Goal: Task Accomplishment & Management: Use online tool/utility

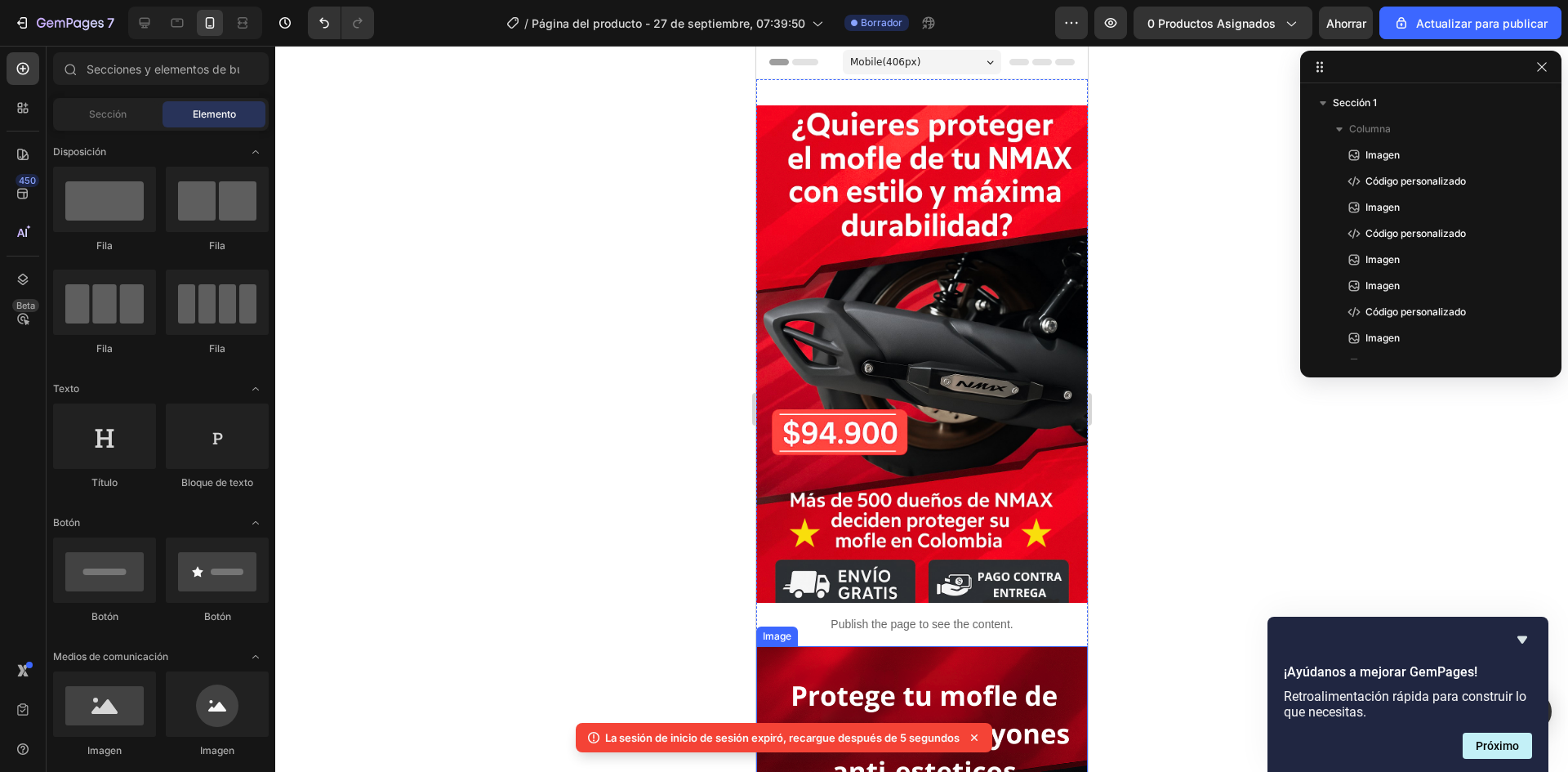
scroll to position [4562, 0]
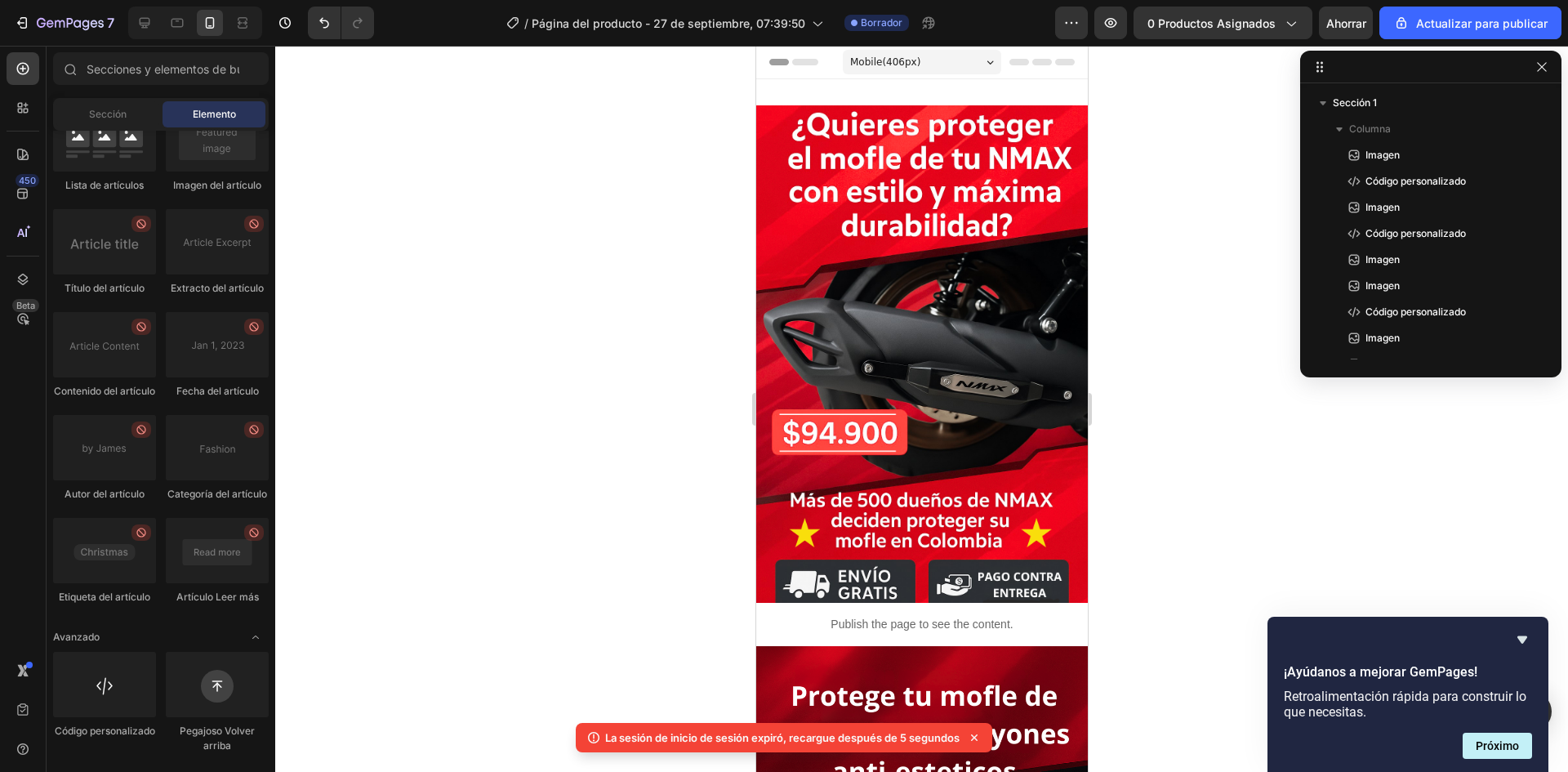
click at [1164, 308] on div at bounding box center [921, 409] width 1293 height 726
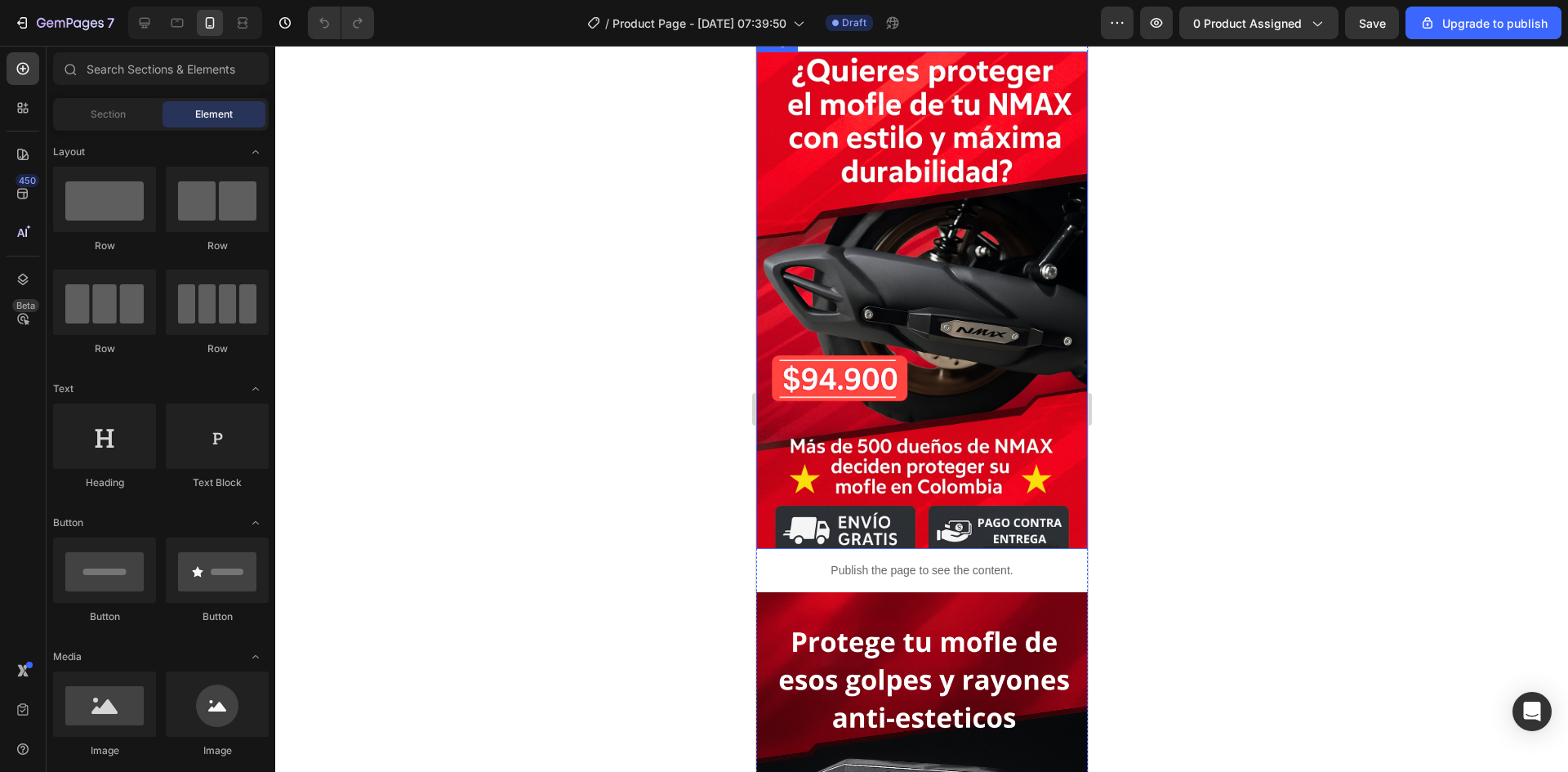
scroll to position [163, 0]
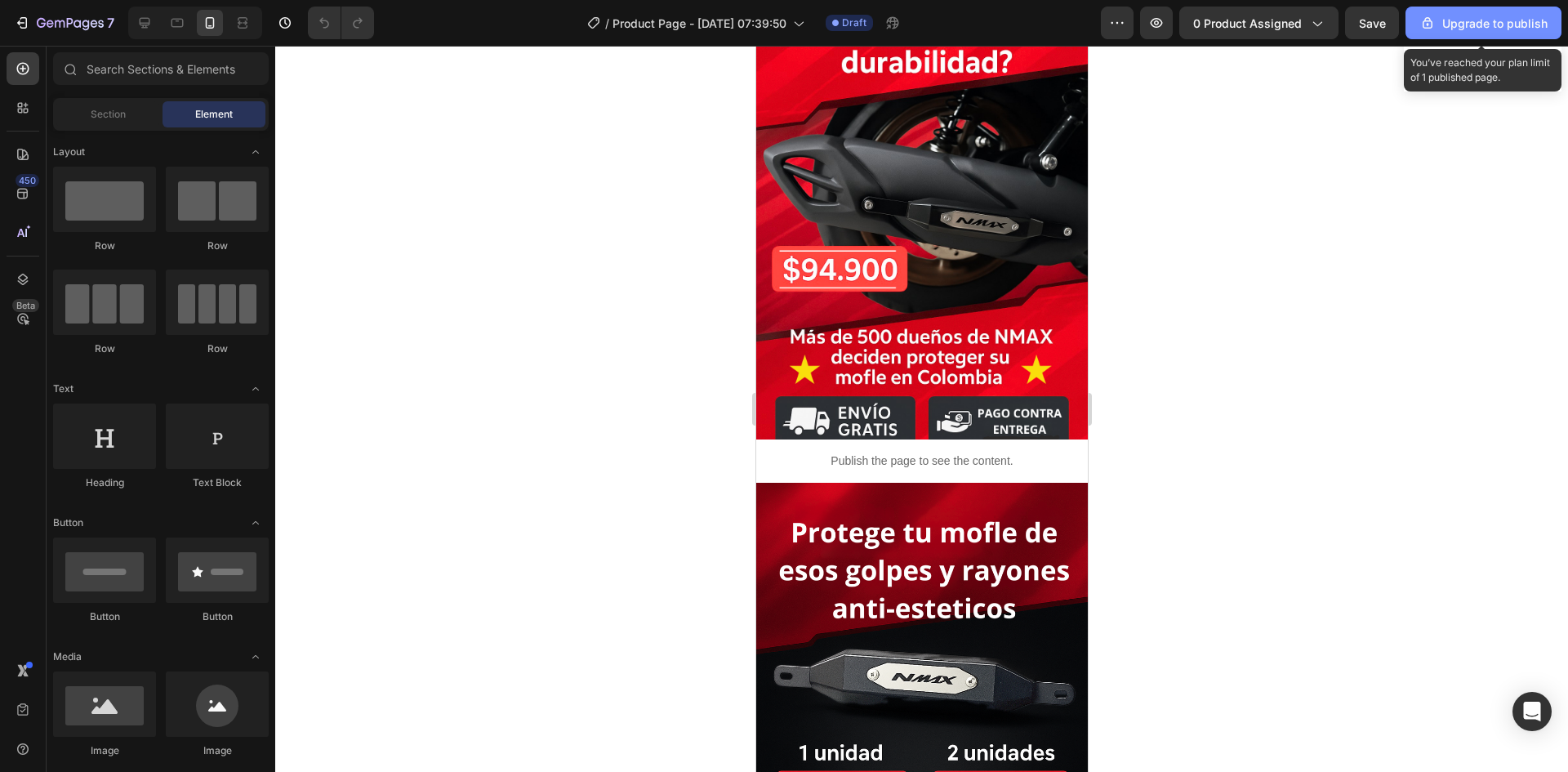
click at [1502, 18] on div "Upgrade to publish" at bounding box center [1483, 23] width 128 height 18
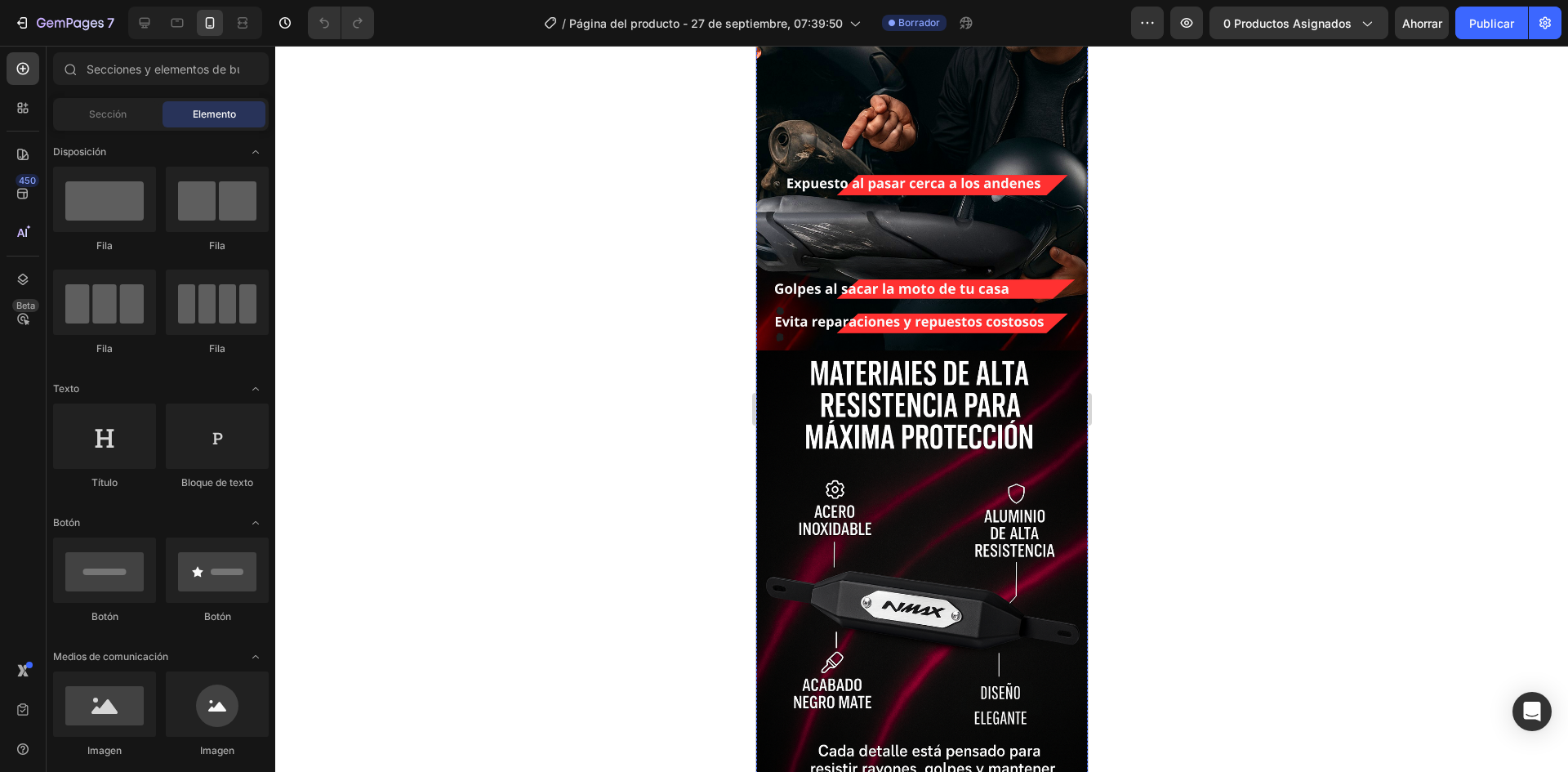
scroll to position [408, 0]
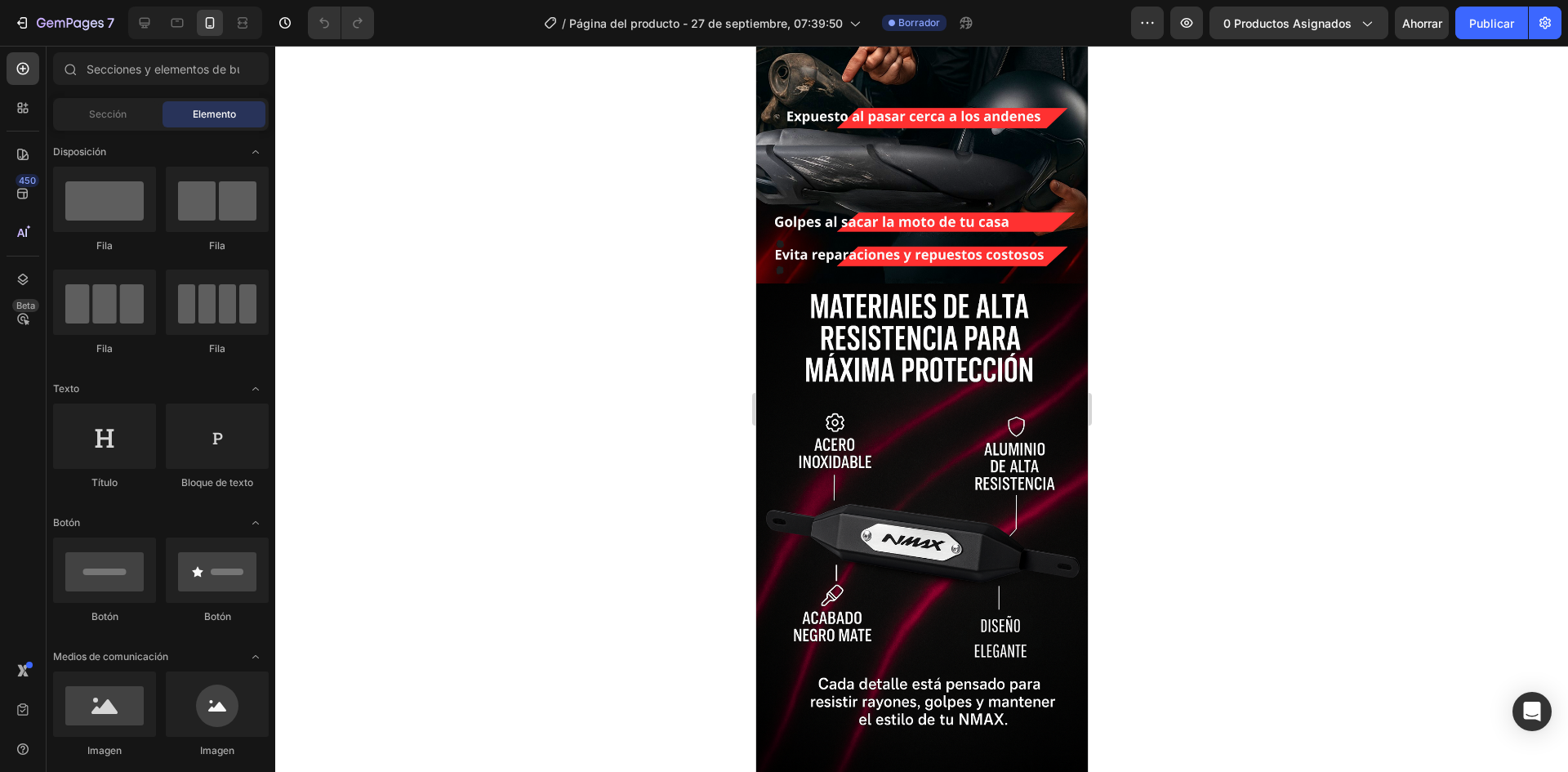
click at [1265, 240] on div at bounding box center [921, 409] width 1293 height 726
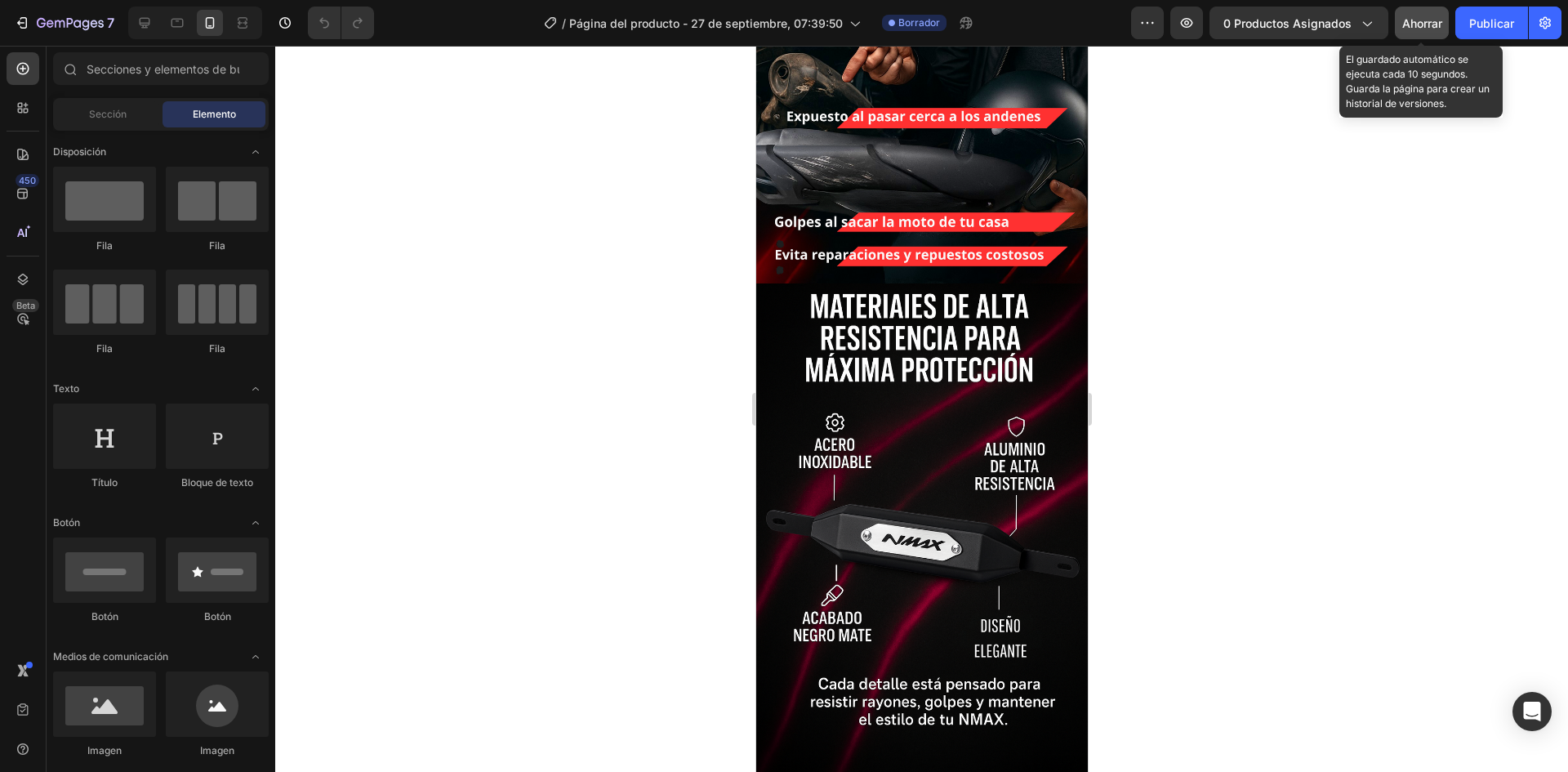
click at [1411, 26] on font "Ahorrar" at bounding box center [1422, 23] width 40 height 14
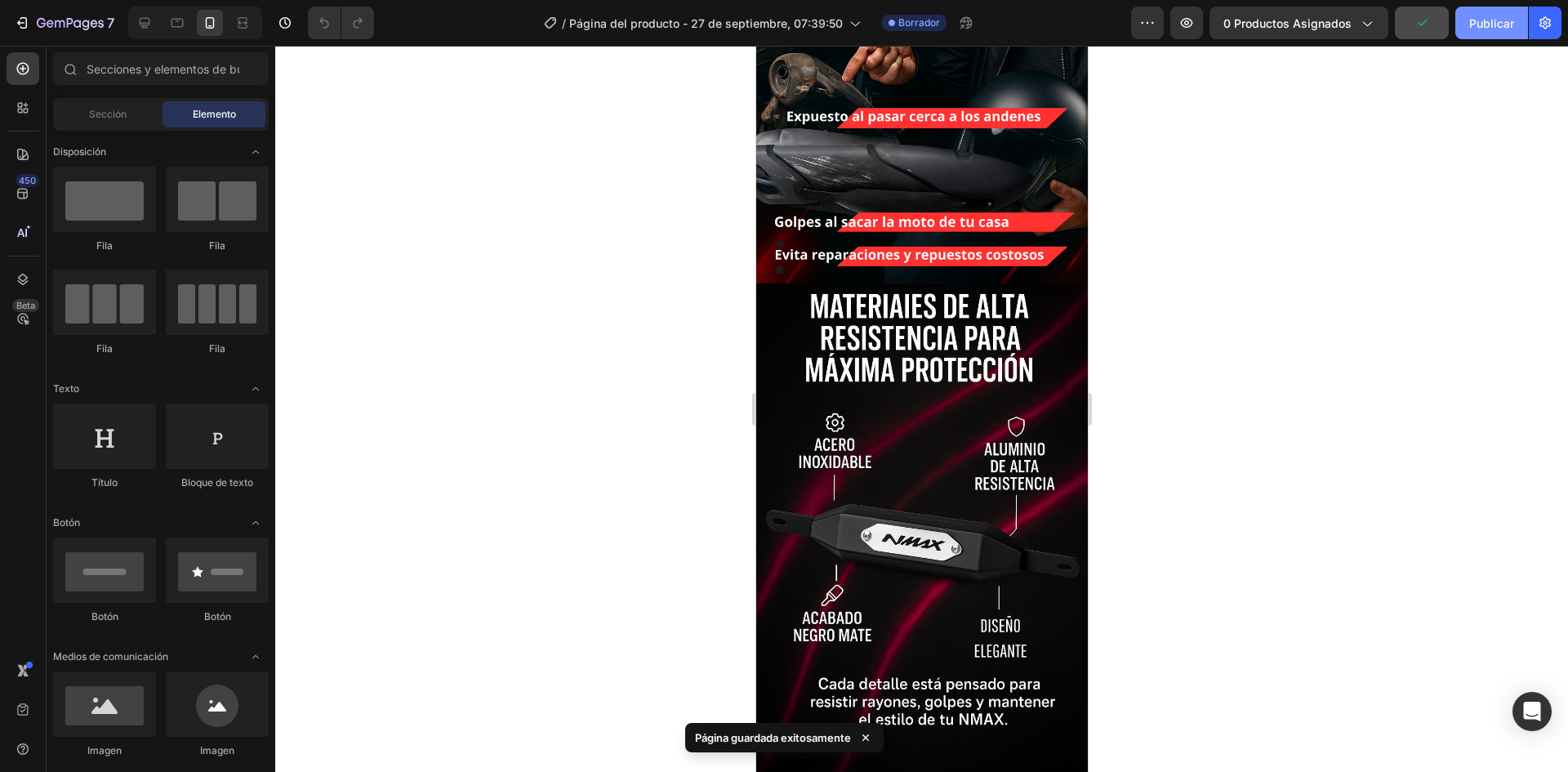
click at [1489, 23] on font "Publicar" at bounding box center [1492, 23] width 45 height 14
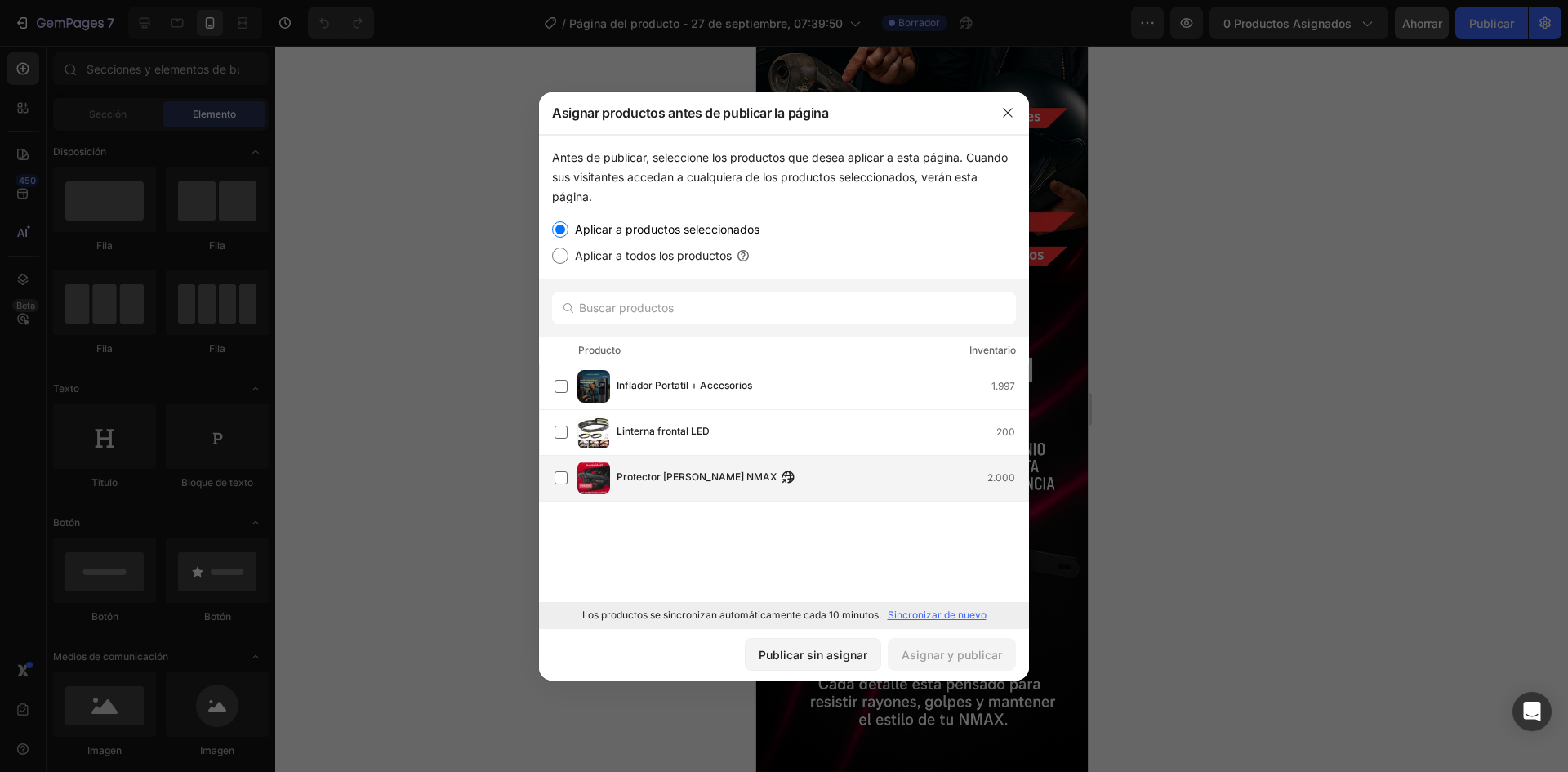
click at [784, 483] on div "Protector de Mofle NMAX 2.000" at bounding box center [822, 477] width 412 height 18
click at [946, 657] on font "Asignar y publicar" at bounding box center [952, 655] width 101 height 14
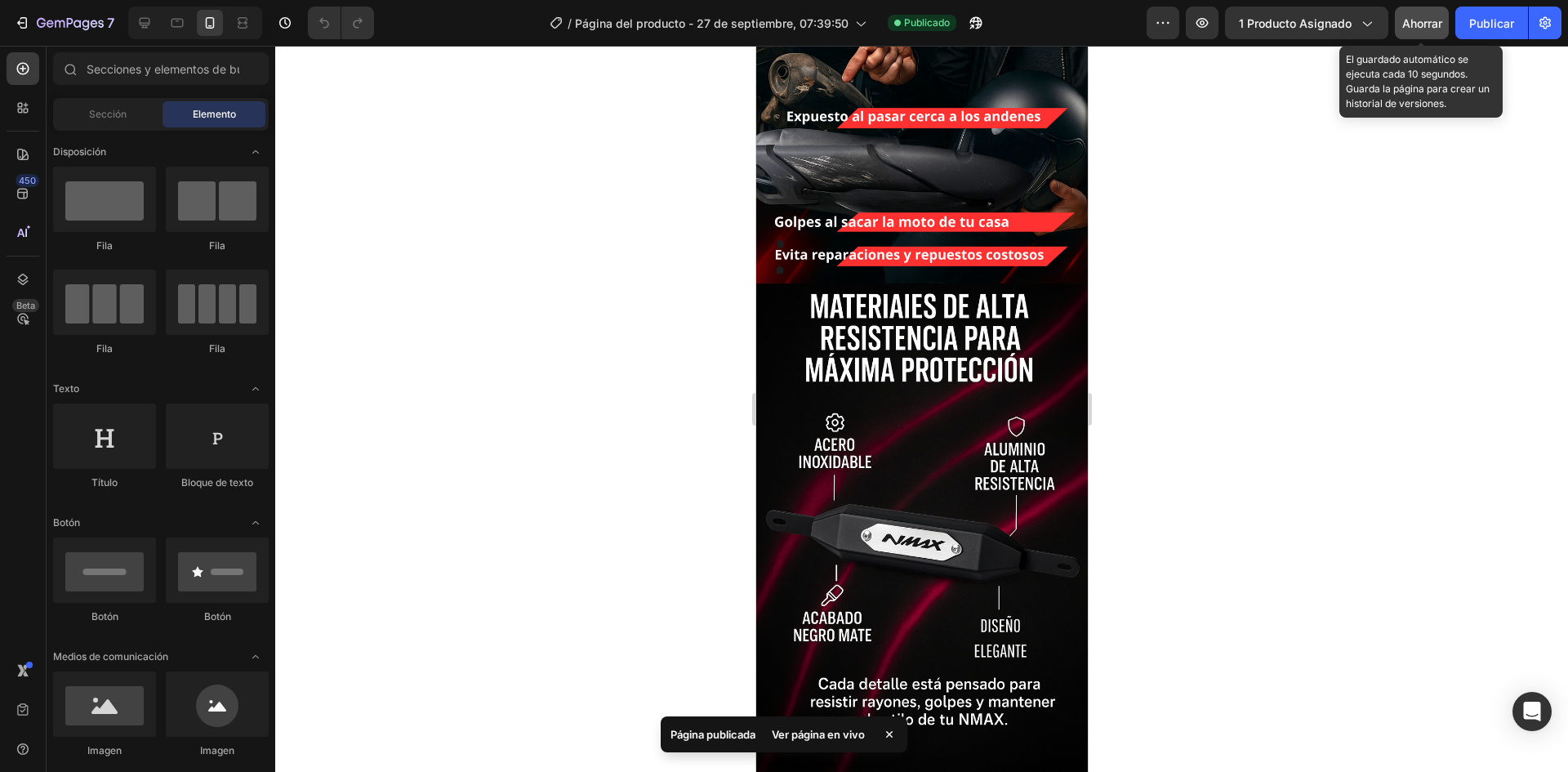
click at [1430, 17] on div "Ahorrar" at bounding box center [1422, 23] width 40 height 18
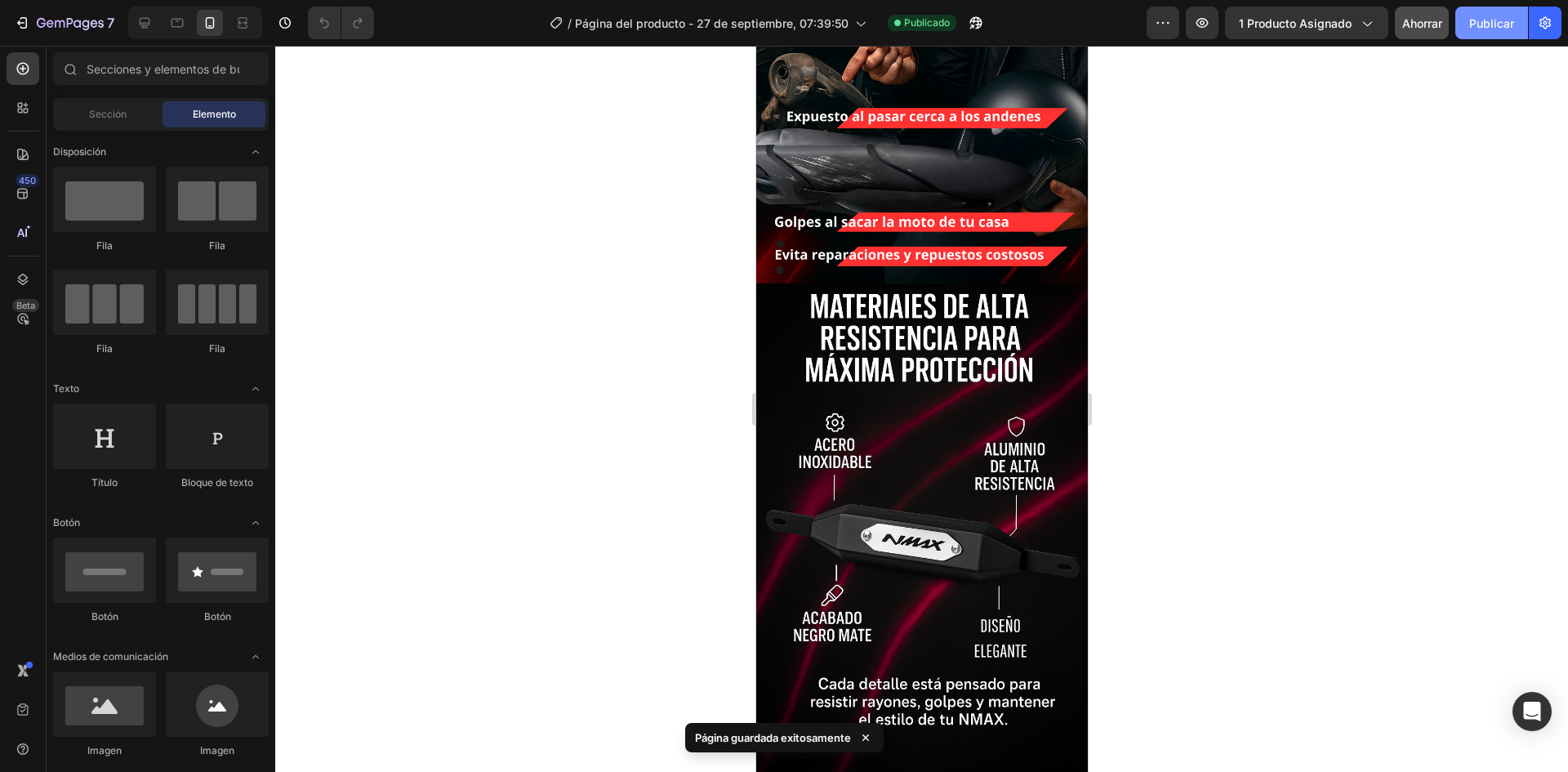
click at [1493, 29] on font "Publicar" at bounding box center [1492, 23] width 45 height 14
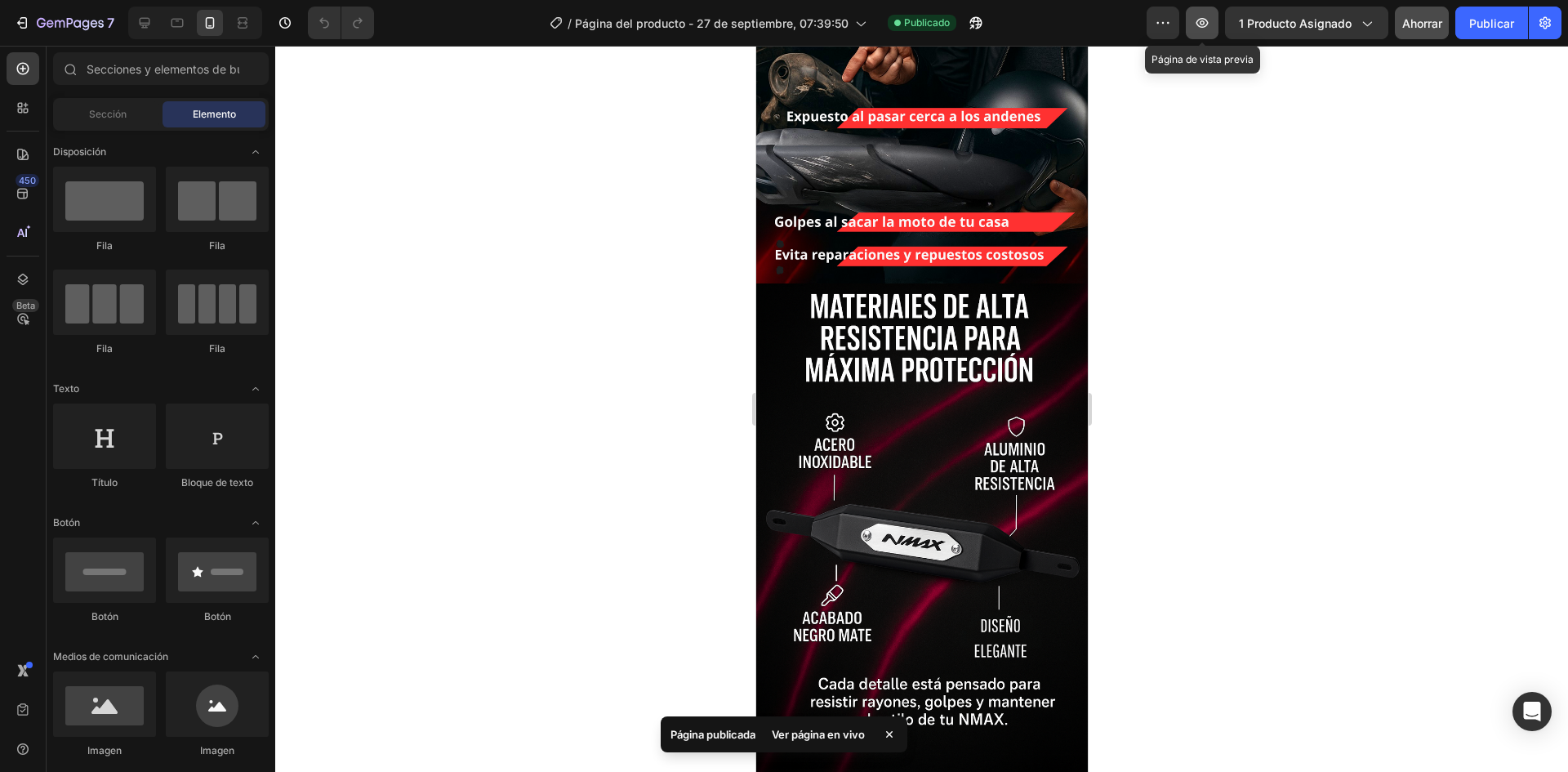
click at [1205, 13] on button "button" at bounding box center [1201, 23] width 32 height 32
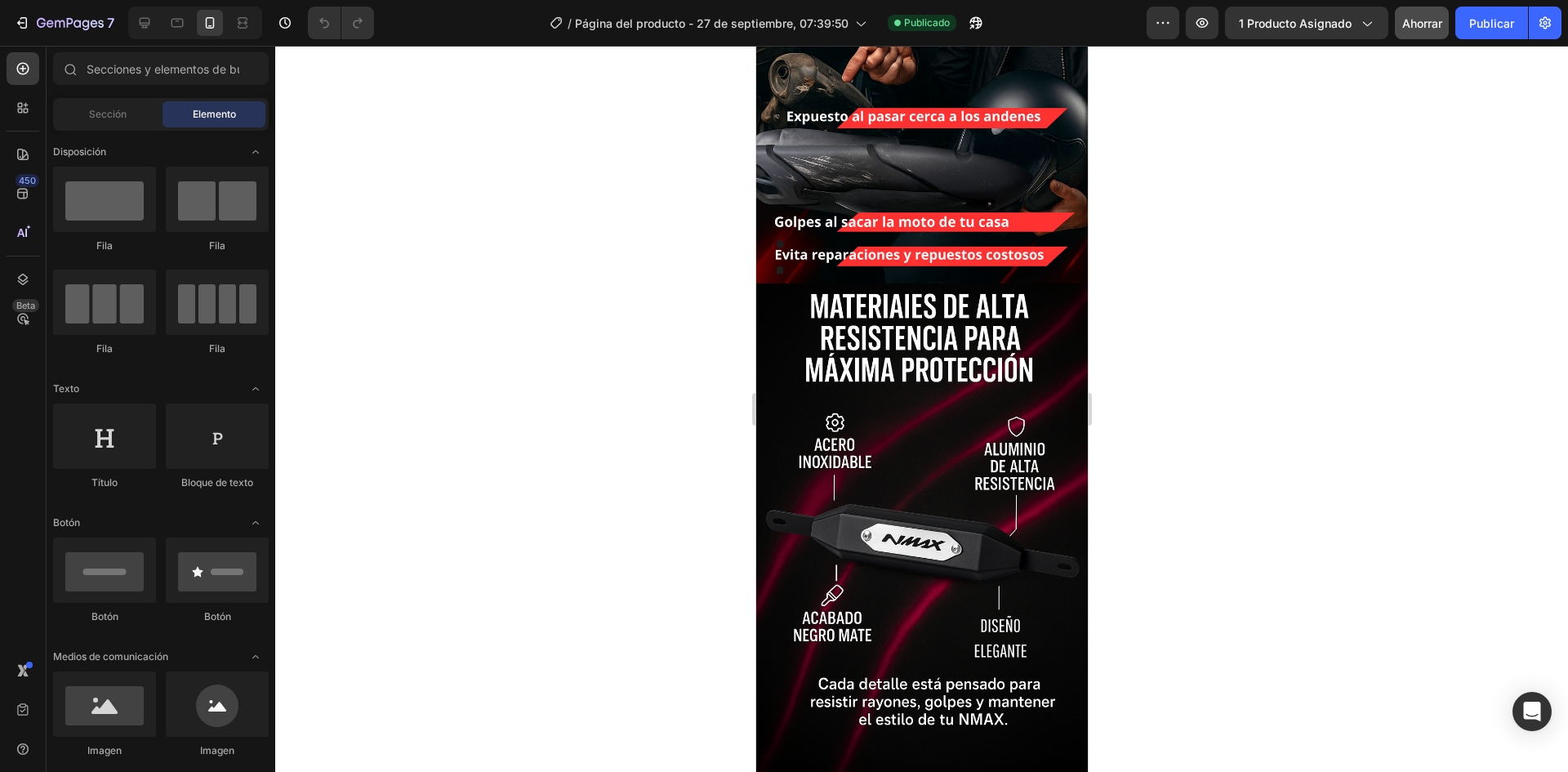
click at [1415, 30] on div "Ahorrar" at bounding box center [1422, 23] width 40 height 18
click at [1485, 30] on font "Publicar" at bounding box center [1492, 23] width 45 height 18
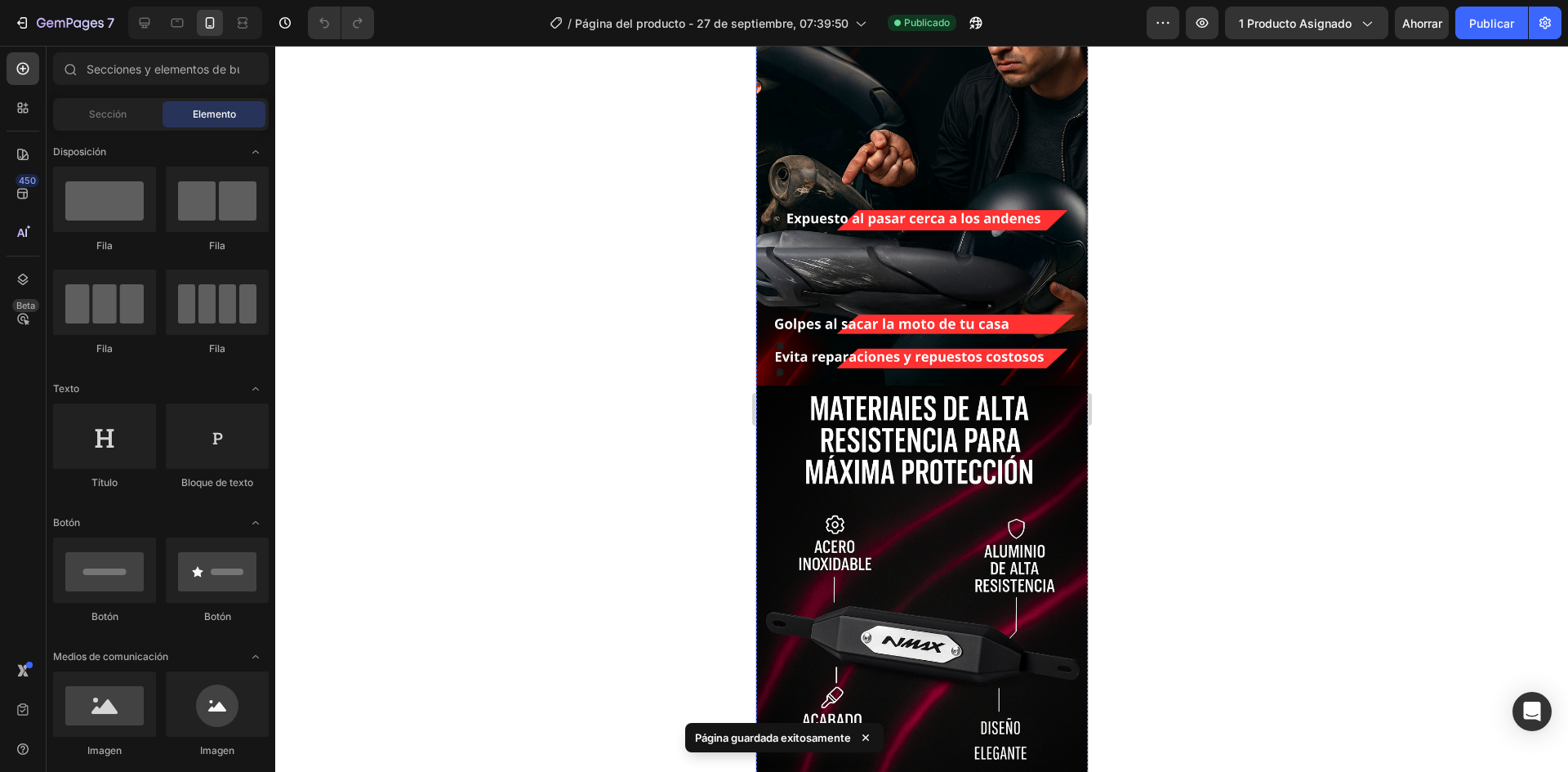
scroll to position [0, 0]
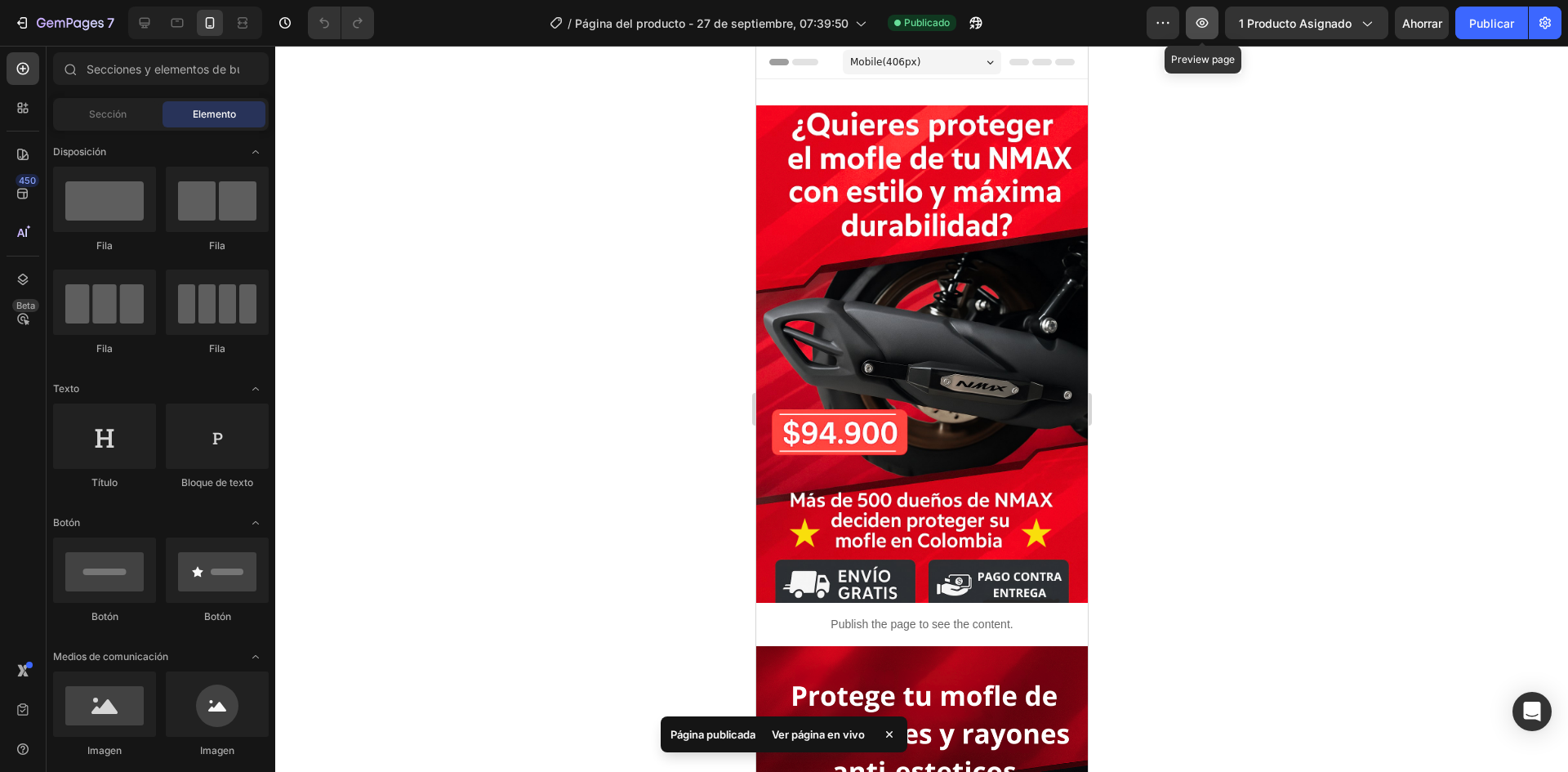
click at [1205, 32] on button "button" at bounding box center [1201, 23] width 32 height 32
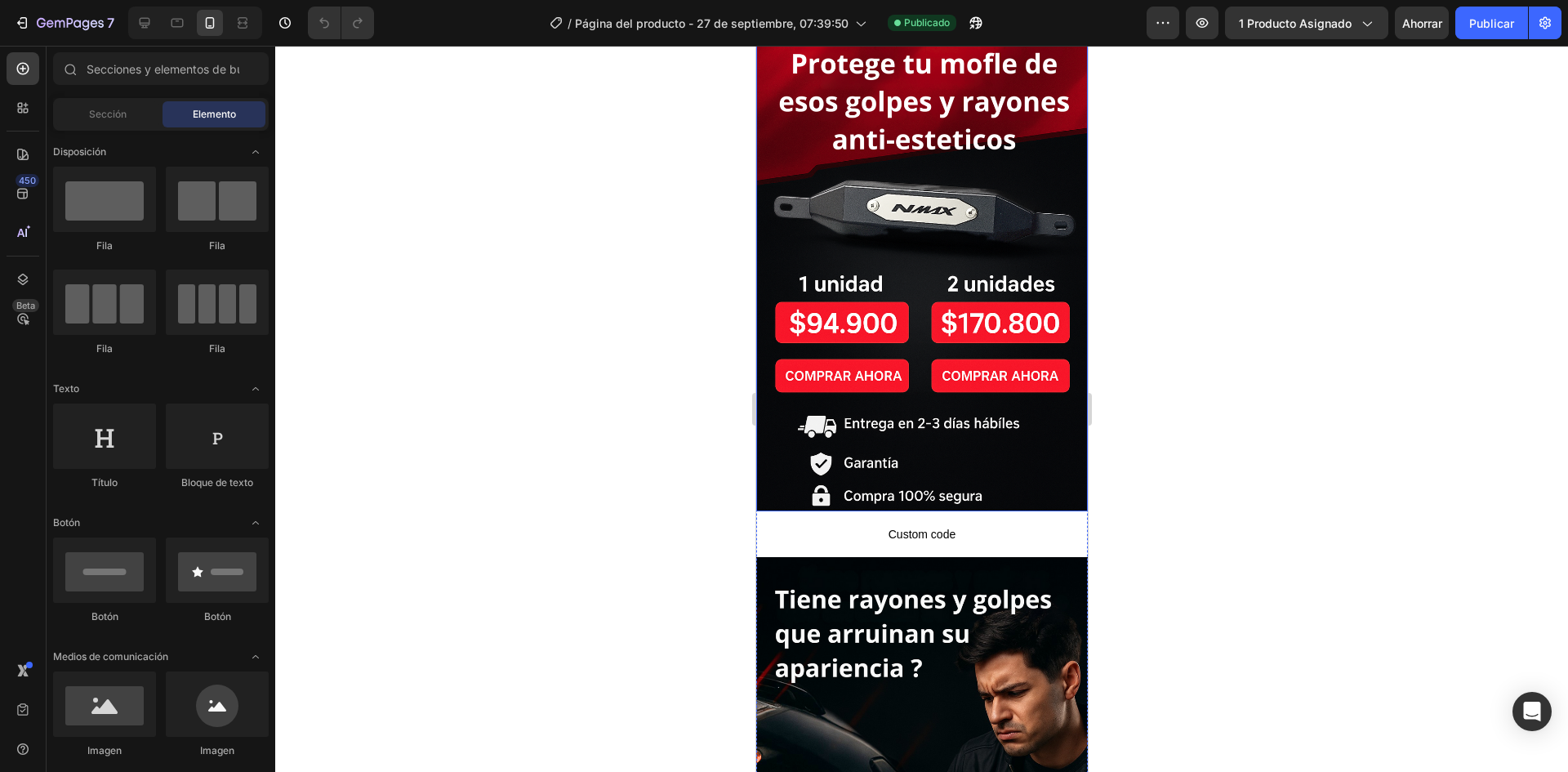
scroll to position [408, 0]
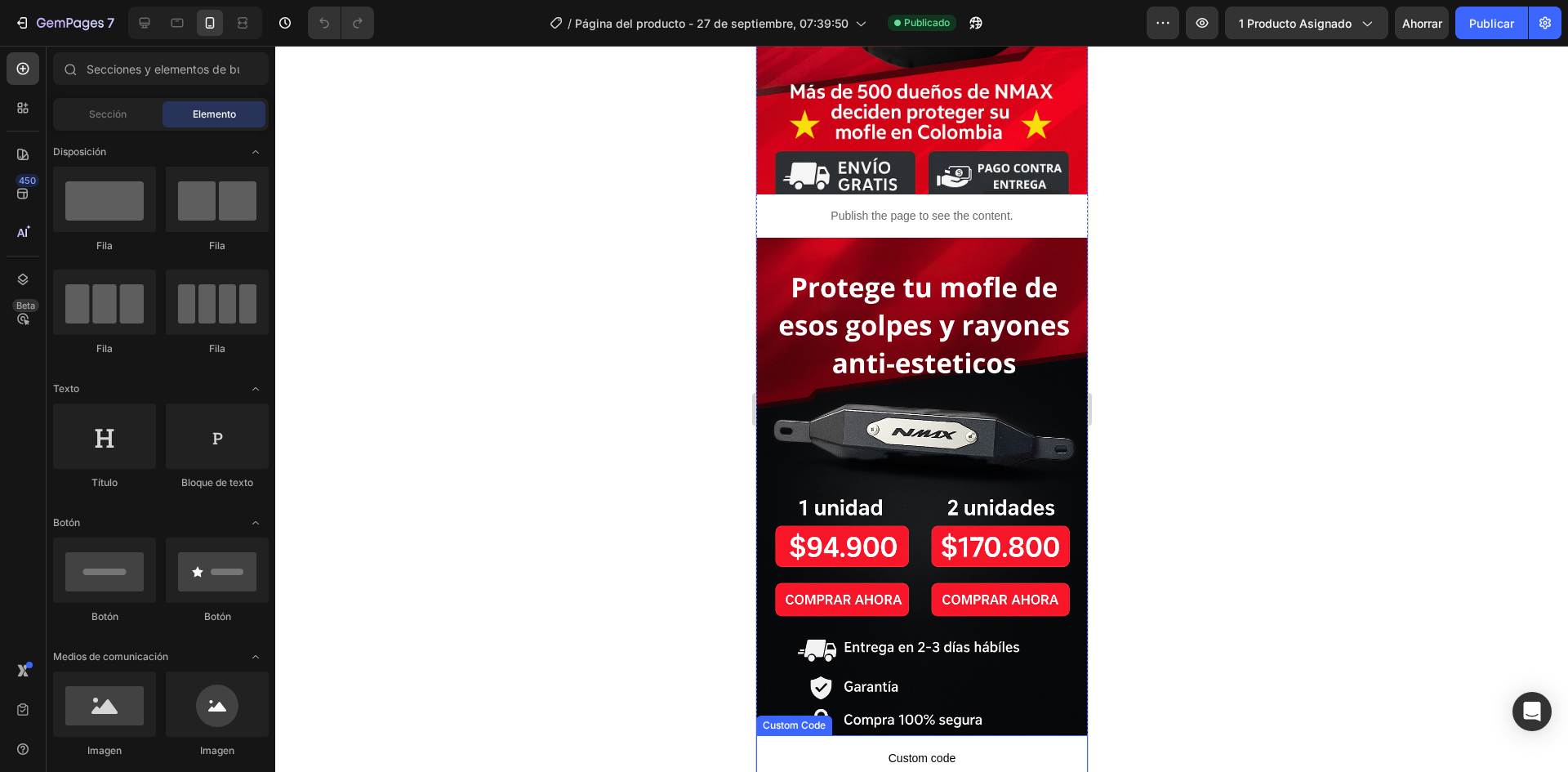
click at [879, 749] on span "Custom code" at bounding box center [920, 758] width 332 height 20
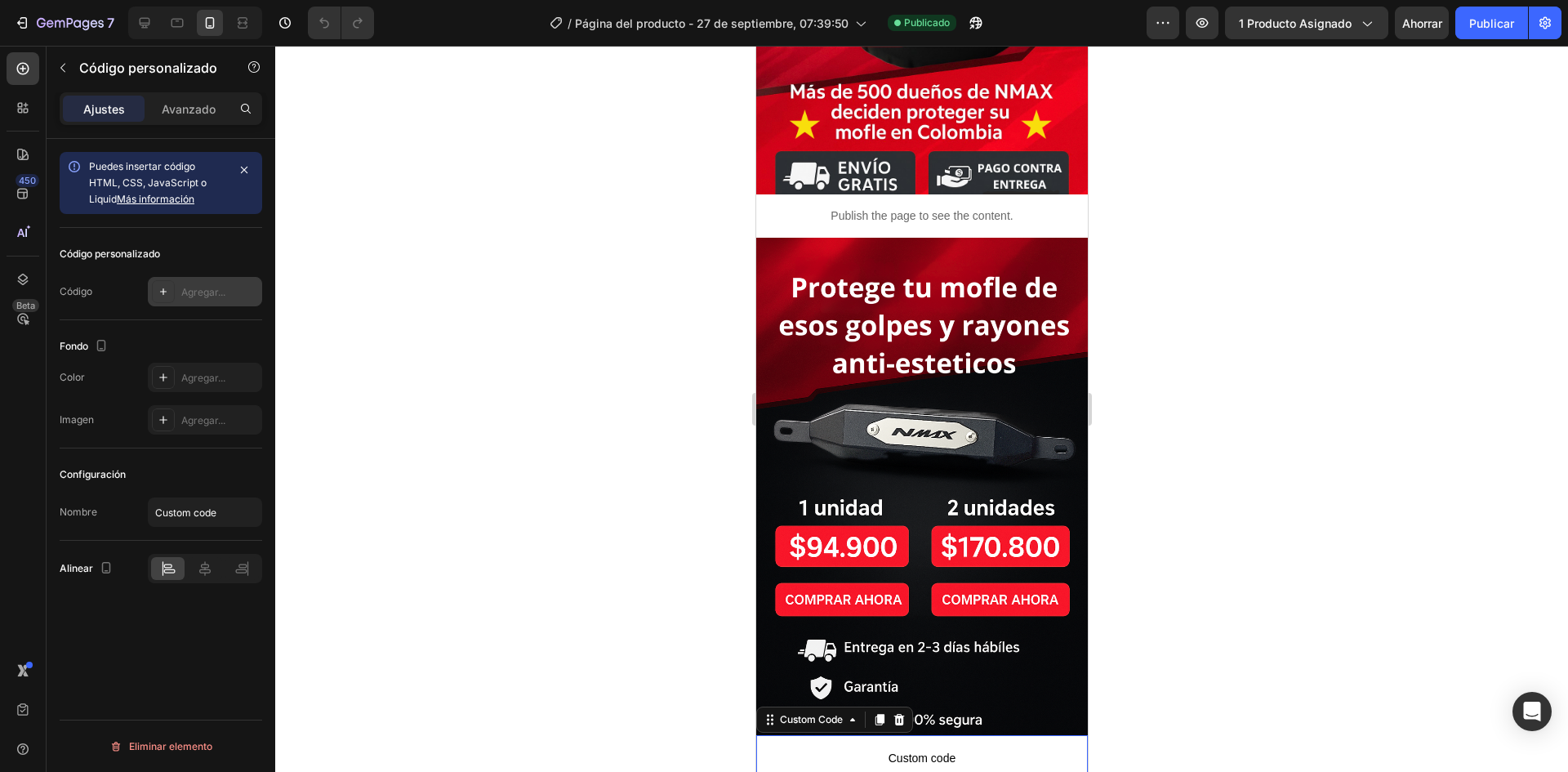
click at [205, 302] on div "Agregar..." at bounding box center [204, 292] width 114 height 29
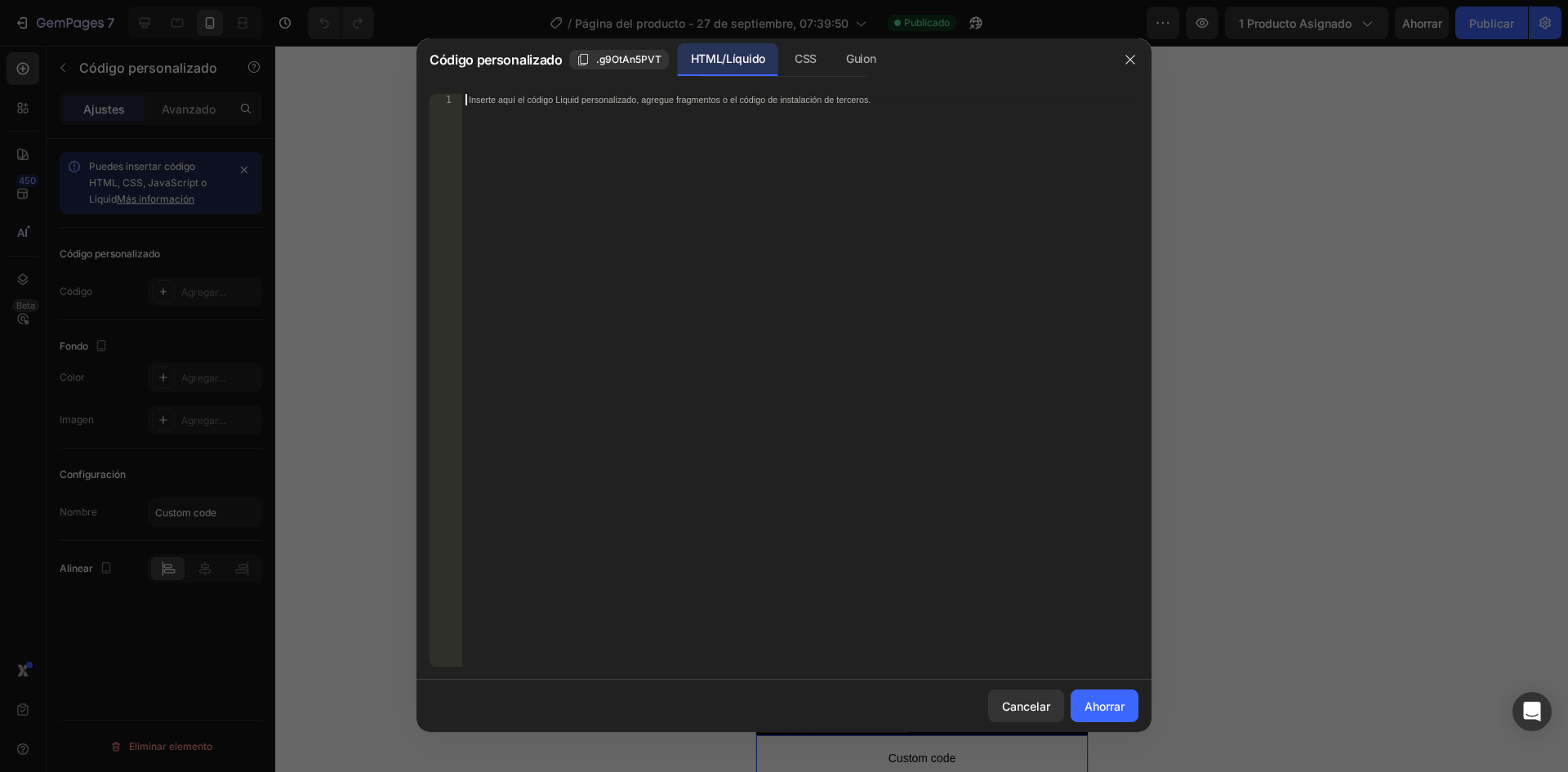
paste textarea "<div id="_rsi-cod-form-embed-custom-hook"></div>"
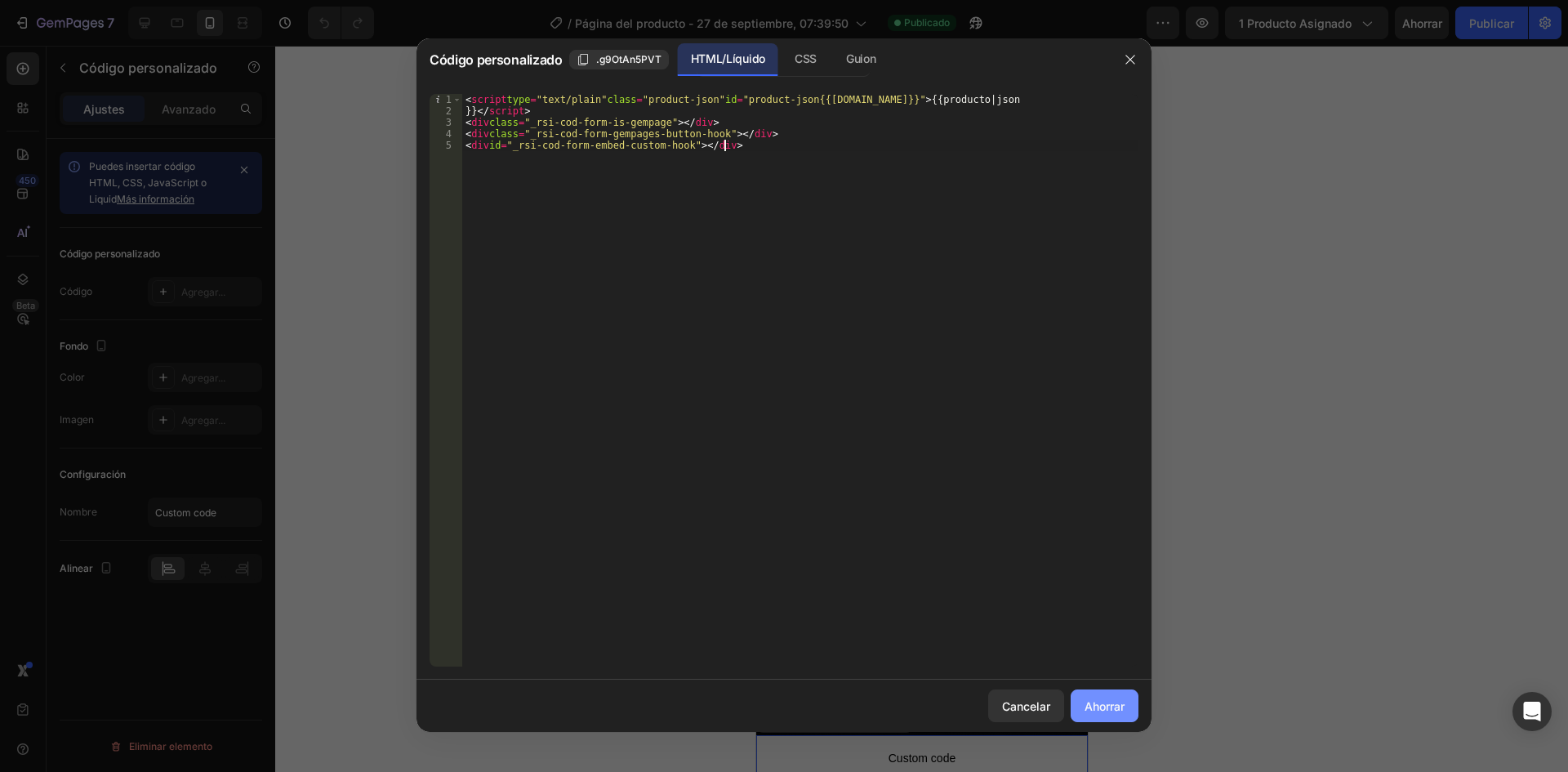
click at [1126, 711] on button "Ahorrar" at bounding box center [1104, 705] width 67 height 32
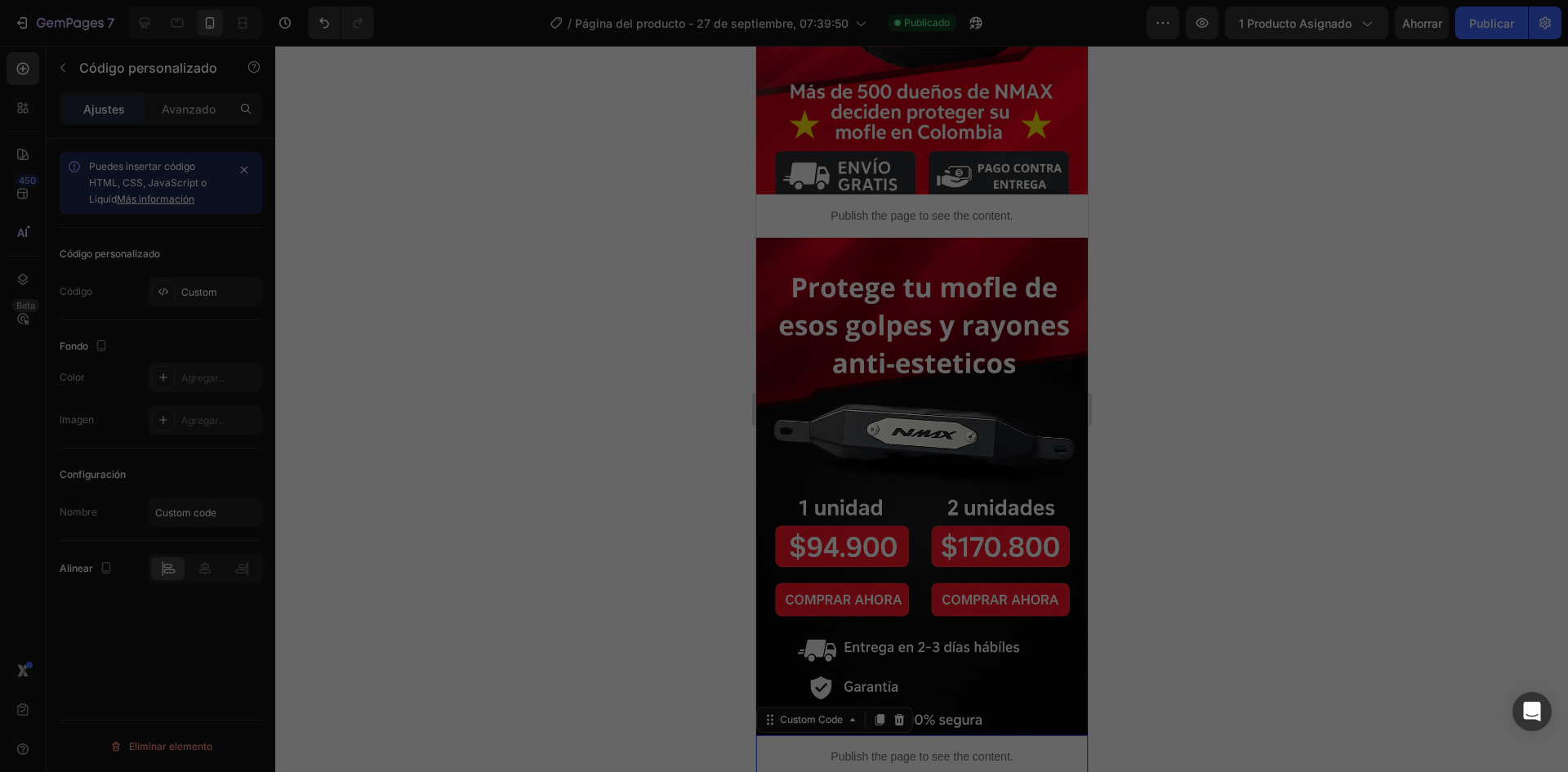
type textarea "<div class="_rsi-cod-form-gempages-button-hook"></div> <div id="_rsi-cod-form-e…"
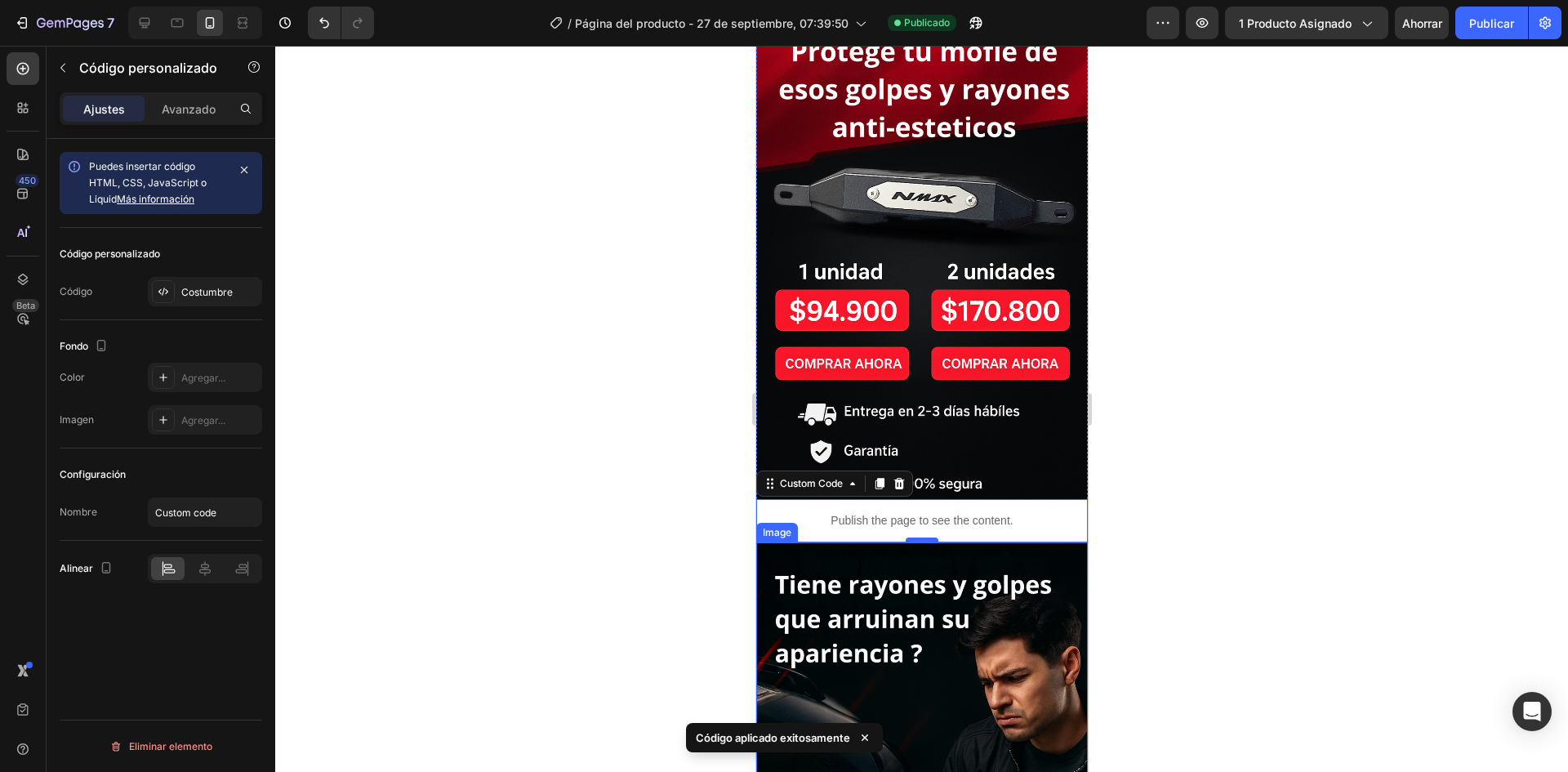
scroll to position [654, 0]
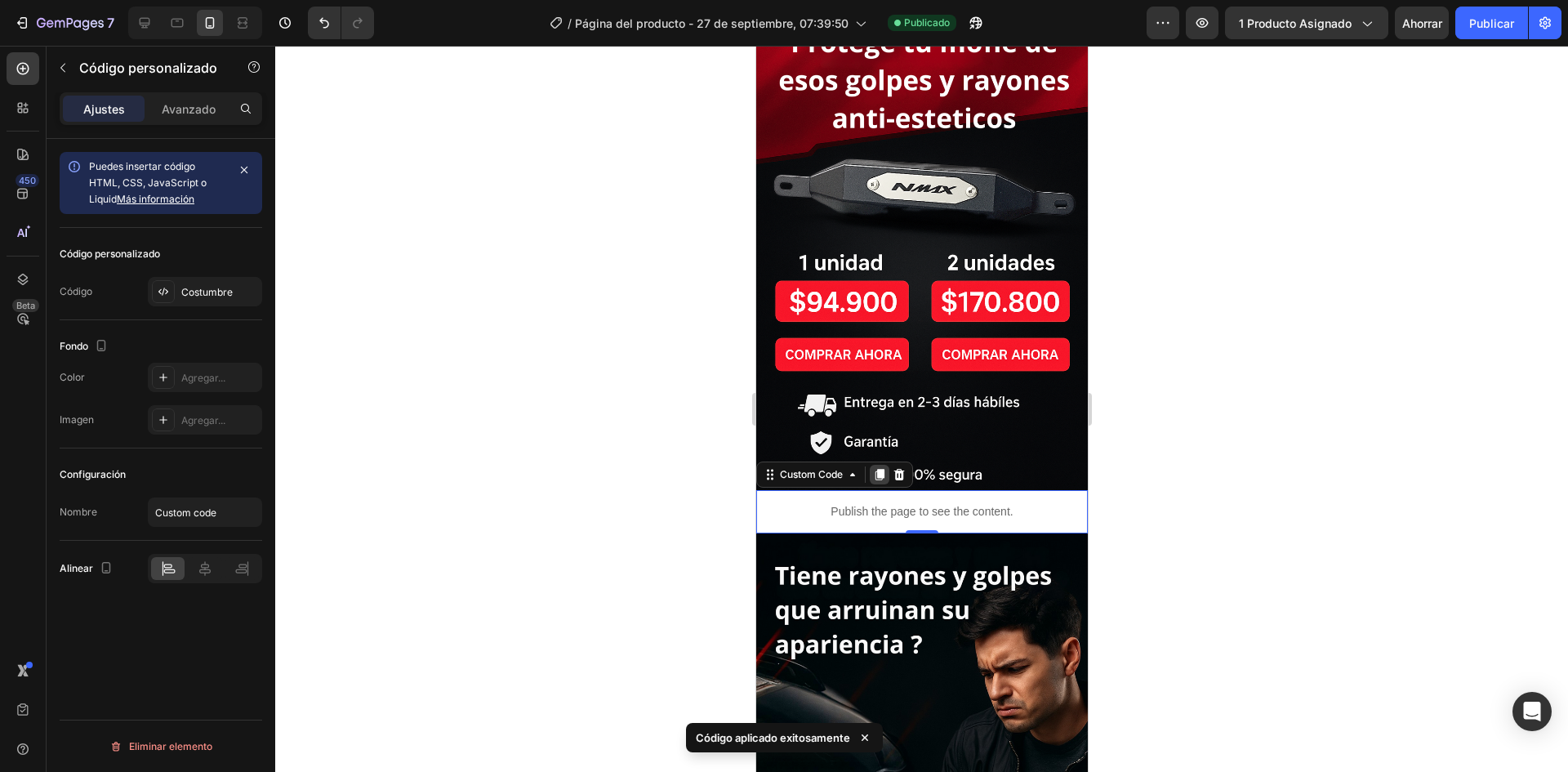
click at [879, 469] on icon at bounding box center [878, 475] width 9 height 12
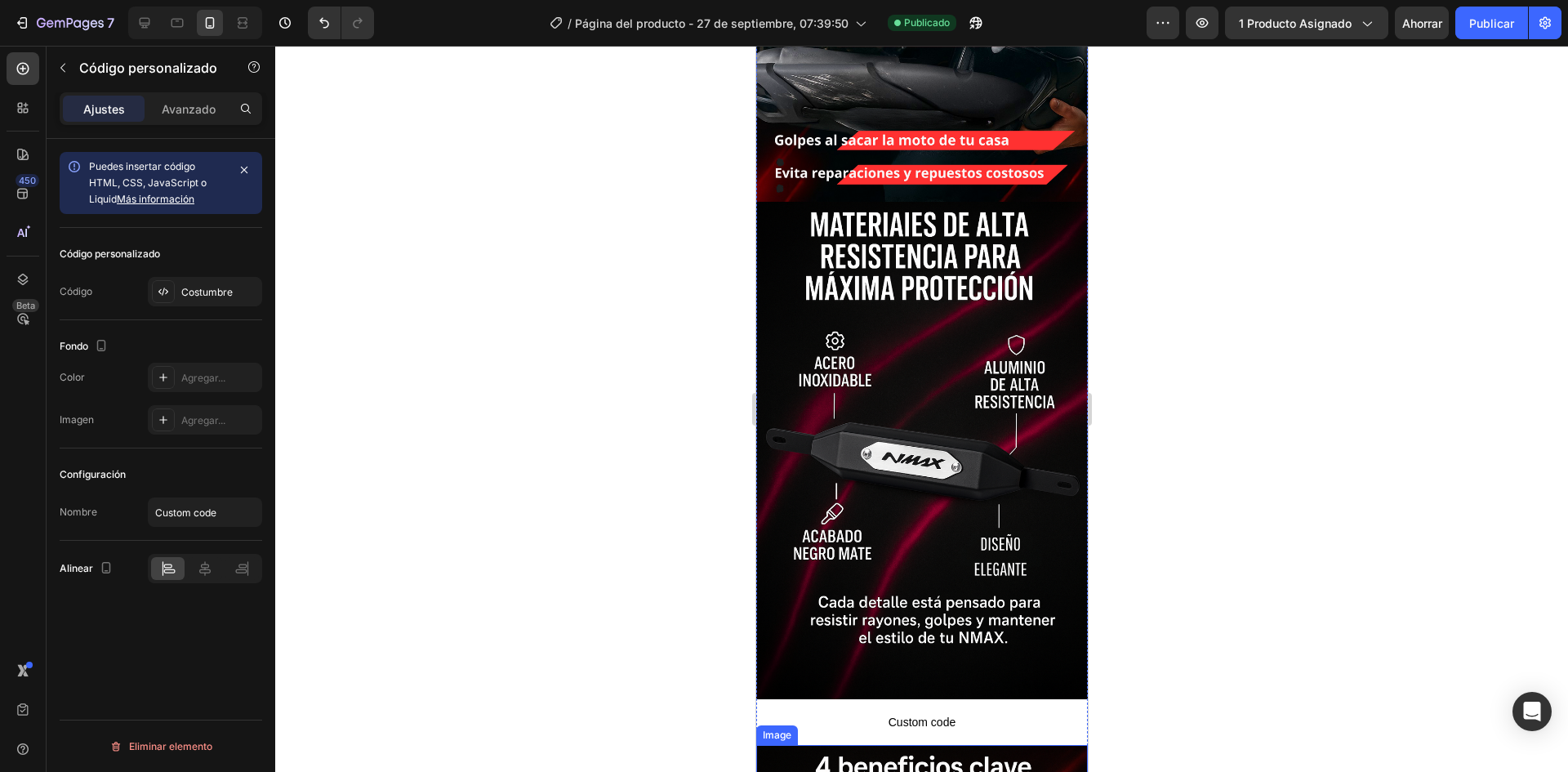
scroll to position [1552, 0]
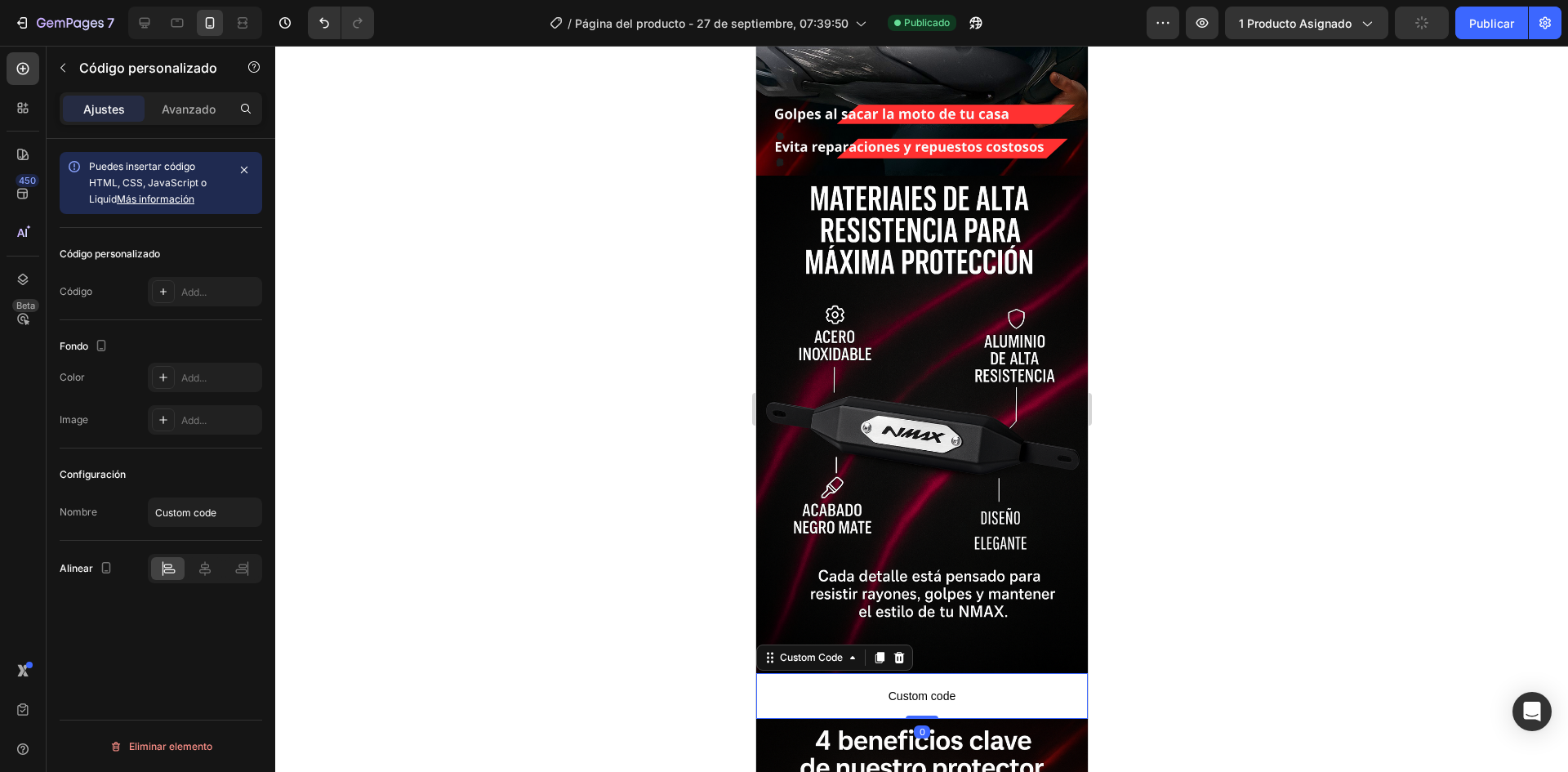
click at [947, 673] on p "Custom code" at bounding box center [920, 696] width 332 height 46
click at [901, 651] on icon at bounding box center [898, 657] width 13 height 13
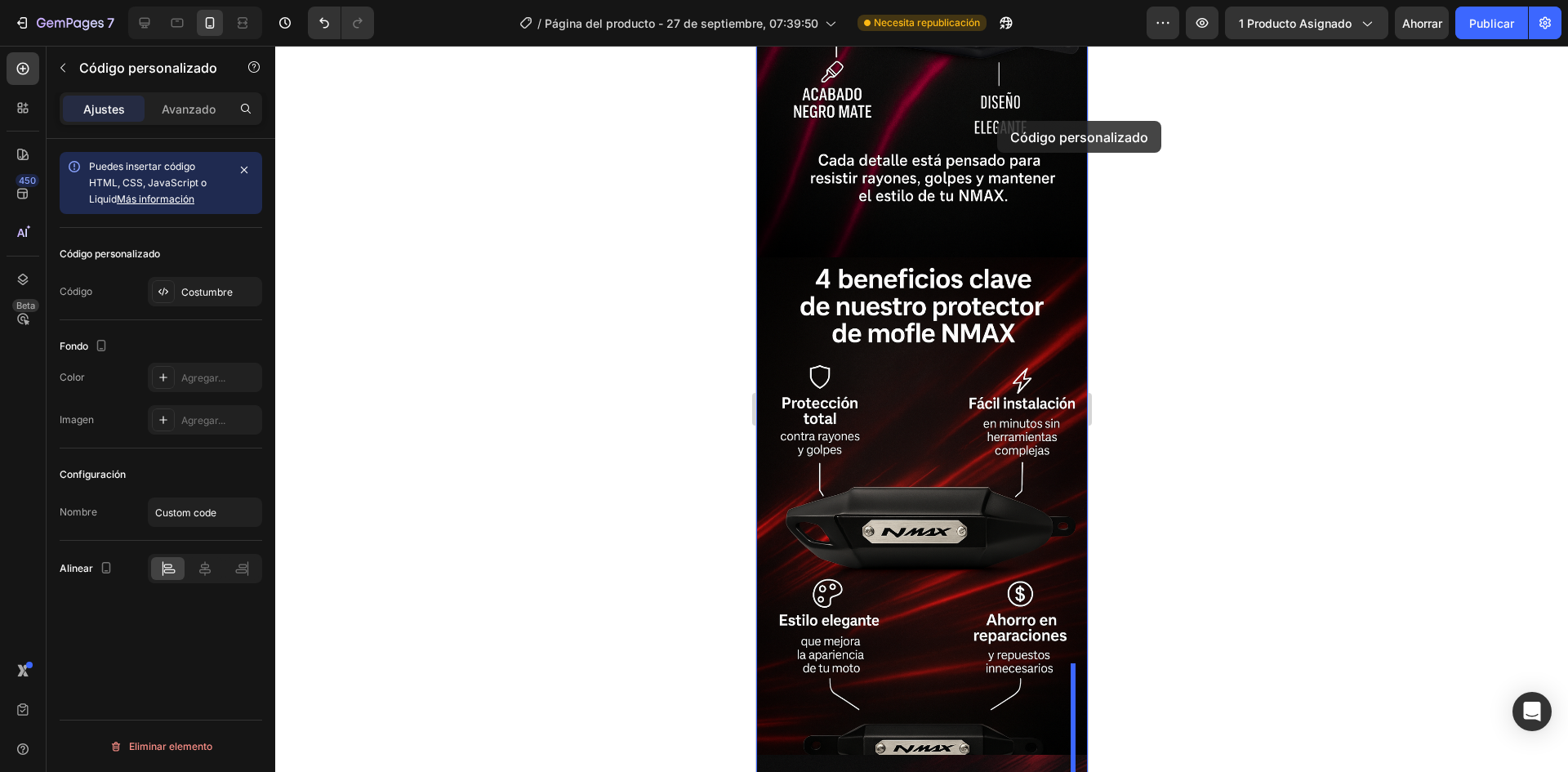
scroll to position [1755, 0]
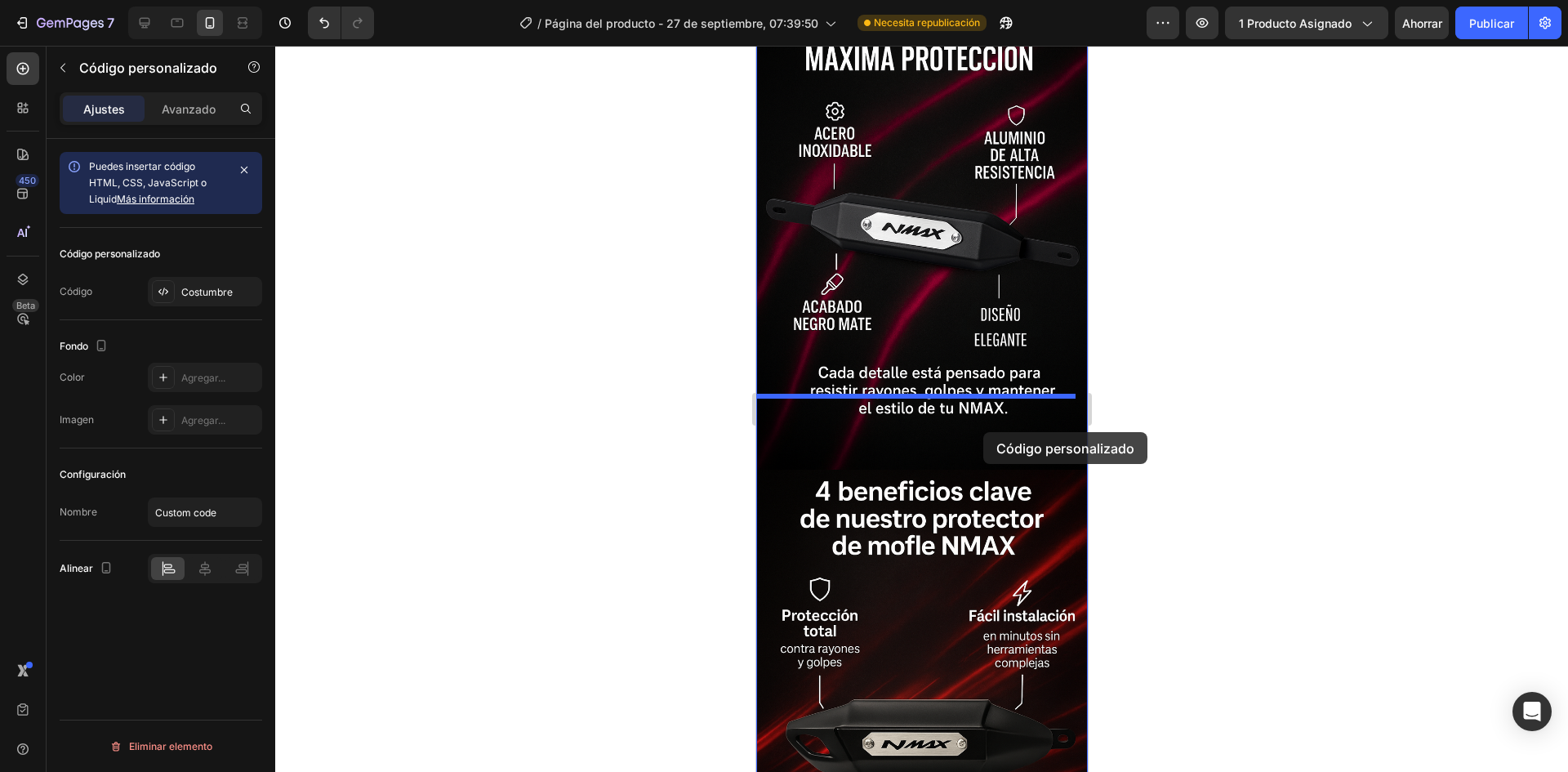
drag, startPoint x: 934, startPoint y: 361, endPoint x: 976, endPoint y: 426, distance: 77.4
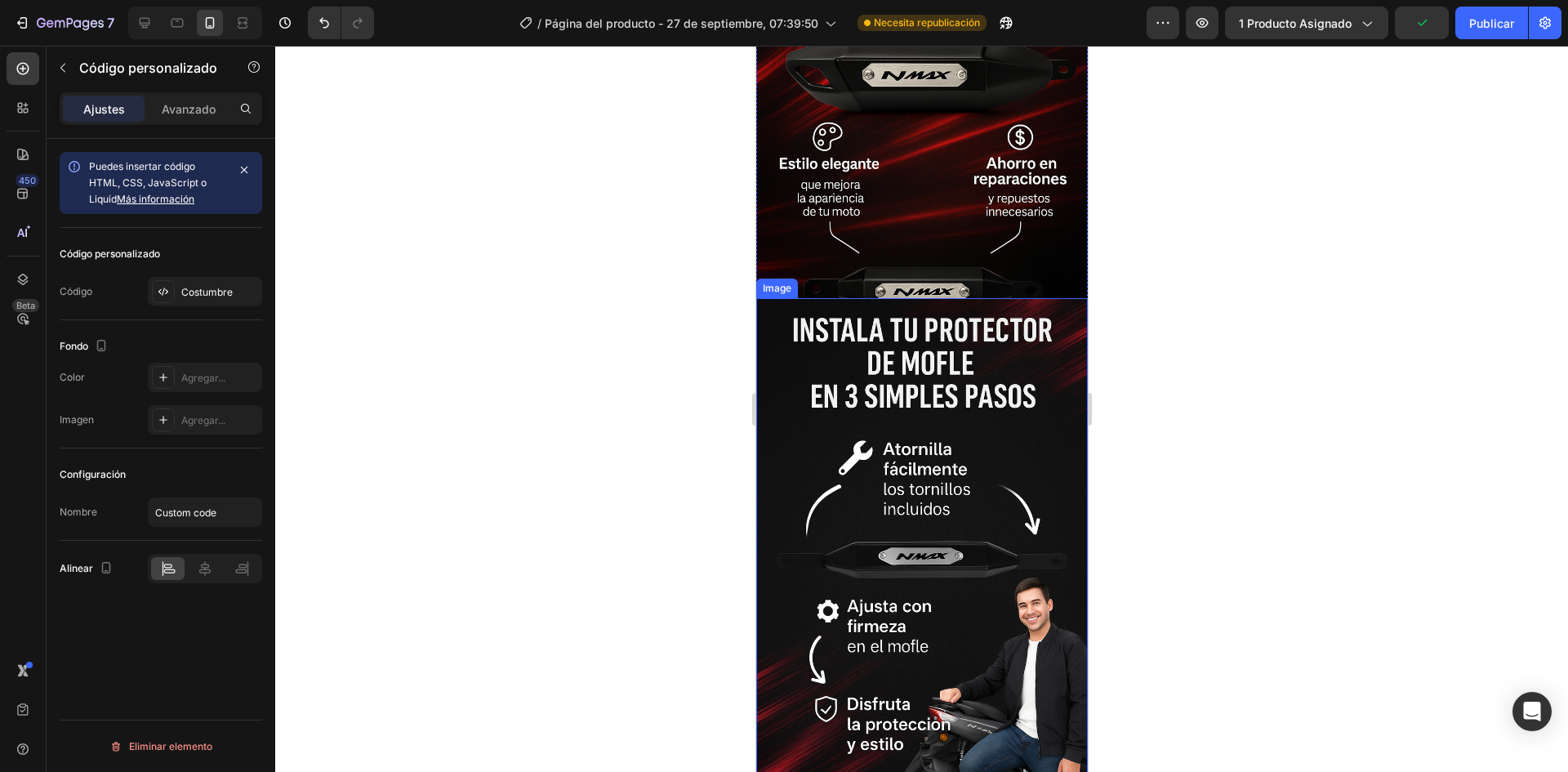
scroll to position [2529, 0]
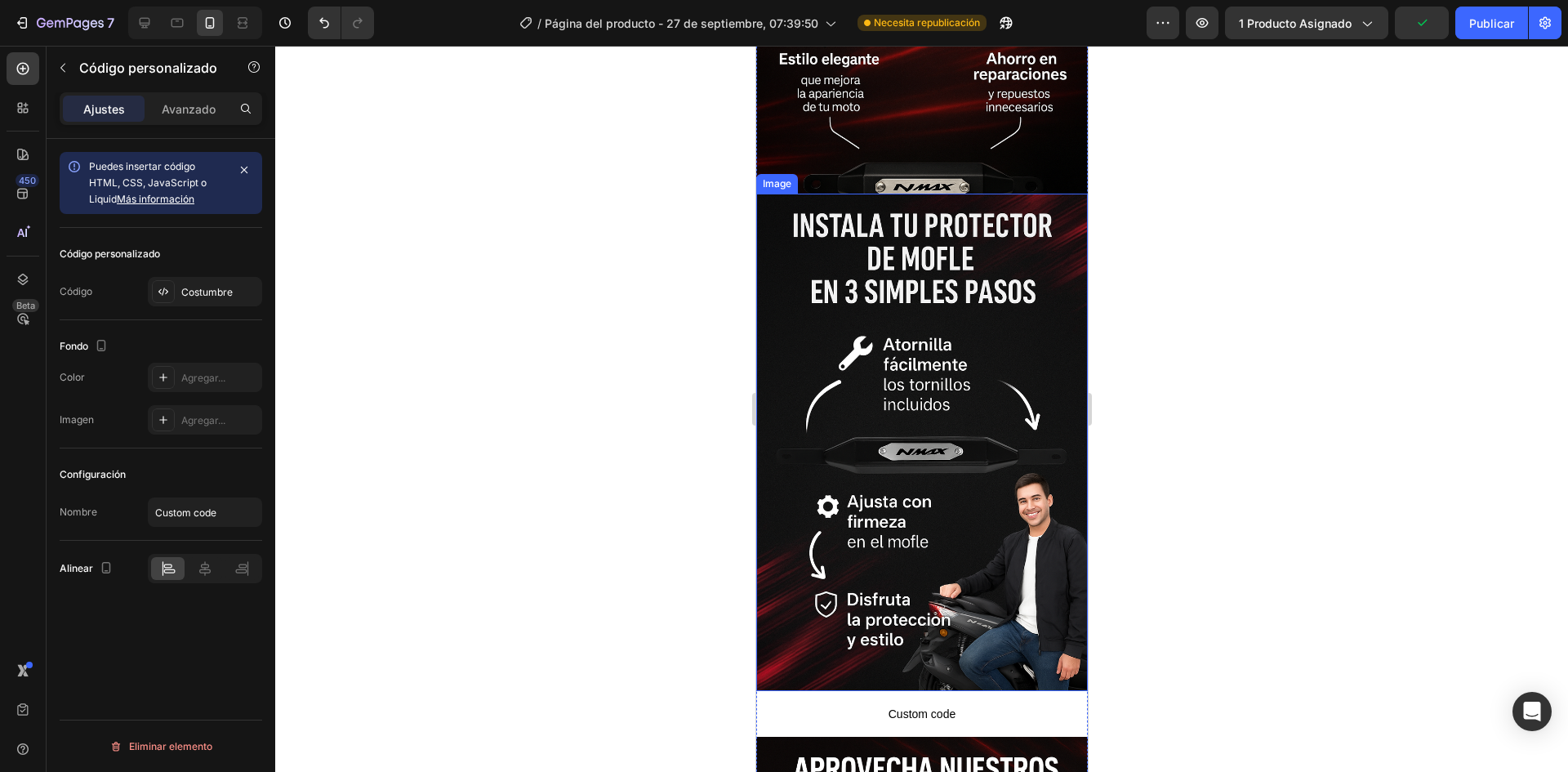
click at [972, 704] on span "Custom code" at bounding box center [920, 714] width 332 height 20
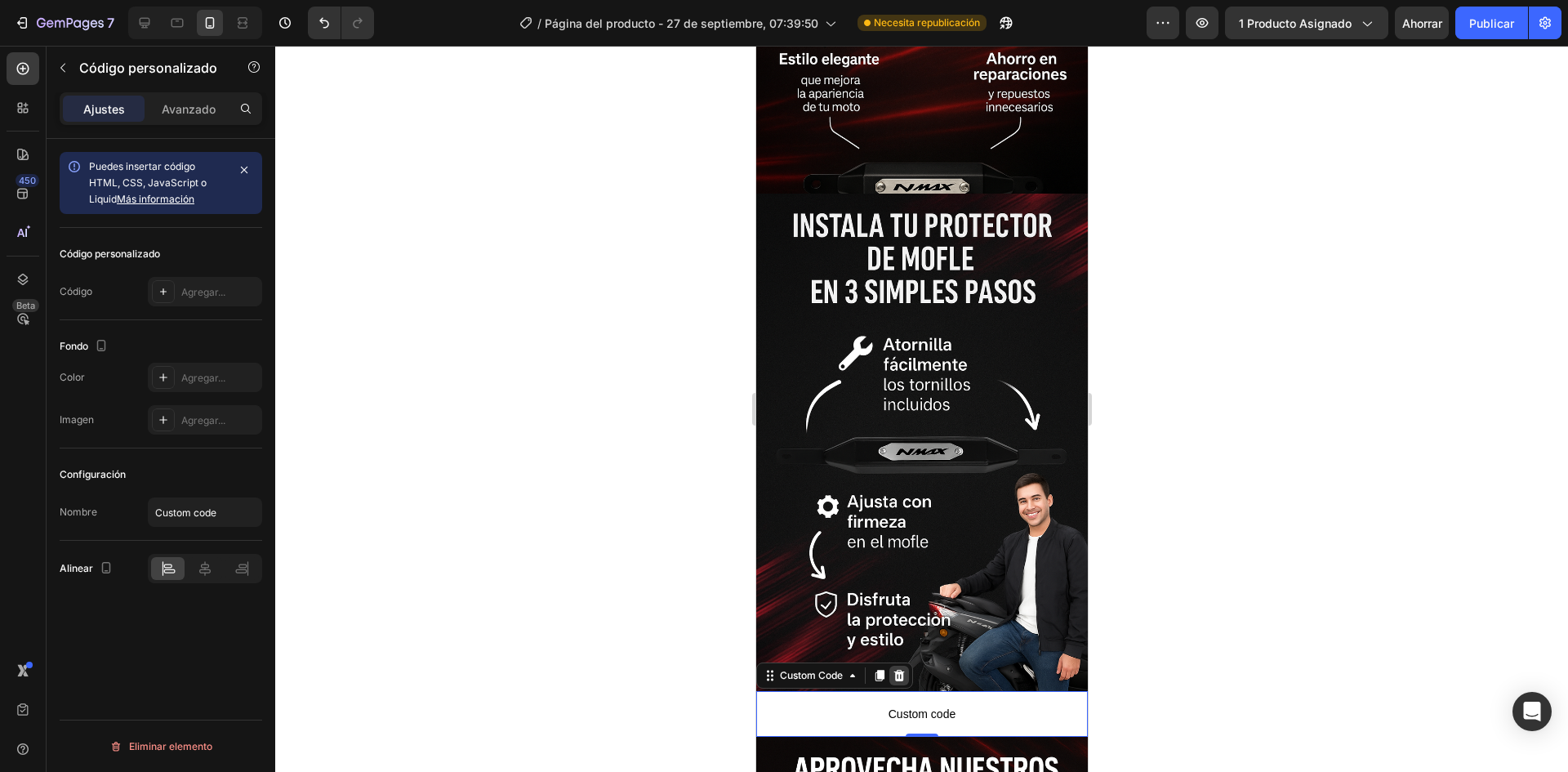
click at [898, 670] on icon at bounding box center [898, 676] width 11 height 12
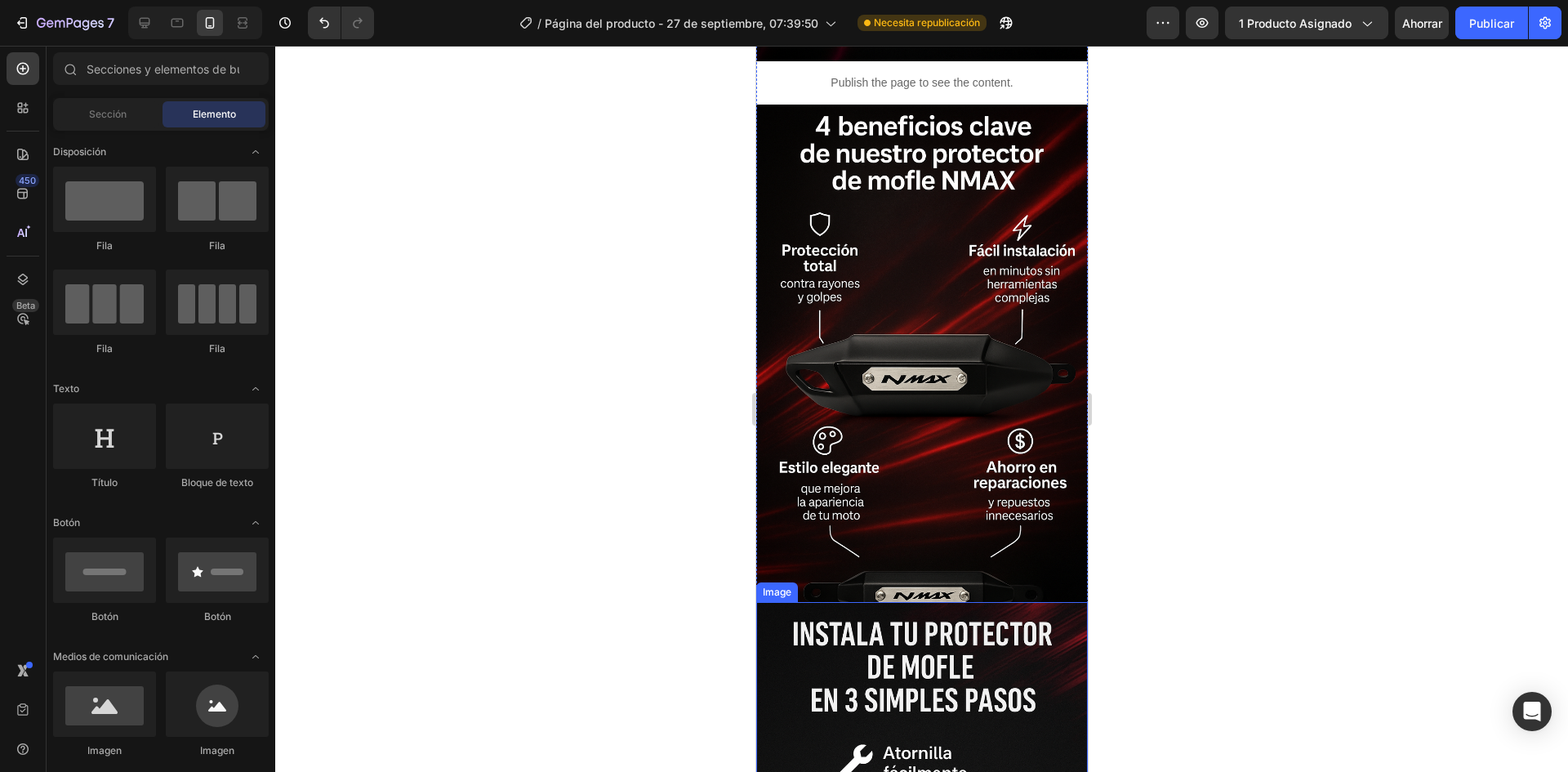
scroll to position [1957, 0]
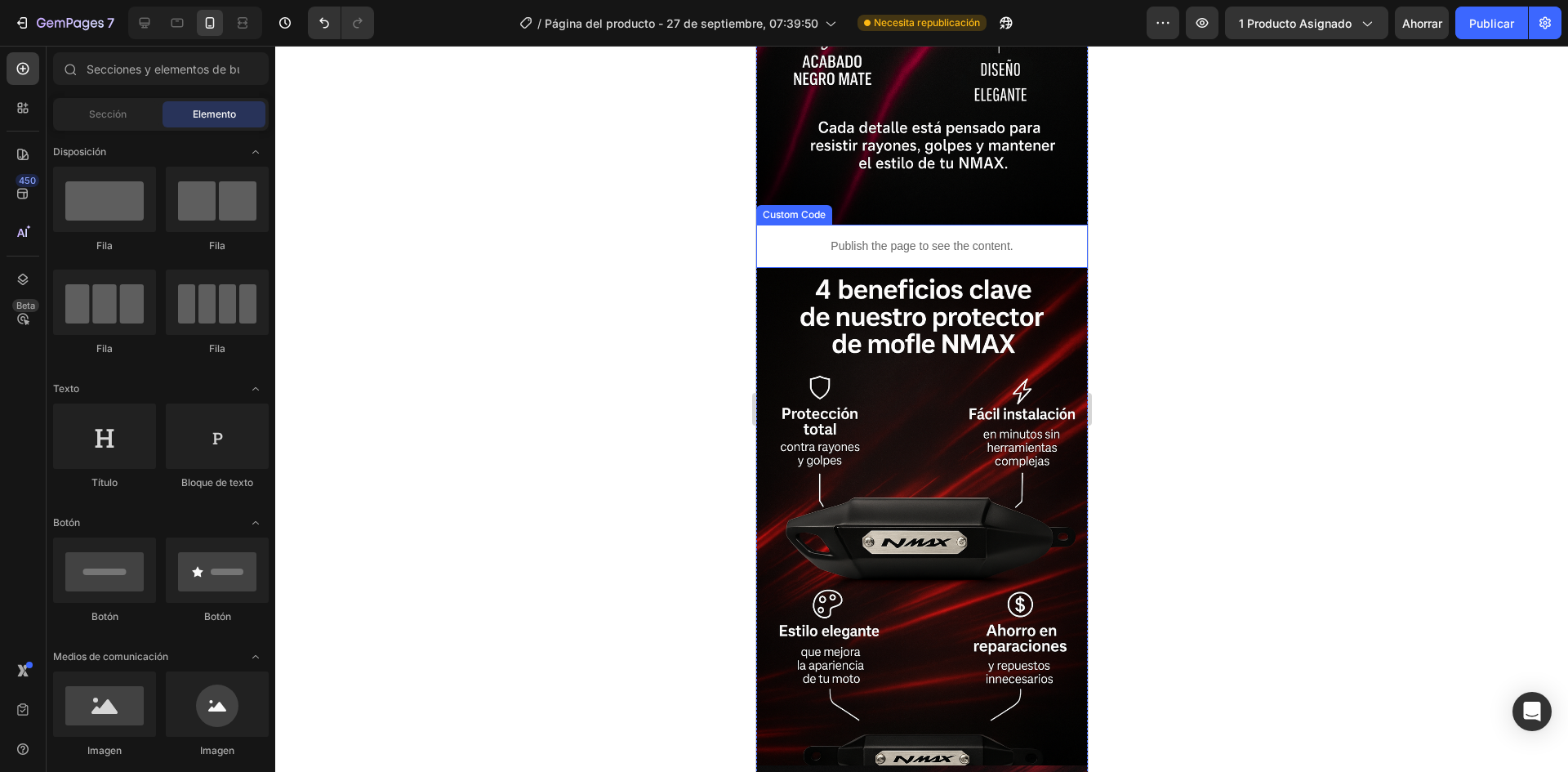
click at [888, 238] on p "Publish the page to see the content." at bounding box center [920, 247] width 332 height 18
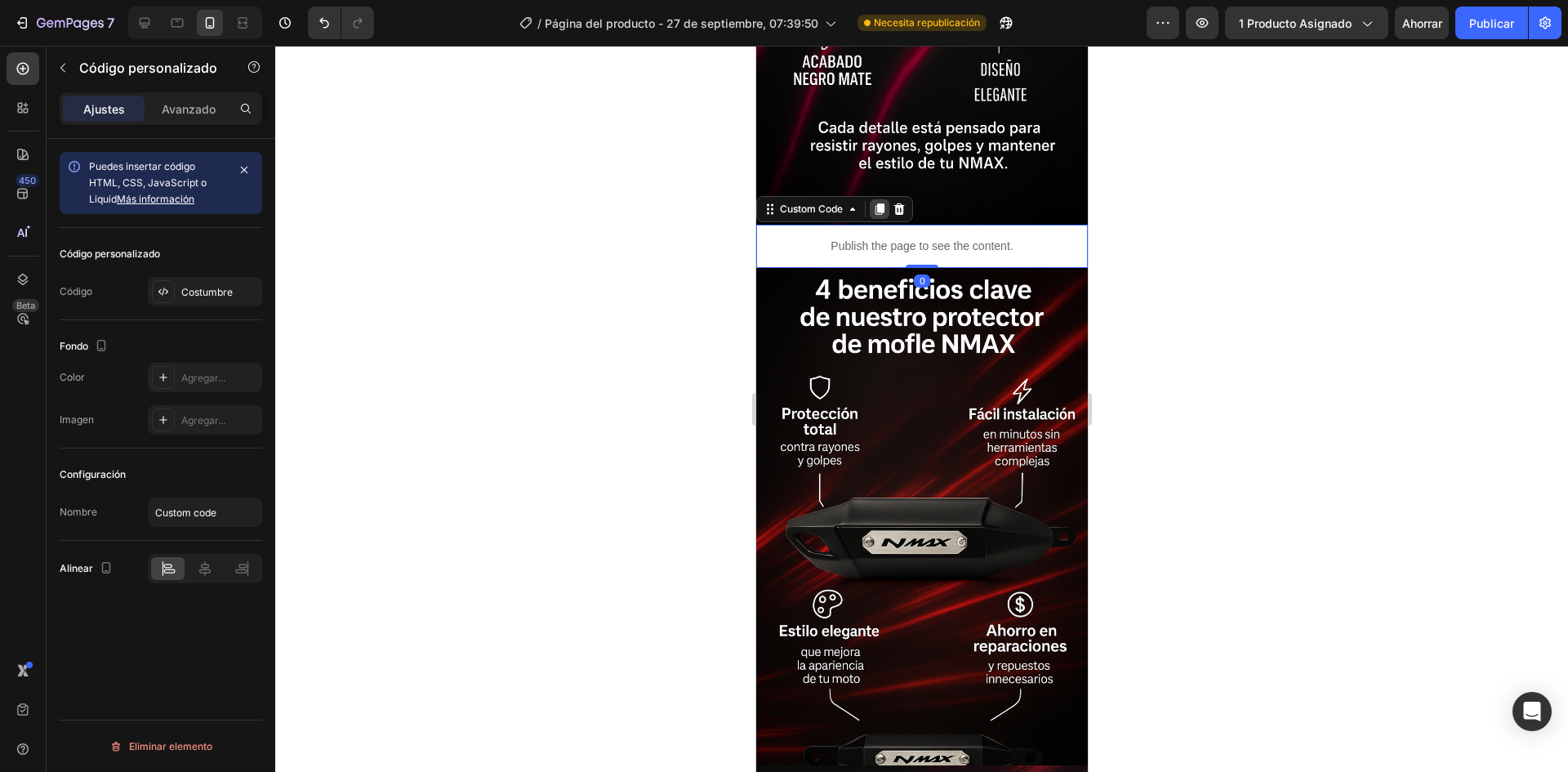
click at [878, 204] on icon at bounding box center [878, 209] width 9 height 12
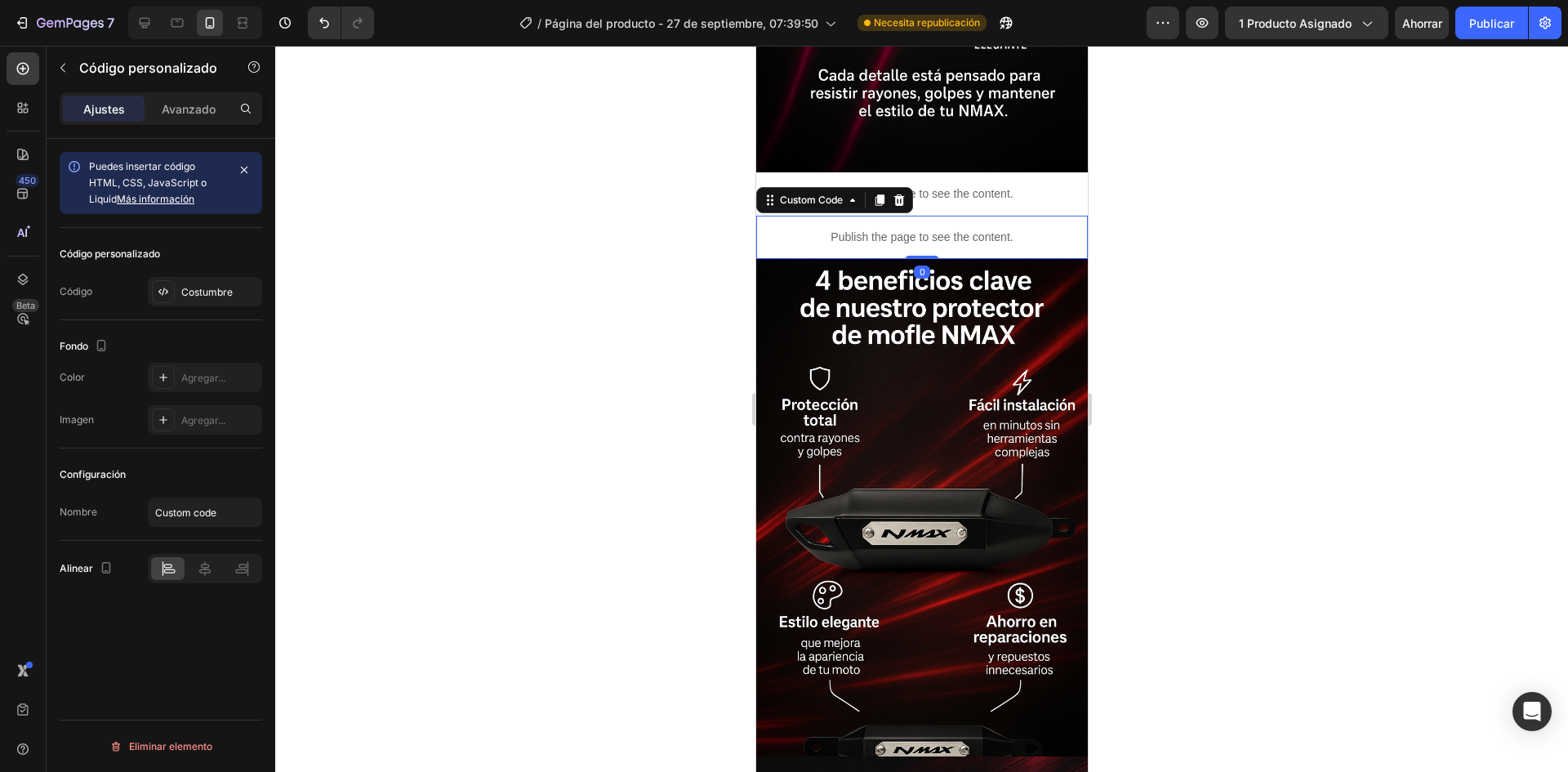
scroll to position [2039, 0]
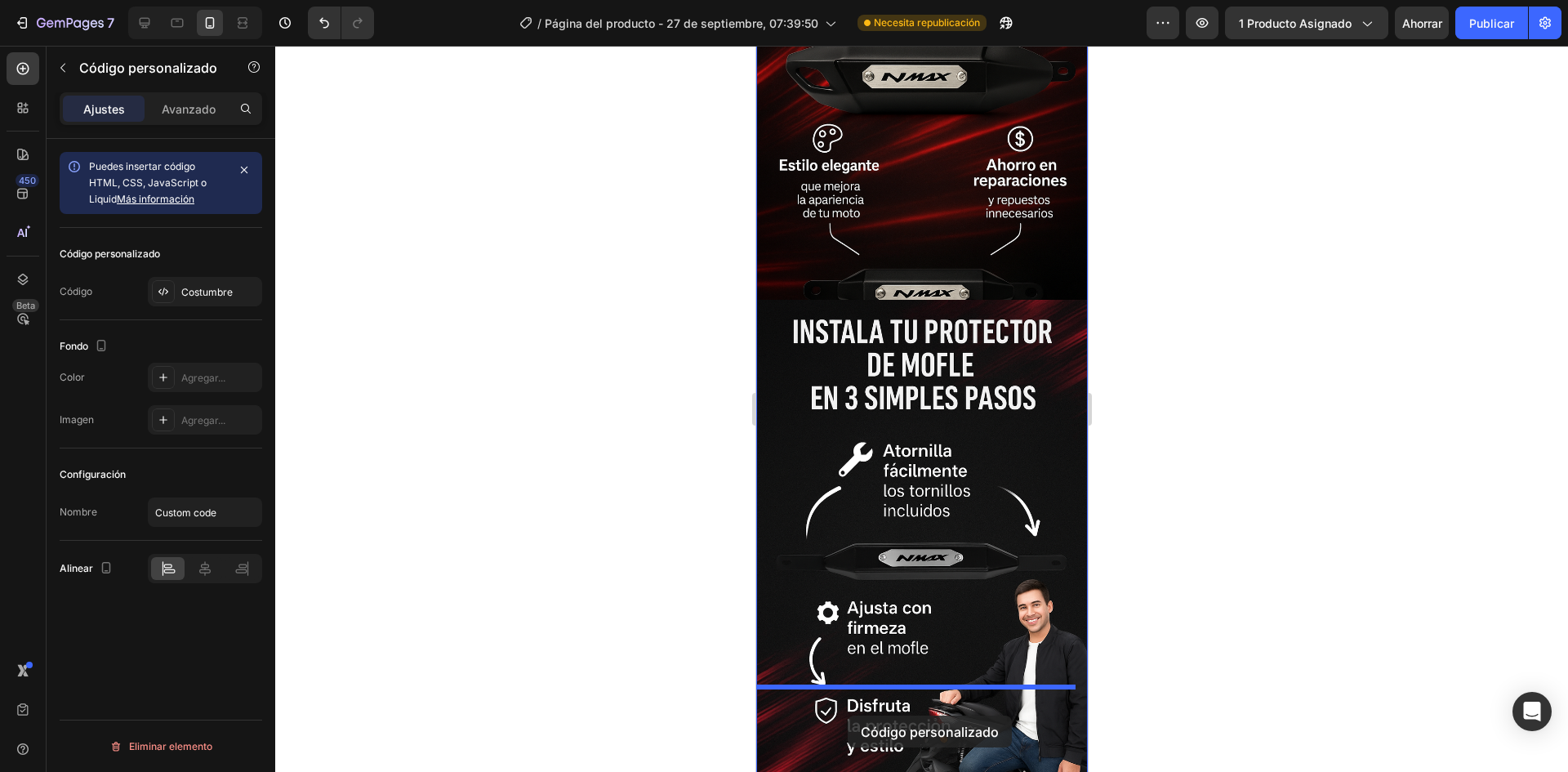
drag, startPoint x: 898, startPoint y: 140, endPoint x: 847, endPoint y: 715, distance: 577.3
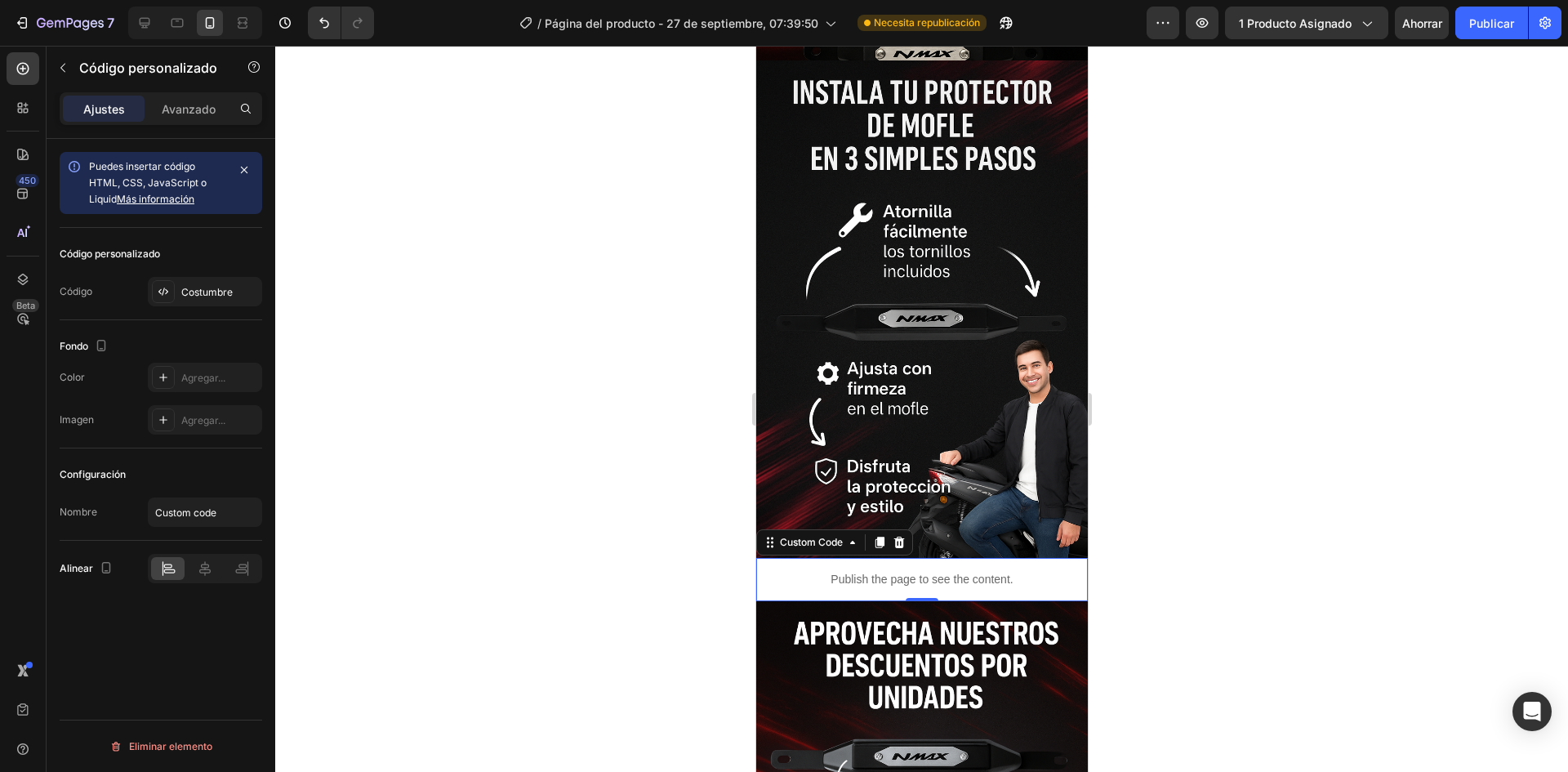
scroll to position [2671, 0]
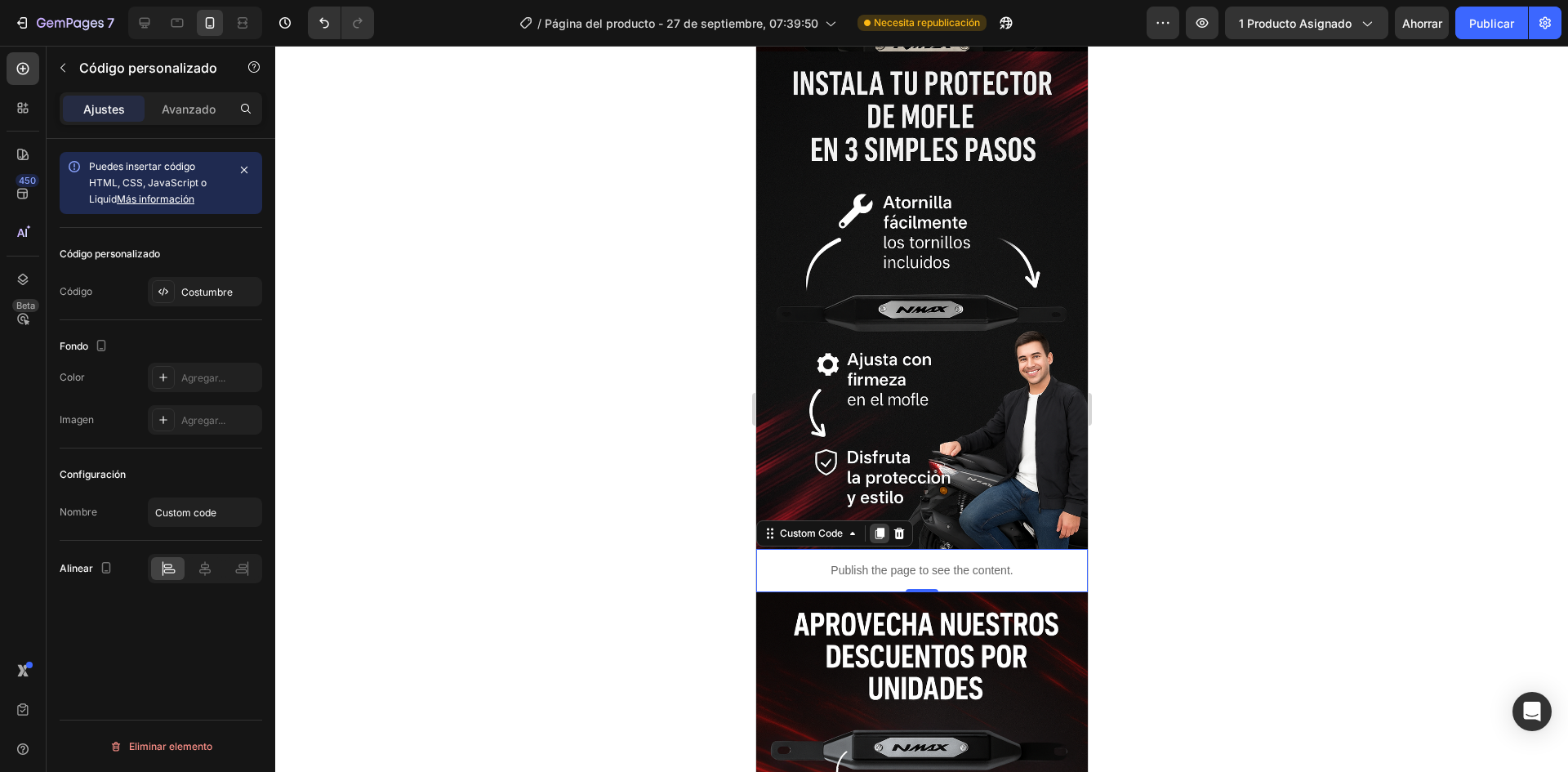
click at [878, 527] on icon at bounding box center [878, 533] width 13 height 13
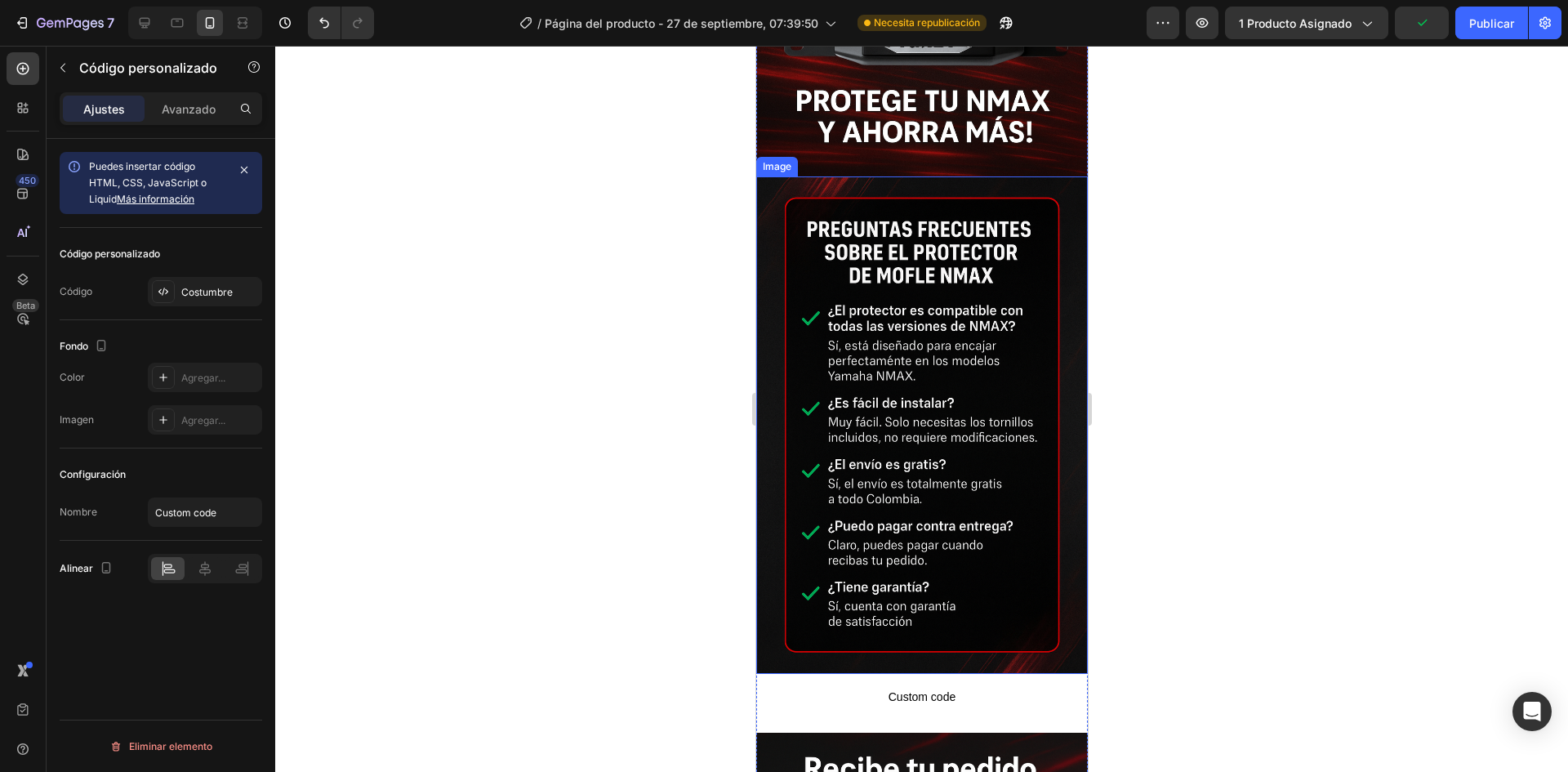
scroll to position [3652, 0]
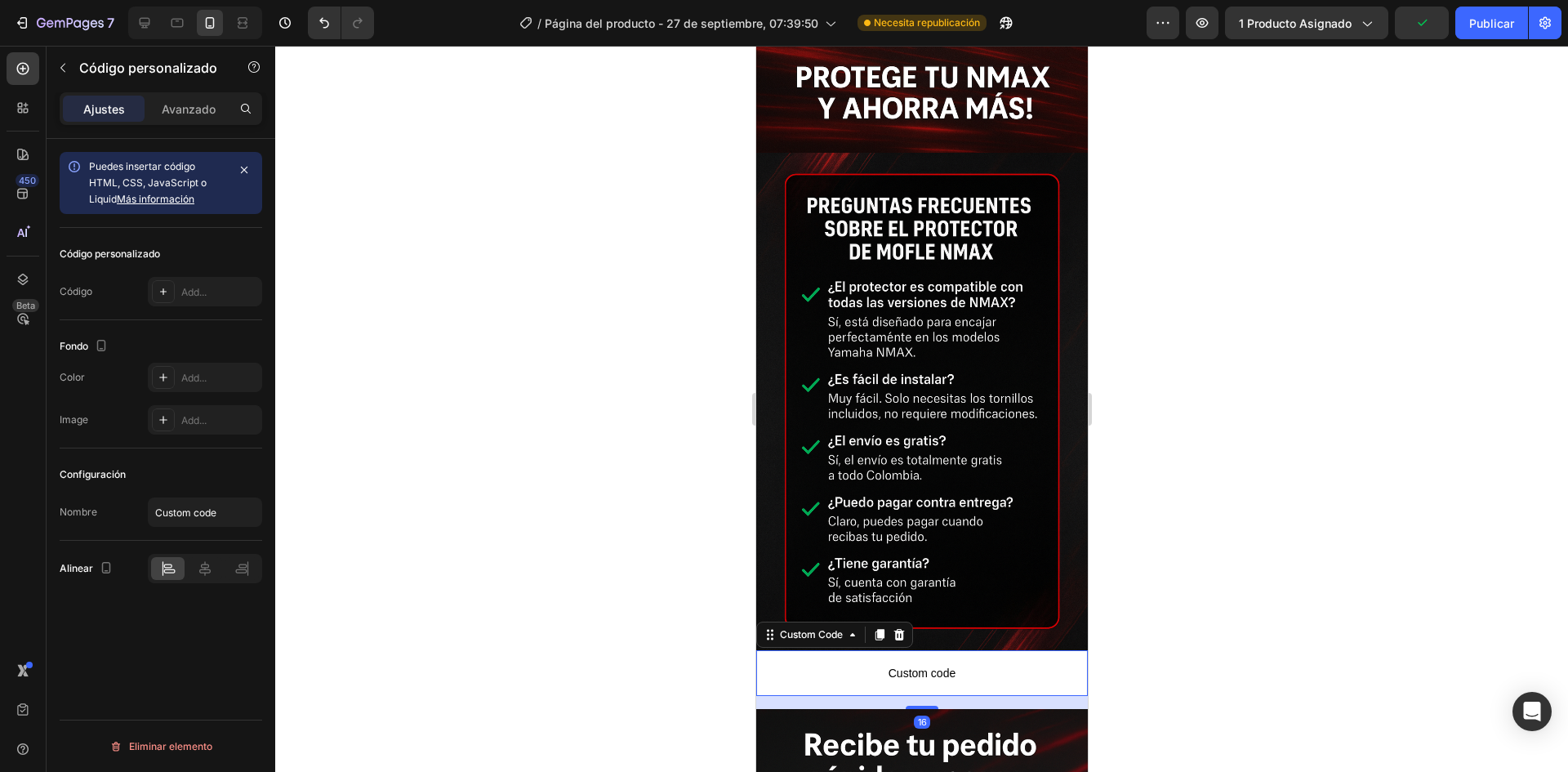
click at [923, 663] on span "Custom code" at bounding box center [920, 673] width 332 height 20
click at [901, 629] on icon at bounding box center [898, 635] width 11 height 12
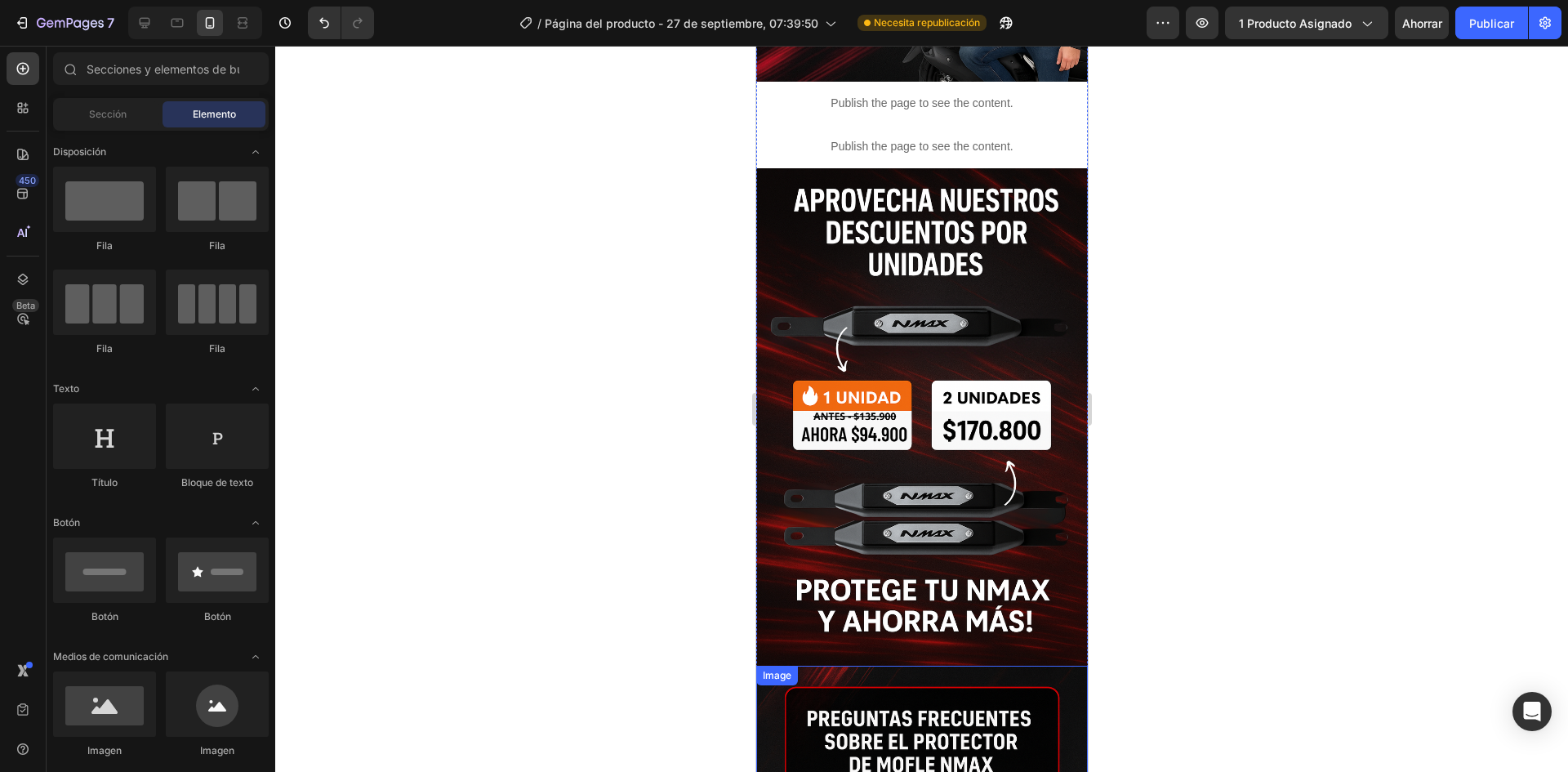
scroll to position [2998, 0]
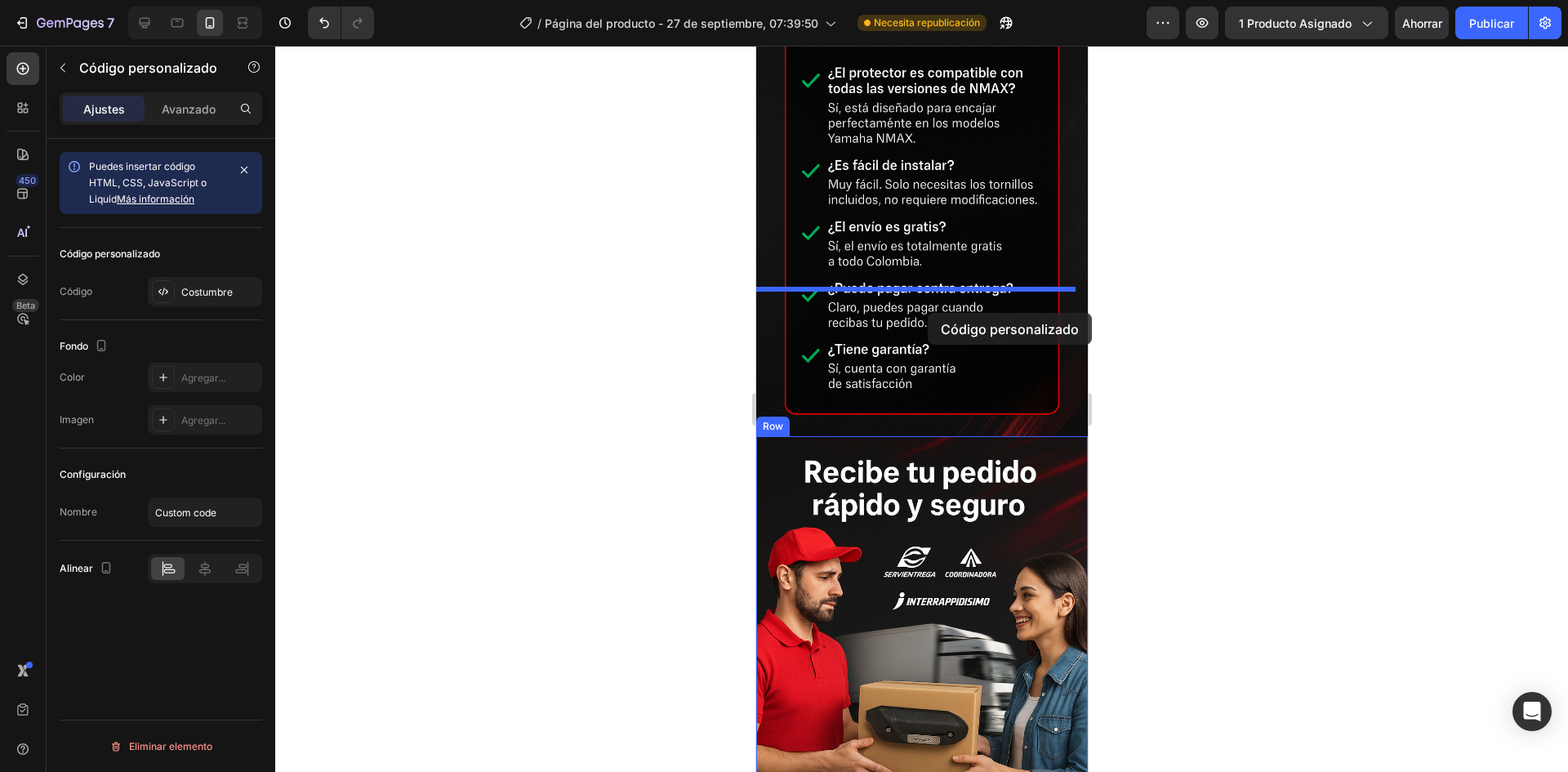
drag, startPoint x: 879, startPoint y: 176, endPoint x: 927, endPoint y: 313, distance: 145.2
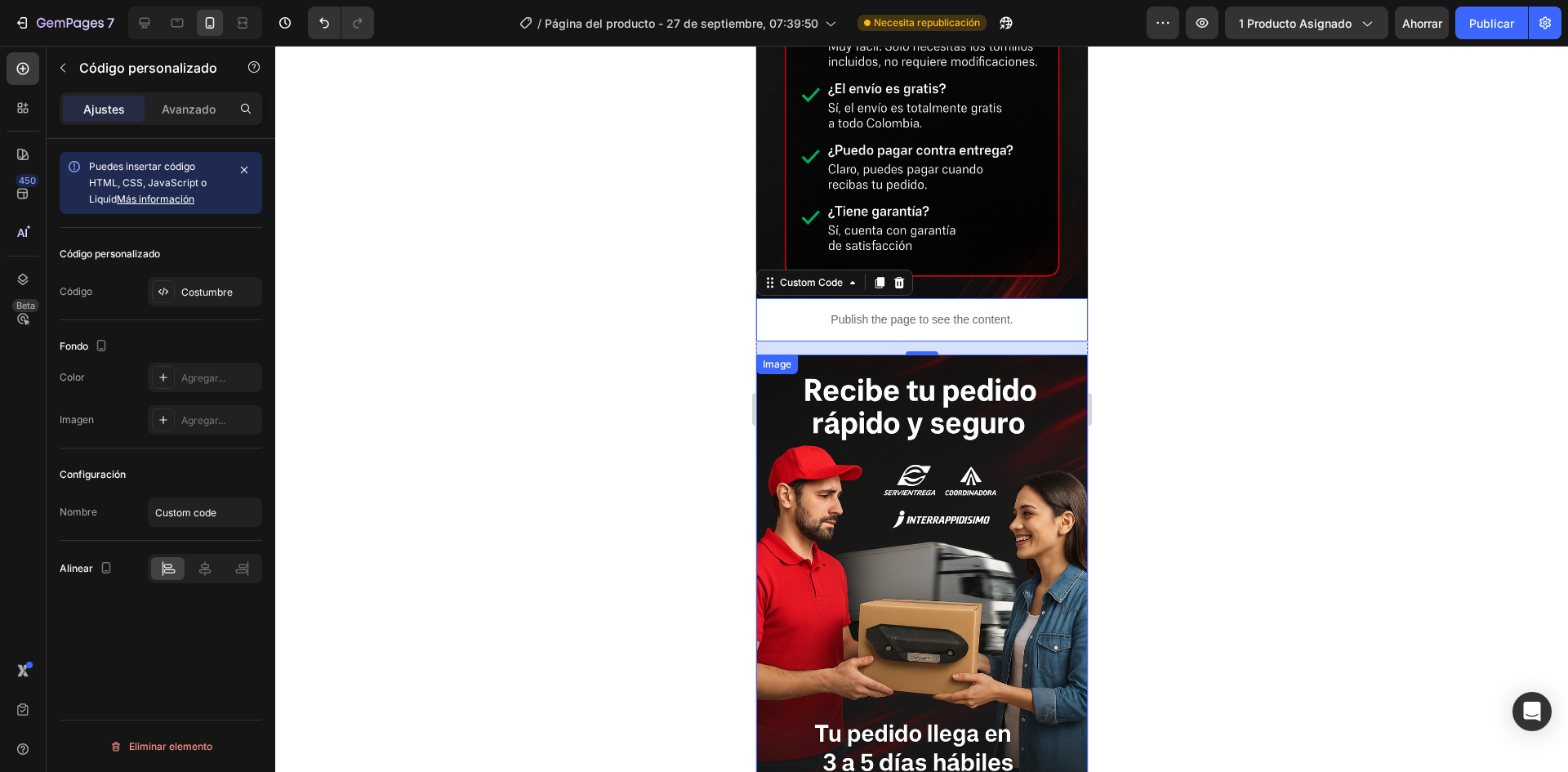
scroll to position [3741, 0]
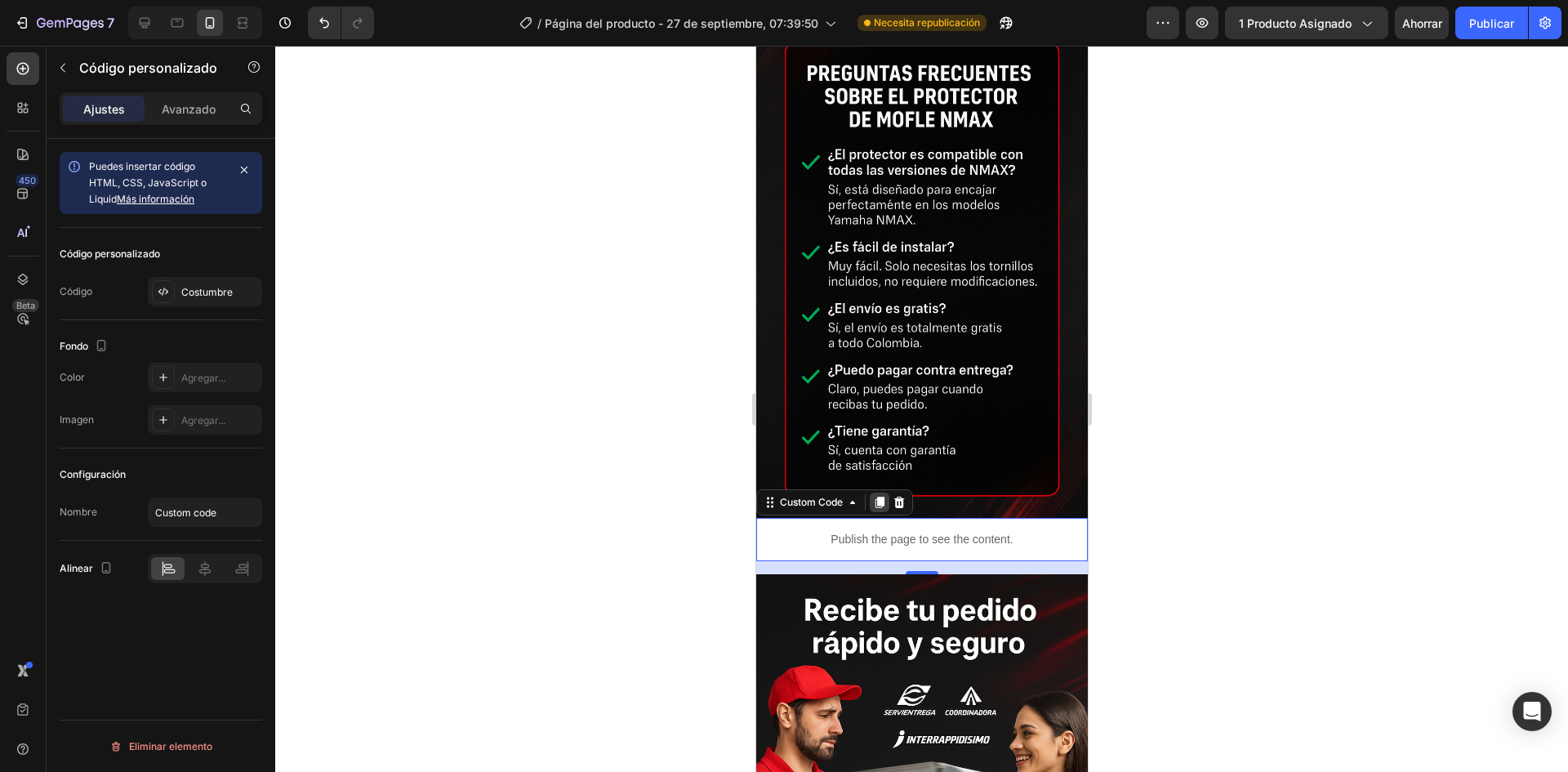
click at [883, 492] on div at bounding box center [878, 502] width 20 height 20
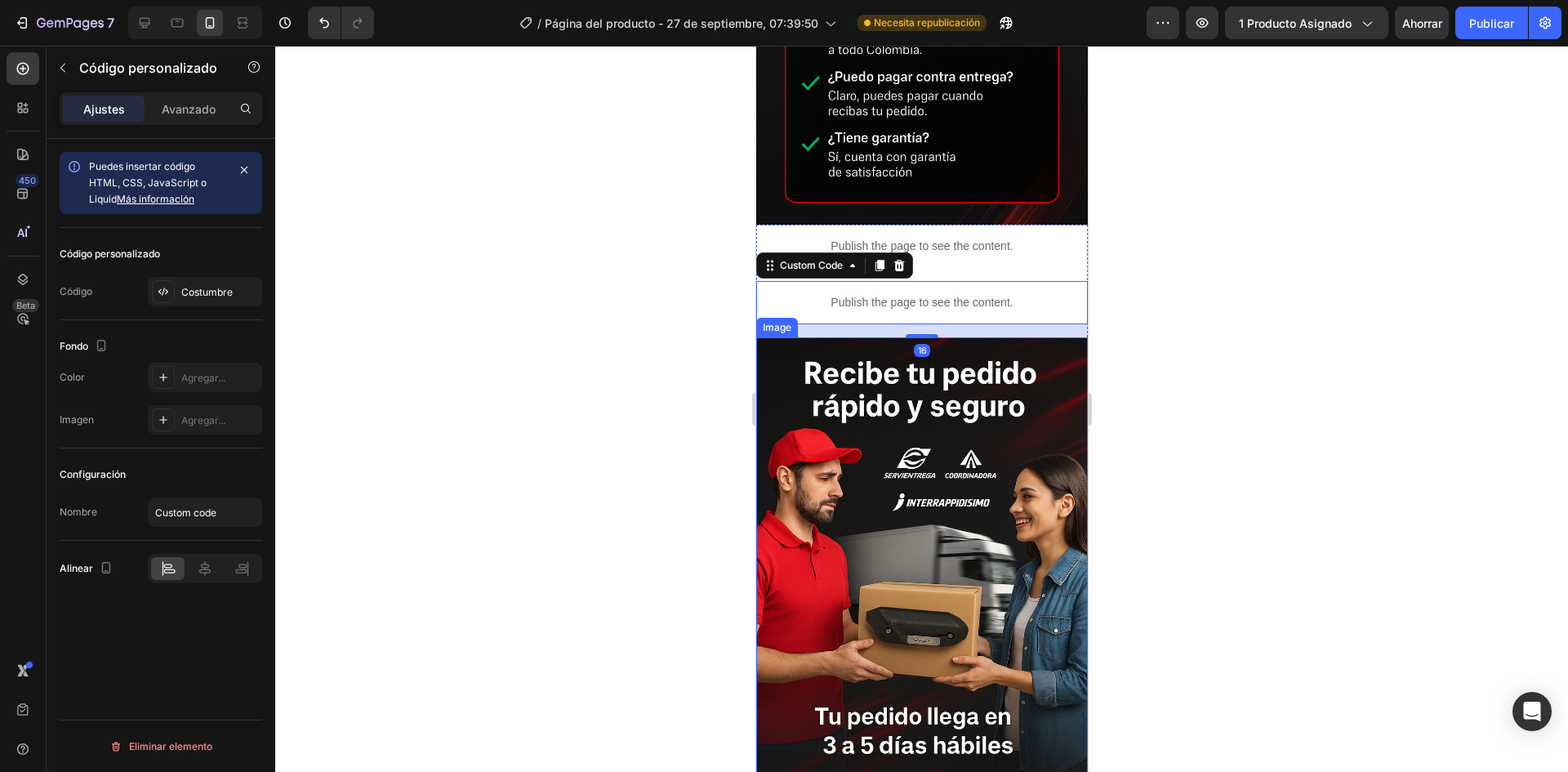
scroll to position [4067, 0]
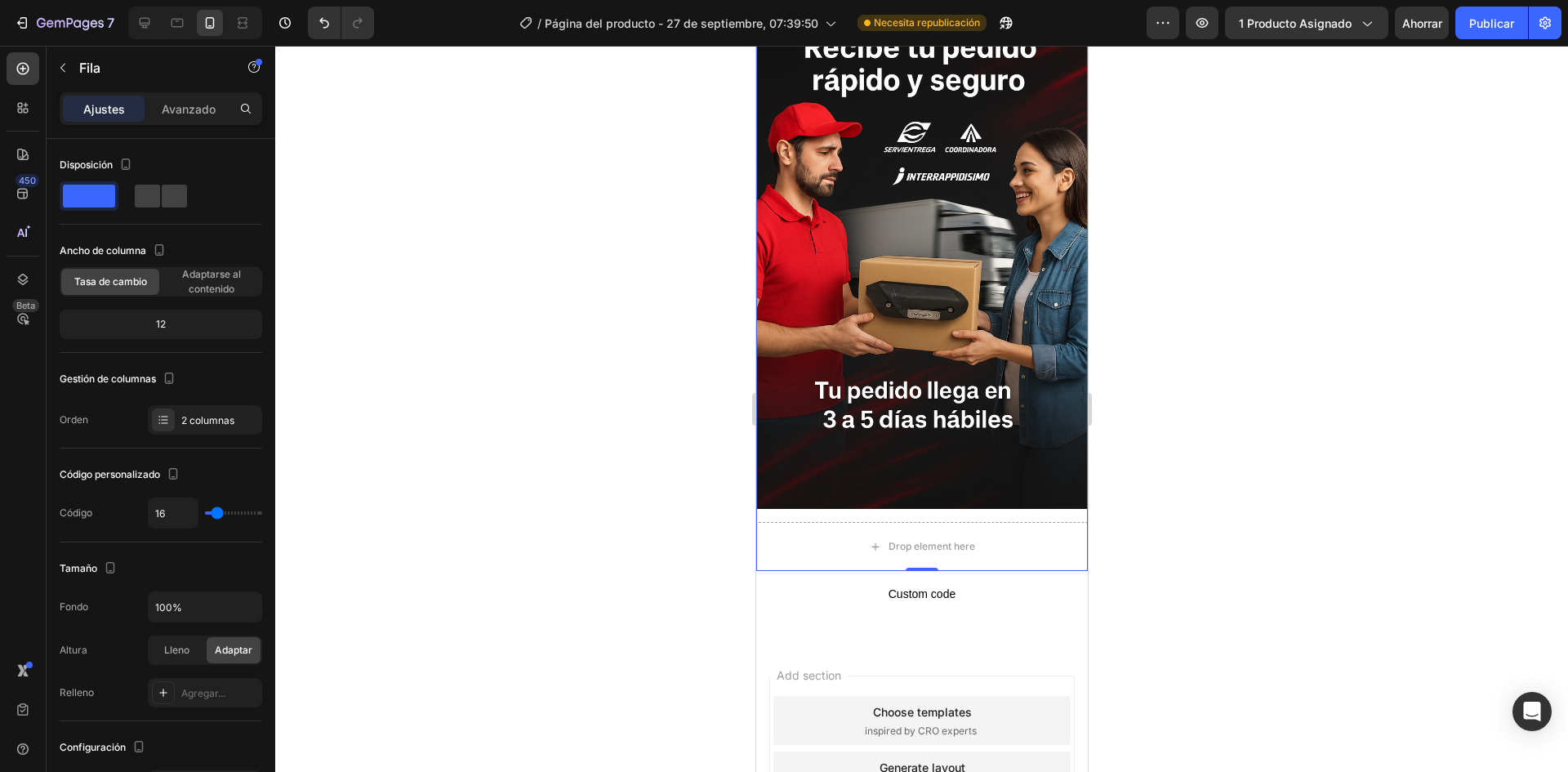
scroll to position [4331, 0]
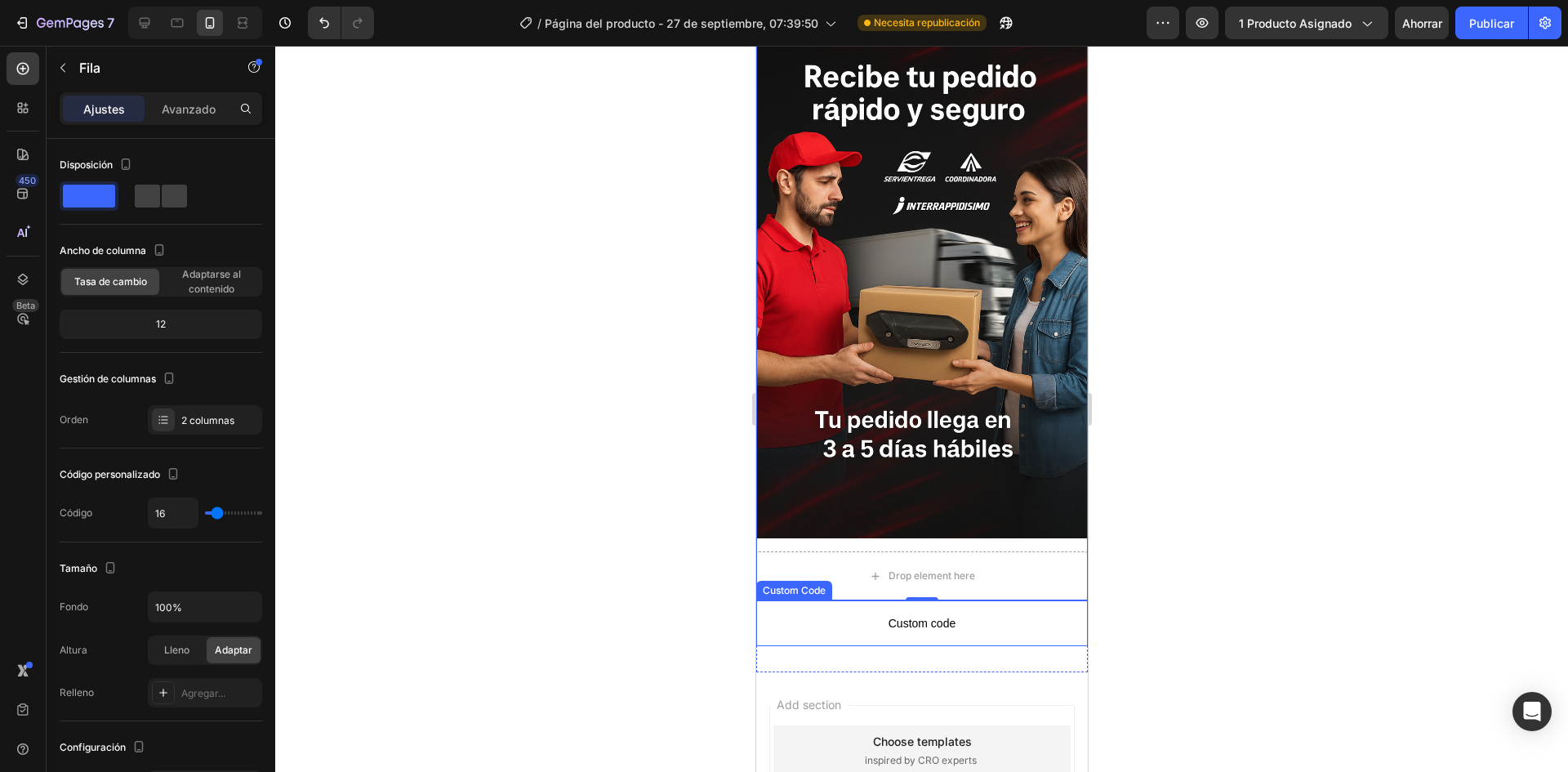
click at [957, 613] on span "Custom code" at bounding box center [920, 623] width 332 height 20
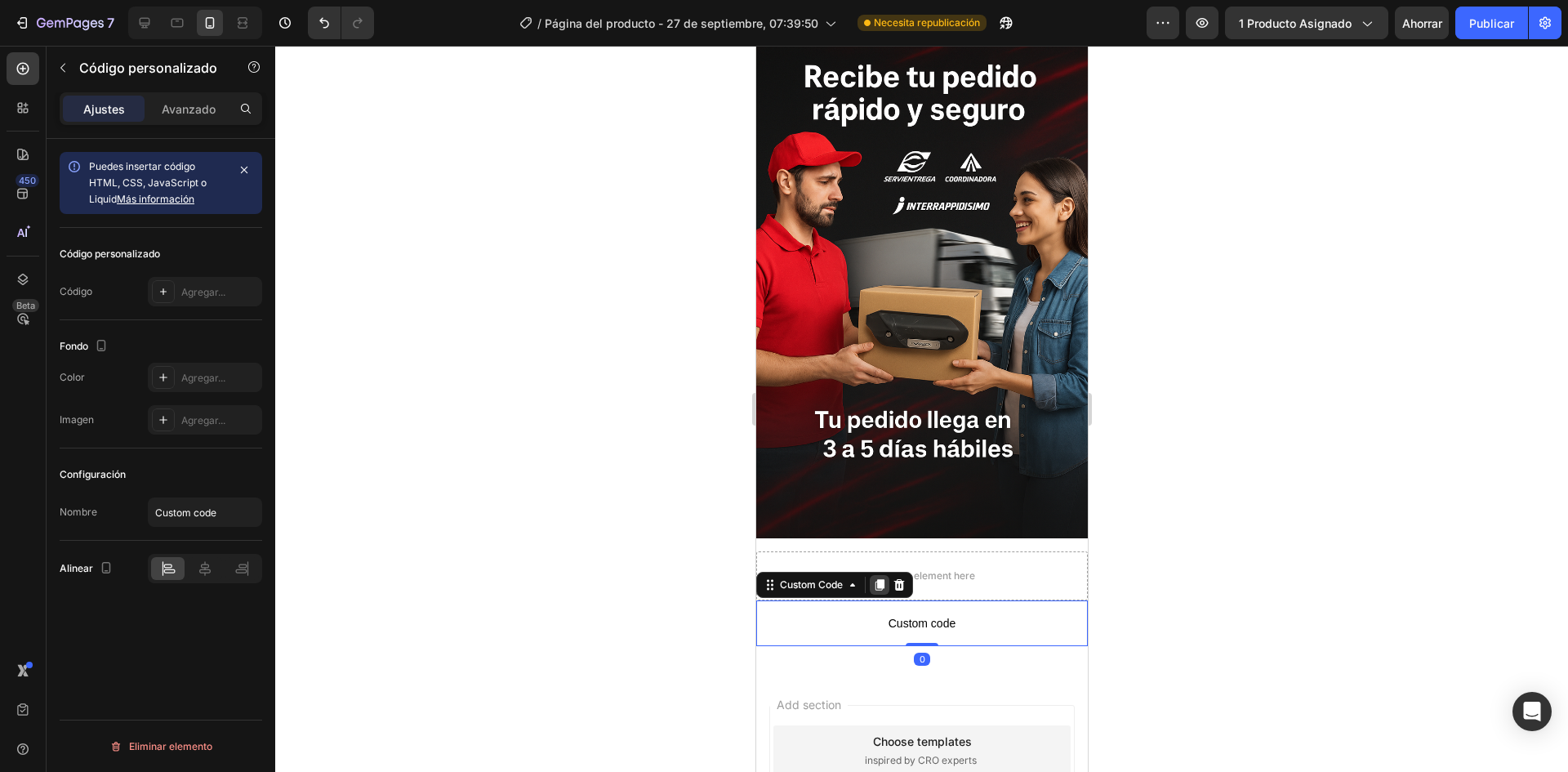
click at [881, 578] on icon at bounding box center [878, 584] width 13 height 13
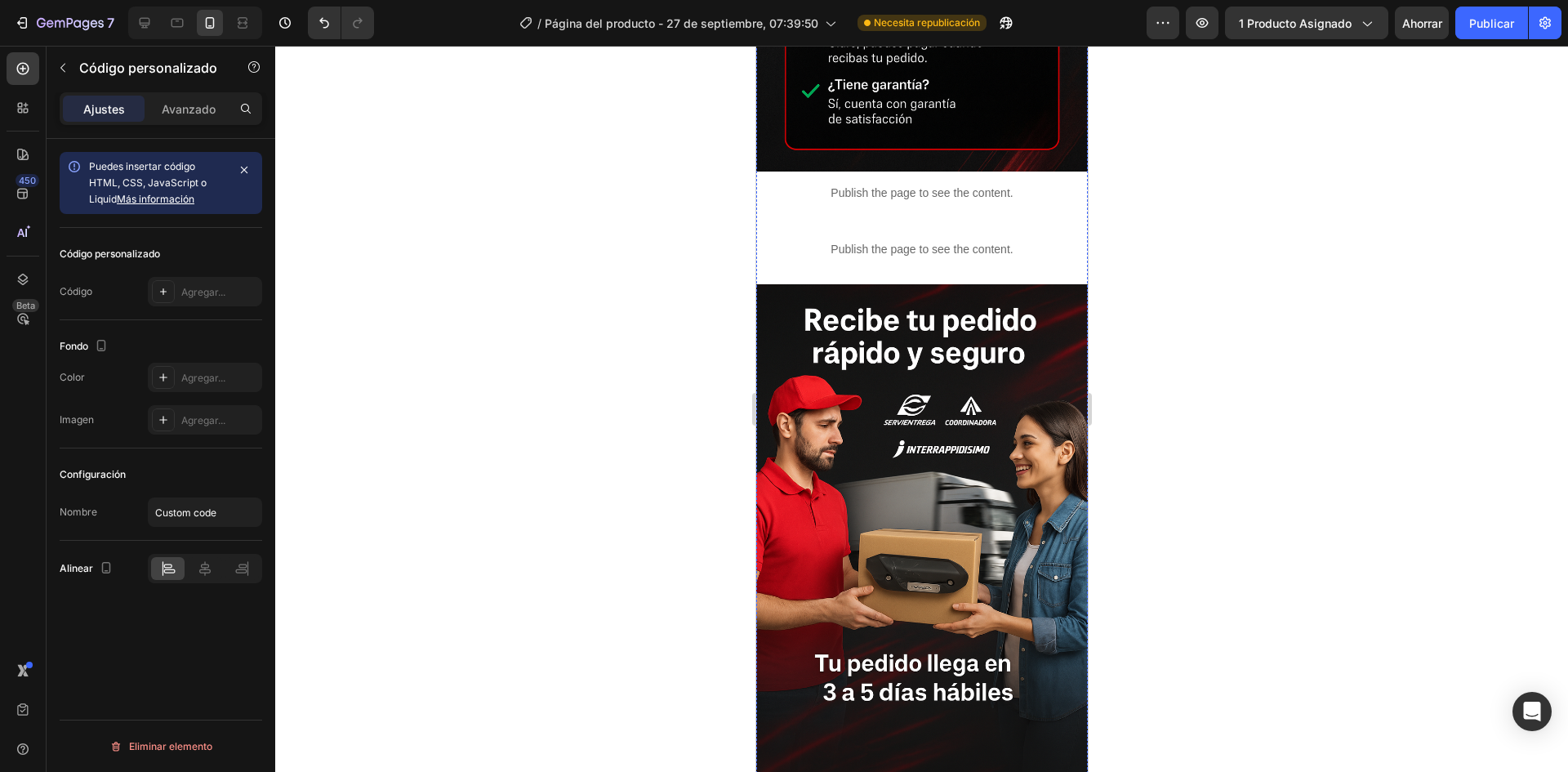
scroll to position [4004, 0]
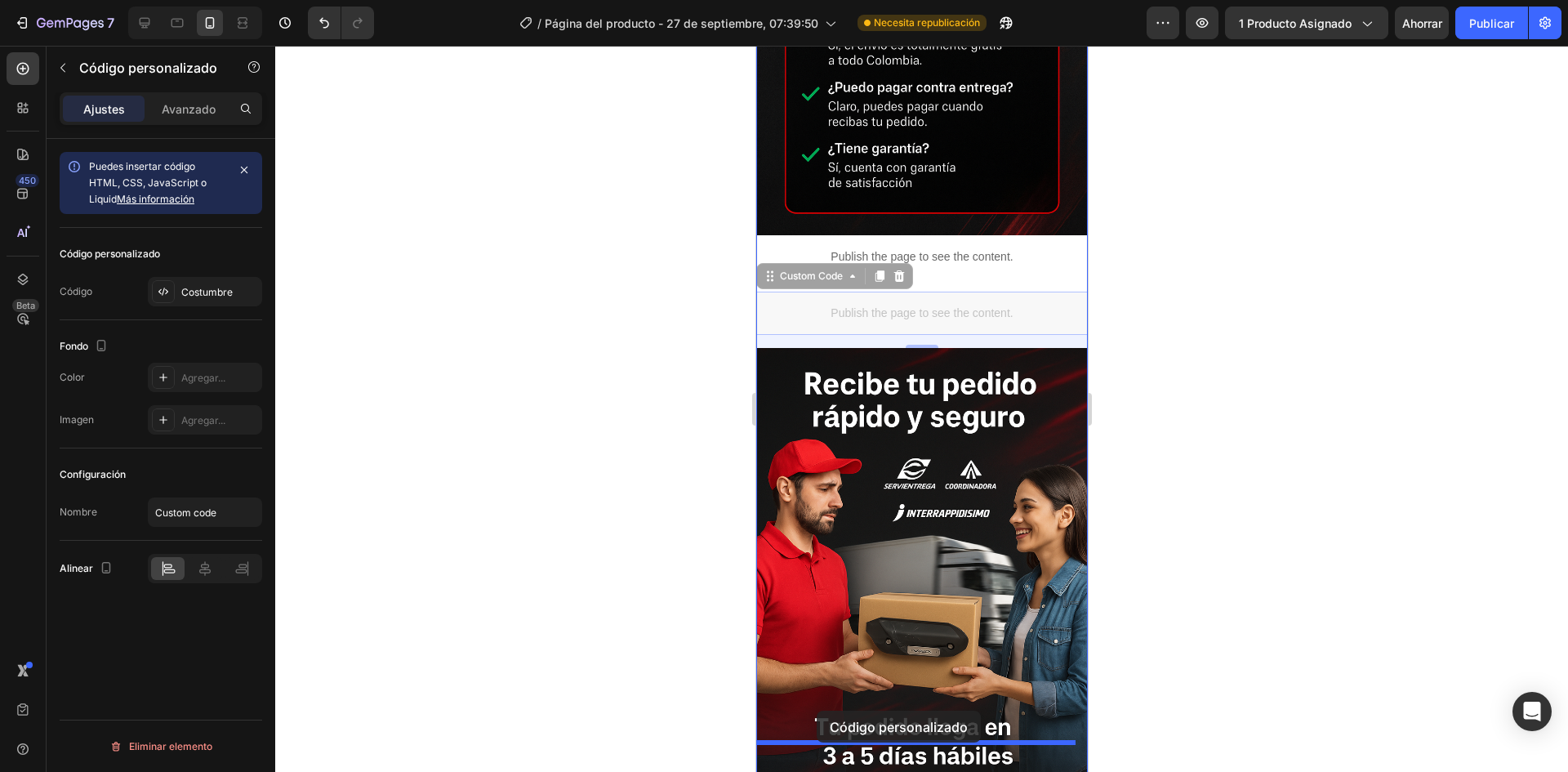
drag, startPoint x: 864, startPoint y: 188, endPoint x: 816, endPoint y: 710, distance: 524.2
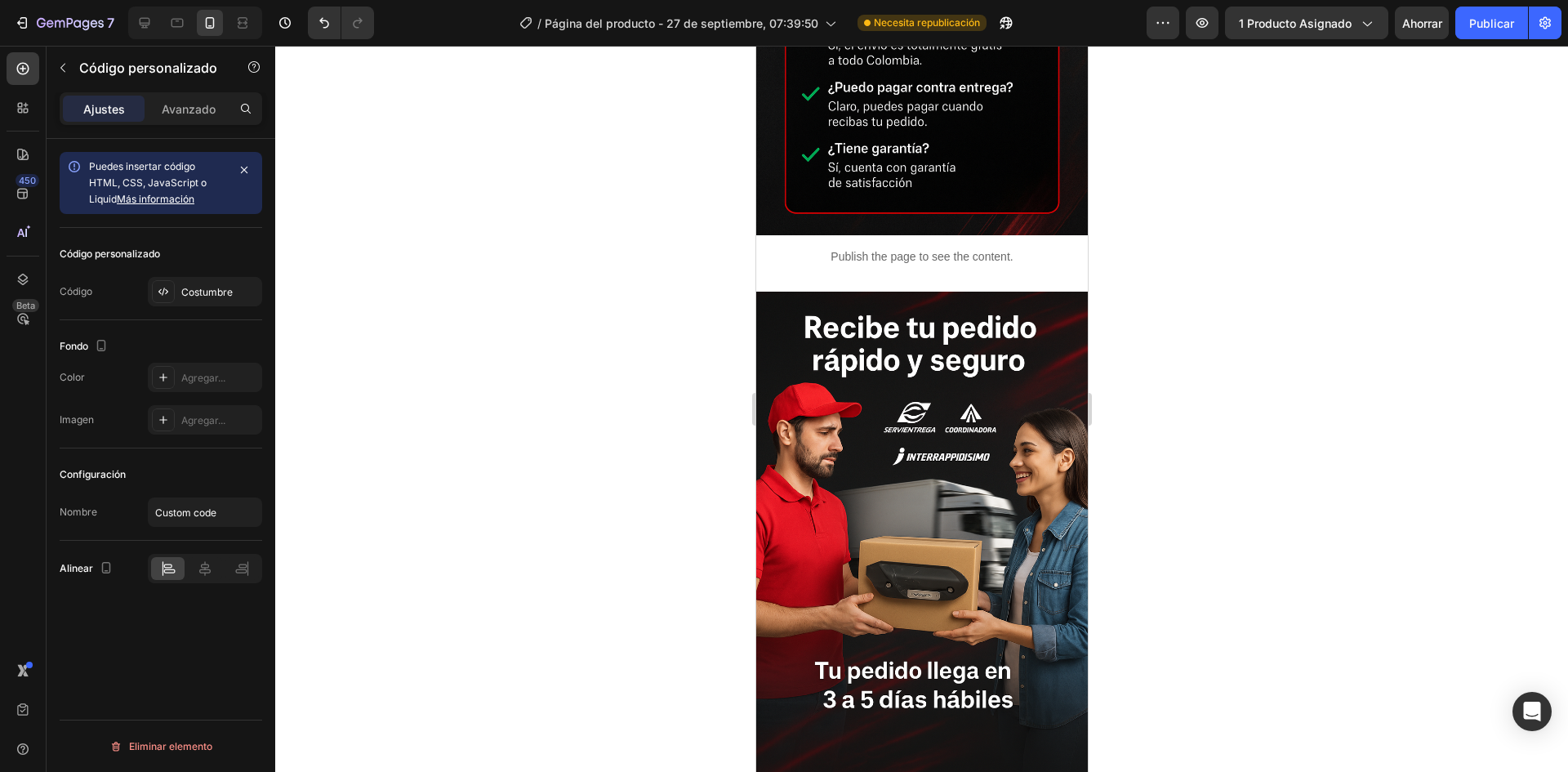
scroll to position [4033, 0]
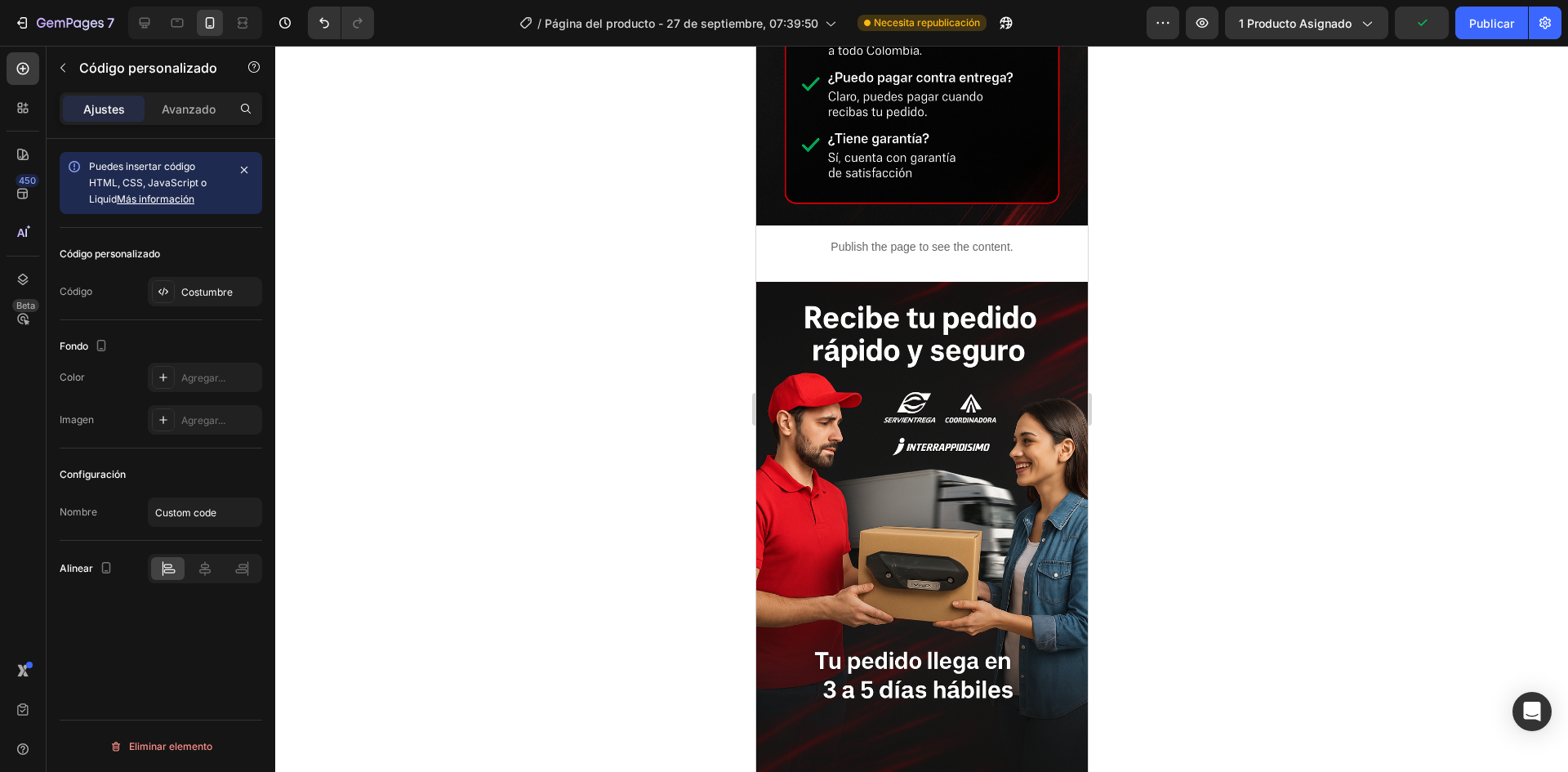
click at [1194, 565] on div at bounding box center [921, 409] width 1293 height 726
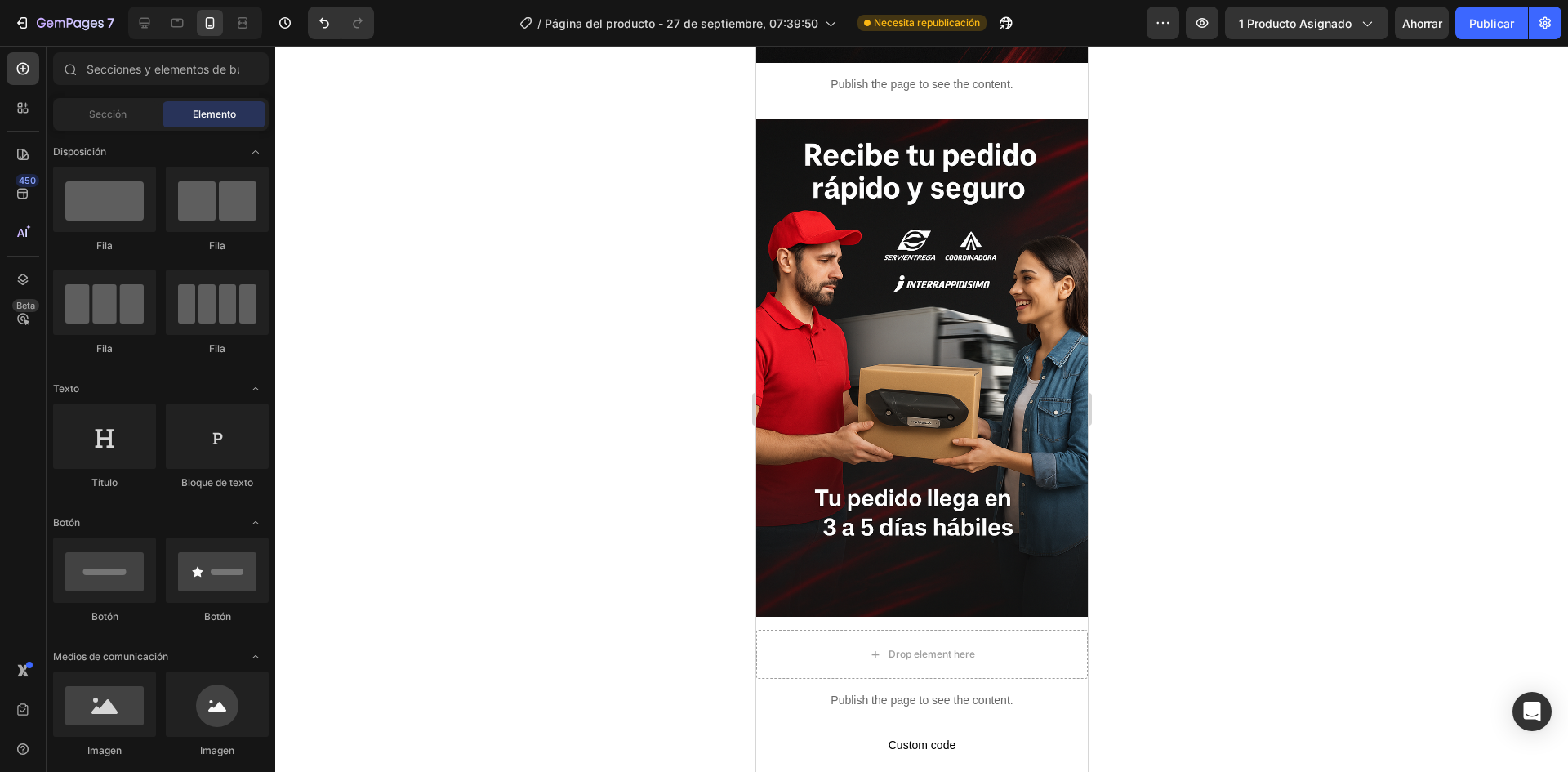
scroll to position [4197, 0]
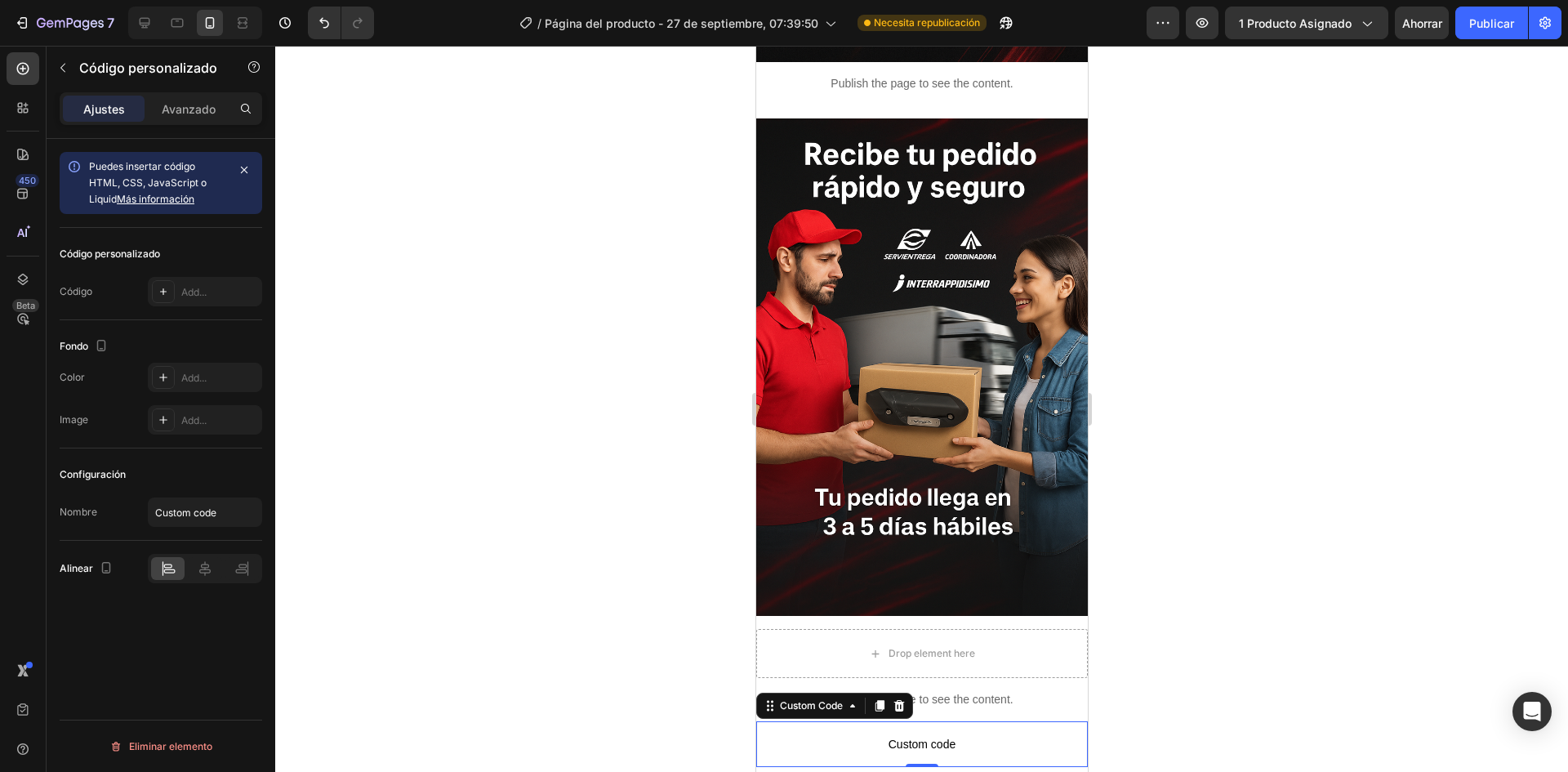
drag, startPoint x: 946, startPoint y: 582, endPoint x: 937, endPoint y: 586, distance: 9.8
click at [947, 735] on span "Custom code" at bounding box center [920, 745] width 332 height 20
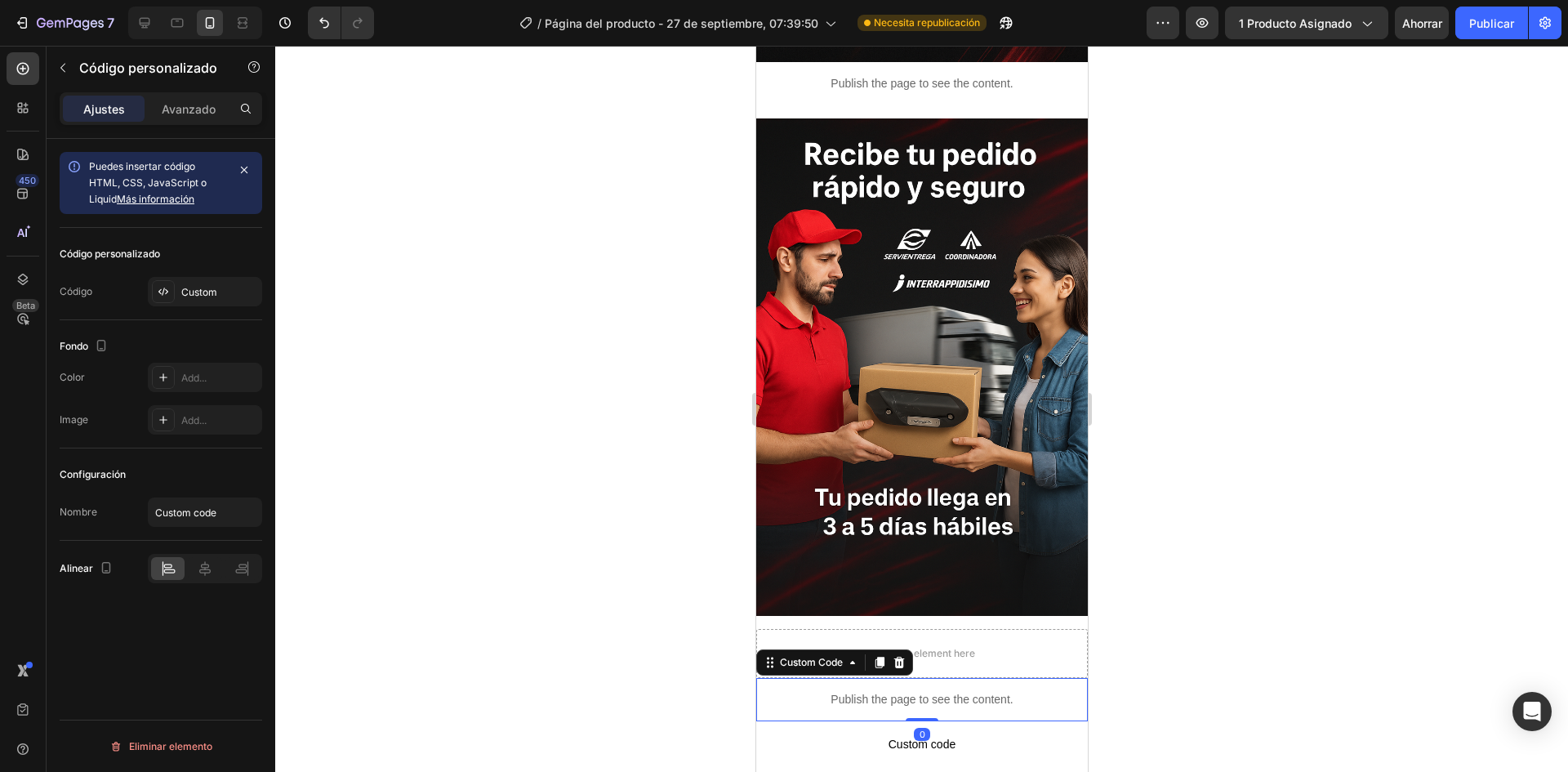
click at [996, 691] on p "Publish the page to see the content." at bounding box center [920, 700] width 332 height 18
click at [974, 721] on p "Custom code" at bounding box center [920, 744] width 332 height 46
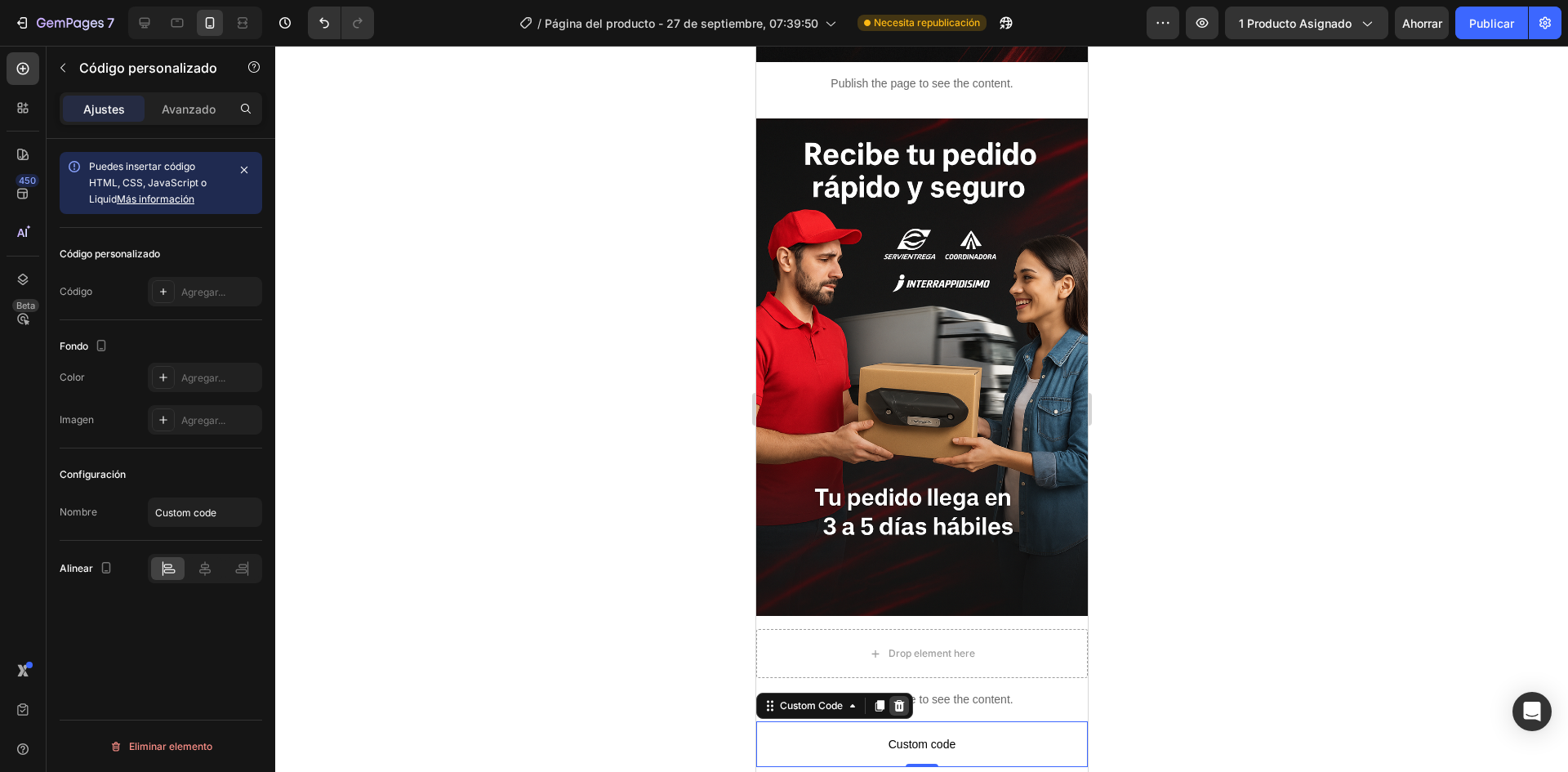
click at [905, 700] on icon at bounding box center [898, 705] width 13 height 13
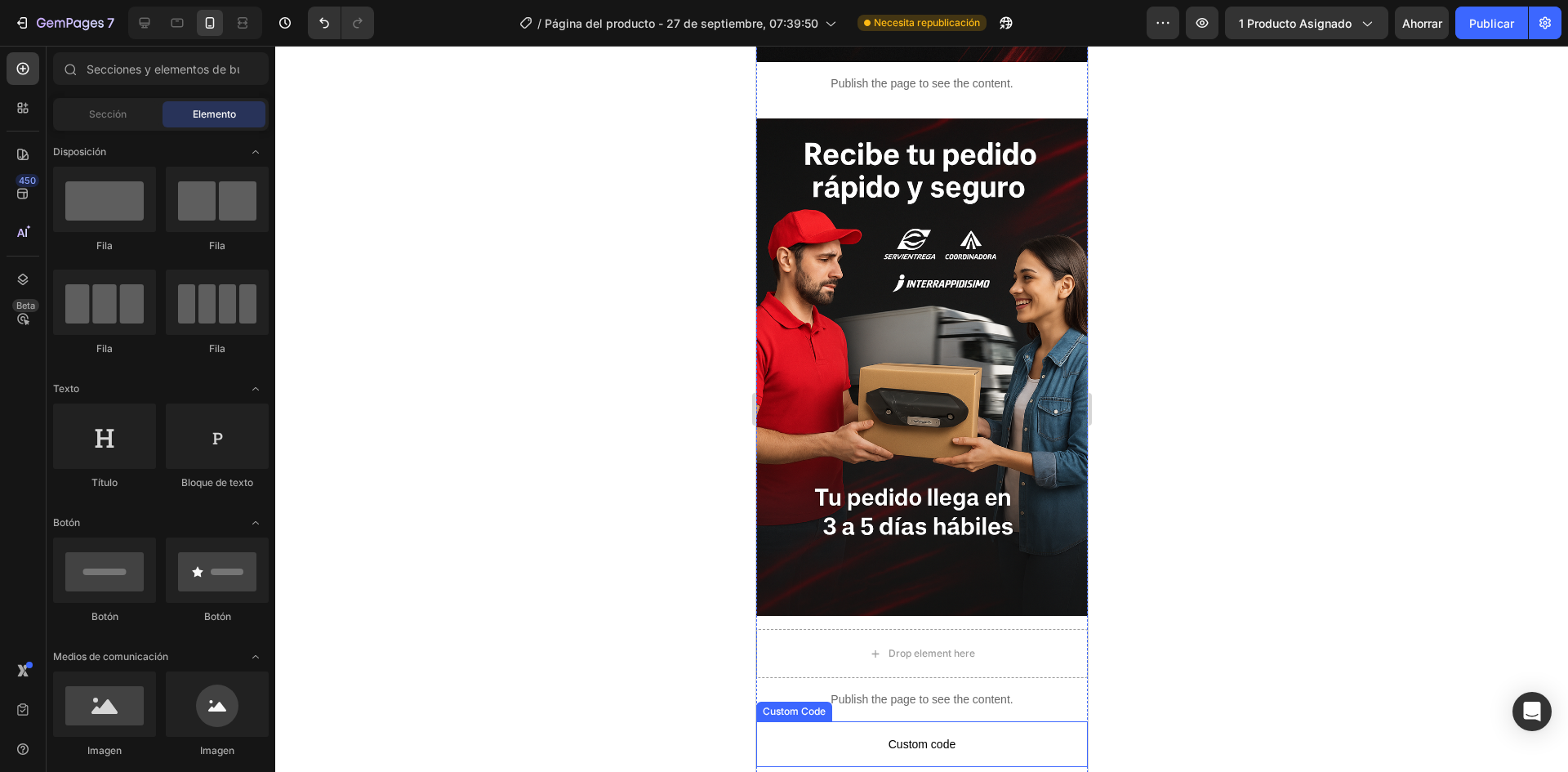
click at [896, 735] on span "Custom code" at bounding box center [920, 745] width 332 height 20
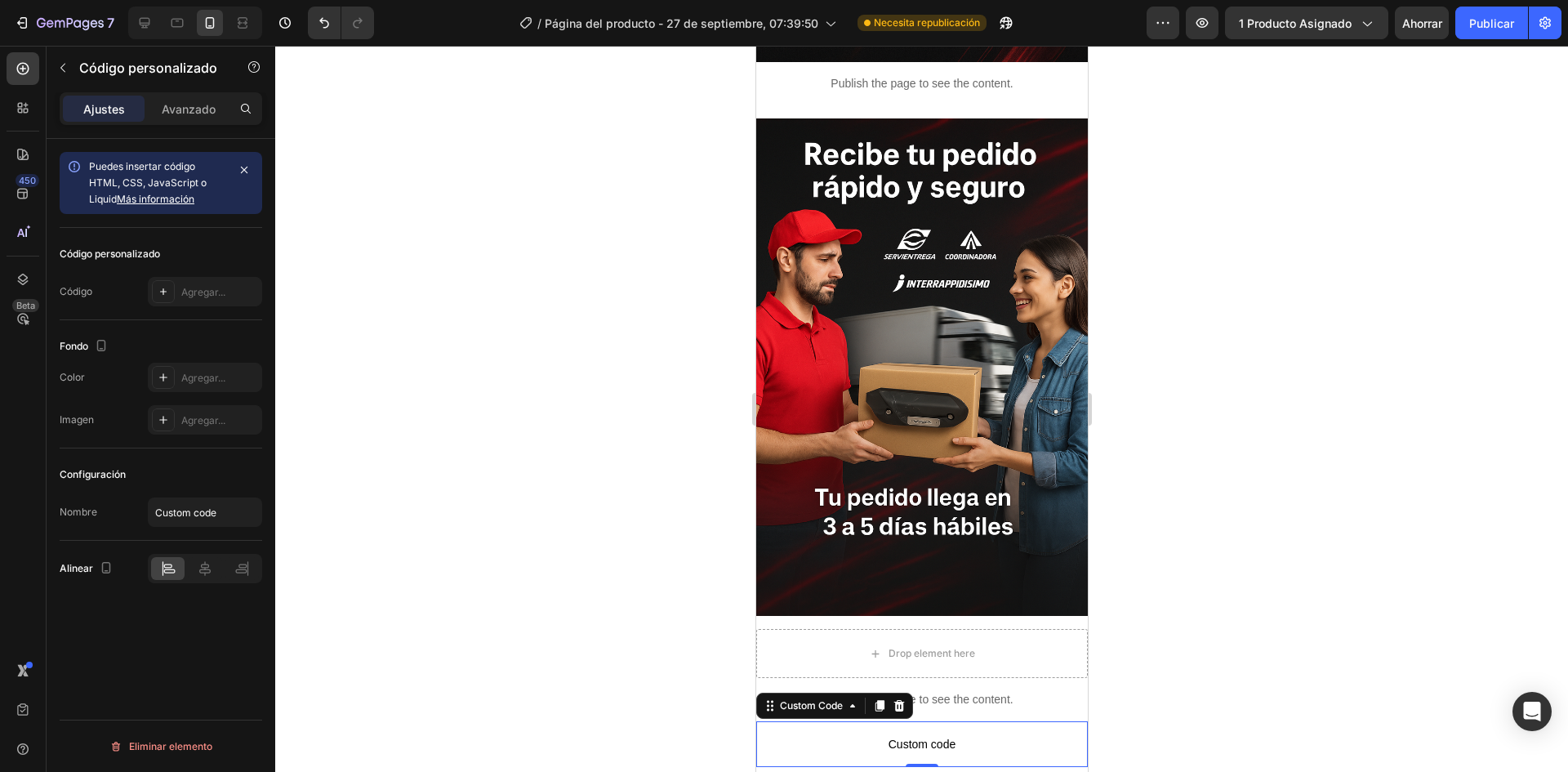
click at [897, 701] on icon at bounding box center [898, 706] width 11 height 12
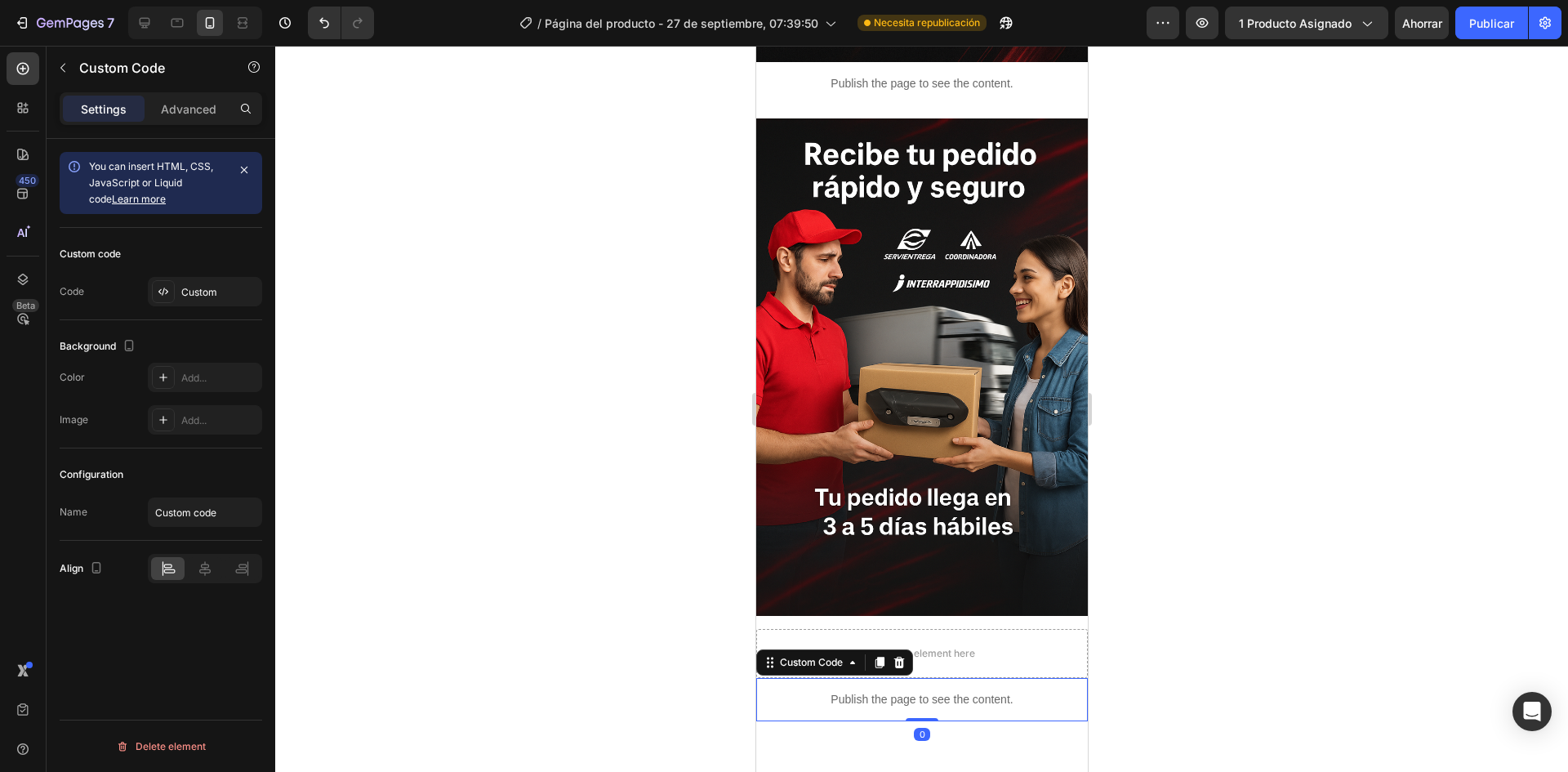
click at [929, 691] on p "Publish the page to see the content." at bounding box center [920, 700] width 332 height 18
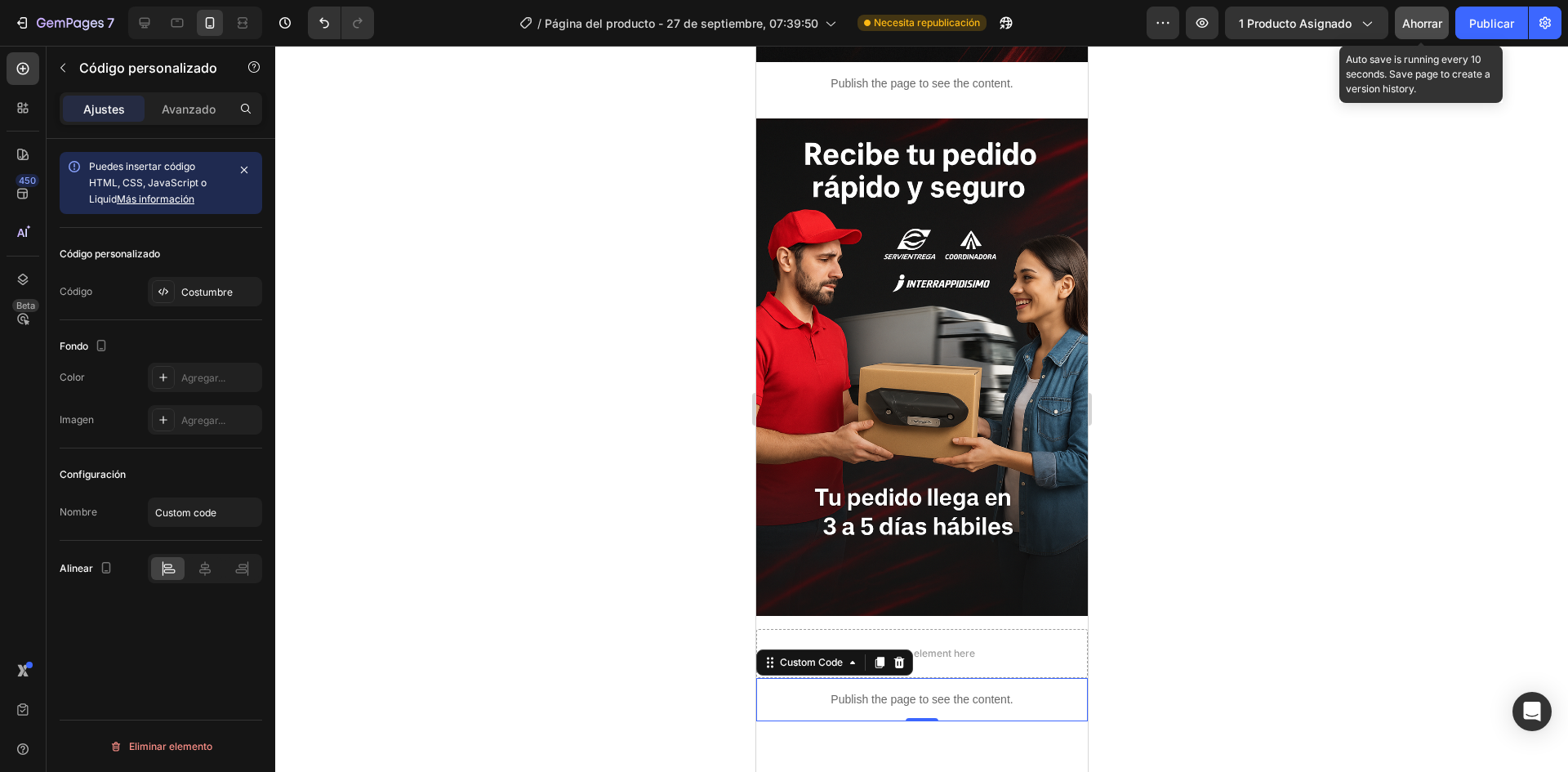
click at [1407, 15] on div "Ahorrar" at bounding box center [1422, 23] width 40 height 18
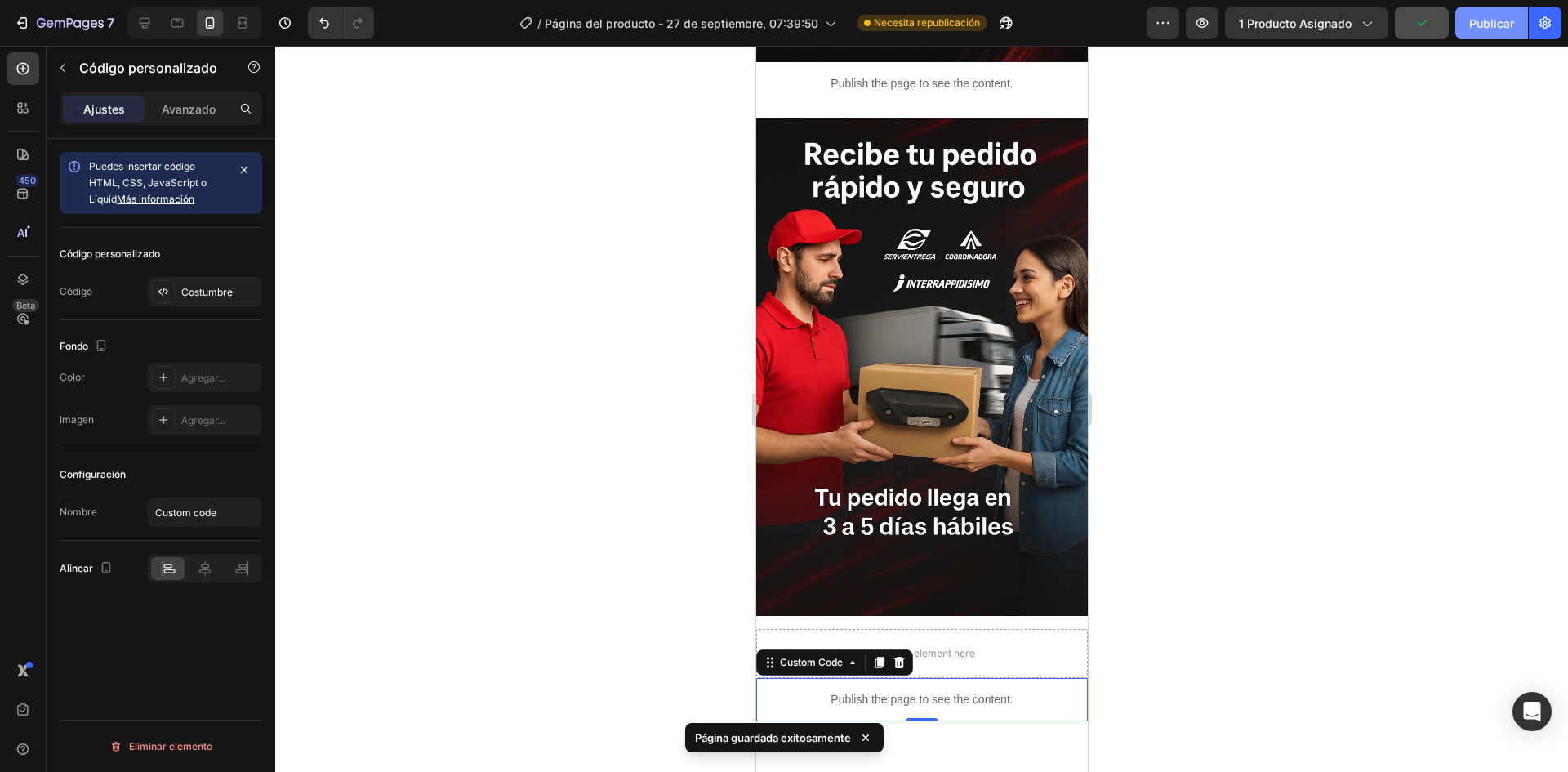
click at [1477, 35] on button "Publicar" at bounding box center [1492, 23] width 72 height 32
click at [1199, 39] on div "7 / Página del producto - 27 de septiembre, 07:39:50 Necesita republicación Ava…" at bounding box center [784, 23] width 1568 height 47
click at [1199, 36] on button "button" at bounding box center [1201, 23] width 32 height 32
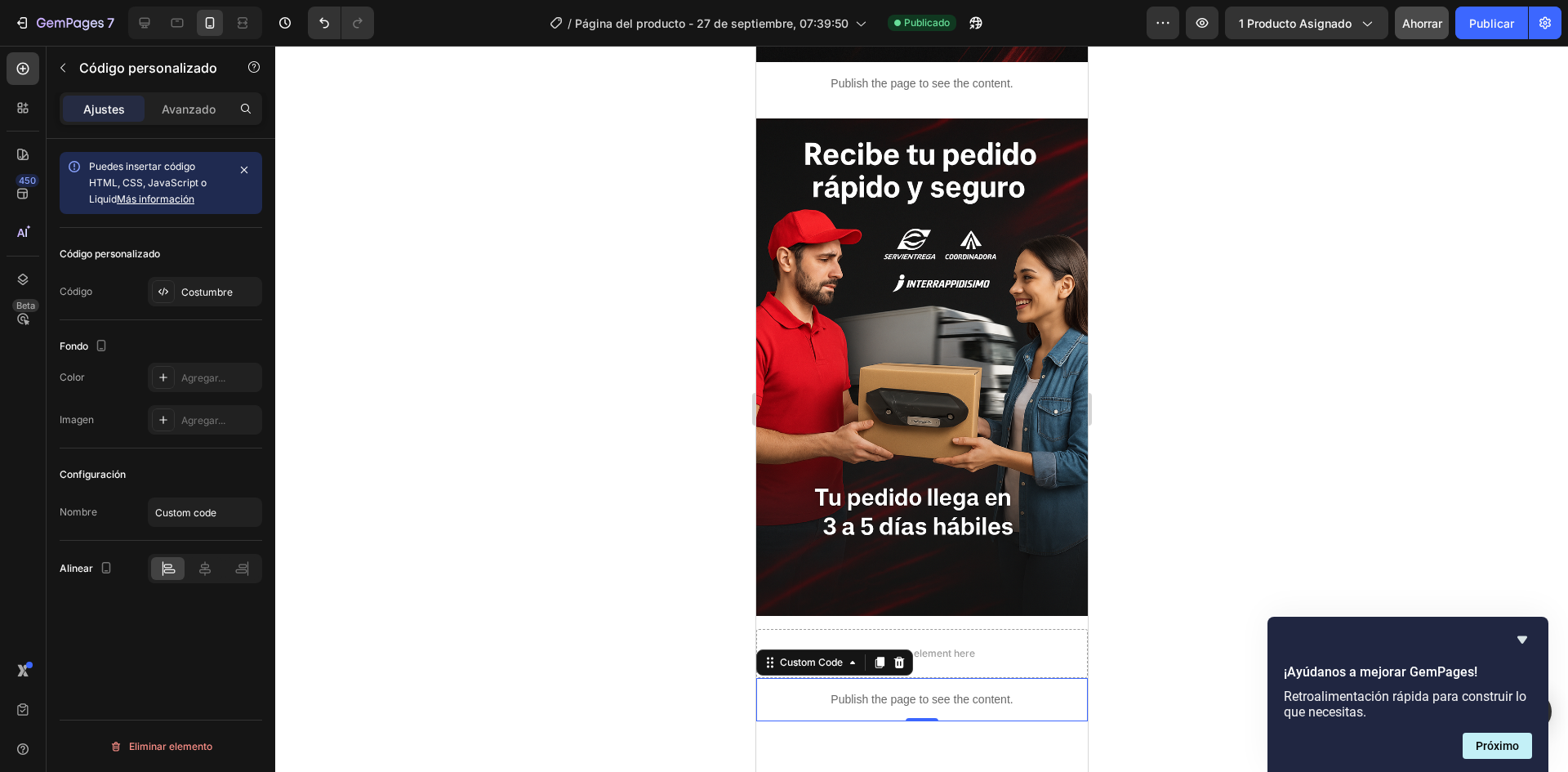
click at [1482, 568] on div at bounding box center [921, 409] width 1293 height 726
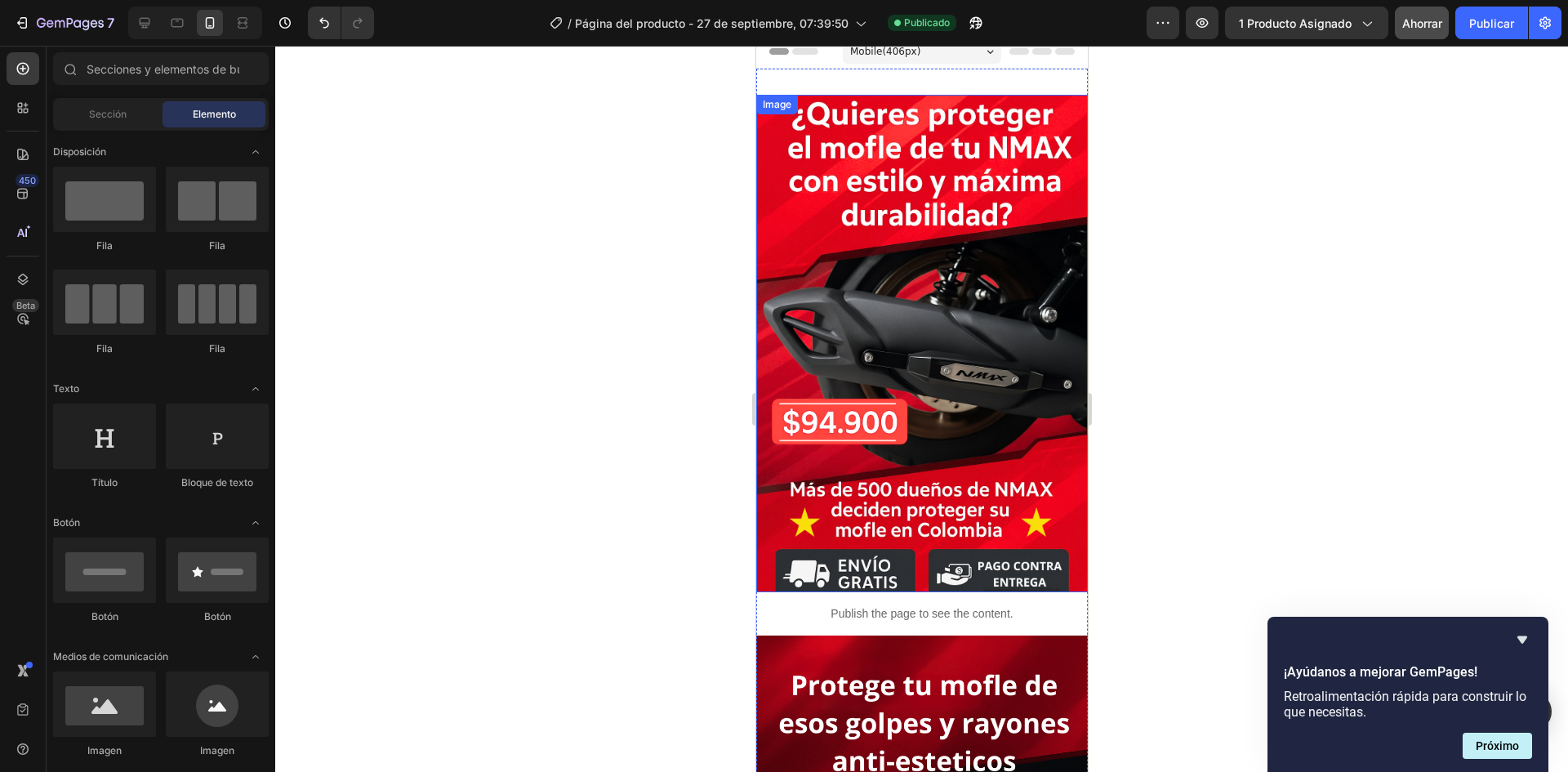
scroll to position [0, 0]
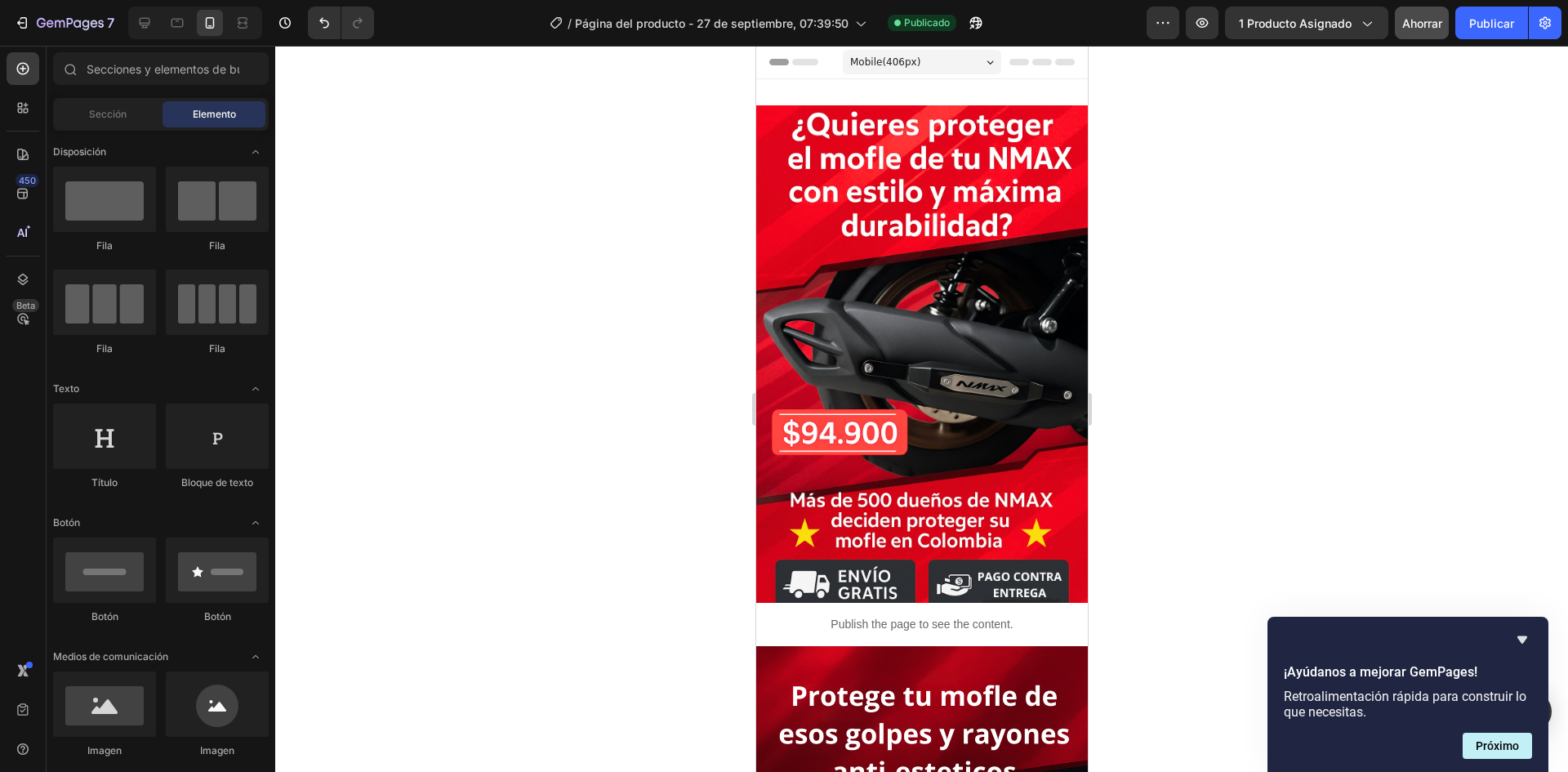
click at [1499, 522] on div at bounding box center [921, 409] width 1293 height 726
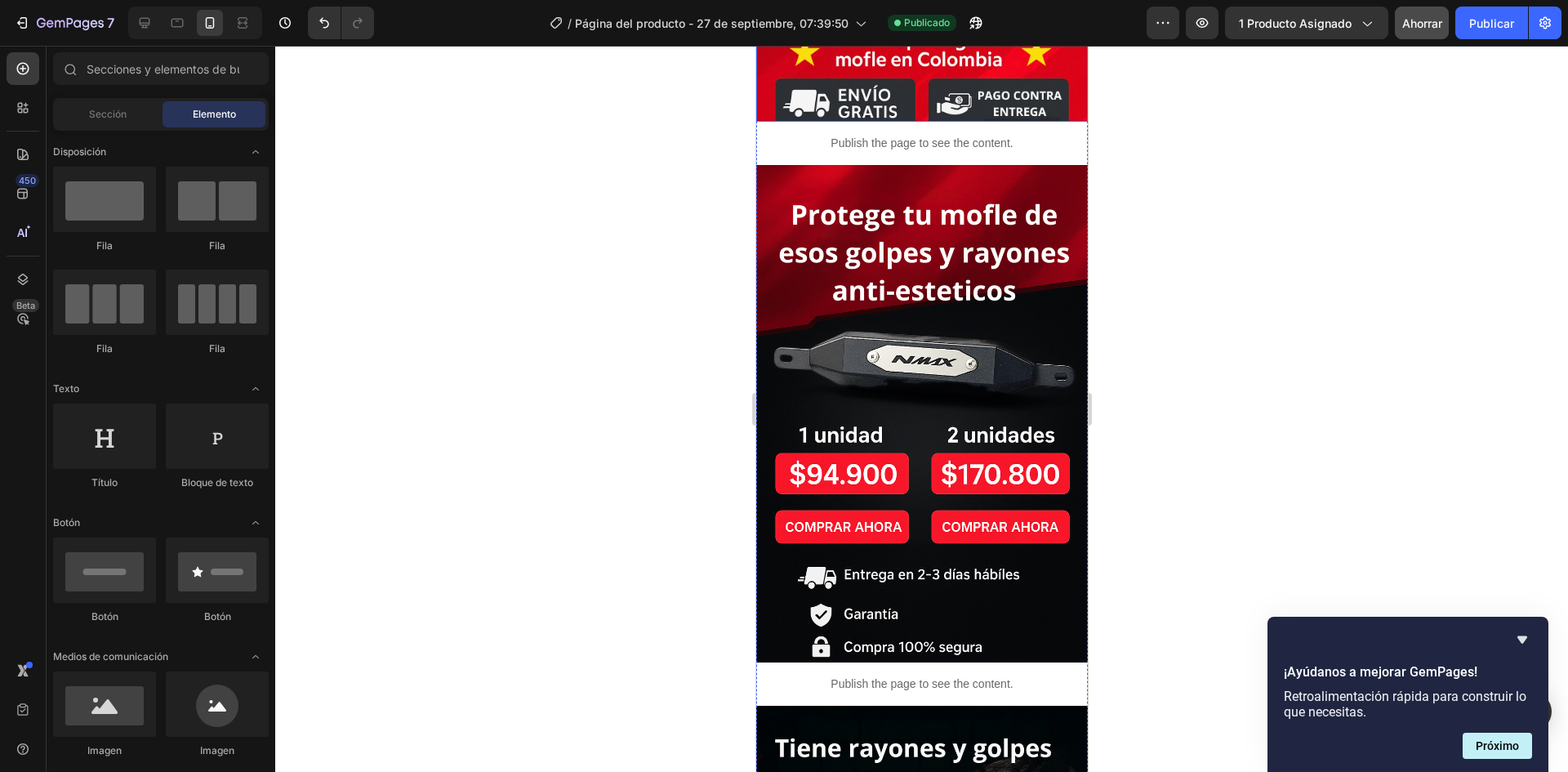
scroll to position [490, 0]
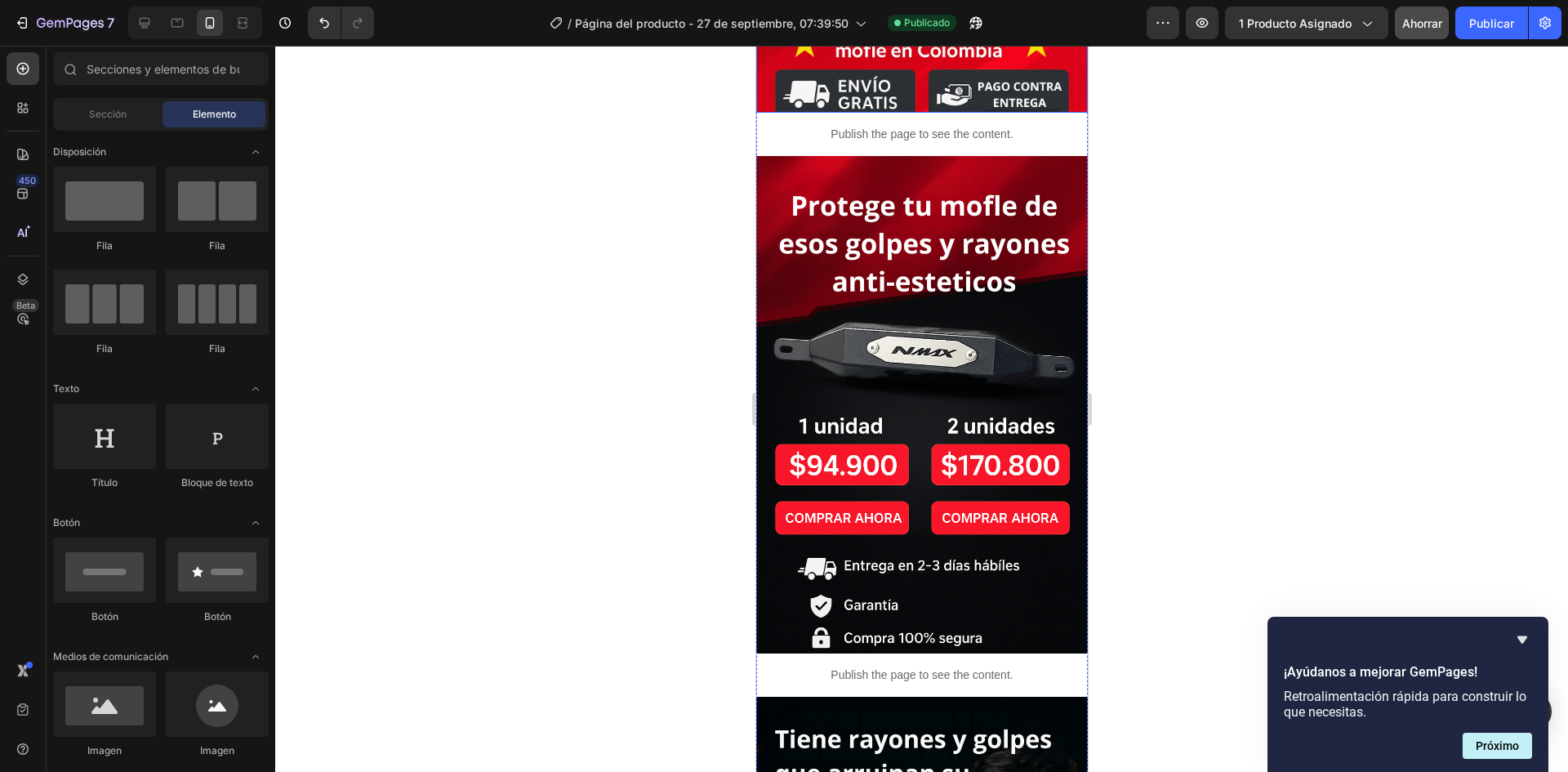
click at [1367, 471] on div at bounding box center [921, 409] width 1293 height 726
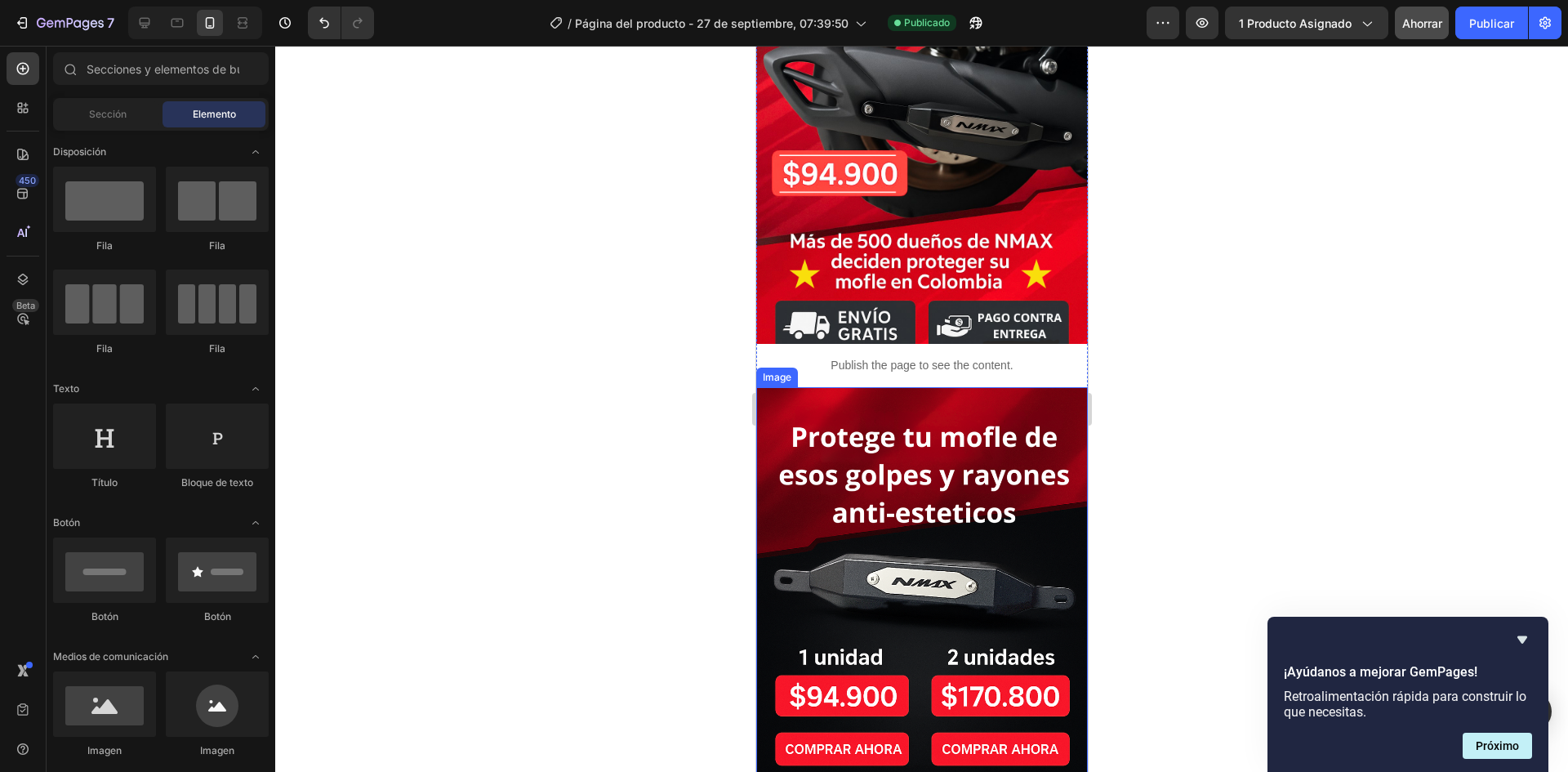
scroll to position [0, 0]
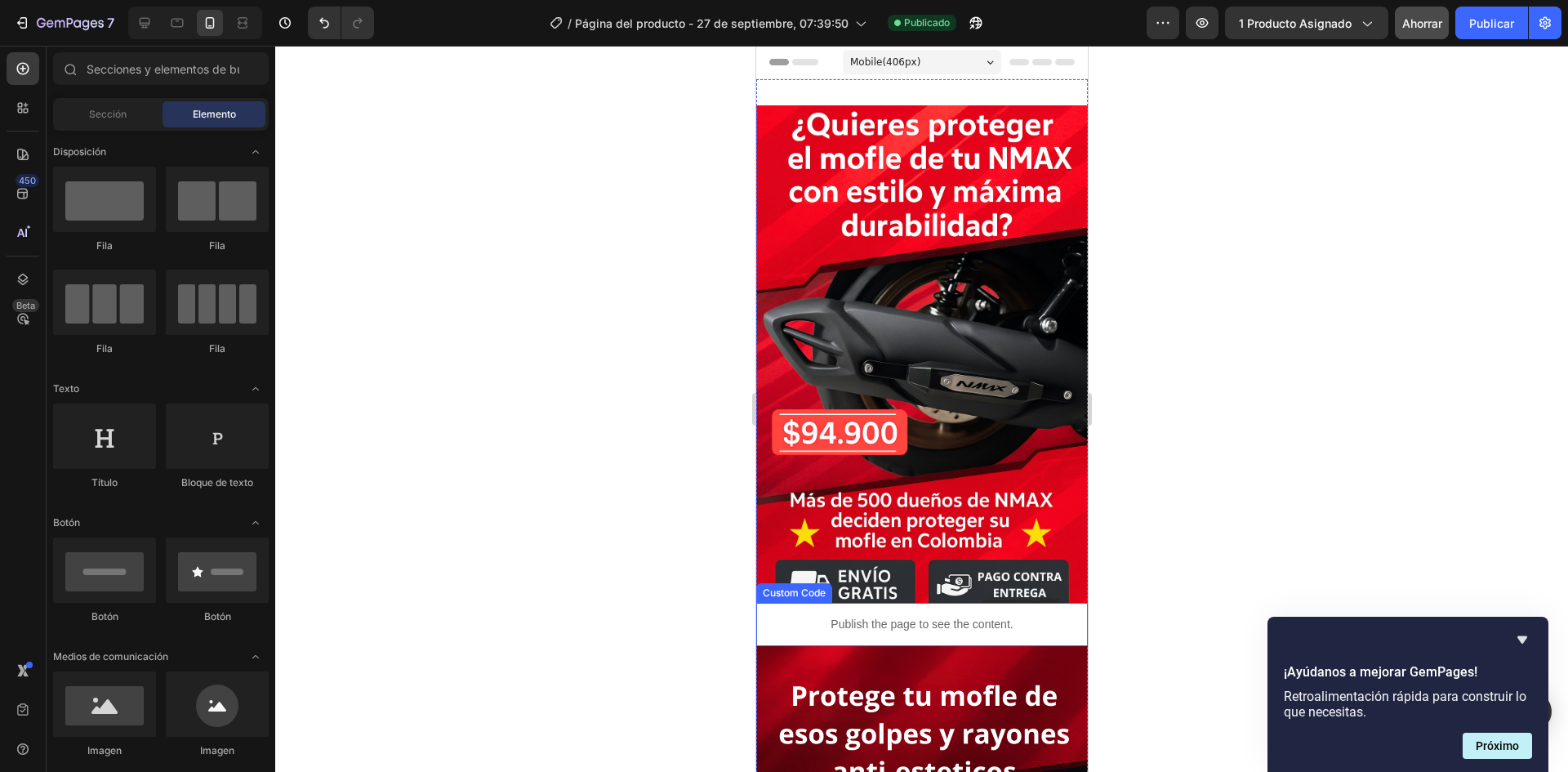
click at [839, 616] on p "Publish the page to see the content." at bounding box center [920, 625] width 332 height 18
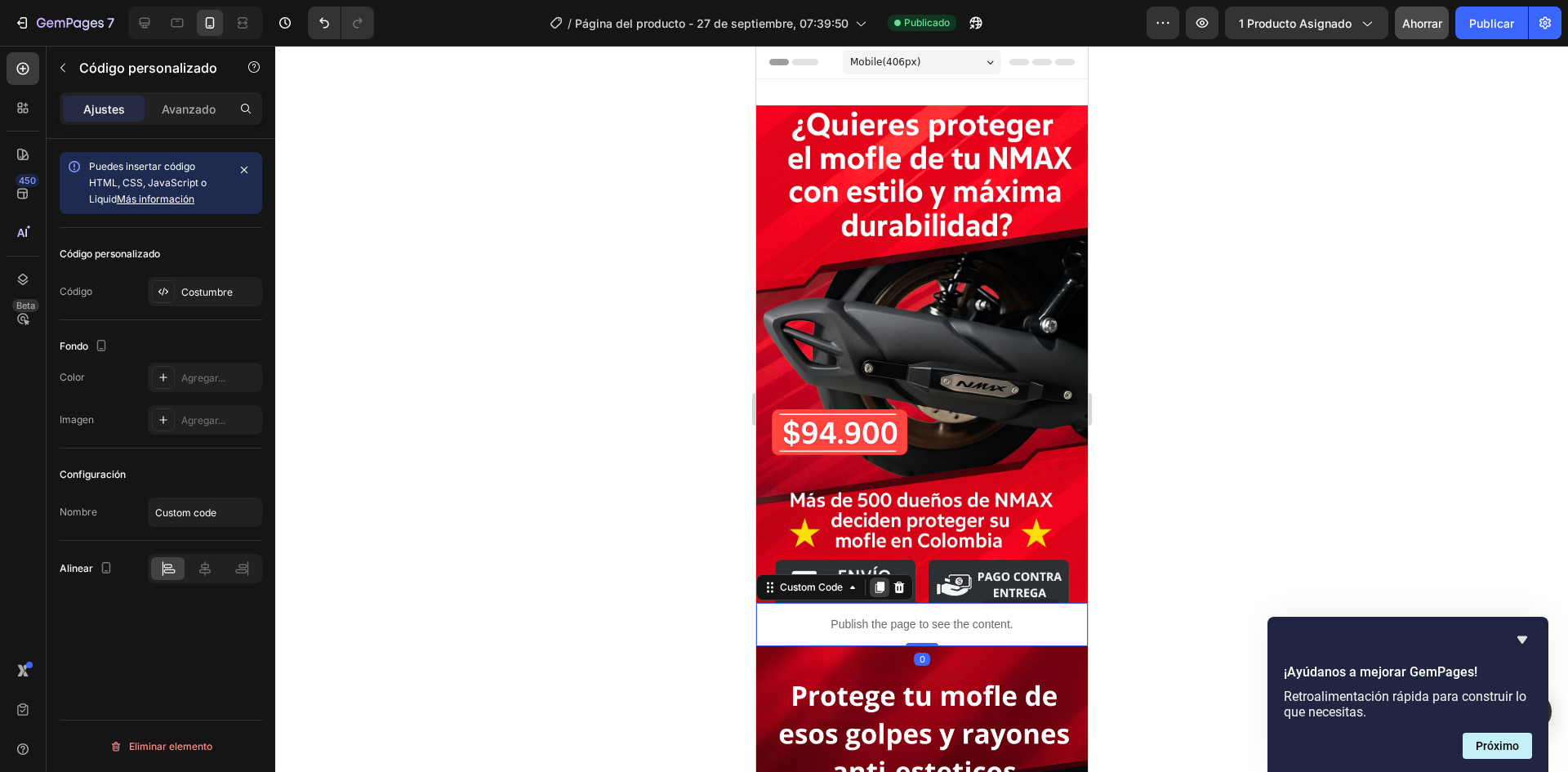
click at [878, 581] on icon at bounding box center [878, 587] width 9 height 12
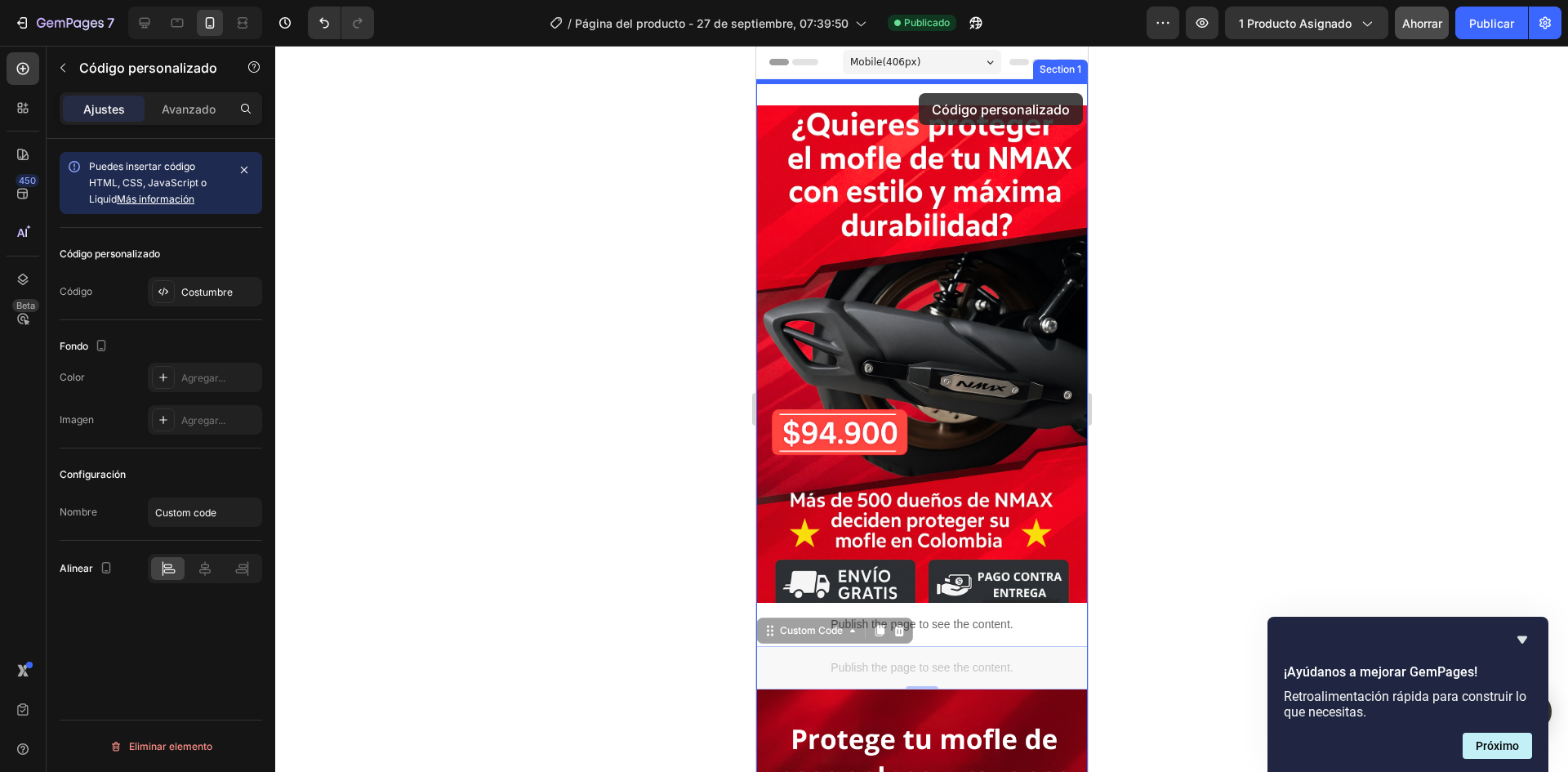
drag, startPoint x: 923, startPoint y: 652, endPoint x: 918, endPoint y: 93, distance: 559.0
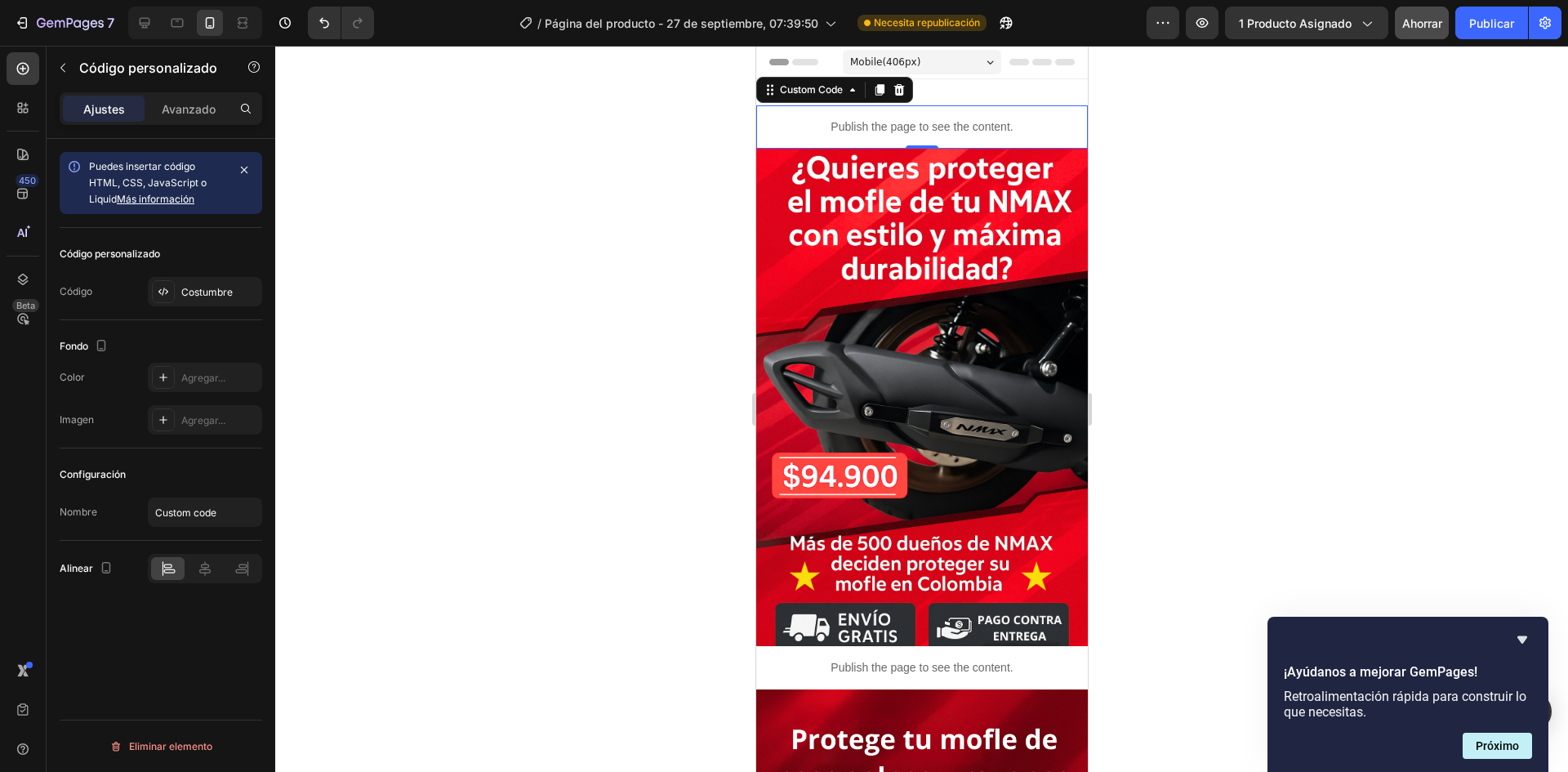
click at [1564, 338] on div at bounding box center [921, 409] width 1293 height 726
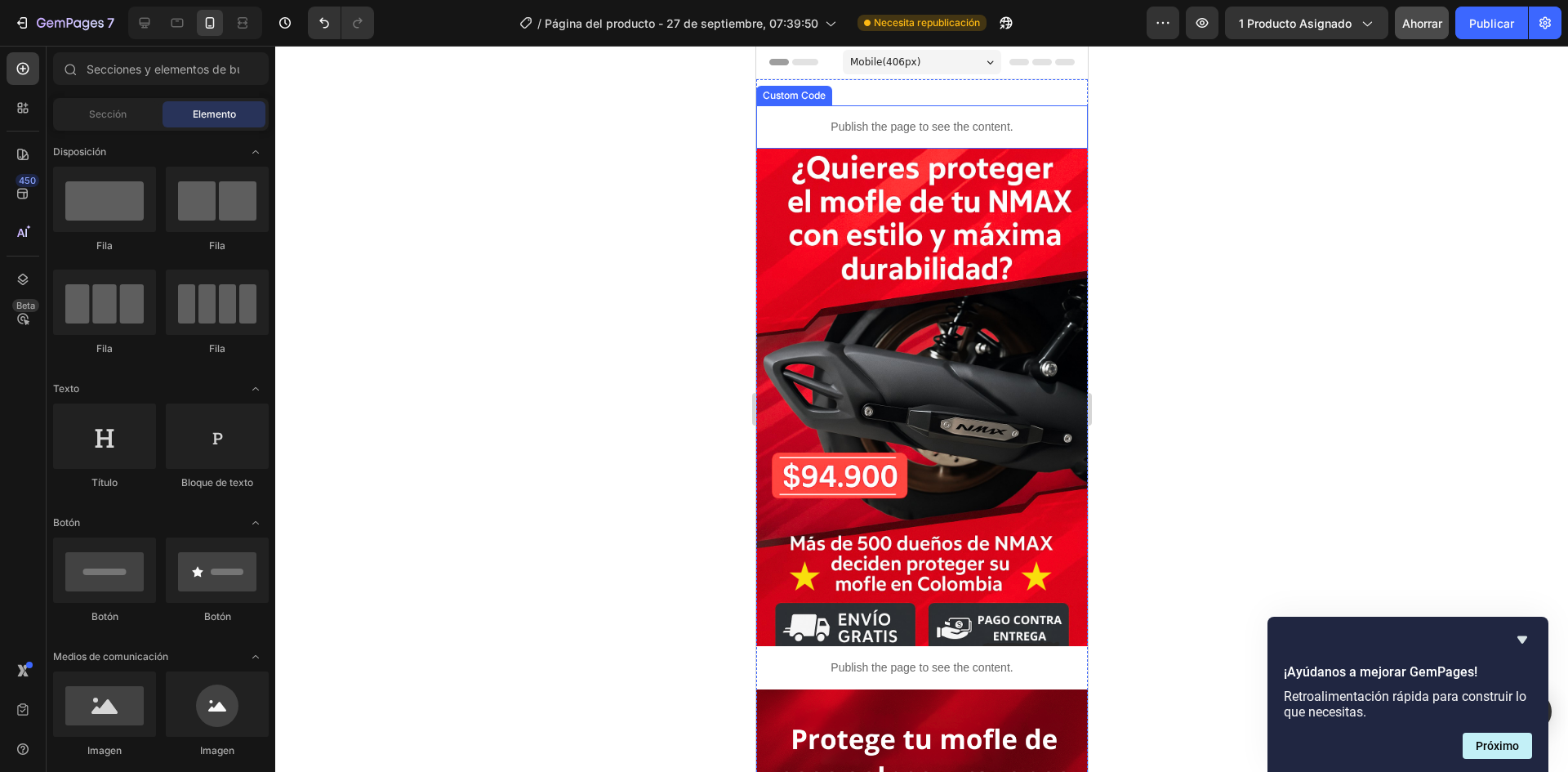
click at [878, 121] on p "Publish the page to see the content." at bounding box center [920, 127] width 332 height 18
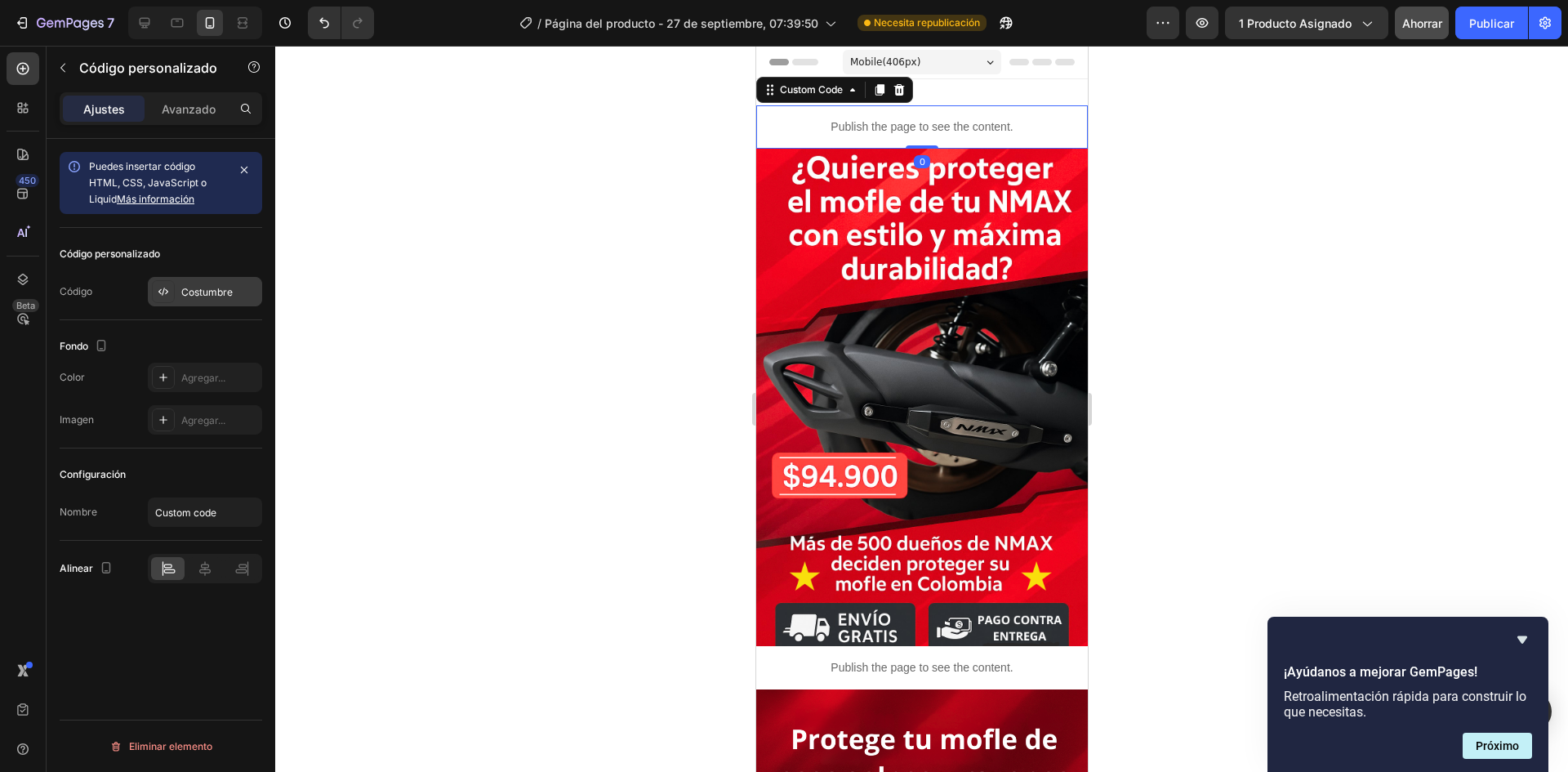
click at [220, 301] on div "Costumbre" at bounding box center [204, 292] width 114 height 29
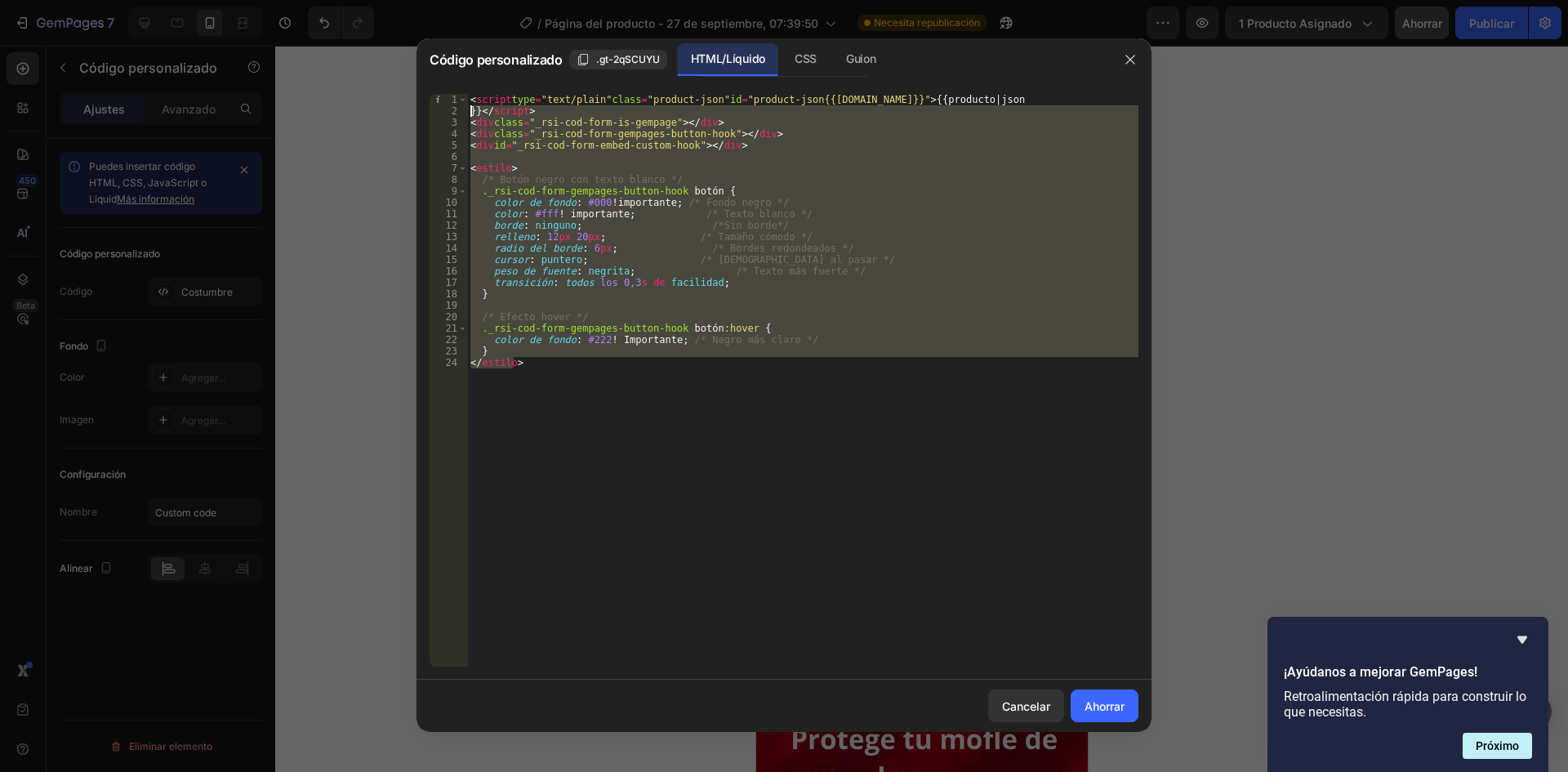
drag, startPoint x: 639, startPoint y: 409, endPoint x: 472, endPoint y: 102, distance: 349.5
click at [472, 102] on div "< script type = "text/plain" class = "product-json" id = "product-json{{product…" at bounding box center [803, 391] width 671 height 596
type textarea "<script type="text/plain" class="product-json" id="product-json{{product.id}}">…"
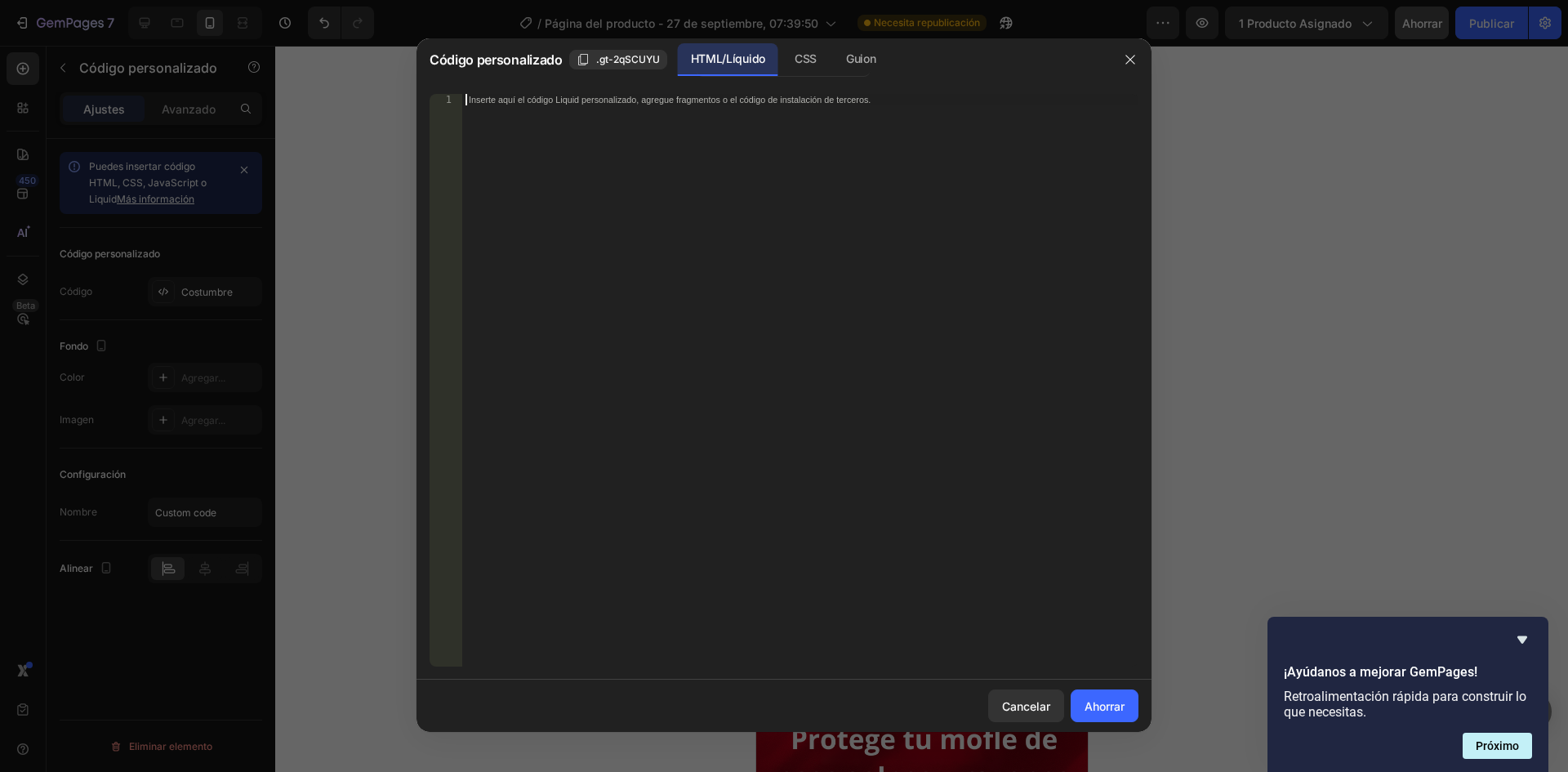
paste textarea
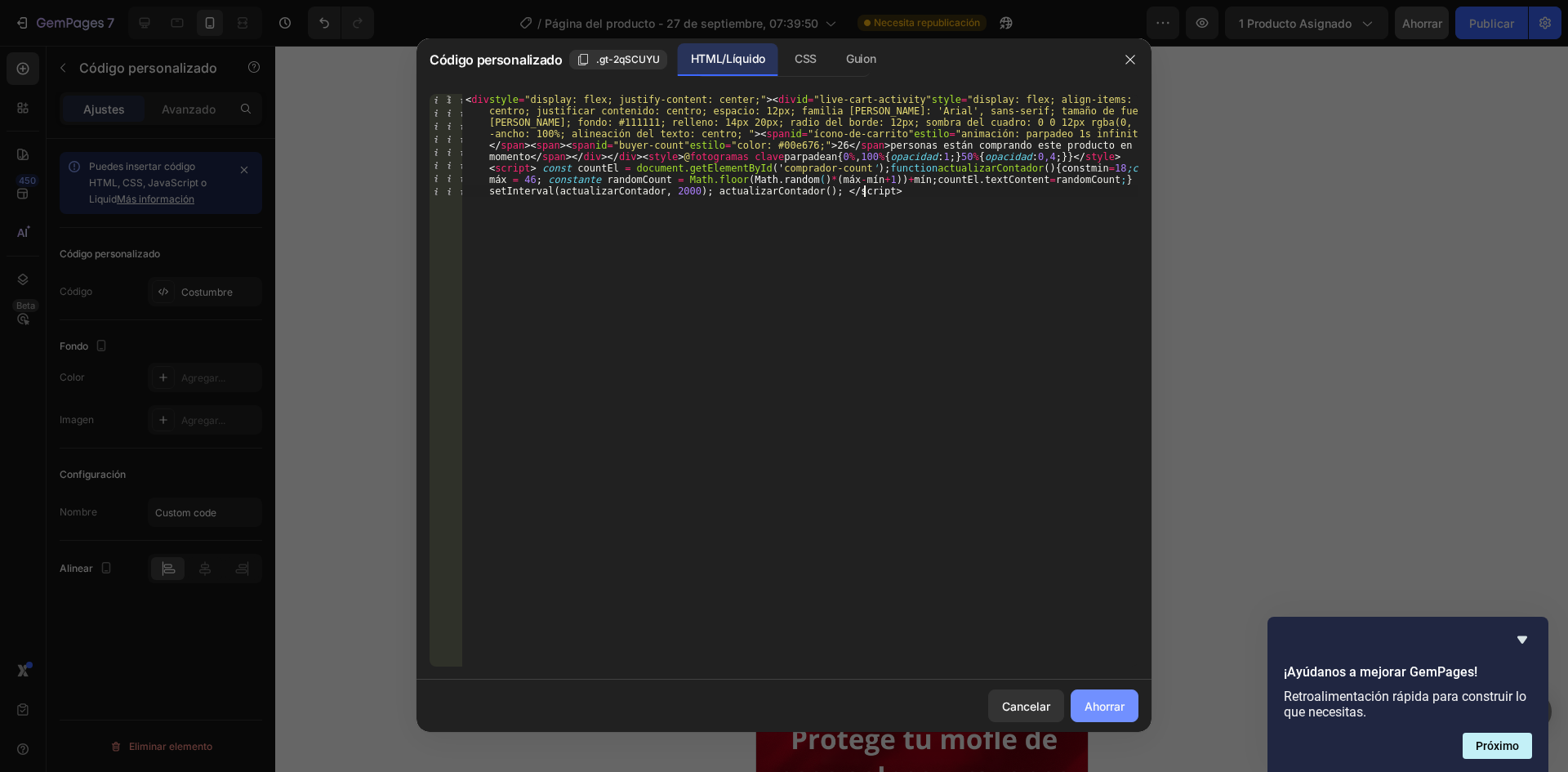
click at [1113, 712] on font "Ahorrar" at bounding box center [1104, 706] width 40 height 14
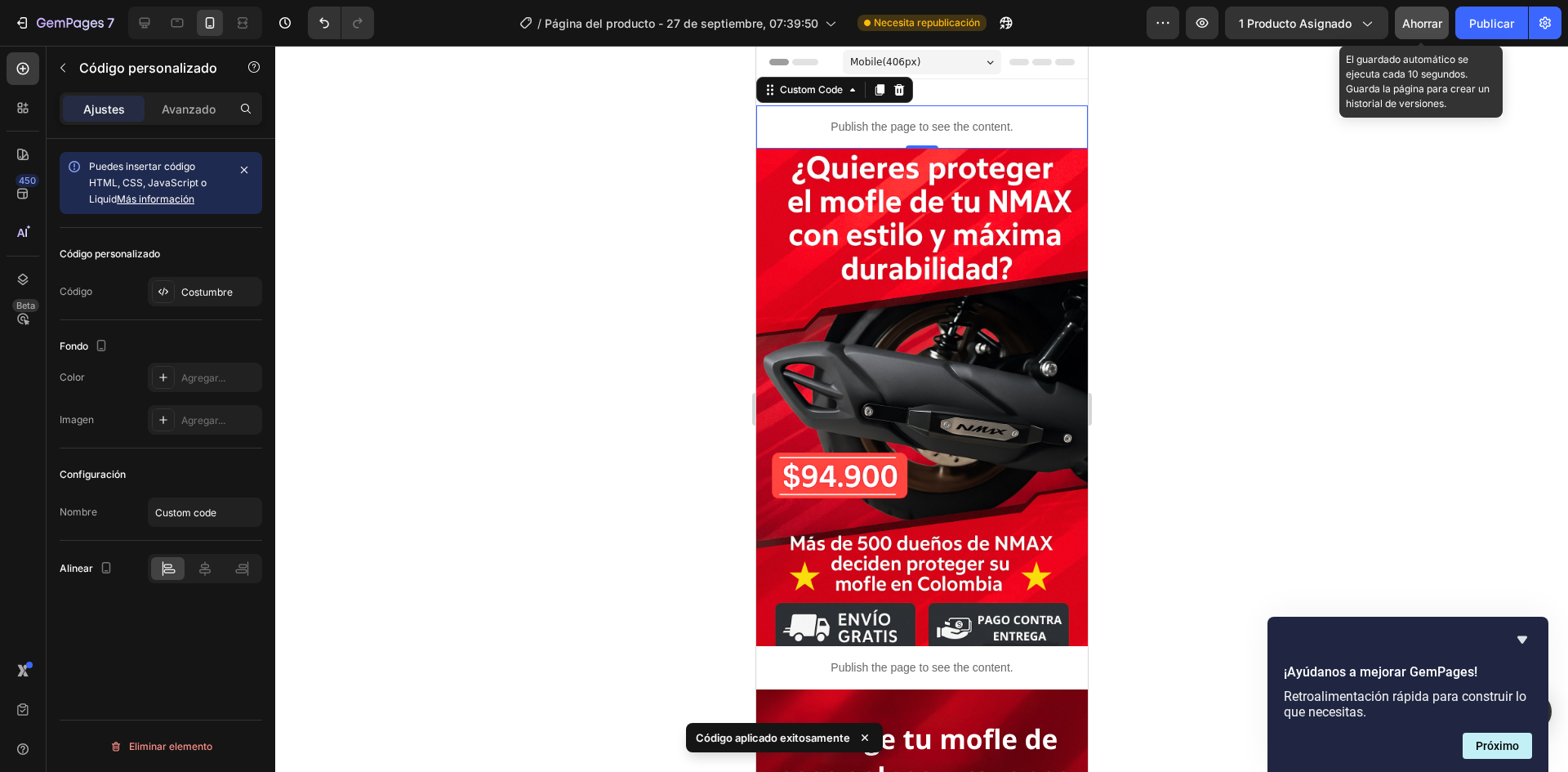
click at [1423, 33] on button "Ahorrar" at bounding box center [1421, 23] width 54 height 32
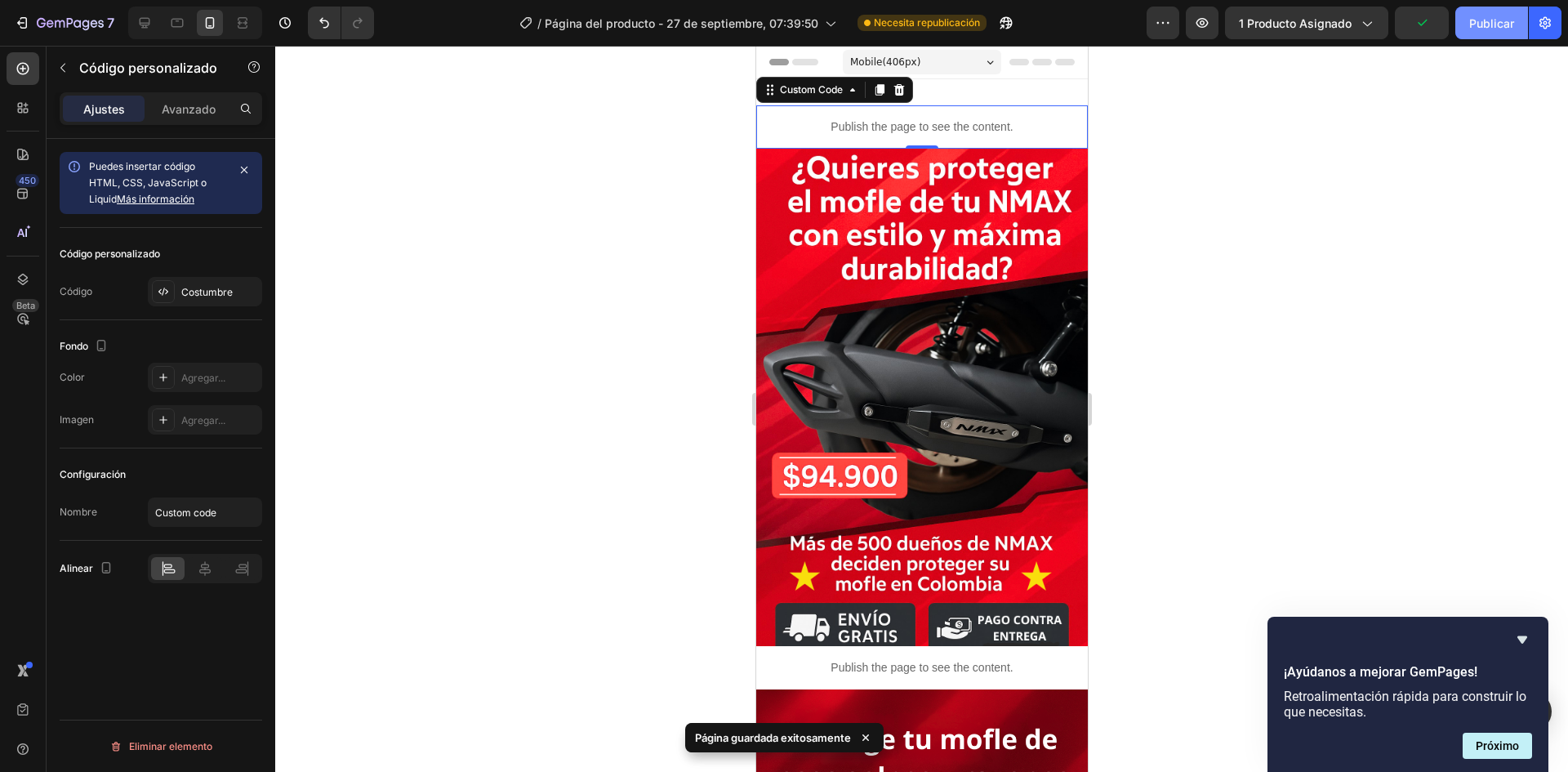
click at [1482, 20] on font "Publicar" at bounding box center [1492, 23] width 45 height 14
click at [1213, 15] on button "button" at bounding box center [1201, 23] width 32 height 32
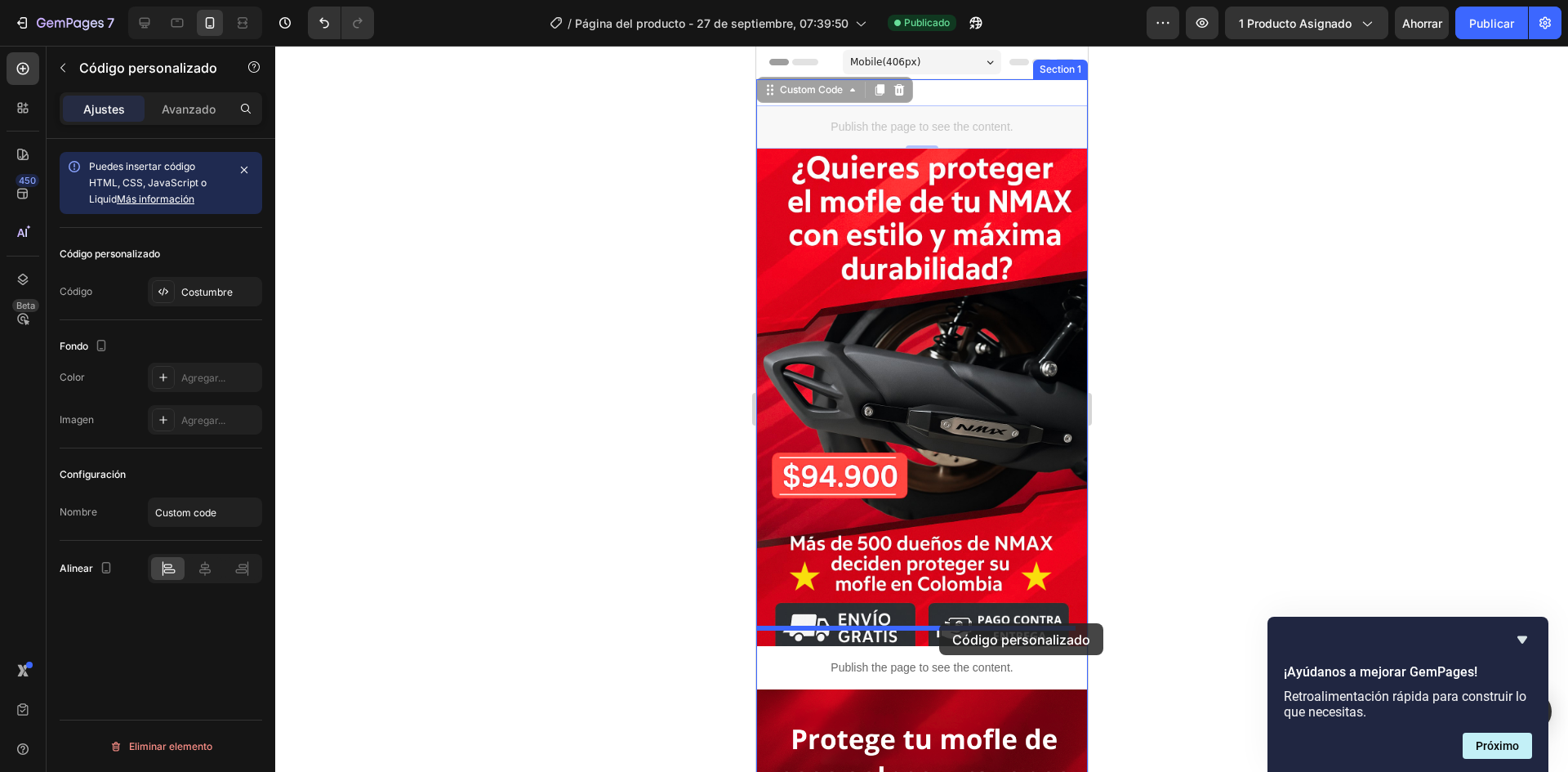
drag, startPoint x: 983, startPoint y: 121, endPoint x: 936, endPoint y: 624, distance: 505.2
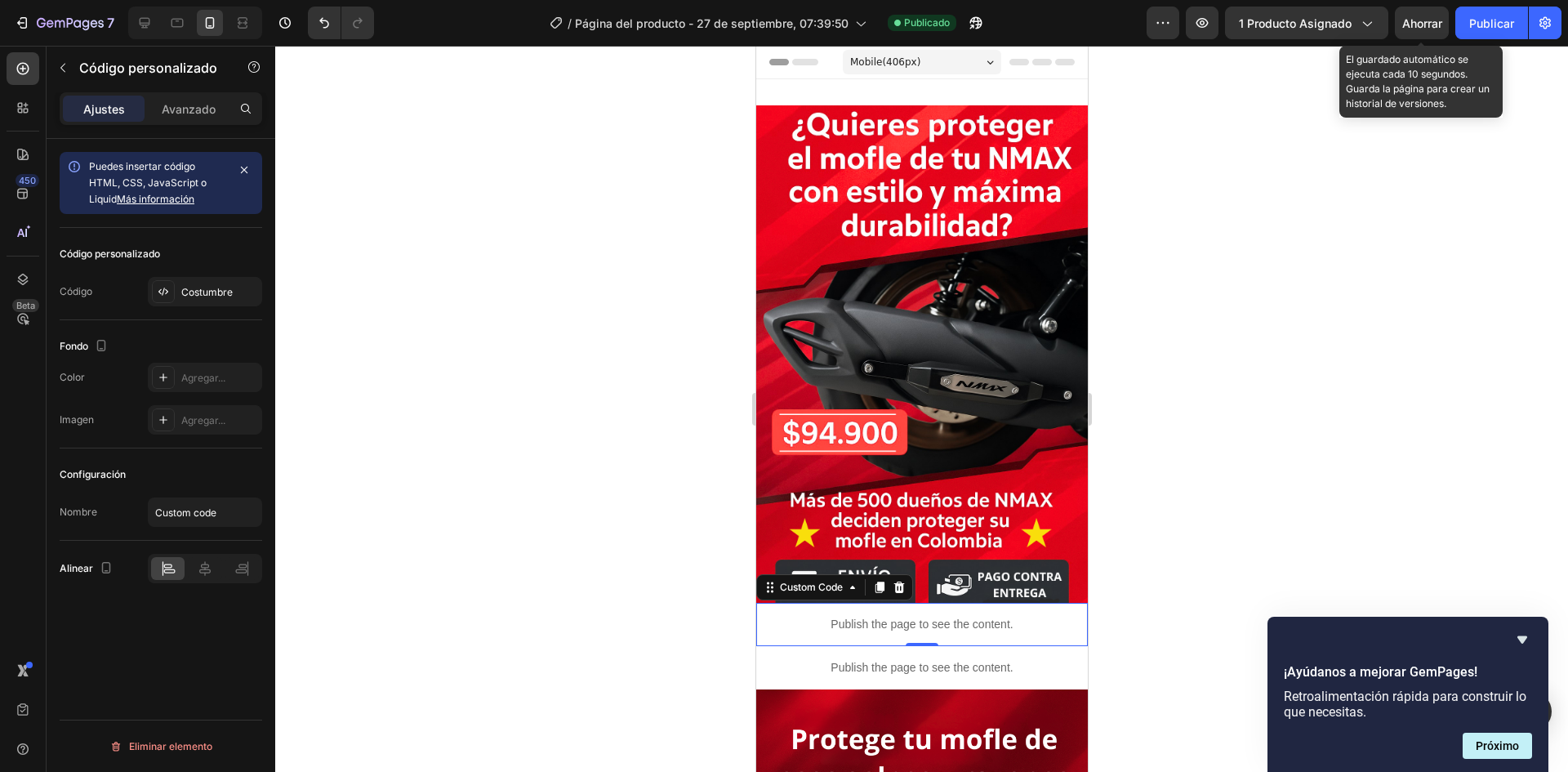
click at [1424, 27] on font "Ahorrar" at bounding box center [1422, 23] width 40 height 14
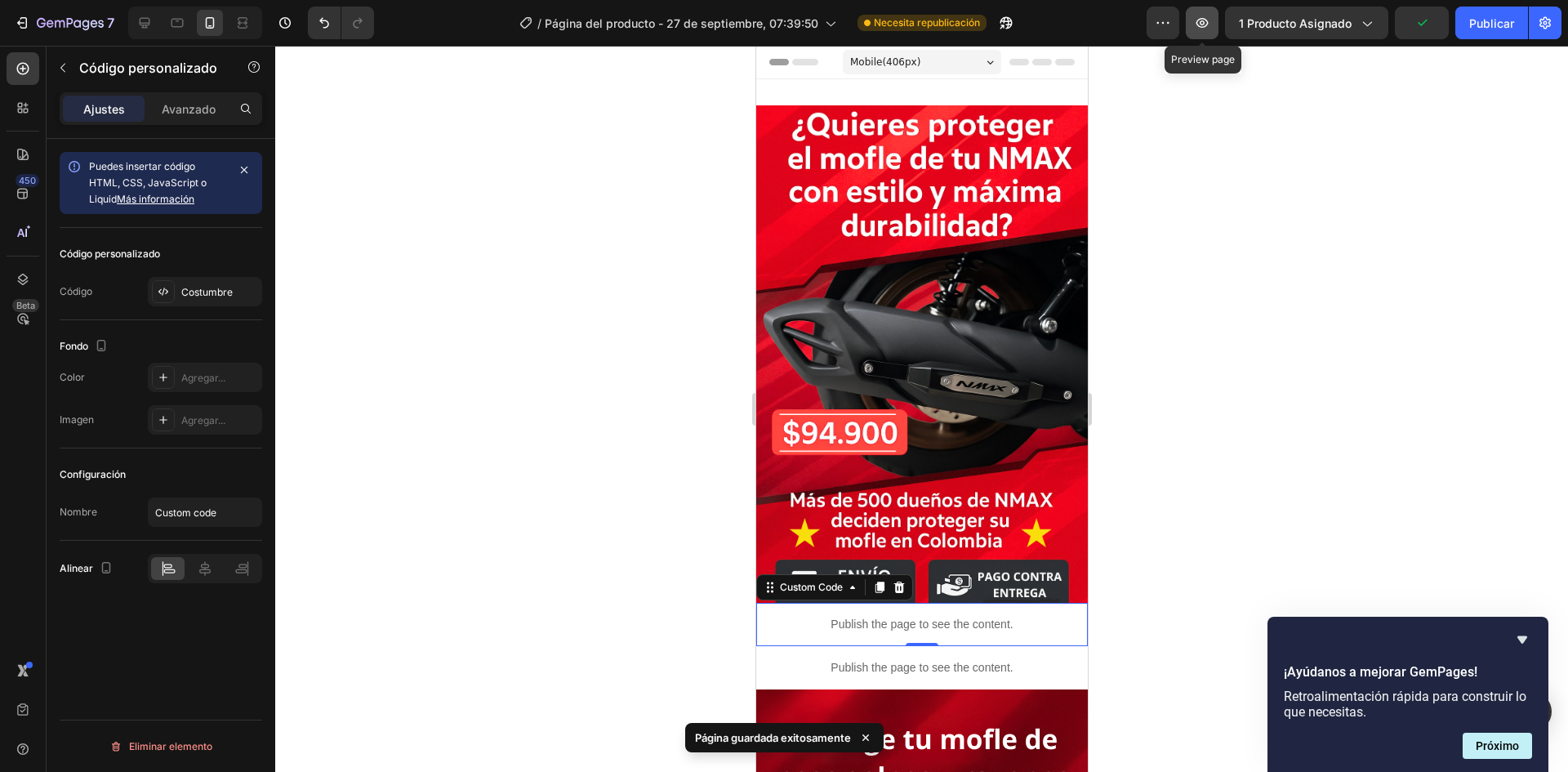
click at [1208, 23] on icon "button" at bounding box center [1202, 23] width 17 height 17
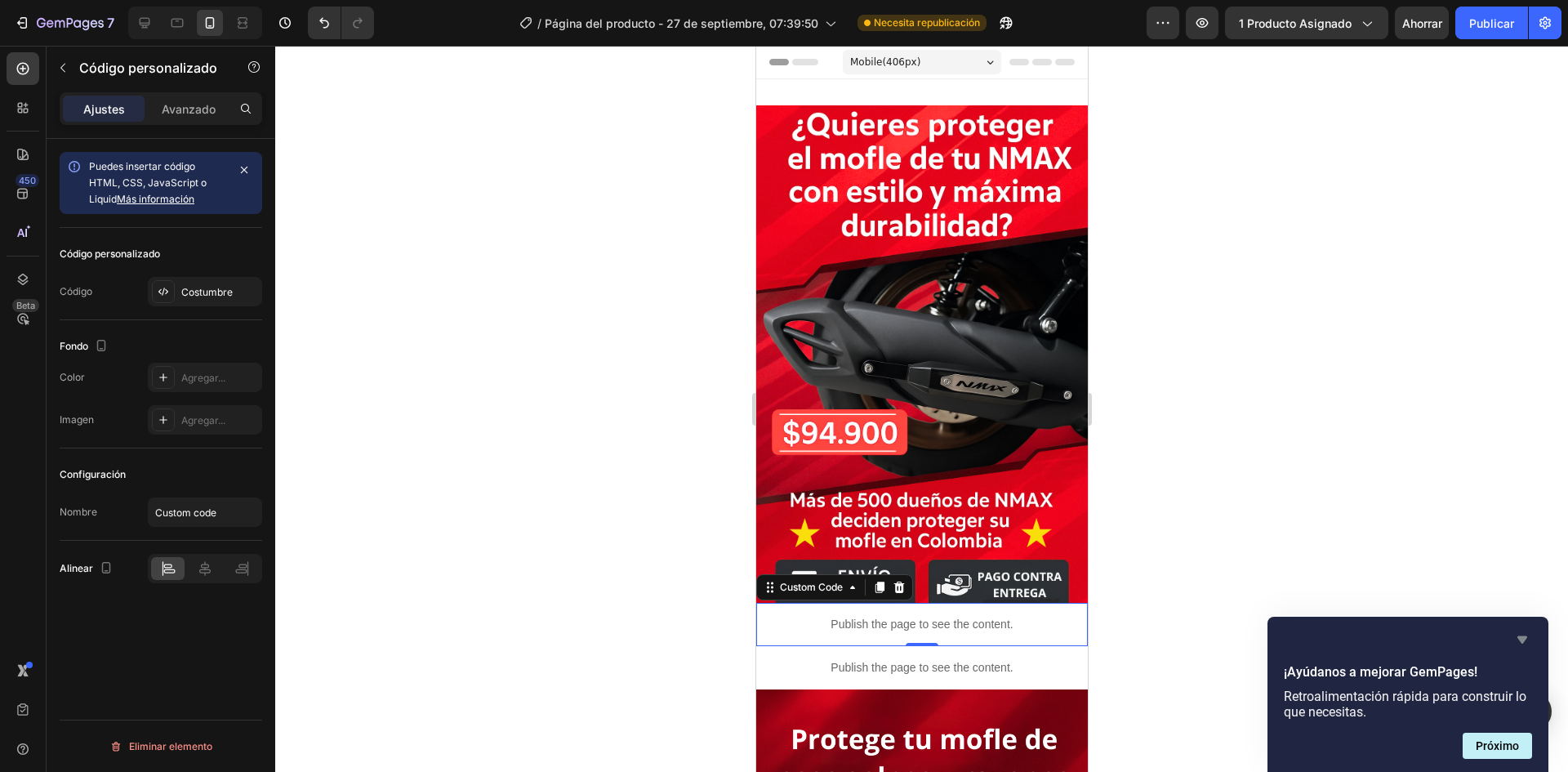
click at [1519, 637] on icon "Ocultar encuesta" at bounding box center [1522, 640] width 10 height 8
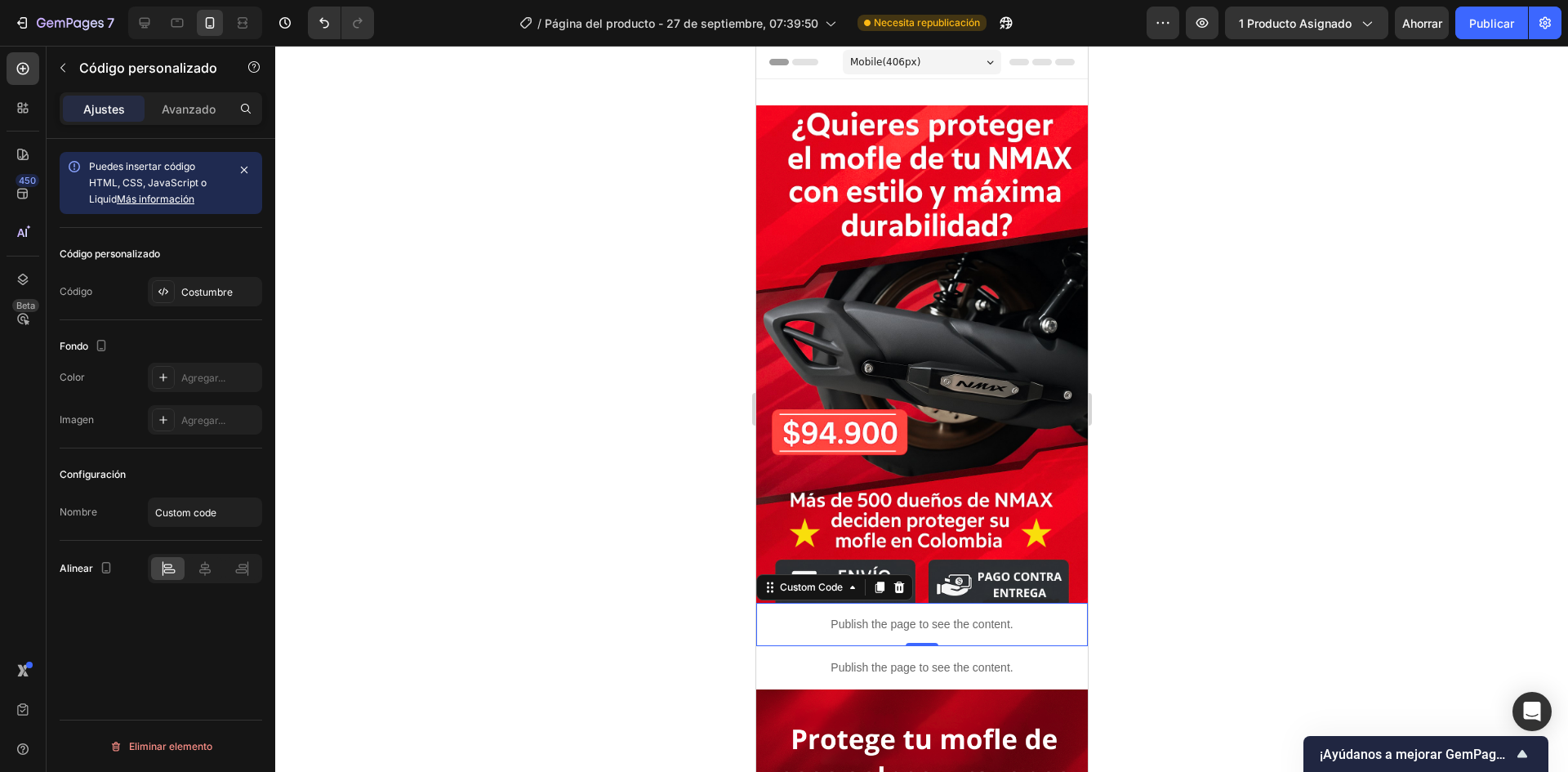
click at [1521, 543] on div at bounding box center [921, 409] width 1293 height 726
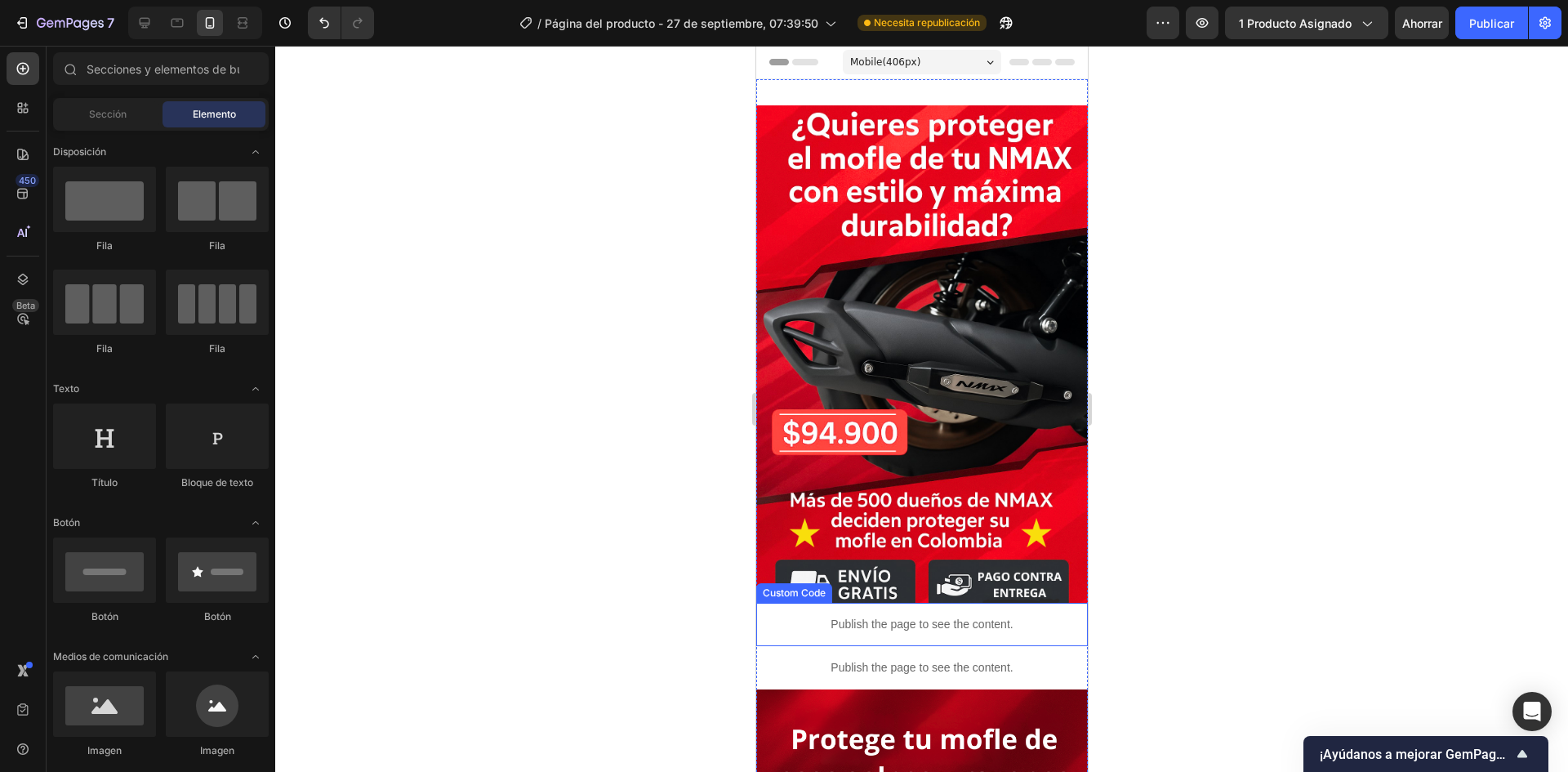
click at [876, 615] on div "Publish the page to see the content." at bounding box center [920, 624] width 332 height 43
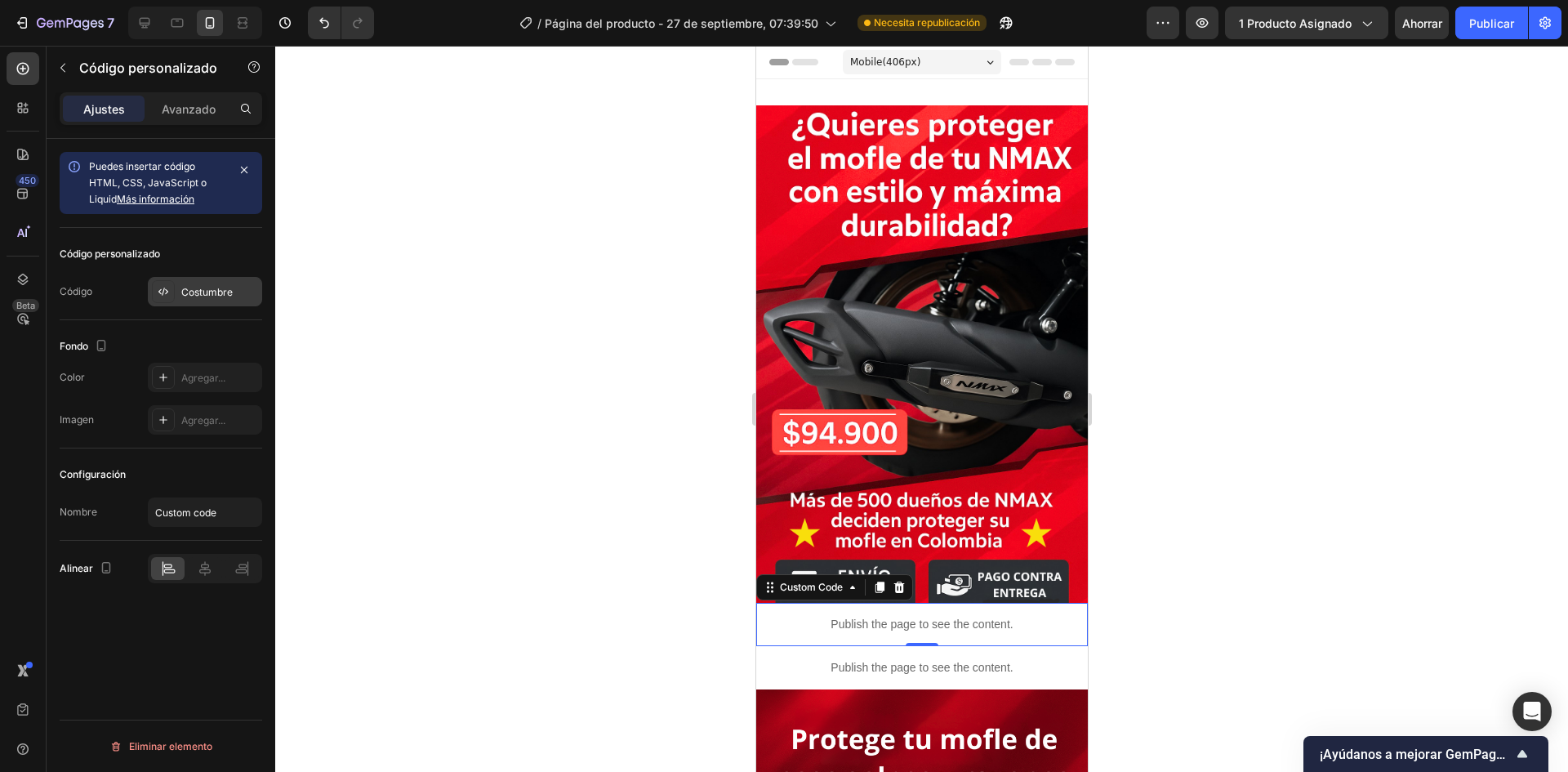
click at [208, 293] on font "Costumbre" at bounding box center [206, 292] width 52 height 13
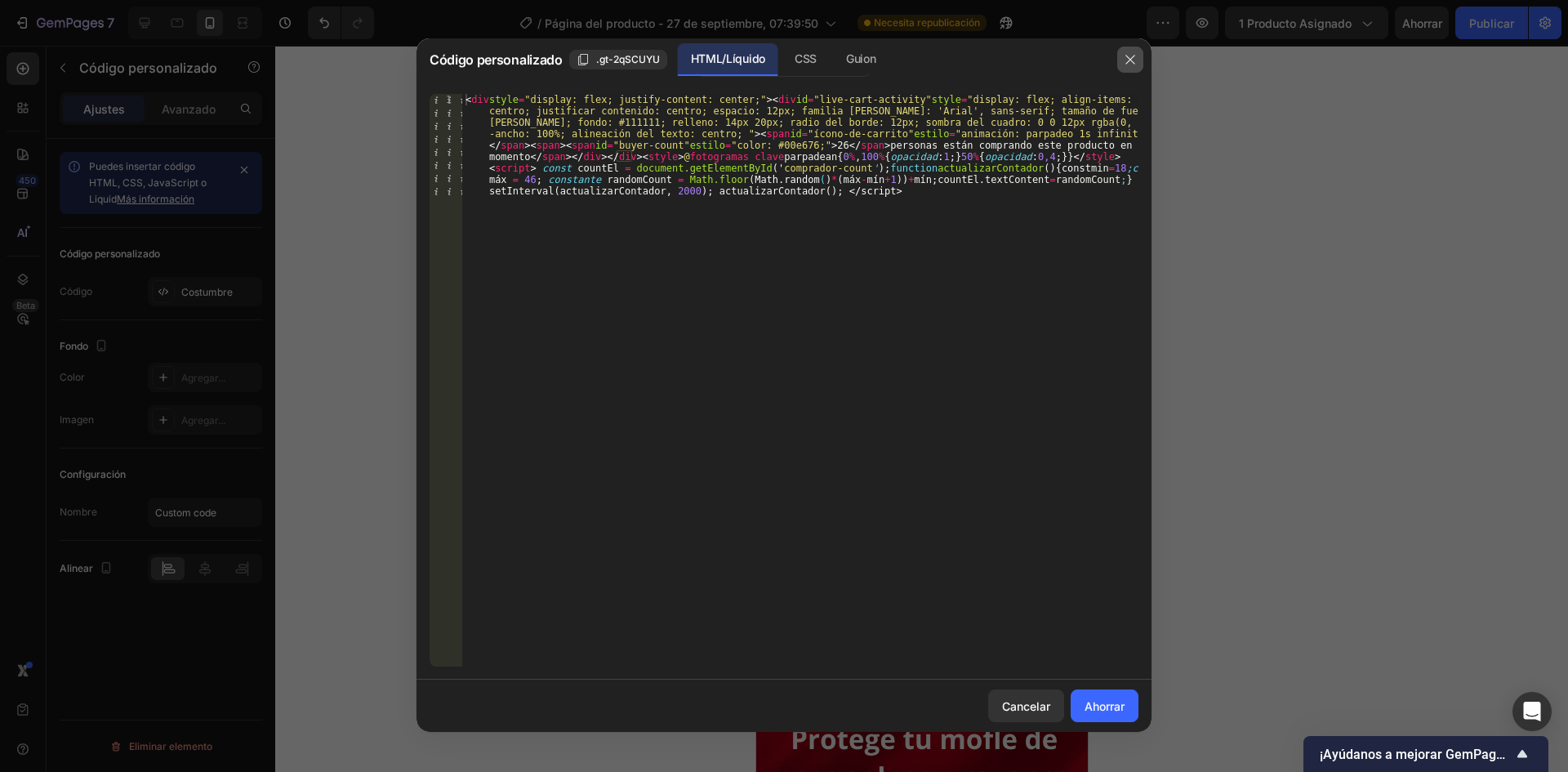
click at [1123, 57] on button "button" at bounding box center [1130, 60] width 26 height 26
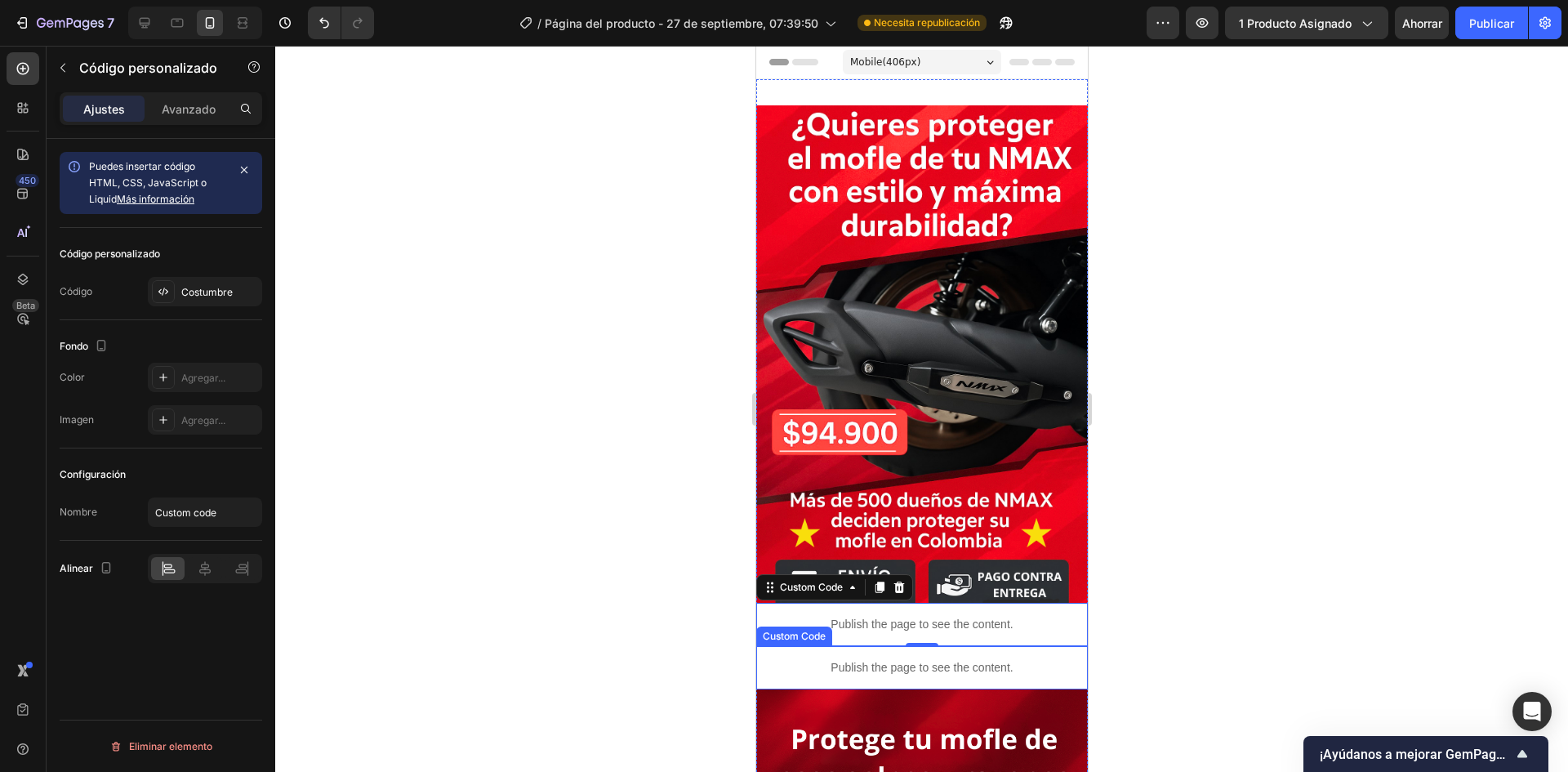
click at [944, 646] on div "Publish the page to see the content." at bounding box center [920, 667] width 332 height 43
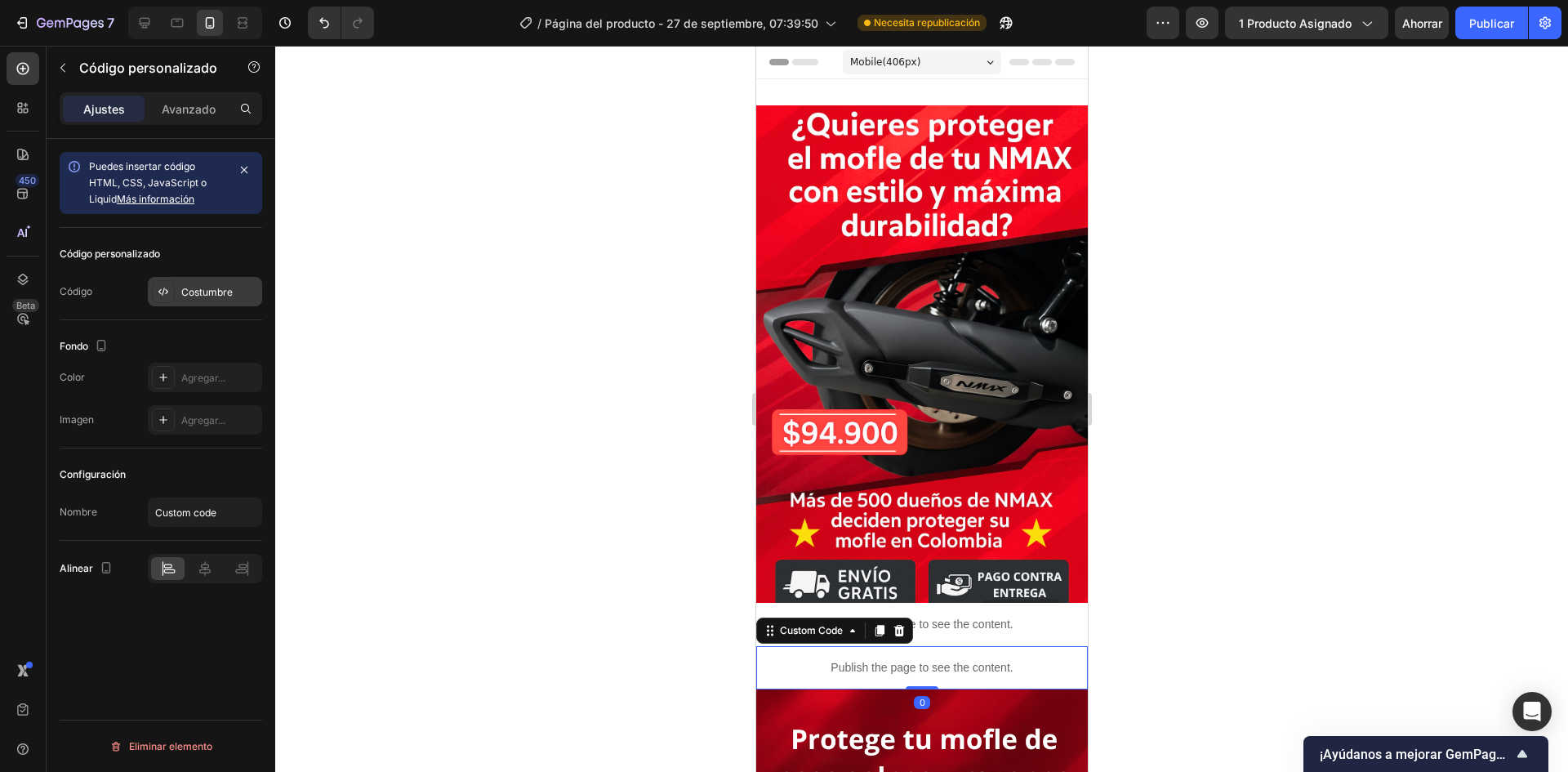
click at [202, 304] on div "Costumbre" at bounding box center [204, 292] width 114 height 29
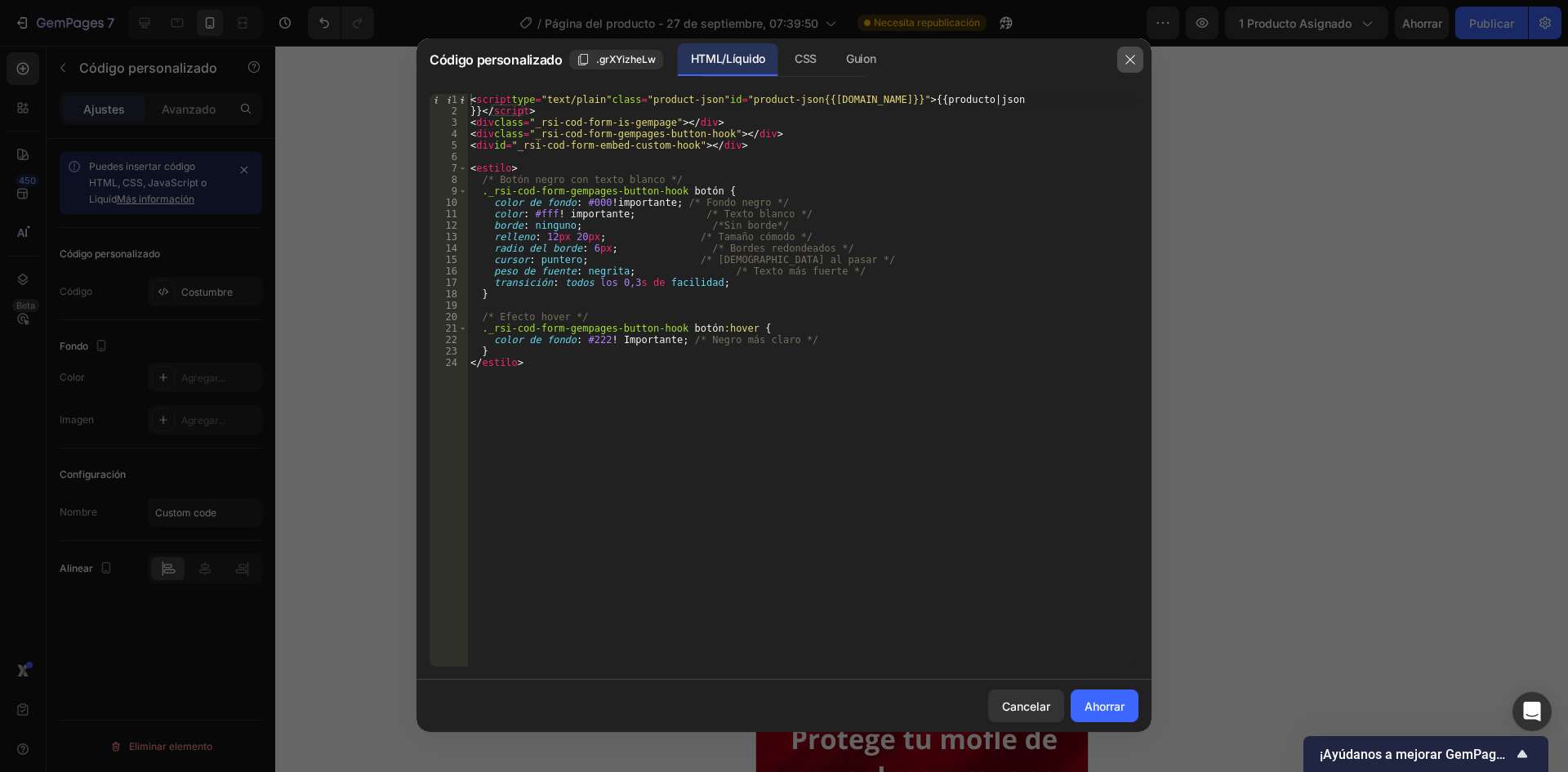
click at [1138, 56] on button "button" at bounding box center [1130, 60] width 26 height 26
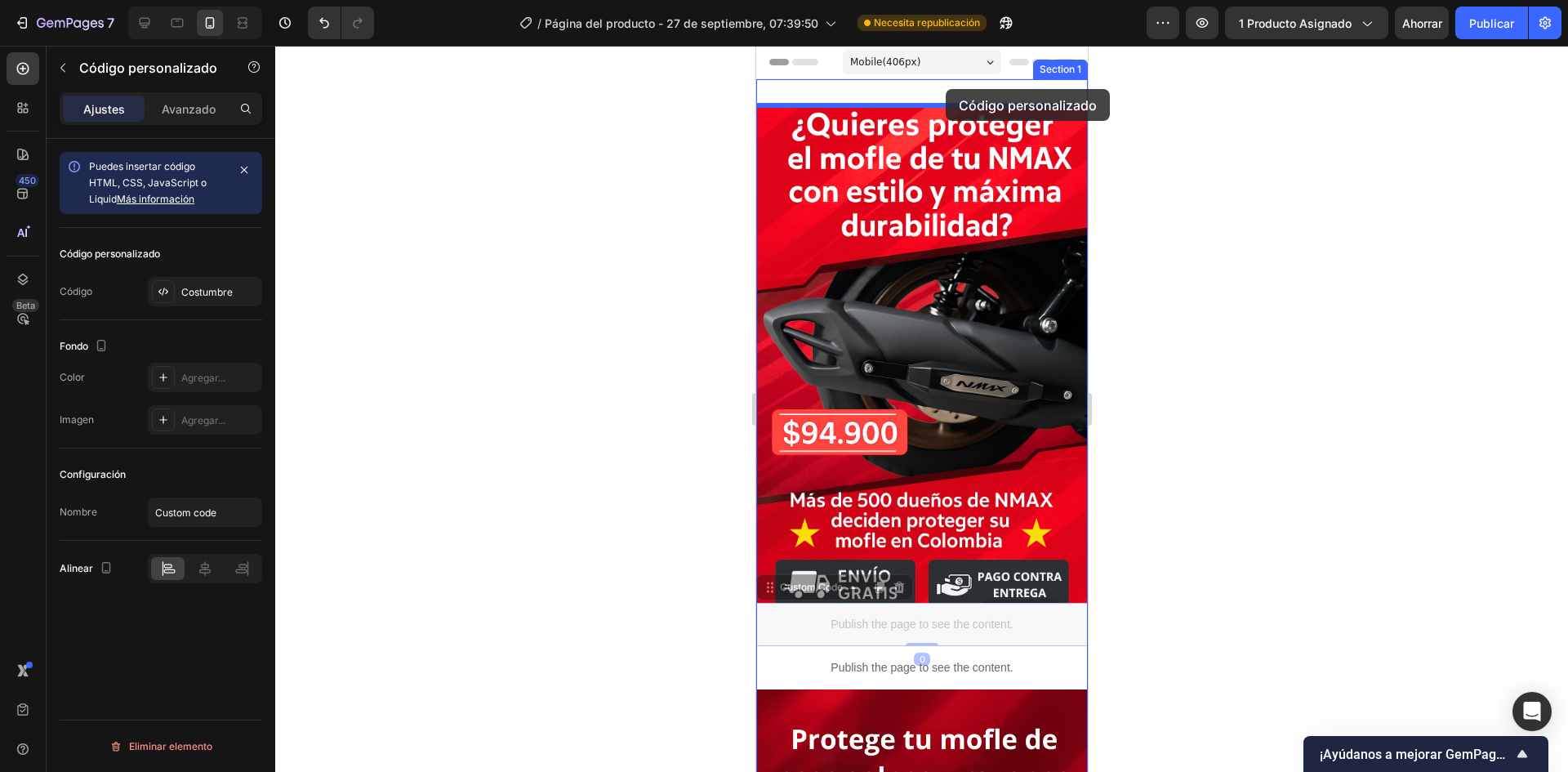
drag, startPoint x: 936, startPoint y: 612, endPoint x: 945, endPoint y: 89, distance: 523.1
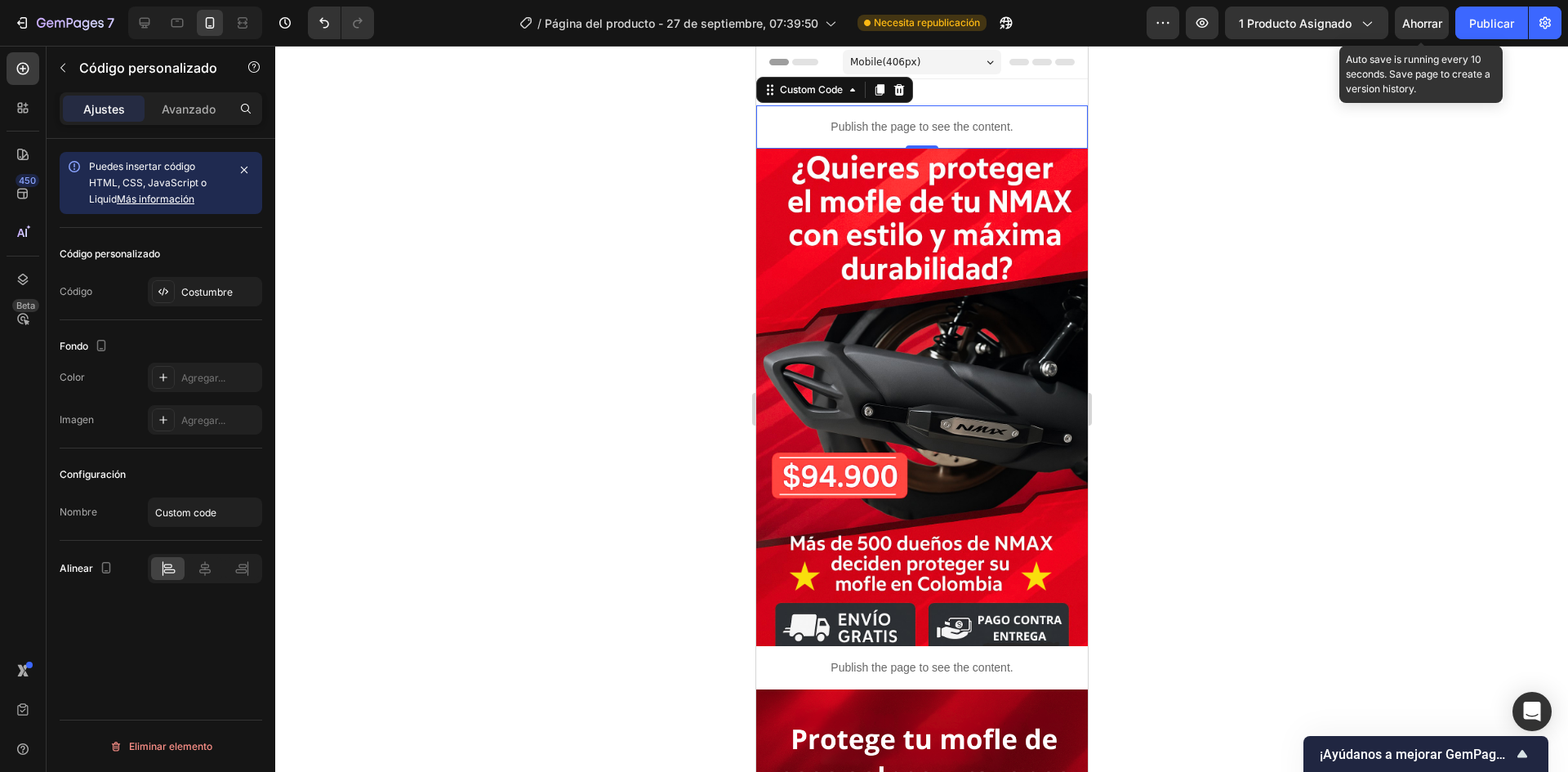
click at [1432, 18] on font "Ahorrar" at bounding box center [1422, 23] width 40 height 14
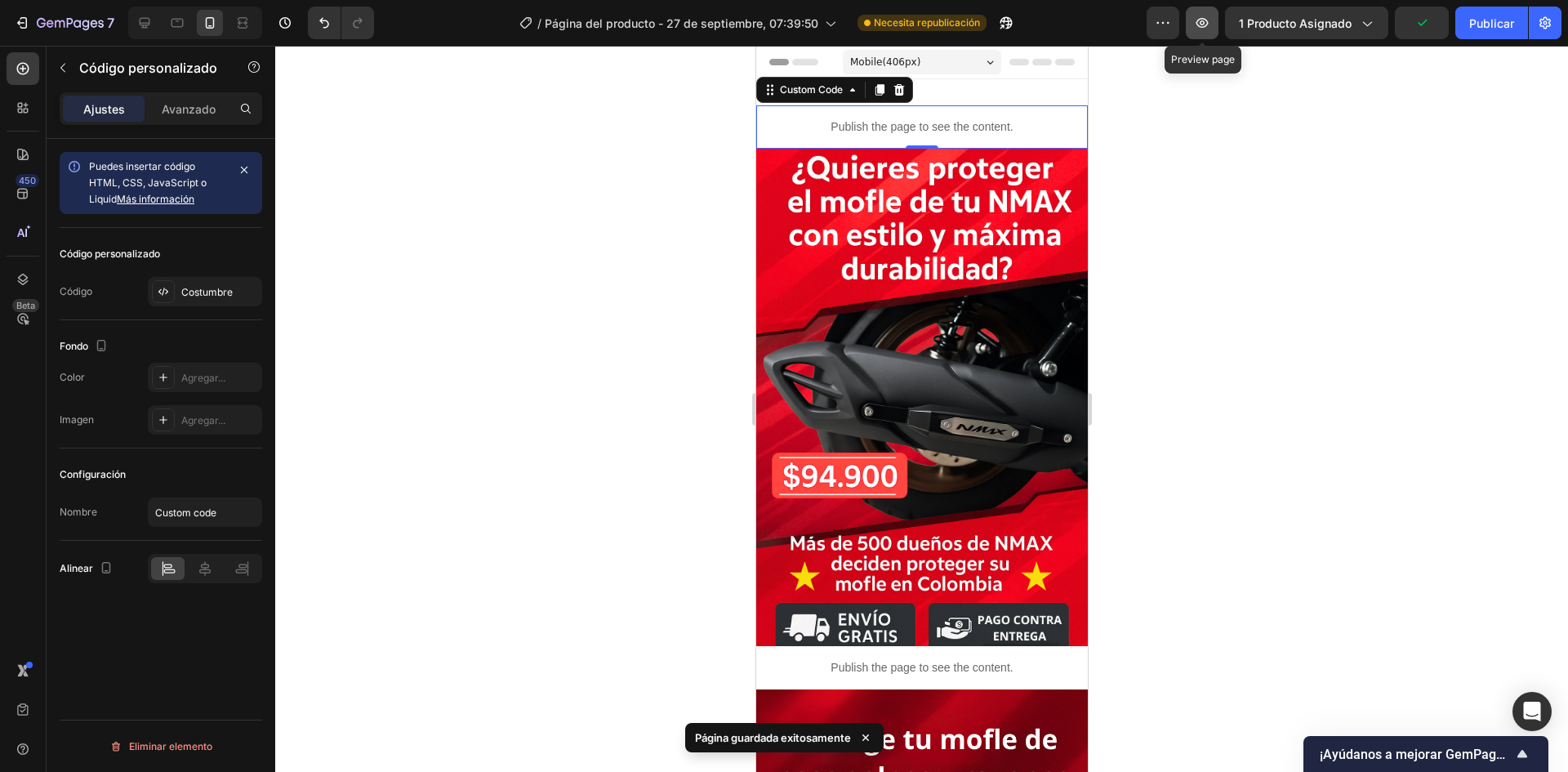
click at [1199, 23] on icon "button" at bounding box center [1202, 23] width 17 height 17
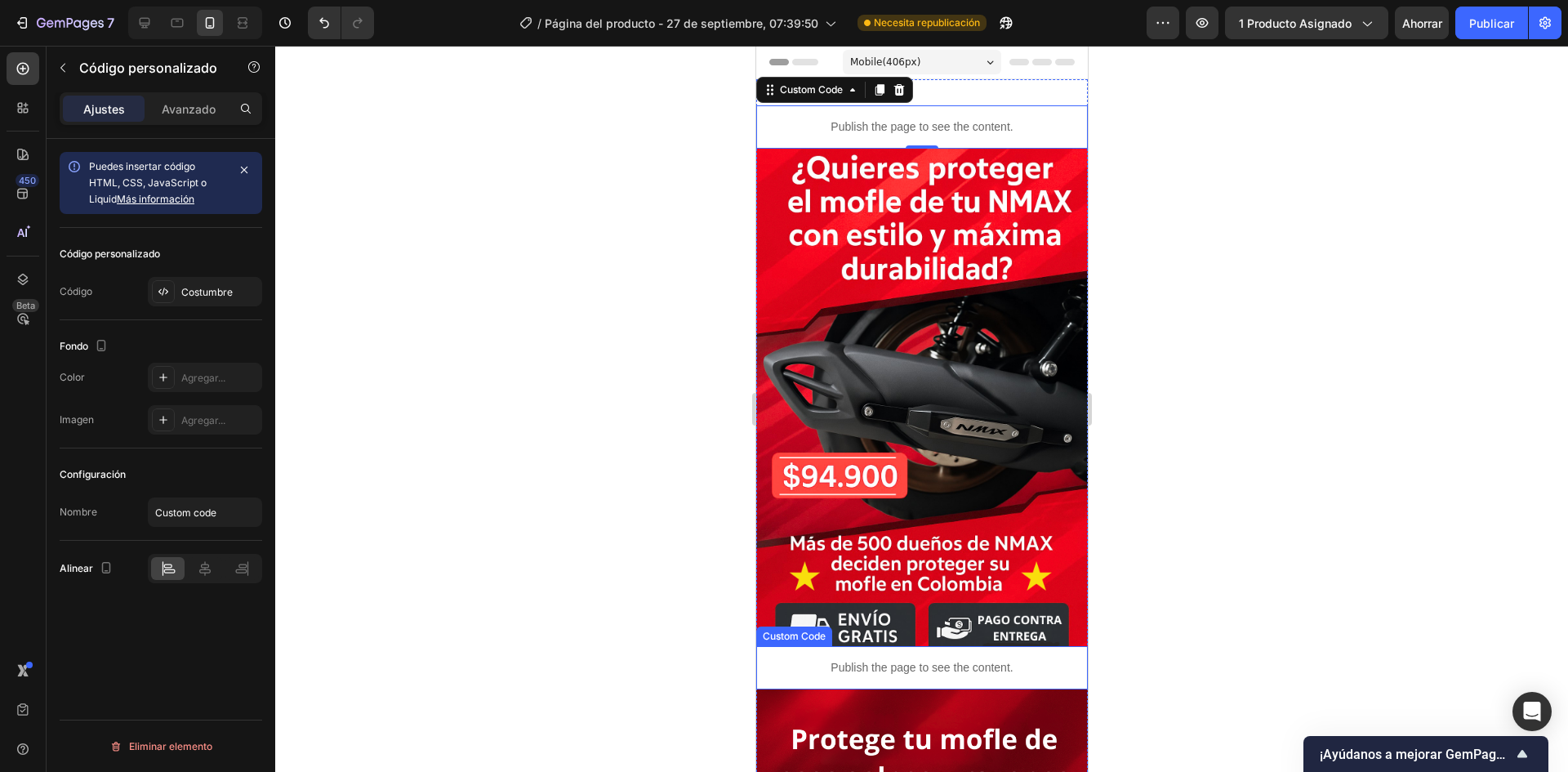
click at [903, 646] on div "Publish the page to see the content." at bounding box center [920, 667] width 332 height 43
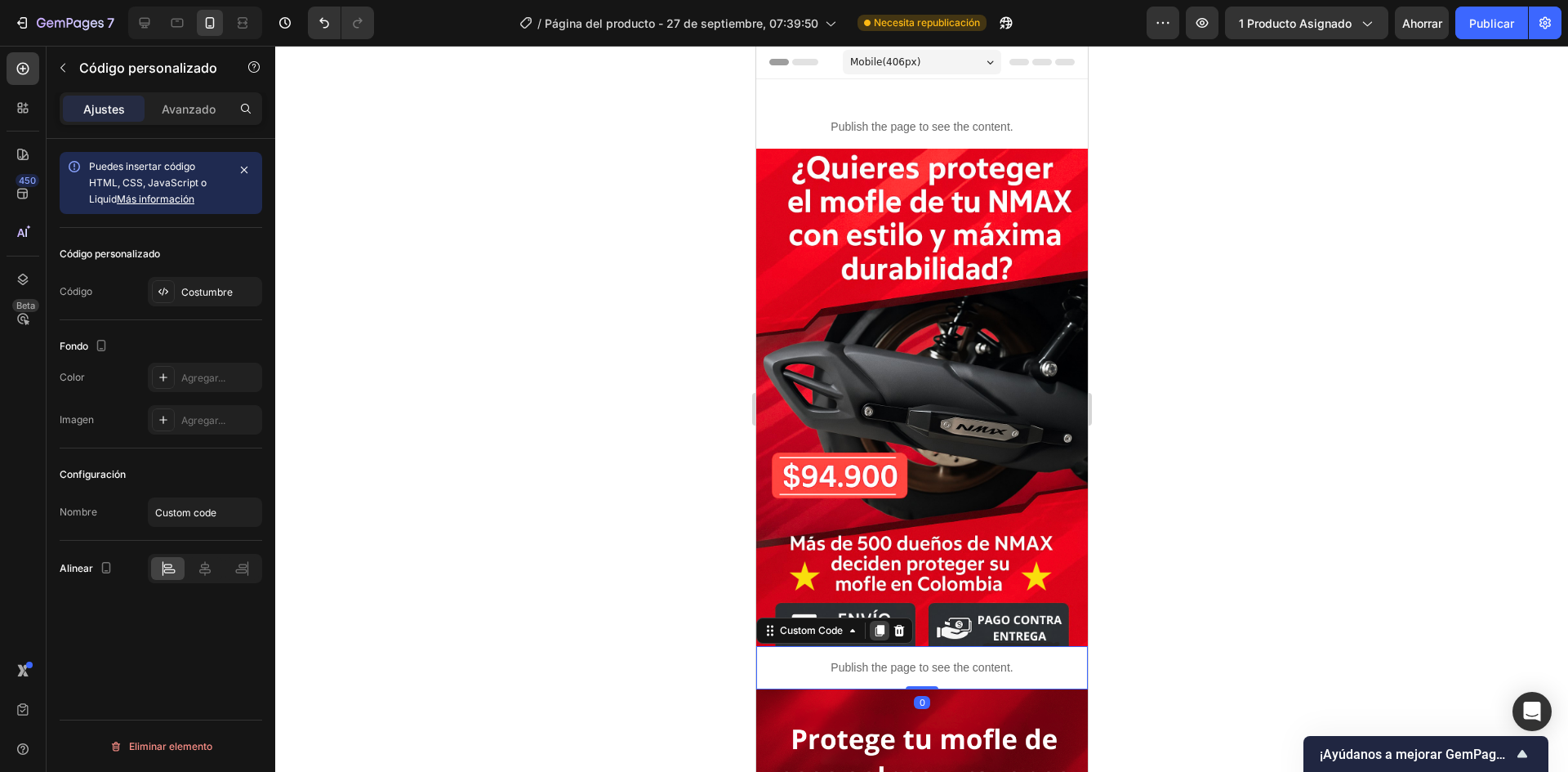
click at [880, 624] on icon at bounding box center [878, 630] width 13 height 13
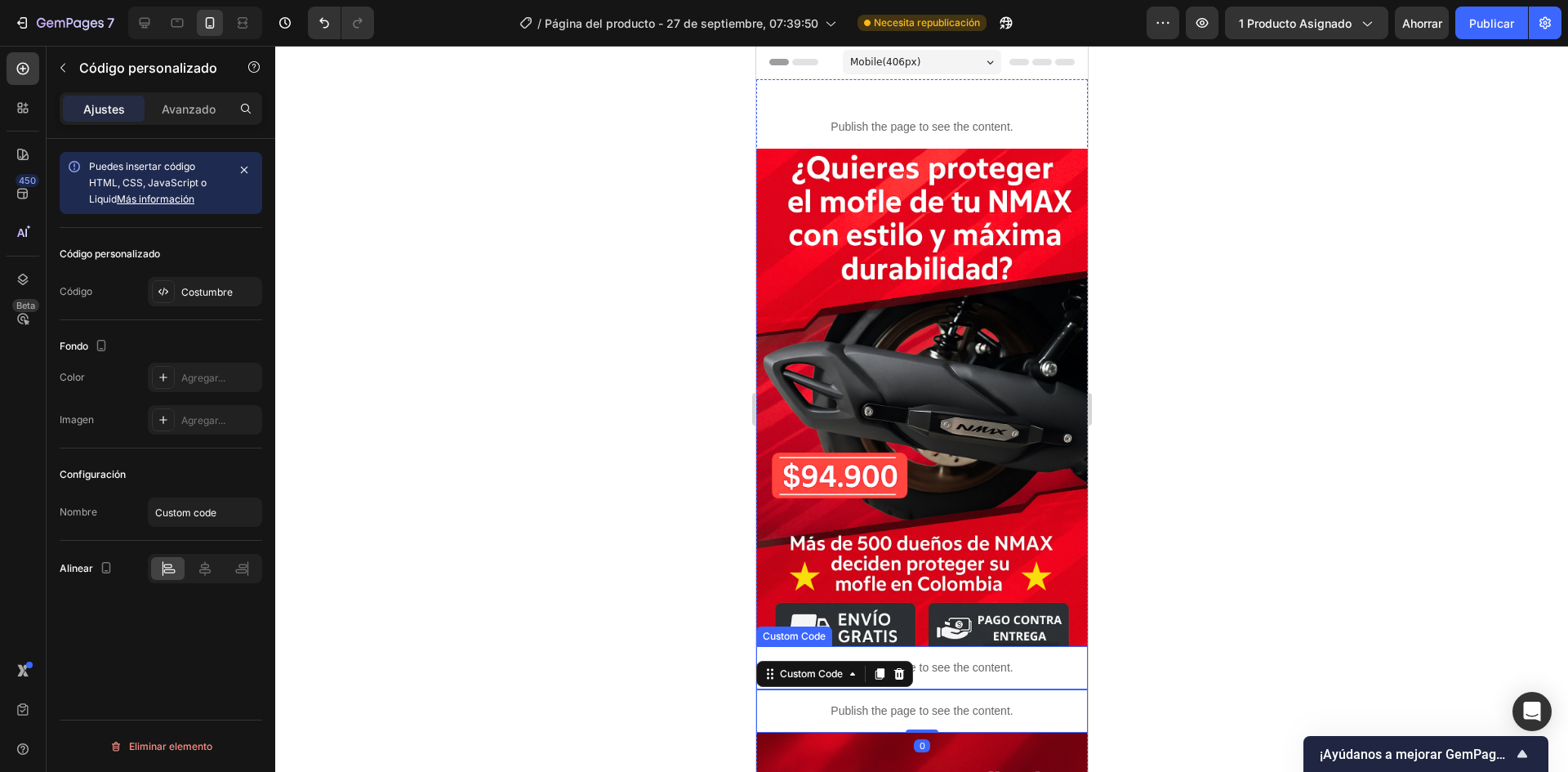
click at [950, 659] on p "Publish the page to see the content." at bounding box center [920, 668] width 332 height 18
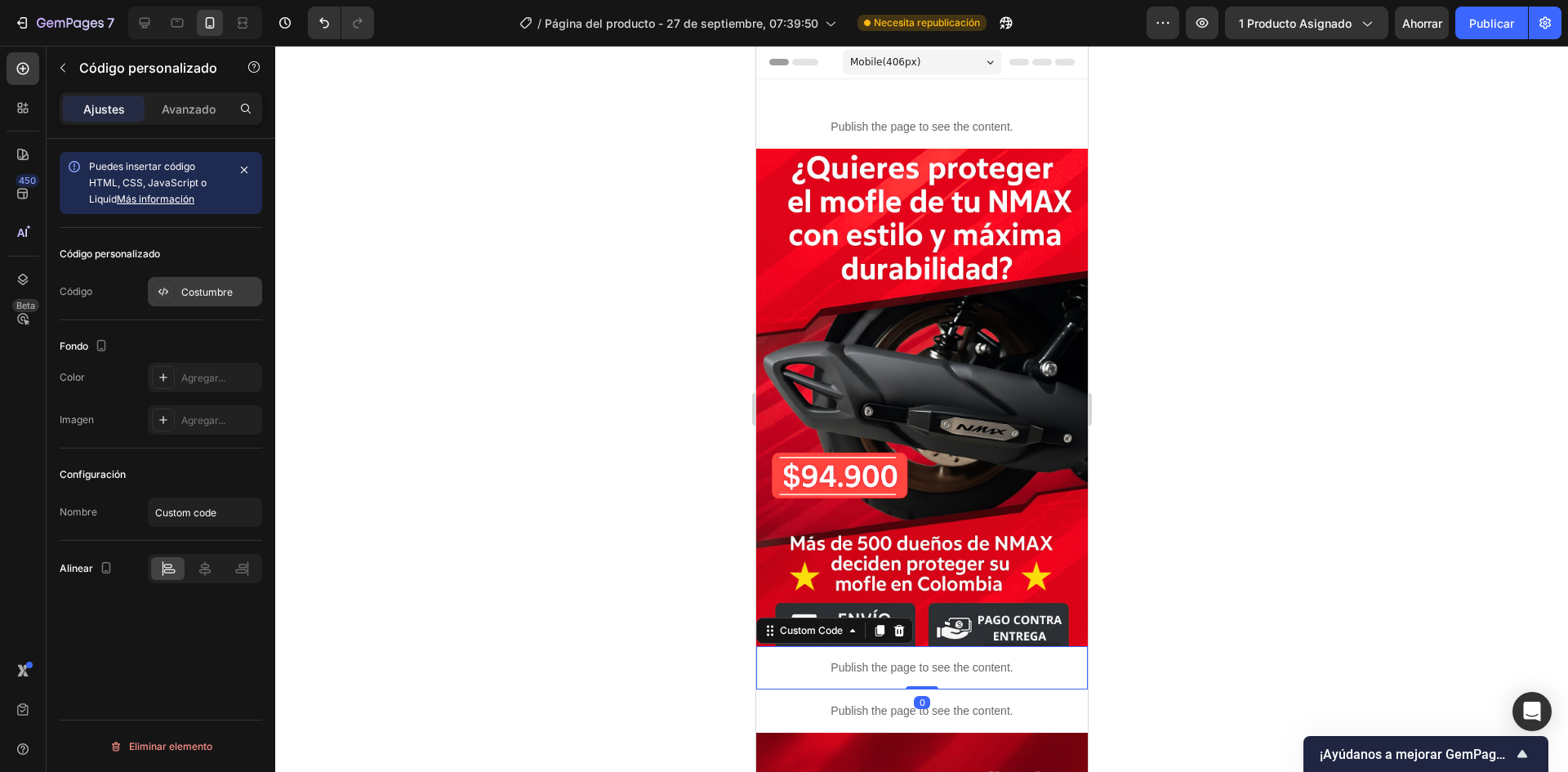
click at [197, 287] on font "Costumbre" at bounding box center [206, 292] width 52 height 13
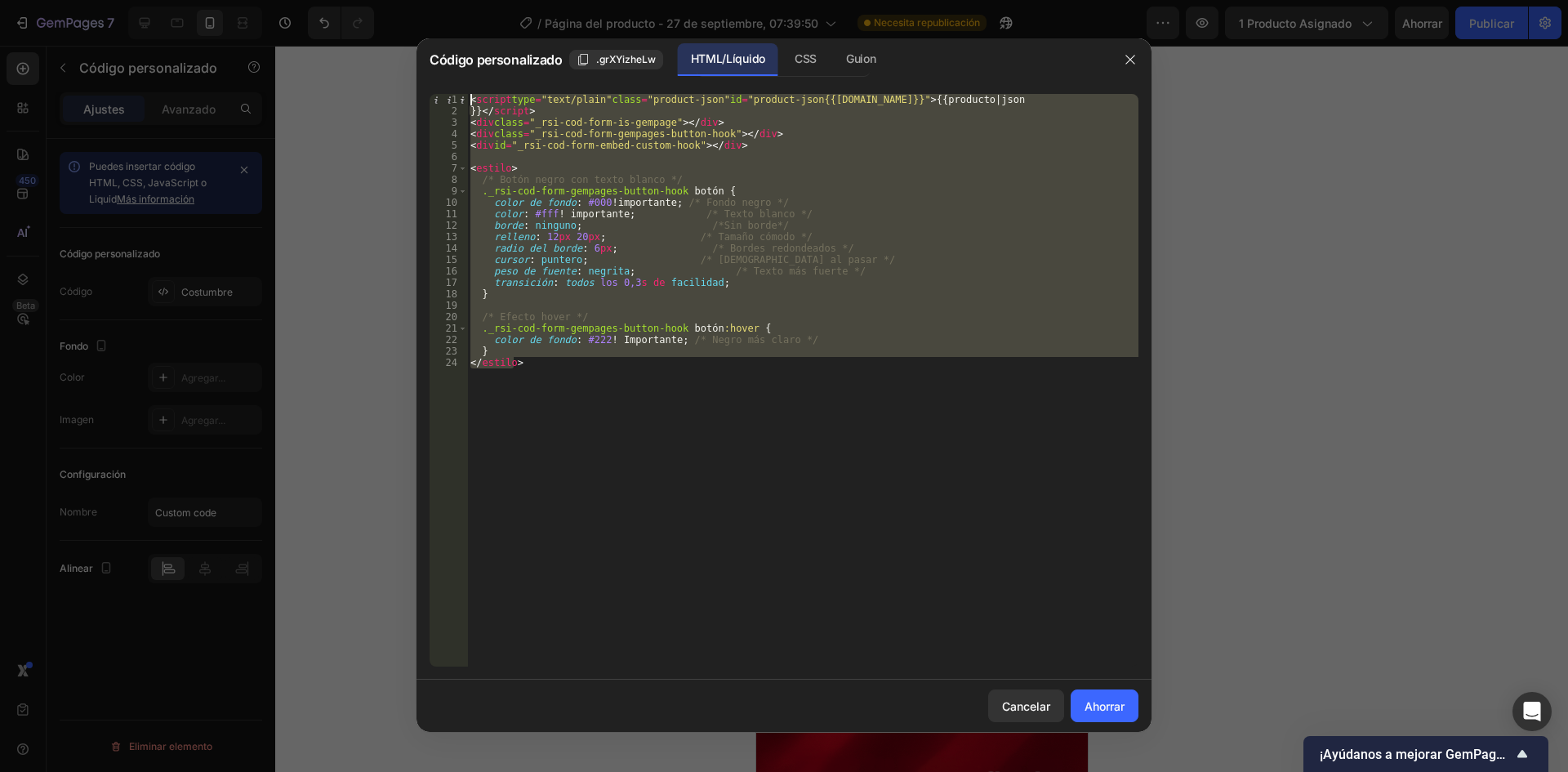
drag, startPoint x: 657, startPoint y: 406, endPoint x: 485, endPoint y: -46, distance: 483.6
click at [485, 0] on html "7 / Página del producto - 27 de septiembre, 07:39:50 Necesita republicación Ava…" at bounding box center [784, 0] width 1568 height 0
type textarea "<script type="text/plain" class="product-json" id="product-json{{product.id}}">…"
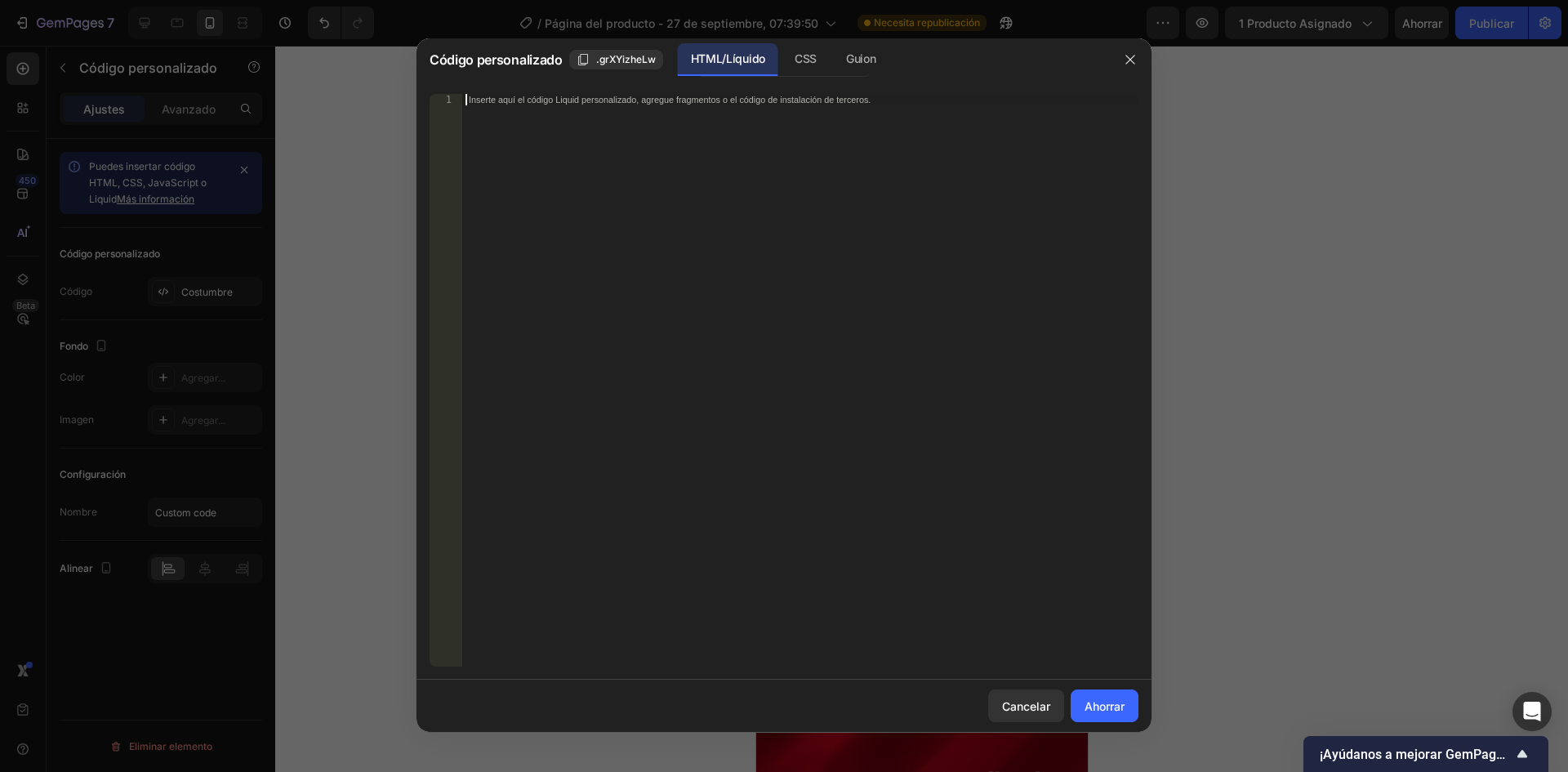
paste textarea
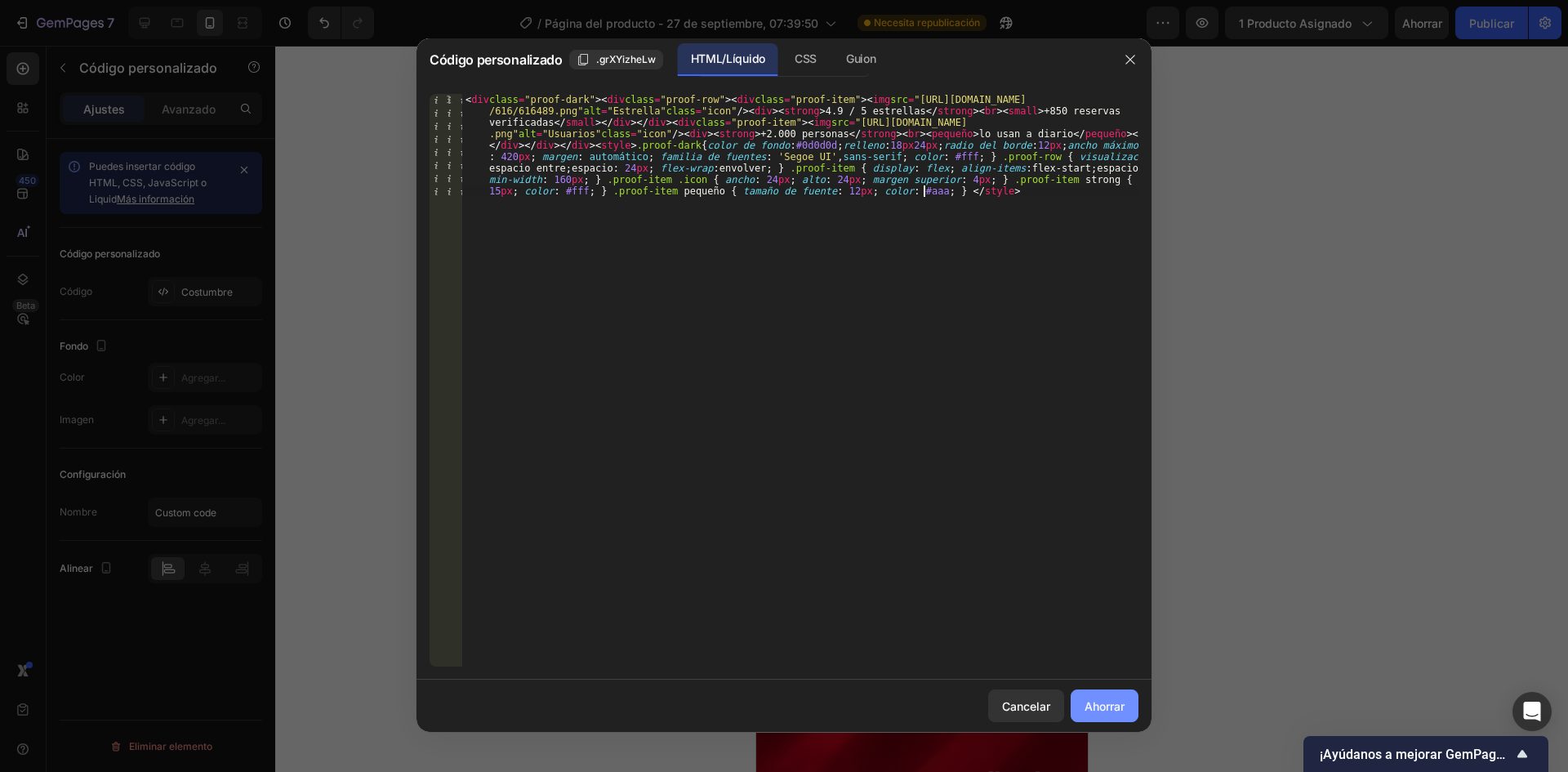
click at [1080, 690] on div "Cancelar Ahorrar" at bounding box center [784, 705] width 735 height 52
click at [1085, 702] on font "Ahorrar" at bounding box center [1104, 706] width 40 height 14
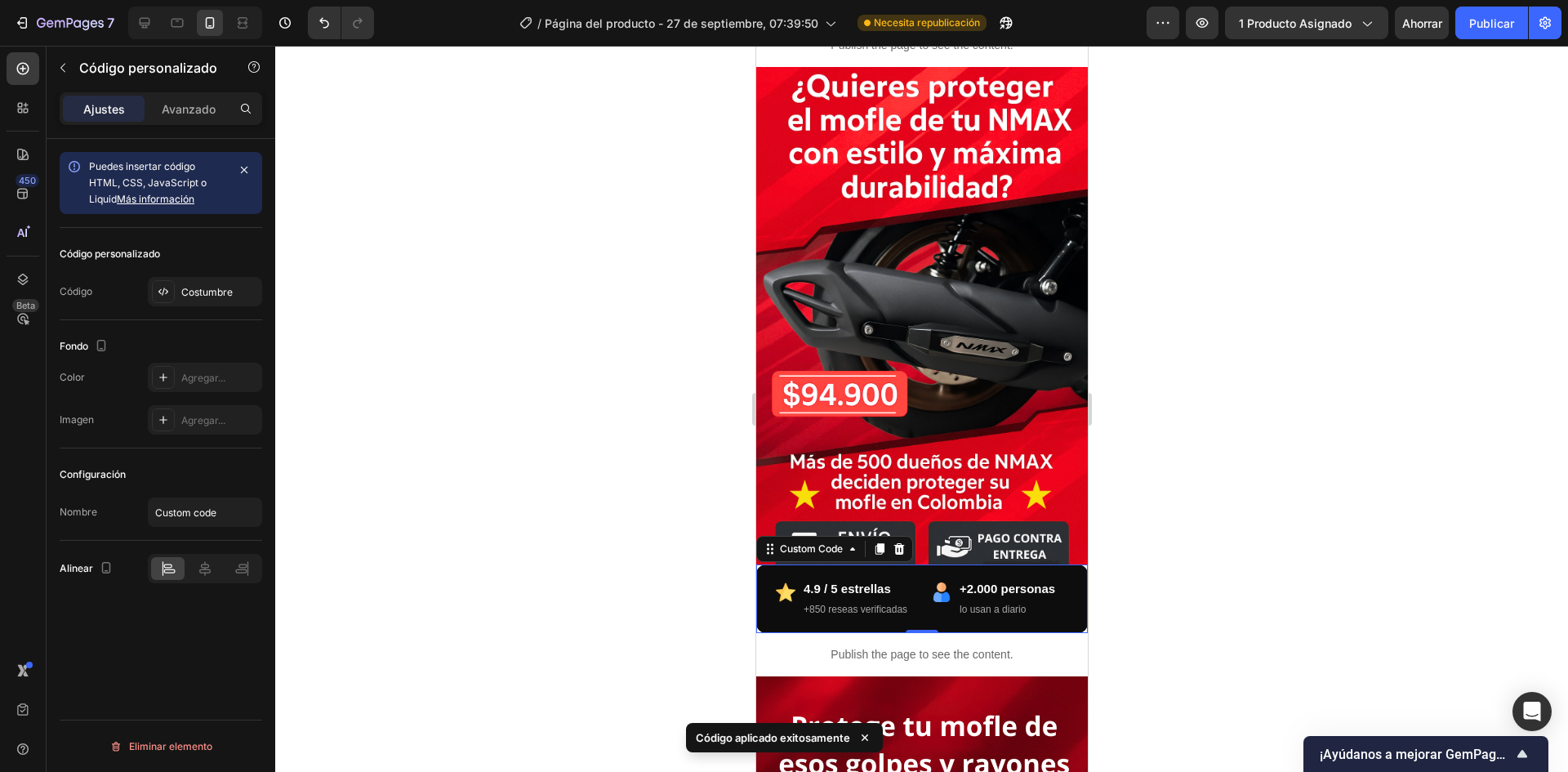
click at [1207, 476] on div at bounding box center [921, 409] width 1293 height 726
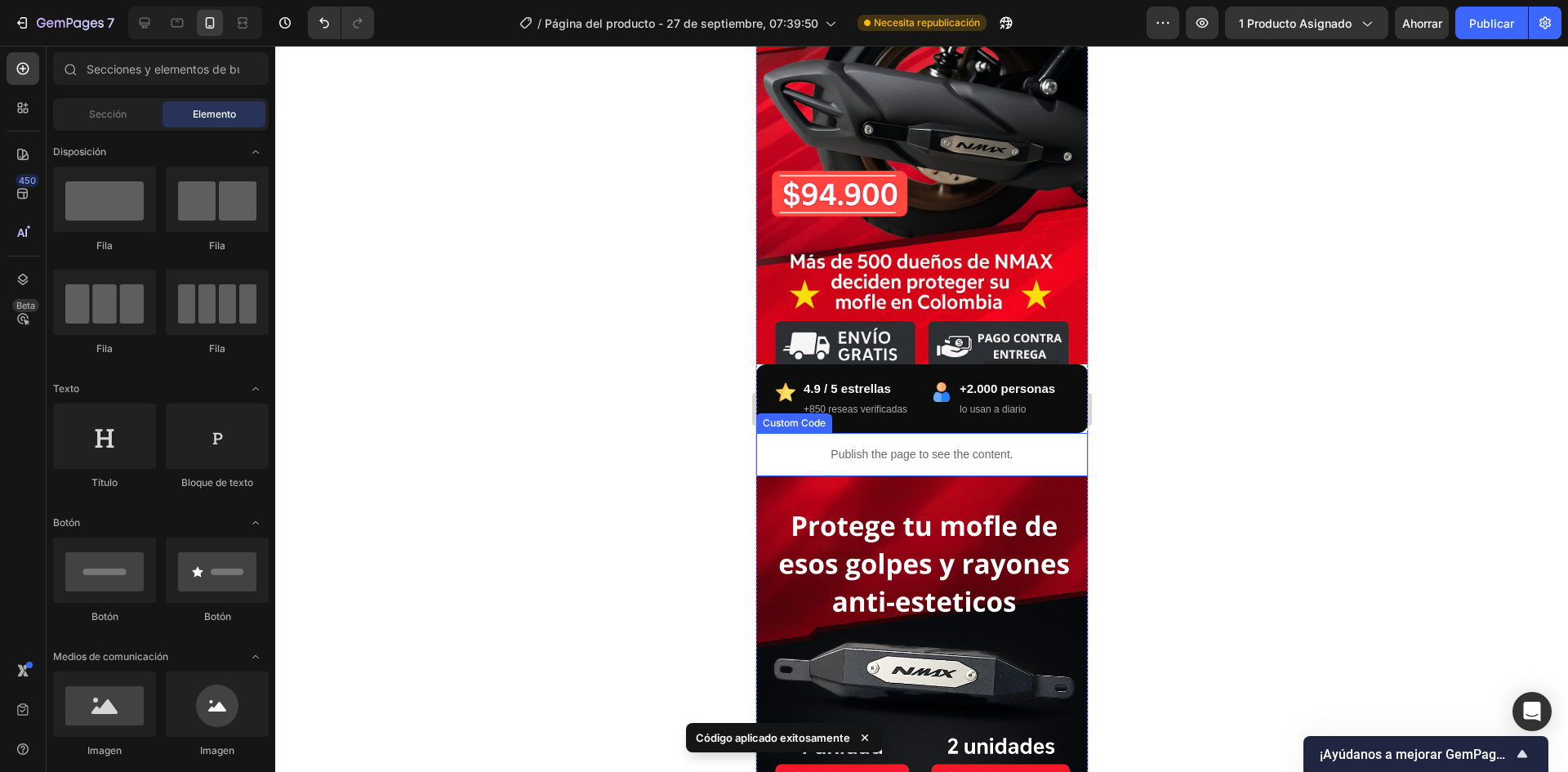
scroll to position [327, 0]
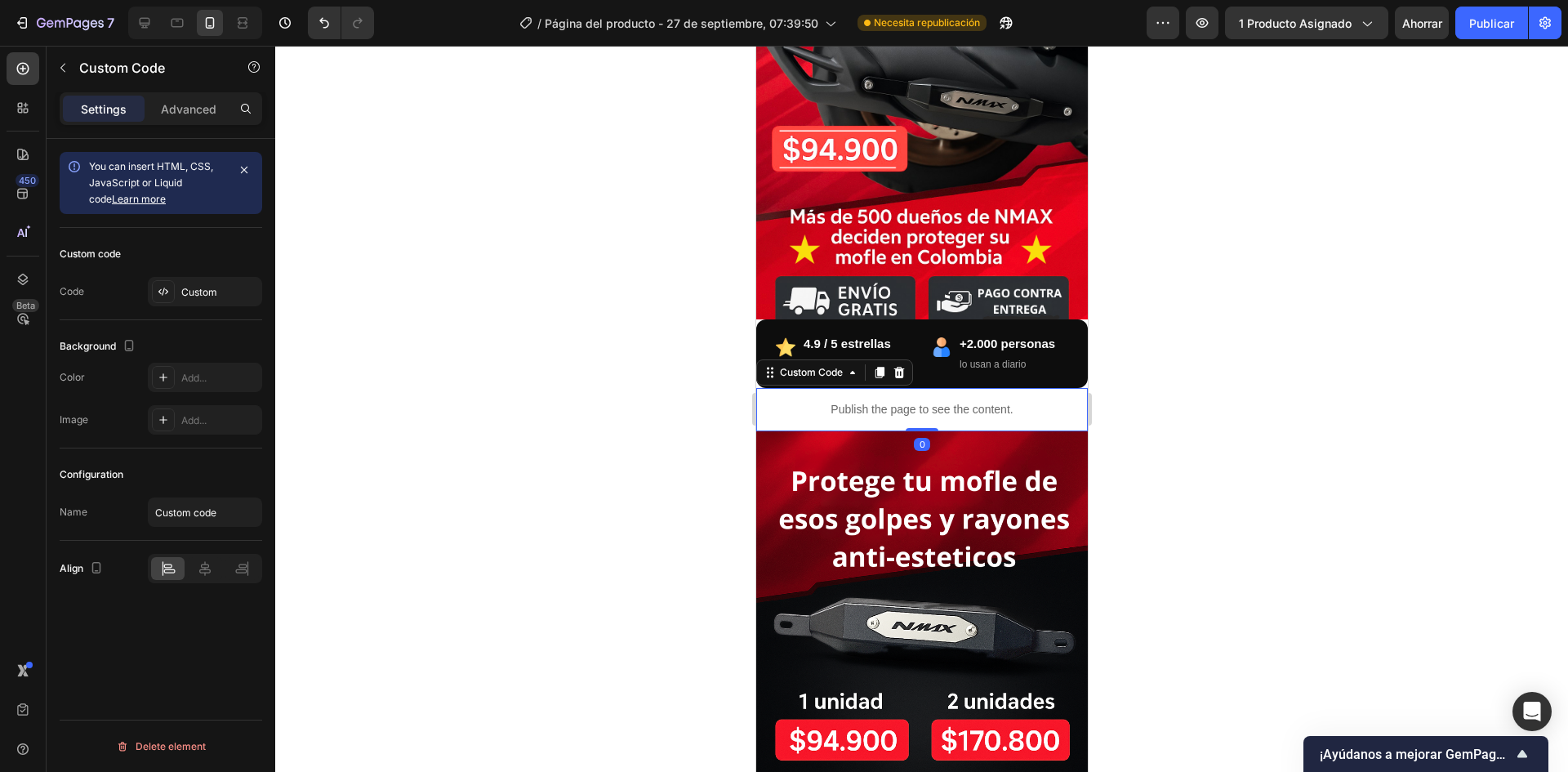
click at [951, 418] on p "Publish the page to see the content." at bounding box center [920, 410] width 332 height 18
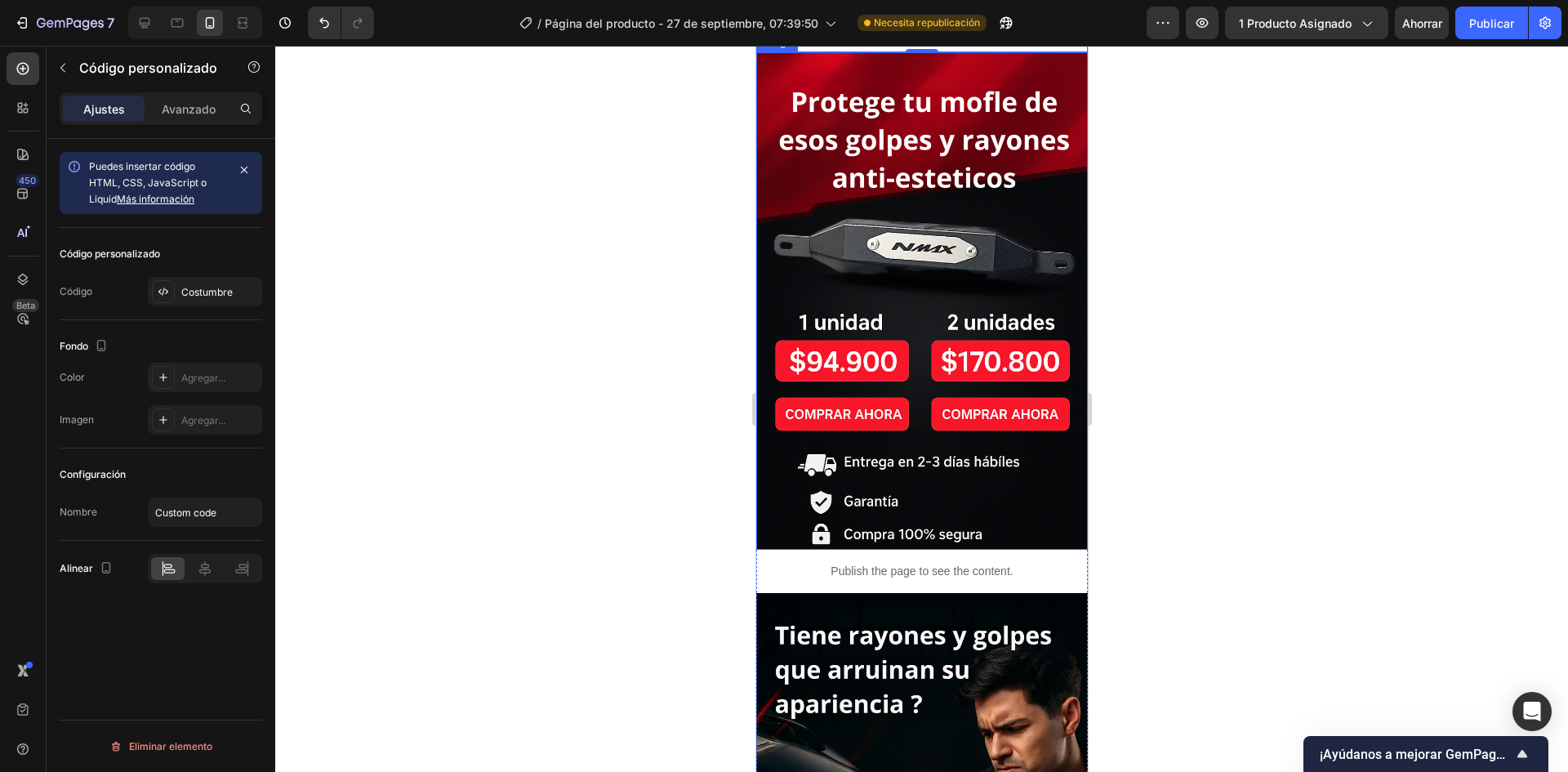
scroll to position [735, 0]
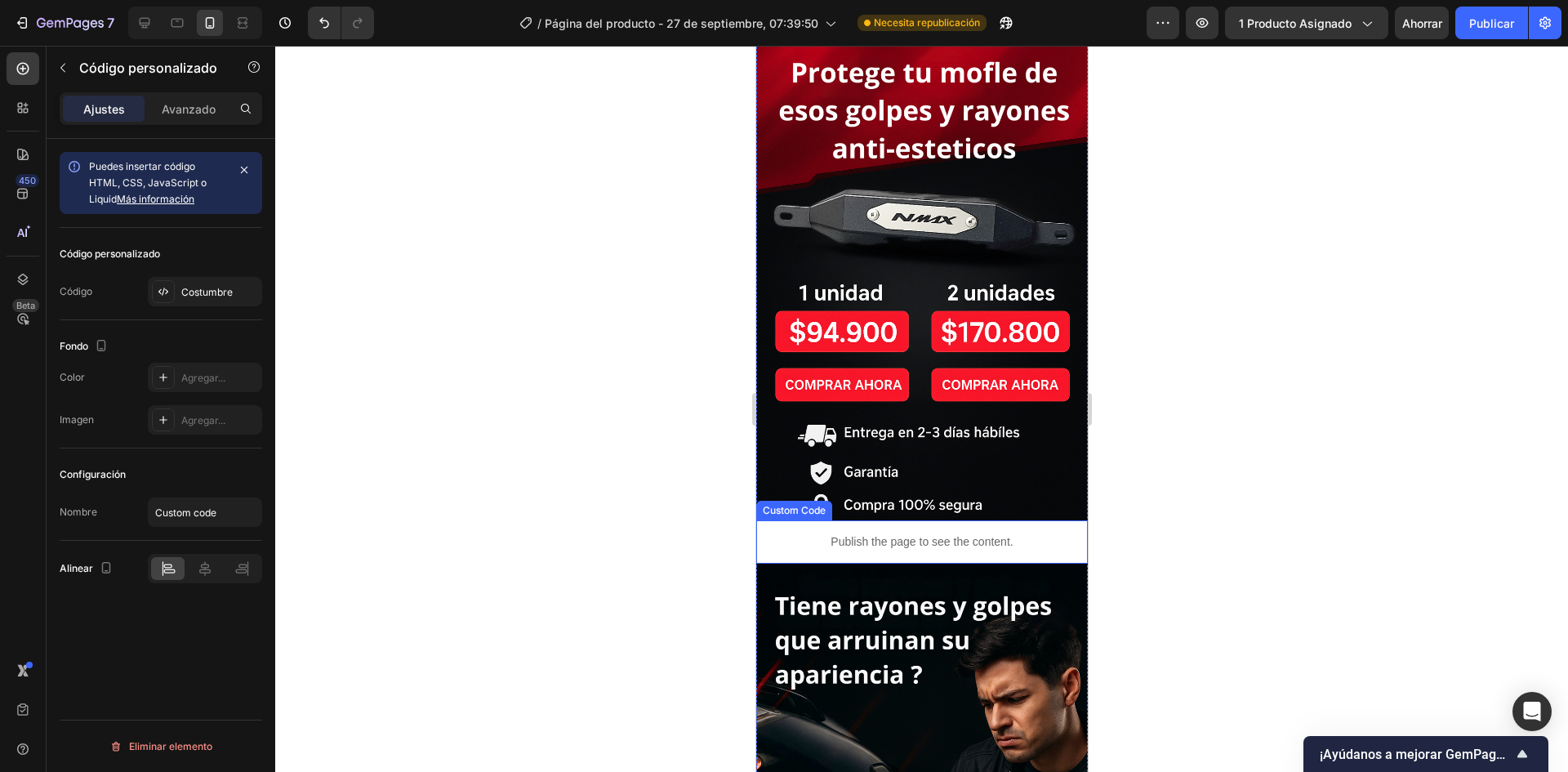
click at [977, 547] on div "Publish the page to see the content." at bounding box center [920, 542] width 332 height 43
click at [883, 511] on icon at bounding box center [878, 505] width 9 height 12
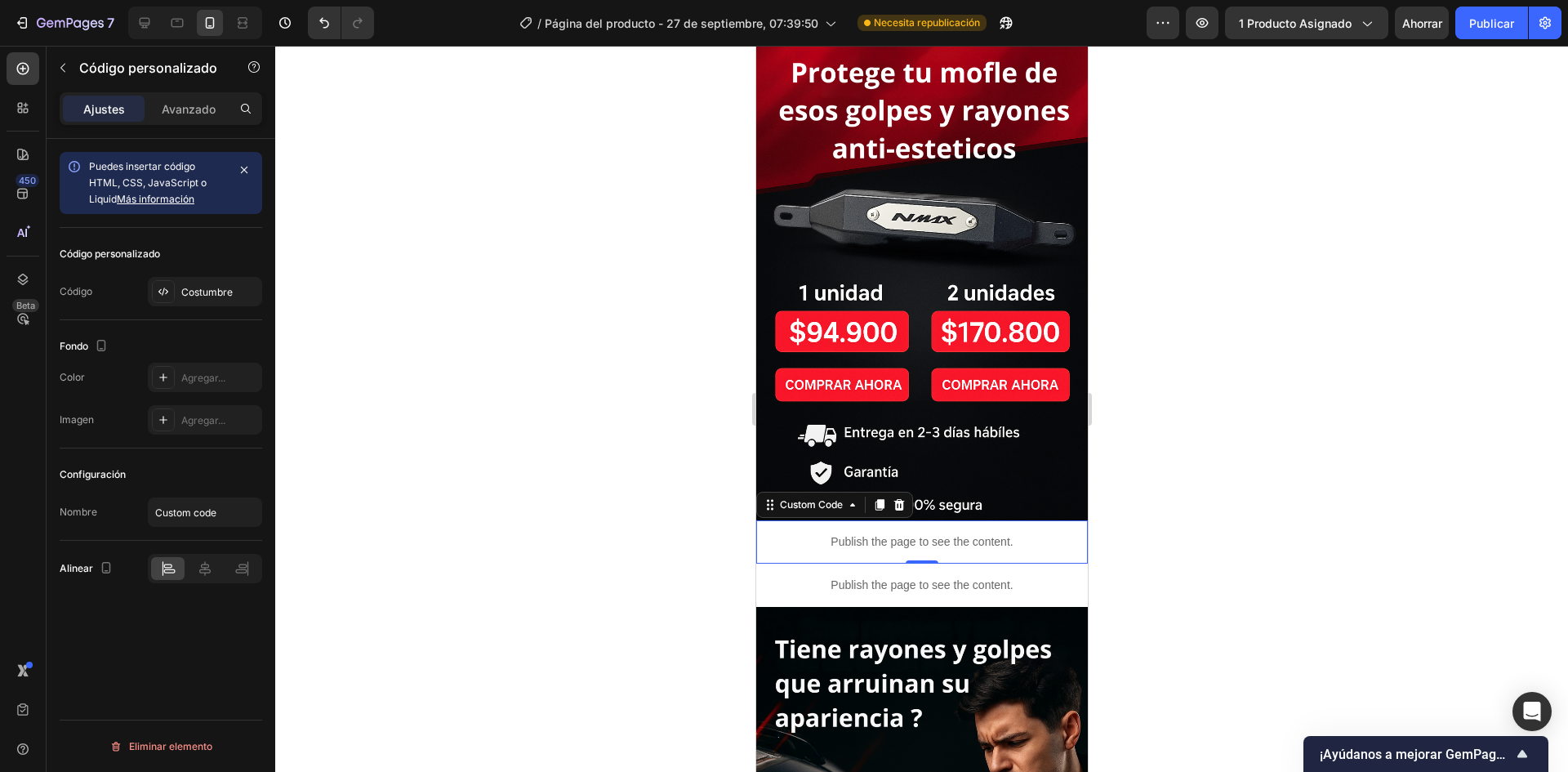
click at [888, 551] on p "Publish the page to see the content." at bounding box center [920, 542] width 332 height 18
click at [202, 294] on font "Costumbre" at bounding box center [206, 292] width 52 height 13
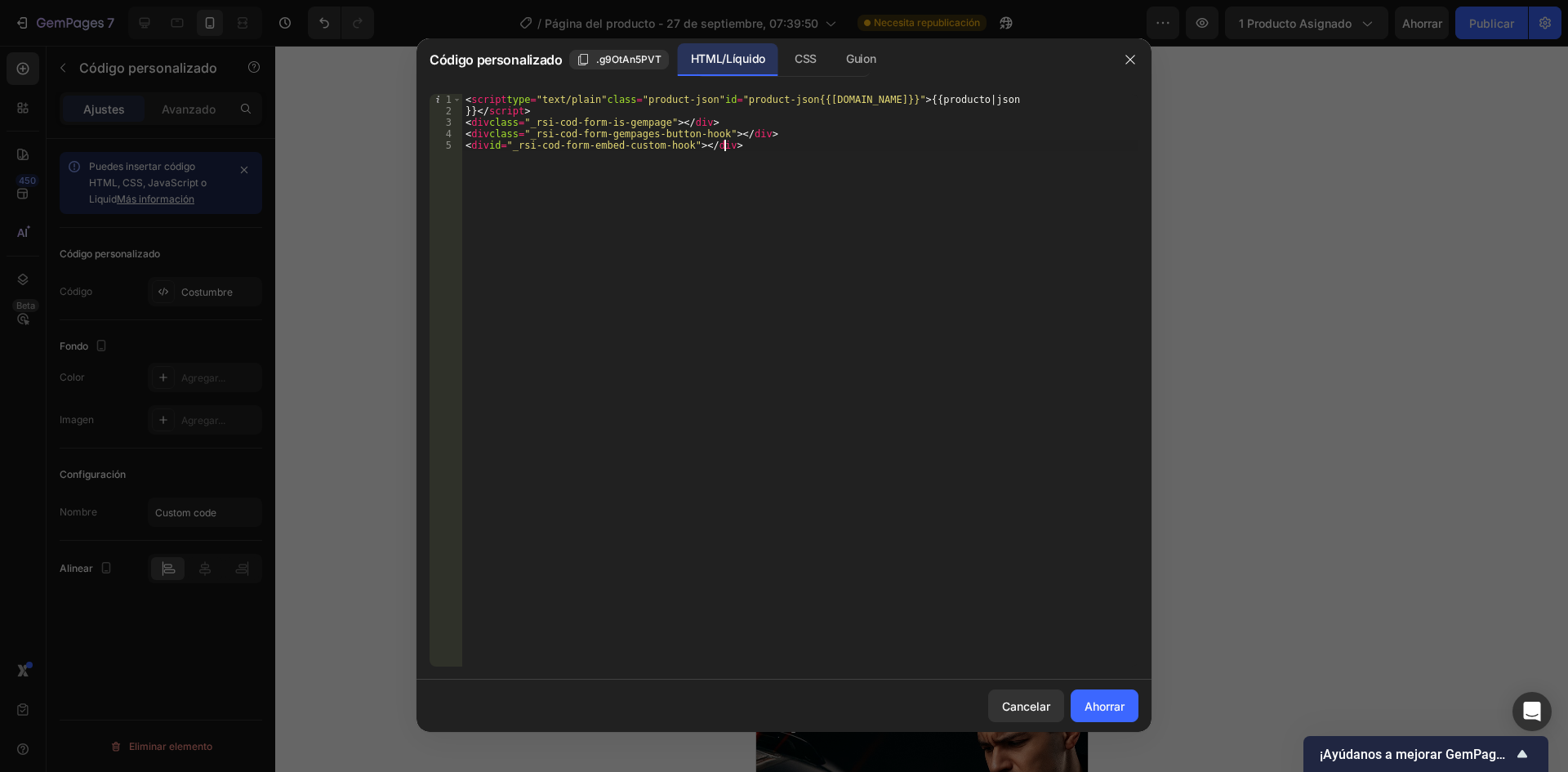
drag, startPoint x: 701, startPoint y: 245, endPoint x: 566, endPoint y: 95, distance: 201.8
click at [566, 95] on div "< script type = "text/plain" class = "product-json" id = "product-json{{product…" at bounding box center [800, 391] width 676 height 596
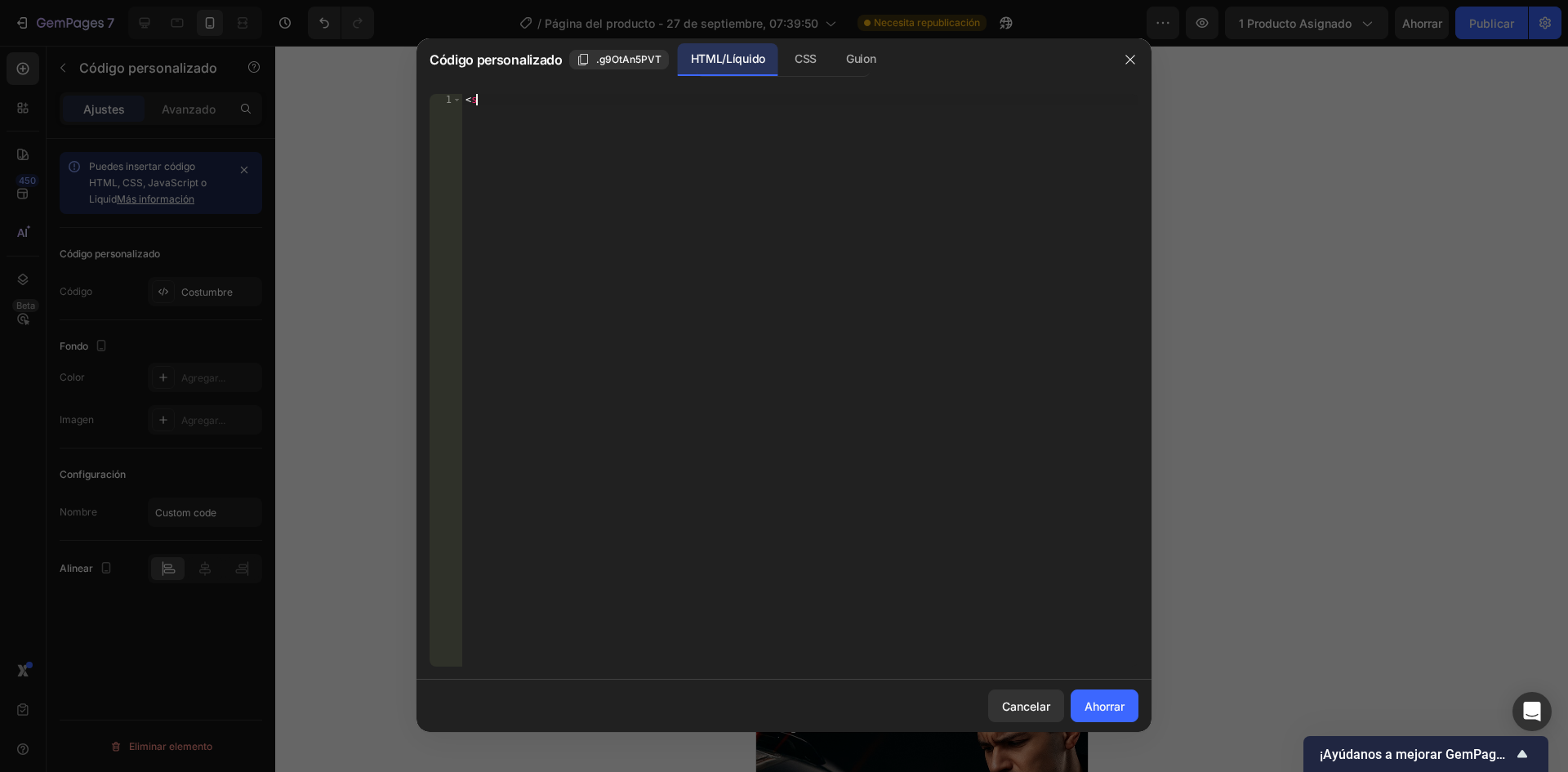
type textarea "<"
paste textarea
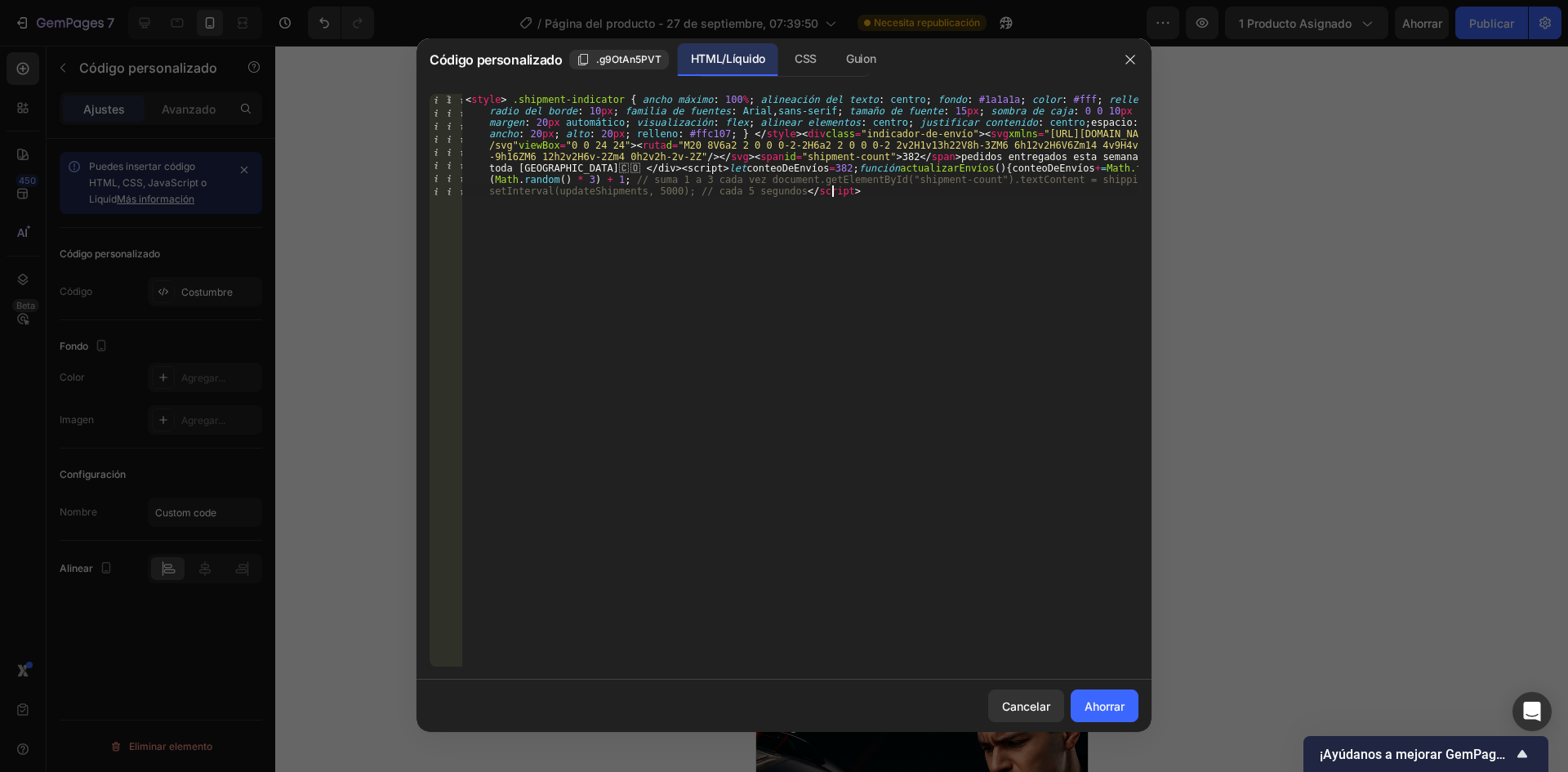
drag, startPoint x: 858, startPoint y: 250, endPoint x: 820, endPoint y: 215, distance: 51.7
click at [820, 215] on div "< style > .shipment-indicator { ancho máximo : 100 % ; alineación del texto : c…" at bounding box center [800, 483] width 676 height 779
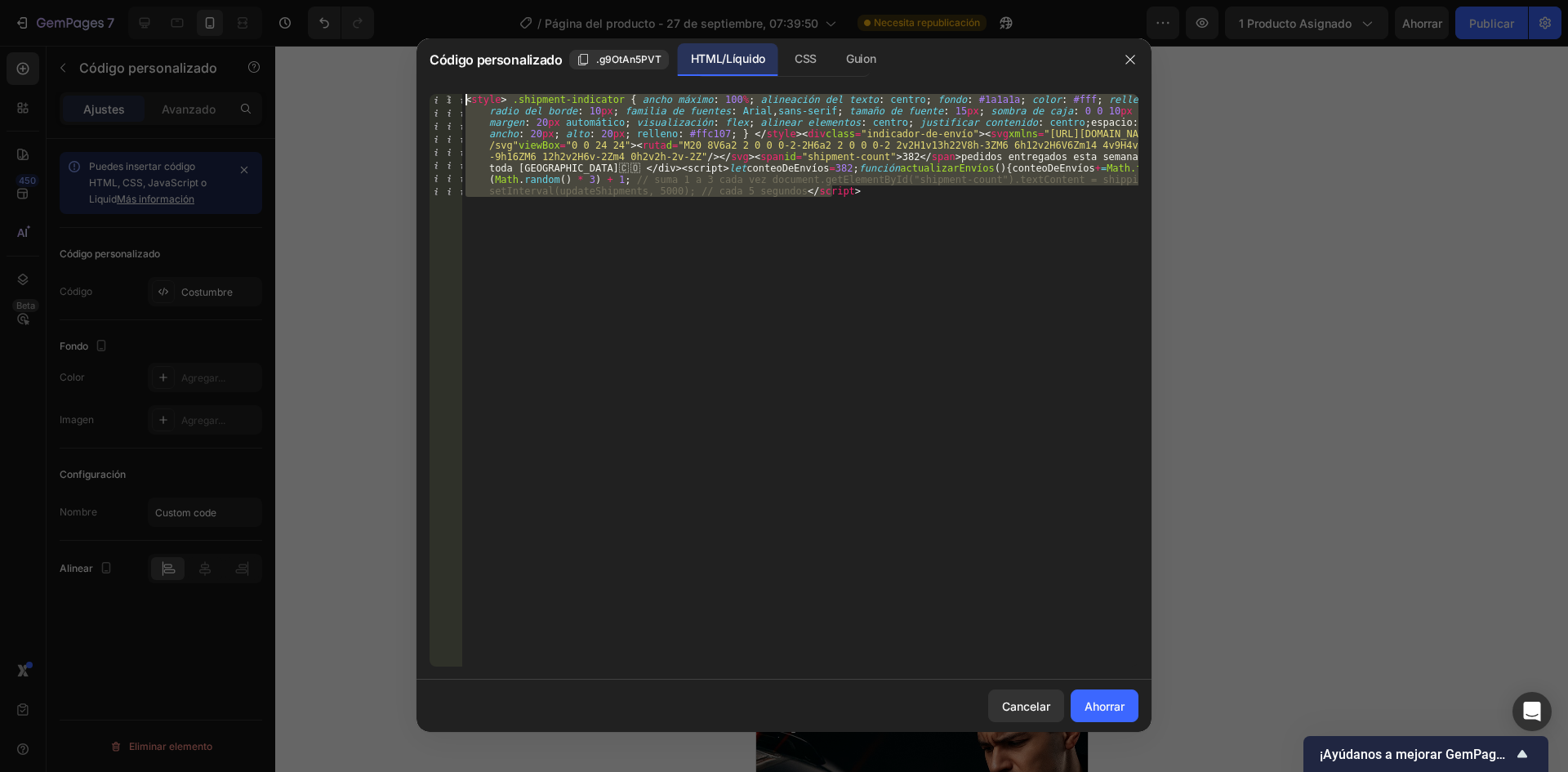
drag, startPoint x: 881, startPoint y: 204, endPoint x: 462, endPoint y: 88, distance: 434.8
click at [462, 88] on div "1 < style > .shipment-indicator { ancho máximo : 100 % ; alineación del texto :…" at bounding box center [784, 381] width 735 height 599
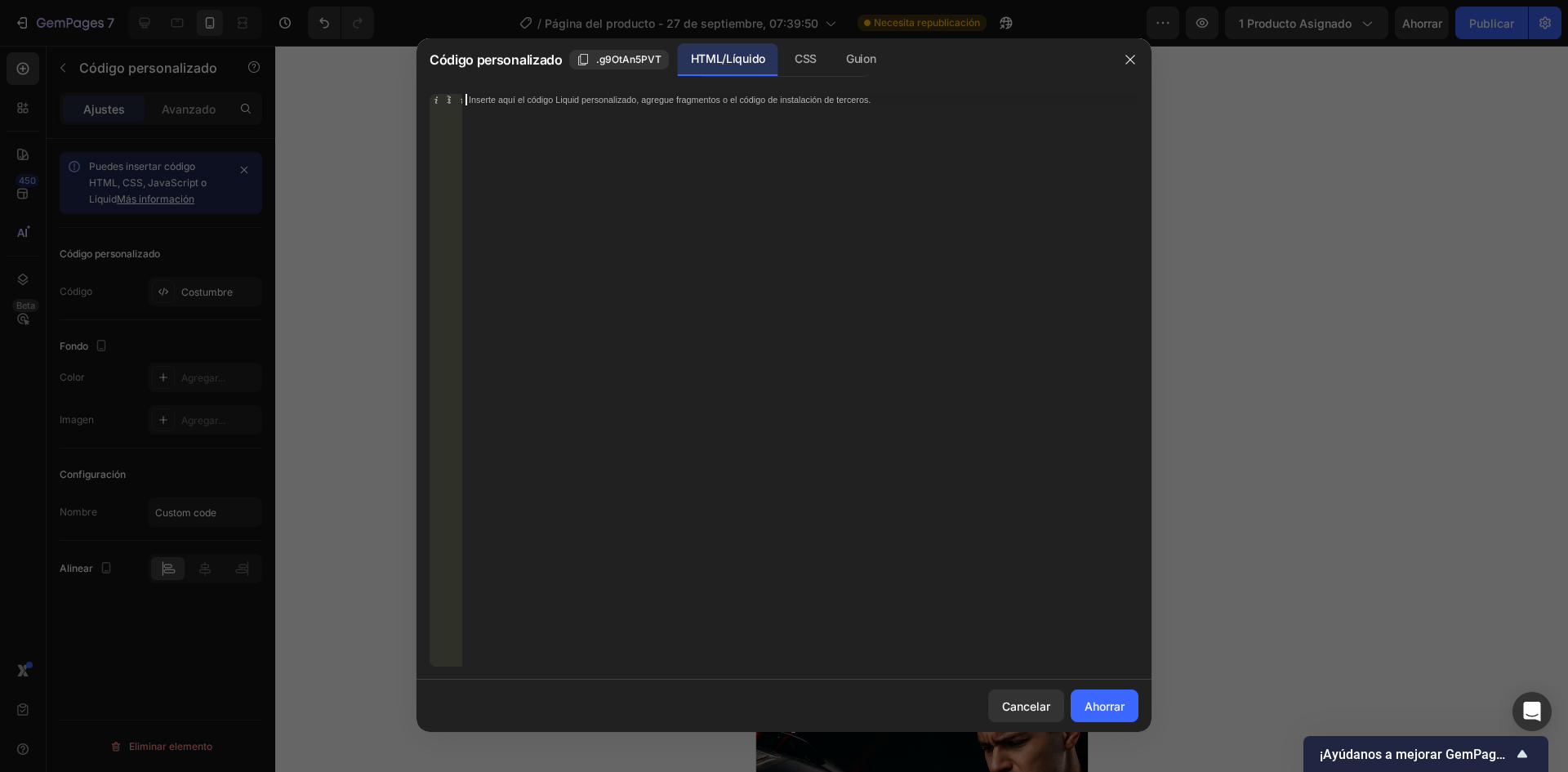
paste textarea
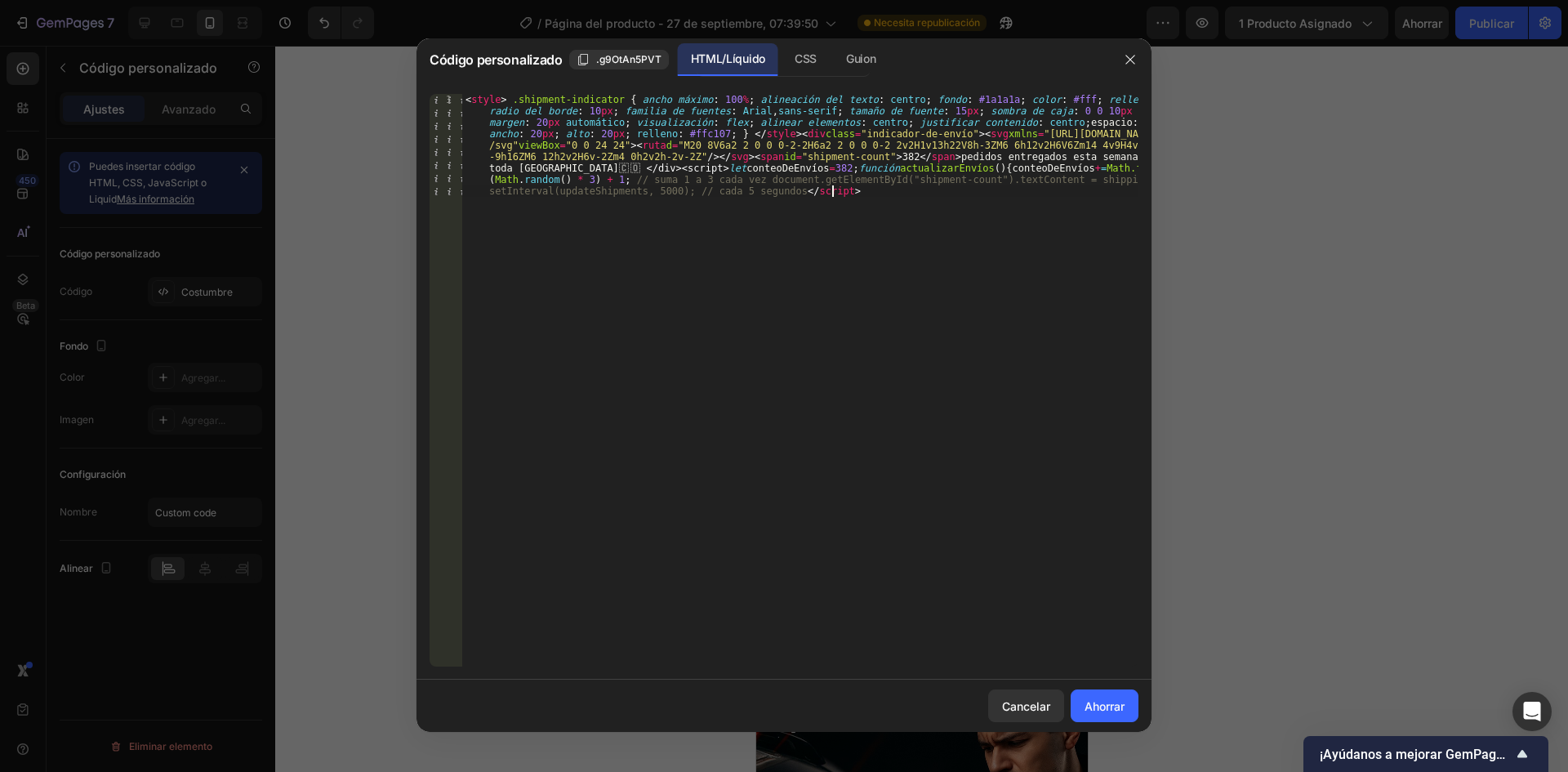
click at [798, 308] on div "< style > .shipment-indicator { ancho máximo : 100 % ; alineación del texto : c…" at bounding box center [800, 483] width 676 height 779
click at [1091, 705] on font "Ahorrar" at bounding box center [1104, 706] width 40 height 14
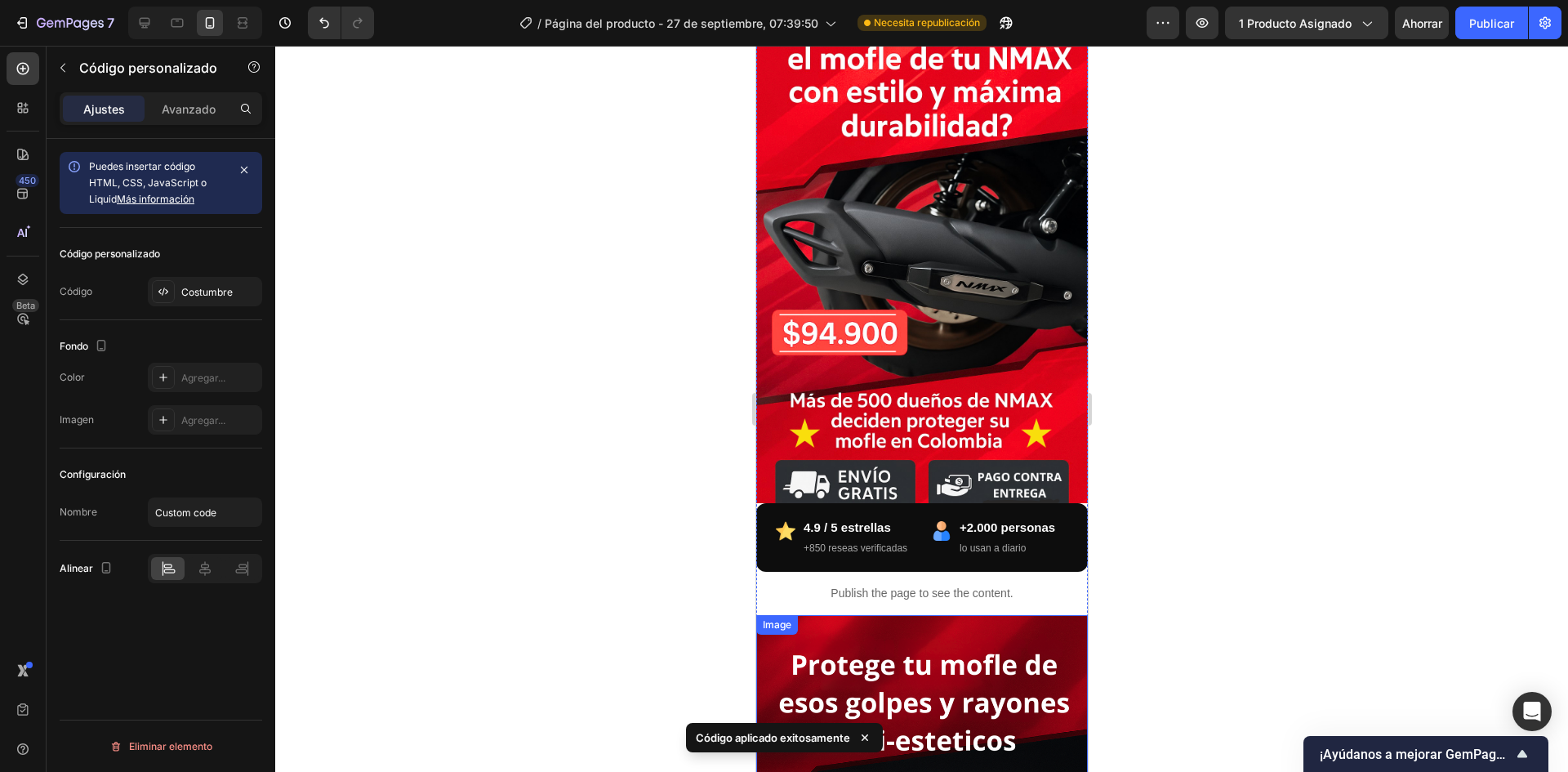
scroll to position [0, 0]
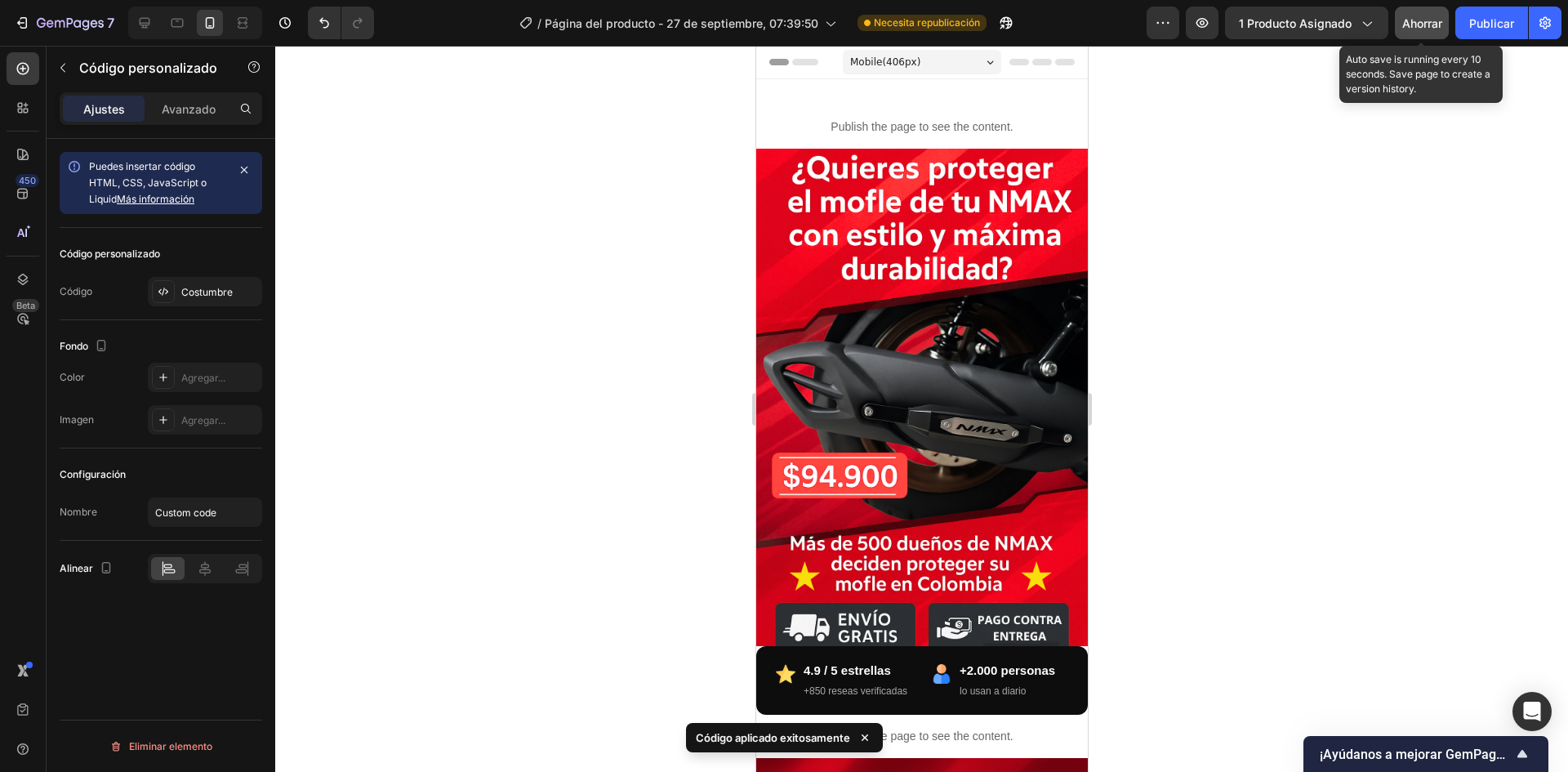
click at [1424, 34] on button "Ahorrar" at bounding box center [1421, 23] width 54 height 32
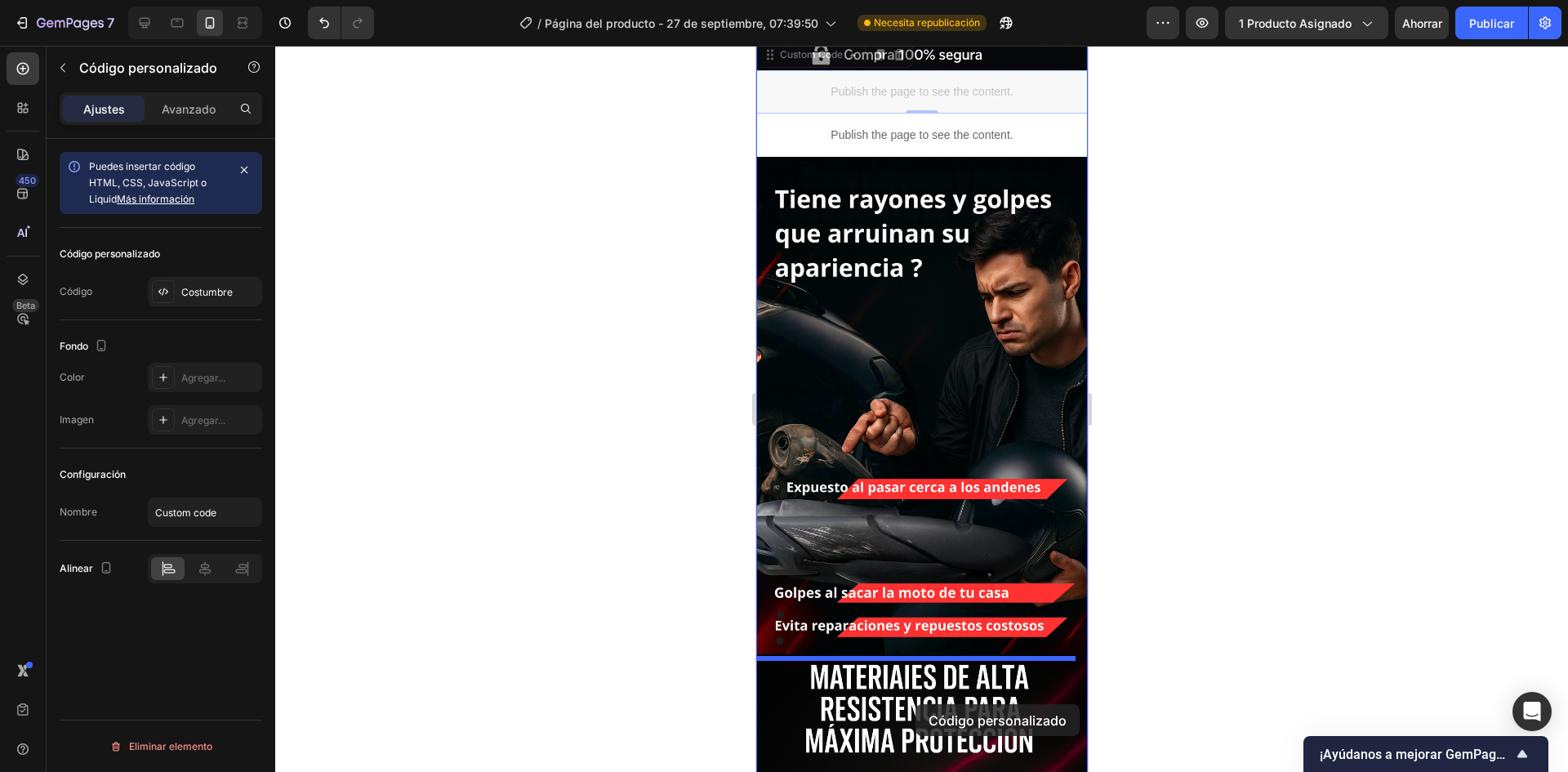
scroll to position [1200, 0]
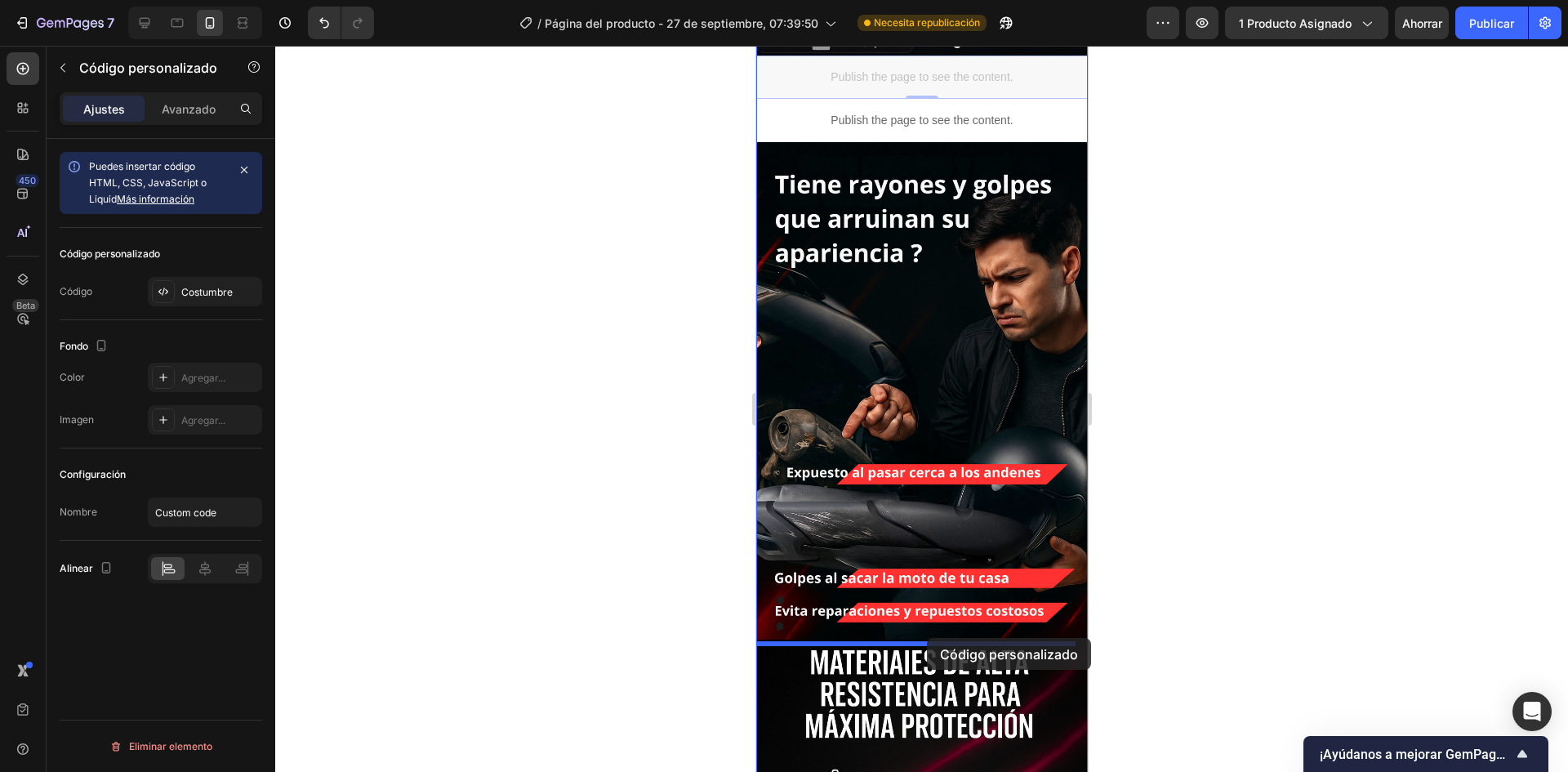
drag, startPoint x: 942, startPoint y: 319, endPoint x: 930, endPoint y: 605, distance: 286.3
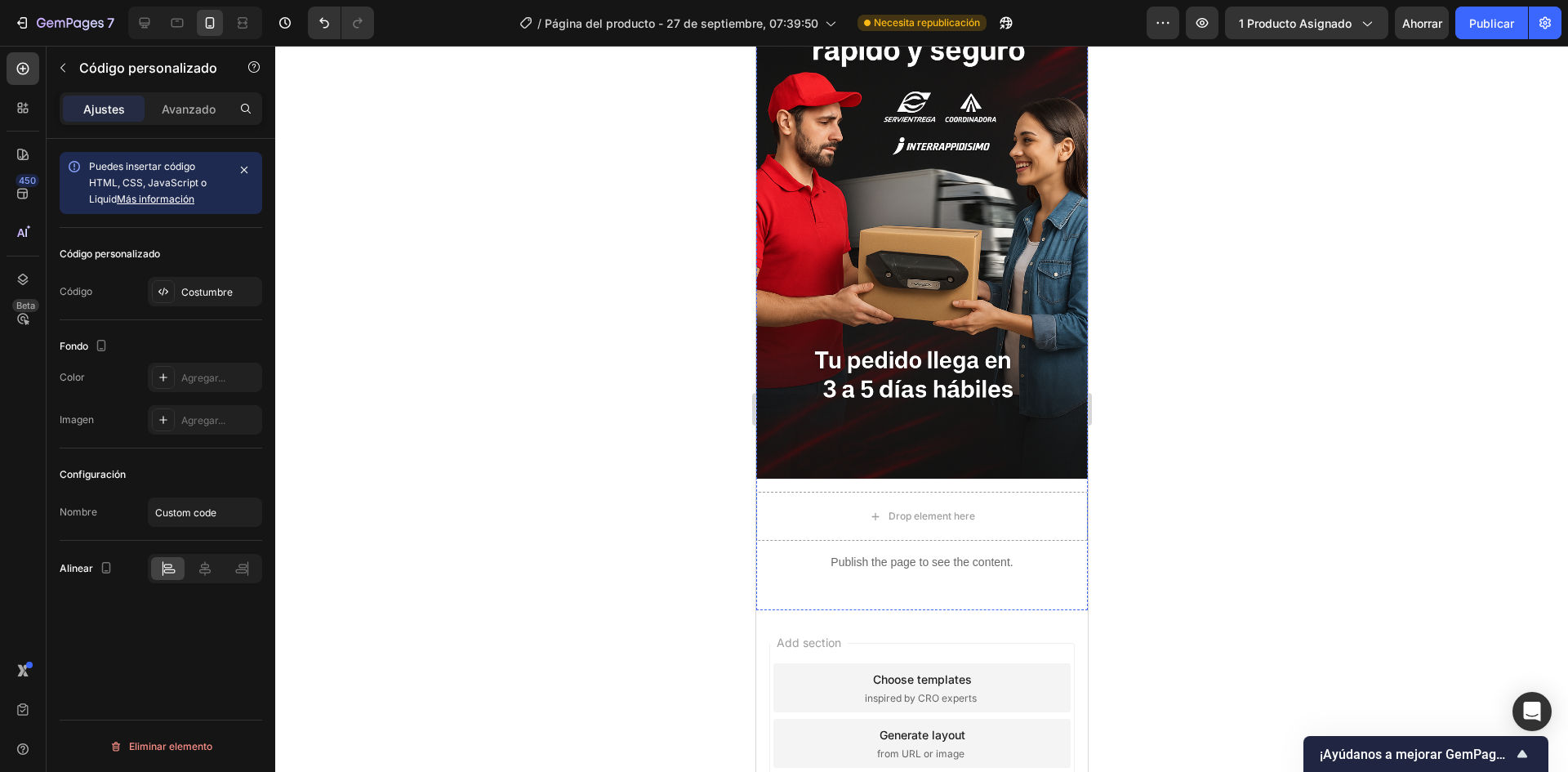
scroll to position [4550, 0]
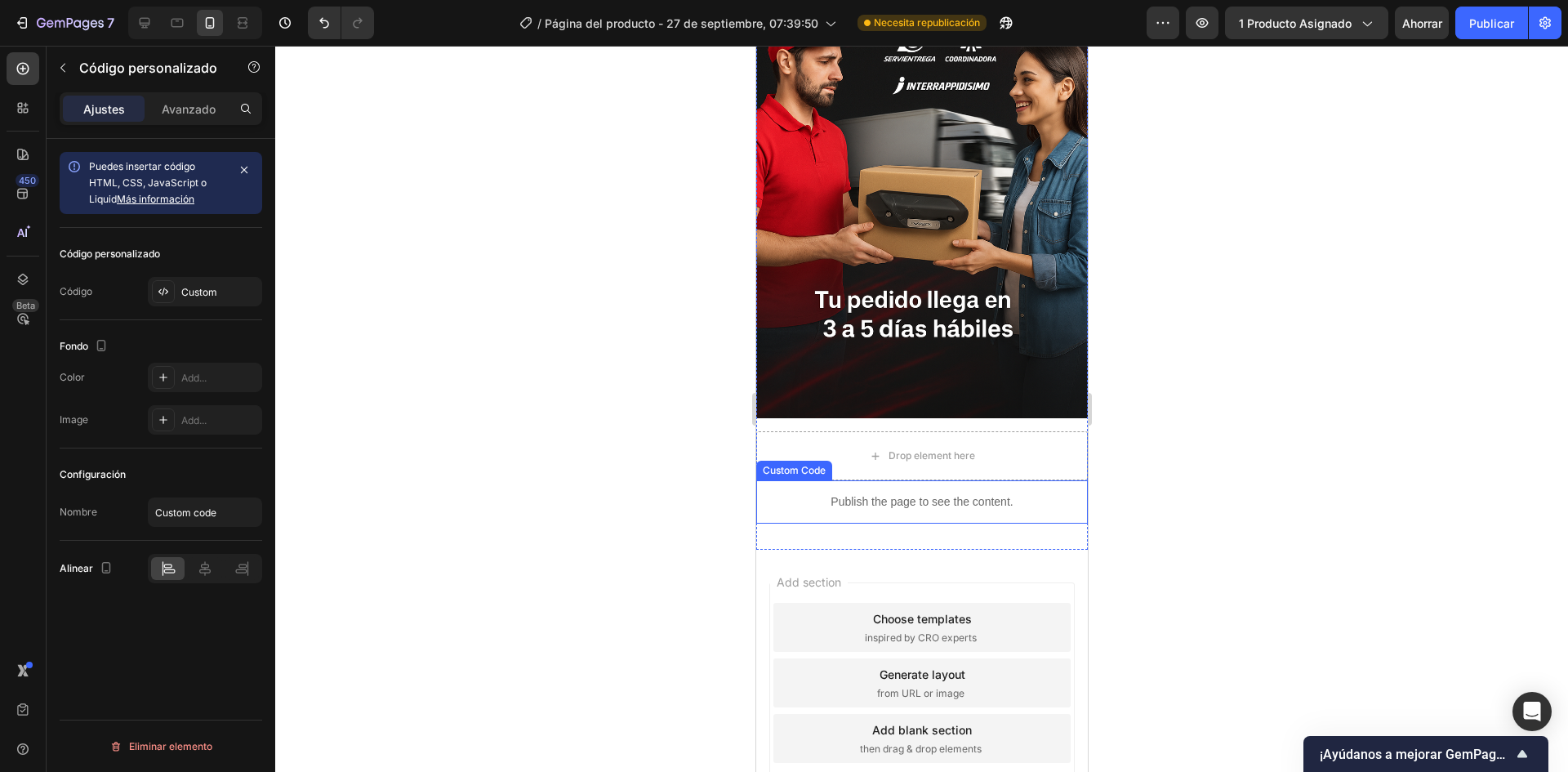
click at [863, 493] on p "Publish the page to see the content." at bounding box center [920, 502] width 332 height 18
click at [876, 459] on icon at bounding box center [878, 465] width 9 height 12
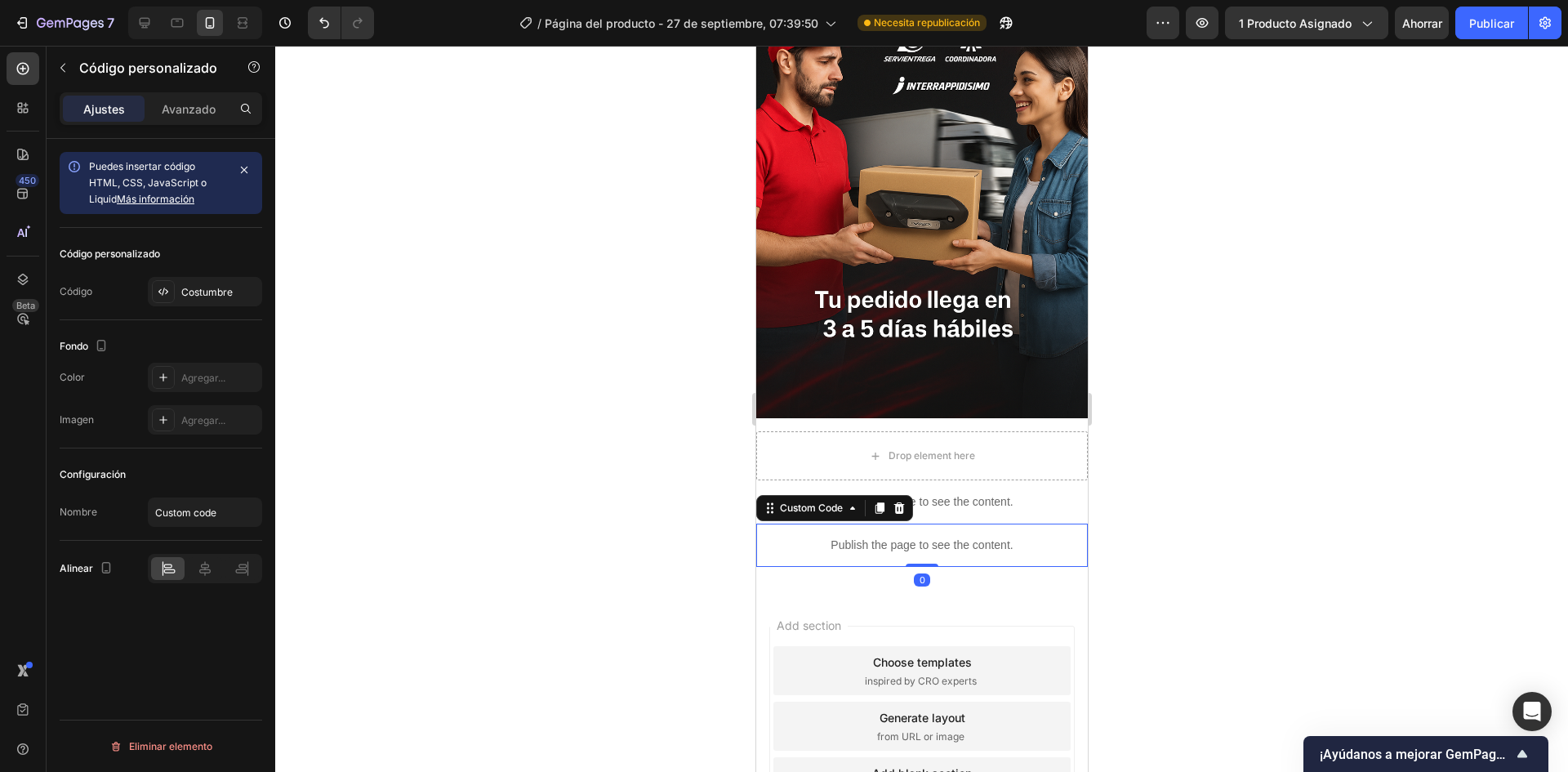
click at [877, 523] on div "Publish the page to see the content." at bounding box center [920, 545] width 332 height 43
click at [216, 295] on font "Costumbre" at bounding box center [206, 292] width 52 height 13
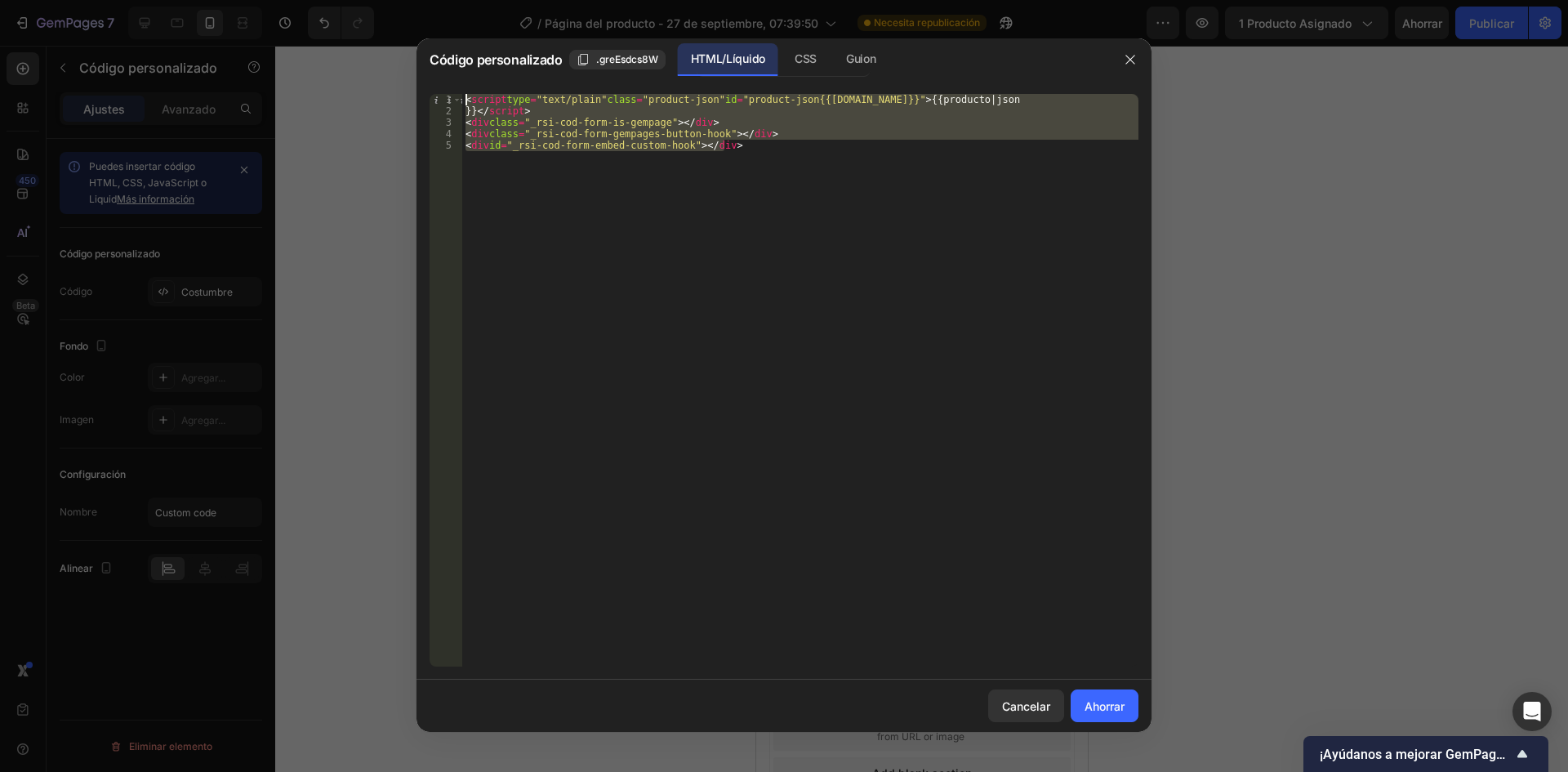
drag, startPoint x: 768, startPoint y: 190, endPoint x: 426, endPoint y: 81, distance: 358.9
click at [426, 81] on div "Código personalizado .greEsdcs8W HTML/Líquido CSS Guion <div id="_rsi-cod-form-…" at bounding box center [784, 385] width 735 height 694
type textarea "<script type="text/plain" class="product-json" id="product-json{{product.id}}">…"
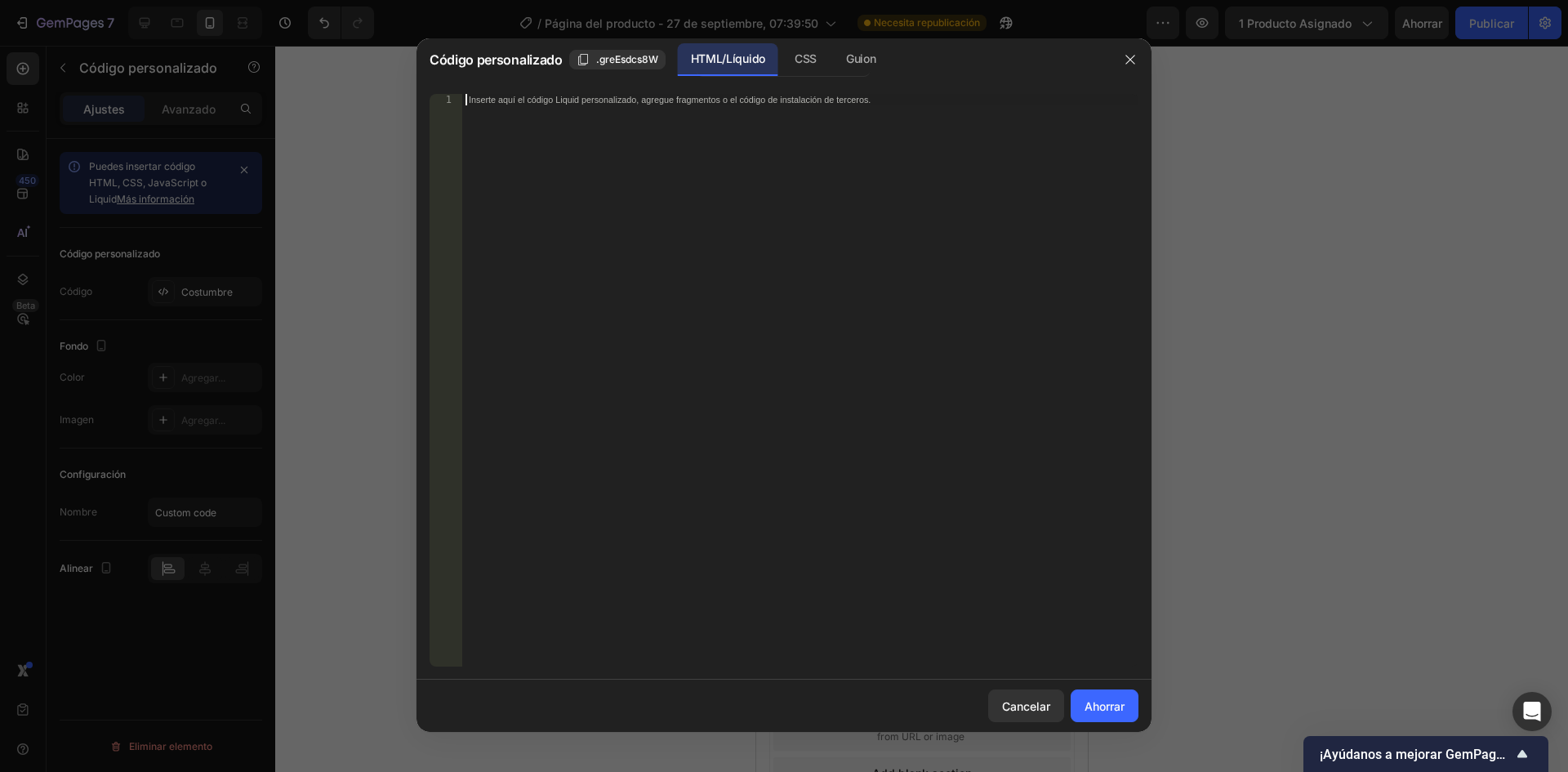
paste textarea
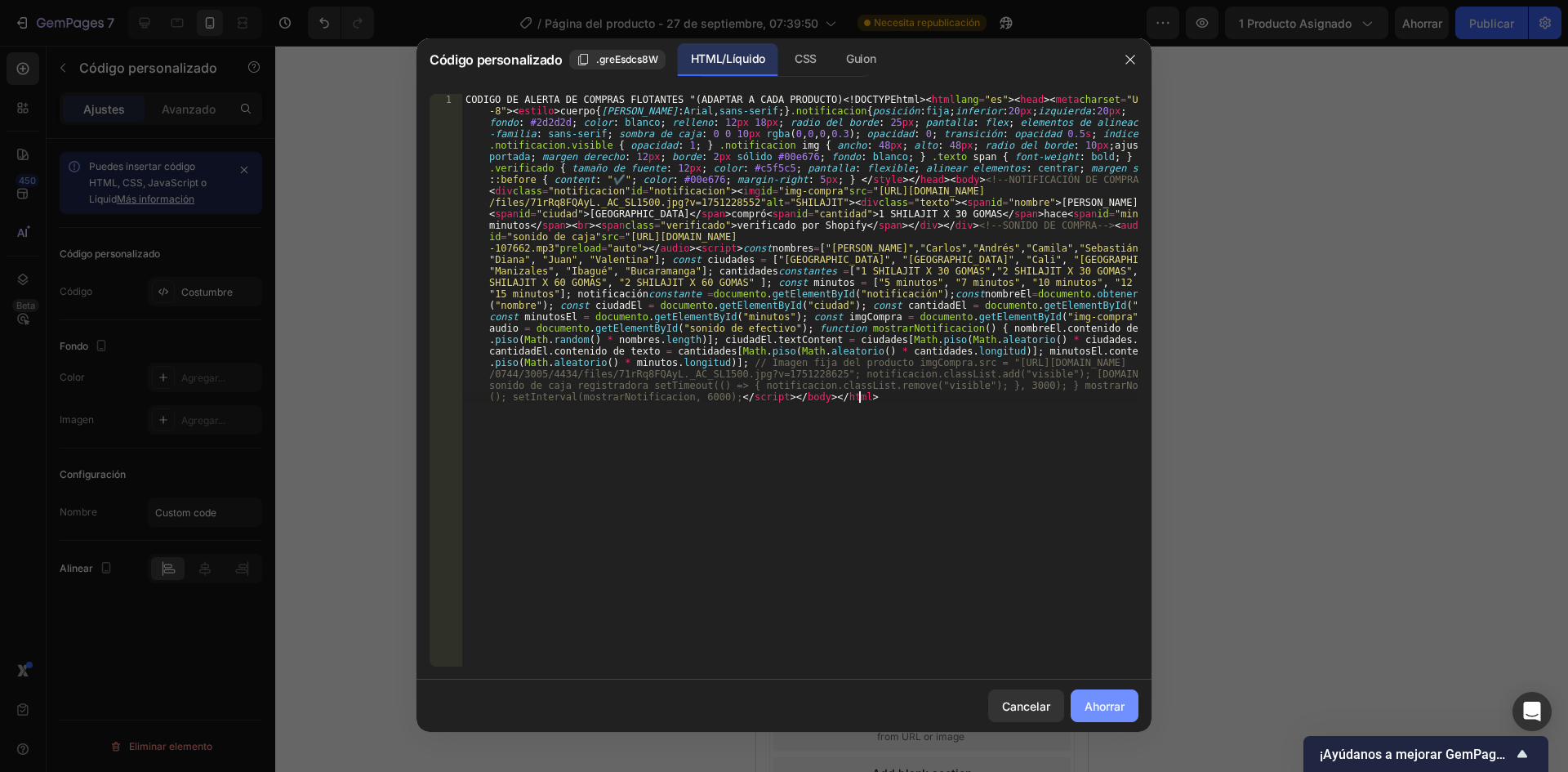
click at [1095, 693] on button "Ahorrar" at bounding box center [1104, 705] width 67 height 32
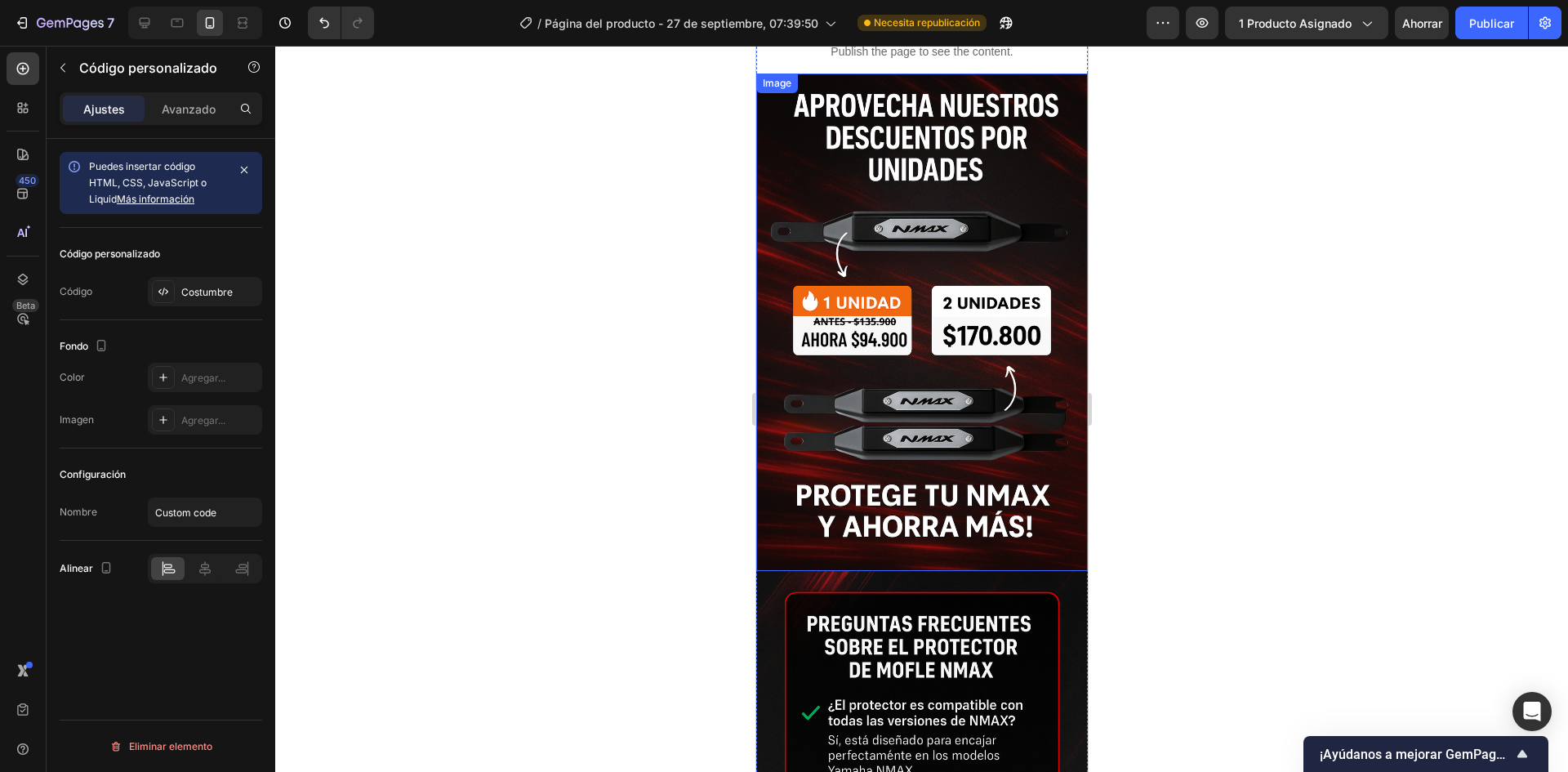
scroll to position [3243, 0]
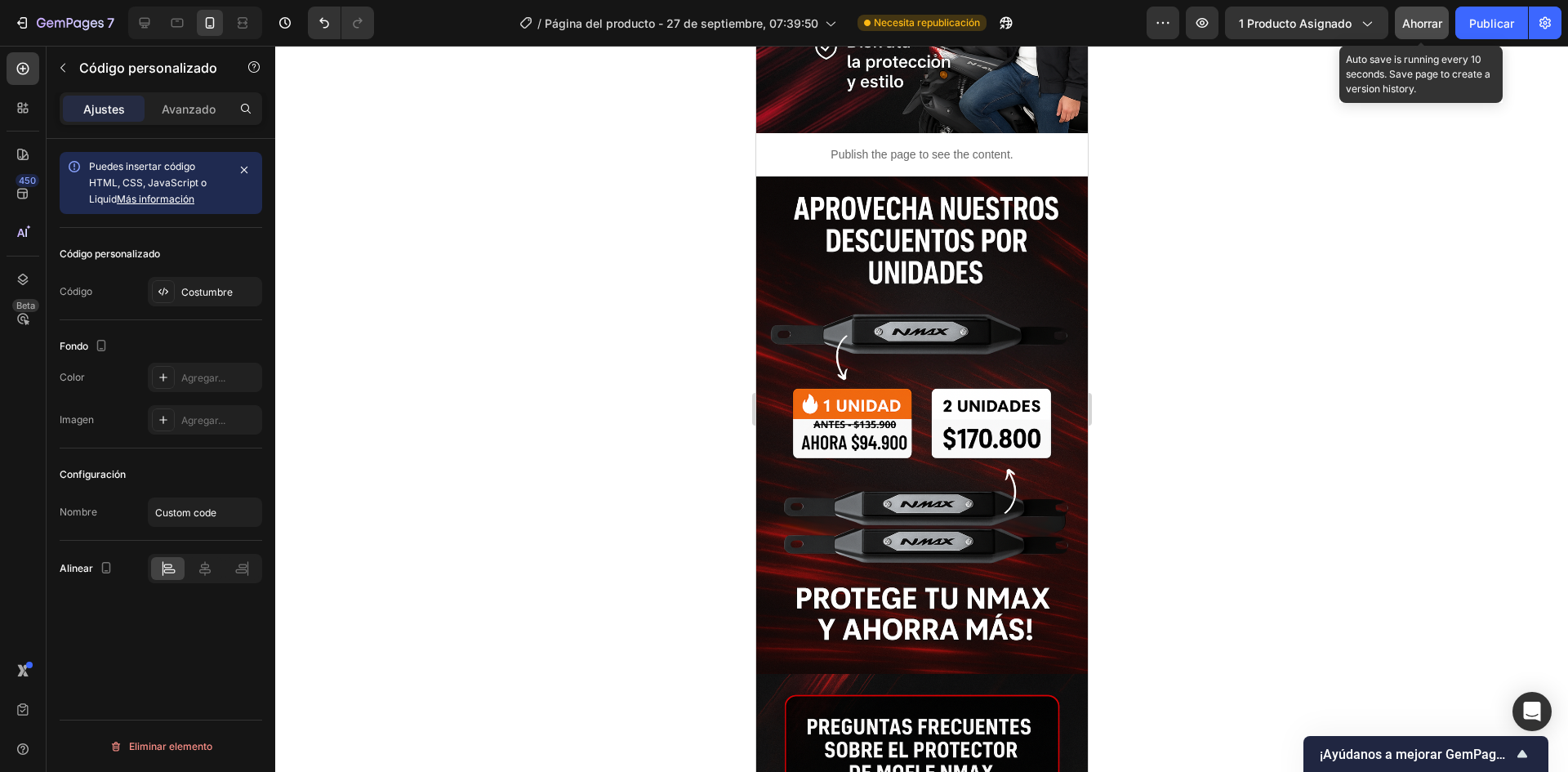
click at [1418, 34] on button "Ahorrar" at bounding box center [1421, 23] width 54 height 32
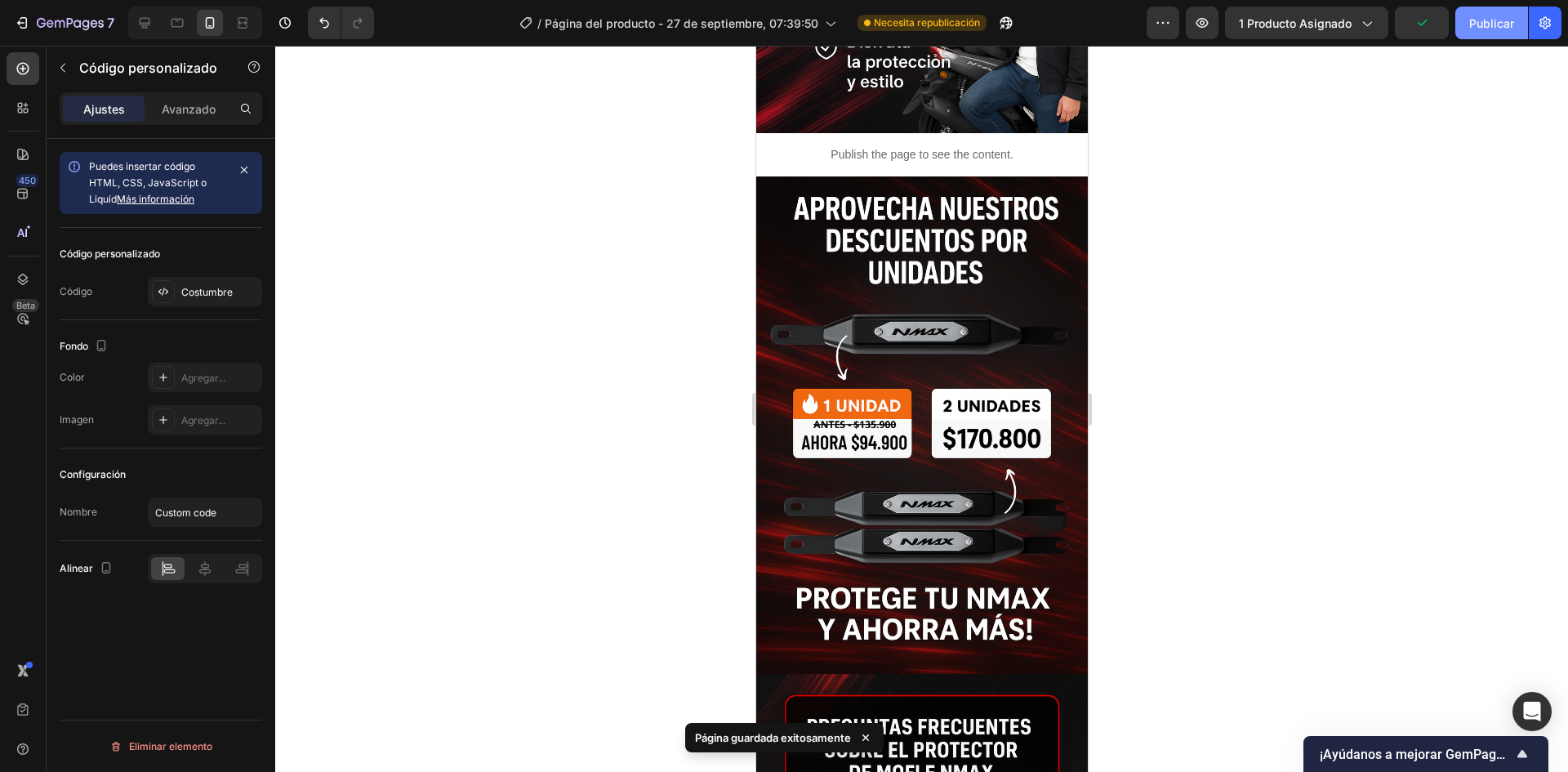
click at [1479, 21] on font "Publicar" at bounding box center [1492, 23] width 45 height 14
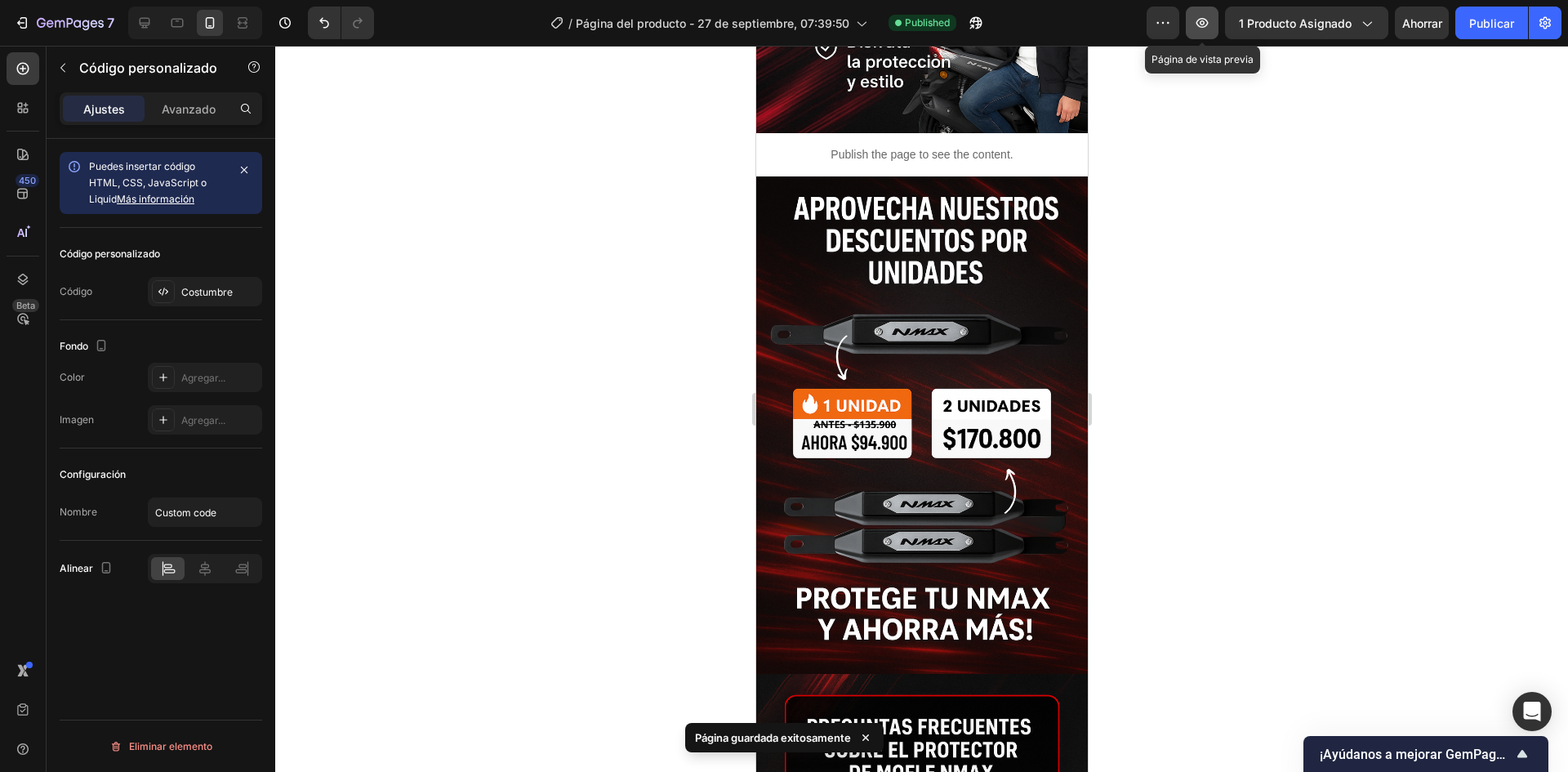
click at [1200, 23] on icon "button" at bounding box center [1202, 23] width 17 height 17
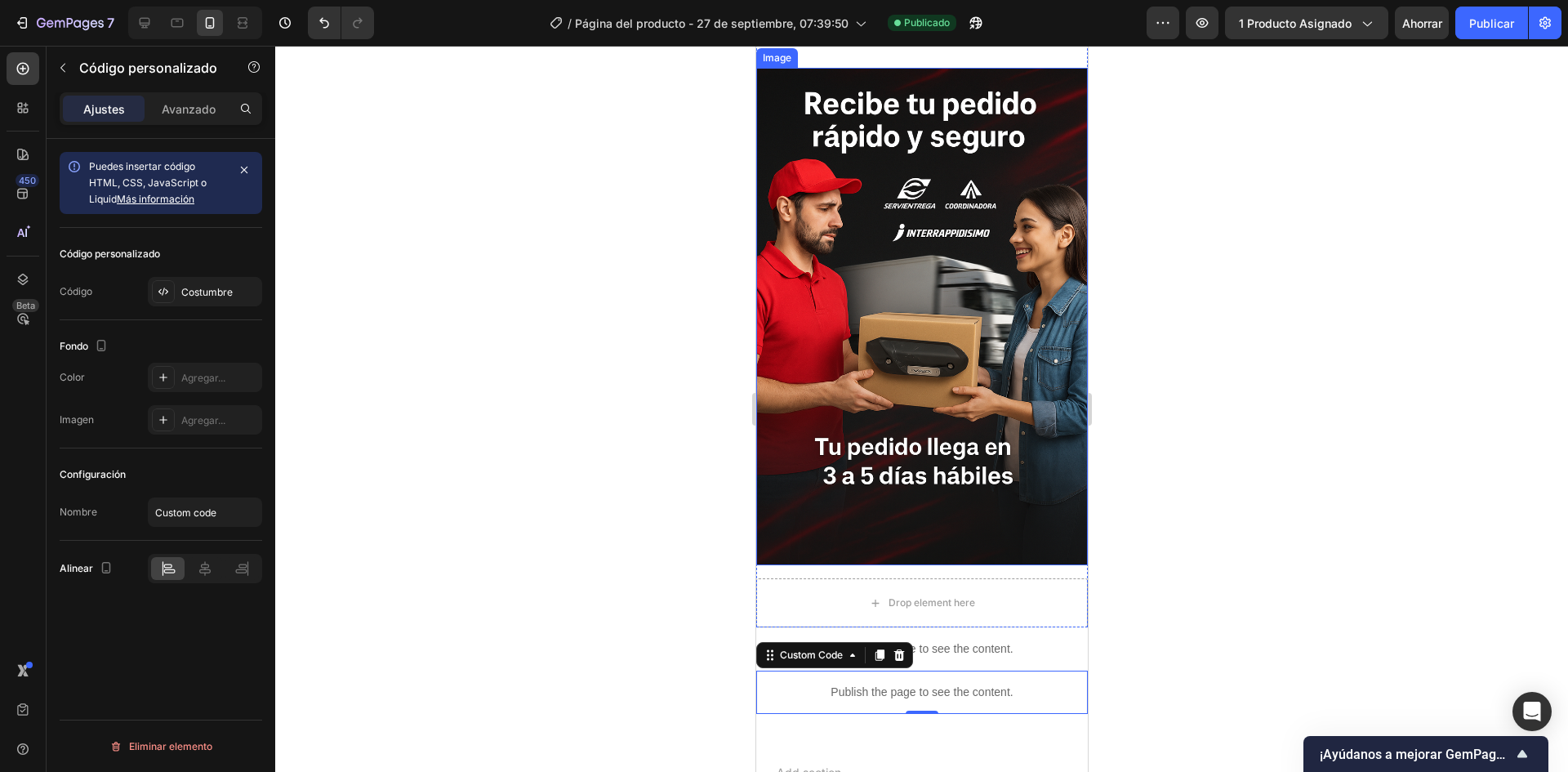
scroll to position [4610, 0]
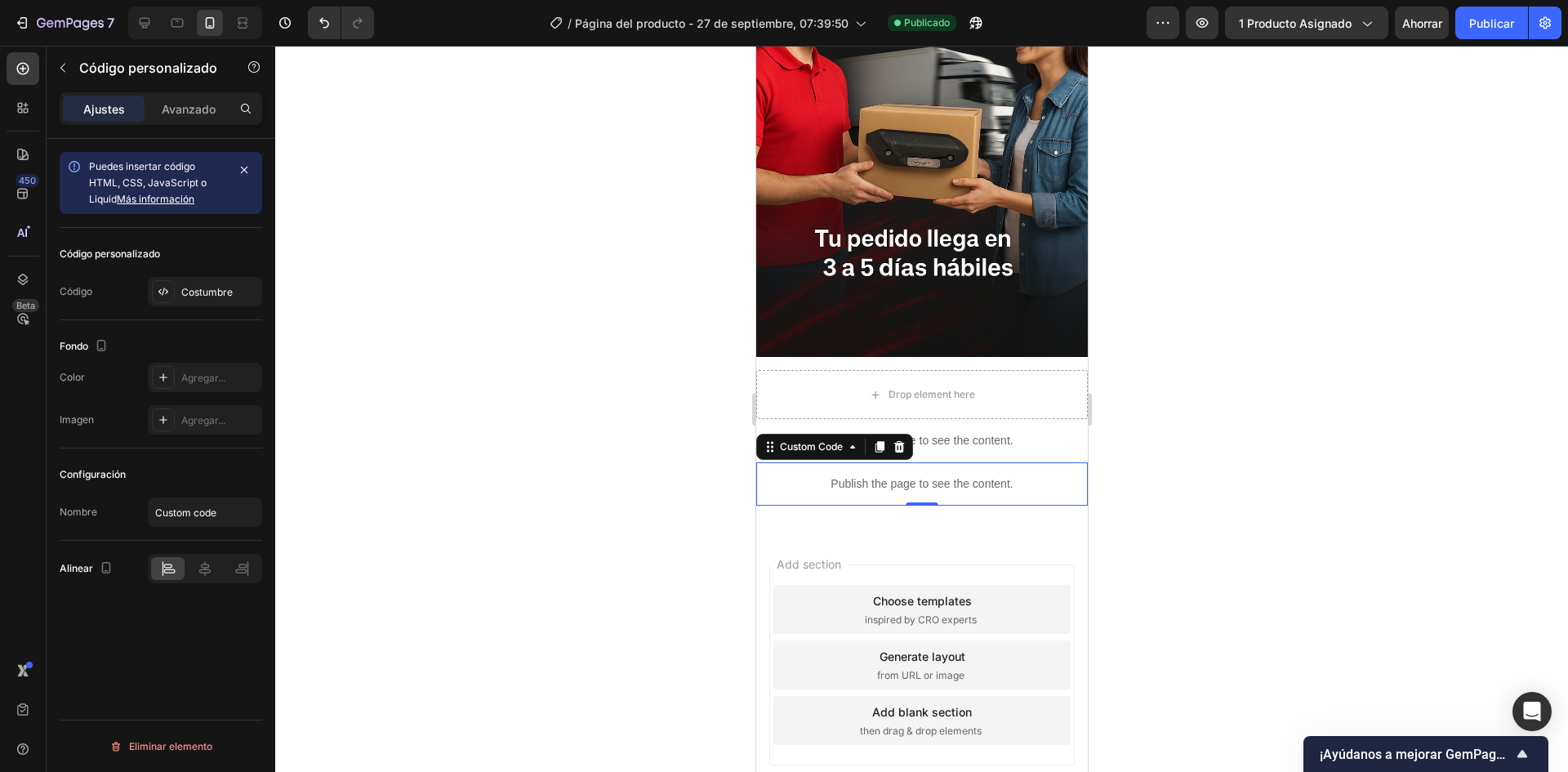
click at [972, 476] on p "Publish the page to see the content." at bounding box center [920, 484] width 332 height 18
click at [217, 295] on font "Costumbre" at bounding box center [206, 292] width 52 height 13
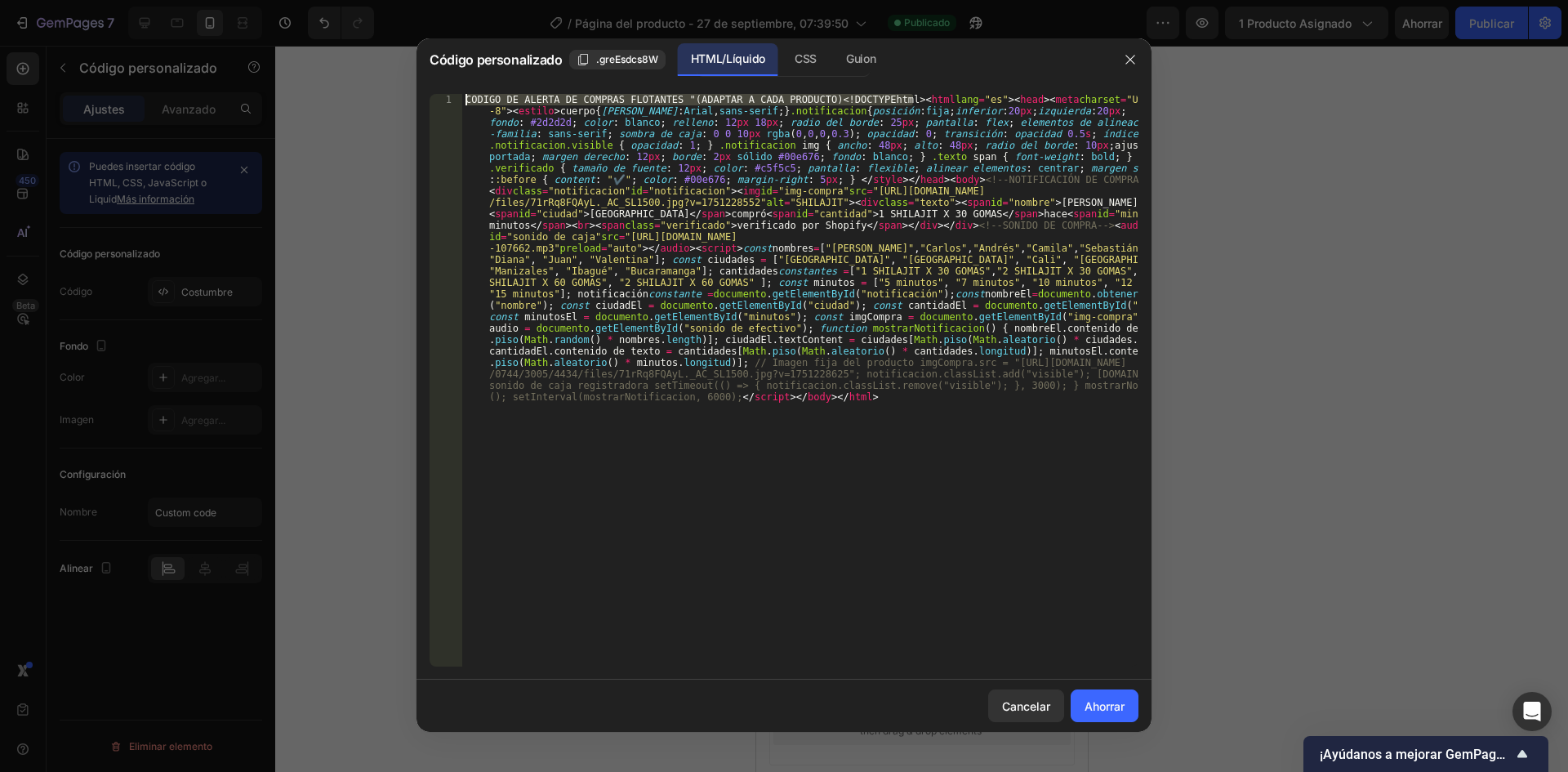
drag, startPoint x: 911, startPoint y: 98, endPoint x: 586, endPoint y: 95, distance: 325.0
click at [586, 95] on div "CODIGO DE ALERTA DE COMPRAS FLOTANTES "(ADAPTAR A CADA PRODUCTO) <! DOCTYPE htm…" at bounding box center [800, 689] width 676 height 1190
click at [896, 104] on div "CODIGO DE ALERTA DE COMPRAS FLOTANTES "(ADAPTAR A CADA PRODUCTO) <! DOCTYPE htm…" at bounding box center [800, 380] width 676 height 572
drag, startPoint x: 465, startPoint y: 102, endPoint x: 814, endPoint y: 102, distance: 349.0
click at [814, 102] on div "CODIGO DE ALERTA DE COMPRAS FLOTANTES "(ADAPTAR A CADA PRODUCTO) <! DOCTYPE htm…" at bounding box center [800, 689] width 676 height 1190
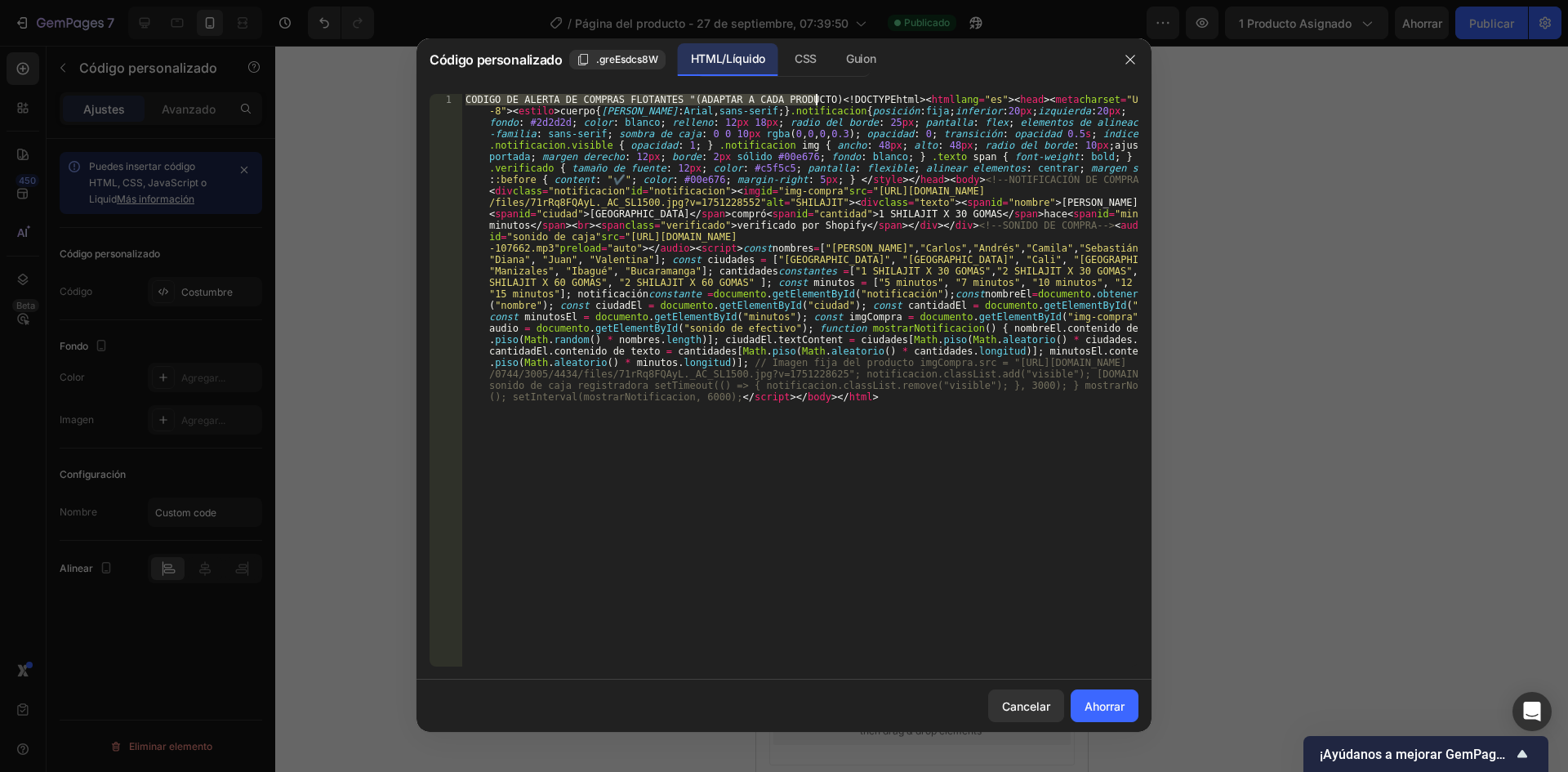
type textarea "<!DOCTYPE html> <html lang="es"> <head> <meta charset="UTF-8"> <style> body { f…"
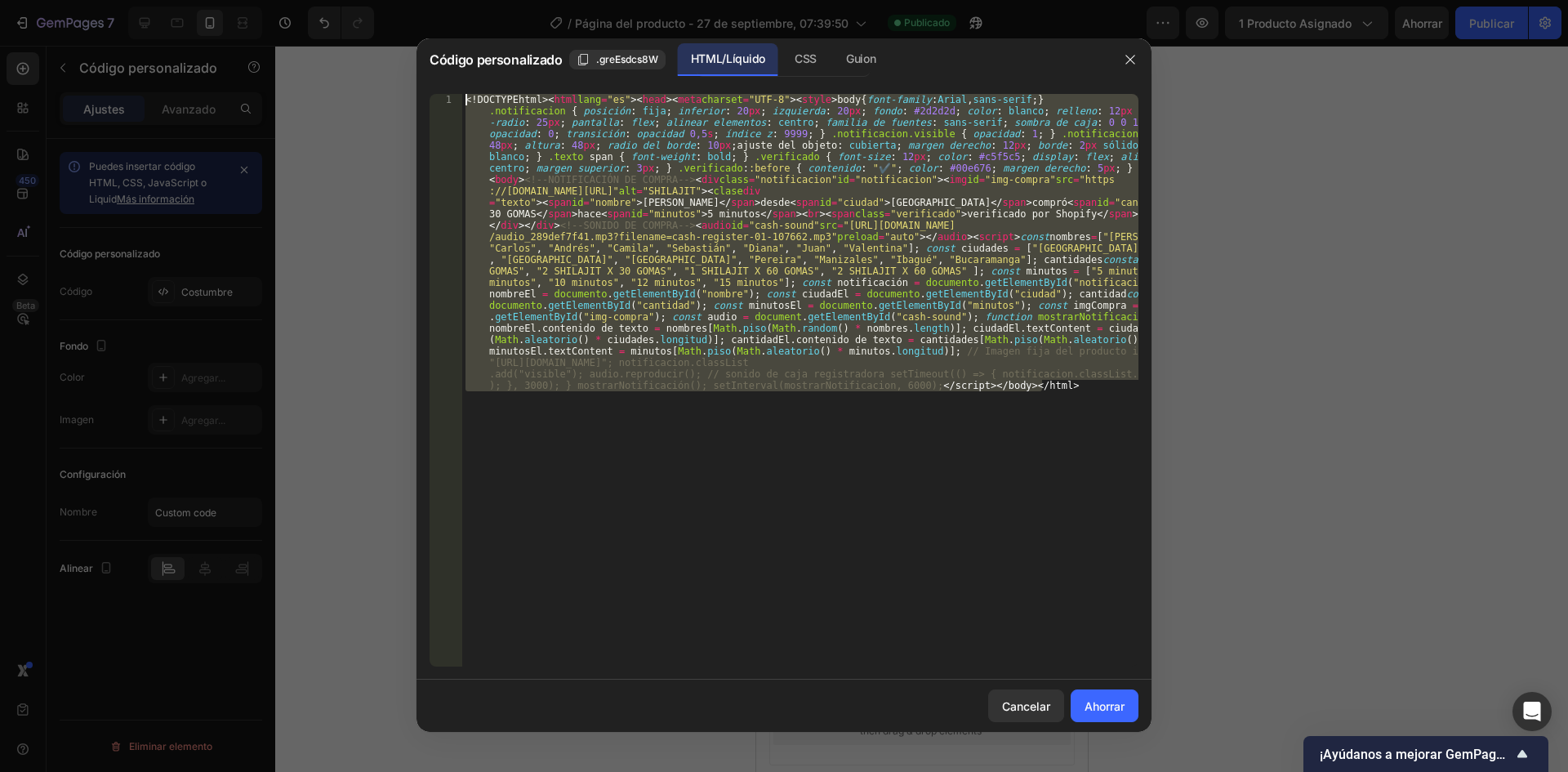
drag, startPoint x: 1054, startPoint y: 387, endPoint x: 446, endPoint y: 99, distance: 672.8
click at [446, 99] on div "<!DOCTYPE html> <html lang="es"> <head> <meta charset="UTF-8"> <style> body { f…" at bounding box center [784, 380] width 709 height 572
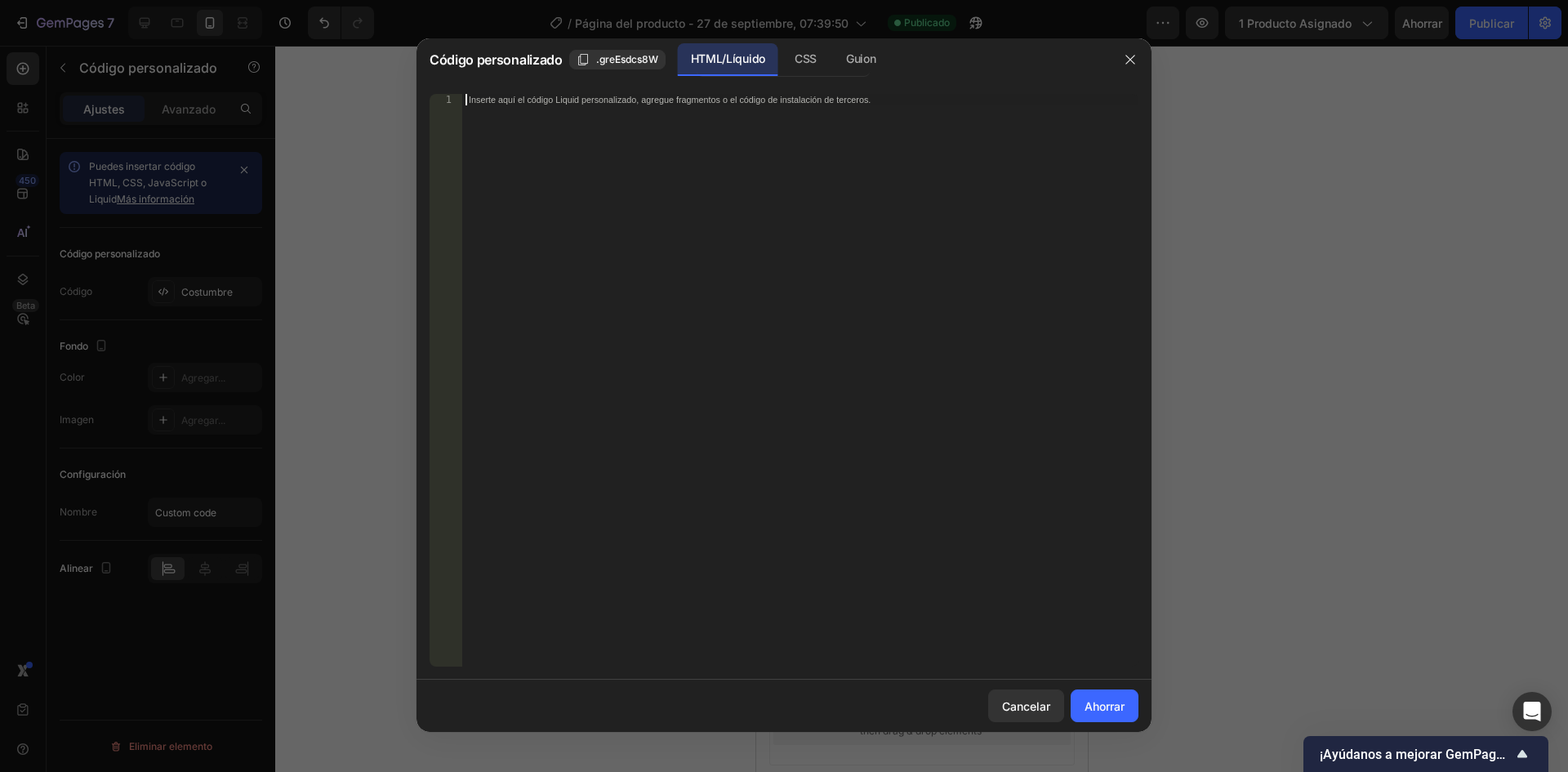
click at [754, 240] on div "Inserte aquí el código Liquid personalizado, agregue fragmentos o el código de …" at bounding box center [800, 391] width 676 height 596
paste textarea "</html>"
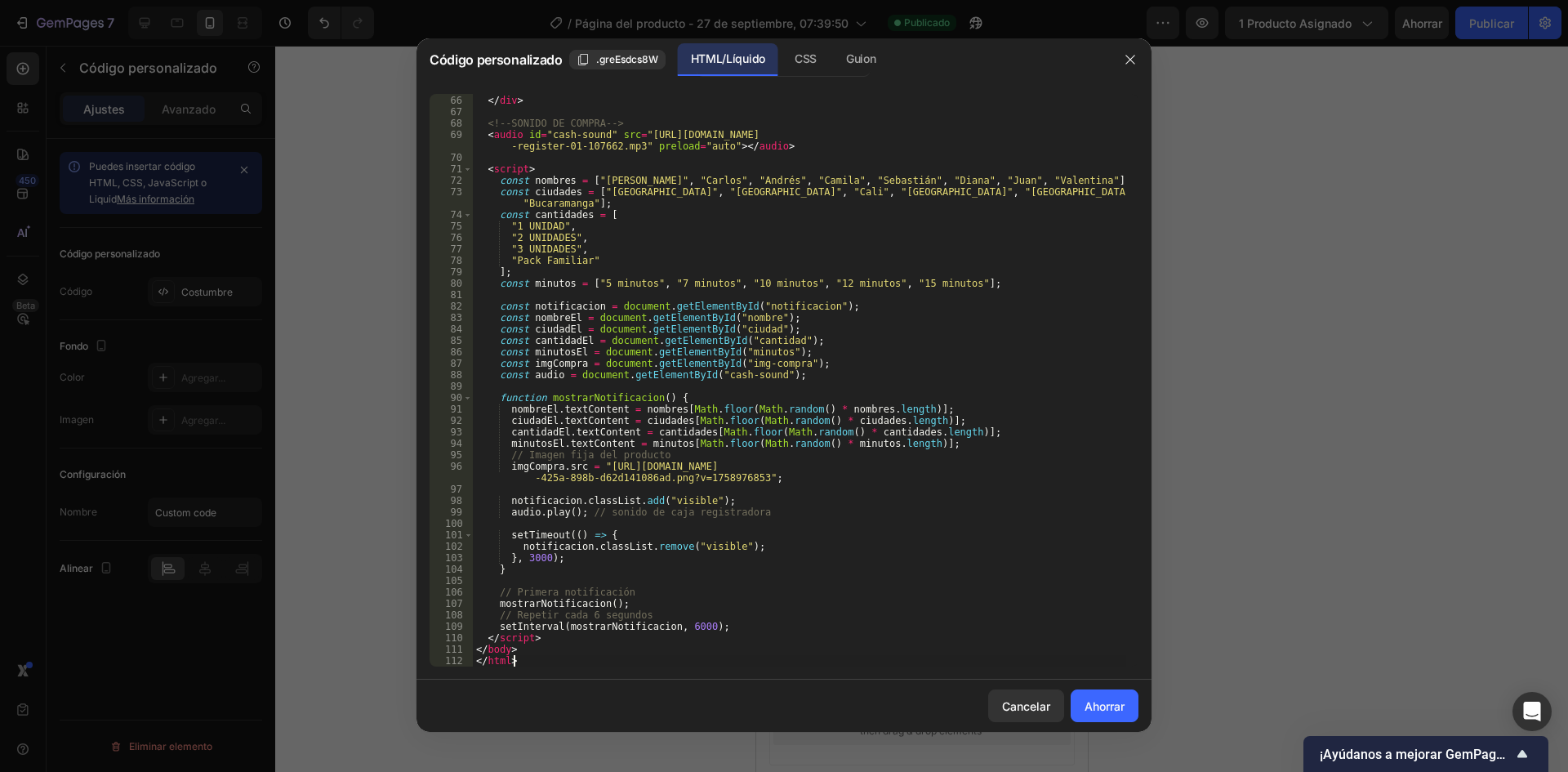
scroll to position [754, 0]
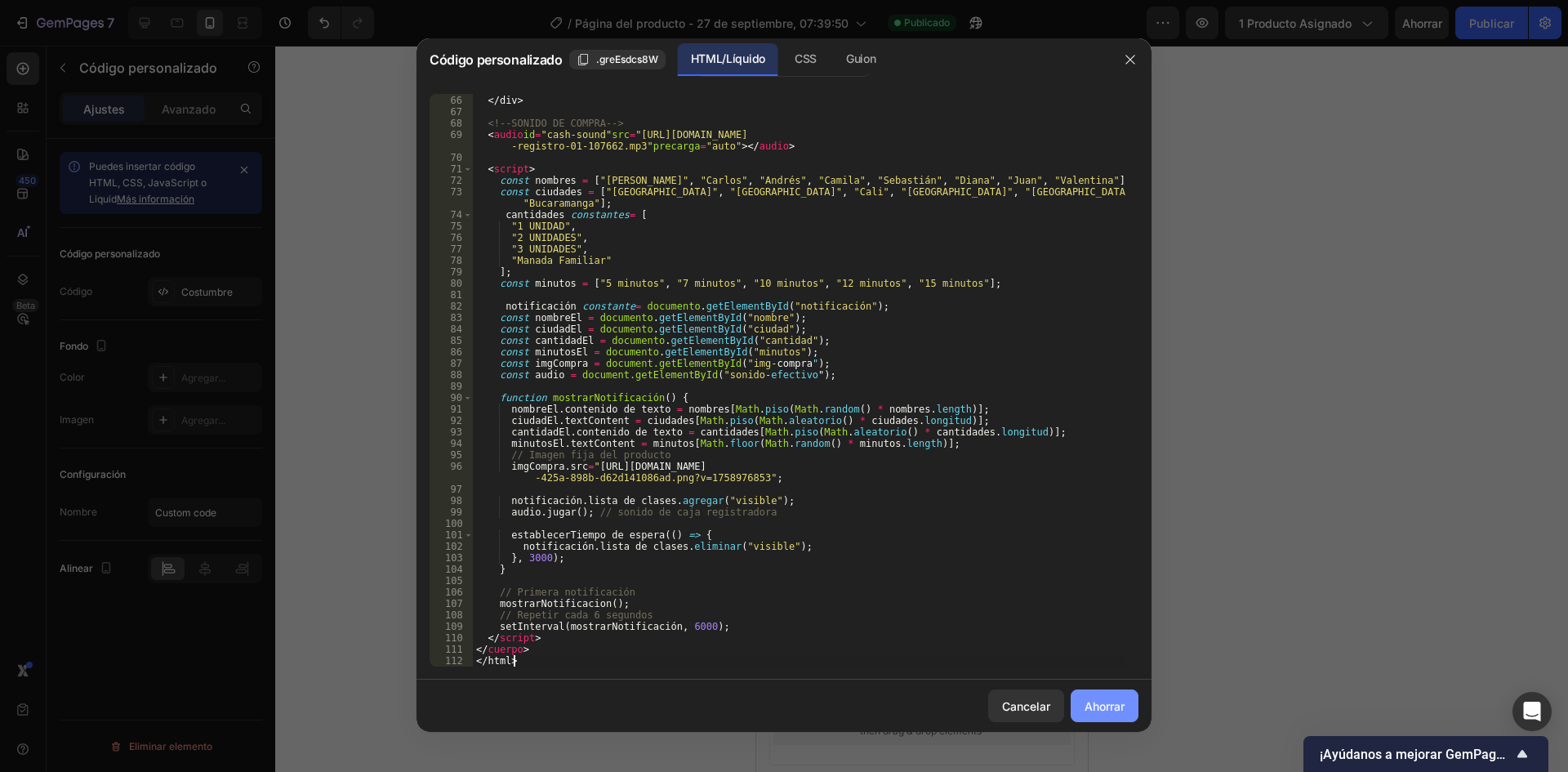
click at [1097, 708] on font "Ahorrar" at bounding box center [1104, 706] width 40 height 14
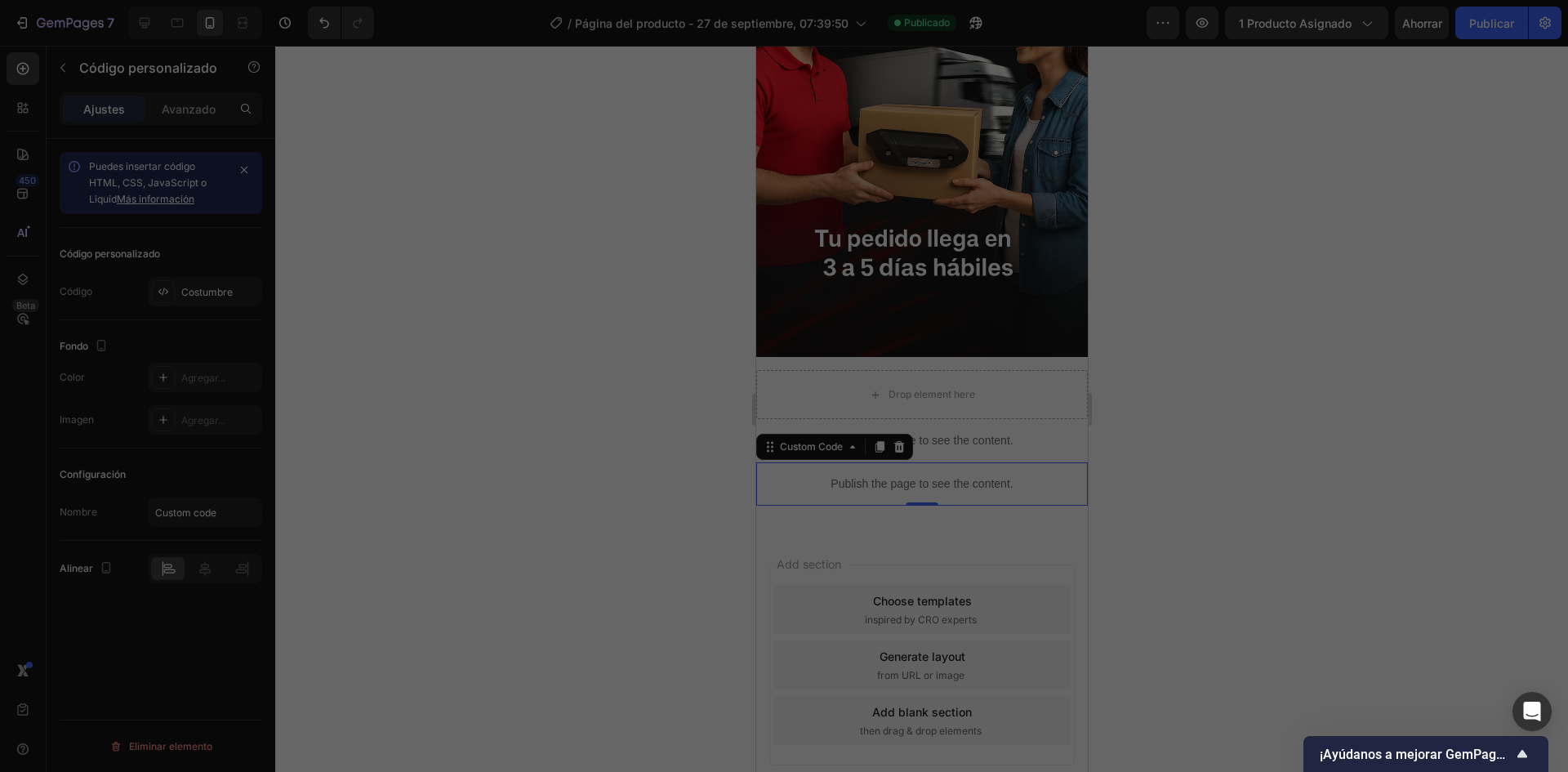
type textarea "</body> </html>"
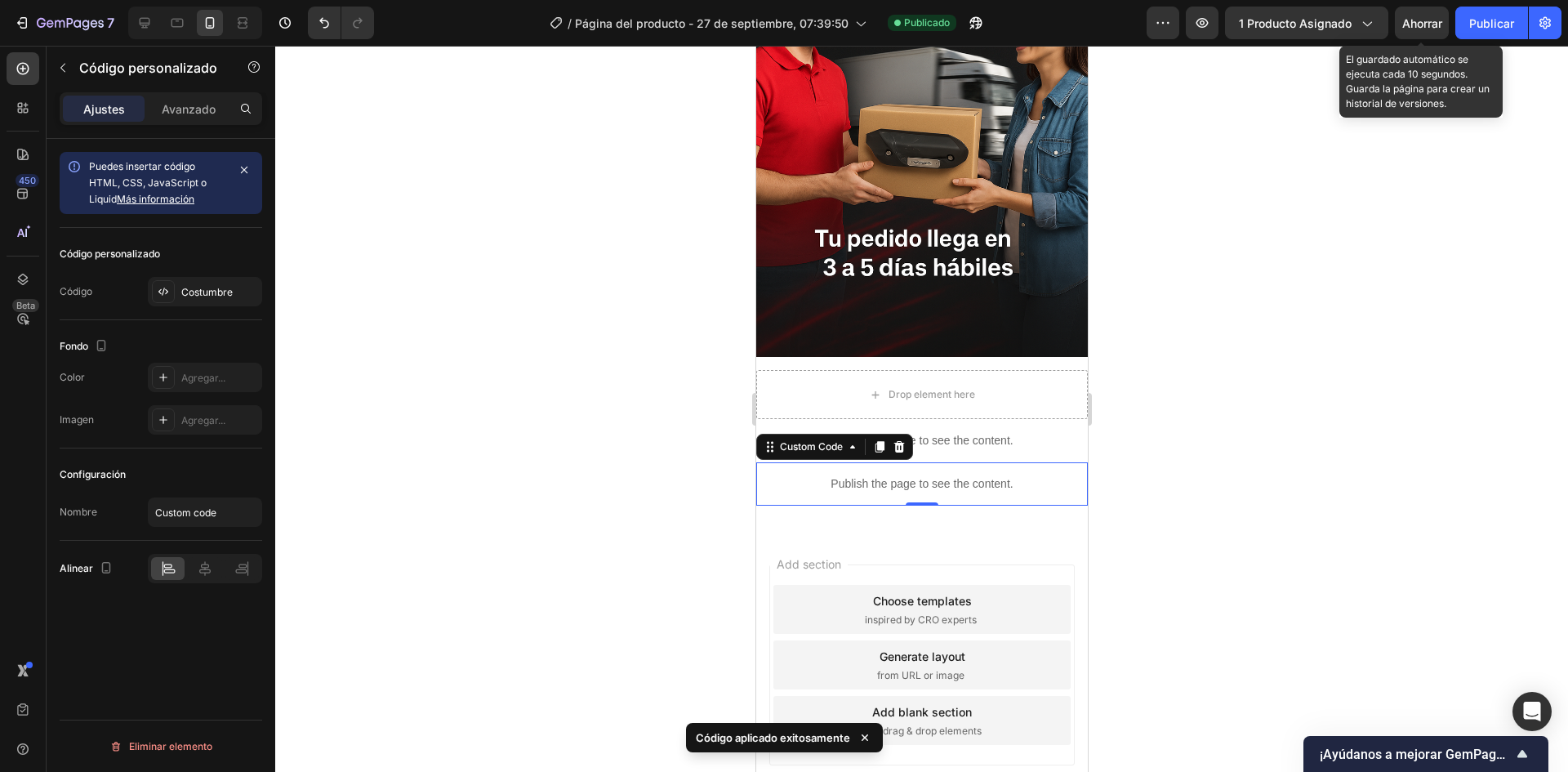
click at [1433, 18] on font "Ahorrar" at bounding box center [1422, 23] width 40 height 14
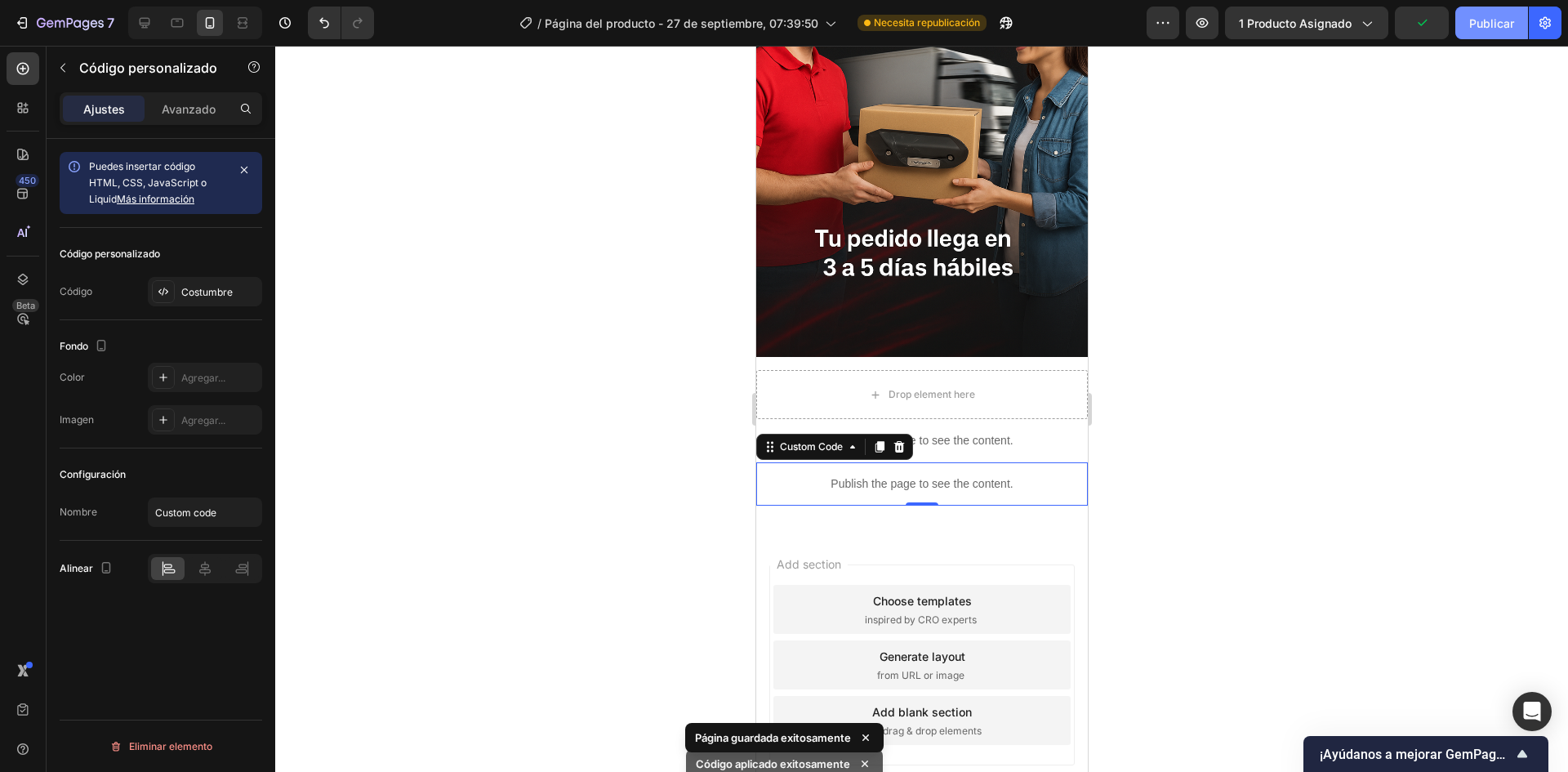
click at [1501, 17] on font "Publicar" at bounding box center [1492, 23] width 45 height 14
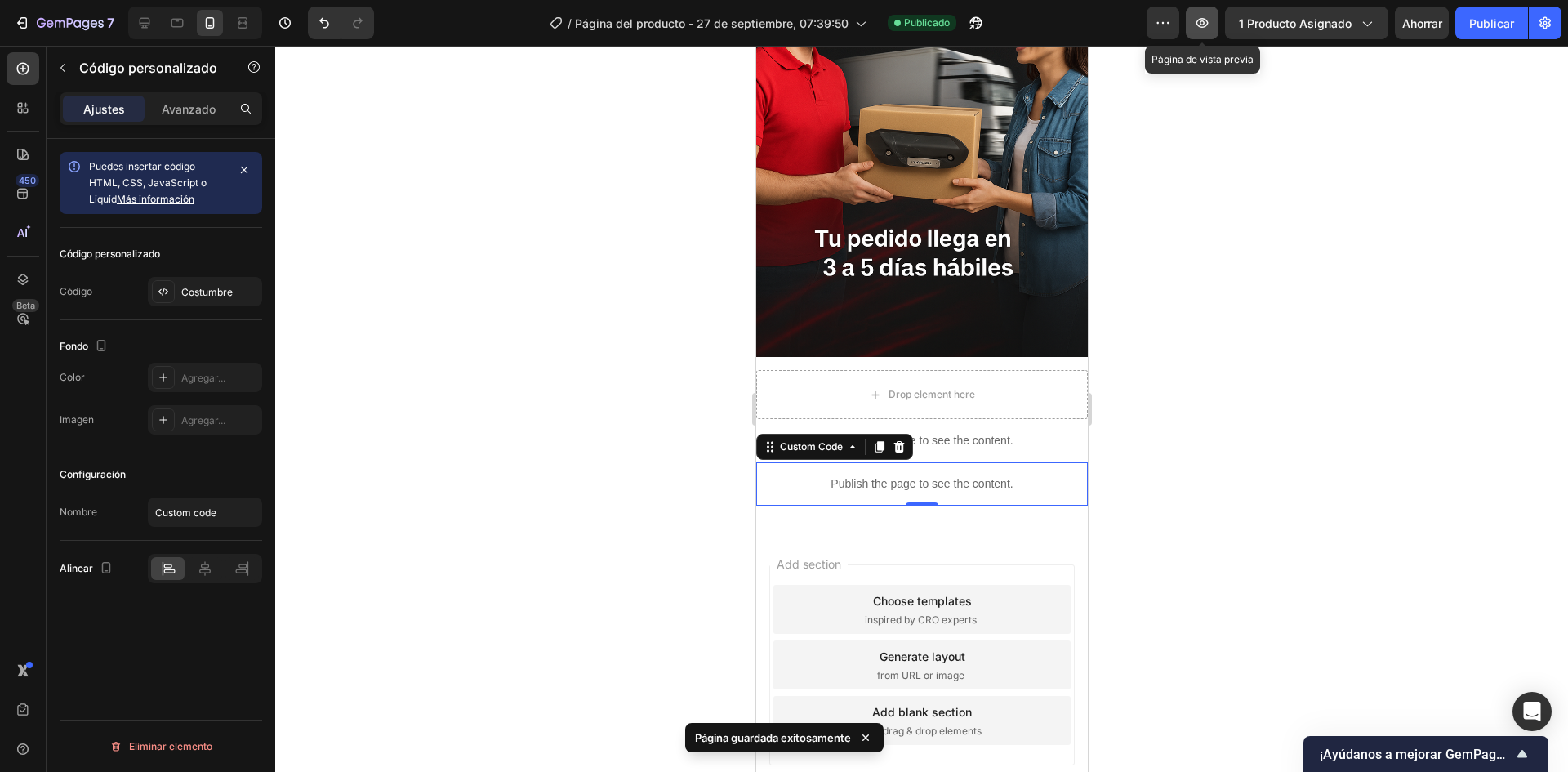
click at [1209, 24] on icon "button" at bounding box center [1202, 23] width 17 height 17
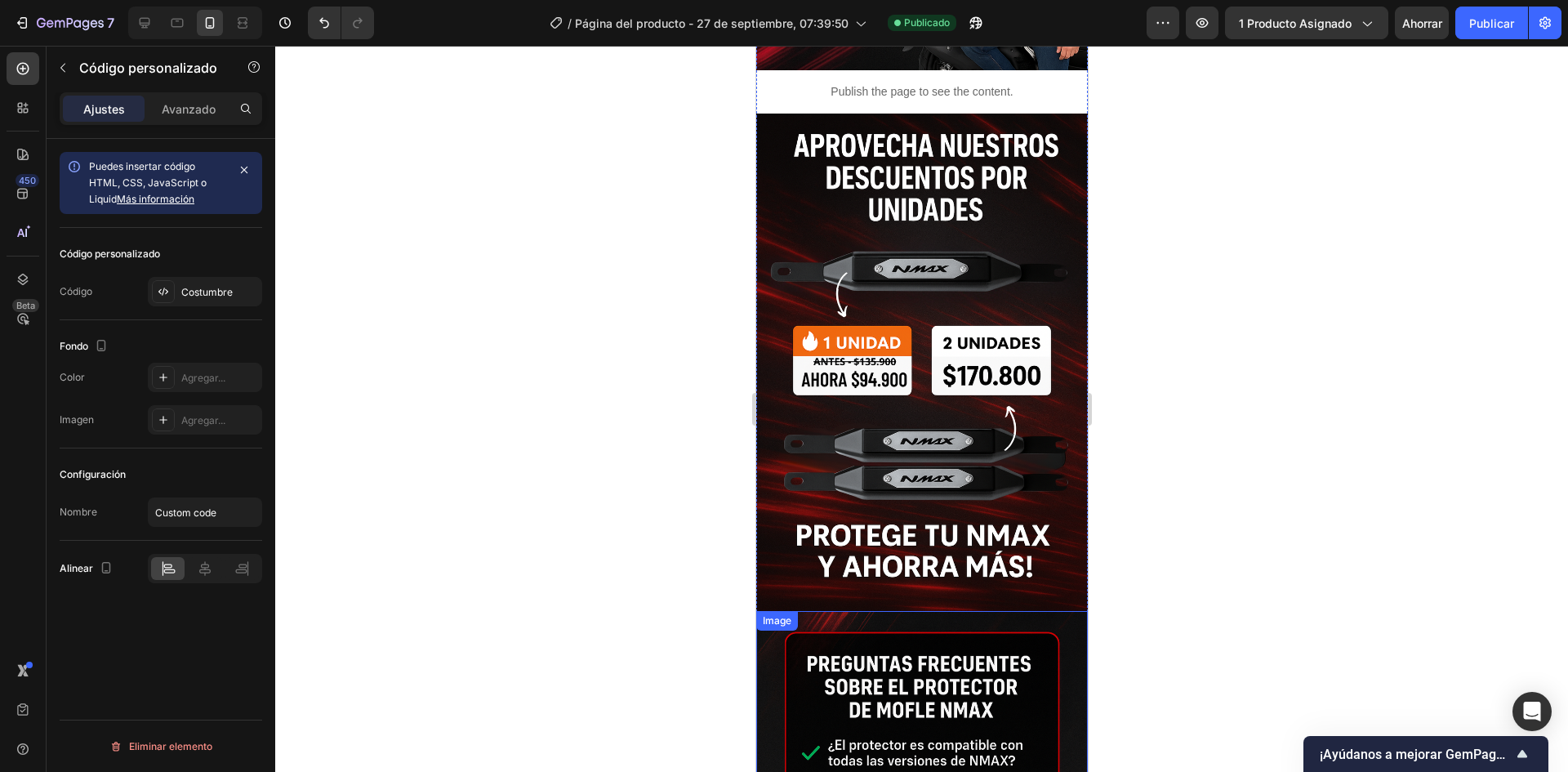
scroll to position [3303, 0]
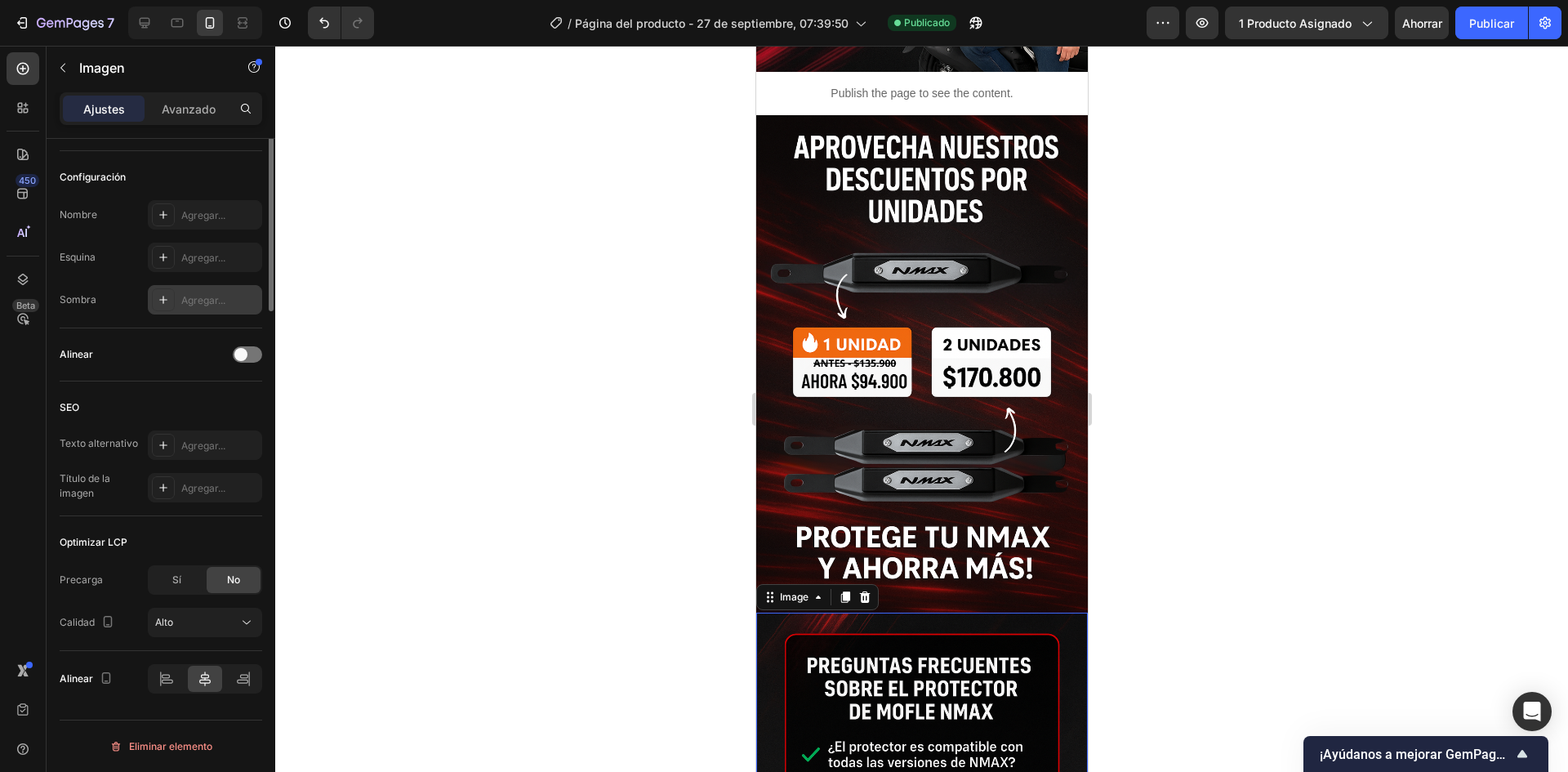
scroll to position [0, 0]
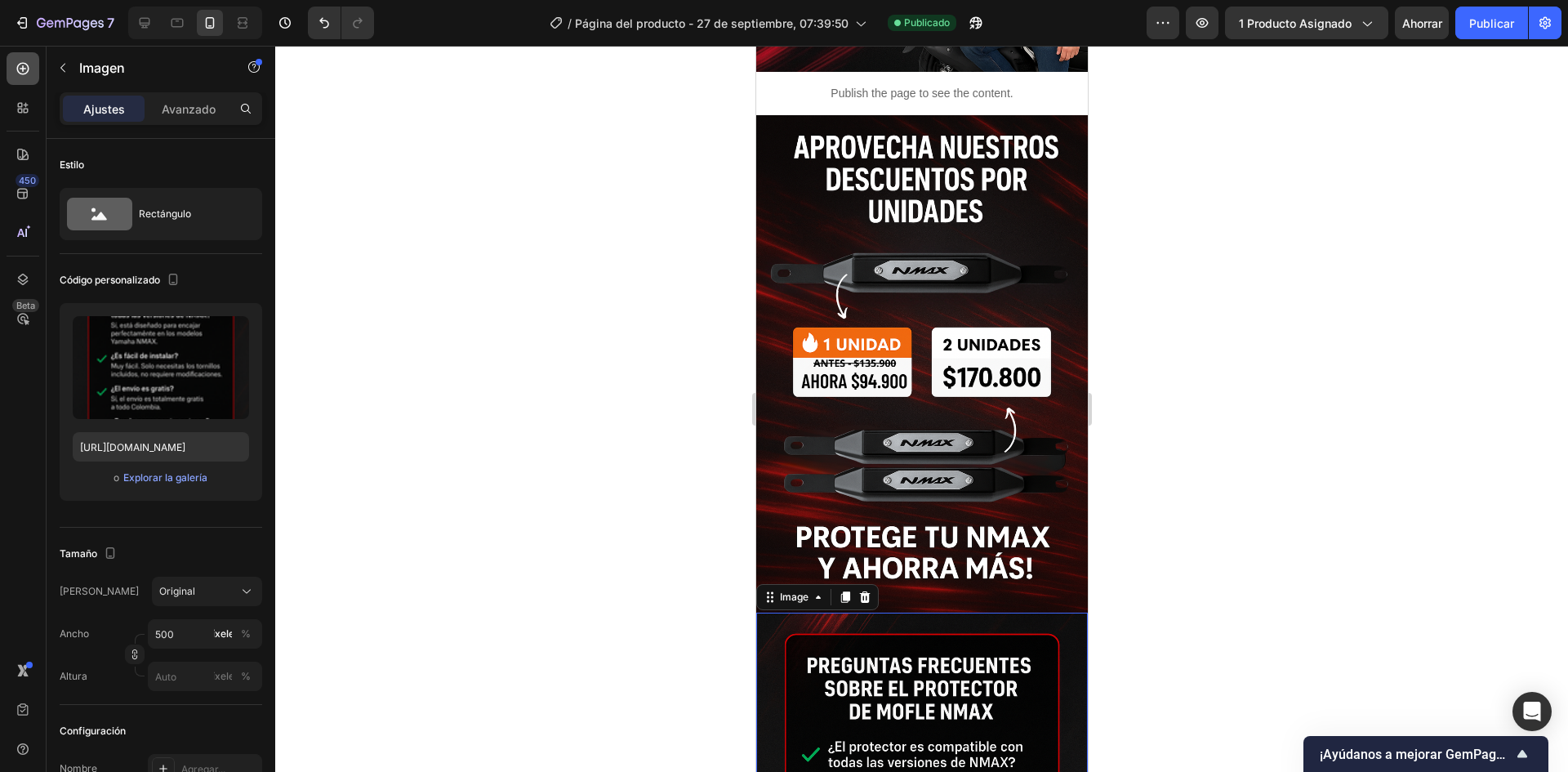
click at [22, 78] on div at bounding box center [22, 68] width 32 height 32
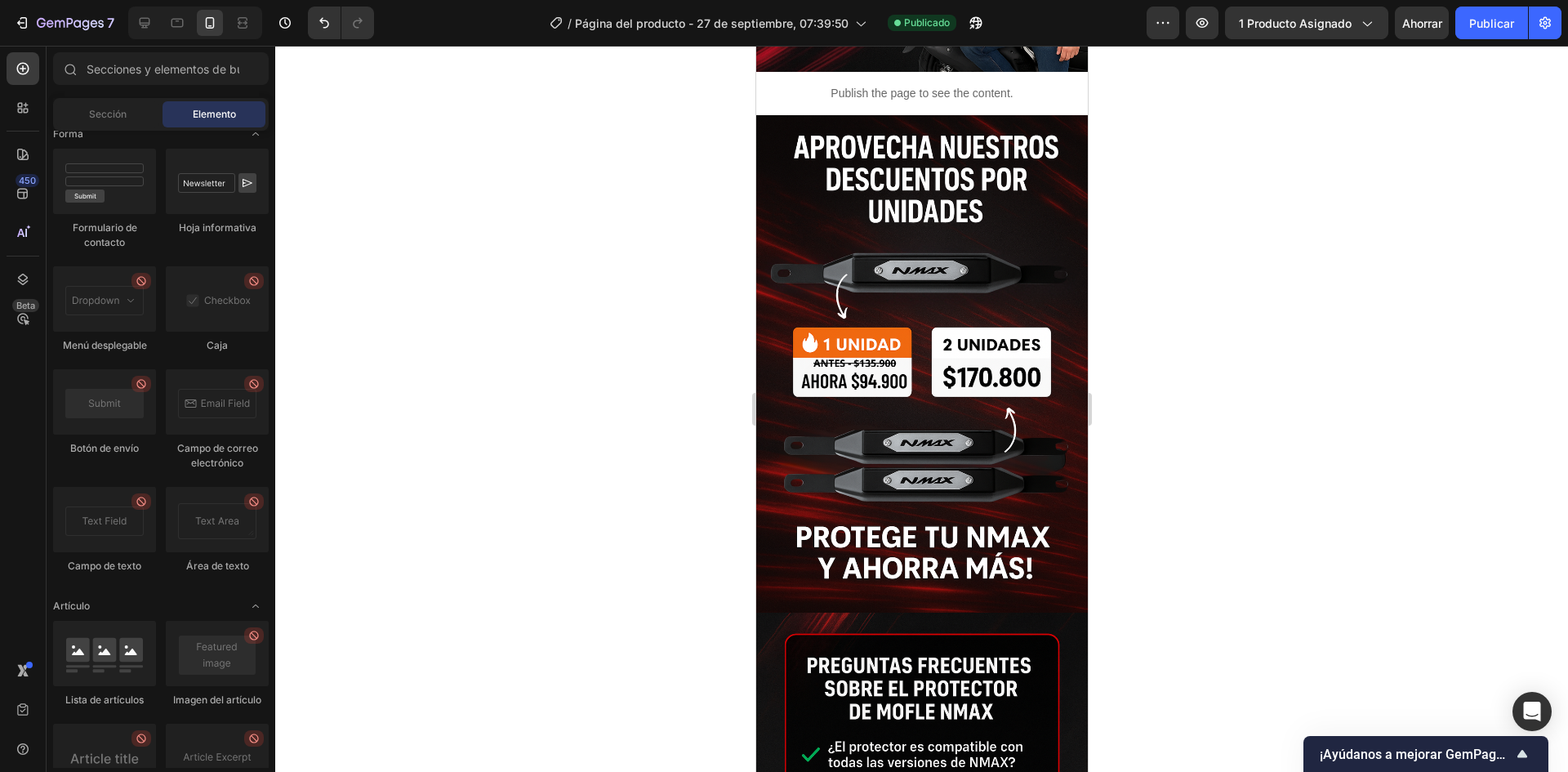
scroll to position [4562, 0]
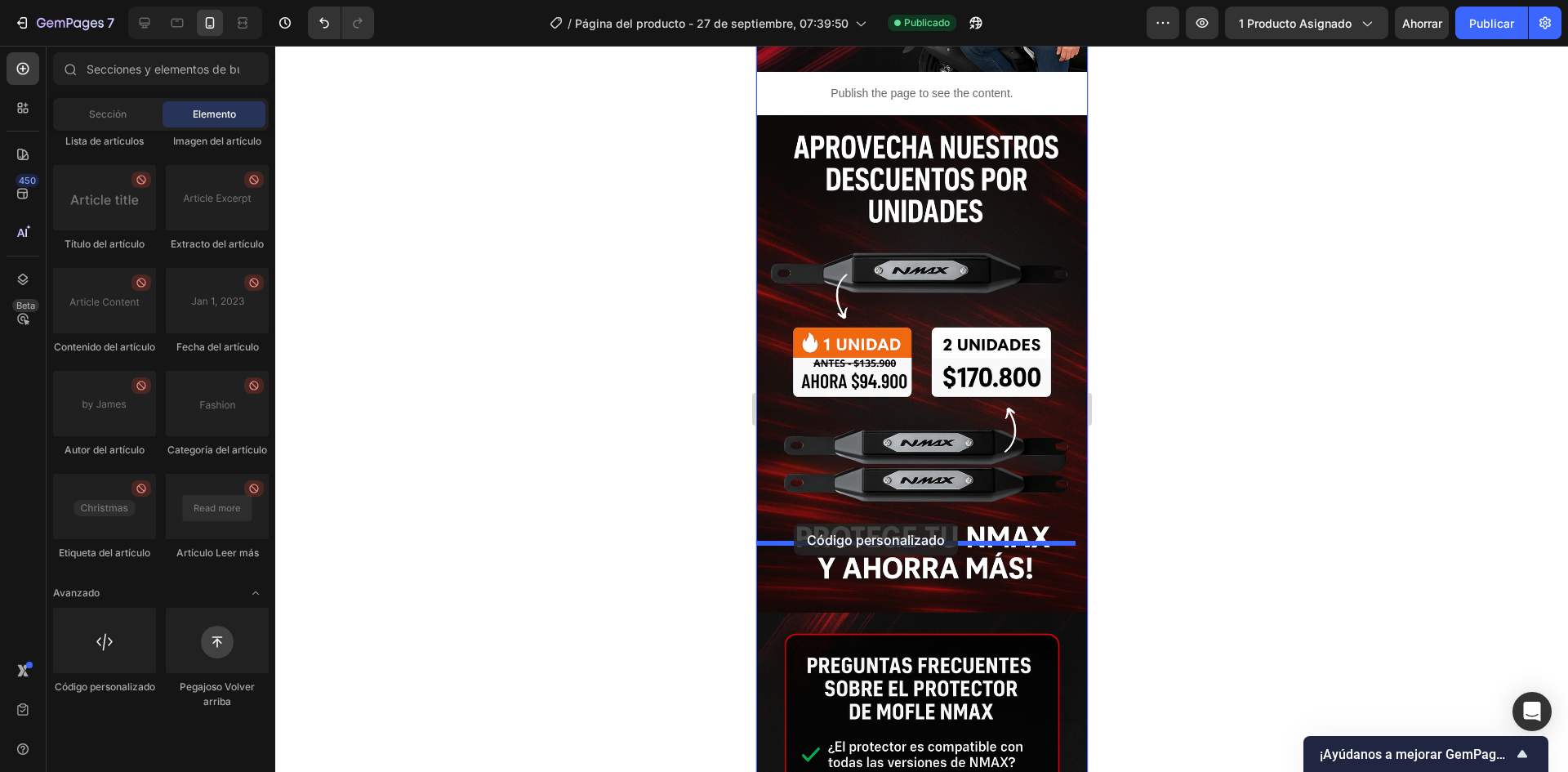
drag, startPoint x: 874, startPoint y: 724, endPoint x: 793, endPoint y: 523, distance: 216.7
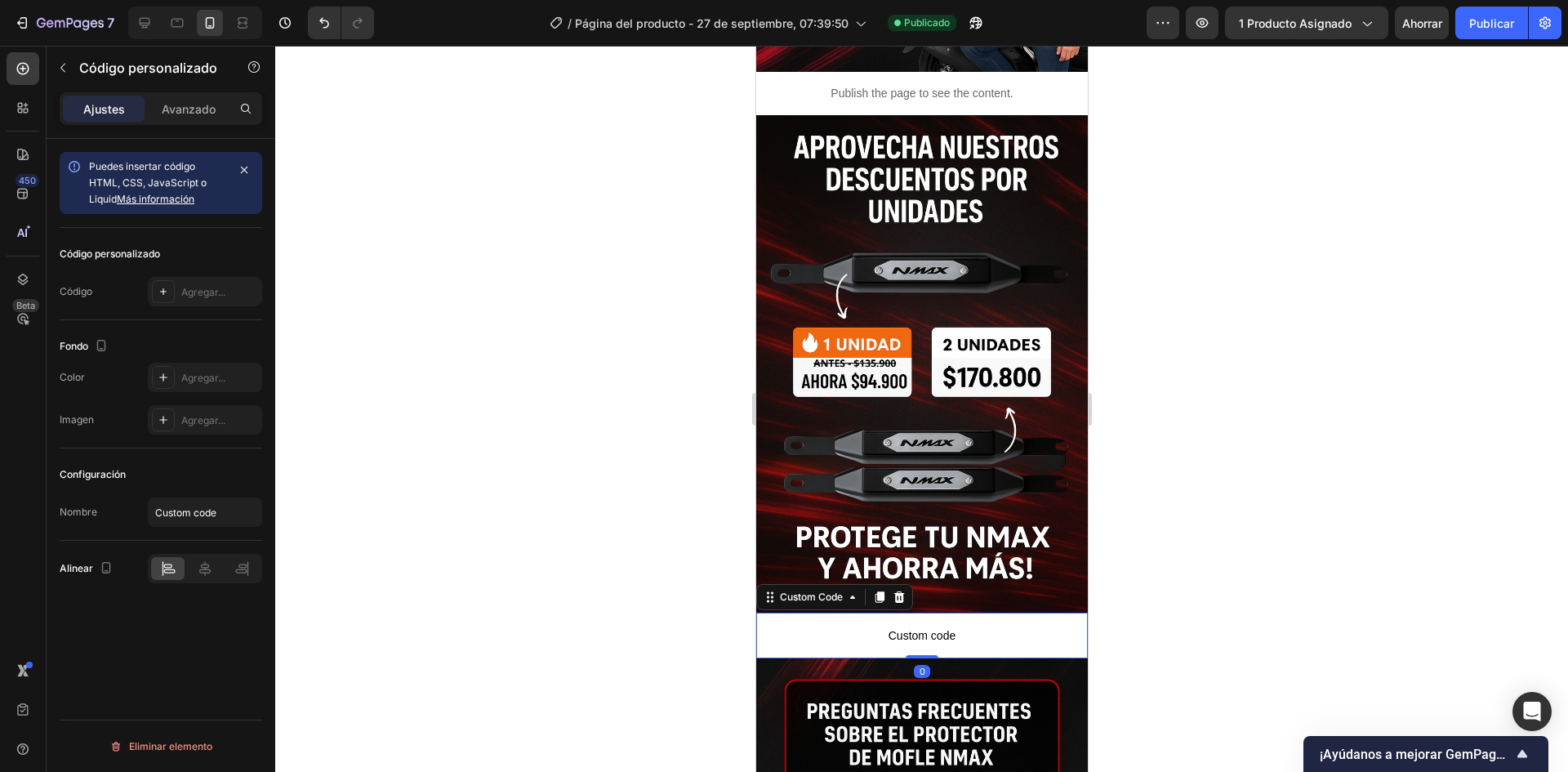
click at [895, 626] on span "Custom code" at bounding box center [920, 636] width 332 height 20
click at [197, 286] on font "Agregar..." at bounding box center [202, 292] width 44 height 13
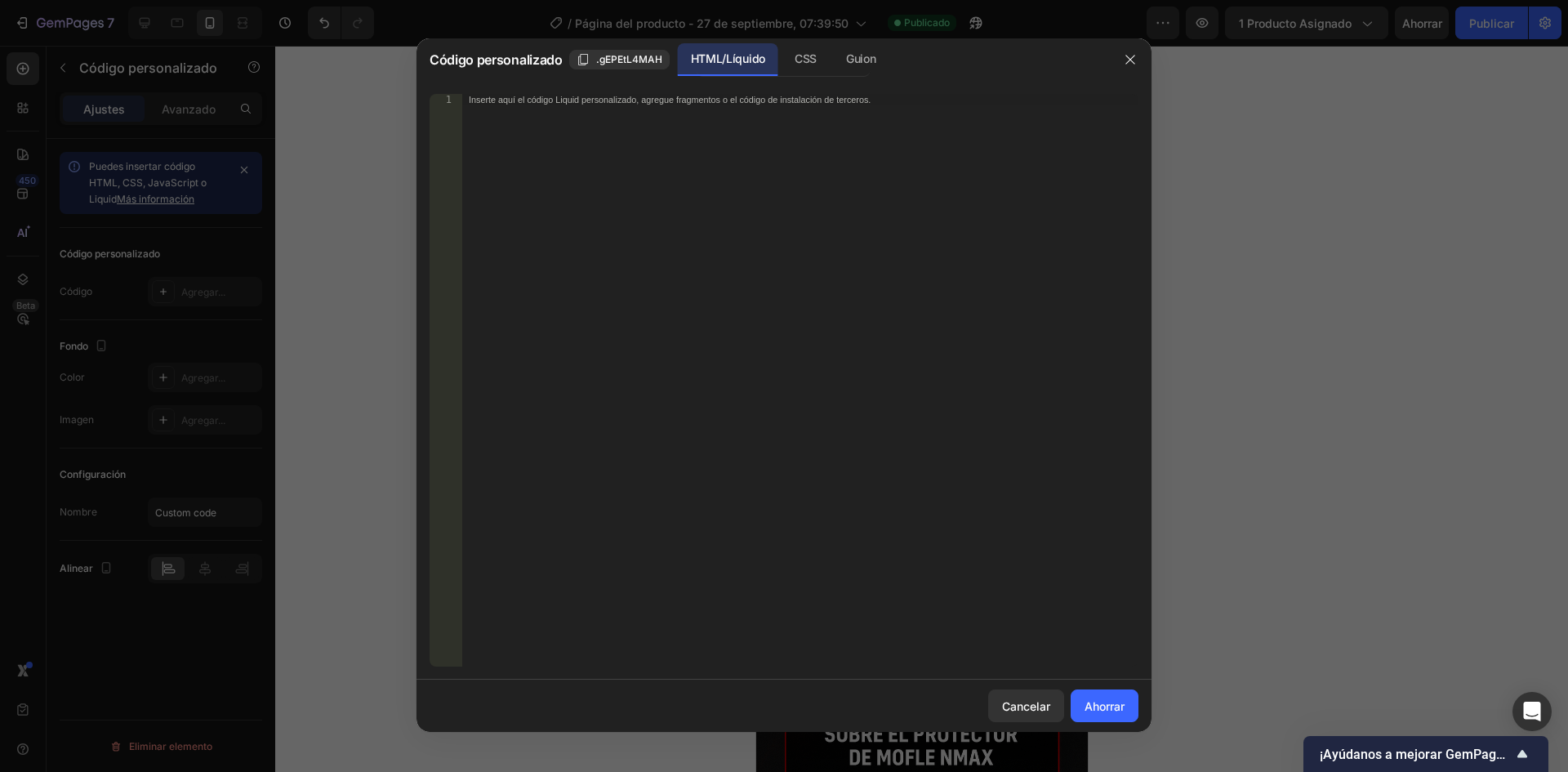
click at [575, 260] on div "Inserte aquí el código Liquid personalizado, agregue fragmentos o el código de …" at bounding box center [800, 391] width 676 height 596
paste textarea
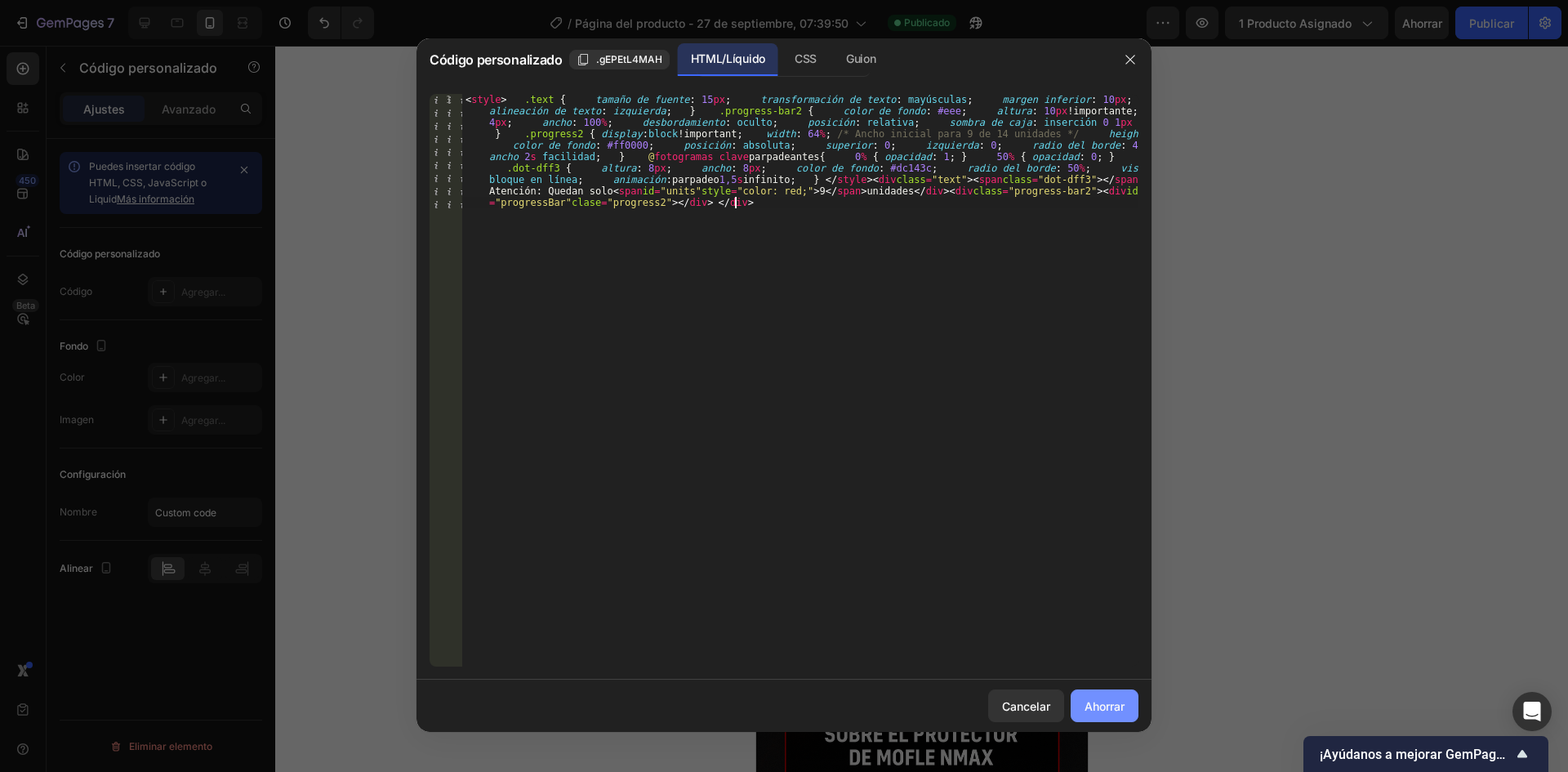
click at [1091, 704] on font "Ahorrar" at bounding box center [1104, 706] width 40 height 14
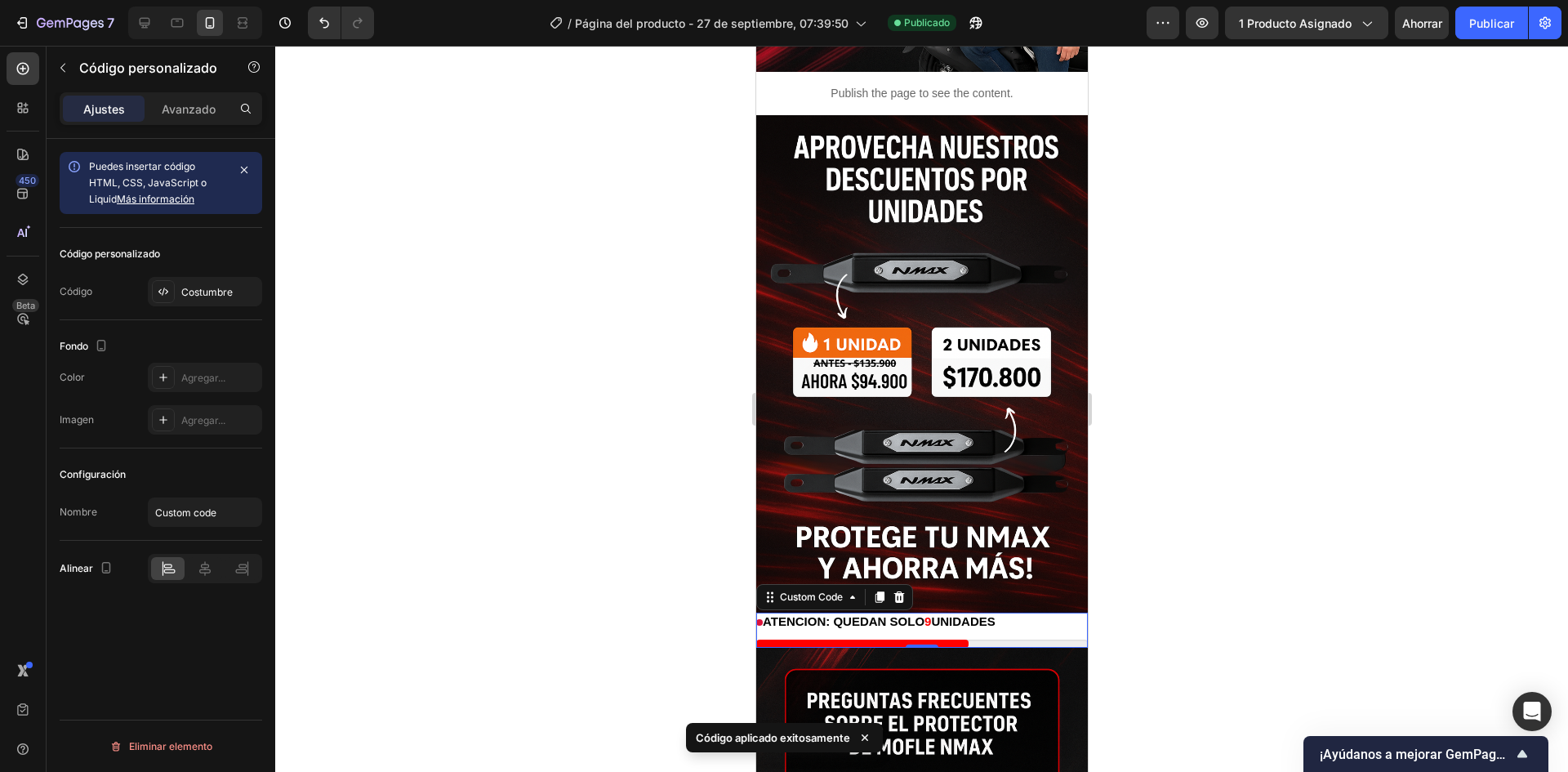
click at [1025, 613] on div "Atencion: Quedan solo 9 unidades" at bounding box center [920, 621] width 332 height 19
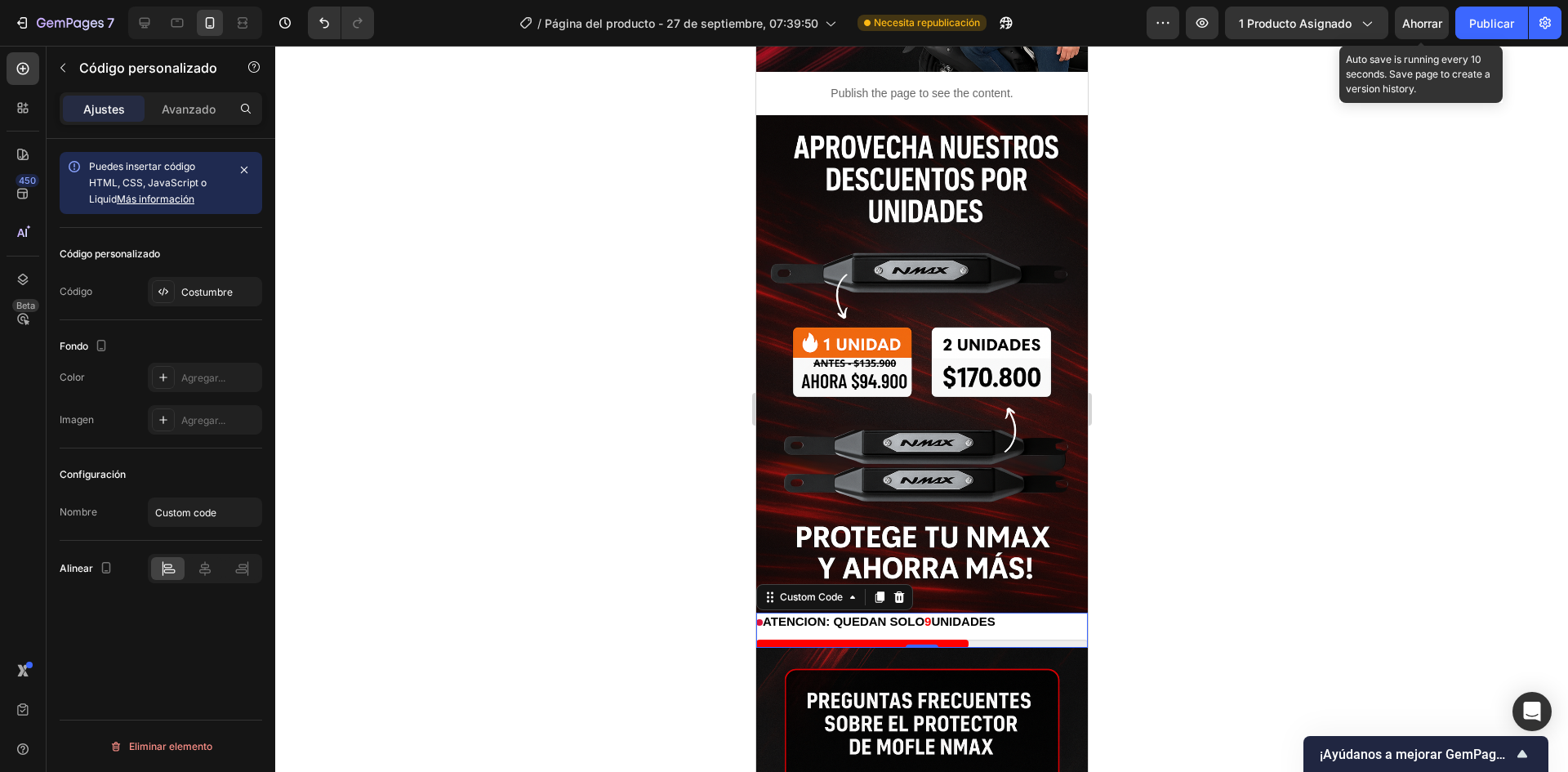
click at [1431, 25] on font "Ahorrar" at bounding box center [1422, 23] width 40 height 14
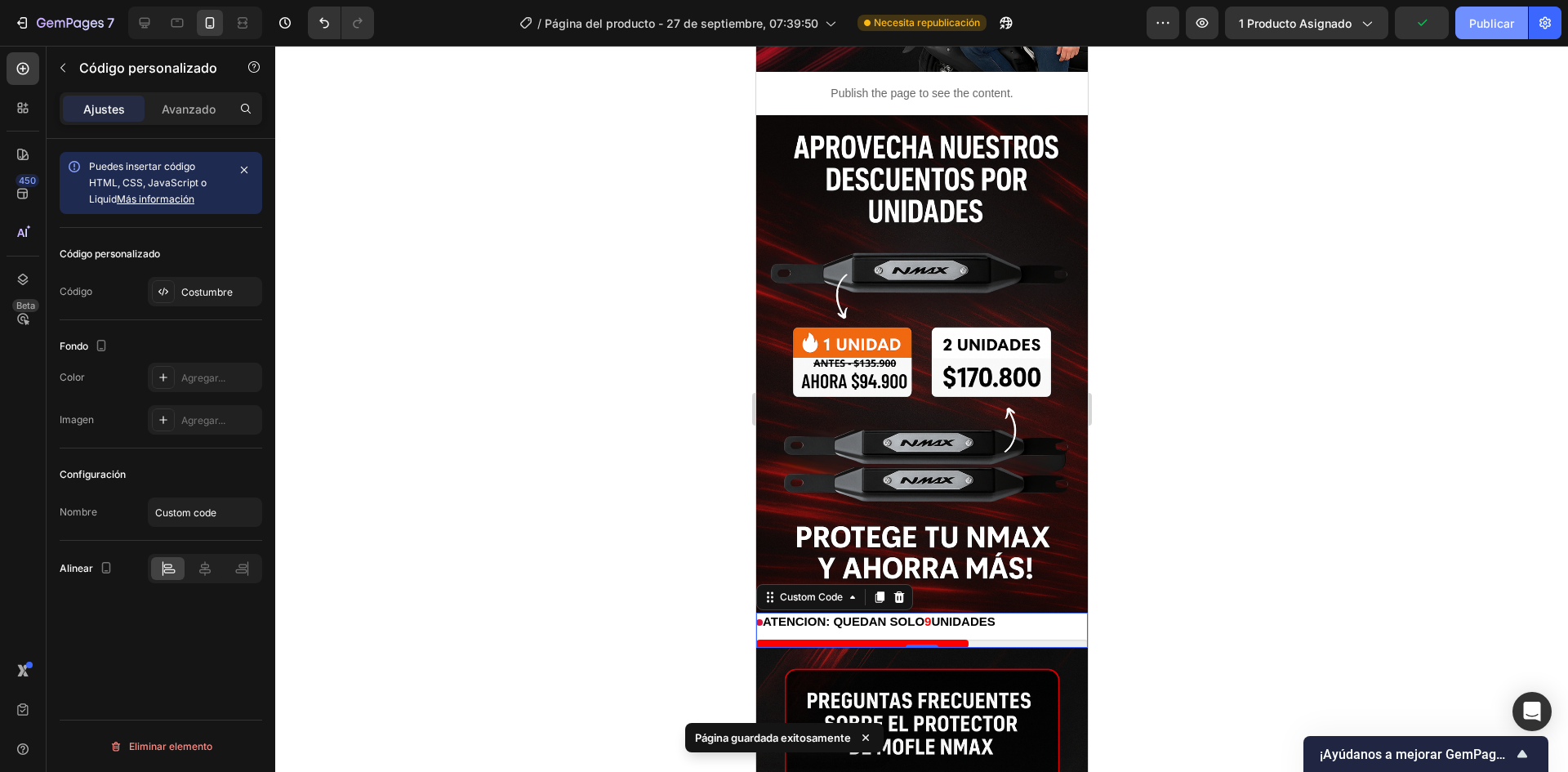
click at [1491, 22] on font "Publicar" at bounding box center [1492, 23] width 45 height 14
click at [1201, 27] on icon "button" at bounding box center [1202, 23] width 13 height 10
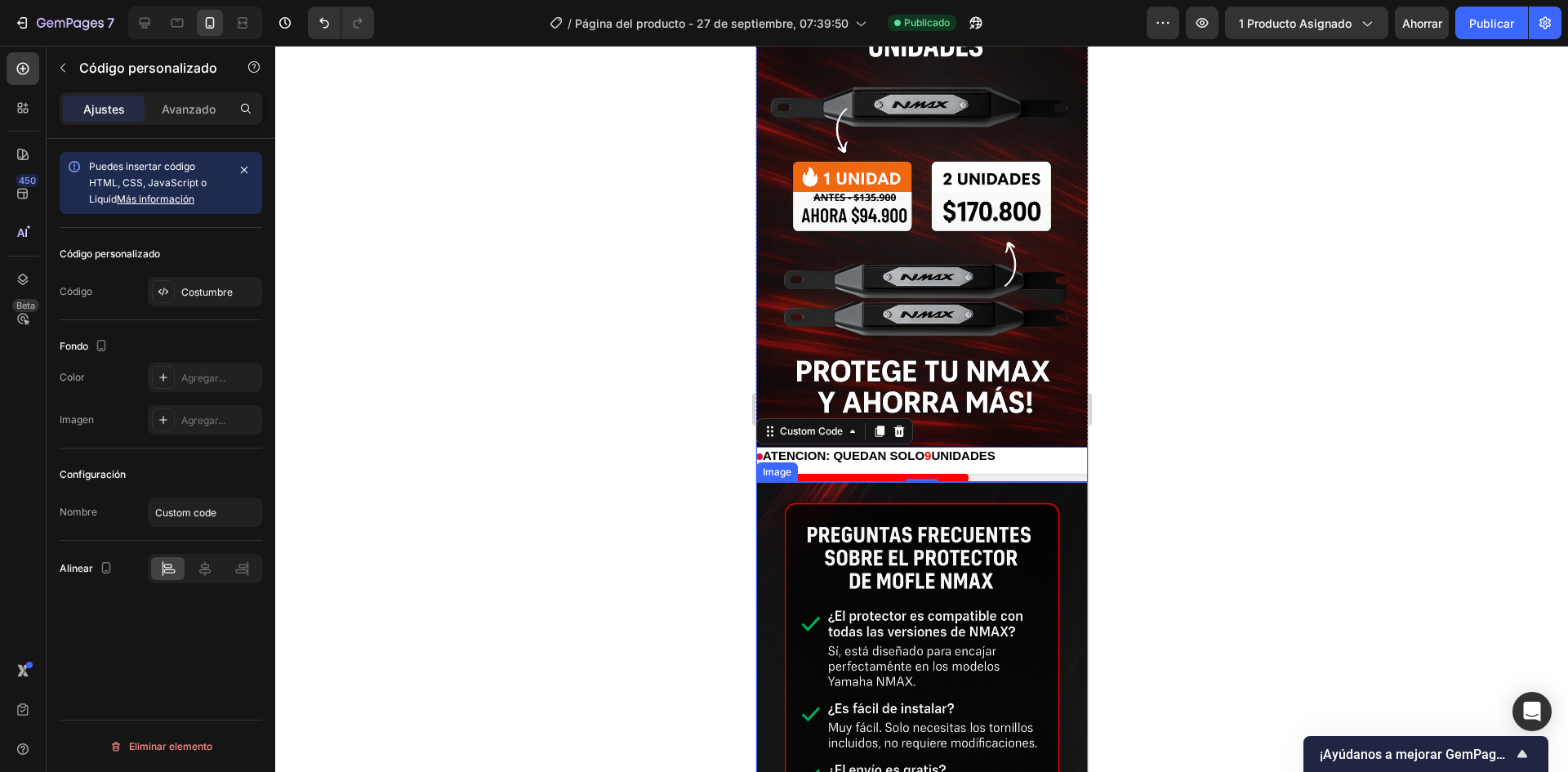
scroll to position [3385, 0]
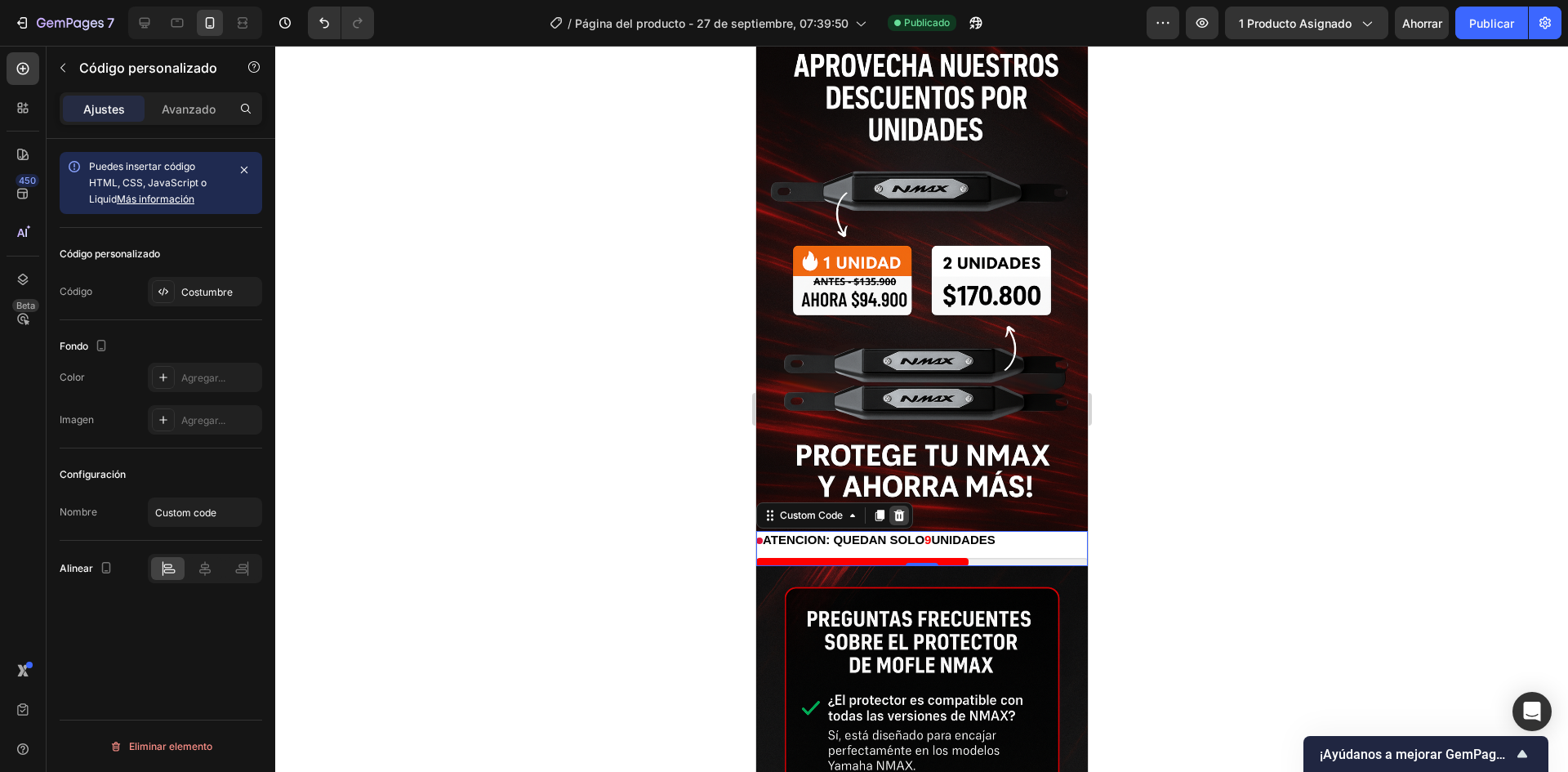
click at [895, 510] on icon at bounding box center [898, 516] width 11 height 12
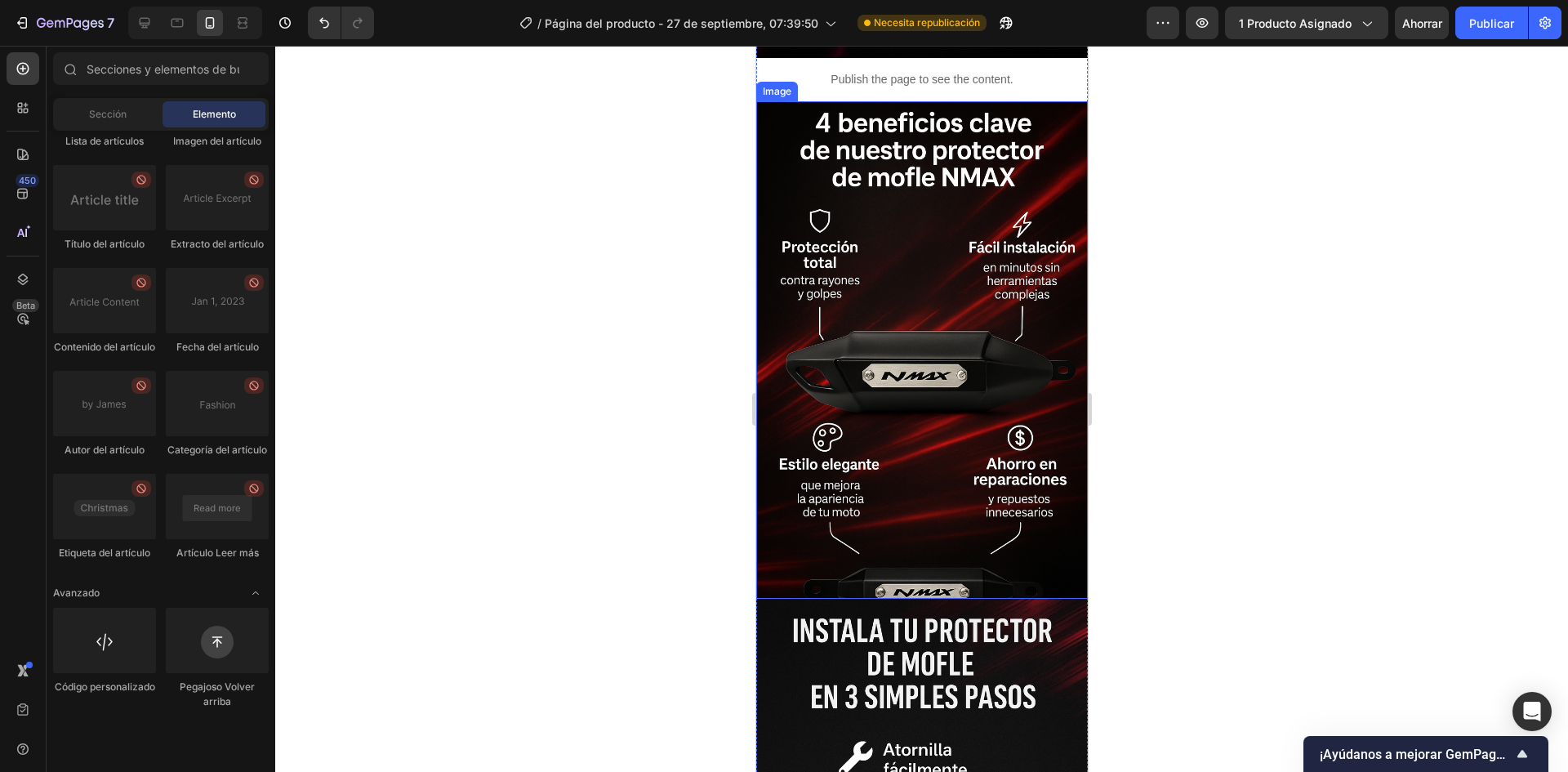
scroll to position [2242, 0]
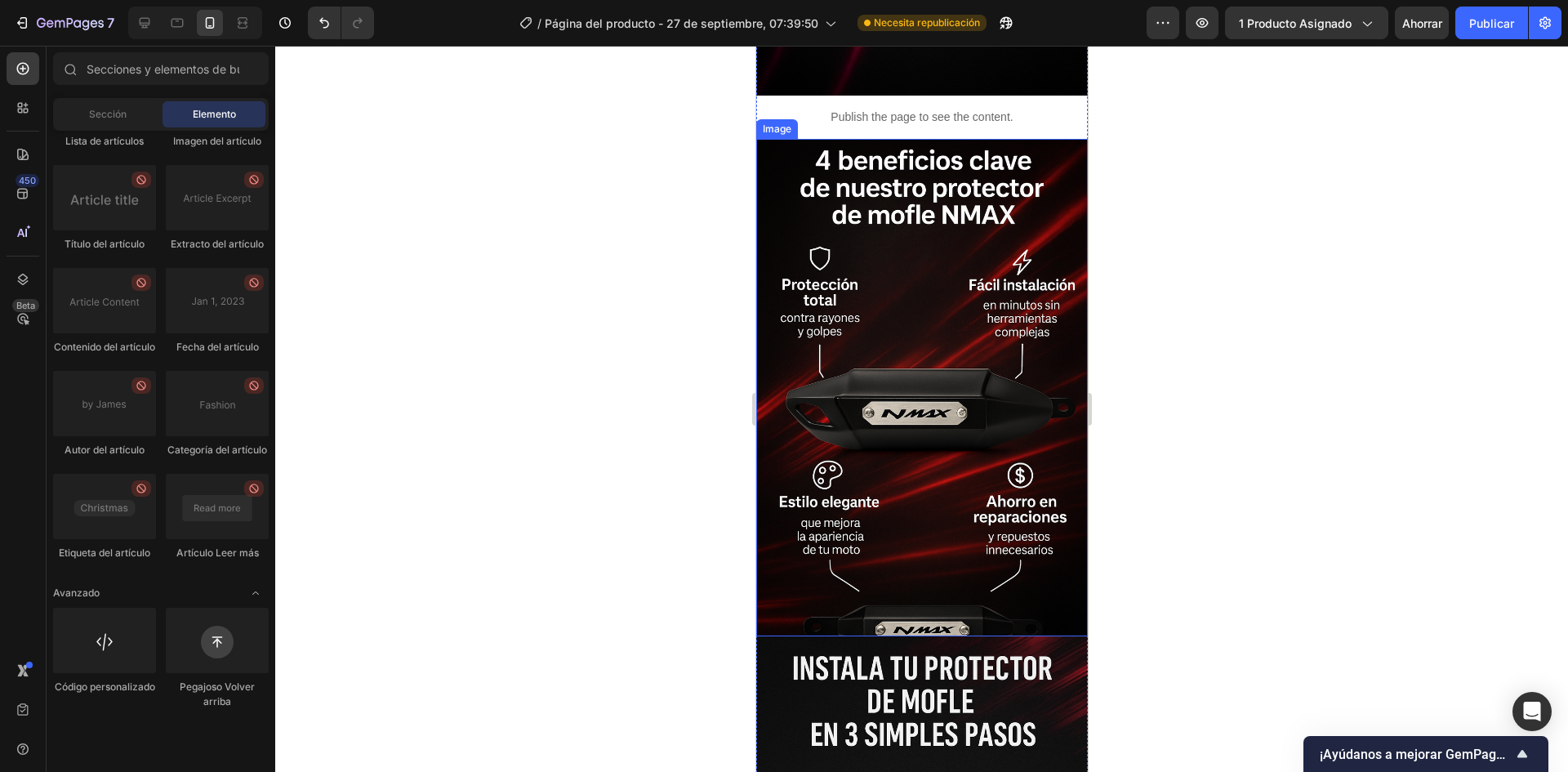
click at [895, 601] on img at bounding box center [920, 387] width 332 height 497
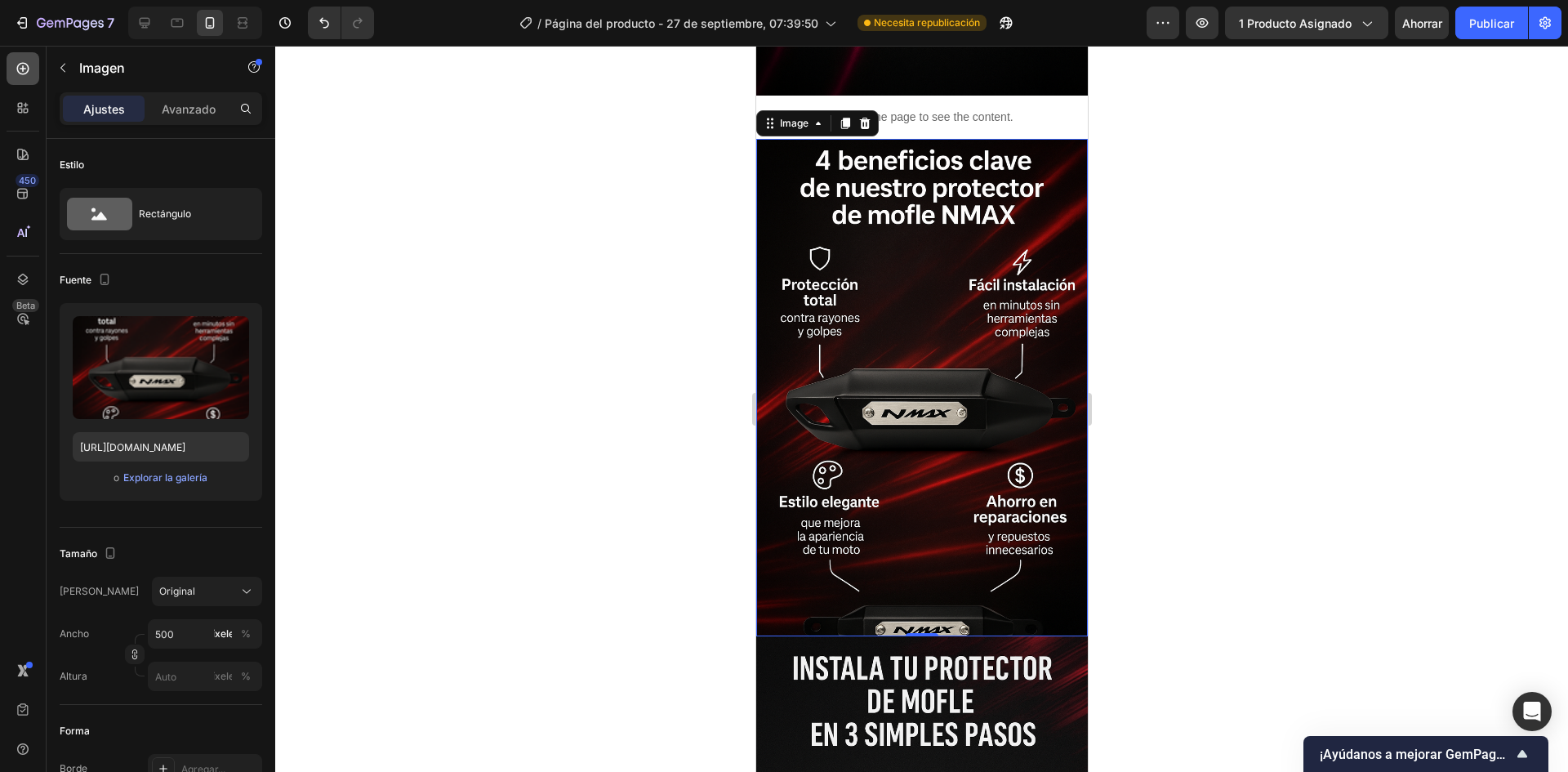
click at [13, 66] on div at bounding box center [22, 68] width 32 height 32
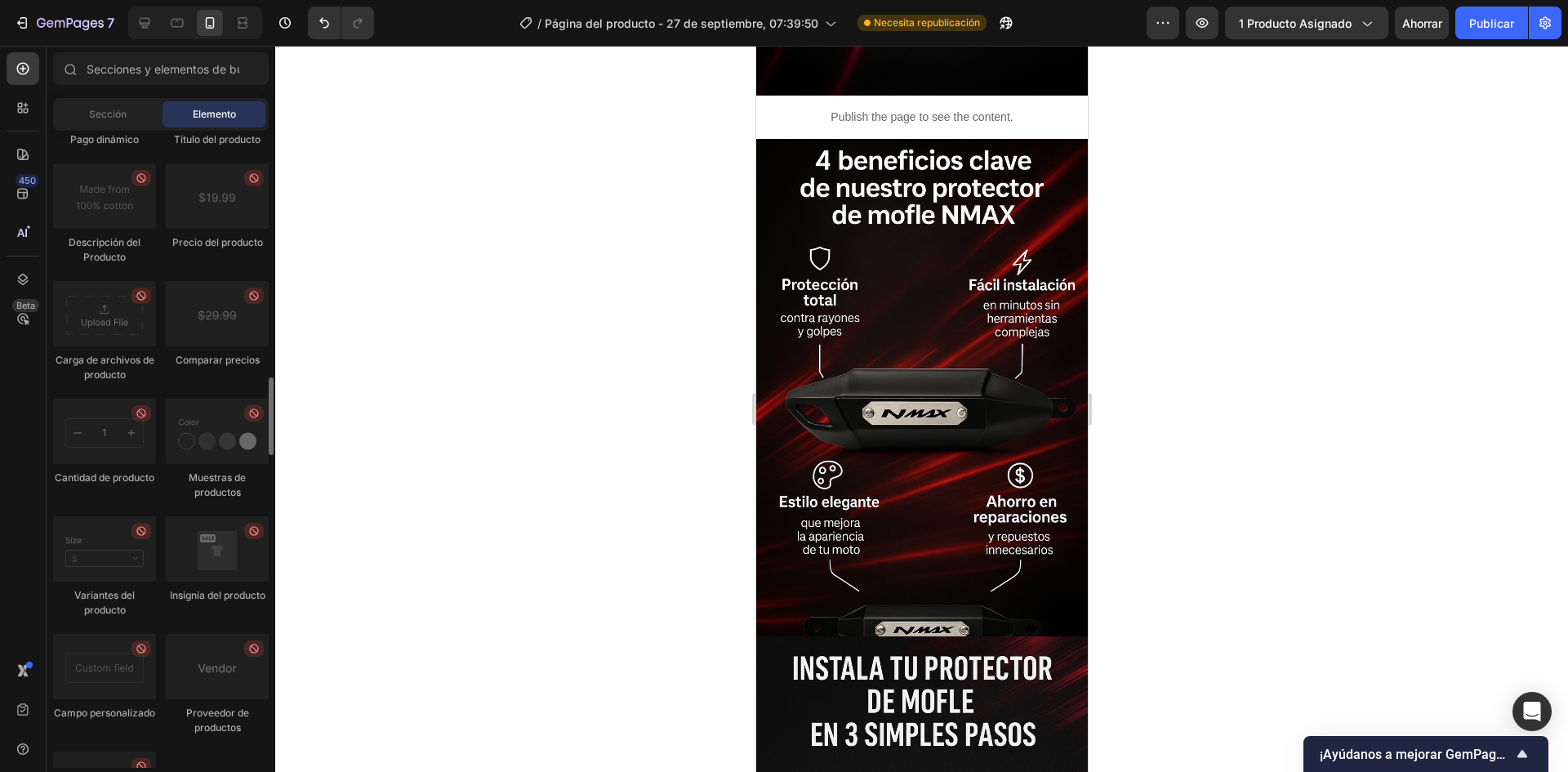
scroll to position [2683, 0]
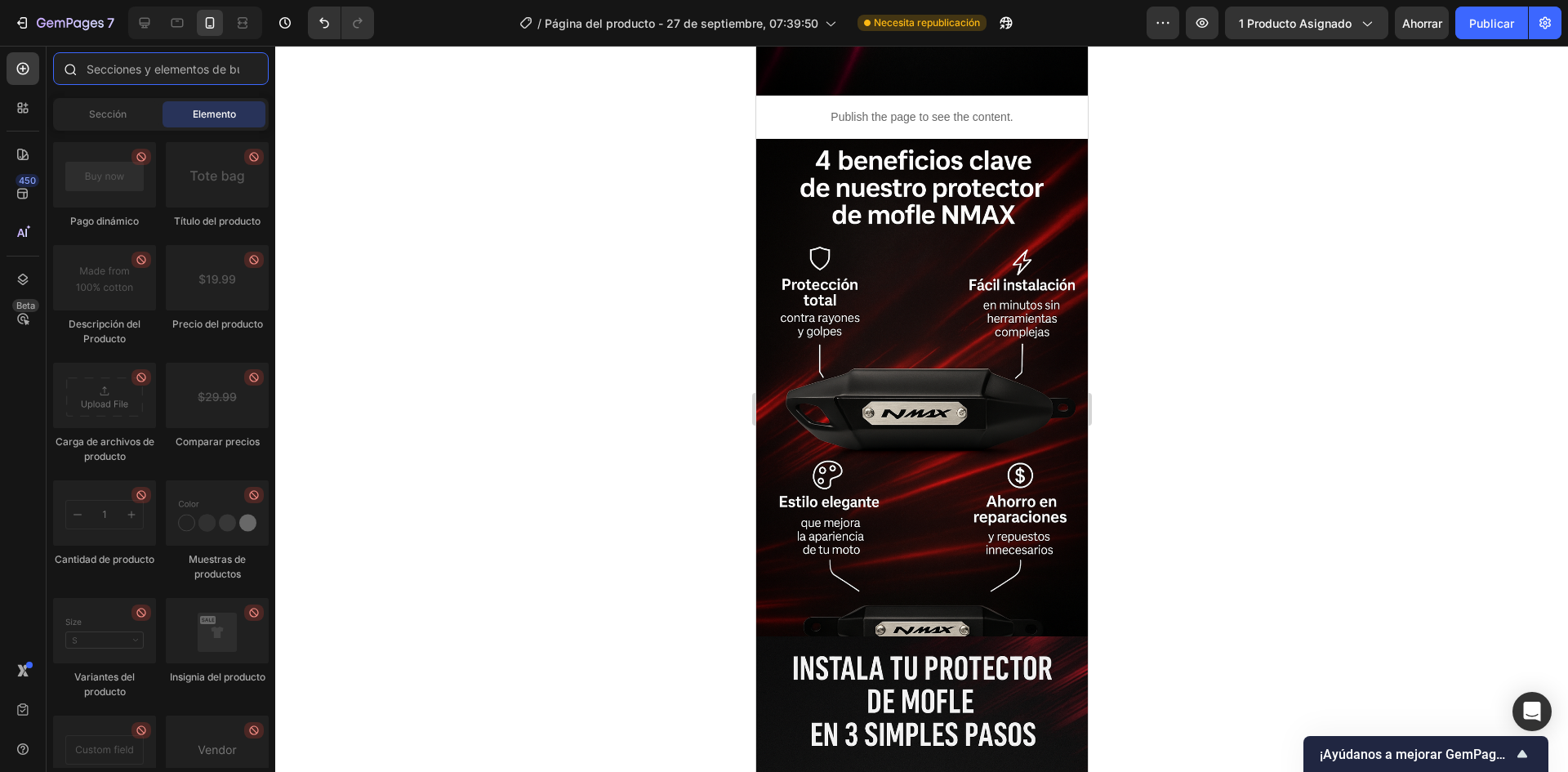
click at [176, 64] on input "text" at bounding box center [160, 68] width 215 height 32
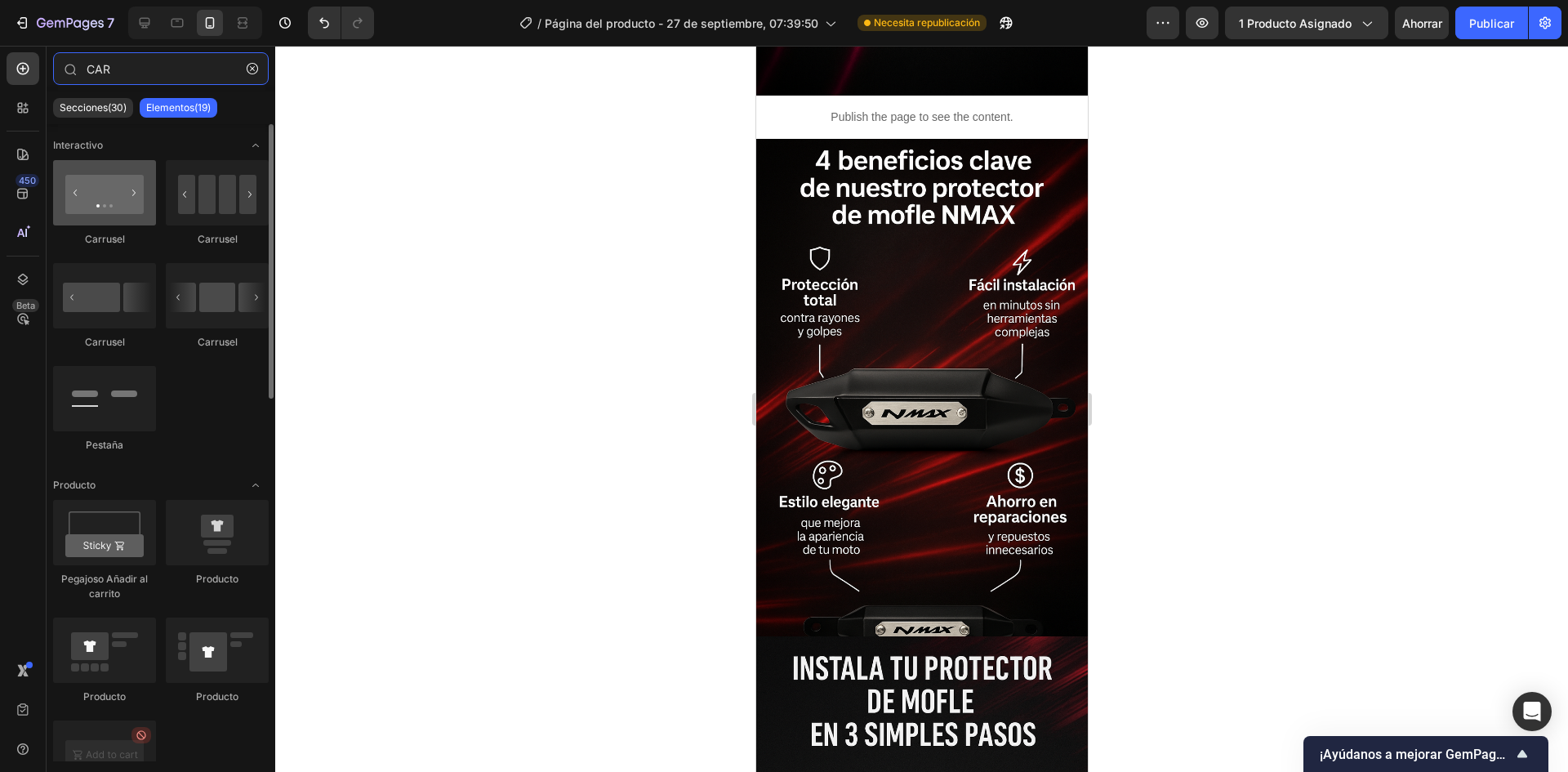
type input "CAR"
drag, startPoint x: 121, startPoint y: 220, endPoint x: 105, endPoint y: 216, distance: 16.5
click at [105, 216] on div at bounding box center [104, 193] width 103 height 66
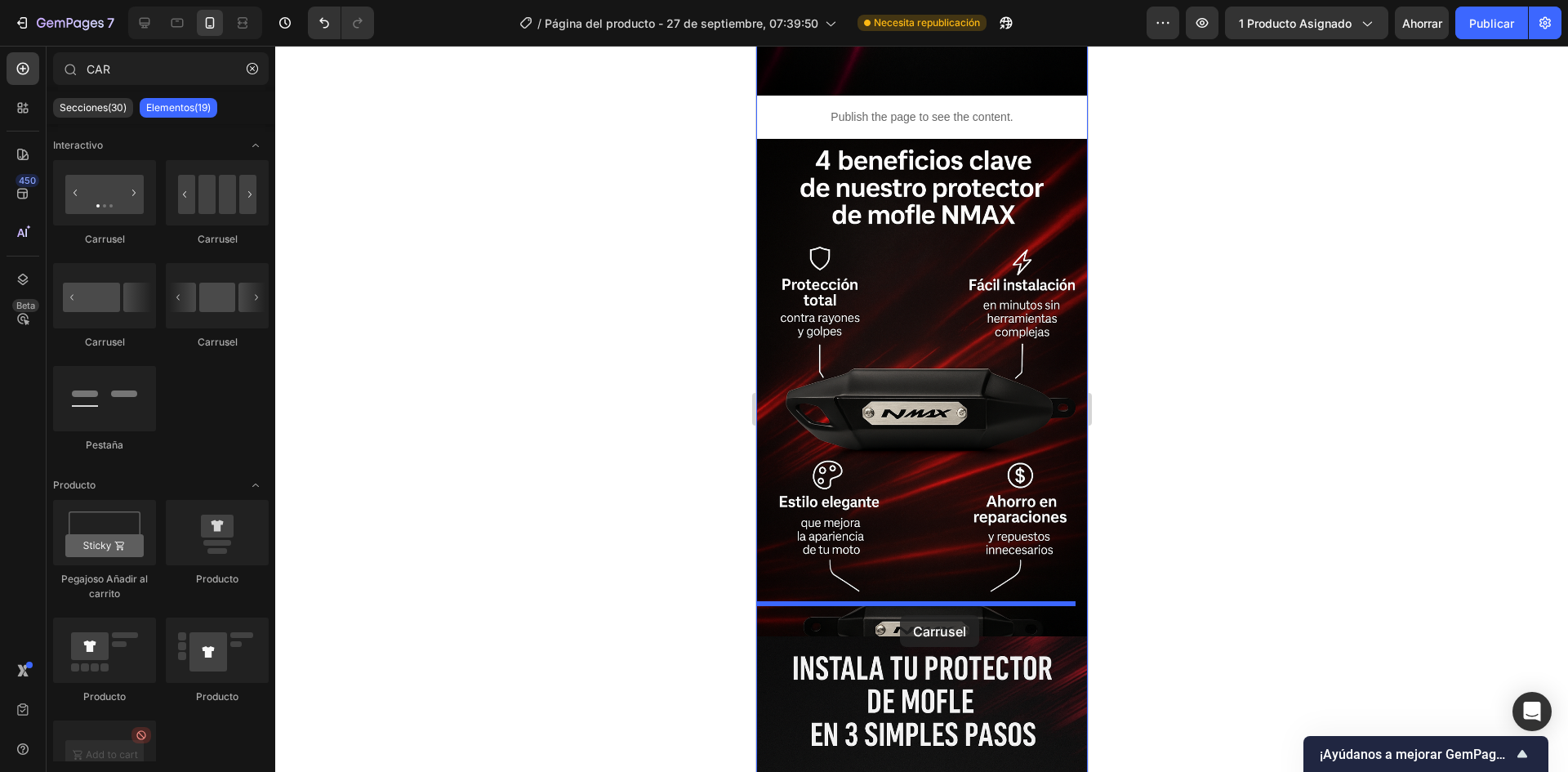
drag, startPoint x: 863, startPoint y: 262, endPoint x: 893, endPoint y: 606, distance: 345.3
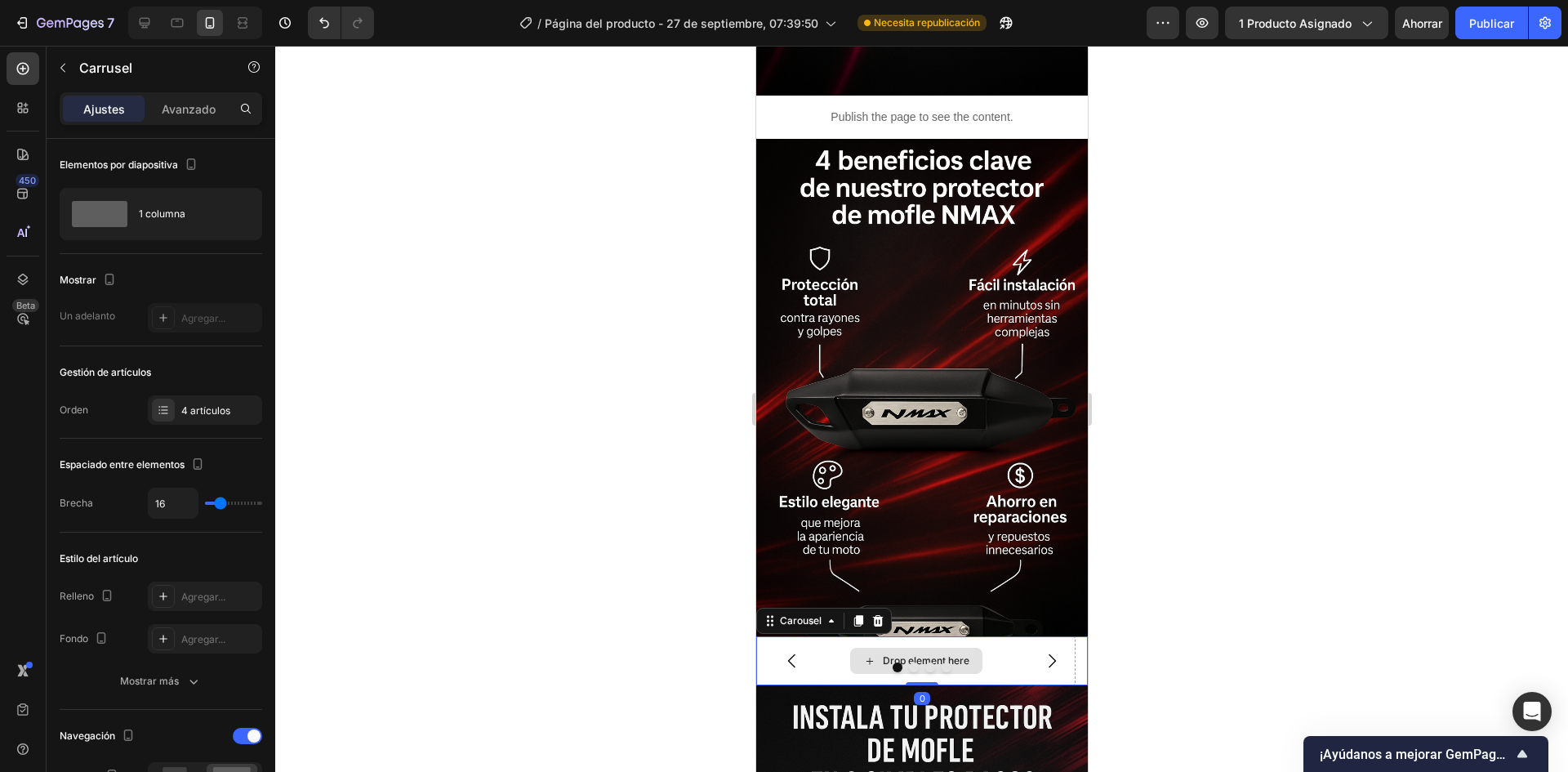
click at [947, 655] on div "Drop element here" at bounding box center [925, 660] width 86 height 13
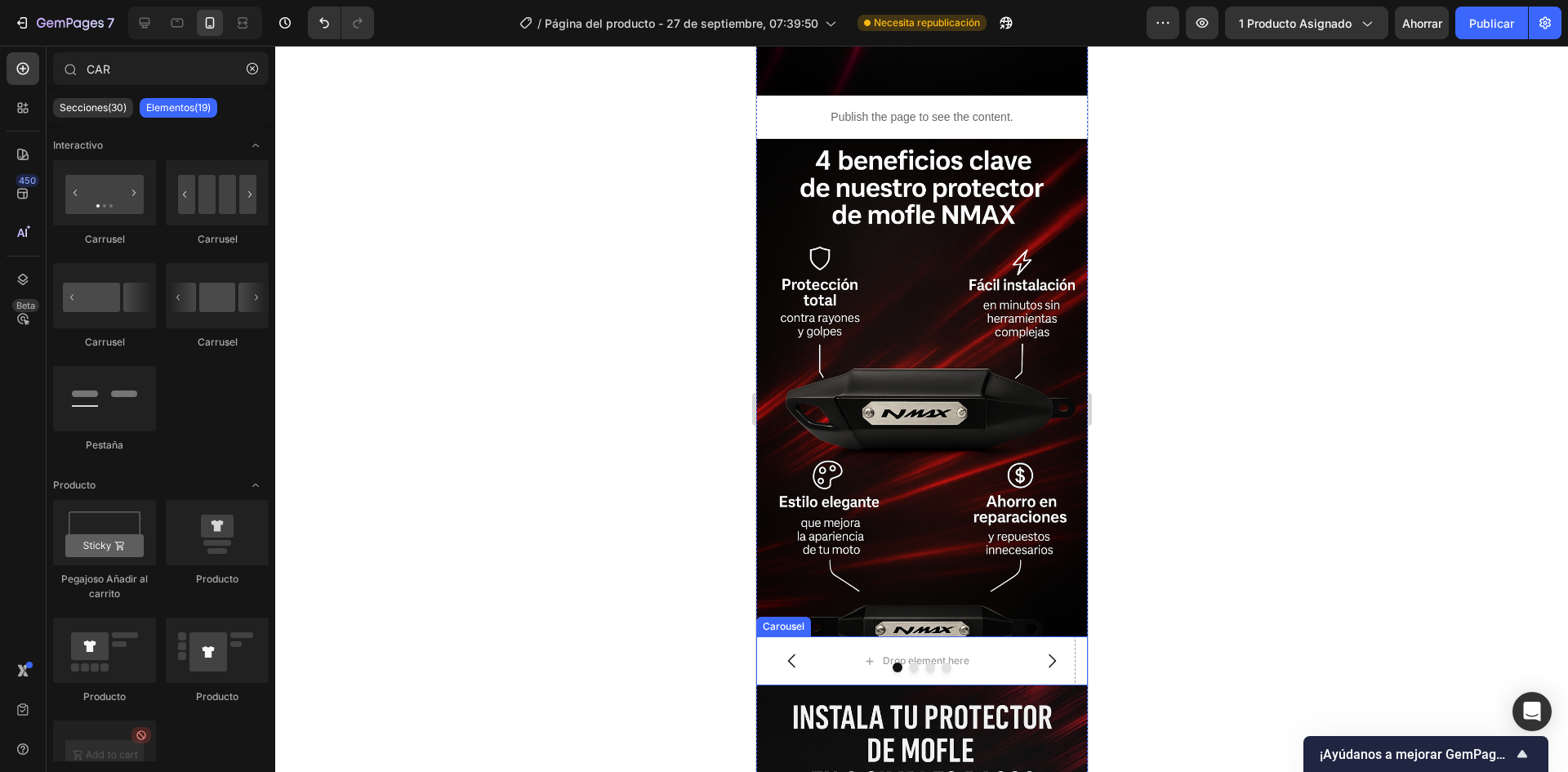
click at [828, 662] on div at bounding box center [920, 667] width 332 height 10
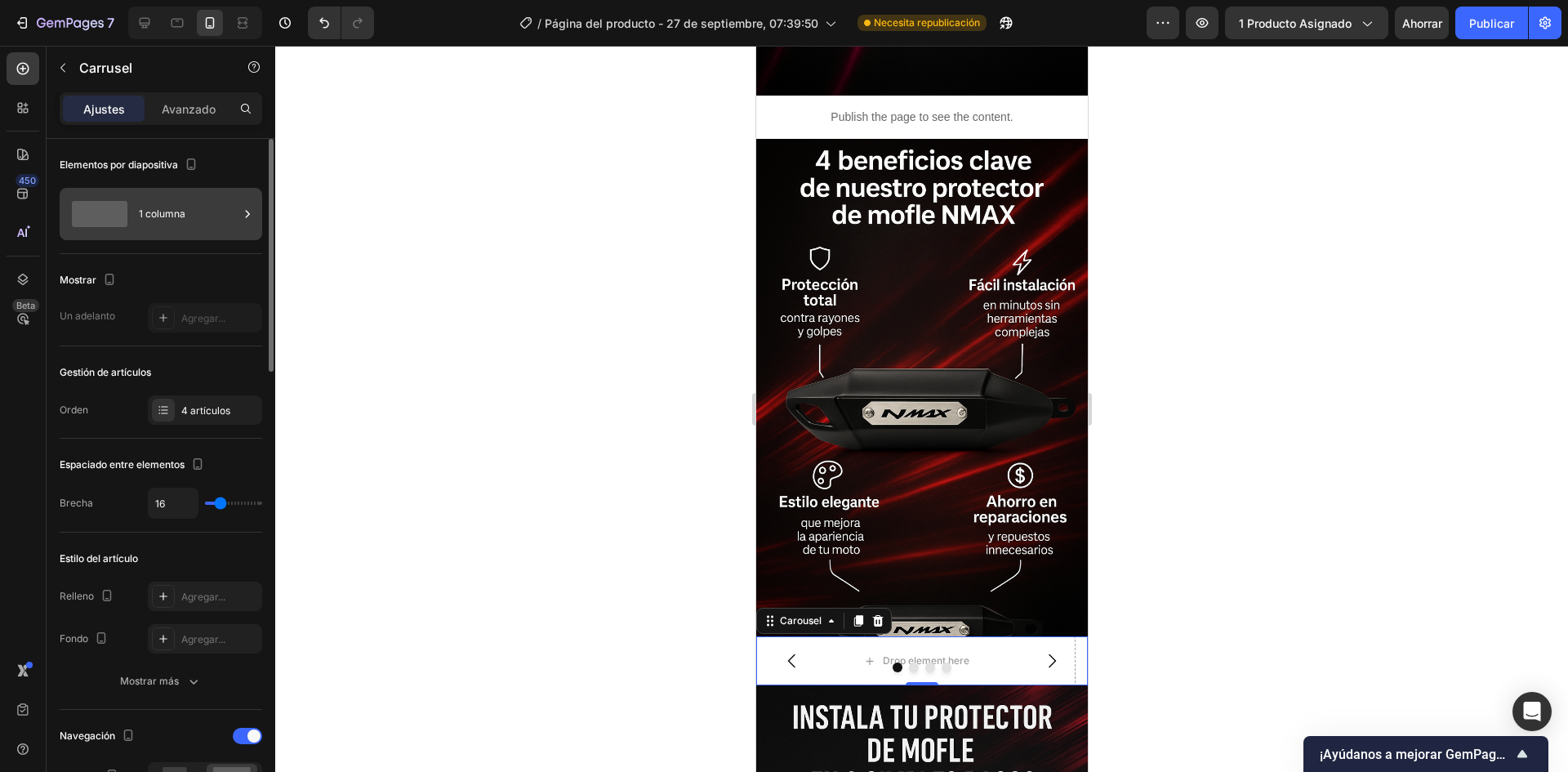
click at [175, 225] on div "1 columna" at bounding box center [189, 214] width 100 height 37
click at [181, 251] on div "Elementos por diapositiva 1 columna" at bounding box center [160, 197] width 202 height 115
click at [214, 418] on div "4 artículos" at bounding box center [219, 410] width 76 height 15
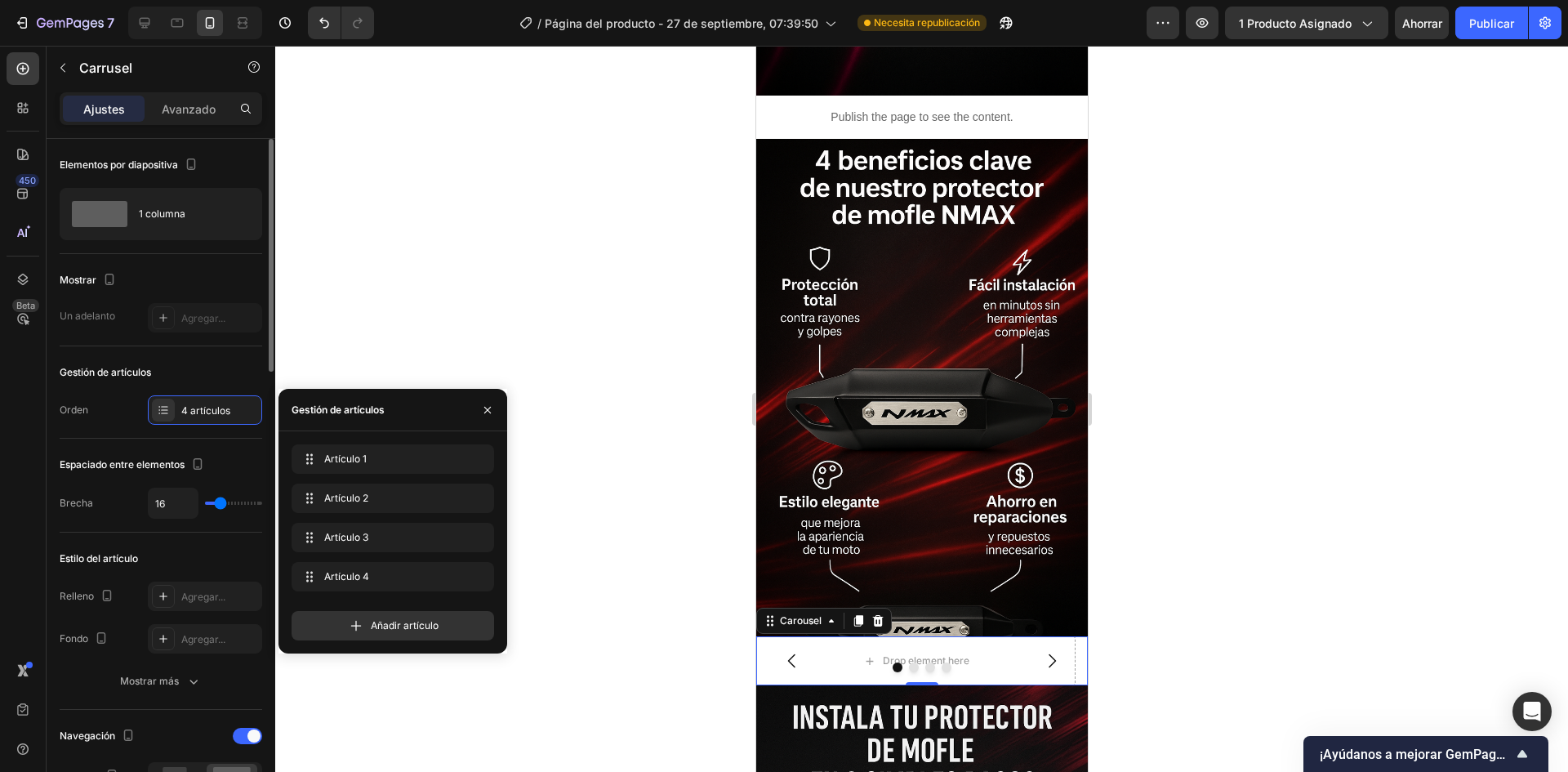
click at [218, 362] on div "Gestión de artículos" at bounding box center [160, 372] width 202 height 26
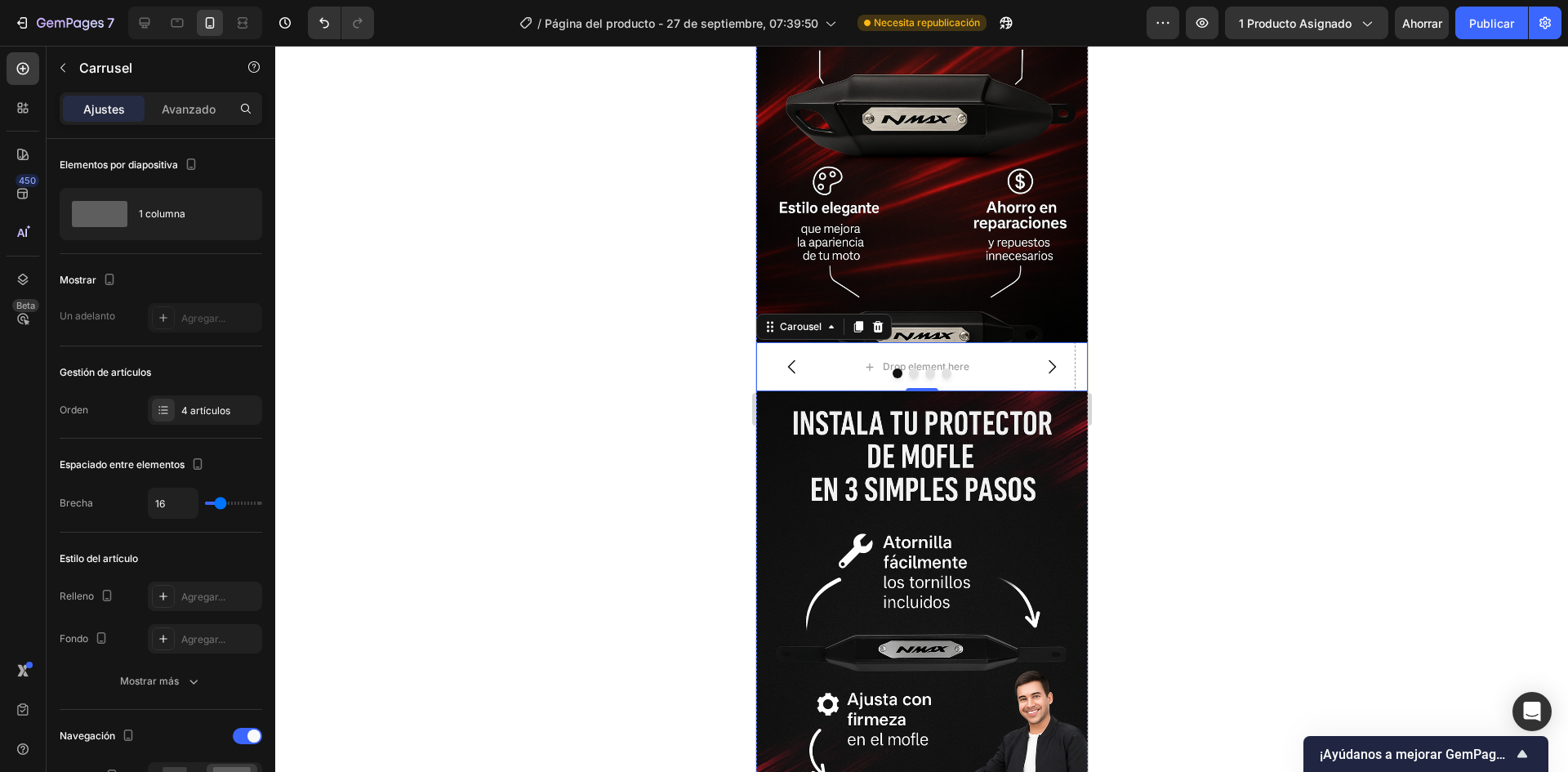
scroll to position [2291, 0]
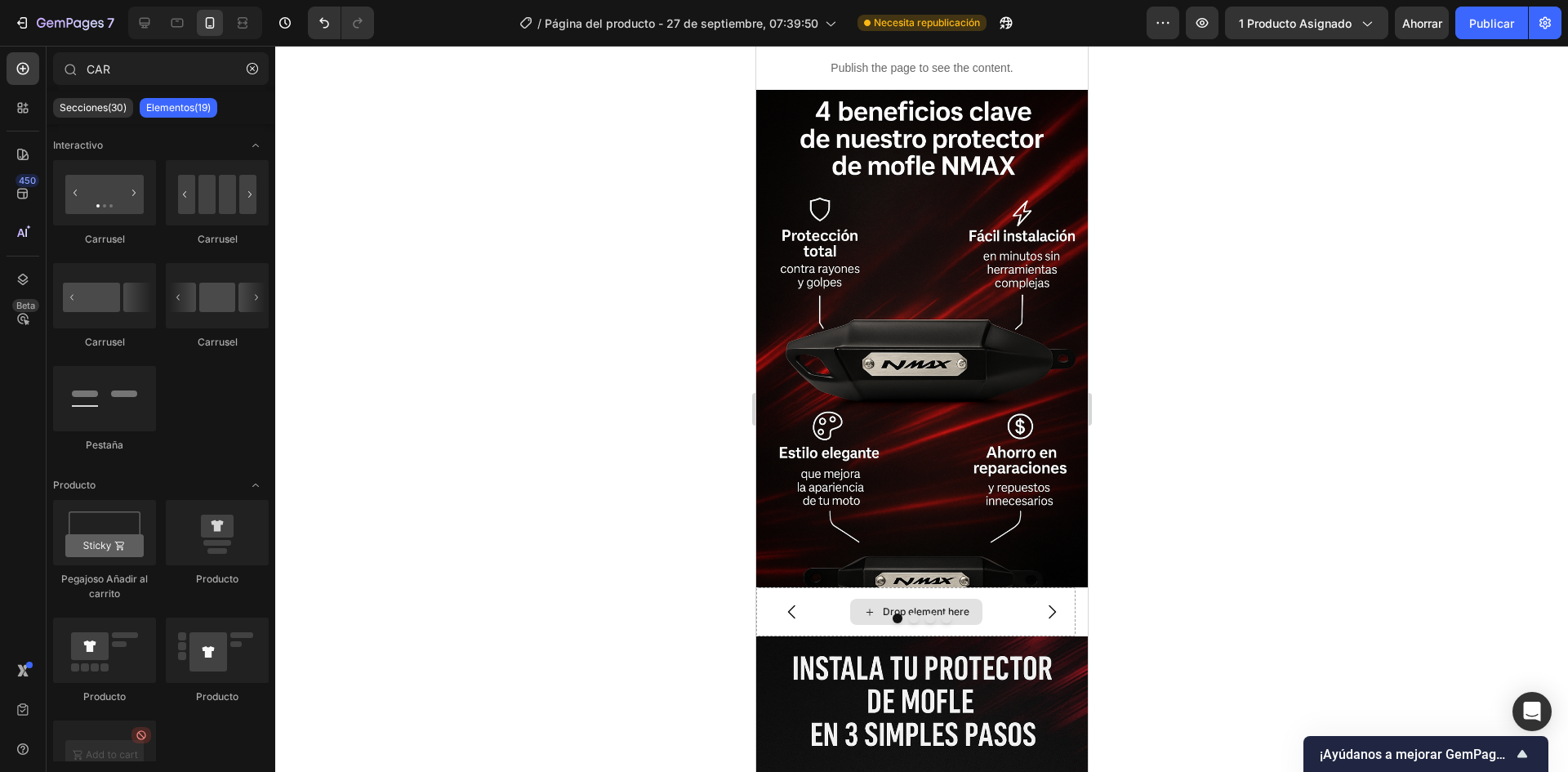
click at [970, 599] on div "Drop element here" at bounding box center [915, 612] width 132 height 26
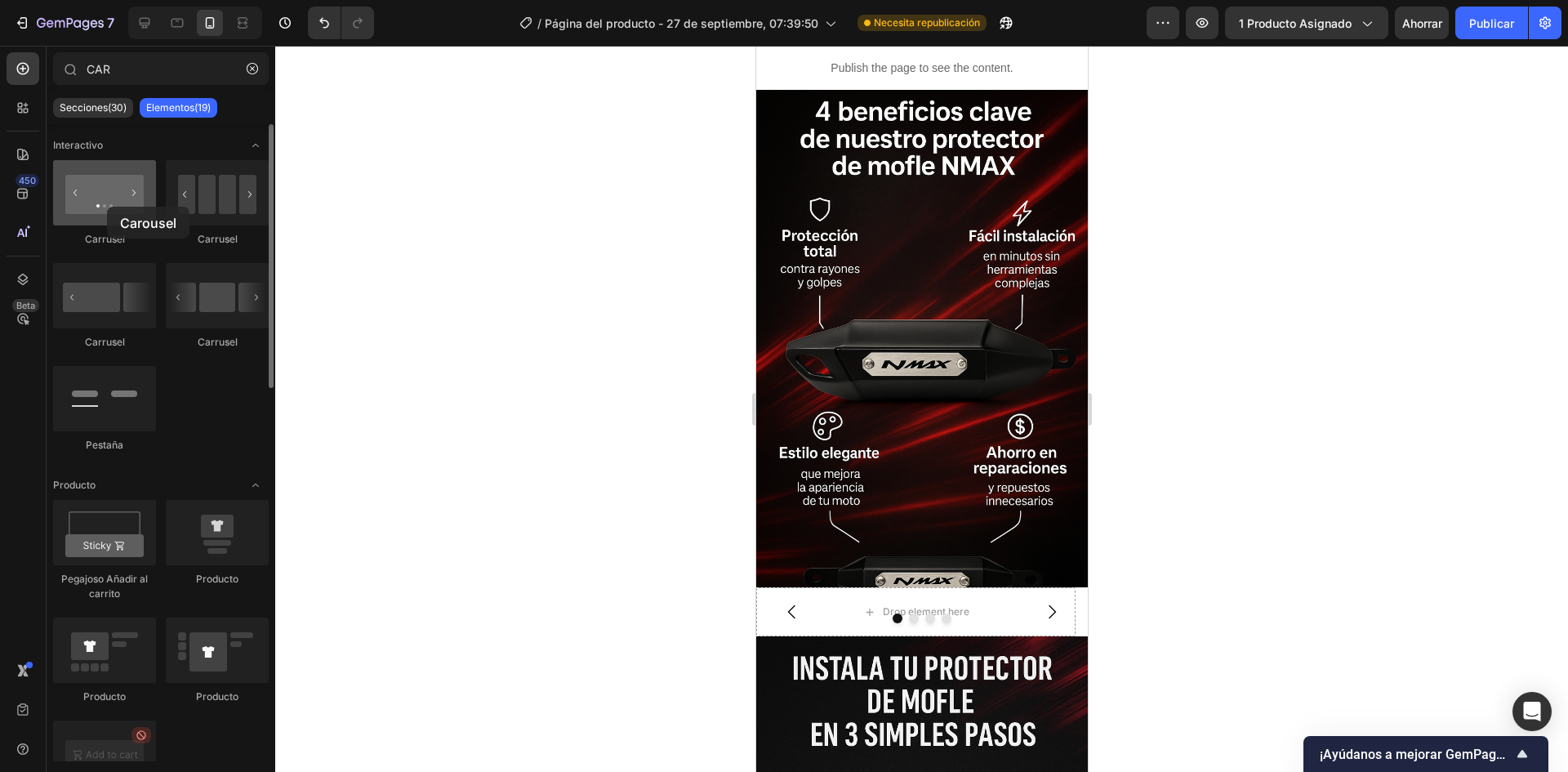
click at [107, 206] on div at bounding box center [104, 193] width 103 height 66
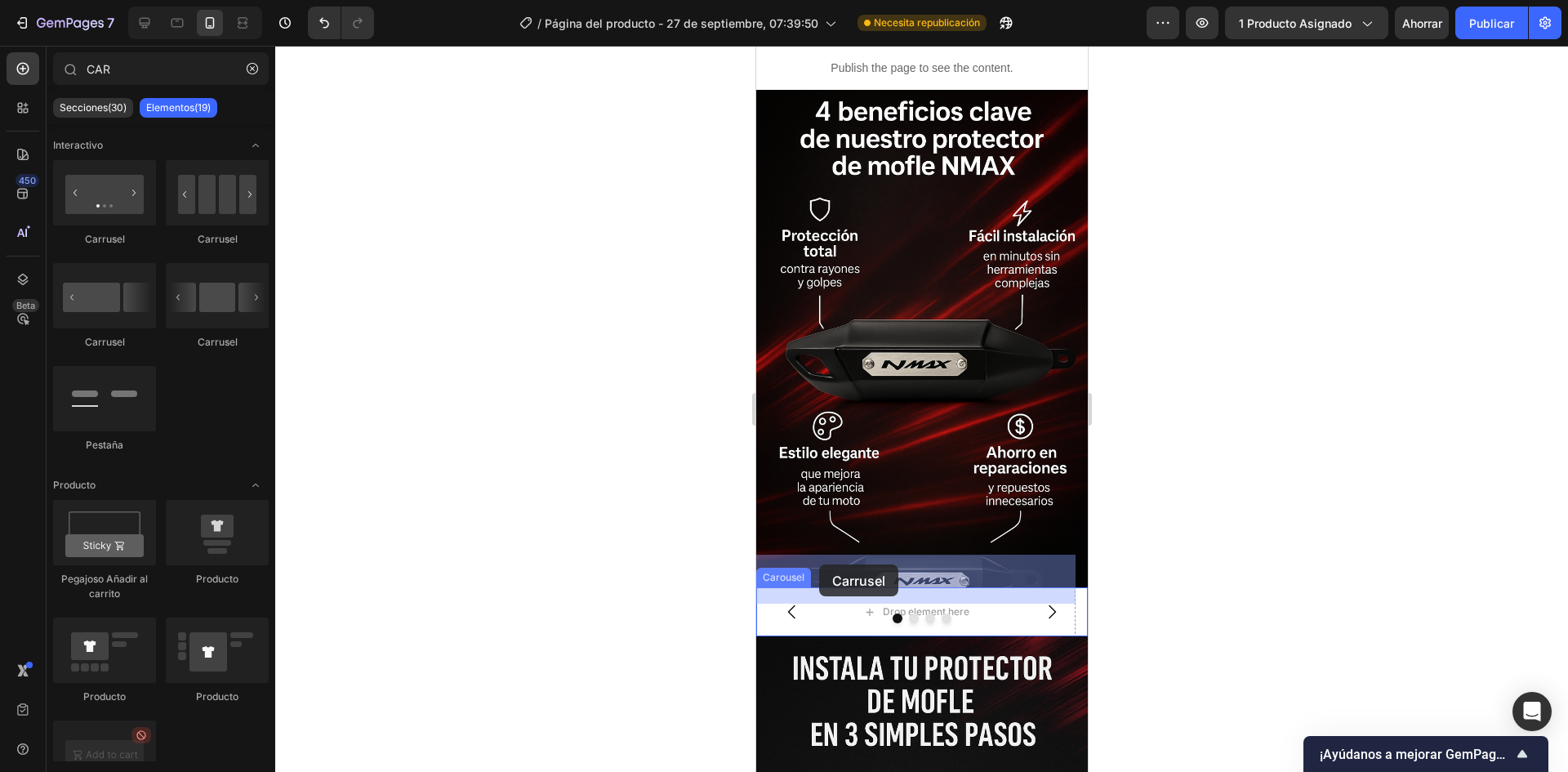
drag, startPoint x: 863, startPoint y: 252, endPoint x: 819, endPoint y: 564, distance: 315.1
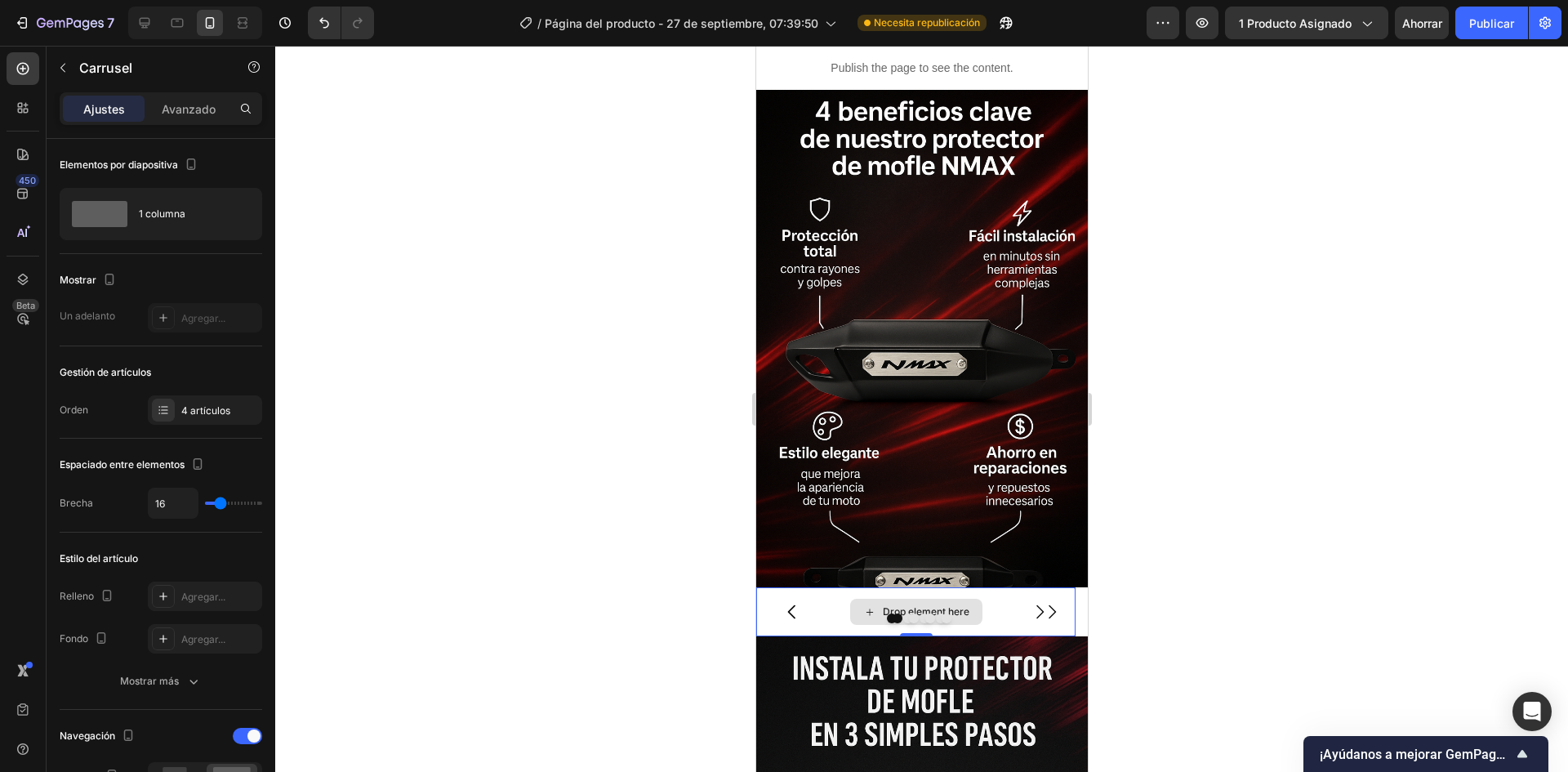
click at [988, 587] on div "Drop element here" at bounding box center [915, 612] width 319 height 49
click at [181, 324] on div at bounding box center [204, 318] width 114 height 29
click at [196, 105] on font "Avanzado" at bounding box center [188, 109] width 54 height 14
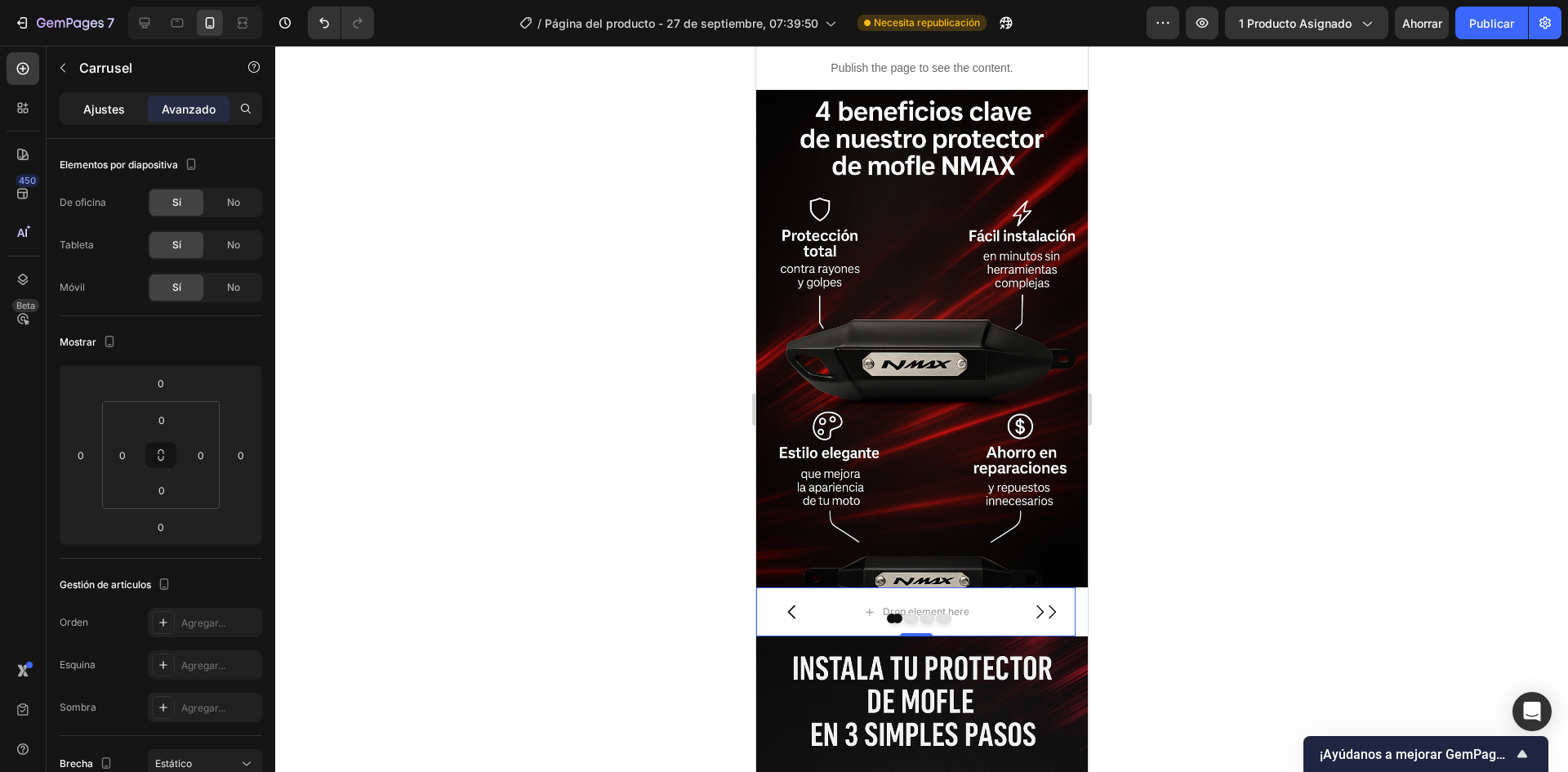
click at [111, 102] on p "Ajustes" at bounding box center [104, 110] width 42 height 18
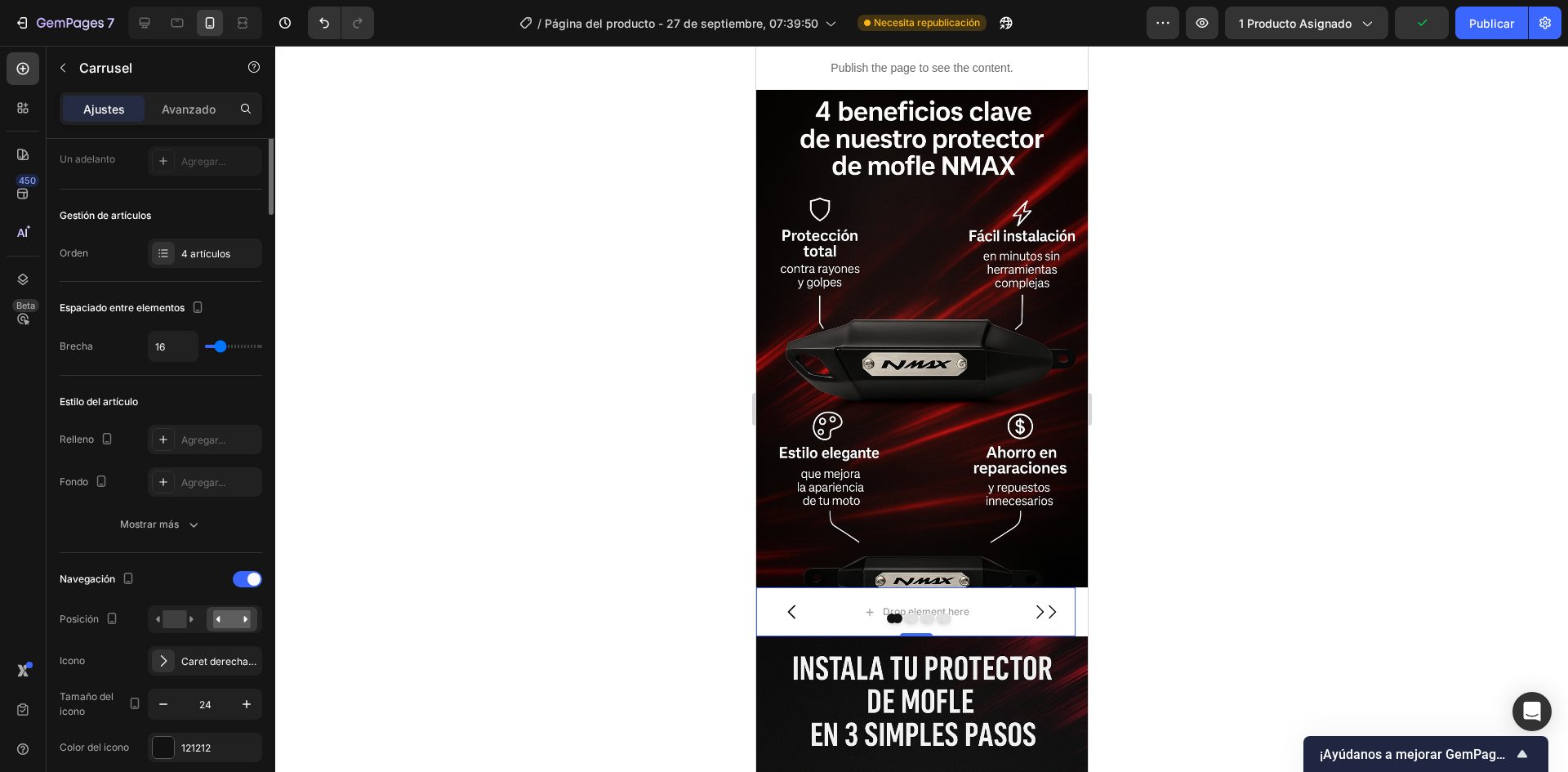
scroll to position [0, 0]
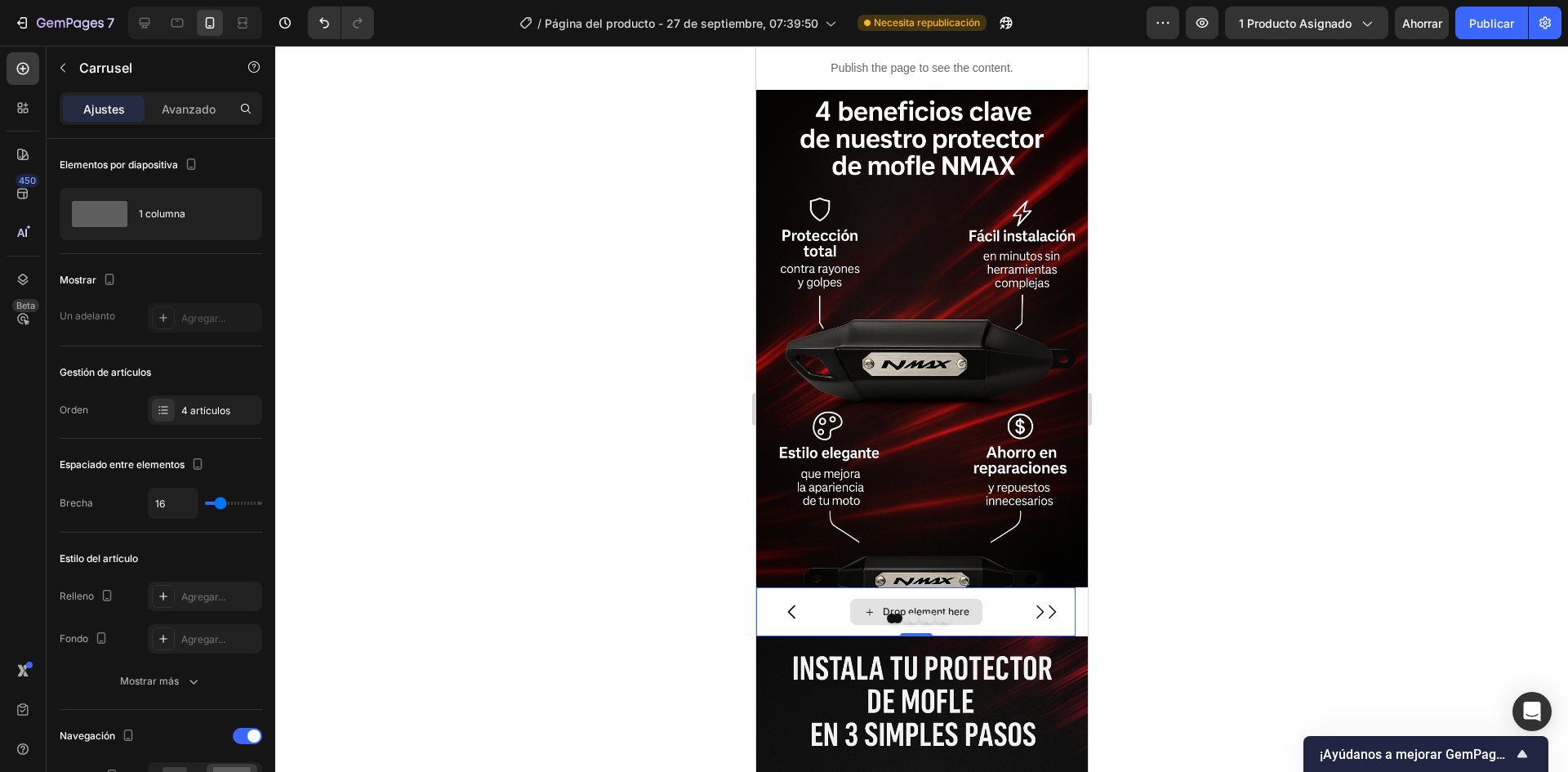
click at [816, 587] on div "Drop element here" at bounding box center [915, 612] width 319 height 49
click at [913, 613] on div at bounding box center [920, 618] width 332 height 10
click at [875, 566] on icon at bounding box center [876, 571] width 13 height 13
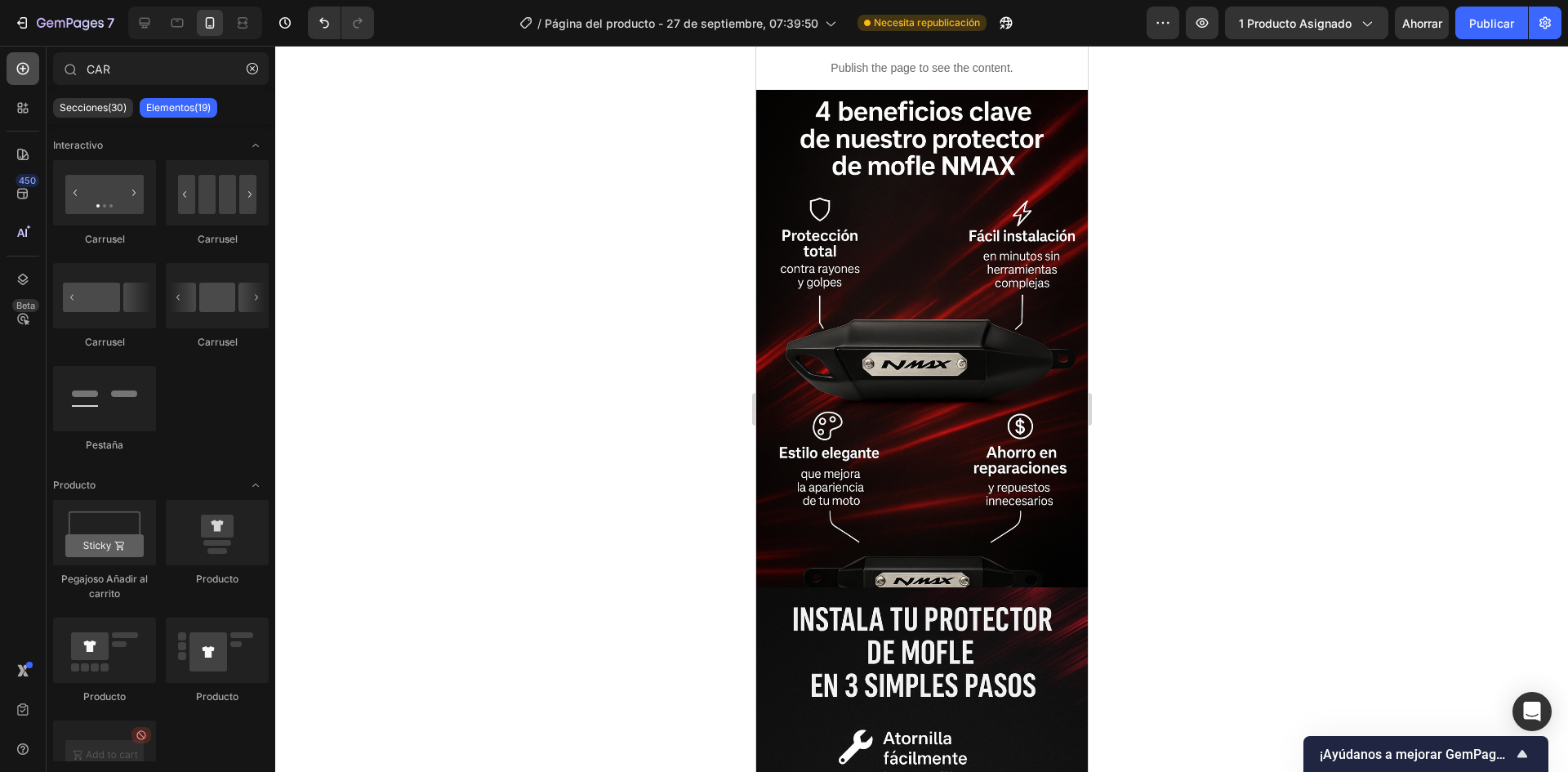
click at [21, 81] on div at bounding box center [22, 68] width 32 height 32
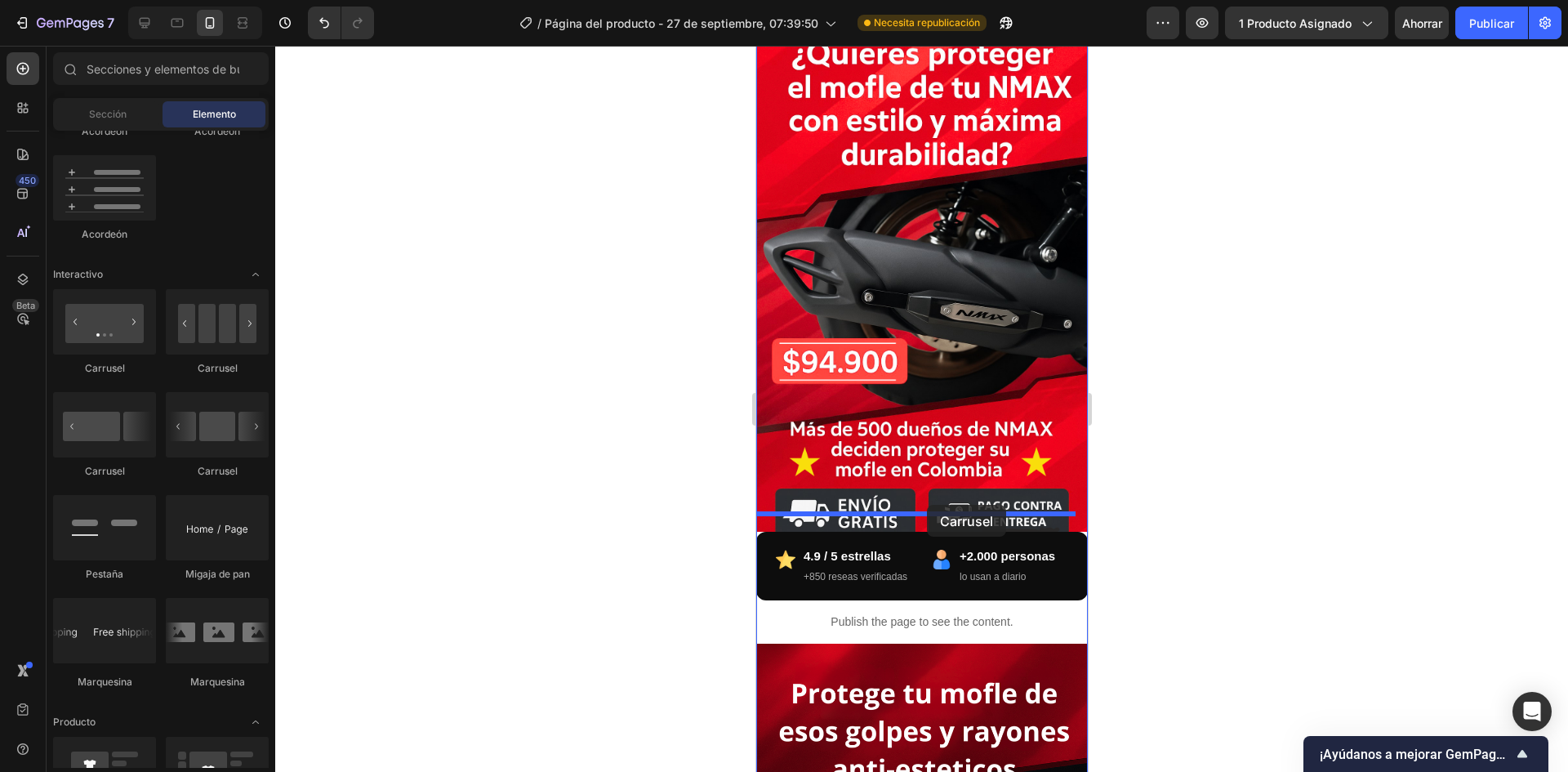
scroll to position [102, 0]
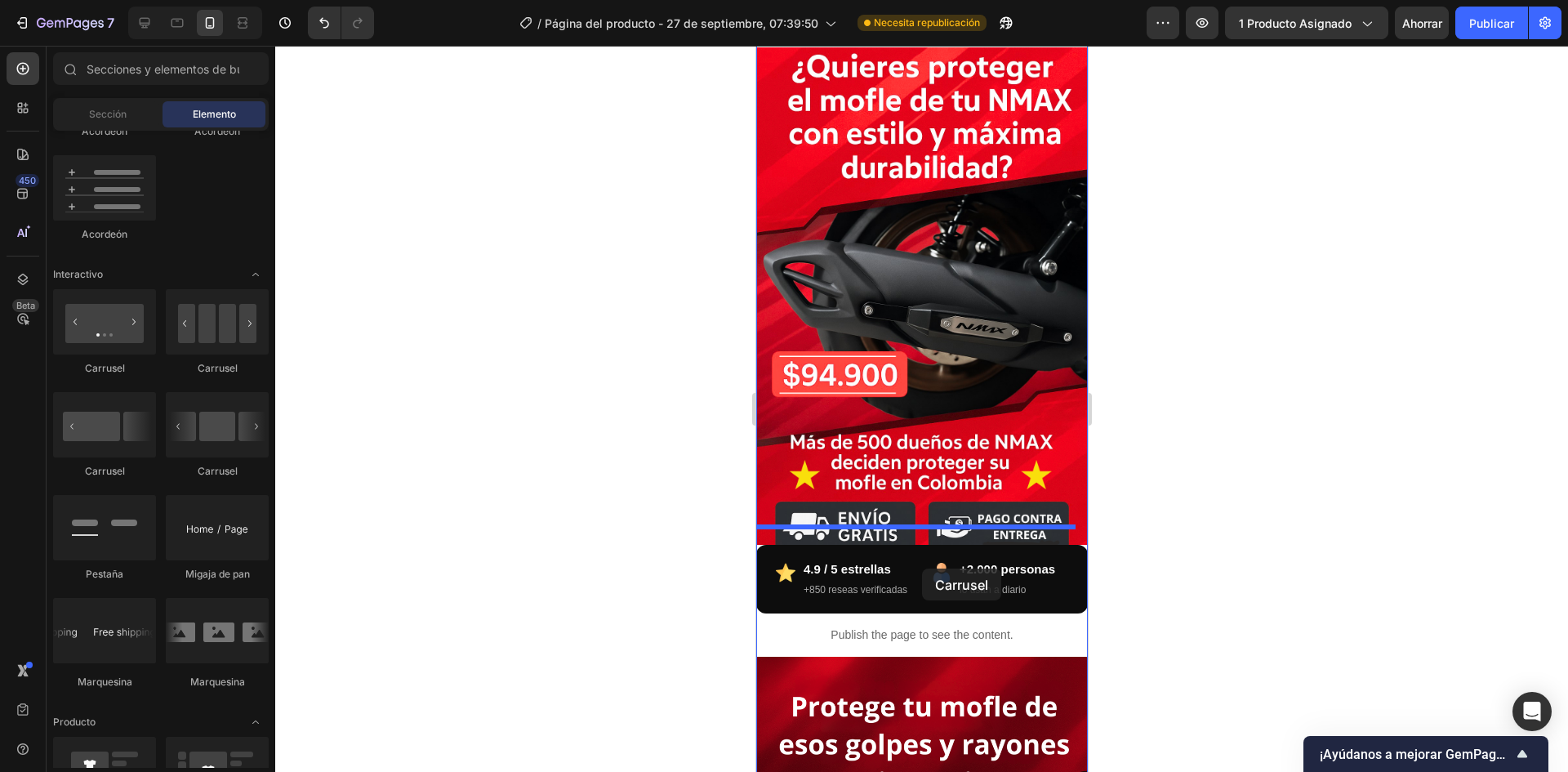
drag, startPoint x: 859, startPoint y: 391, endPoint x: 921, endPoint y: 568, distance: 187.5
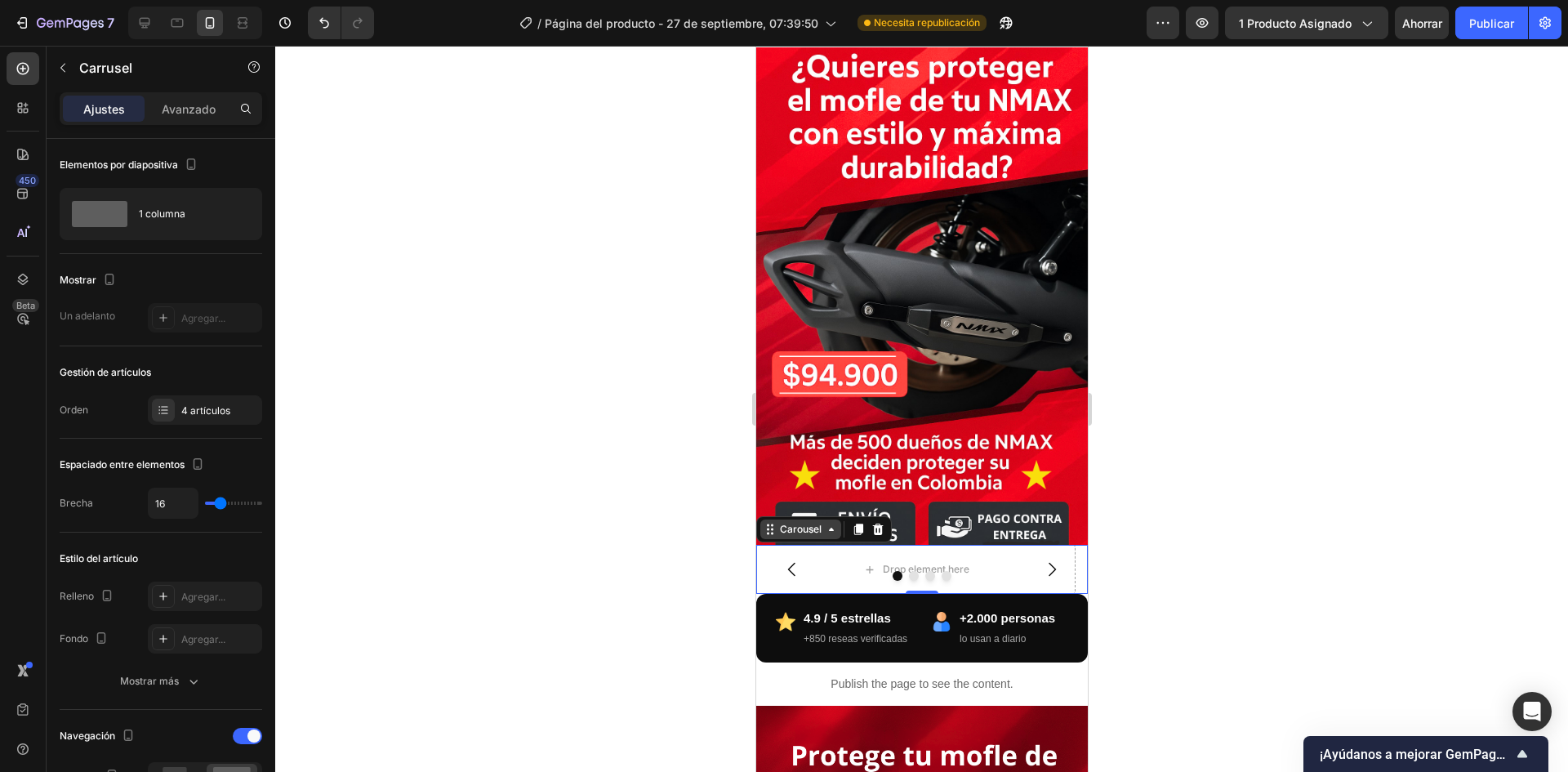
click at [832, 520] on div "Carousel" at bounding box center [799, 529] width 81 height 20
click at [829, 571] on div at bounding box center [920, 576] width 332 height 10
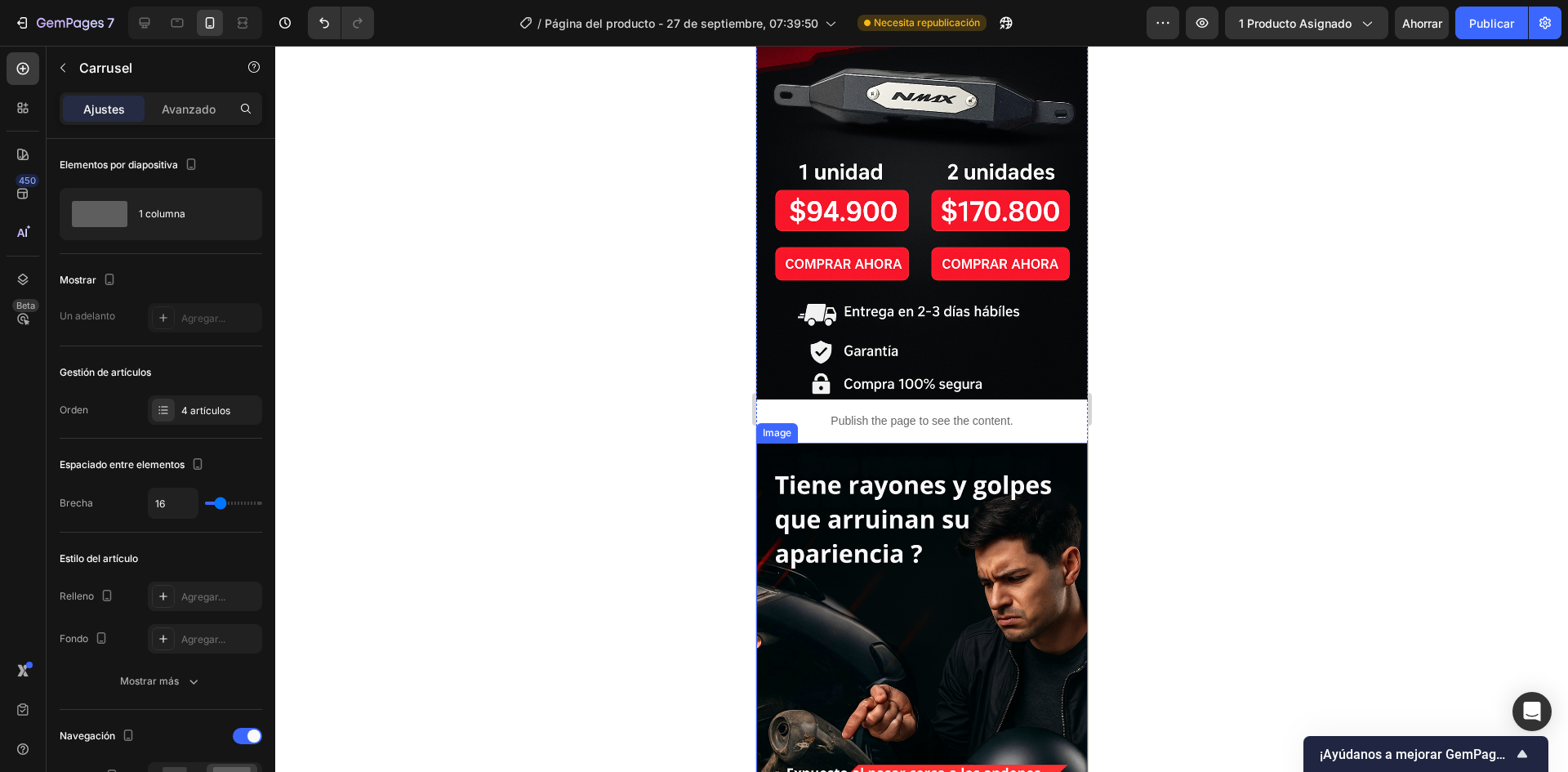
scroll to position [918, 0]
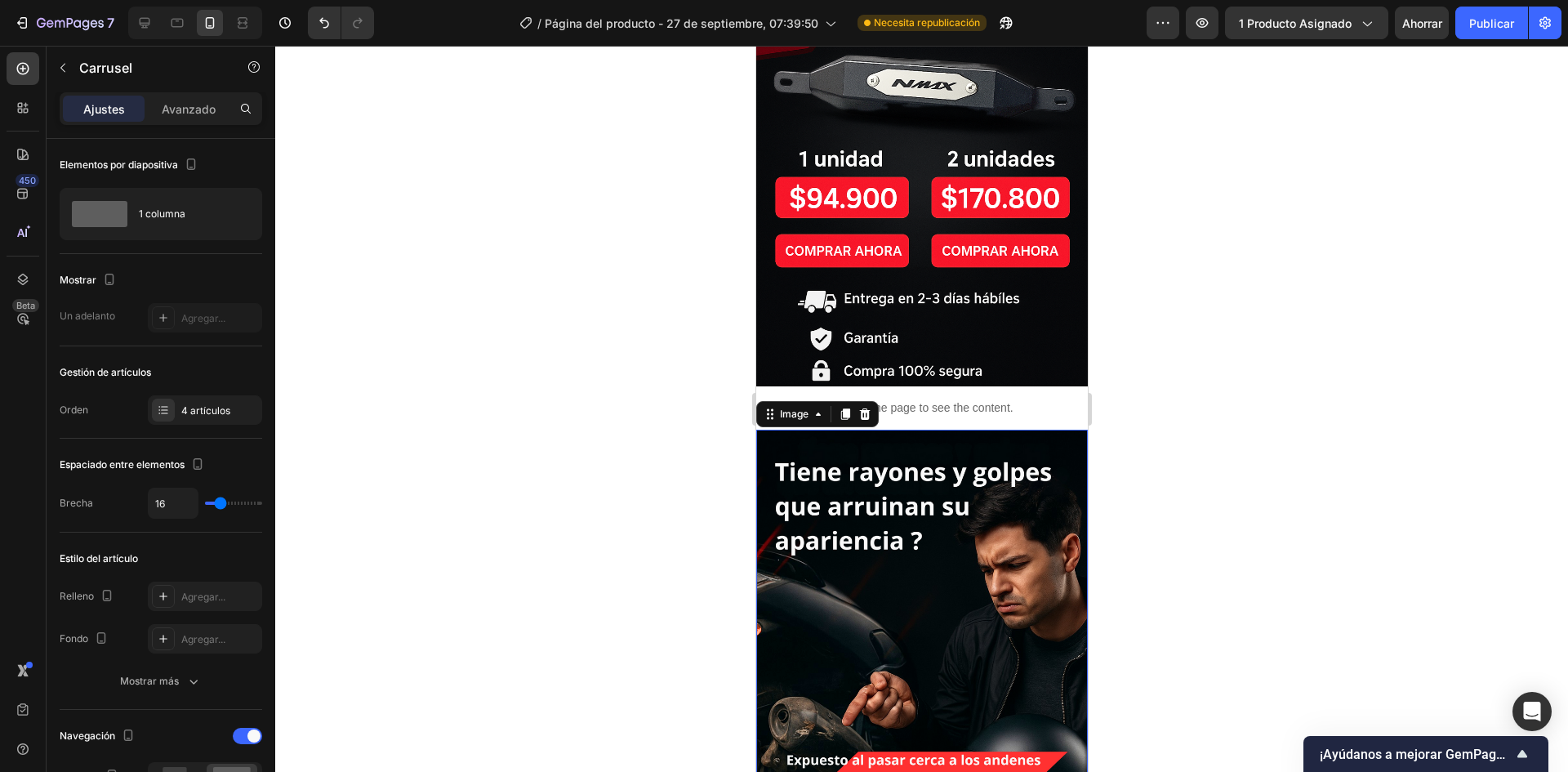
click at [924, 453] on img at bounding box center [920, 678] width 332 height 497
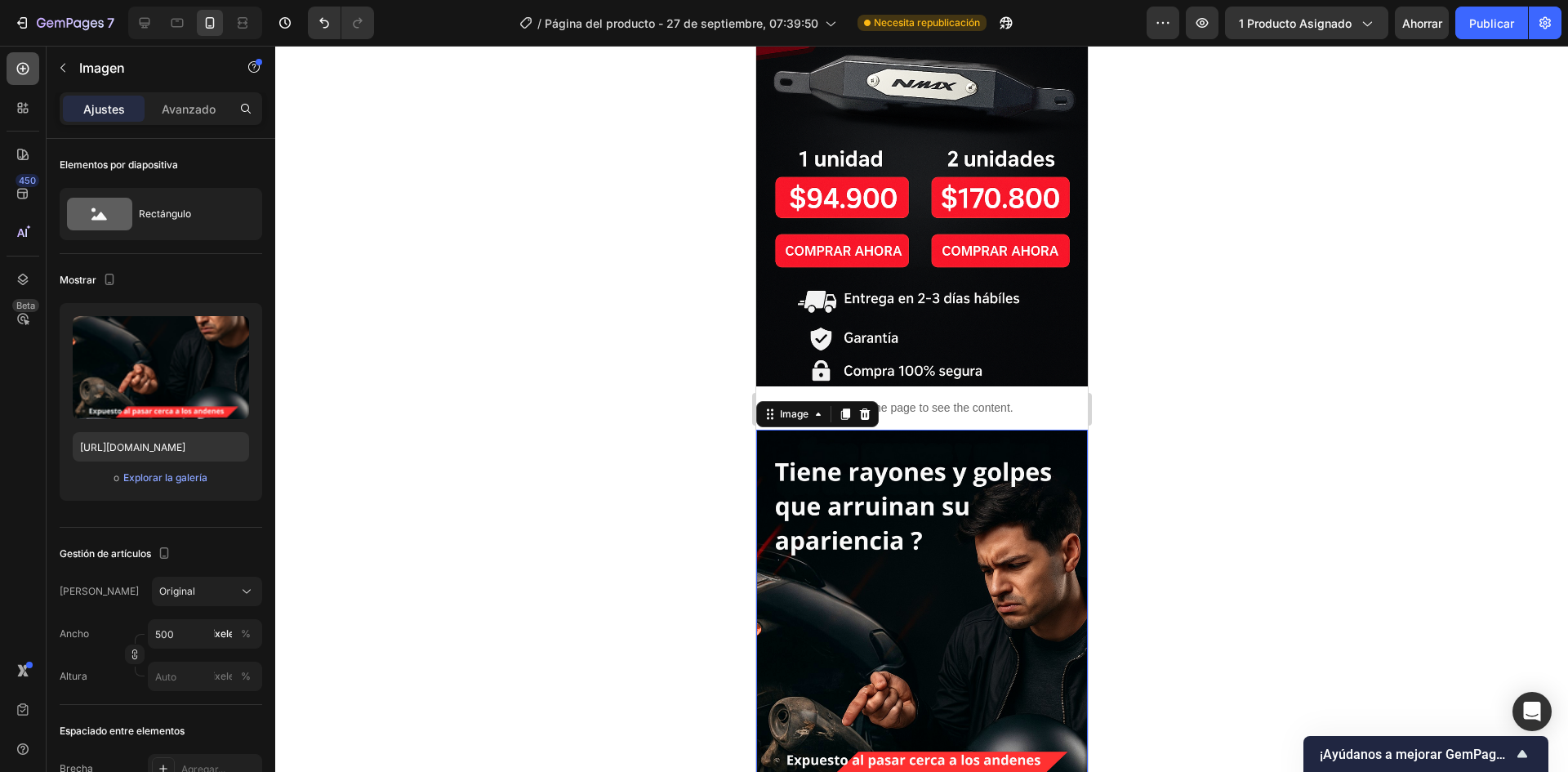
click at [7, 75] on div at bounding box center [22, 68] width 32 height 32
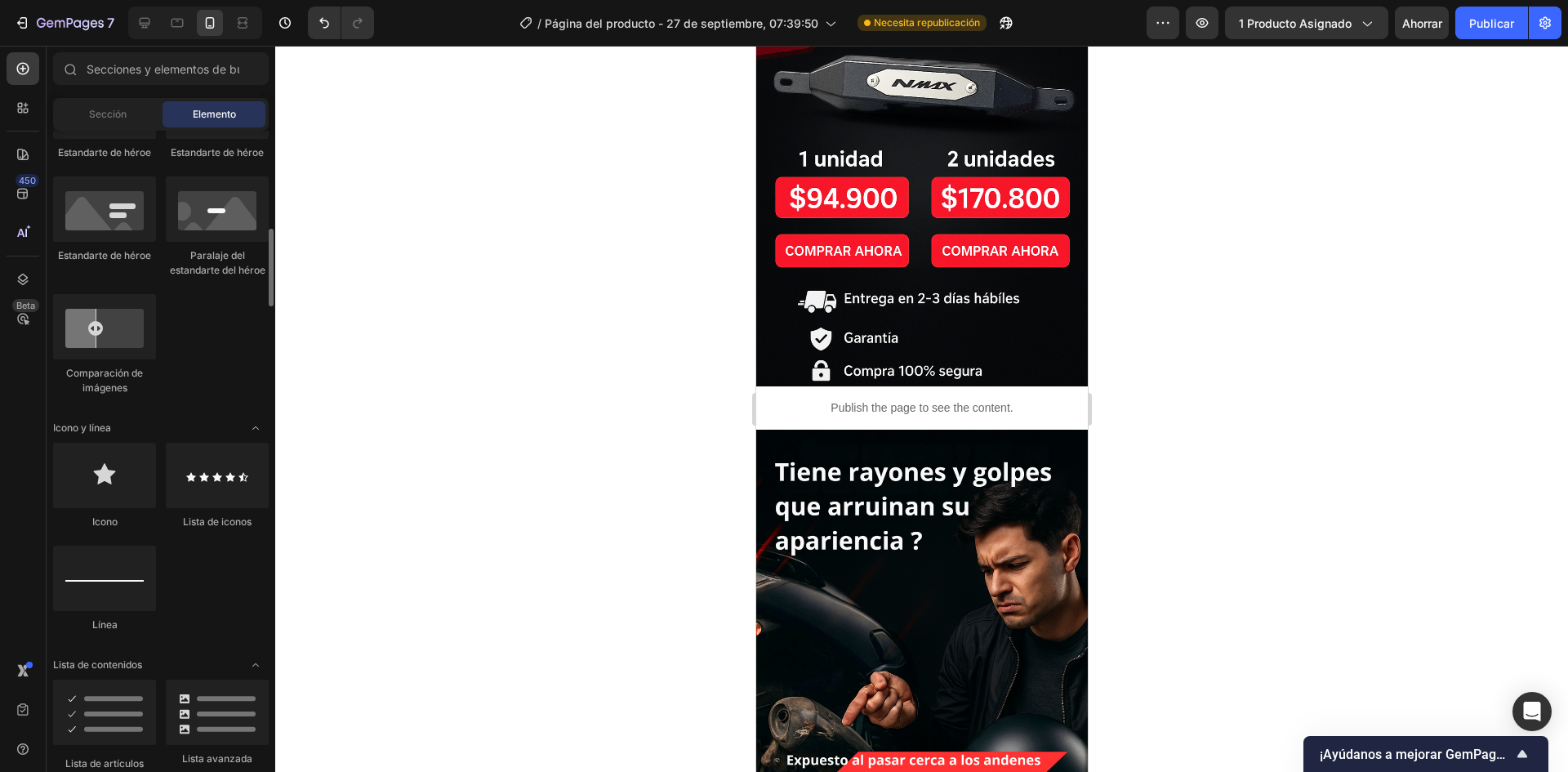
scroll to position [559, 0]
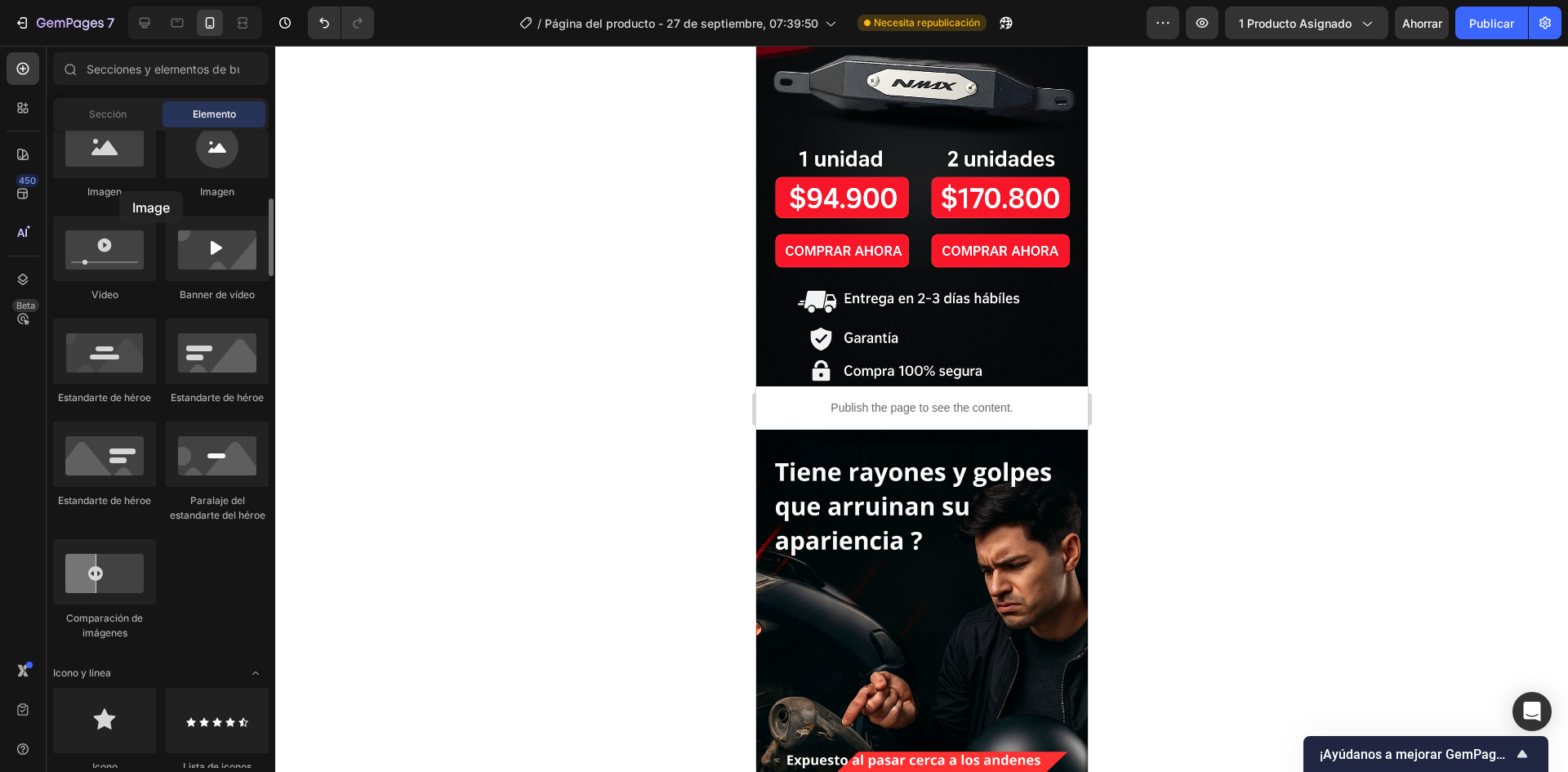
click at [119, 191] on font "Imagen" at bounding box center [104, 192] width 34 height 13
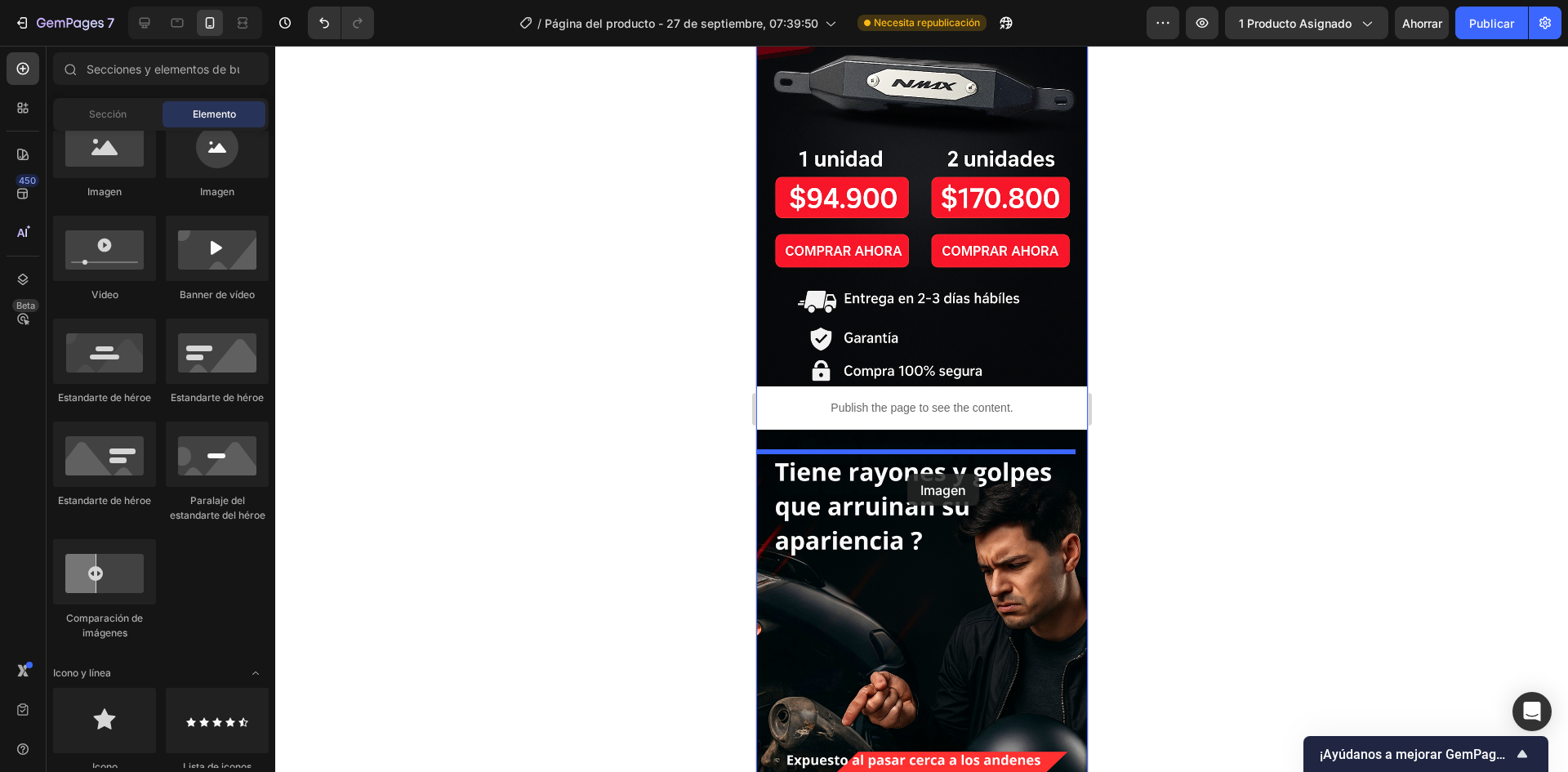
drag, startPoint x: 876, startPoint y: 218, endPoint x: 907, endPoint y: 474, distance: 257.9
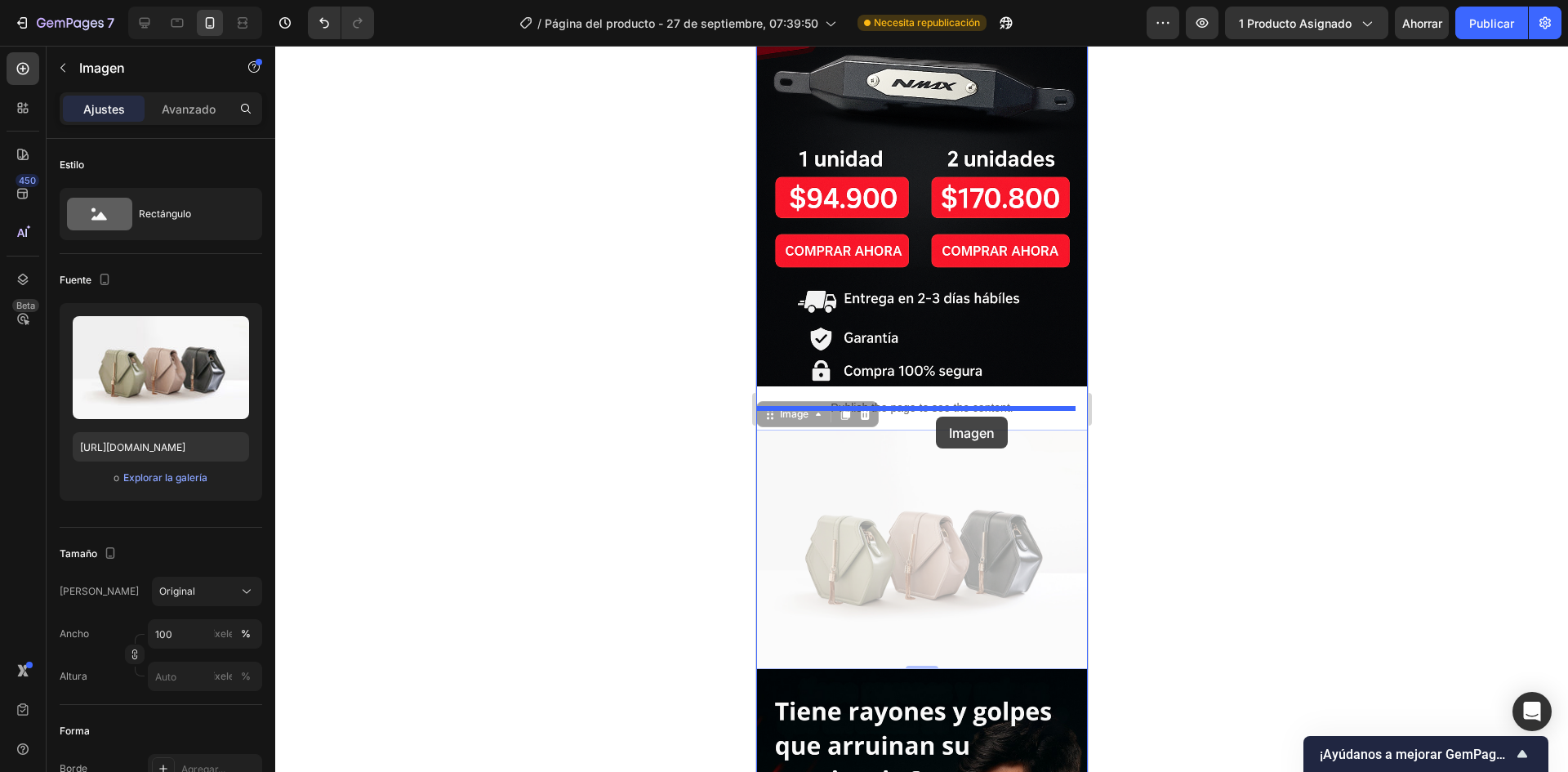
drag, startPoint x: 944, startPoint y: 492, endPoint x: 936, endPoint y: 416, distance: 76.4
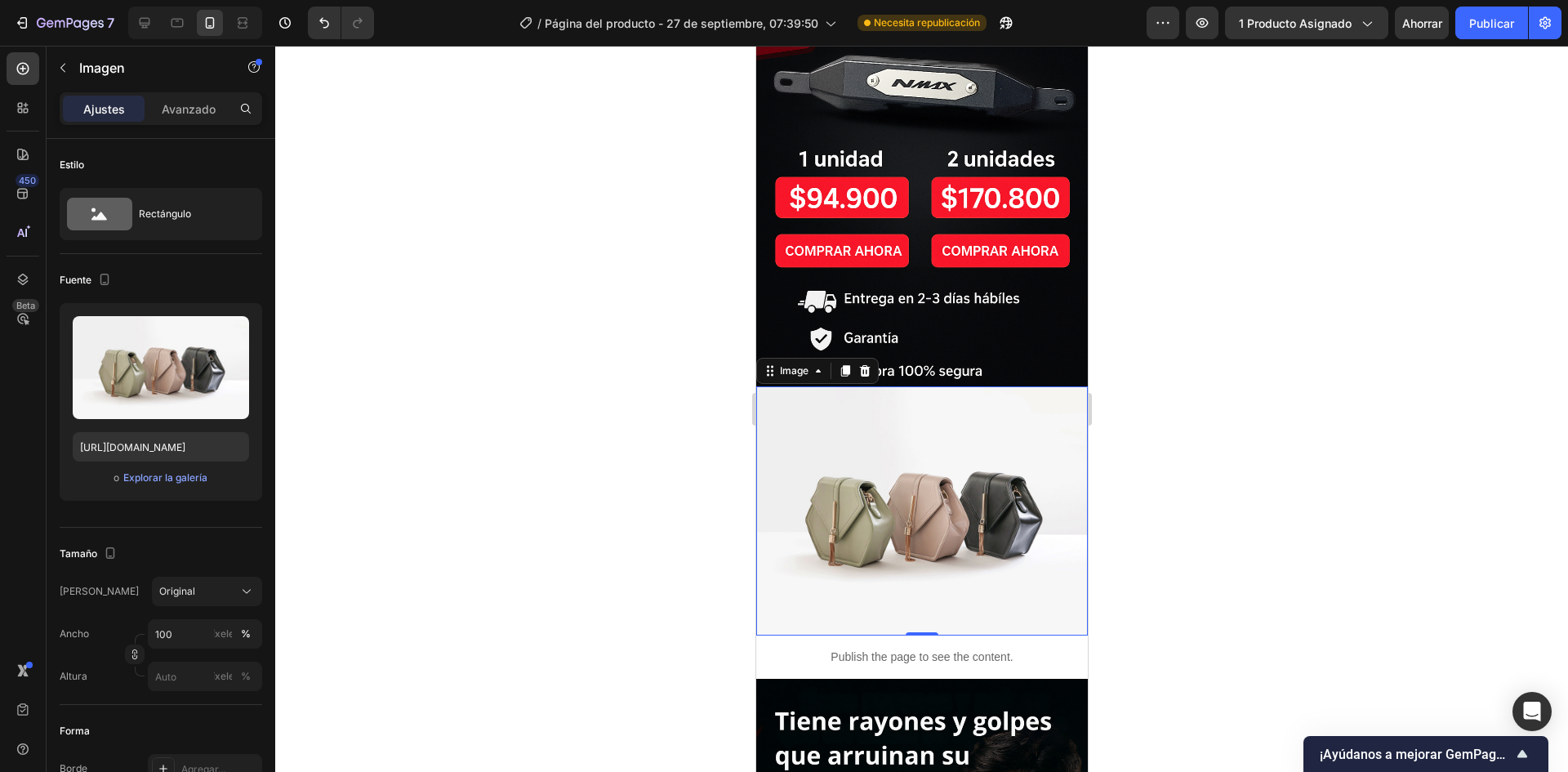
click at [619, 539] on div at bounding box center [921, 409] width 1293 height 726
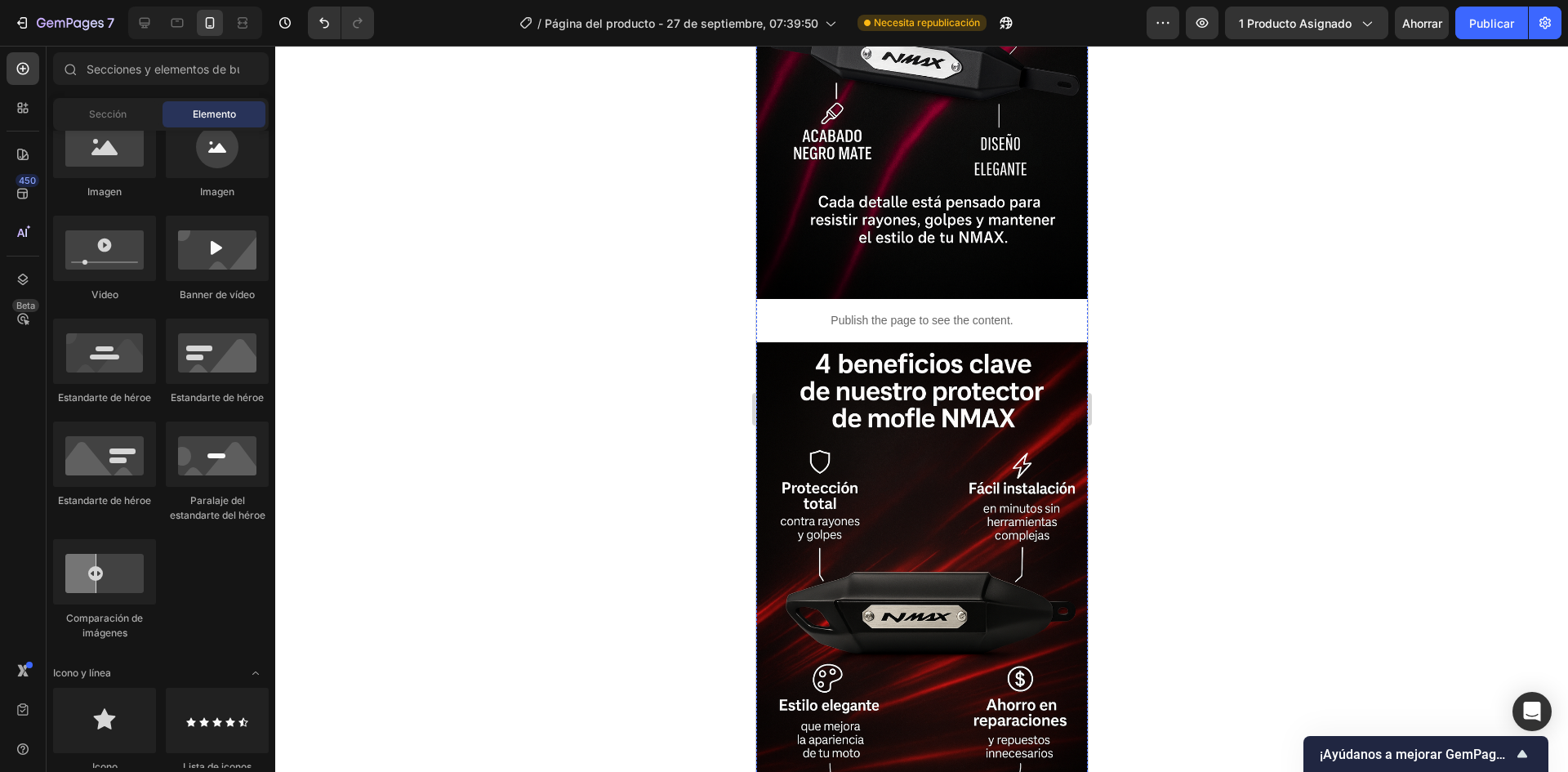
scroll to position [2225, 0]
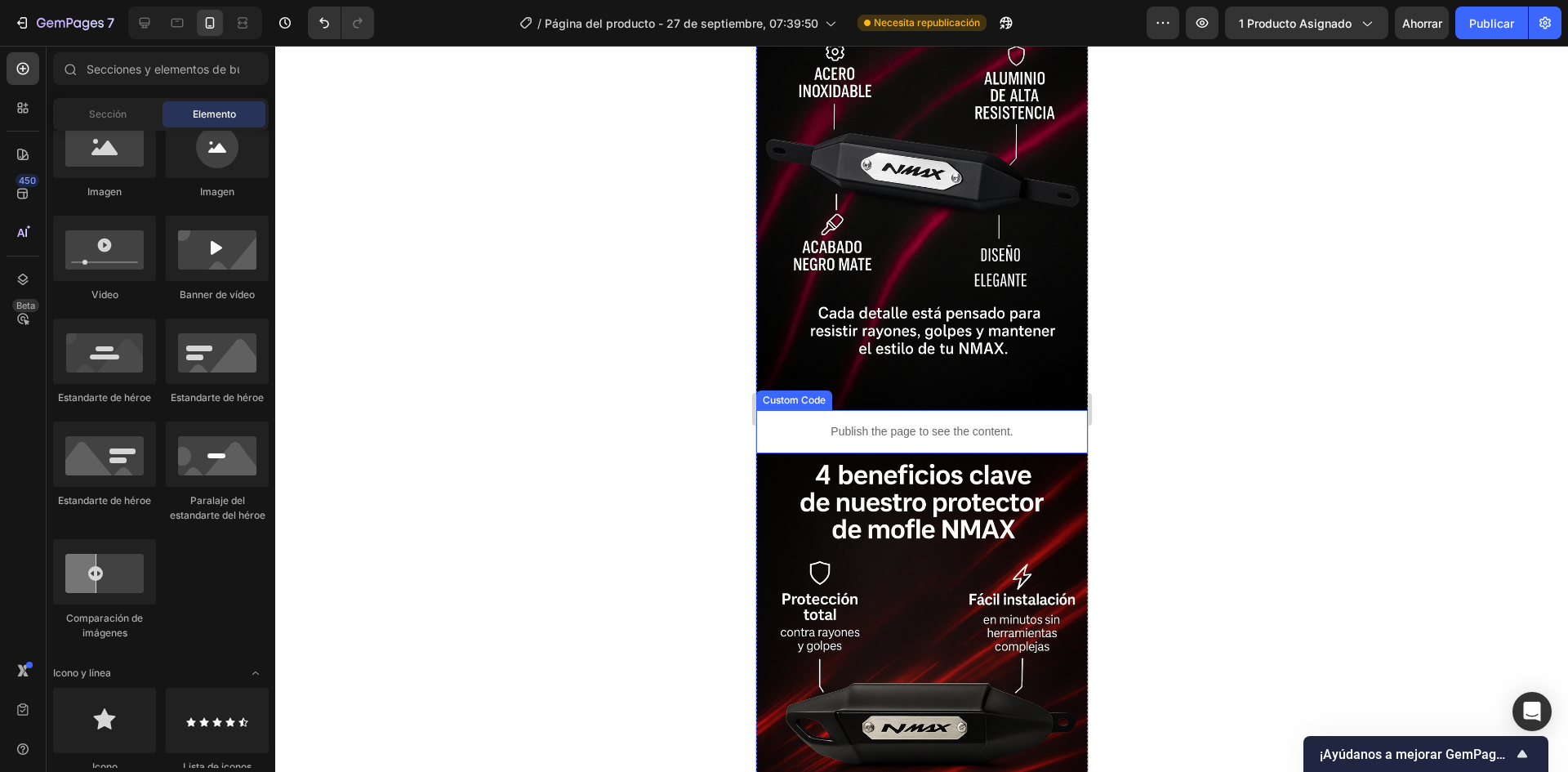
click at [957, 422] on div "Publish the page to see the content." at bounding box center [920, 431] width 332 height 43
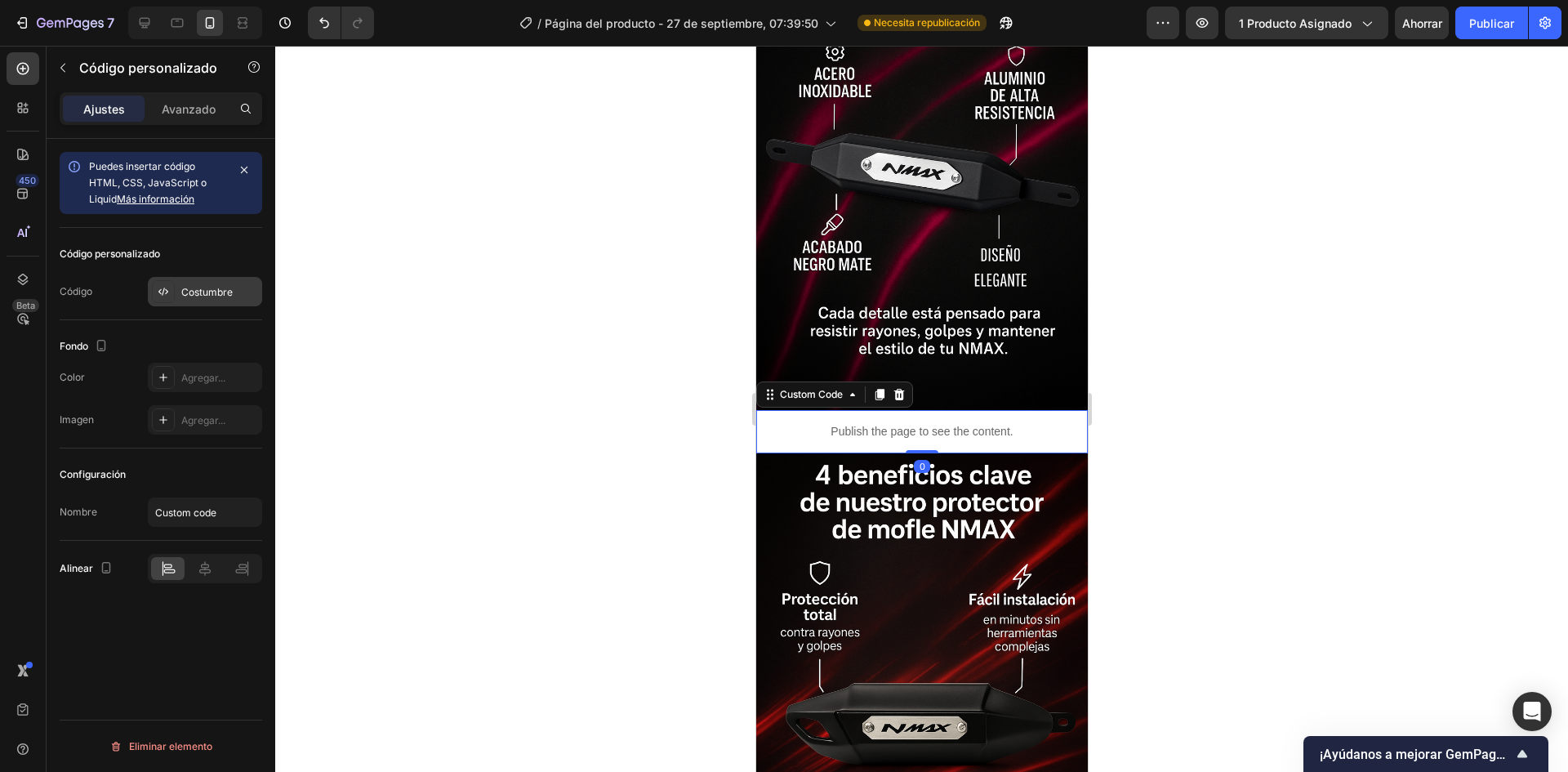
click at [240, 304] on div "Costumbre" at bounding box center [204, 292] width 114 height 29
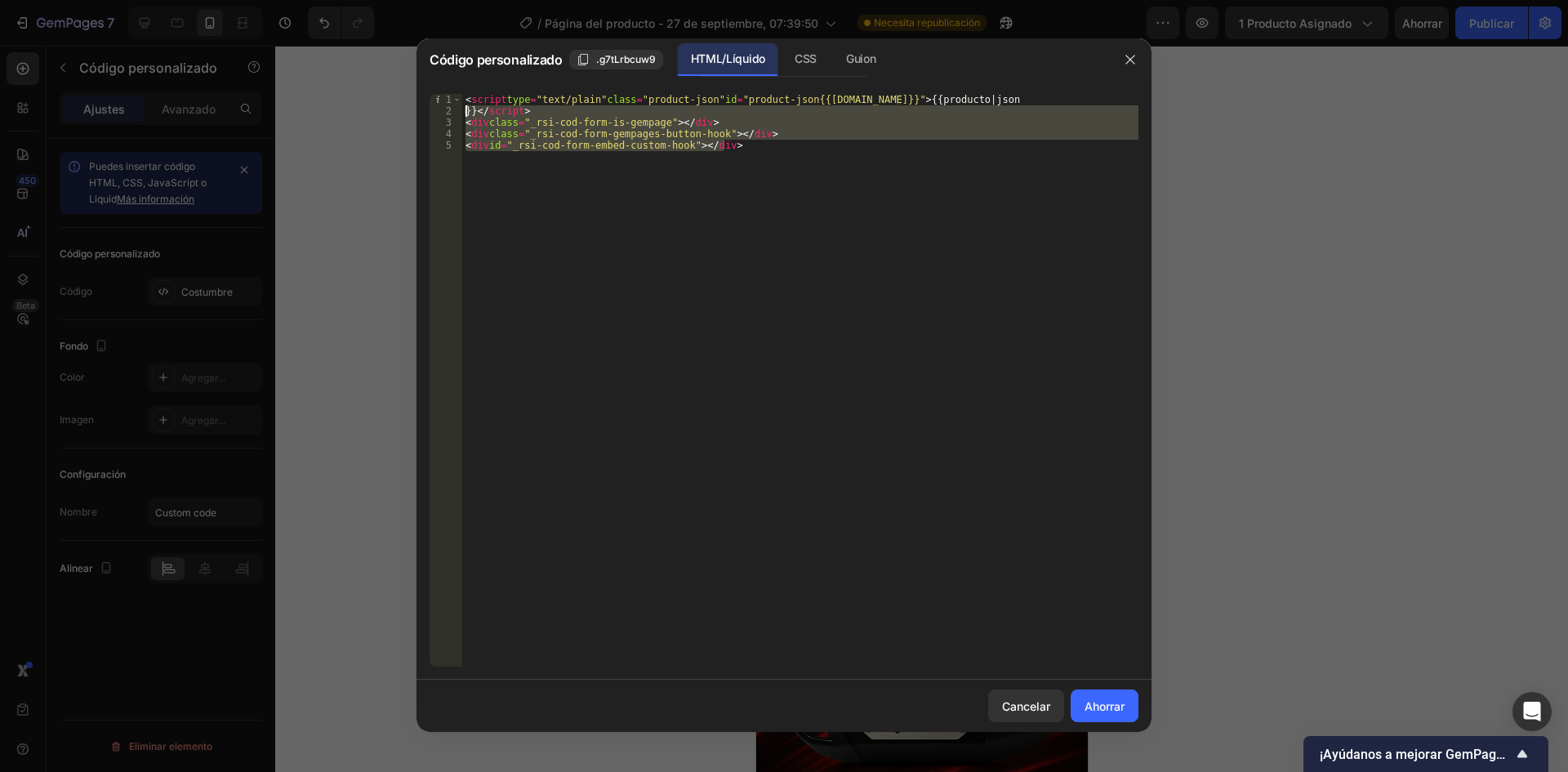
drag, startPoint x: 838, startPoint y: 168, endPoint x: 429, endPoint y: 89, distance: 416.6
click at [428, 91] on div "<div id="_rsi-cod-form-embed-custom-hook"></div> 1 2 3 4 5 < script type = "tex…" at bounding box center [784, 381] width 735 height 599
type textarea "<script type="text/plain" class="product-json" id="product-json{{product.id}}">…"
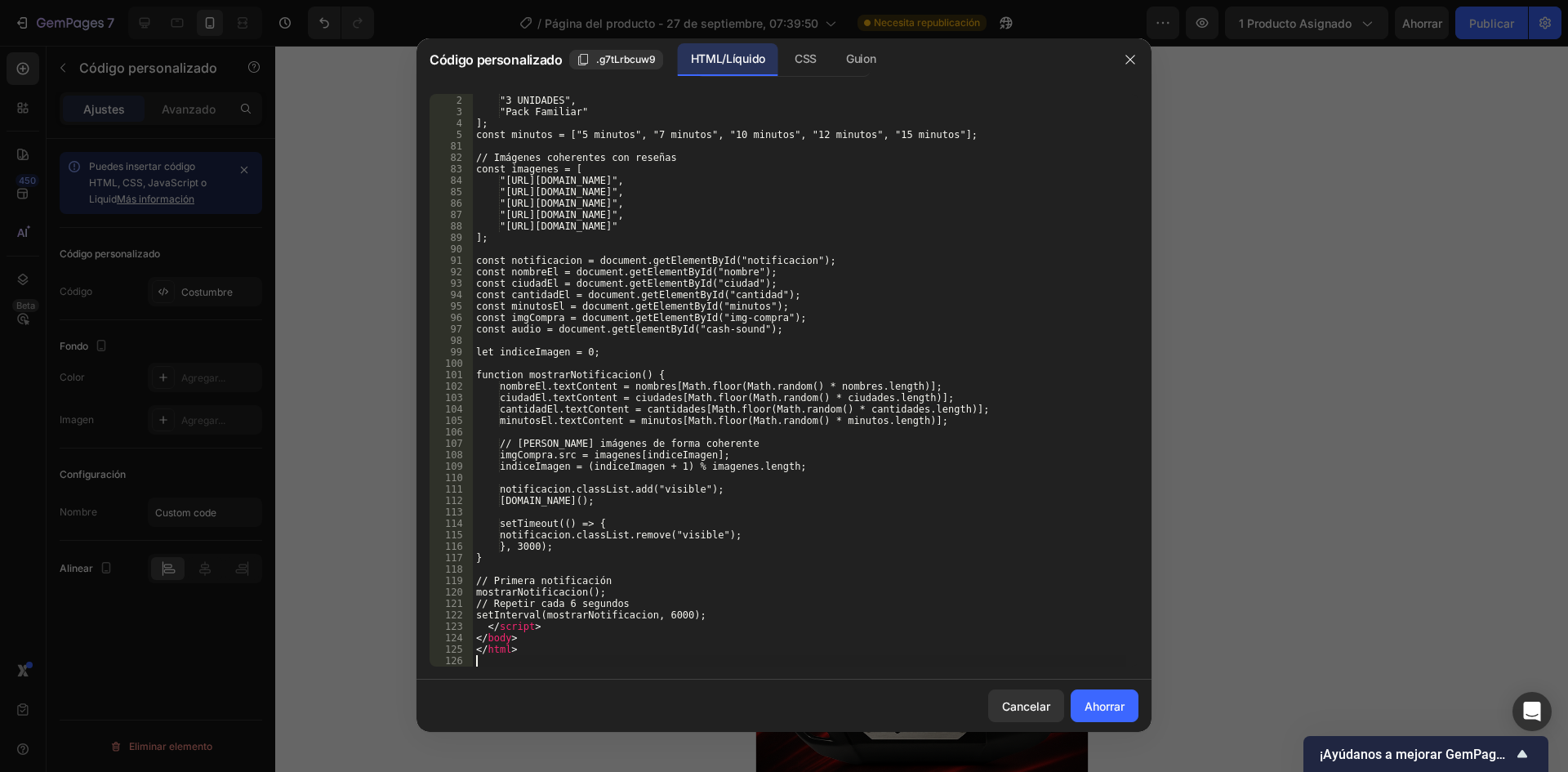
scroll to position [891, 0]
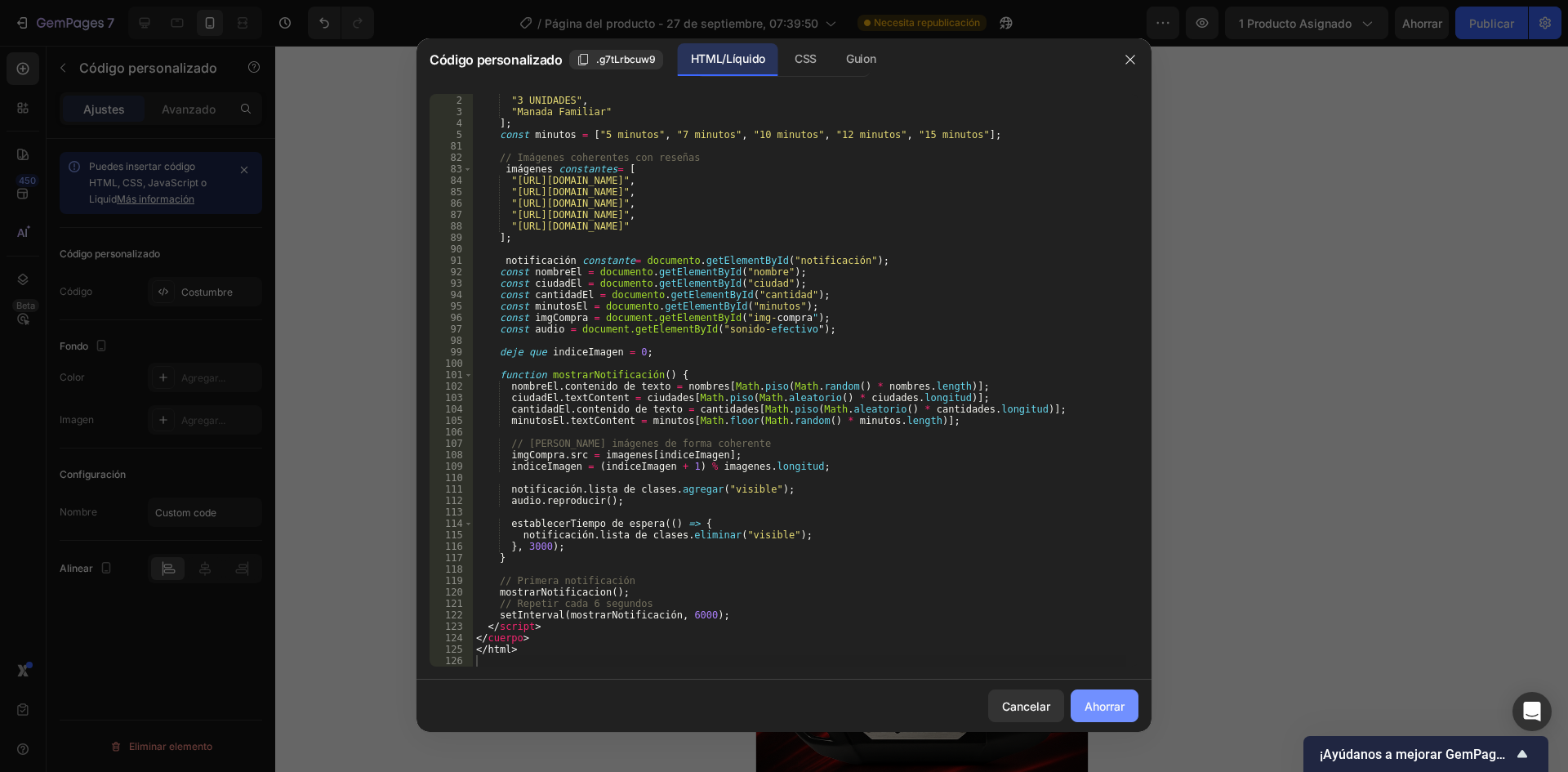
click at [1115, 707] on font "Ahorrar" at bounding box center [1104, 706] width 40 height 14
type textarea "</html>"
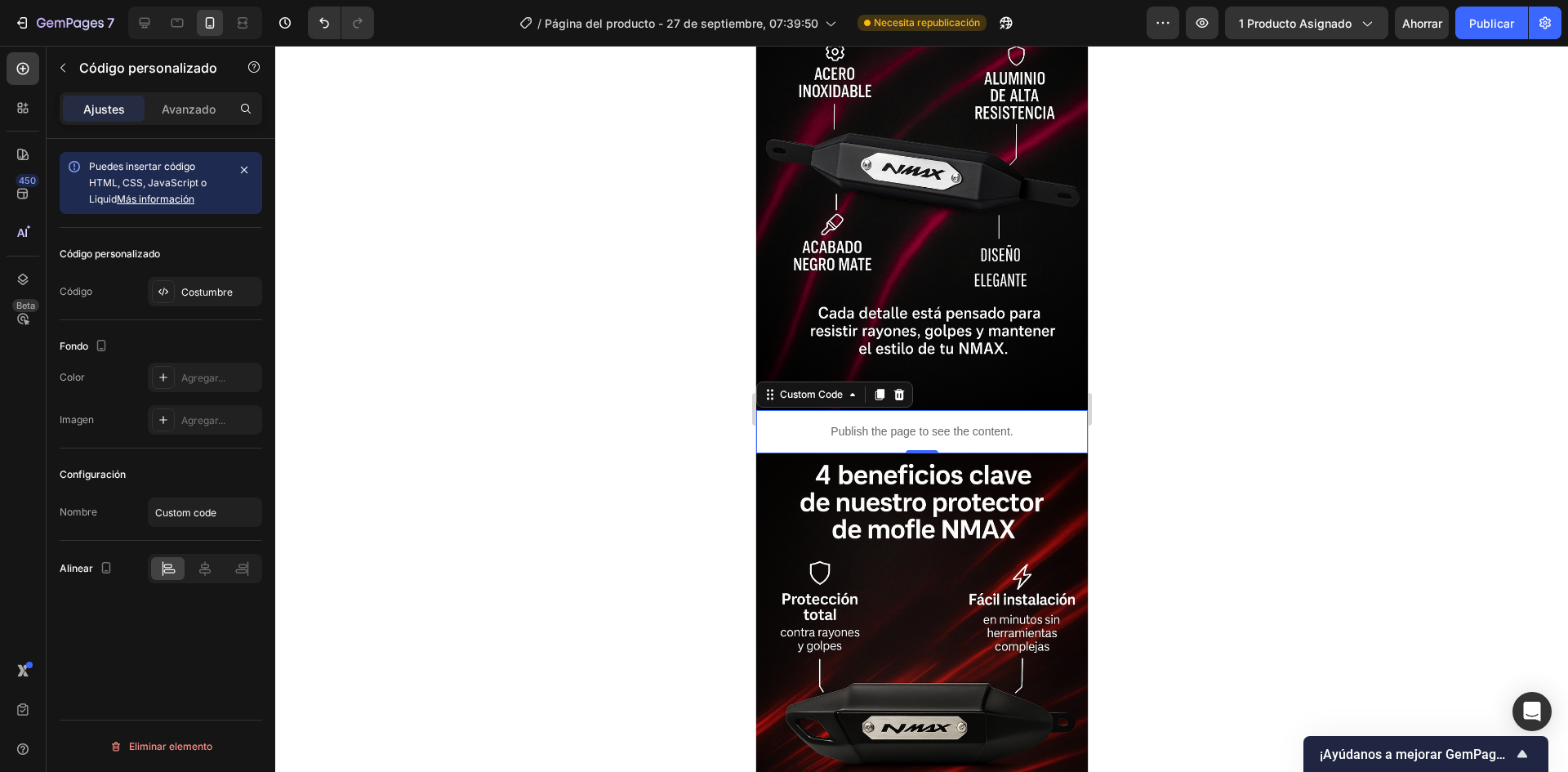
click at [1411, 43] on div "7 / Página del producto - 27 de septiembre, 07:39:50 Necesita republicación Ava…" at bounding box center [784, 23] width 1568 height 47
click at [1420, 27] on font "Ahorrar" at bounding box center [1422, 23] width 40 height 14
click at [1495, 34] on button "Publicar" at bounding box center [1492, 23] width 72 height 32
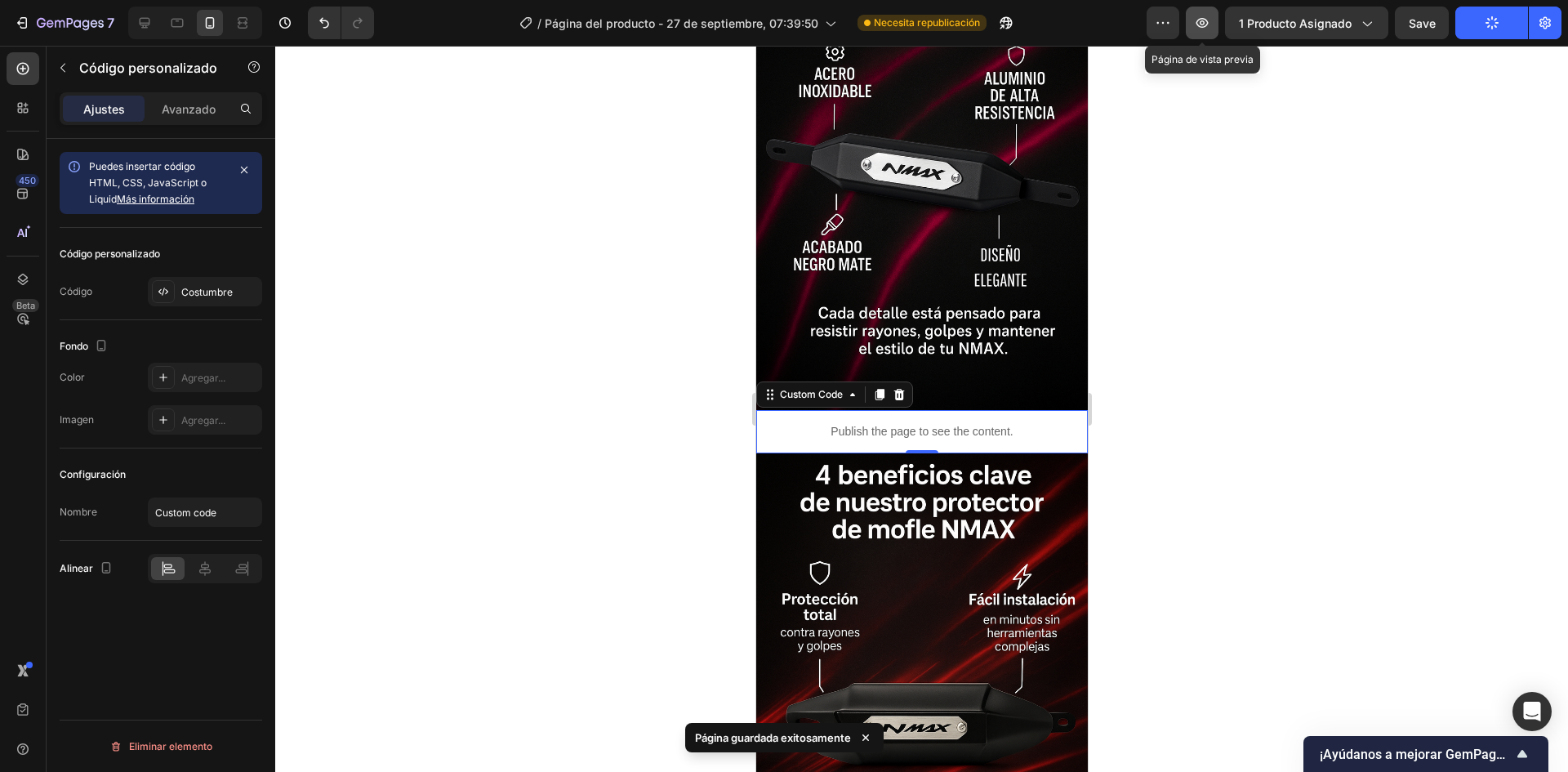
click at [1202, 22] on icon "button" at bounding box center [1201, 23] width 5 height 5
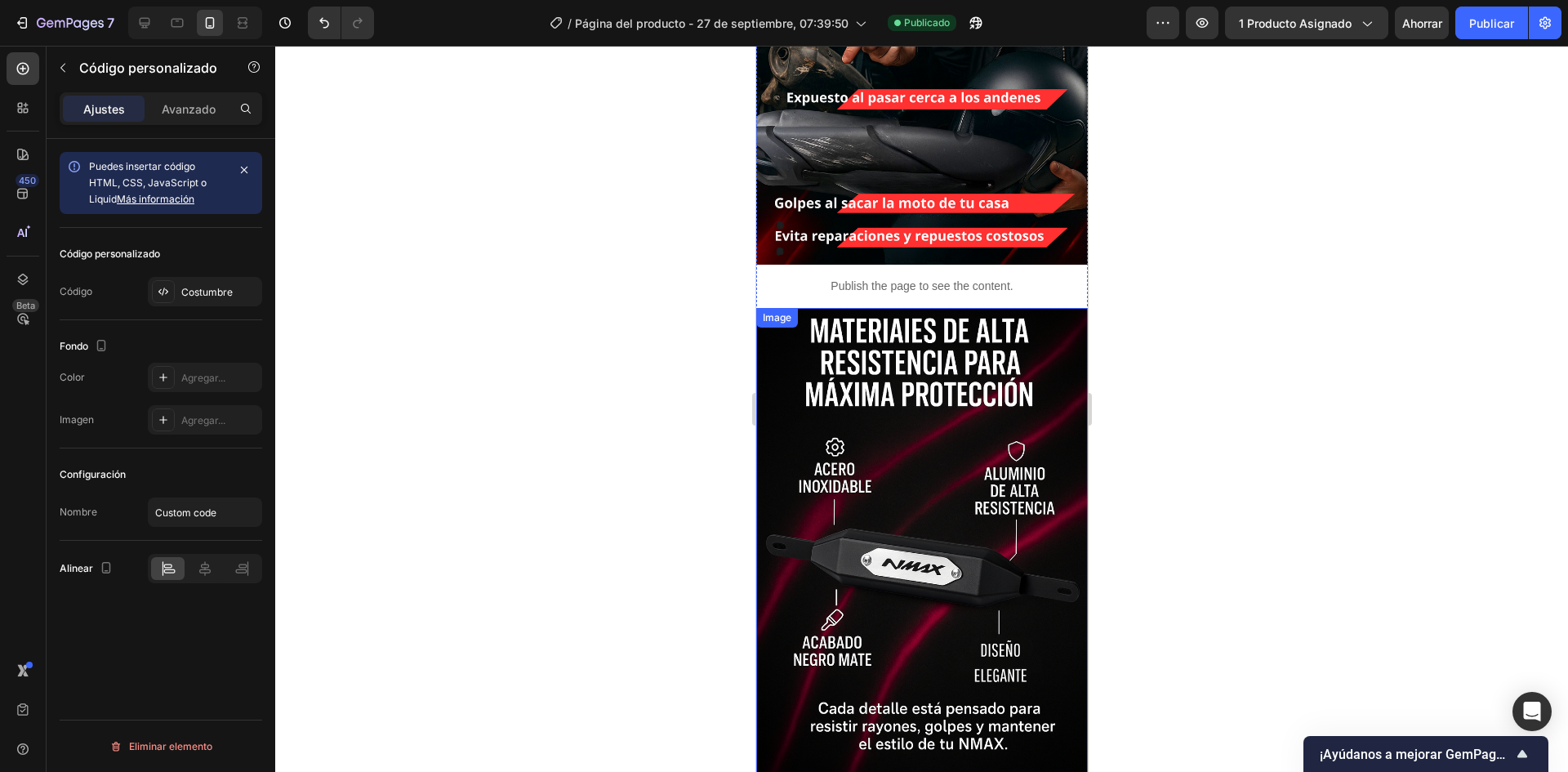
scroll to position [2144, 0]
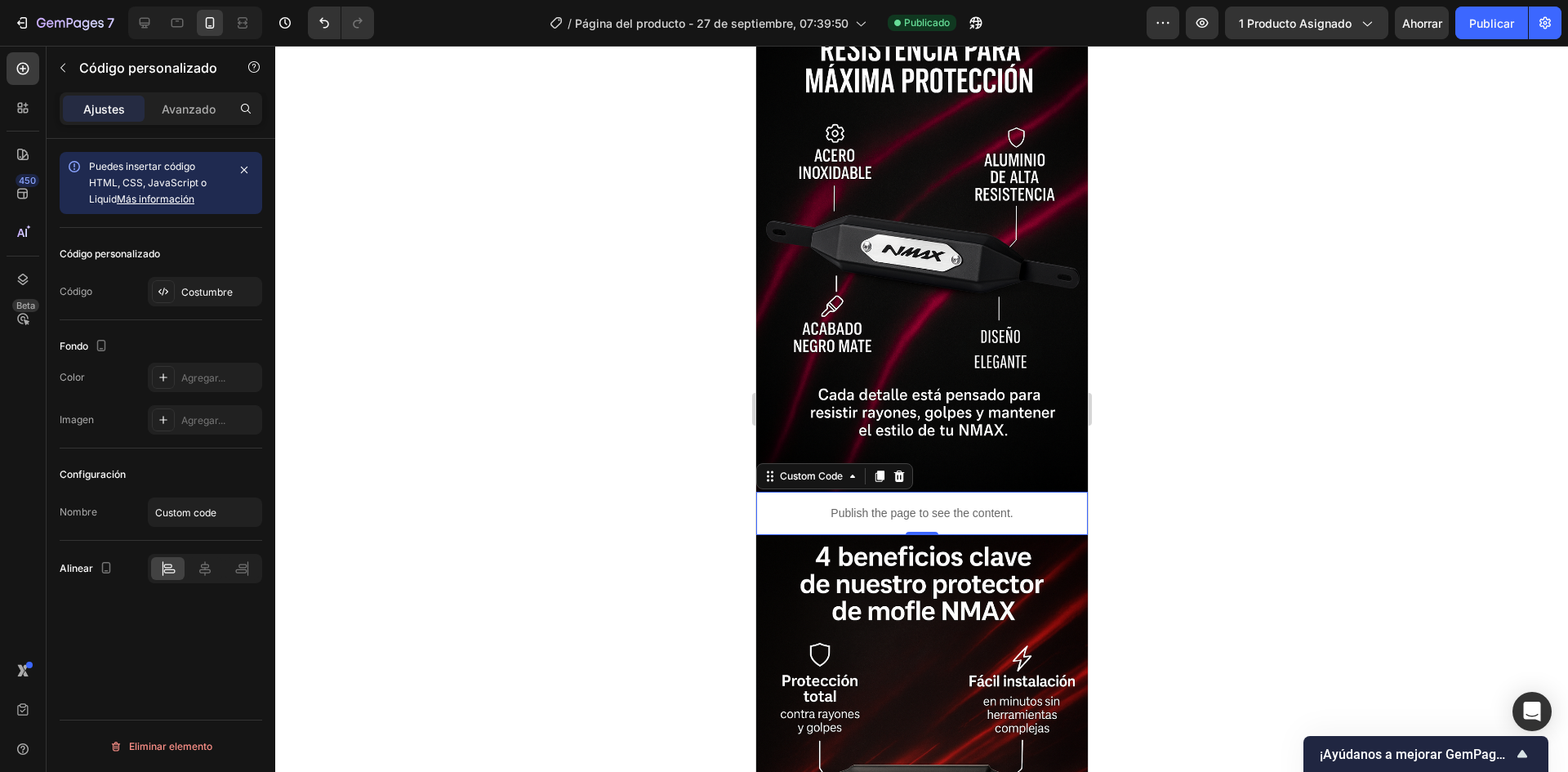
click at [913, 505] on p "Publish the page to see the content." at bounding box center [920, 514] width 332 height 18
click at [201, 295] on font "Costumbre" at bounding box center [206, 292] width 52 height 13
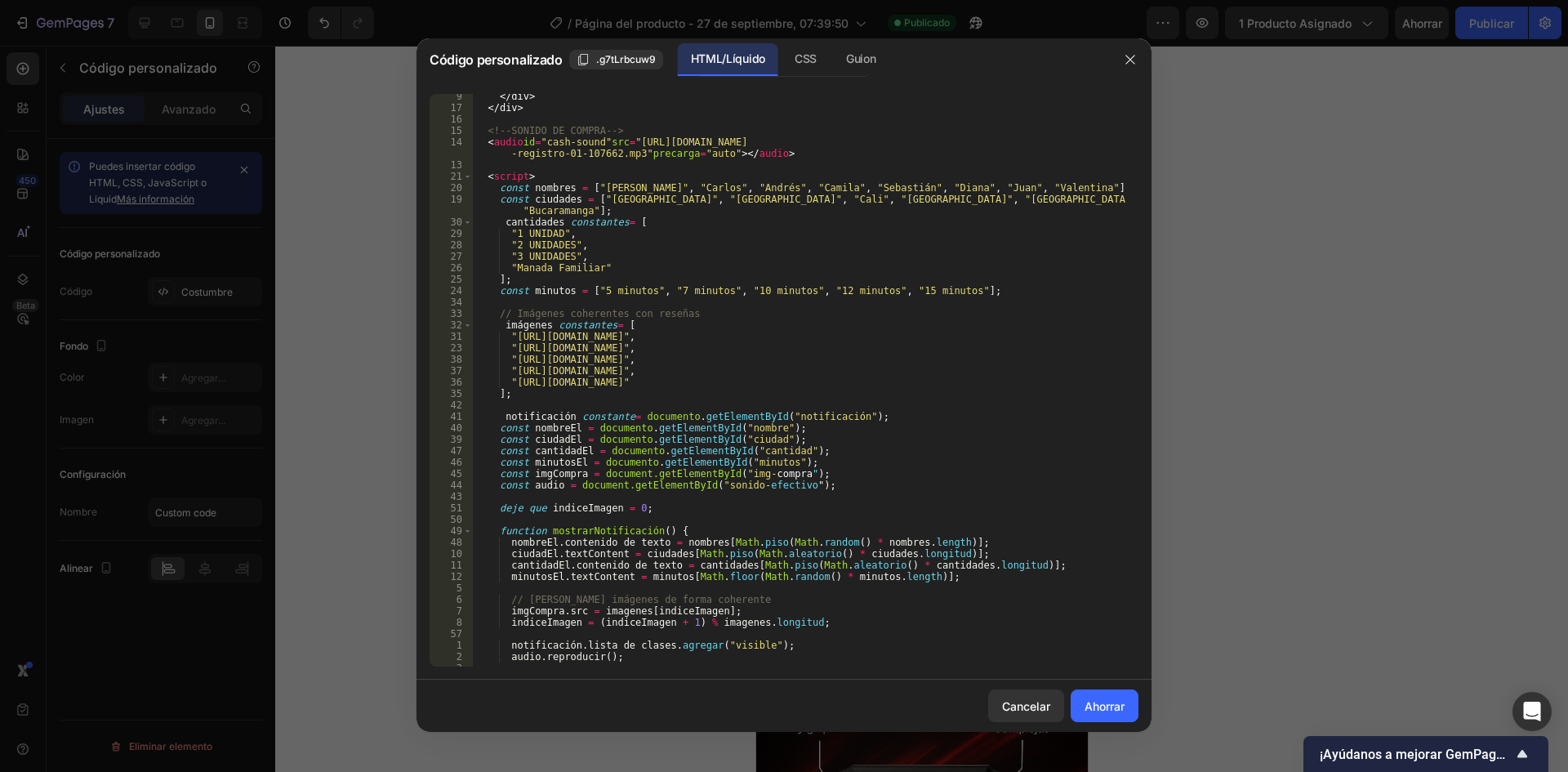
scroll to position [891, 0]
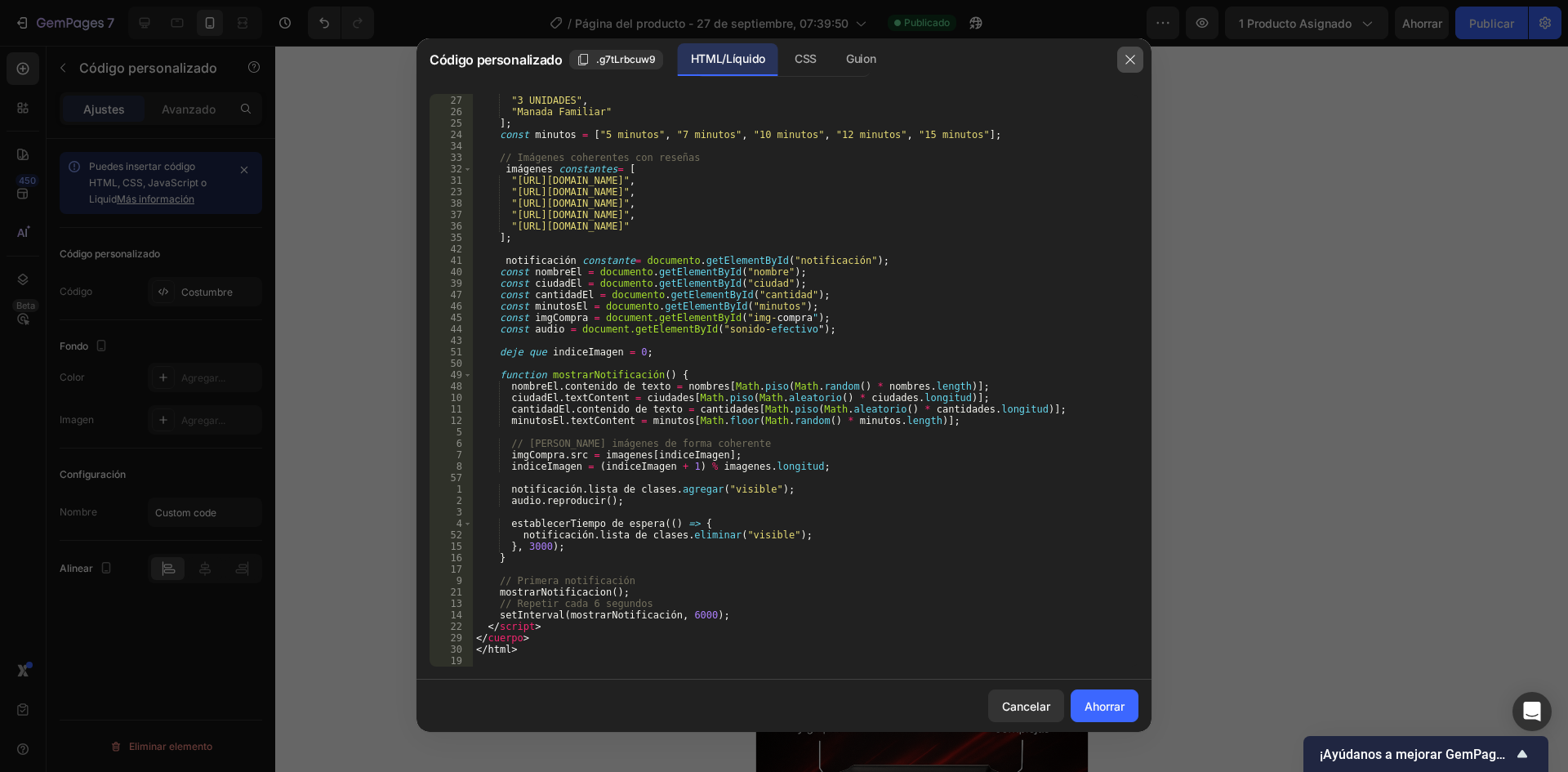
click at [1130, 62] on icon "button" at bounding box center [1130, 59] width 13 height 13
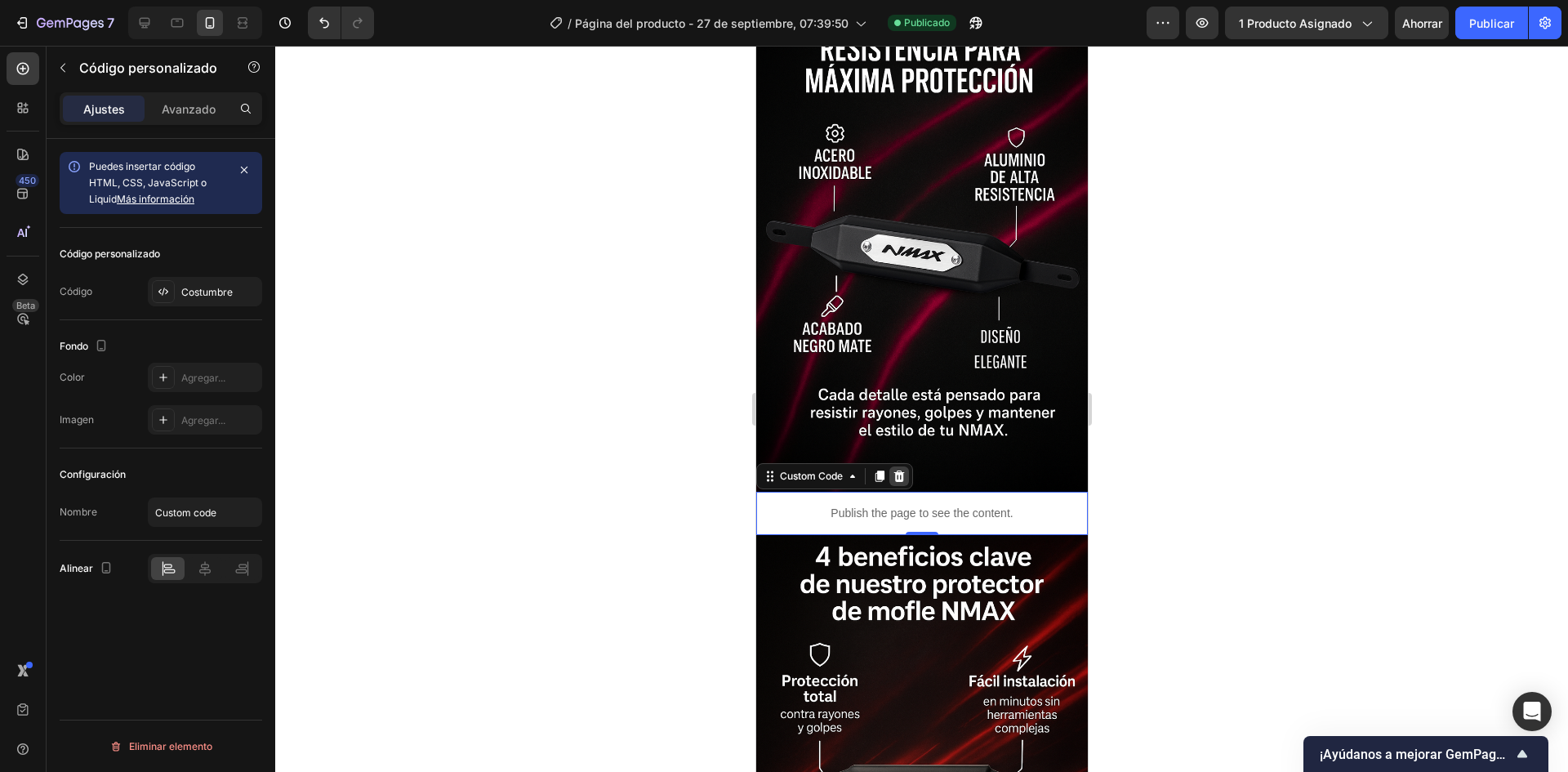
click at [898, 470] on icon at bounding box center [898, 476] width 11 height 12
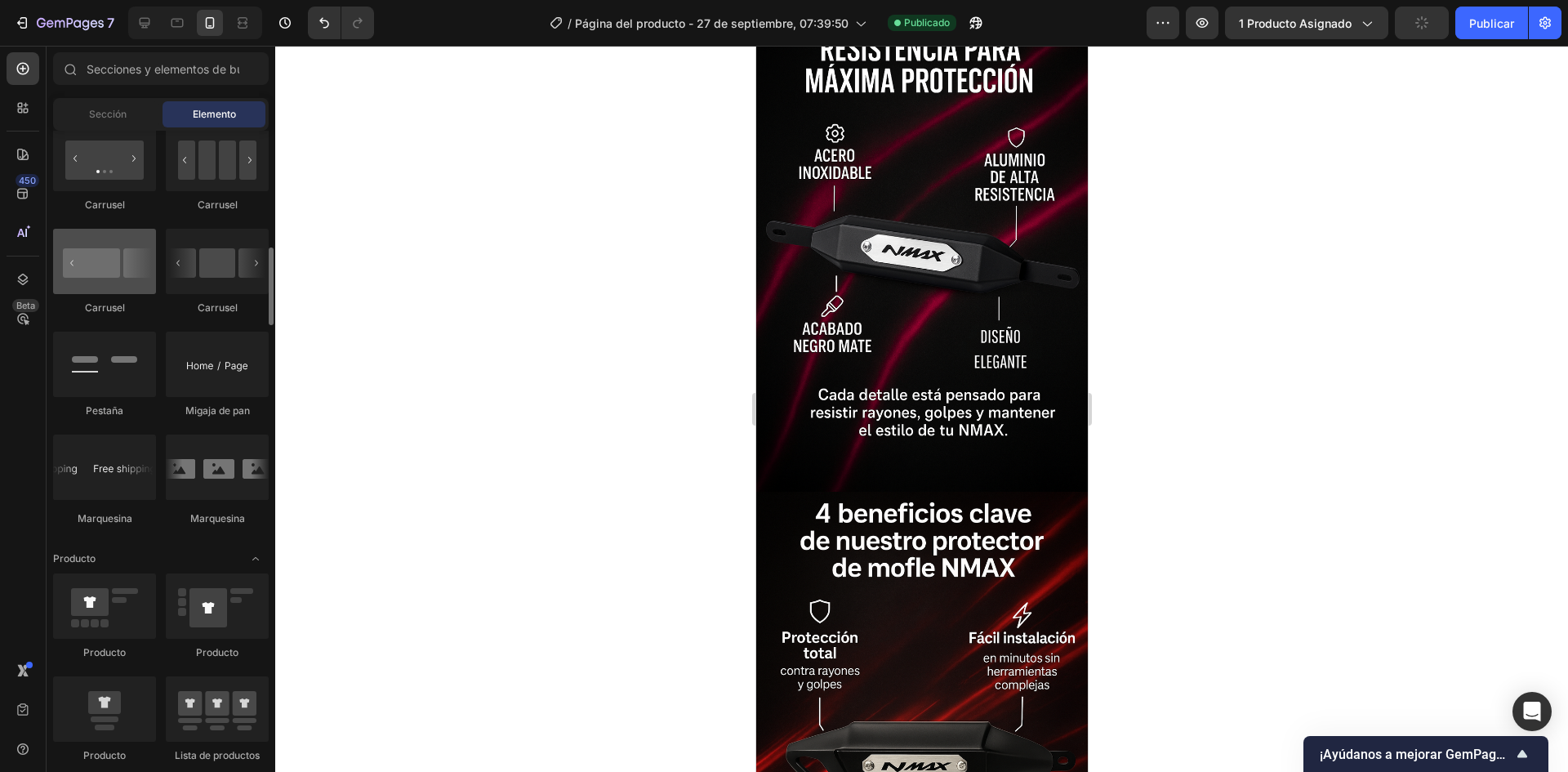
scroll to position [1620, 0]
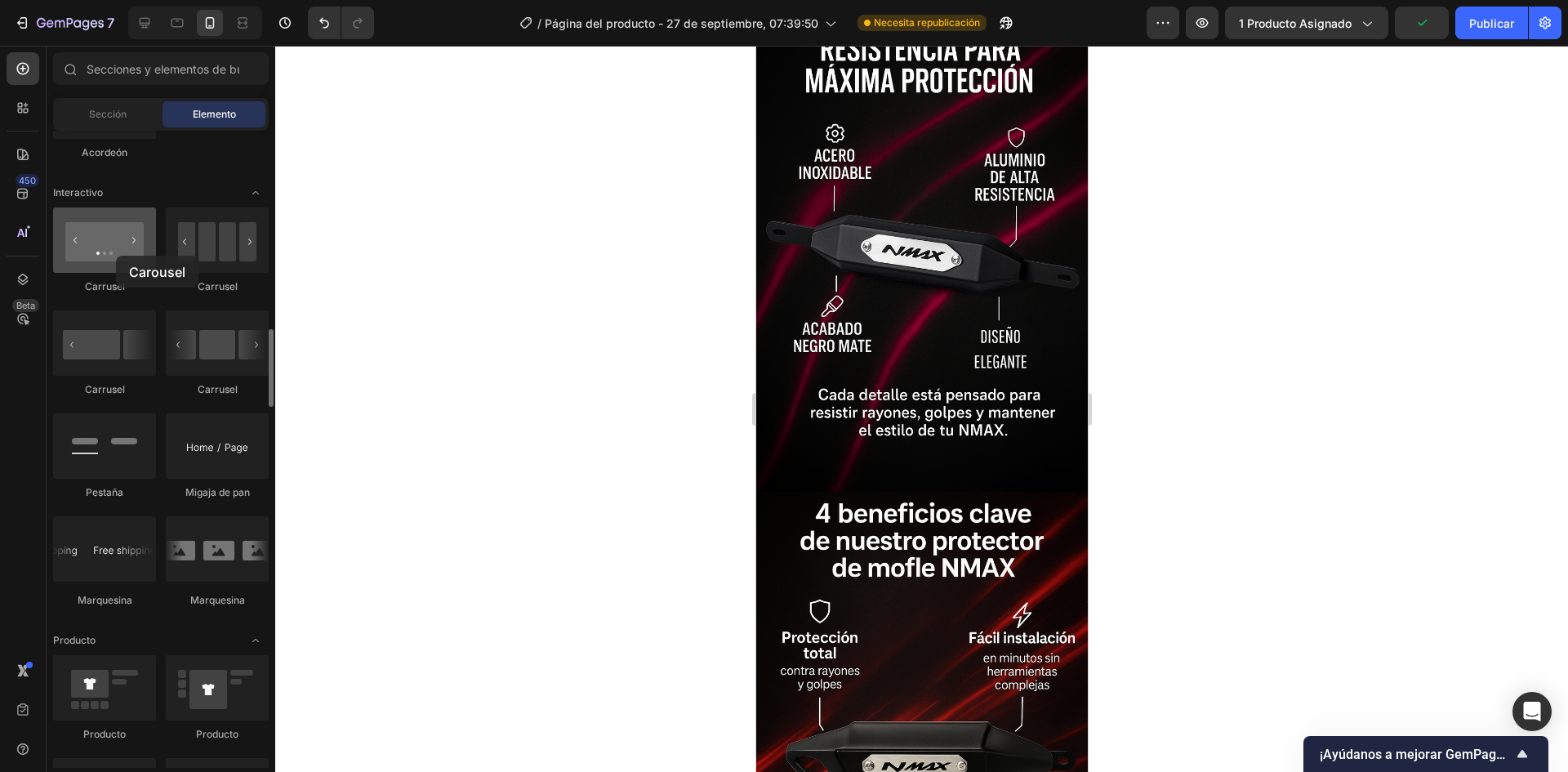
click at [116, 255] on div at bounding box center [104, 240] width 103 height 66
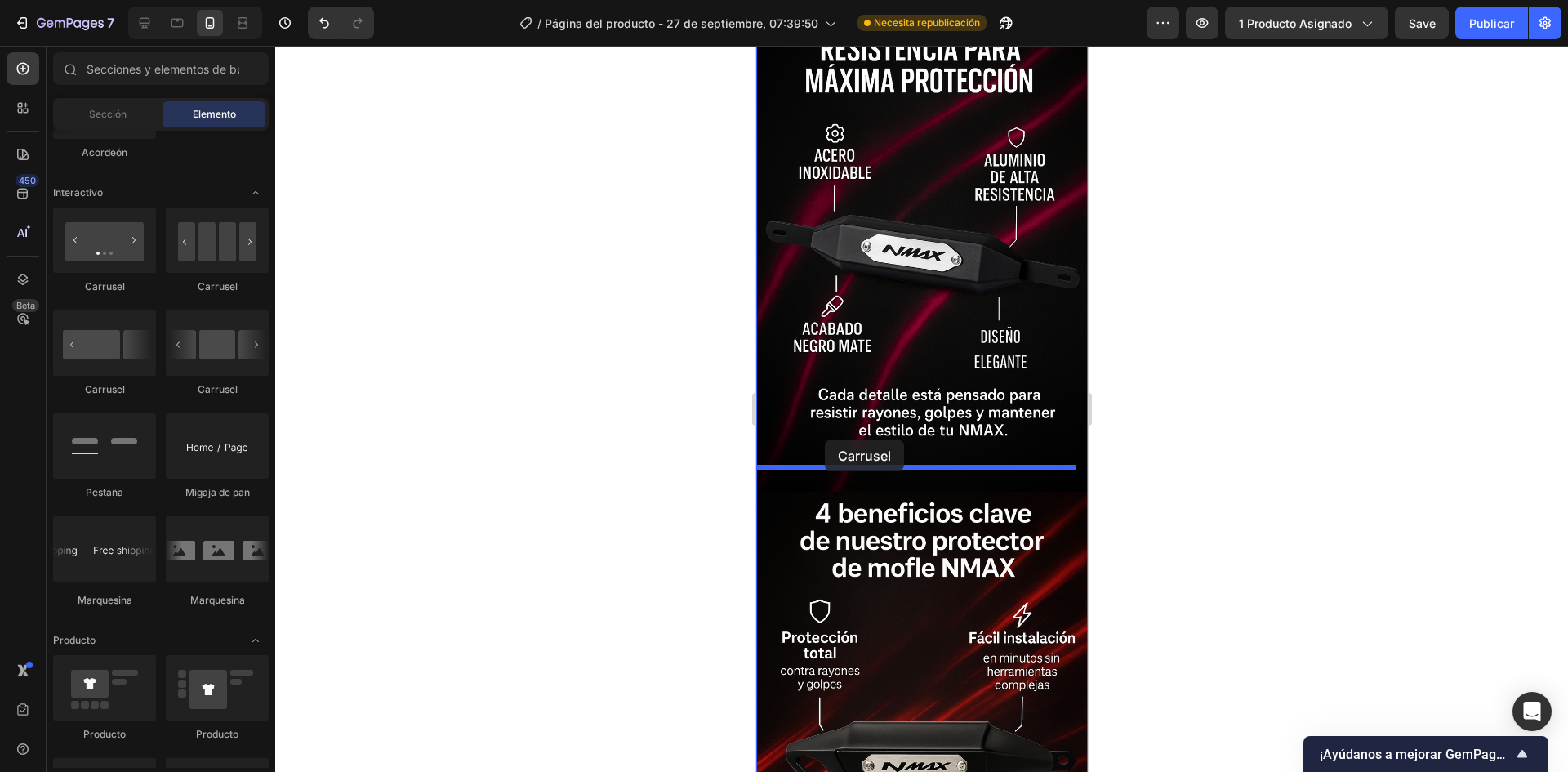
drag, startPoint x: 866, startPoint y: 290, endPoint x: 824, endPoint y: 439, distance: 154.8
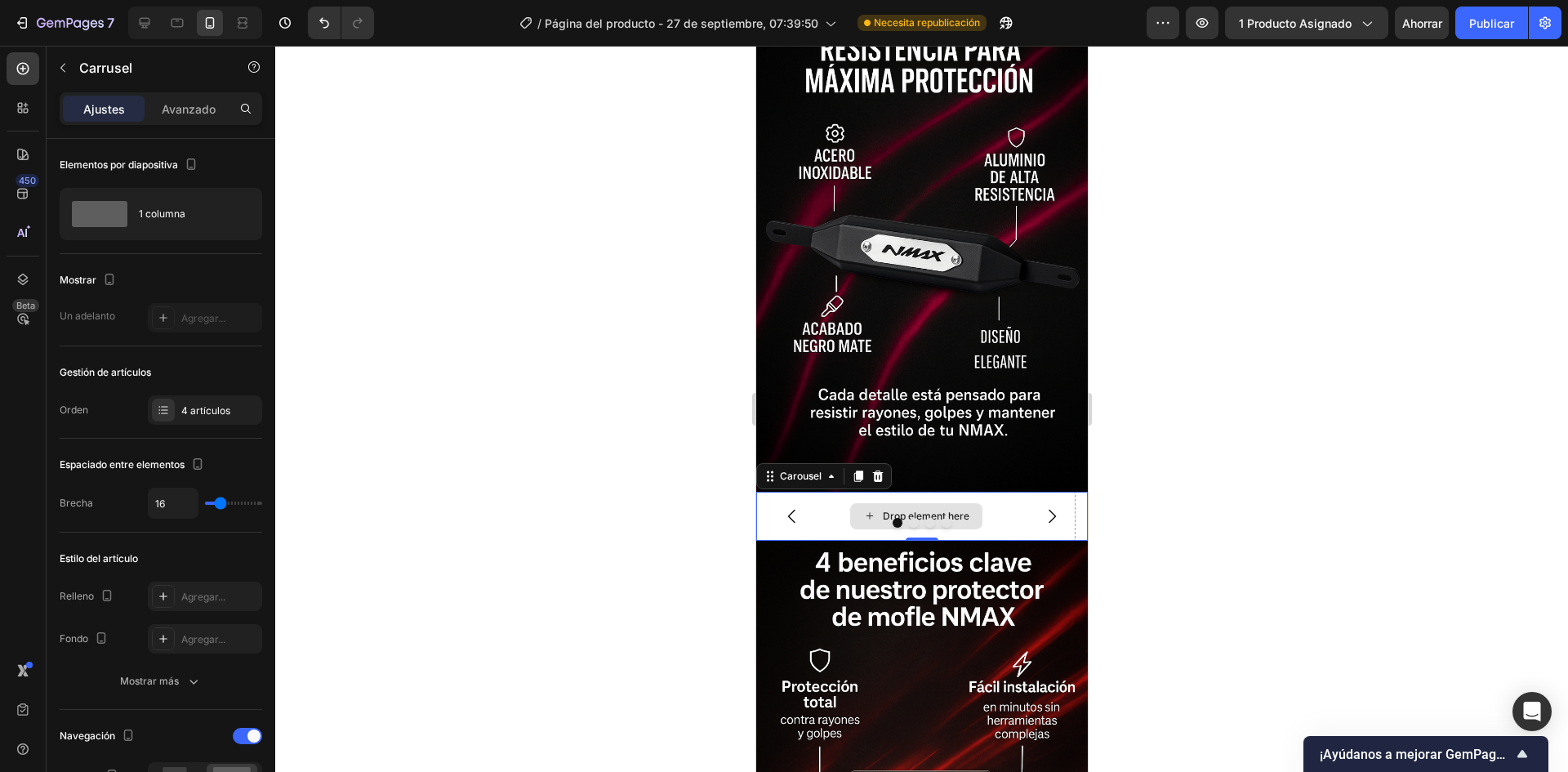
click at [874, 518] on div at bounding box center [920, 522] width 332 height 10
click at [872, 518] on div at bounding box center [920, 522] width 332 height 10
click at [867, 518] on div at bounding box center [920, 522] width 332 height 10
click at [939, 510] on div "Drop element here" at bounding box center [925, 516] width 86 height 13
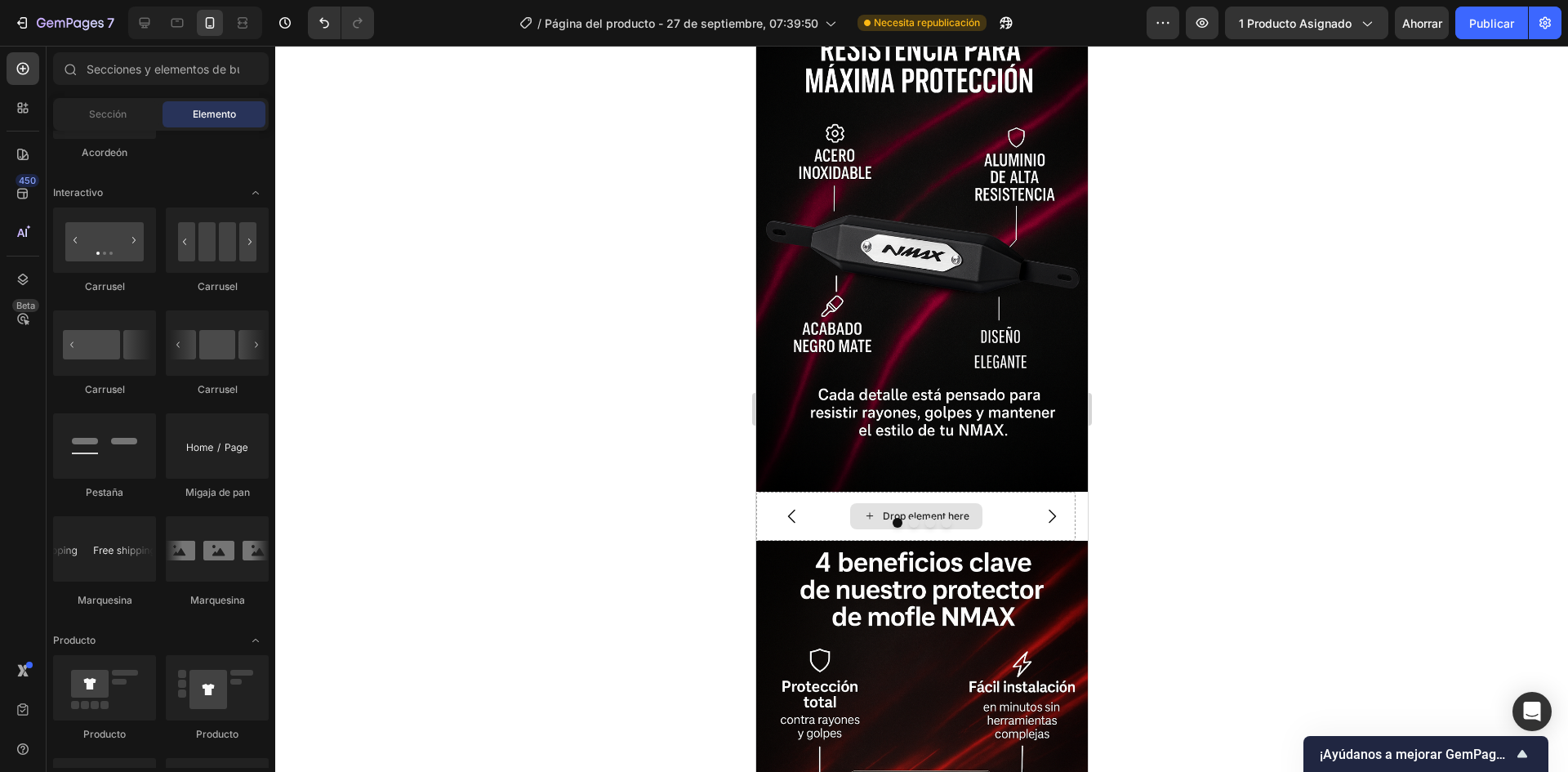
click at [939, 510] on div "Drop element here" at bounding box center [925, 516] width 86 height 13
click at [115, 109] on font "Sección" at bounding box center [108, 114] width 37 height 13
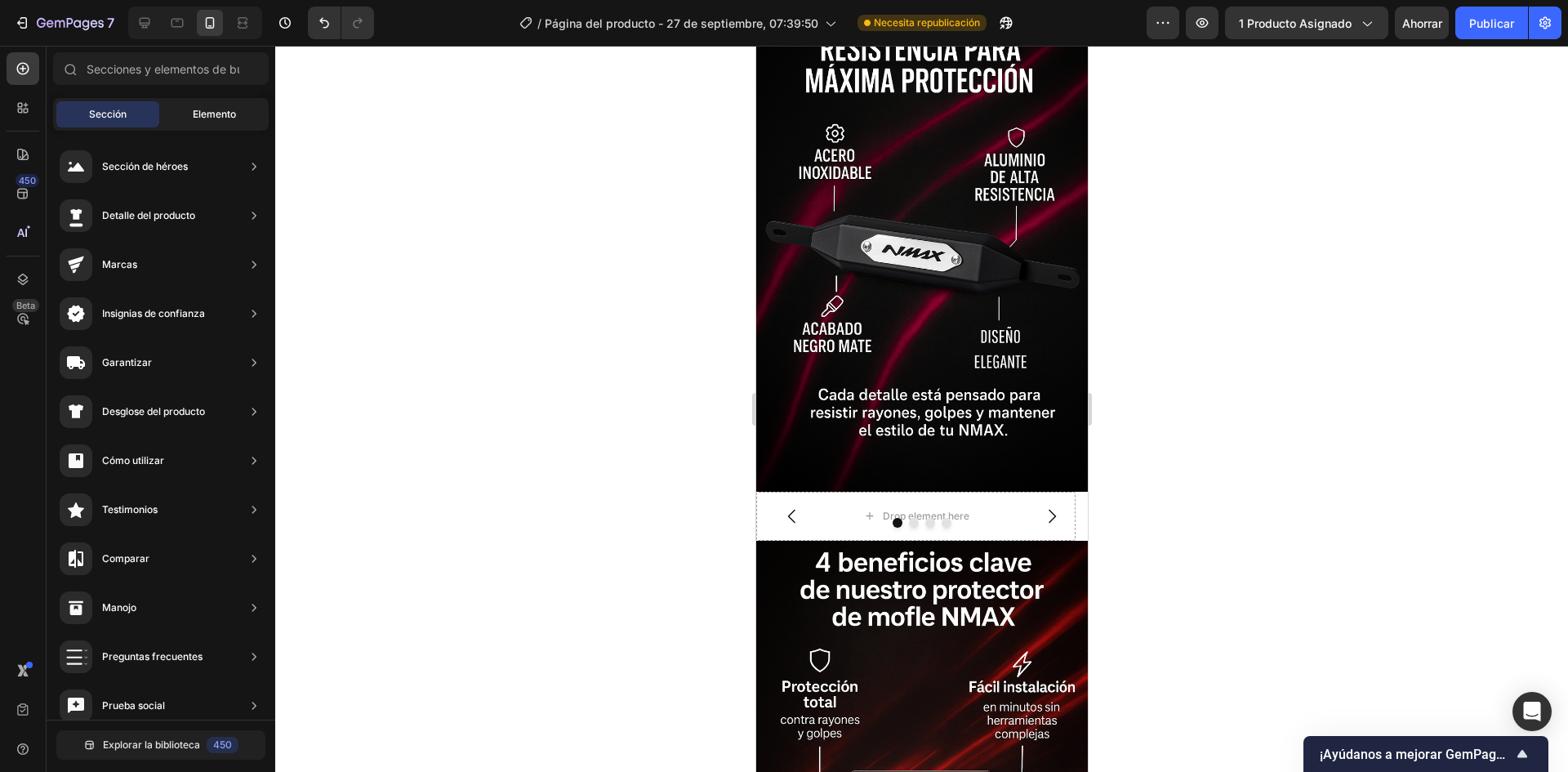
click at [191, 111] on div "Elemento" at bounding box center [213, 114] width 103 height 26
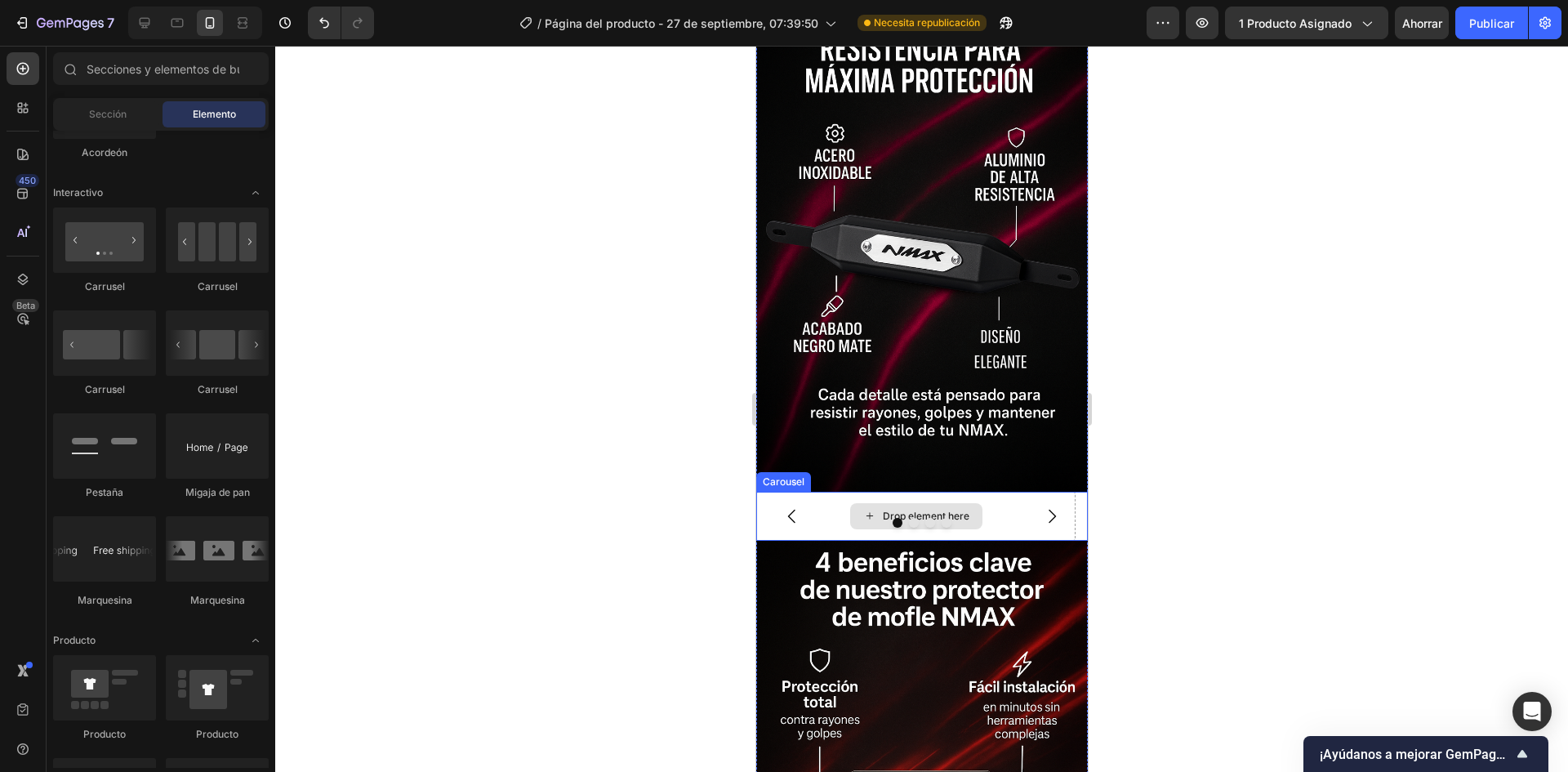
click at [871, 512] on icon at bounding box center [868, 515] width 7 height 7
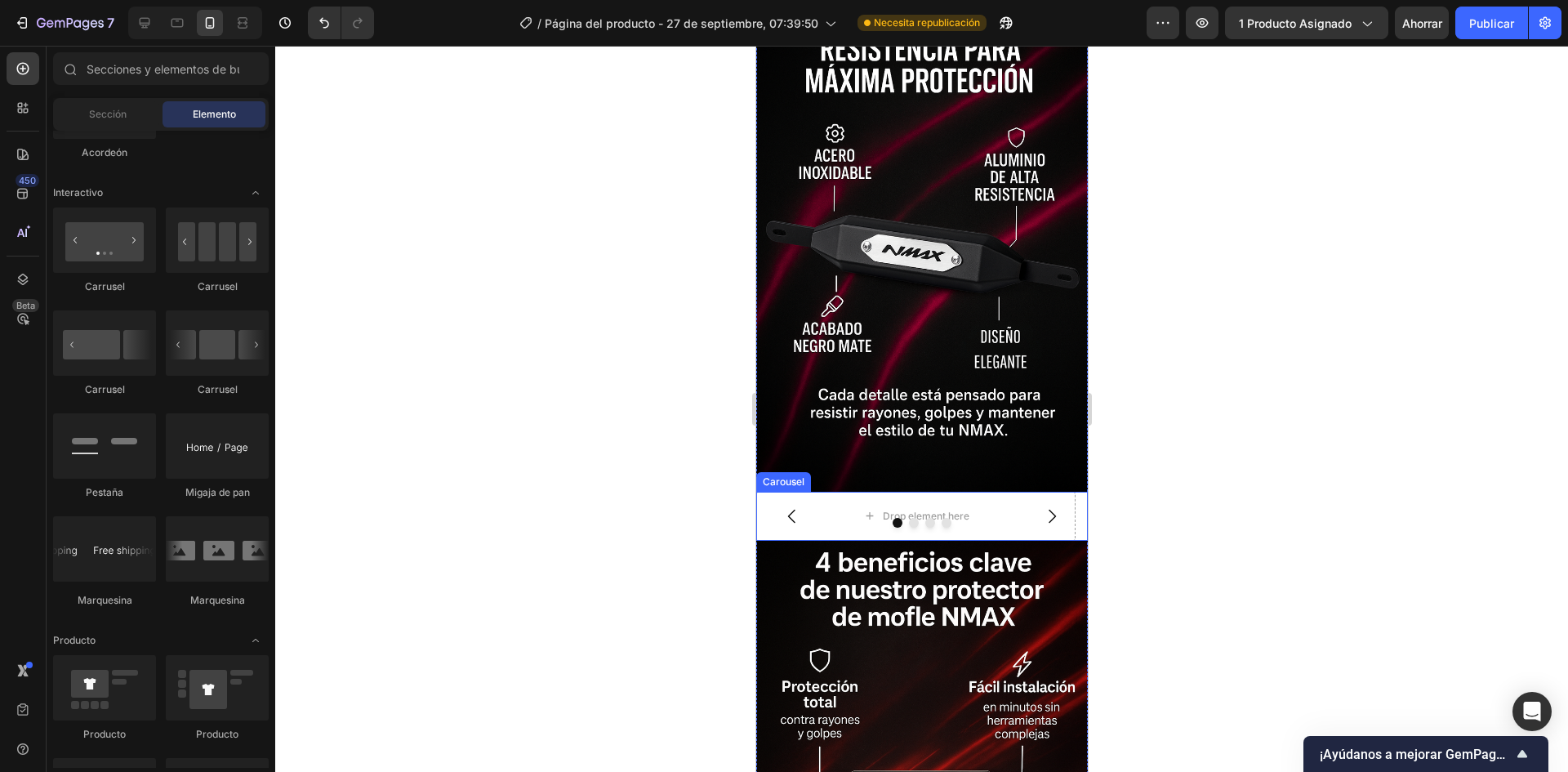
click at [818, 518] on div at bounding box center [920, 522] width 332 height 10
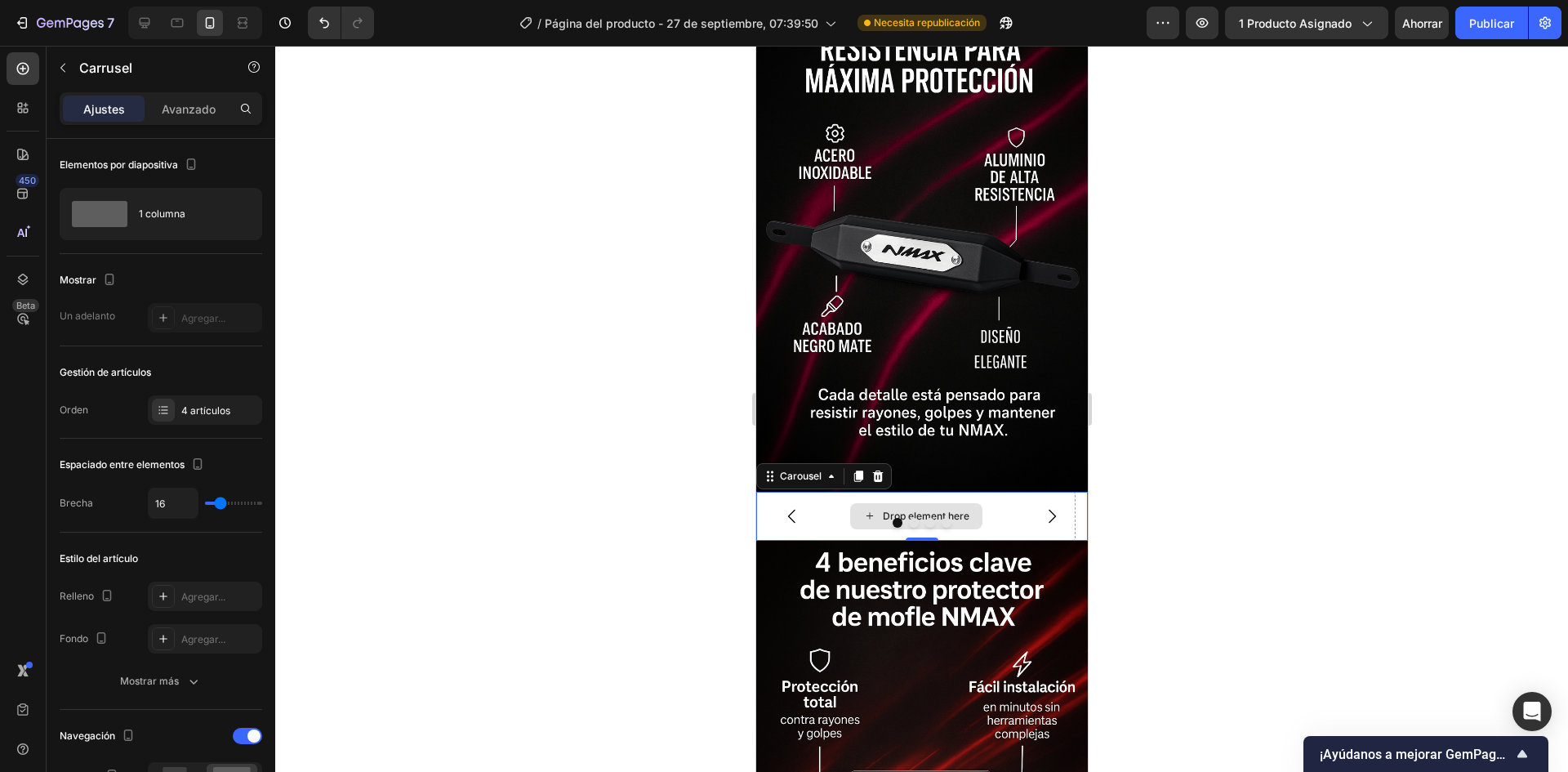
click at [897, 510] on div "Drop element here" at bounding box center [925, 516] width 86 height 13
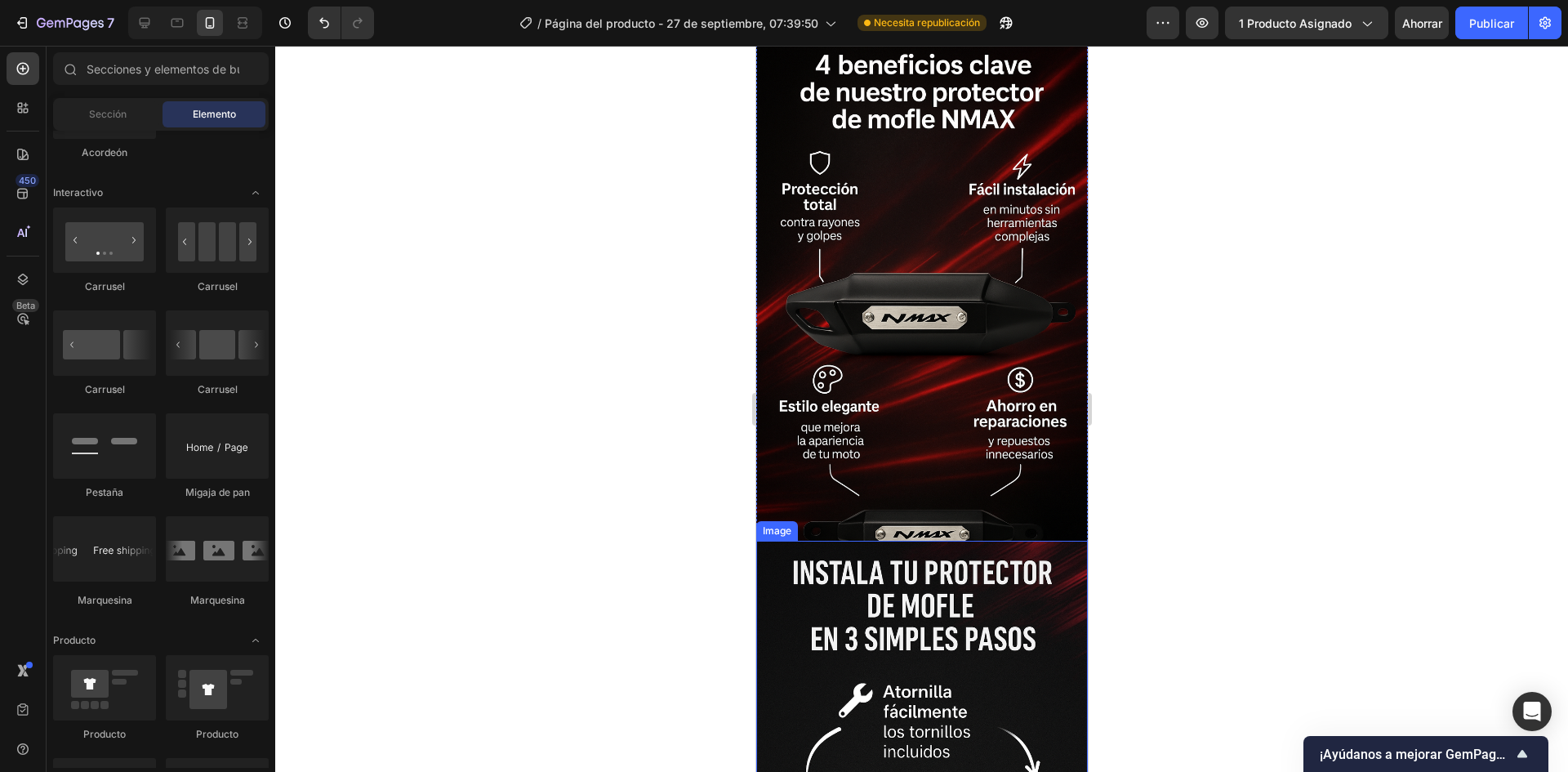
scroll to position [2797, 0]
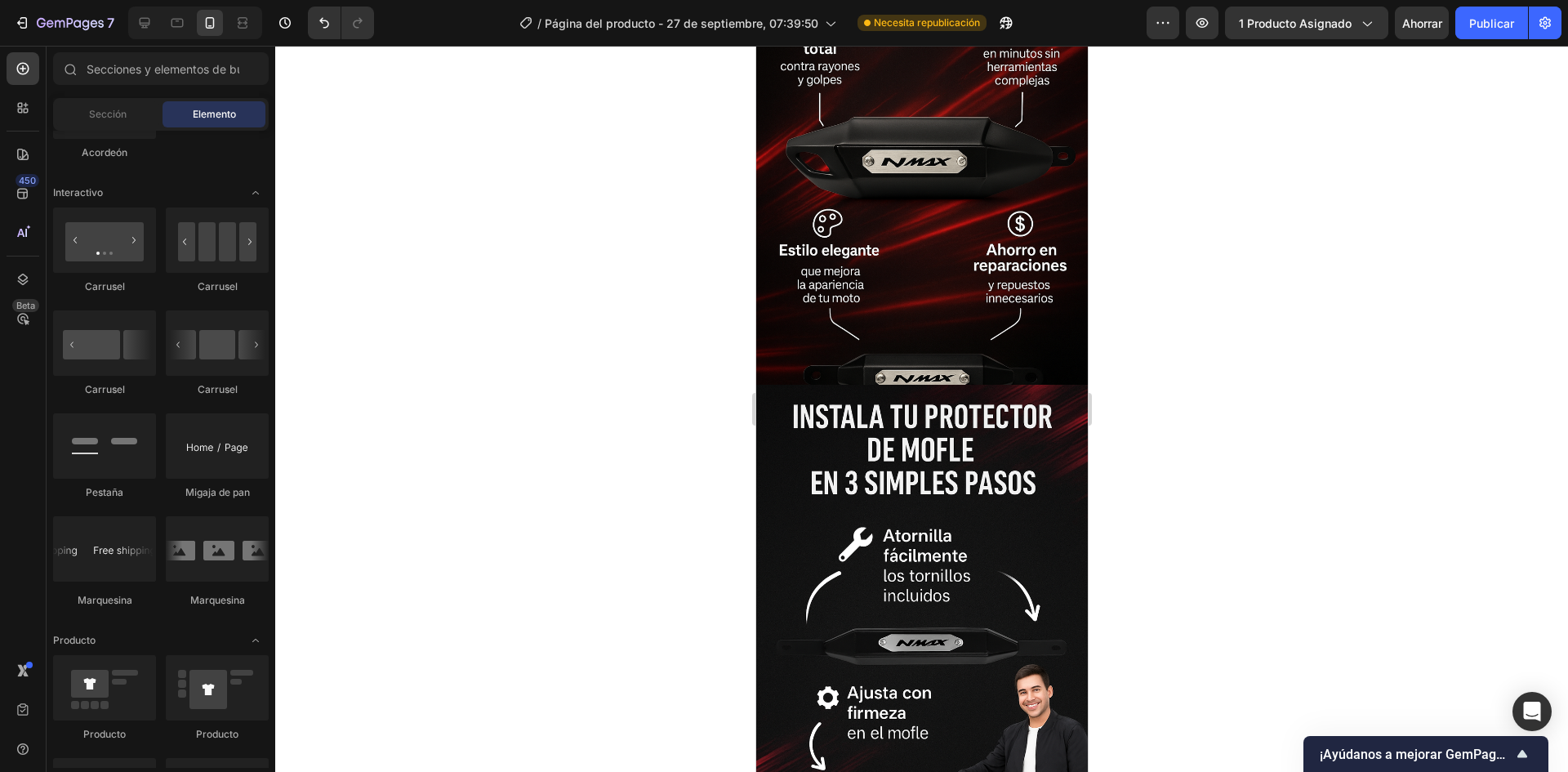
click at [1115, 339] on div at bounding box center [921, 409] width 1293 height 726
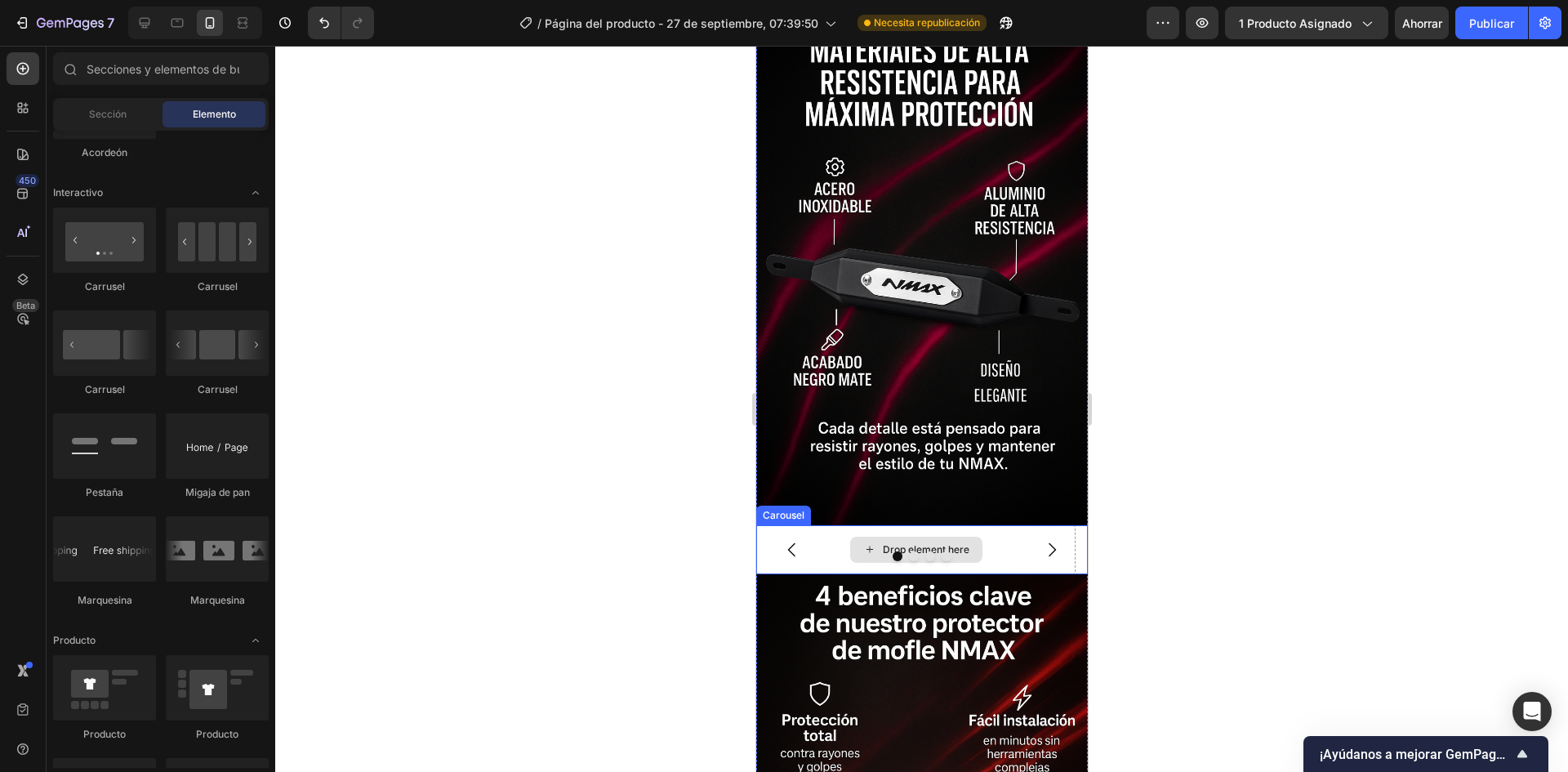
scroll to position [2144, 0]
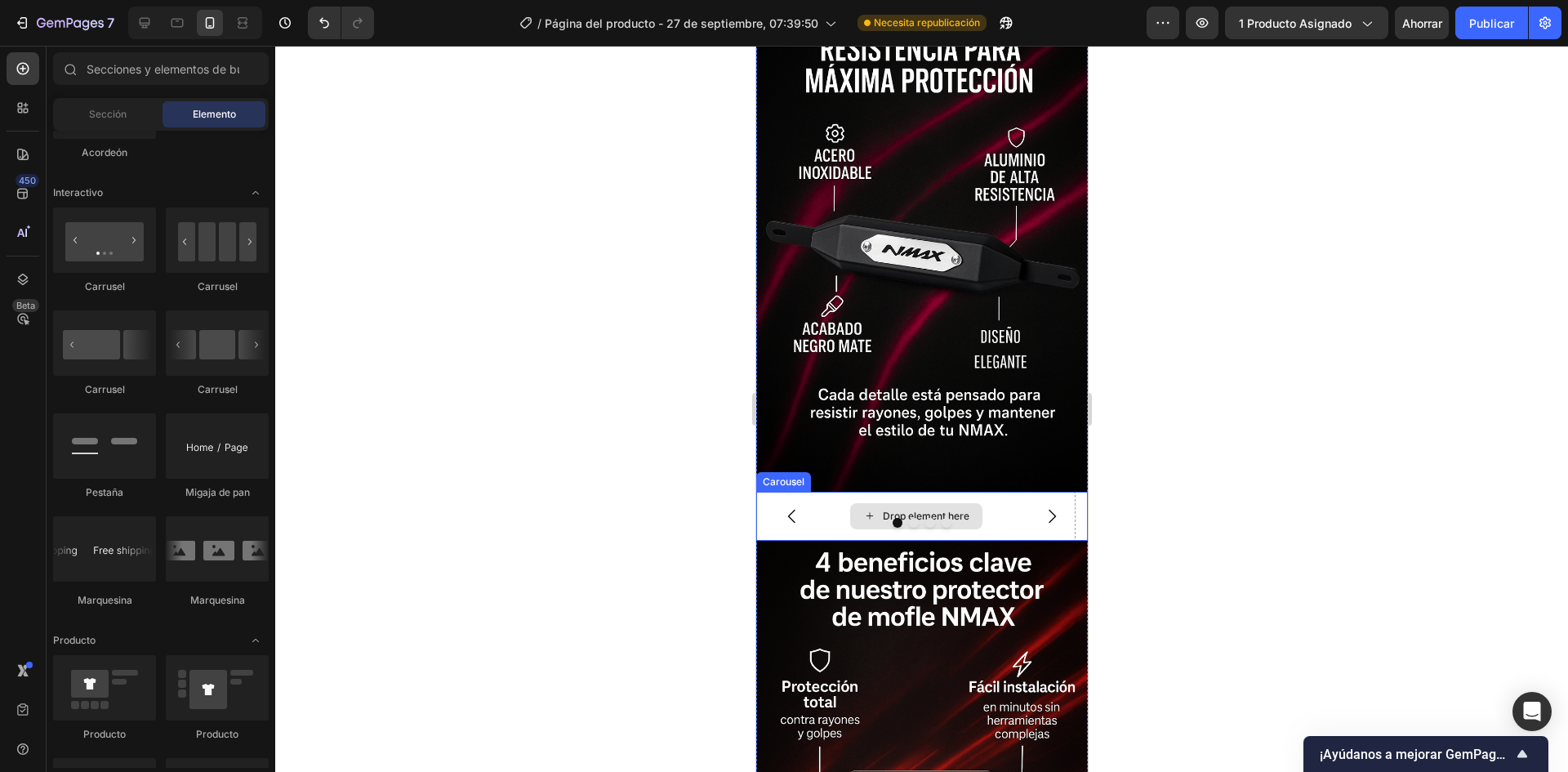
click at [829, 492] on div "Drop element here" at bounding box center [915, 517] width 319 height 49
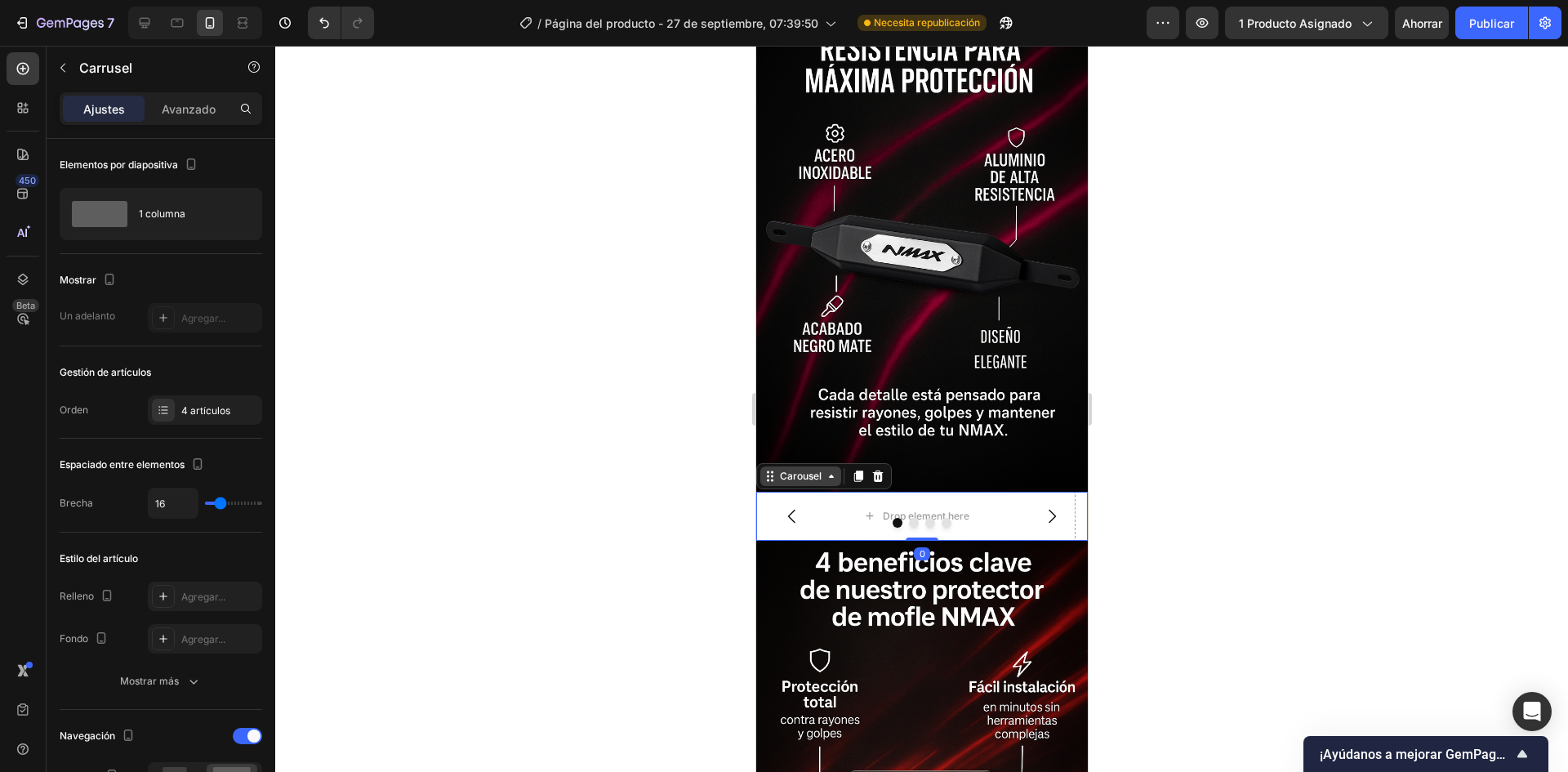
click at [829, 467] on div "Carousel" at bounding box center [799, 477] width 81 height 20
click at [913, 518] on div at bounding box center [920, 522] width 332 height 10
click at [1041, 507] on icon "Carousel Next Arrow" at bounding box center [1051, 517] width 20 height 20
click at [797, 507] on icon "Carousel Back Arrow" at bounding box center [791, 517] width 20 height 20
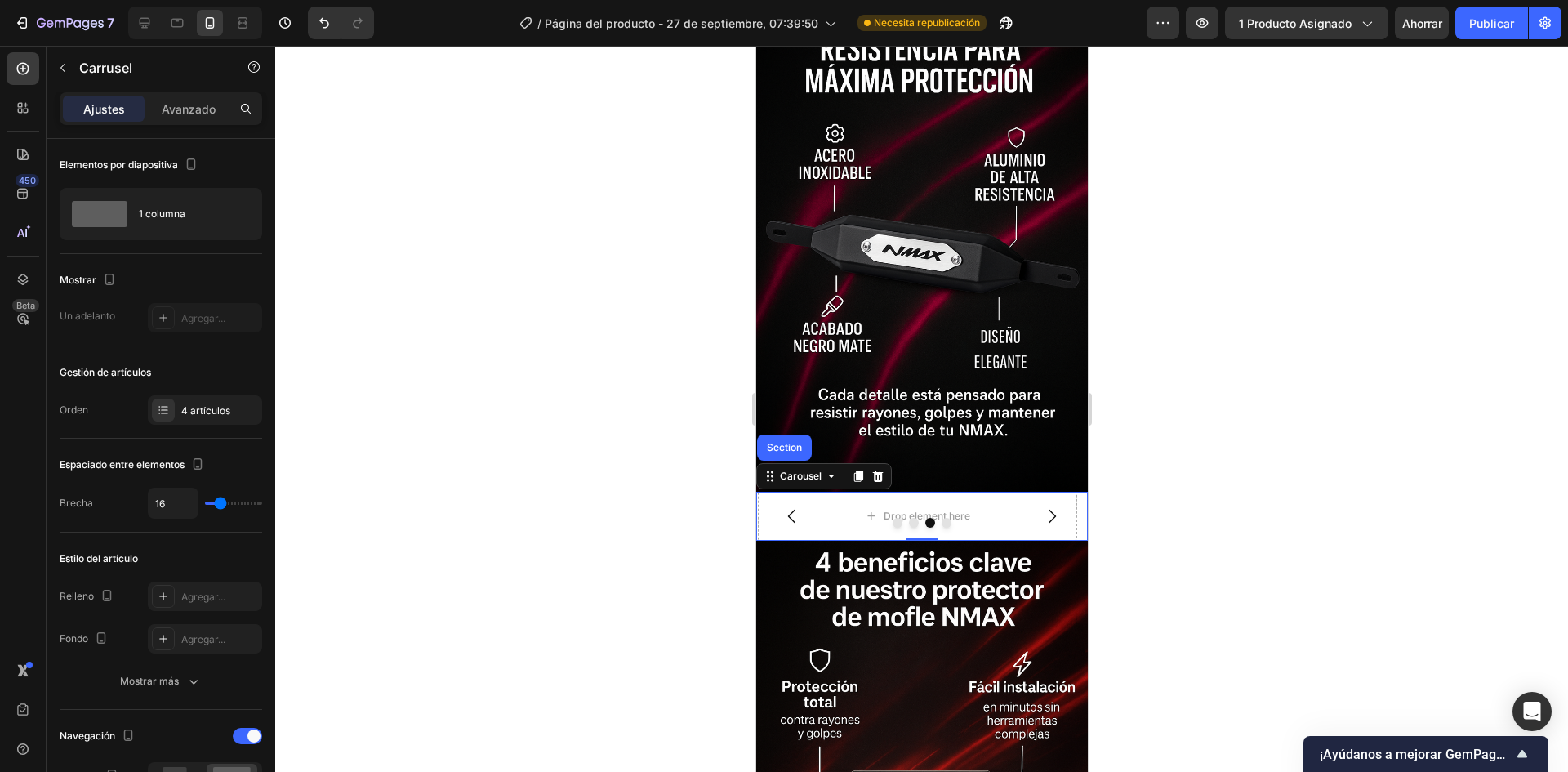
click at [797, 507] on icon "Carousel Back Arrow" at bounding box center [791, 517] width 20 height 20
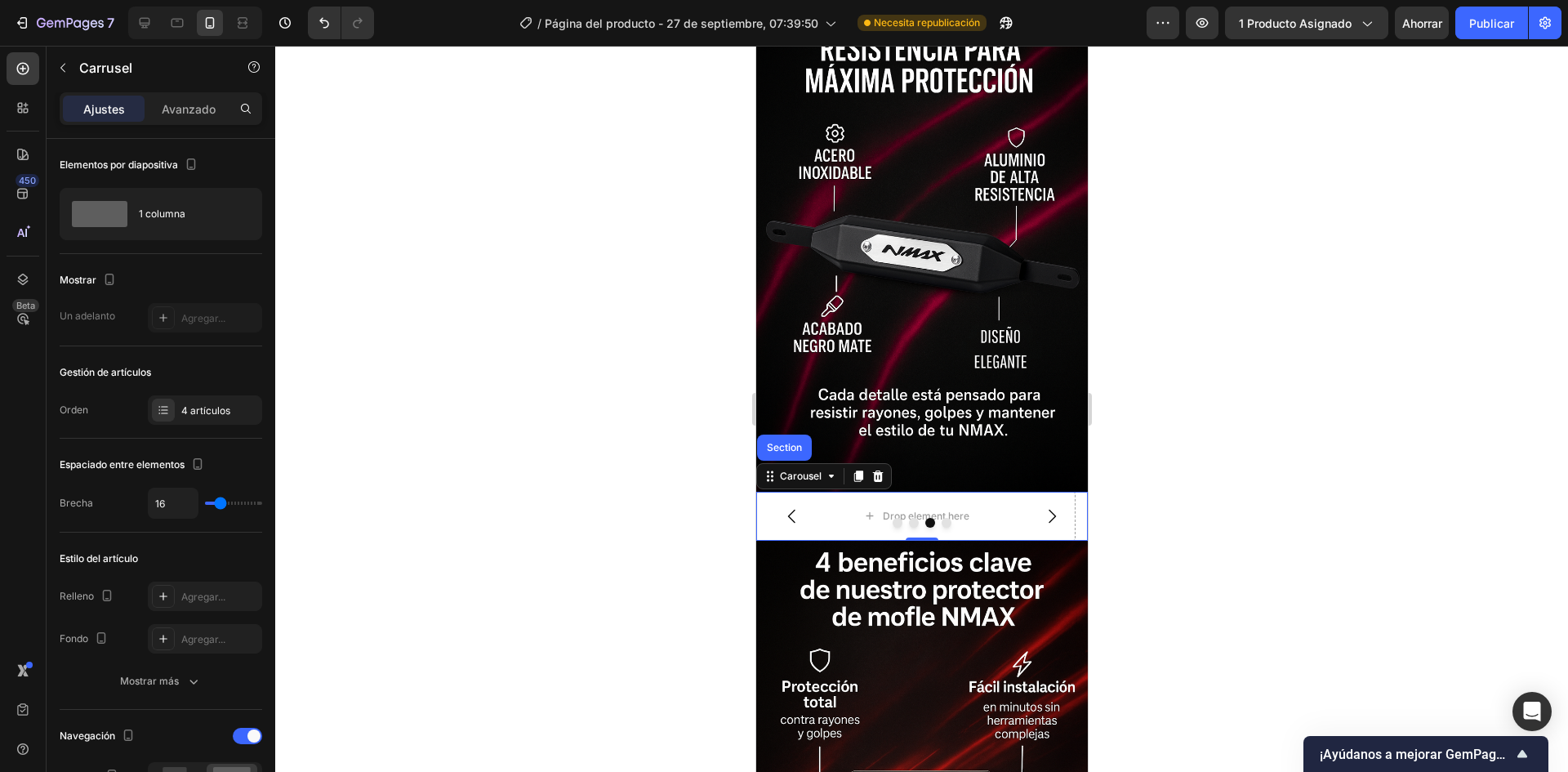
click at [850, 518] on div at bounding box center [920, 522] width 332 height 10
click at [182, 221] on div "1 columna" at bounding box center [189, 214] width 100 height 37
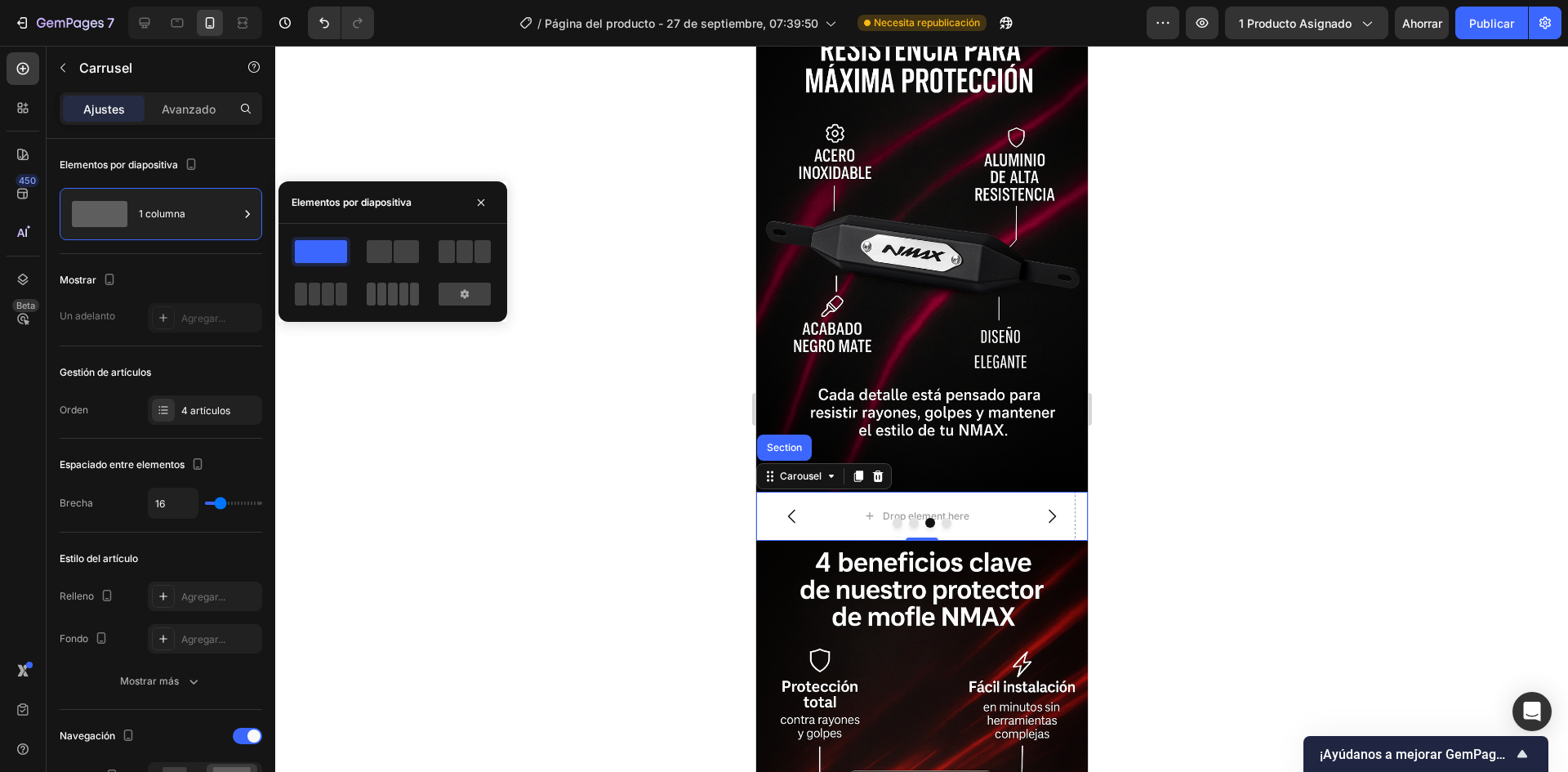
click at [393, 303] on span at bounding box center [392, 294] width 9 height 23
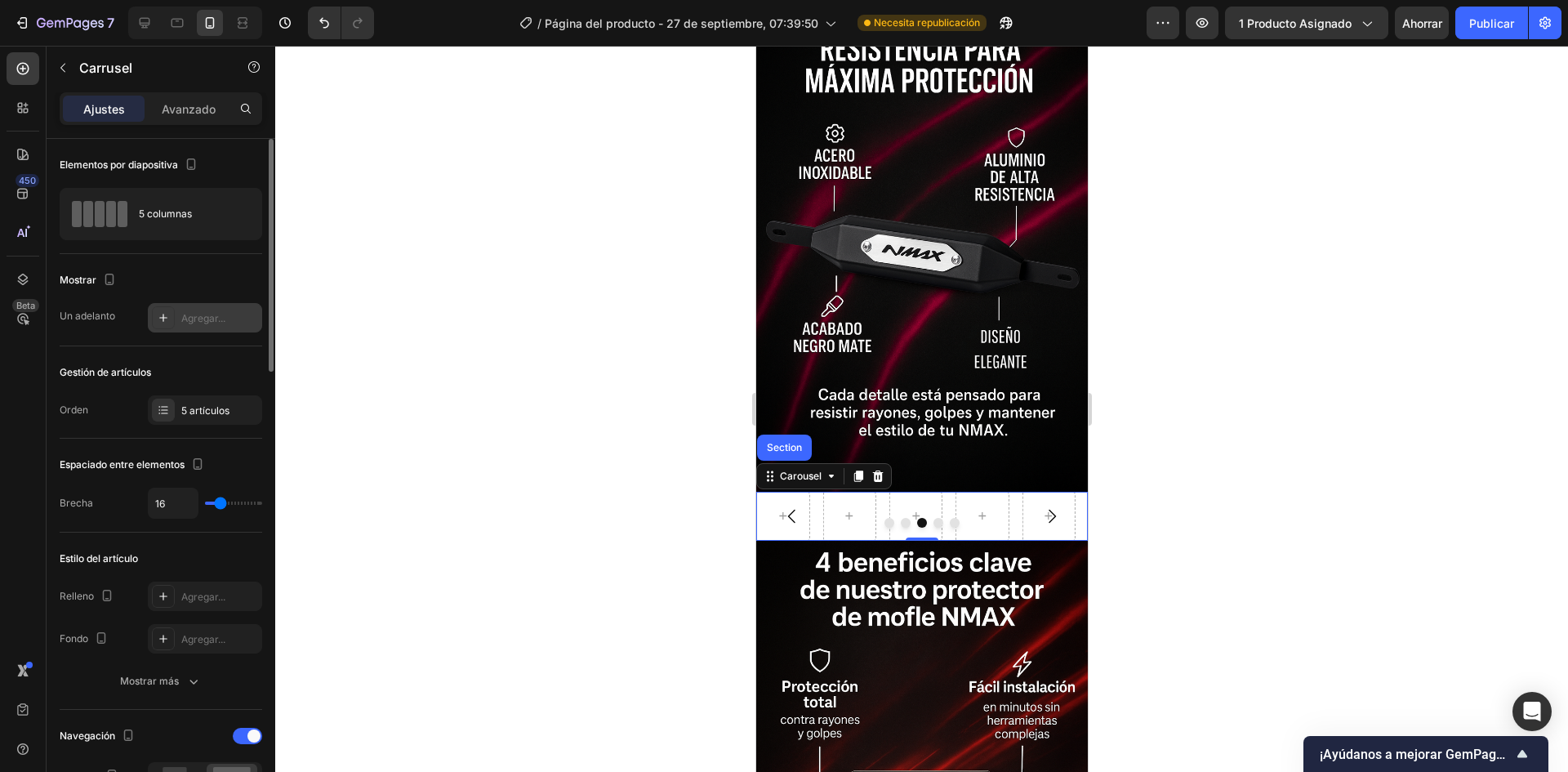
click at [212, 325] on div "Agregar..." at bounding box center [219, 318] width 76 height 15
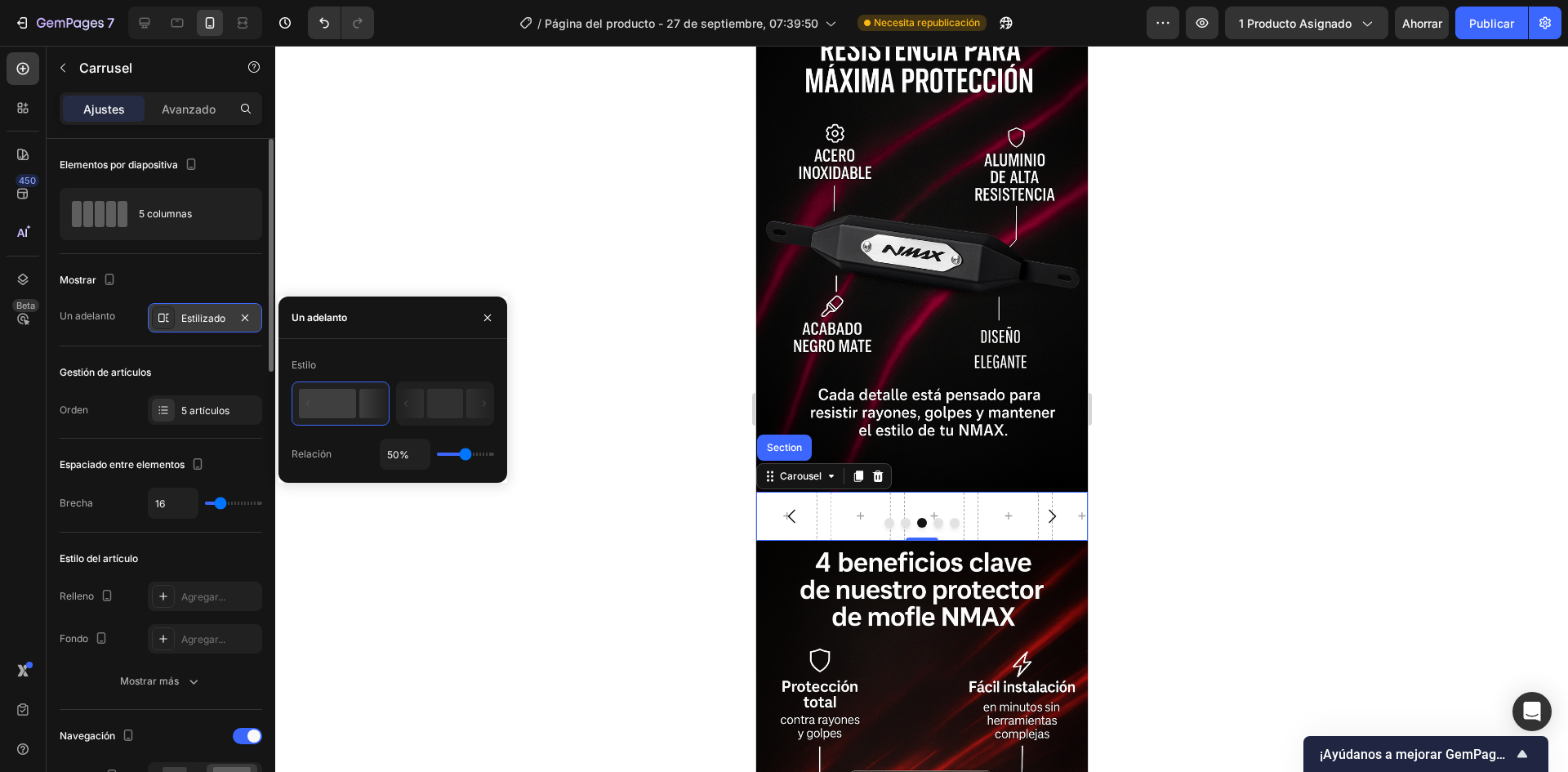
type input "36%"
type input "36"
type input "32%"
type input "32"
type input "29%"
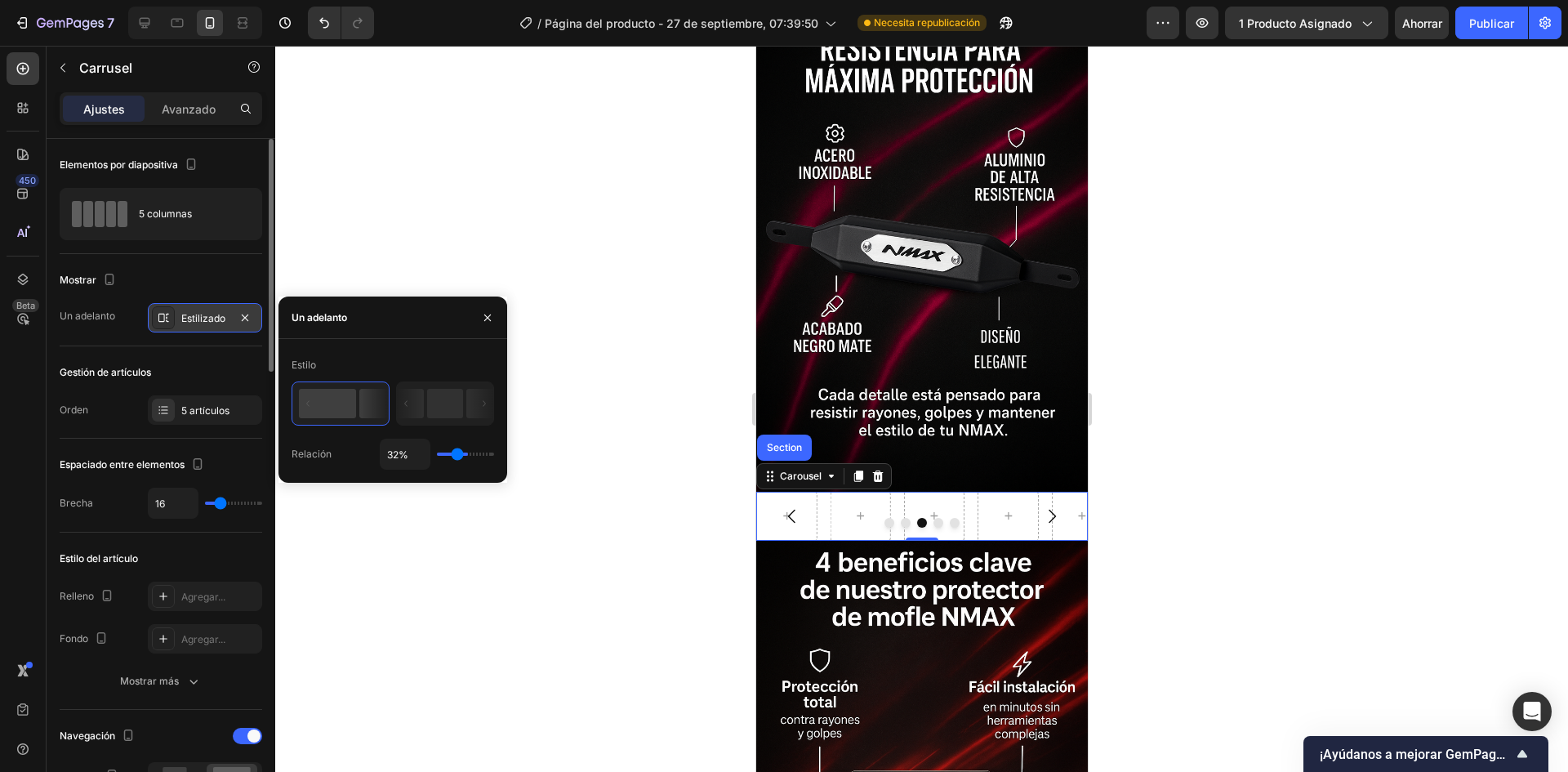
type input "29"
type input "17%"
type input "17"
type input "14%"
type input "14"
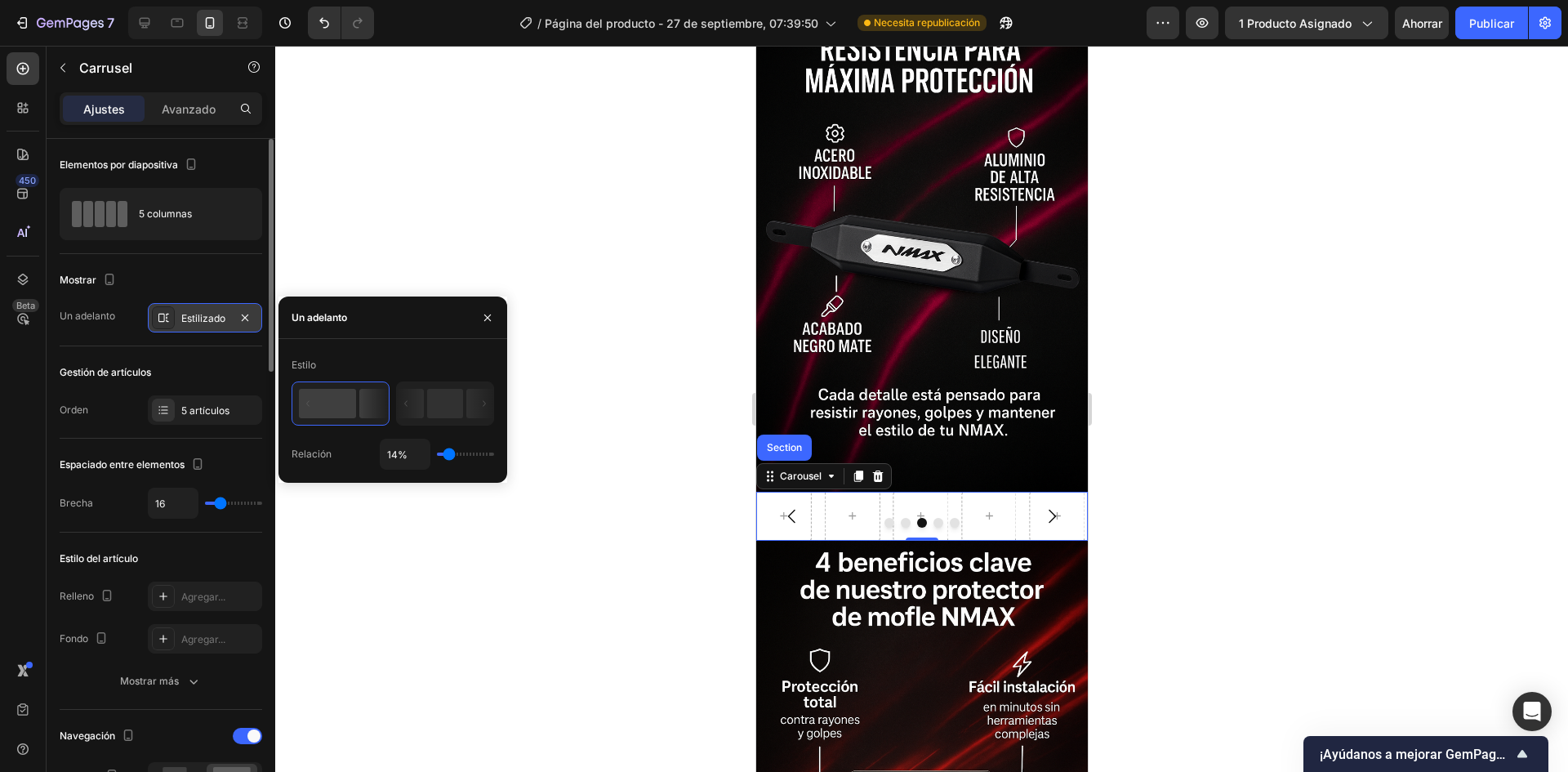
type input "17%"
type input "17"
type input "21%"
type input "21"
type input "23%"
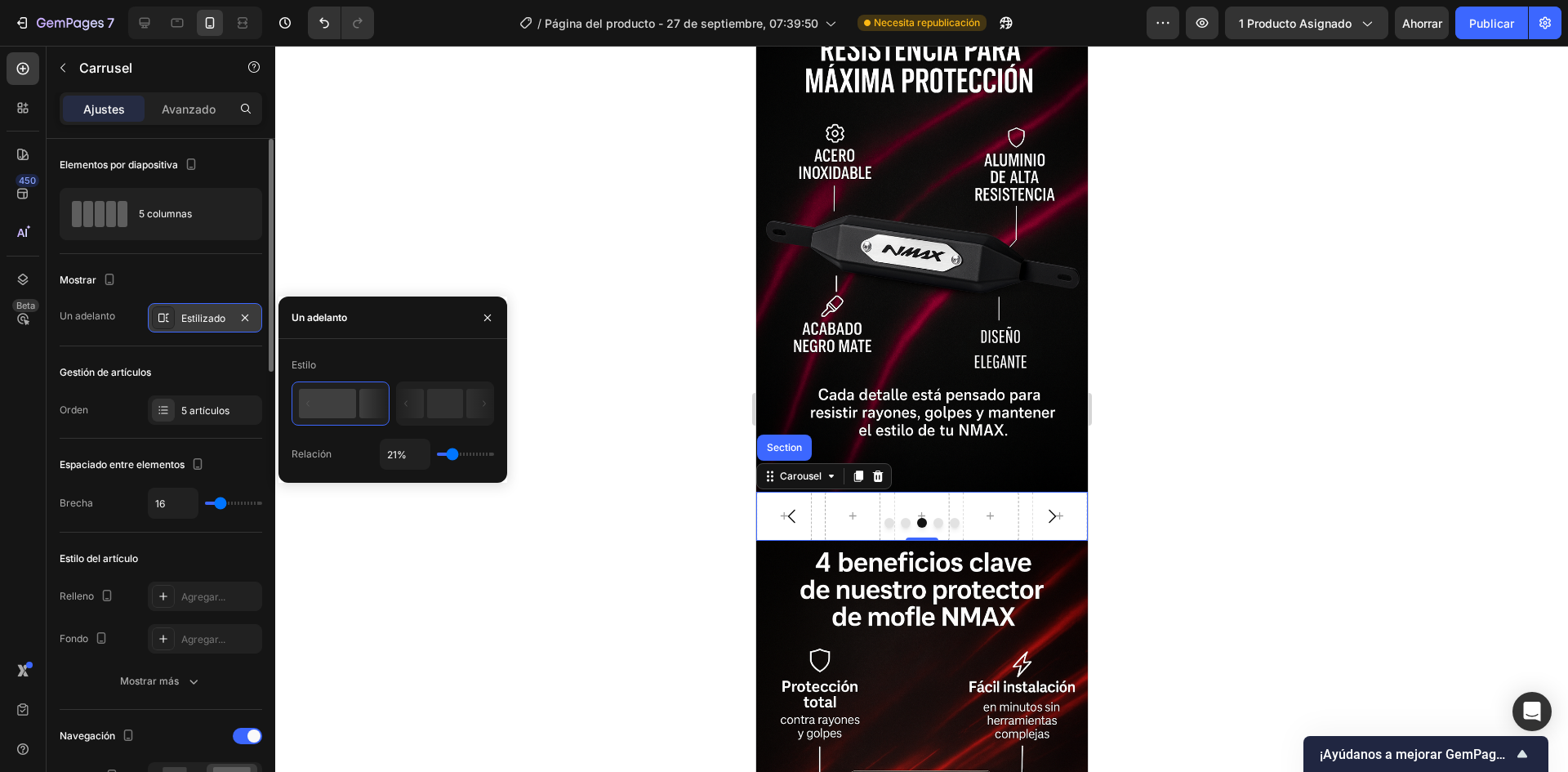
type input "23"
type input "27%"
type input "27"
type input "30%"
type input "30"
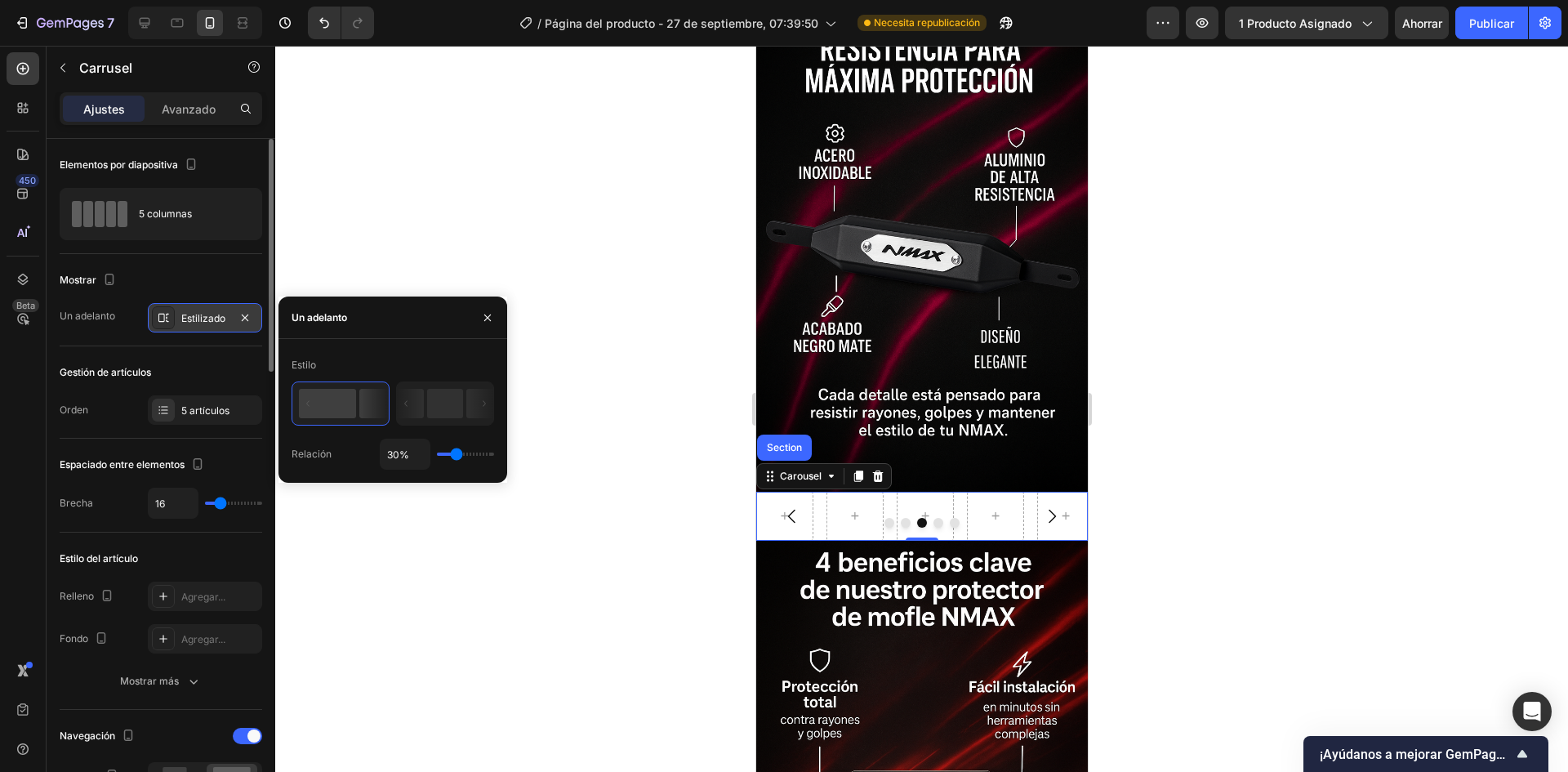
type input "41%"
type input "41"
type input "49%"
type input "49"
type input "51%"
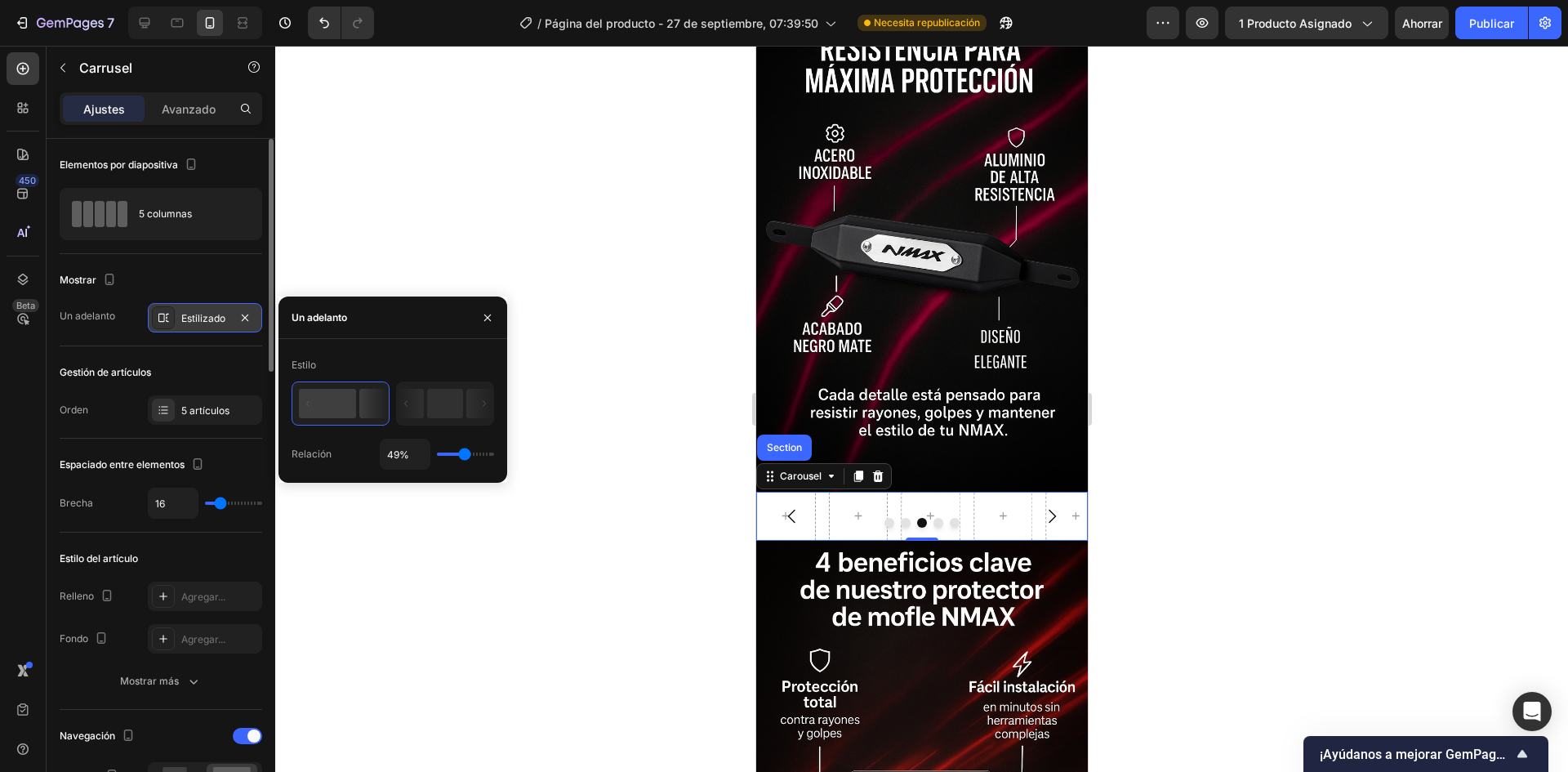
type input "51"
type input "54%"
type input "54"
type input "60%"
type input "60"
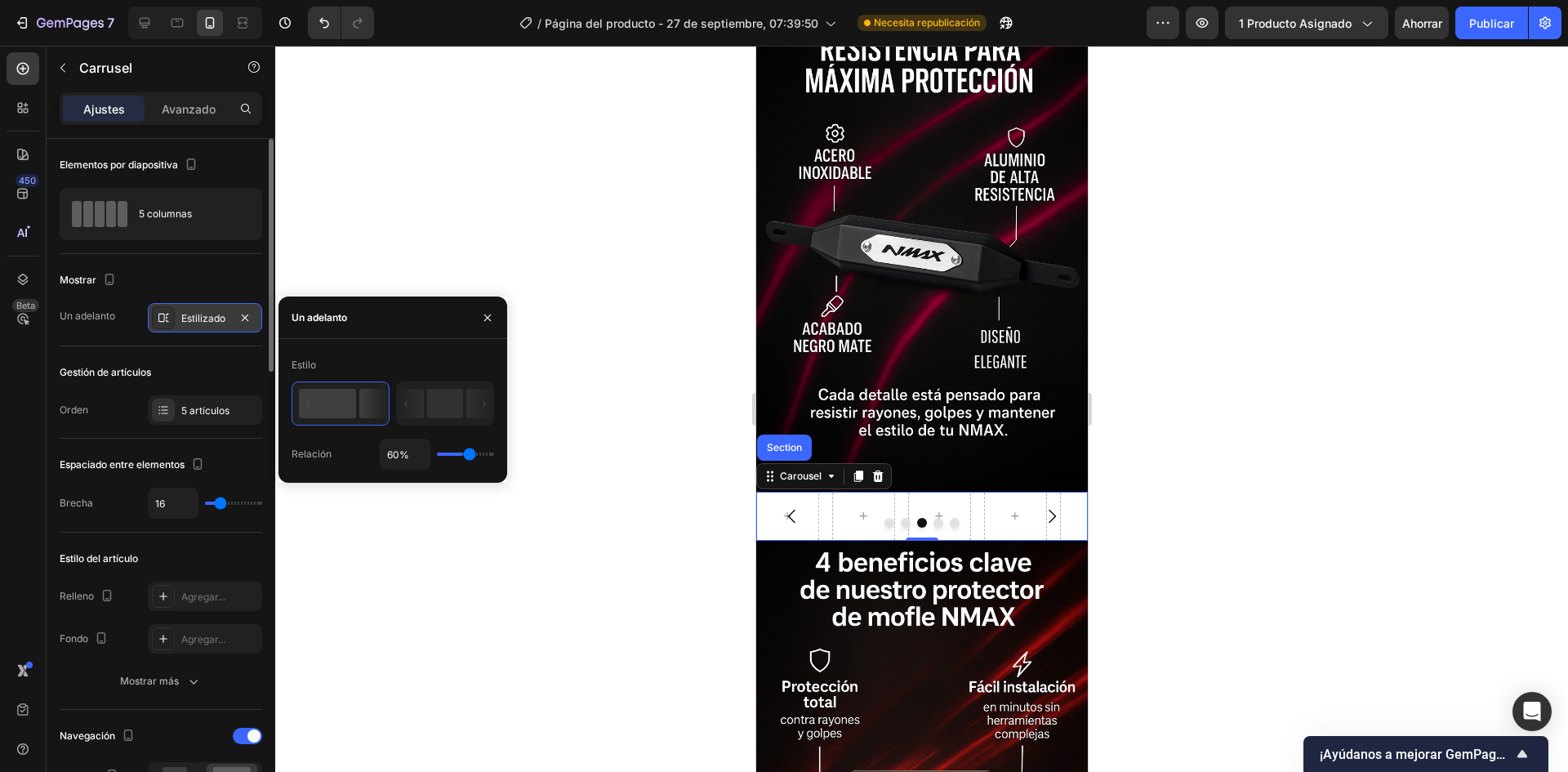
type input "62%"
type input "62"
type input "67%"
type input "67"
type input "76%"
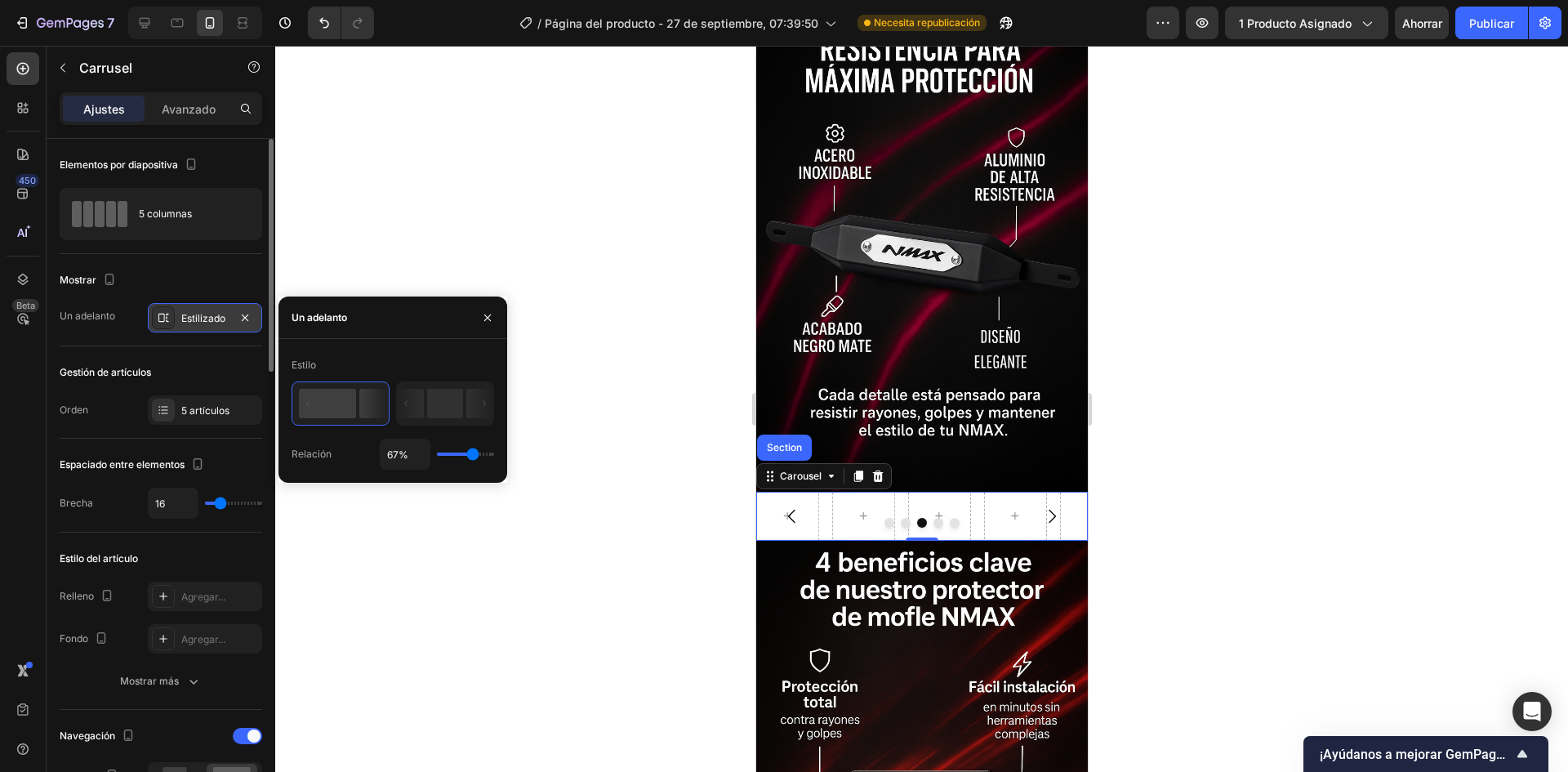
type input "76"
type input "78%"
type input "78"
type input "80%"
type input "80"
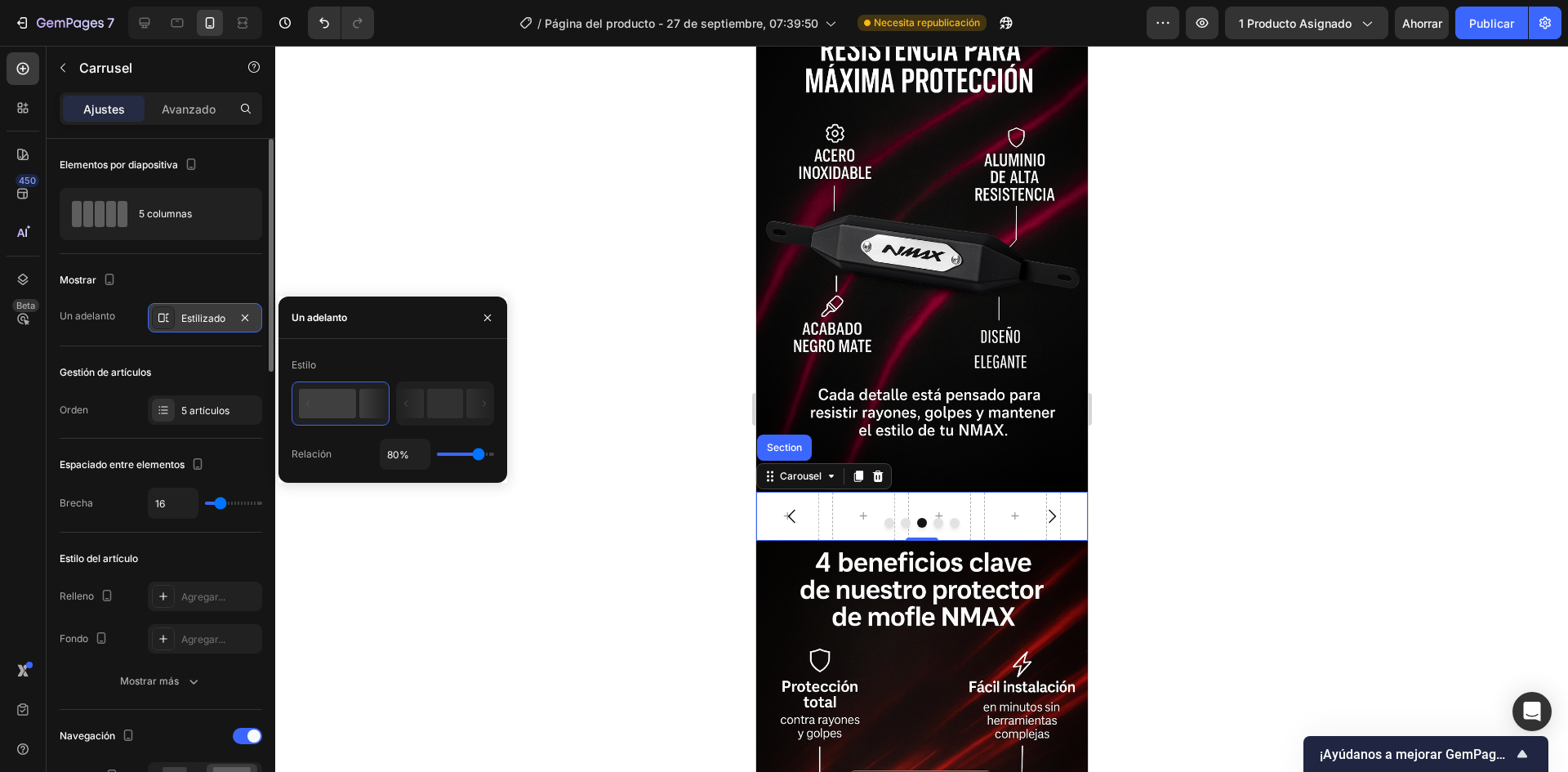
type input "82%"
type input "82"
type input "84%"
type input "84"
type input "85%"
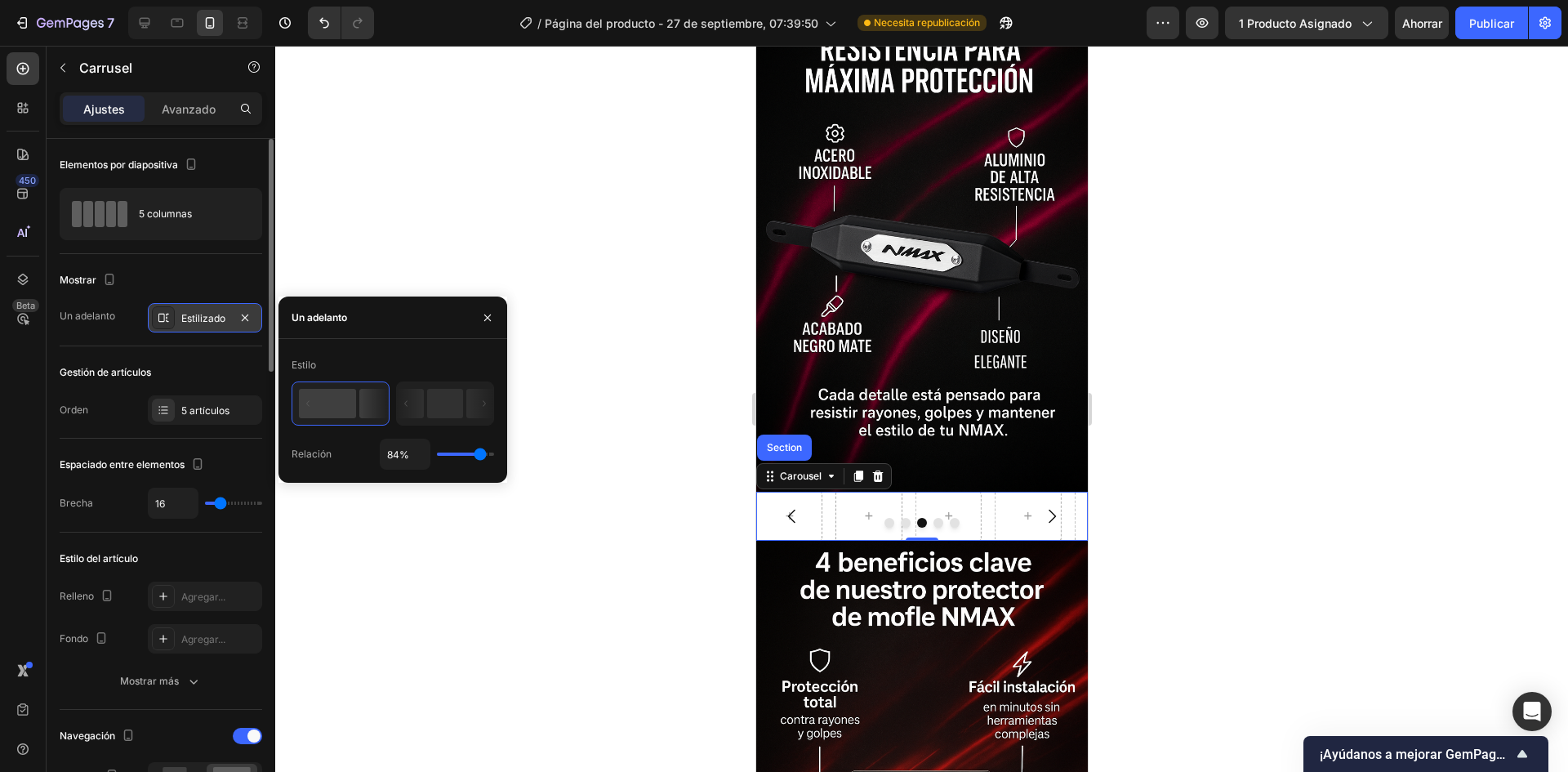
type input "85"
type input "89%"
type input "89"
type input "94%"
type input "94"
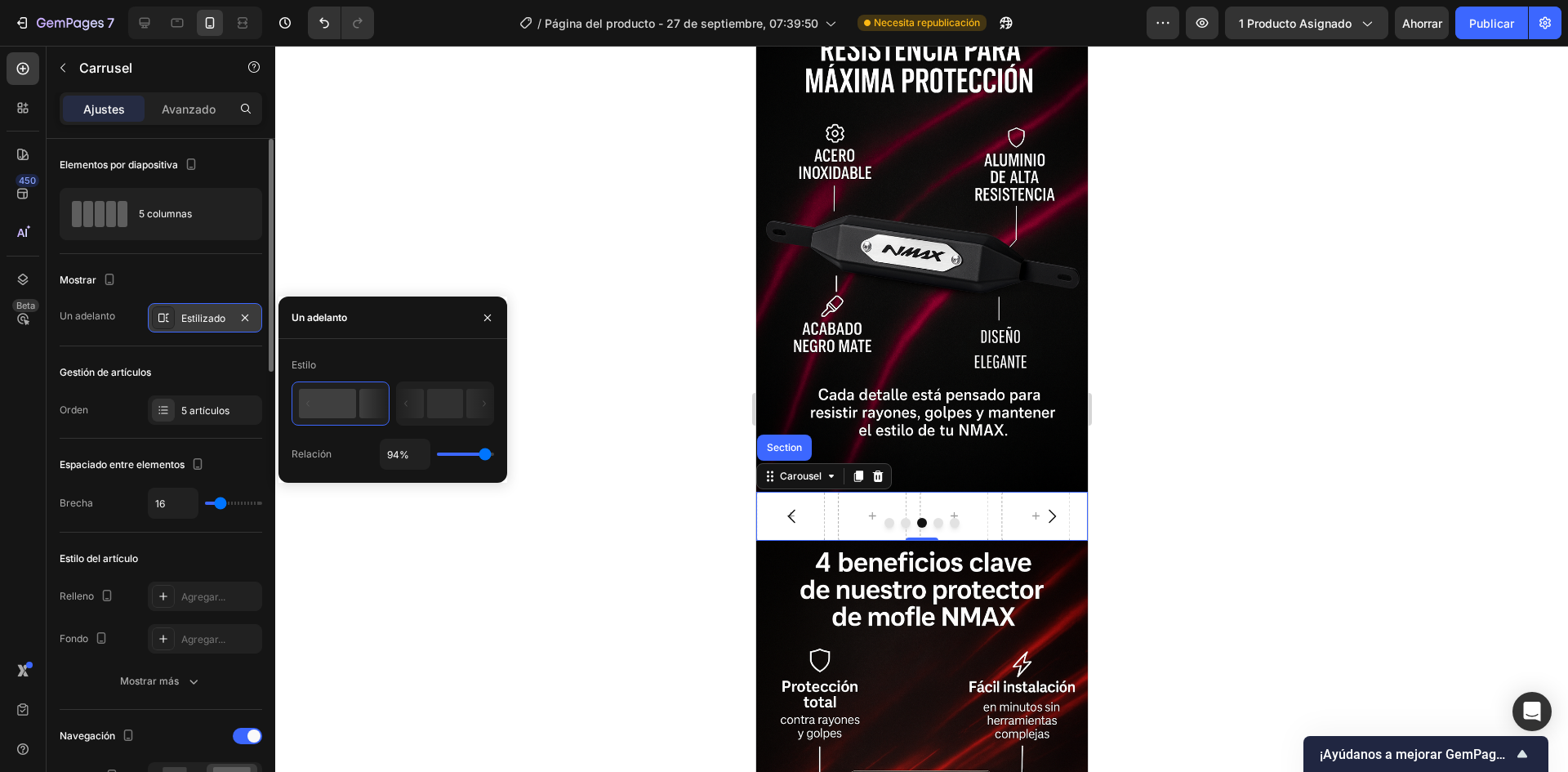
type input "98%"
type input "98"
type input "100%"
type input "100"
type input "98%"
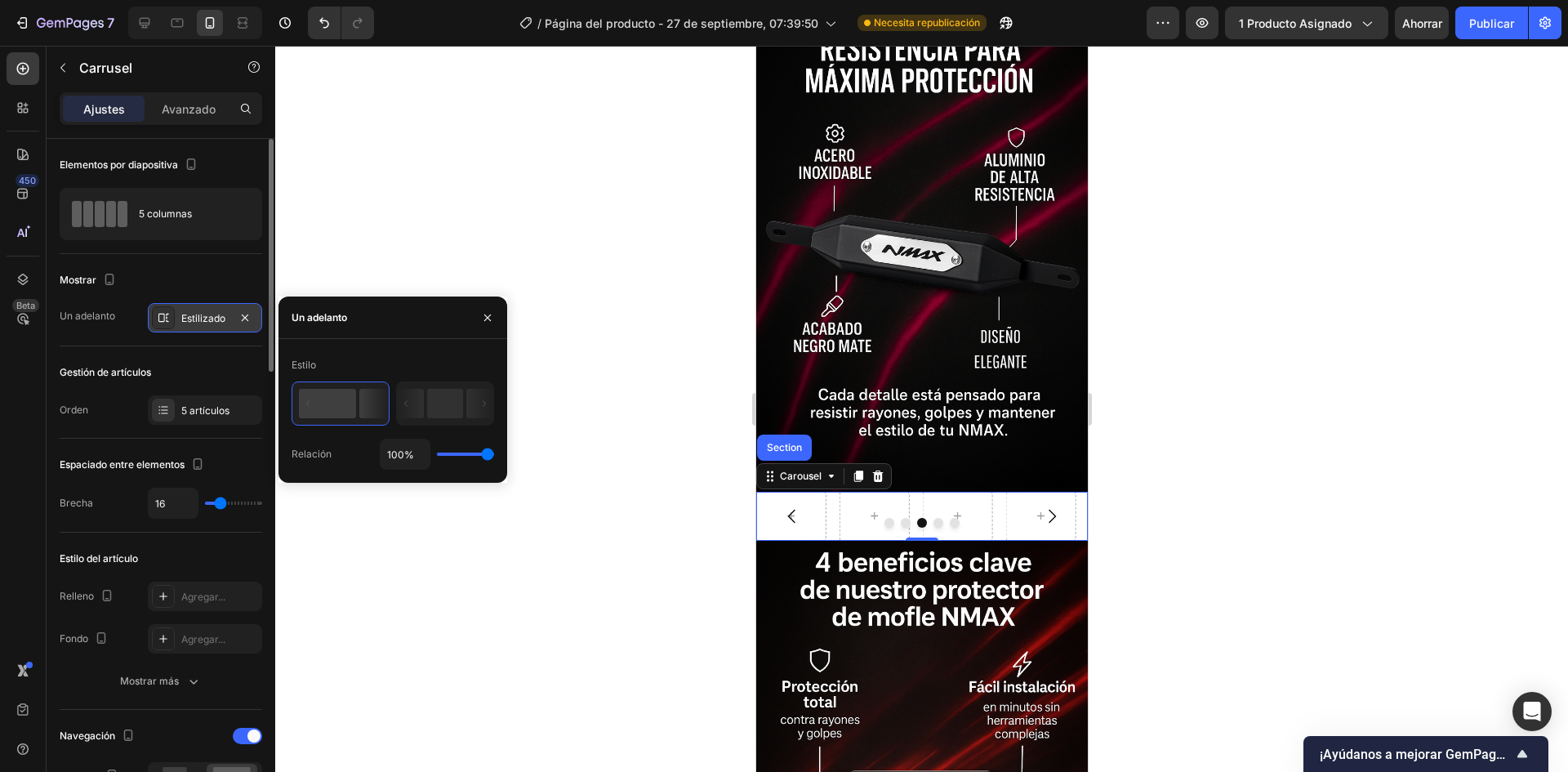
type input "98"
type input "89%"
type input "89"
type input "85%"
drag, startPoint x: 460, startPoint y: 456, endPoint x: 481, endPoint y: 461, distance: 21.6
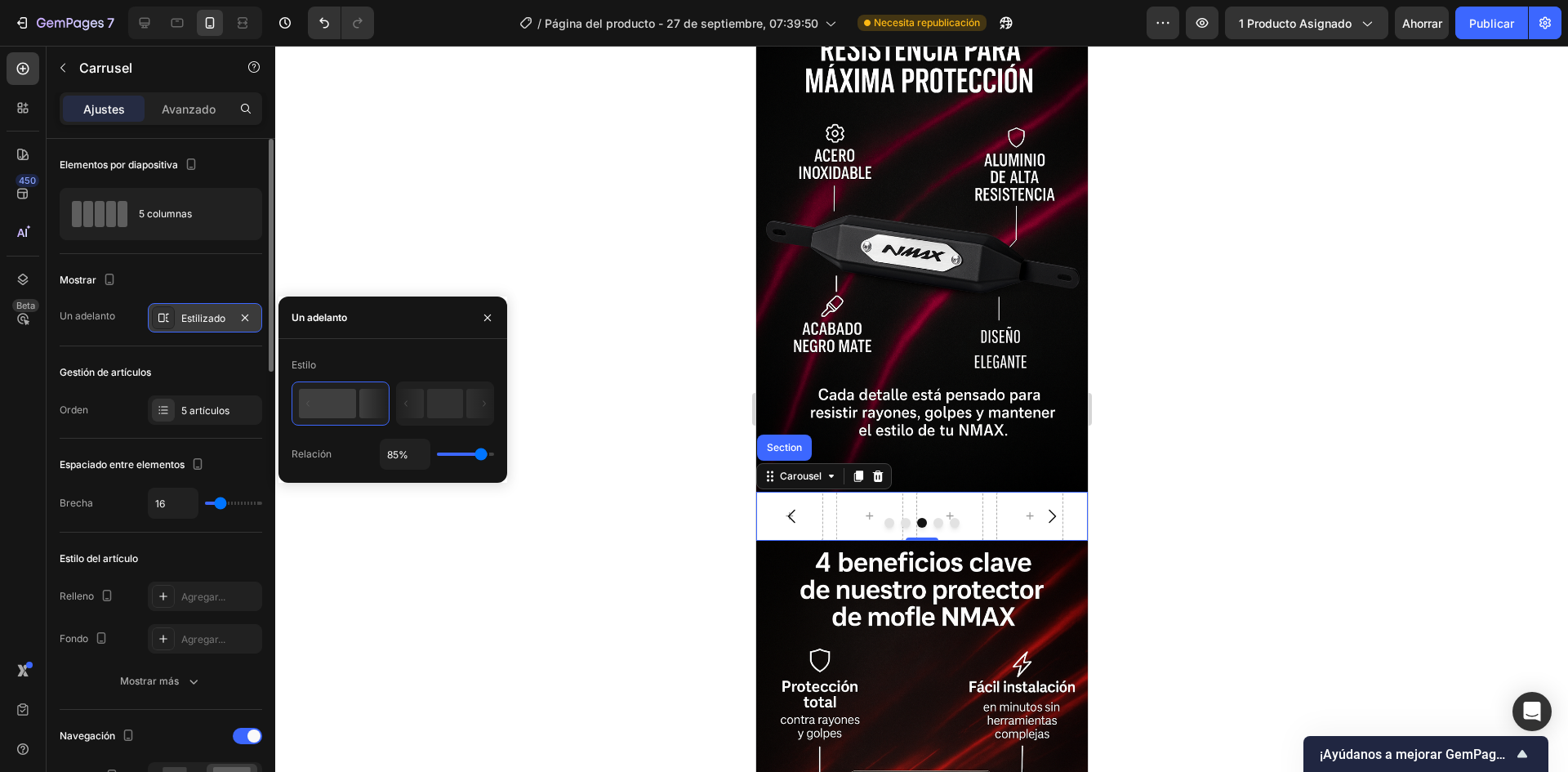
type input "85"
click at [481, 456] on input "range" at bounding box center [466, 454] width 57 height 3
click at [223, 269] on div "Mostrar" at bounding box center [160, 280] width 202 height 26
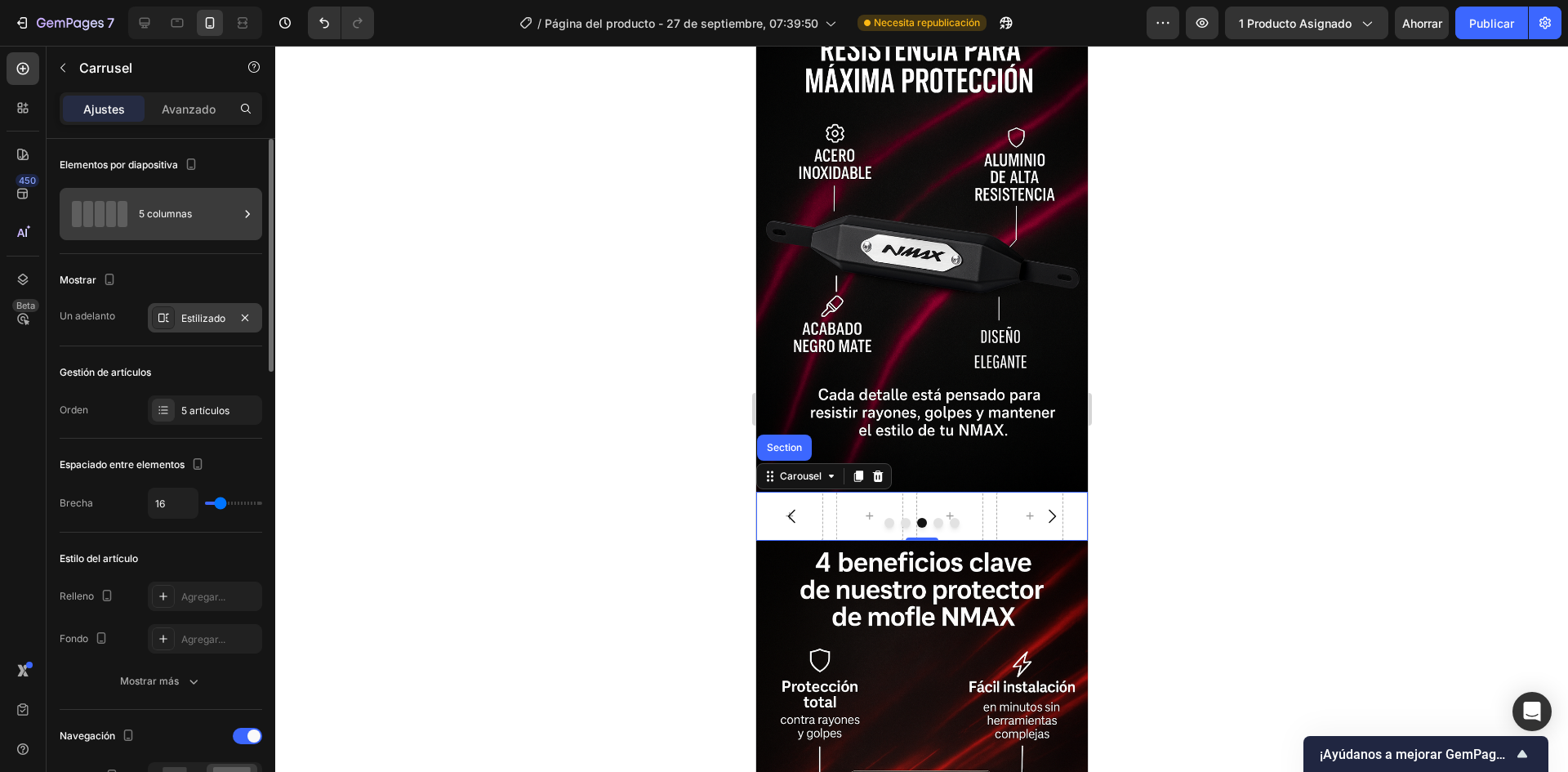
click at [216, 217] on div "5 columnas" at bounding box center [189, 214] width 100 height 37
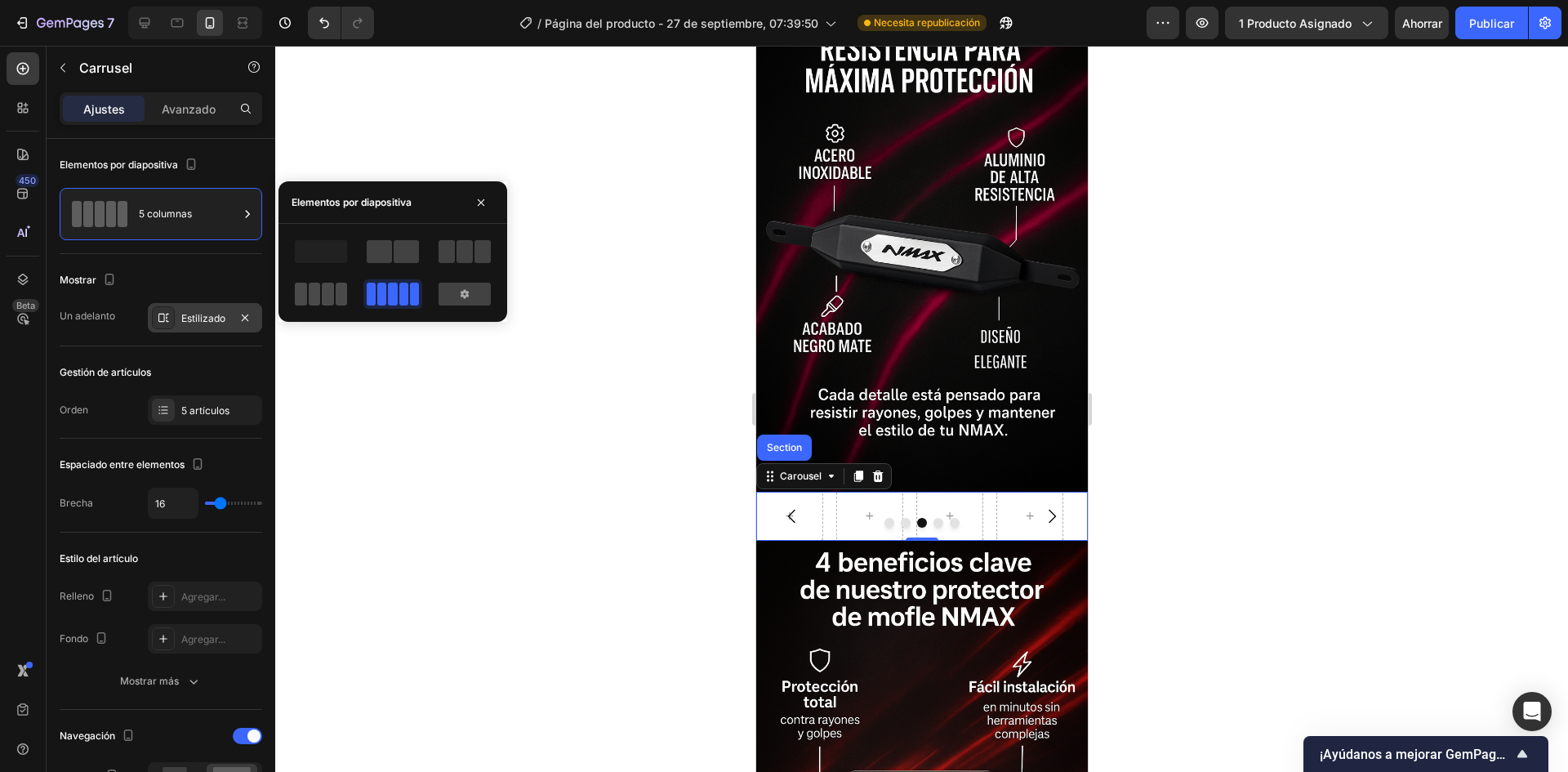
click at [333, 295] on span at bounding box center [328, 294] width 13 height 23
click at [223, 410] on font "5 artículos" at bounding box center [204, 410] width 48 height 13
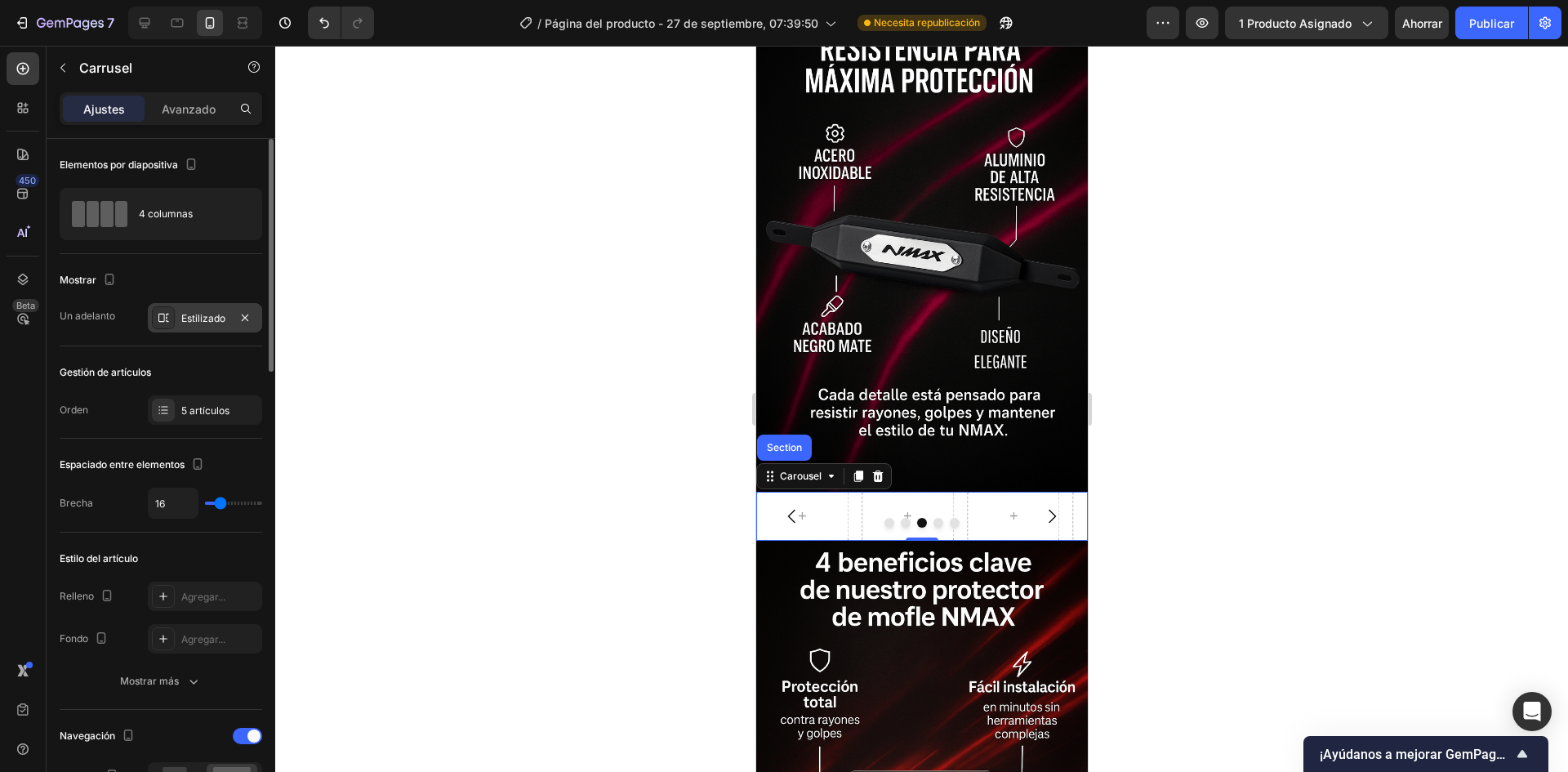
click at [225, 371] on div "Gestión de artículos" at bounding box center [160, 372] width 202 height 26
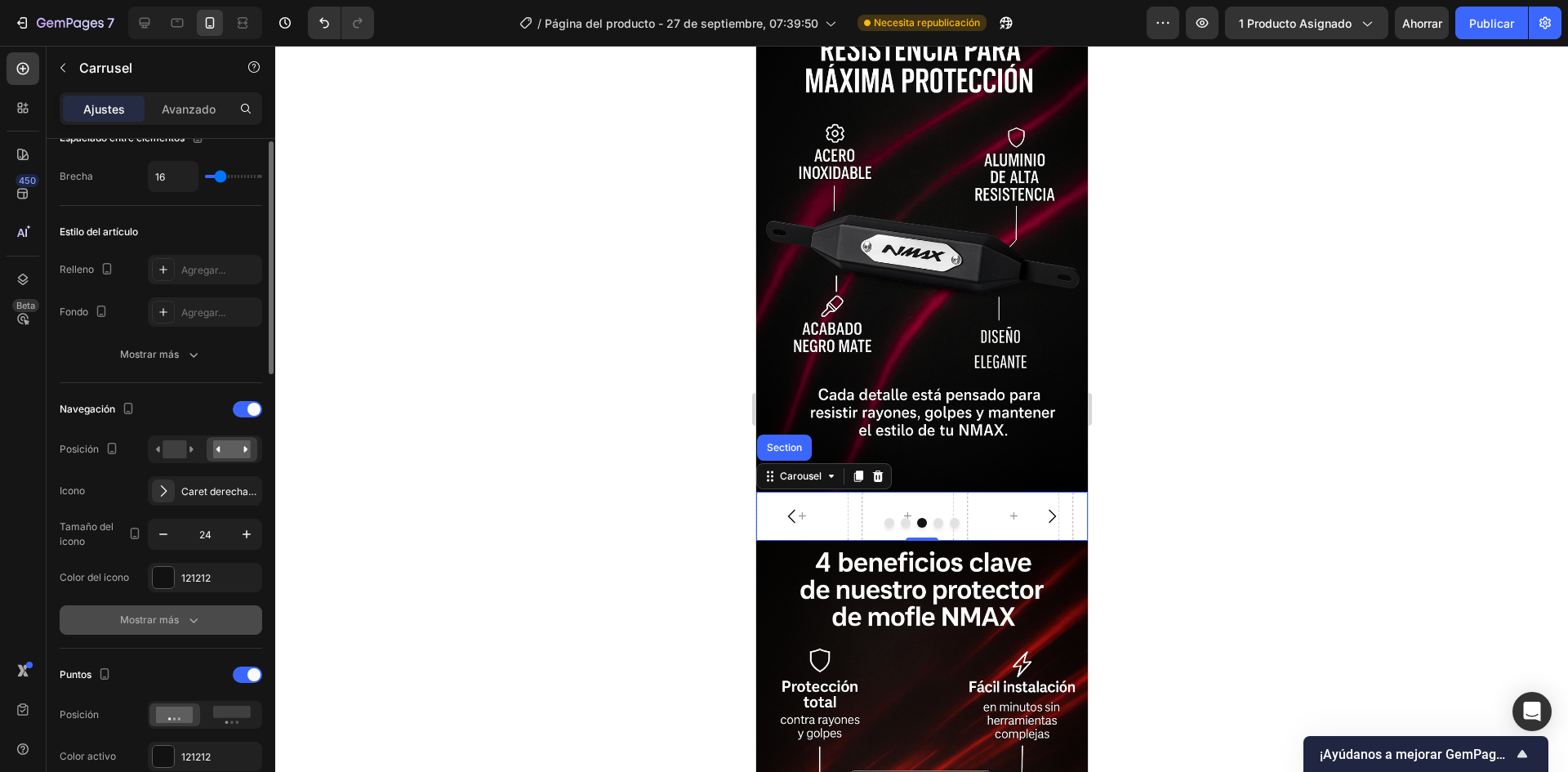
scroll to position [163, 0]
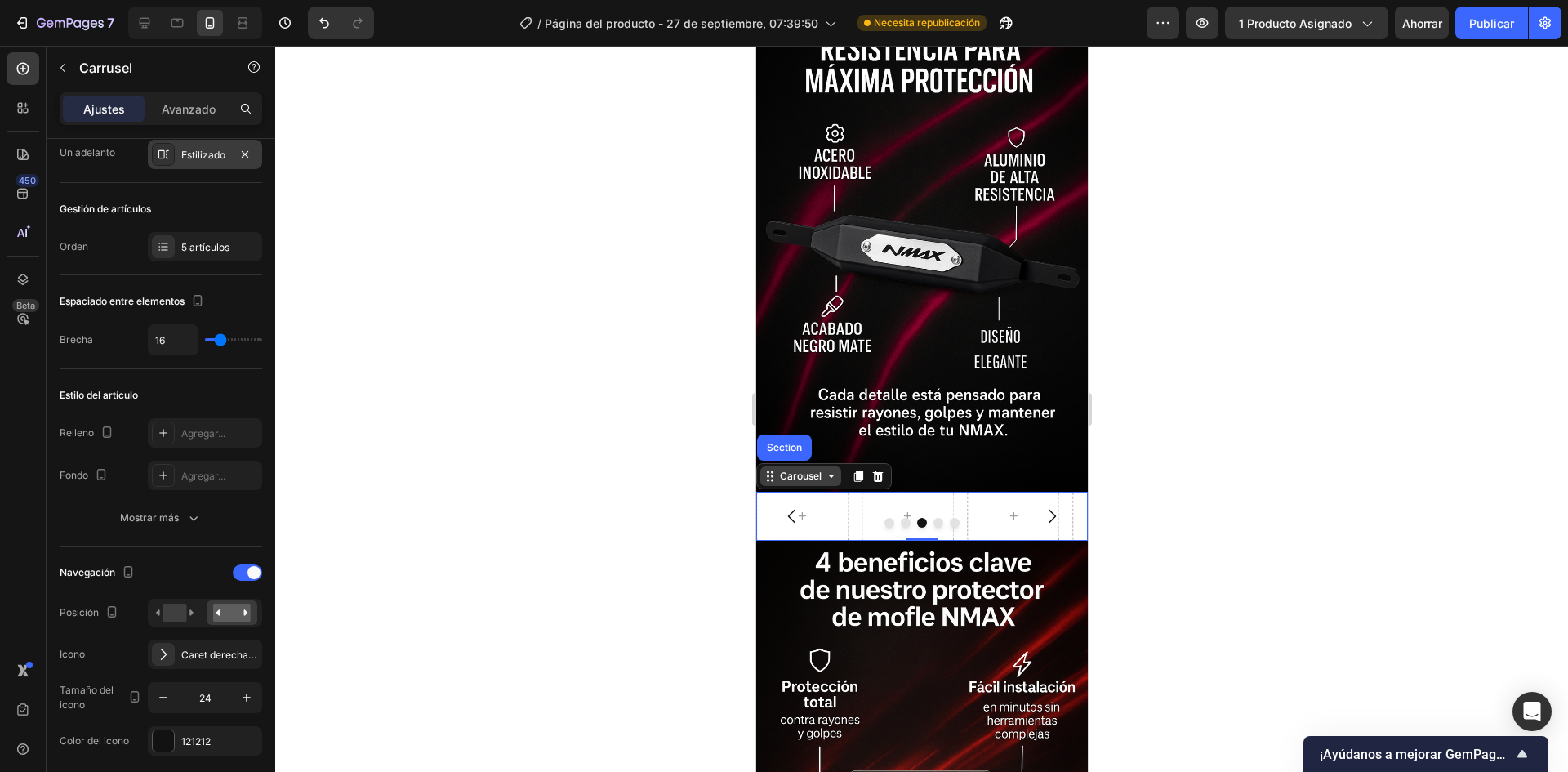
click at [831, 470] on icon at bounding box center [829, 476] width 13 height 13
click at [771, 478] on icon at bounding box center [771, 479] width 3 height 3
click at [834, 492] on div at bounding box center [801, 517] width 92 height 49
click at [810, 493] on button "Carousel Back Arrow" at bounding box center [791, 516] width 46 height 46
click at [805, 518] on div at bounding box center [920, 522] width 332 height 10
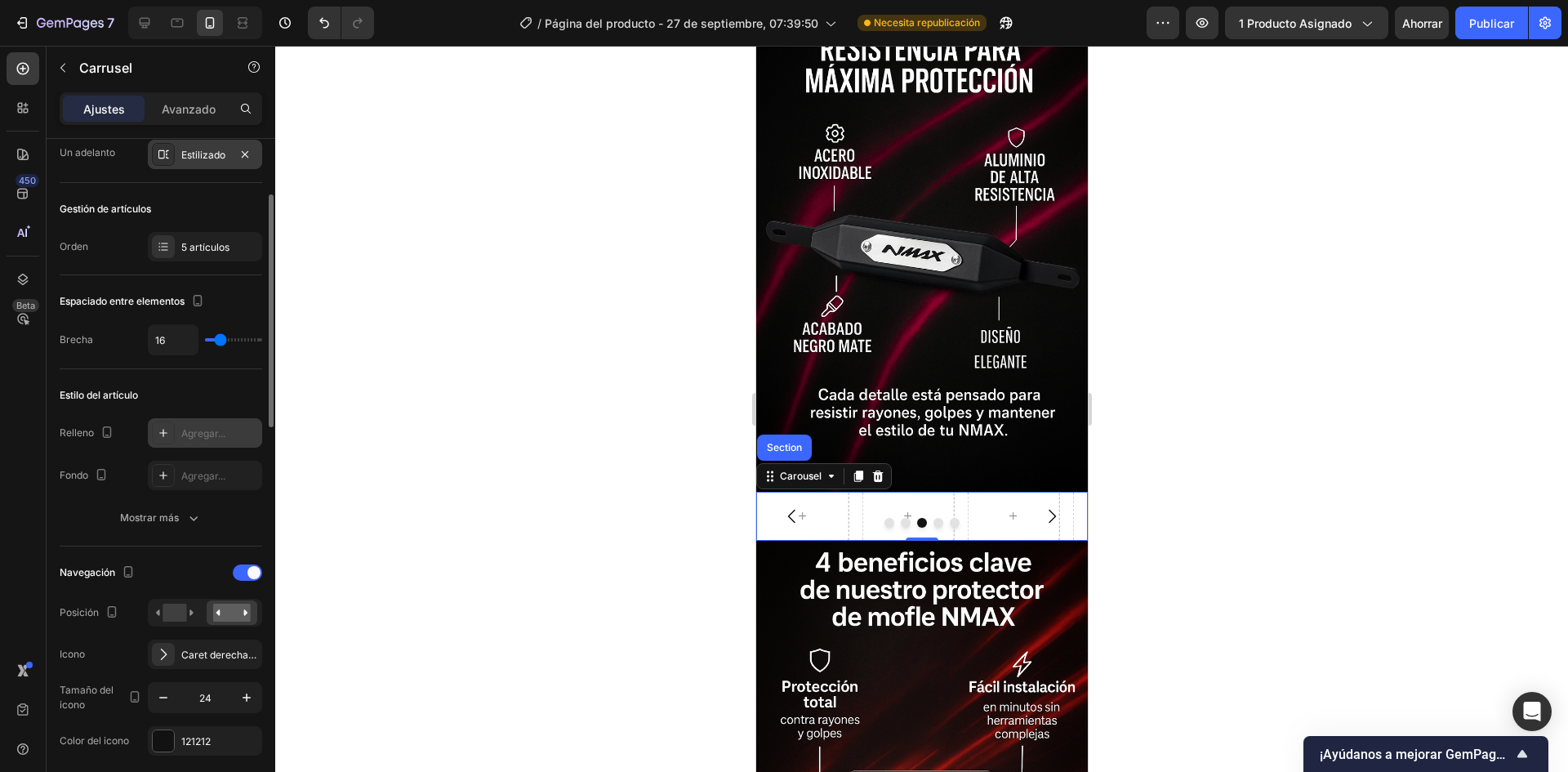
click at [205, 441] on div "Agregar..." at bounding box center [204, 432] width 114 height 29
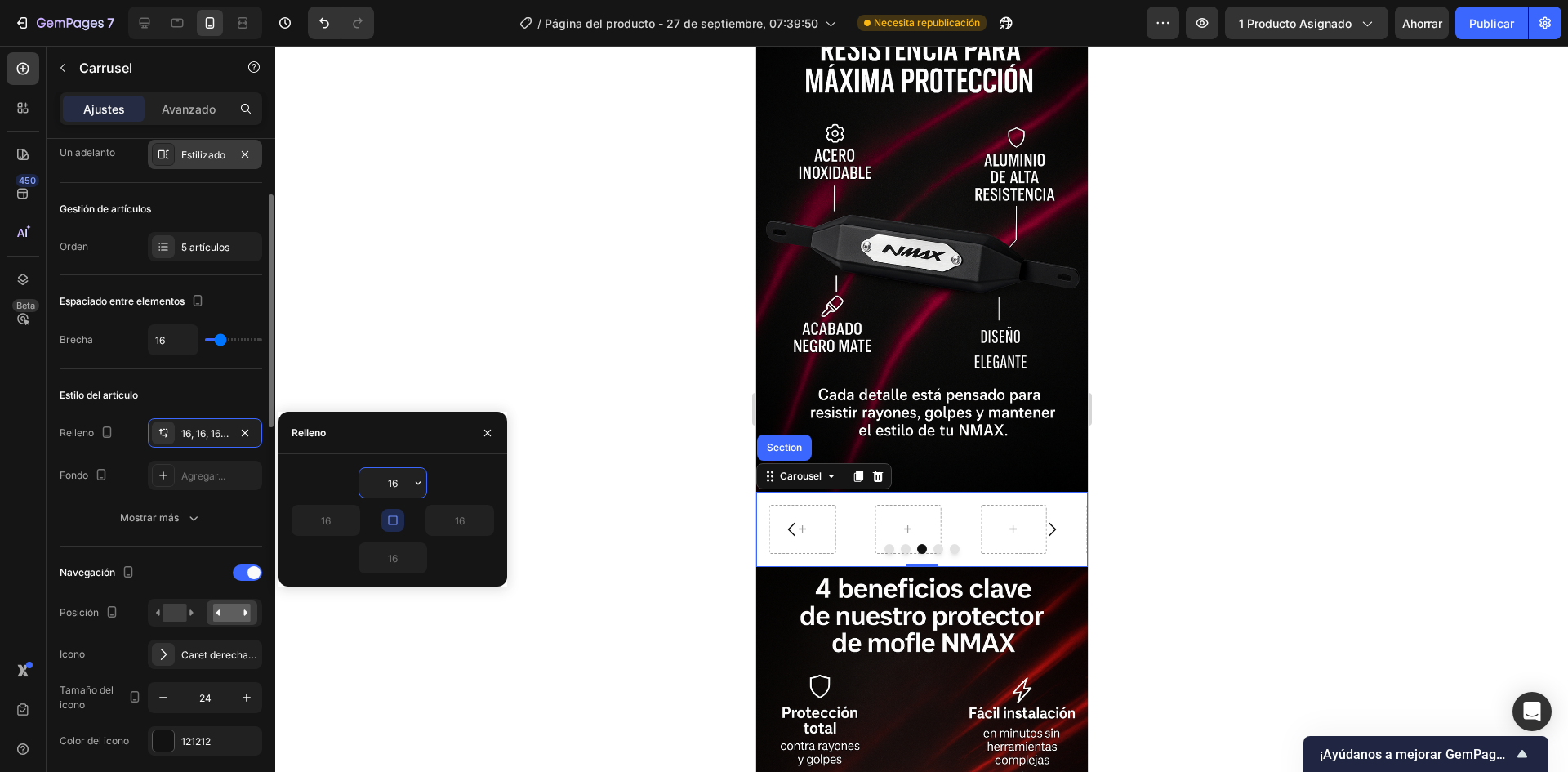
click at [229, 392] on div "Estilo del artículo" at bounding box center [160, 395] width 202 height 26
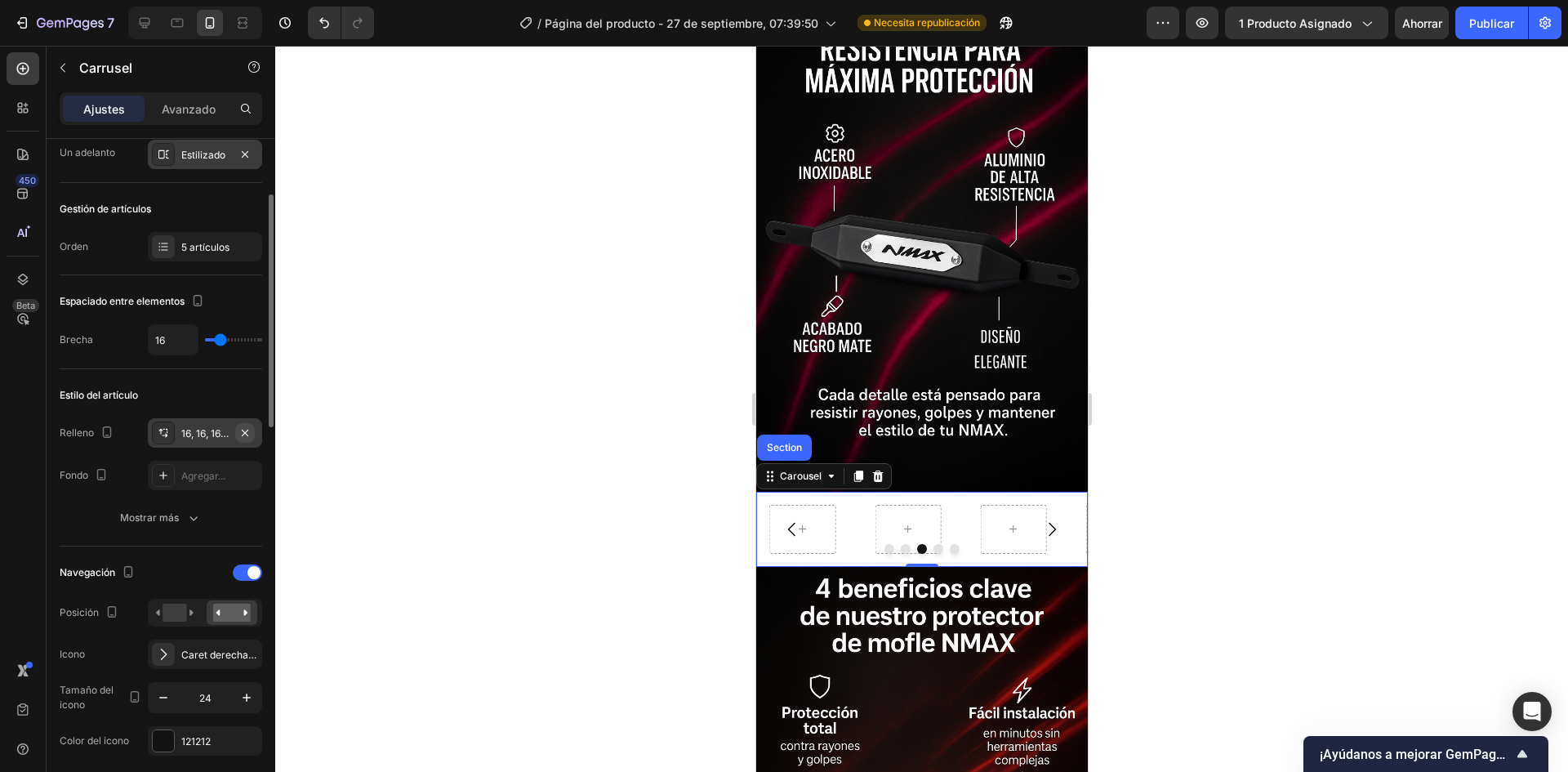
click at [245, 438] on icon "button" at bounding box center [245, 432] width 13 height 13
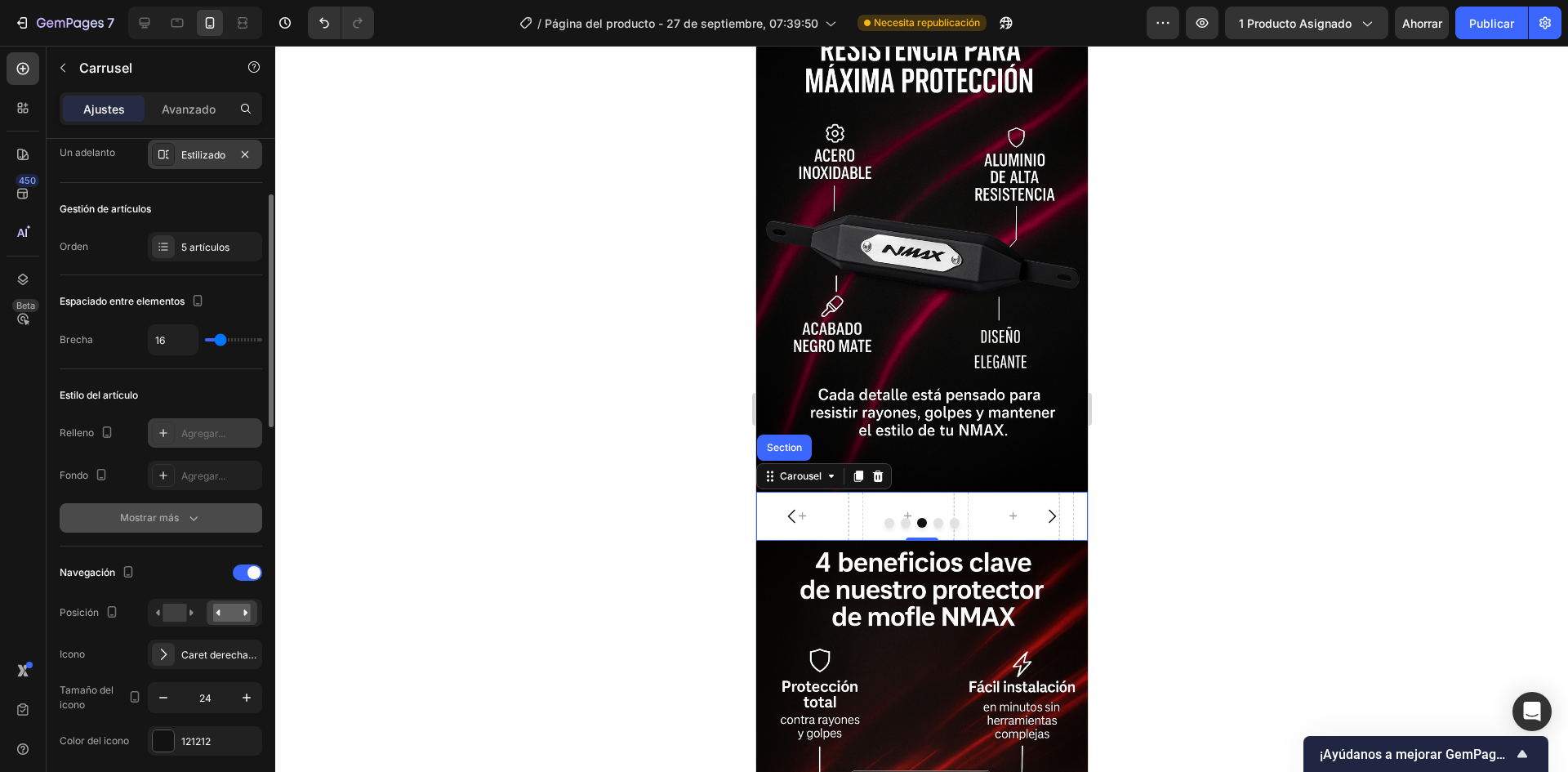
click at [187, 517] on icon "button" at bounding box center [194, 518] width 17 height 17
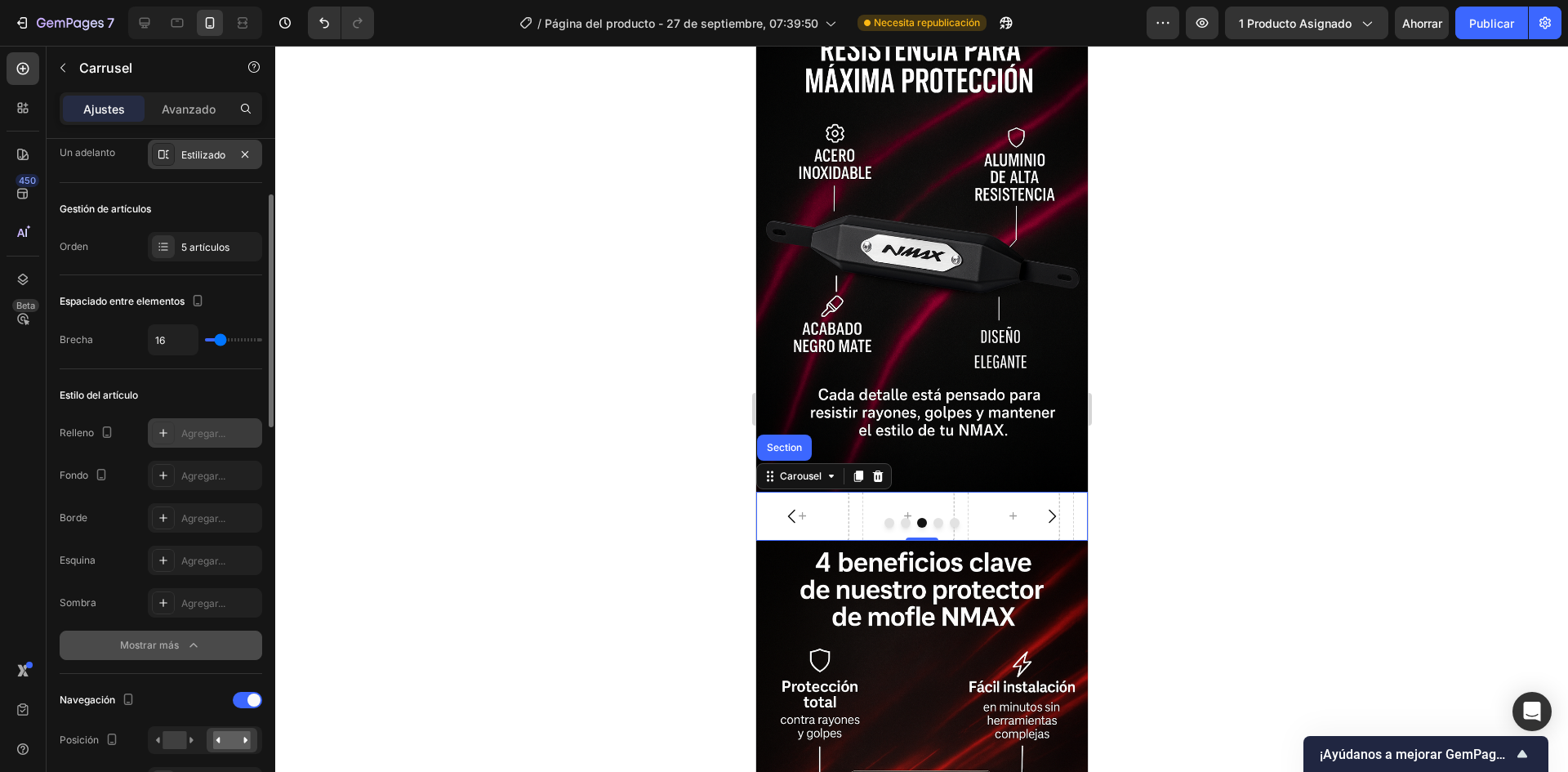
click at [183, 646] on div "Mostrar más" at bounding box center [160, 645] width 81 height 17
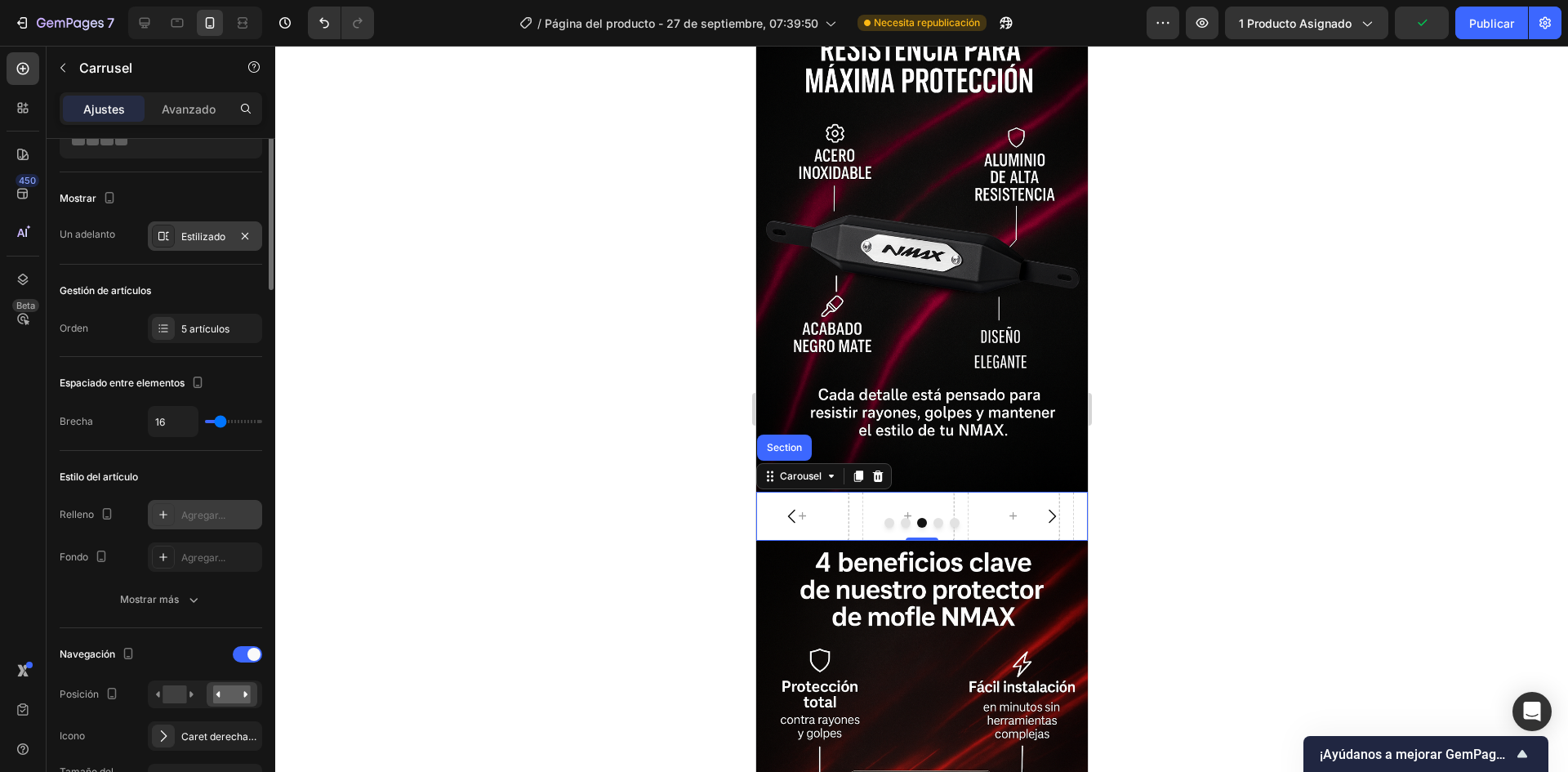
scroll to position [0, 0]
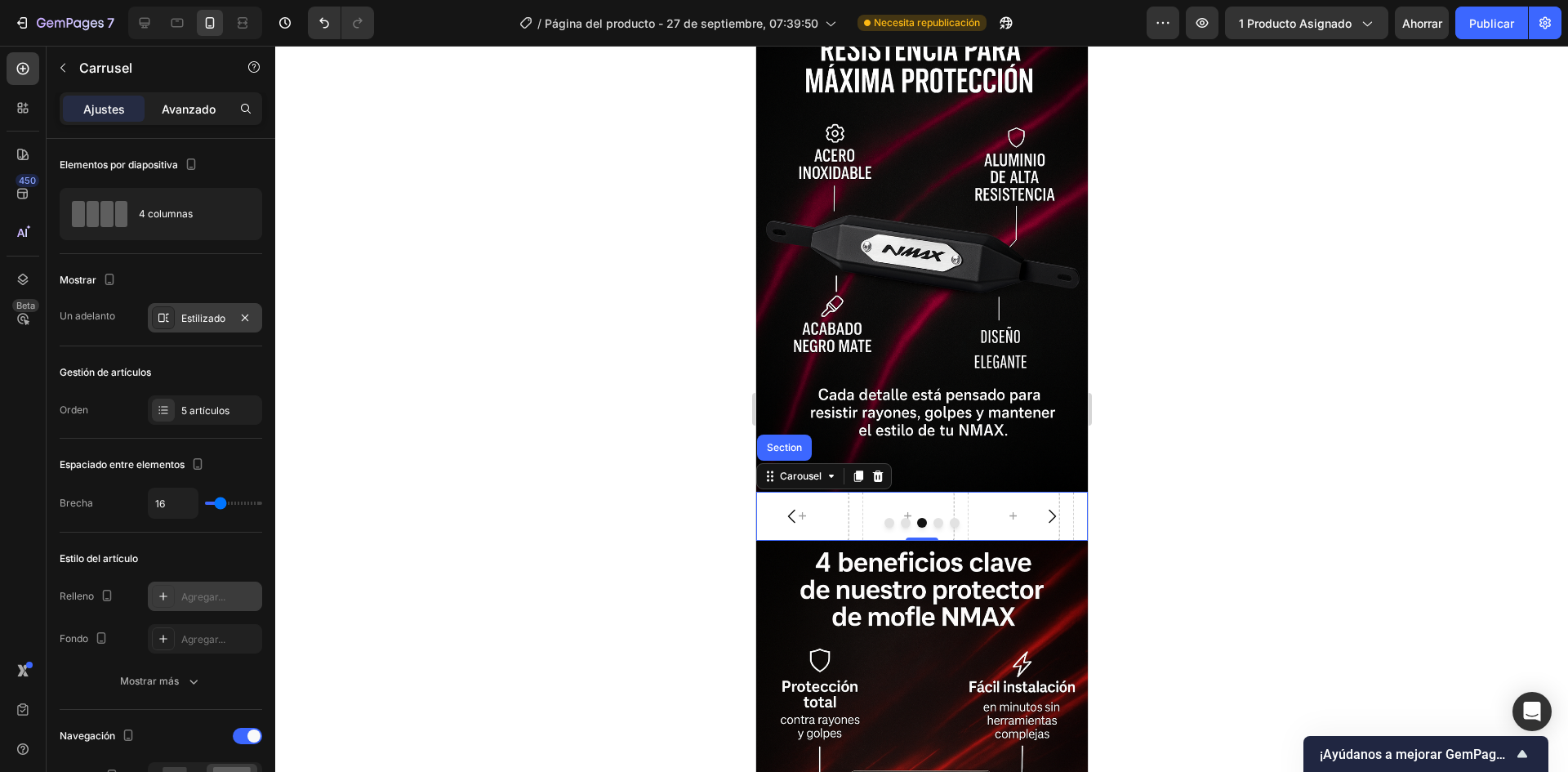
click at [179, 111] on font "Avanzado" at bounding box center [188, 109] width 54 height 14
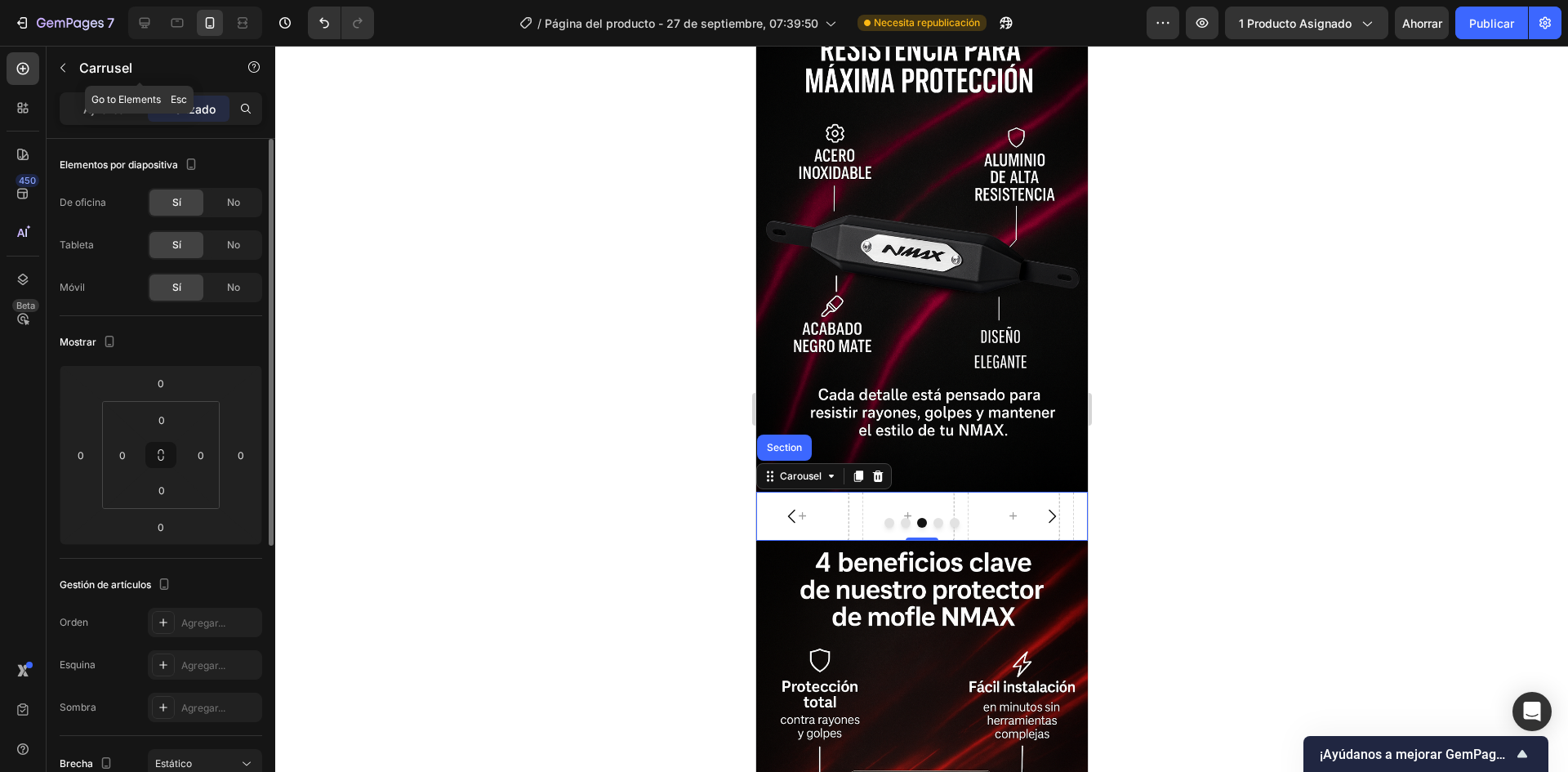
click at [103, 105] on font "Ajustes" at bounding box center [104, 109] width 42 height 14
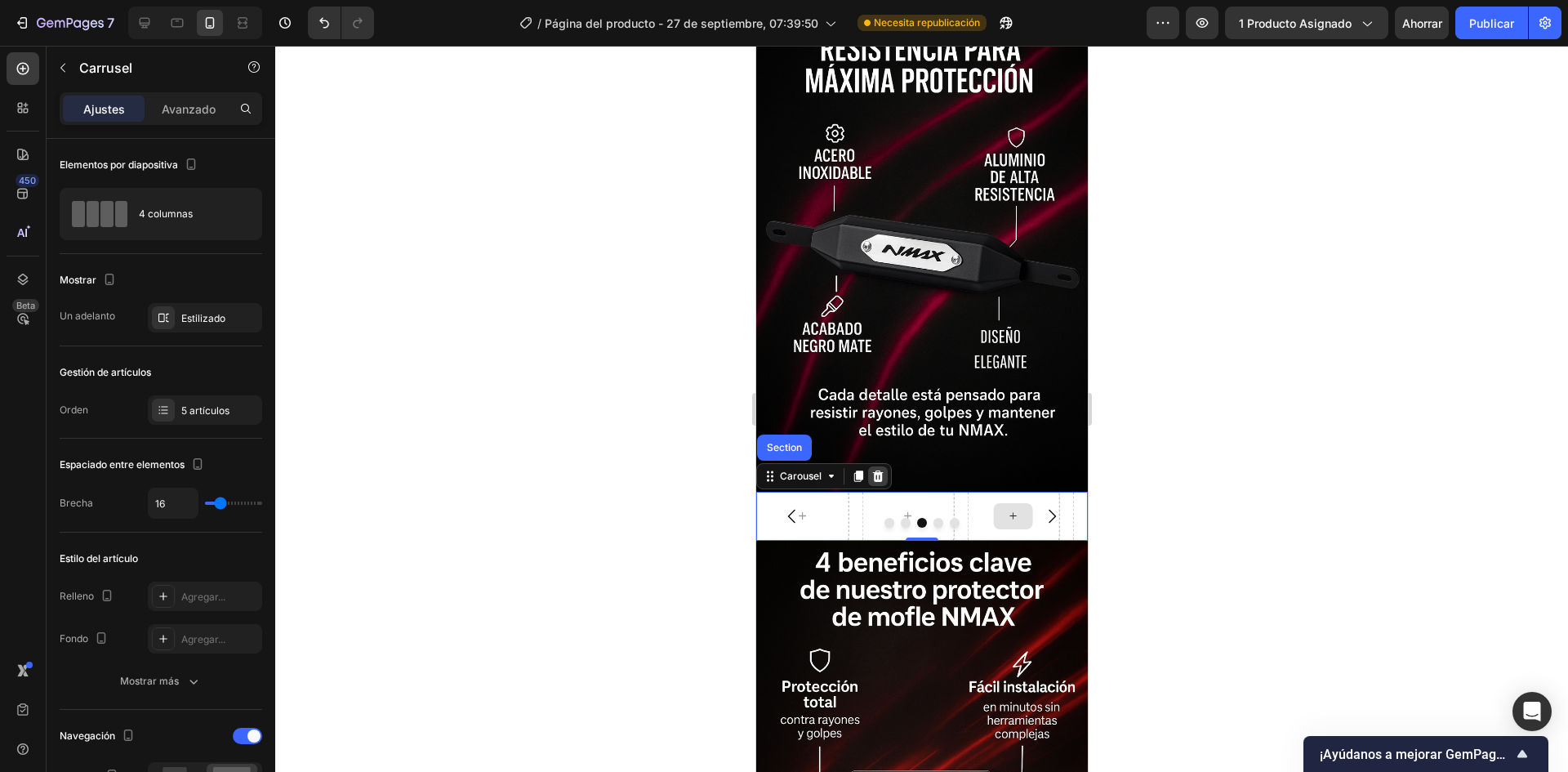
click at [872, 470] on icon at bounding box center [876, 476] width 13 height 13
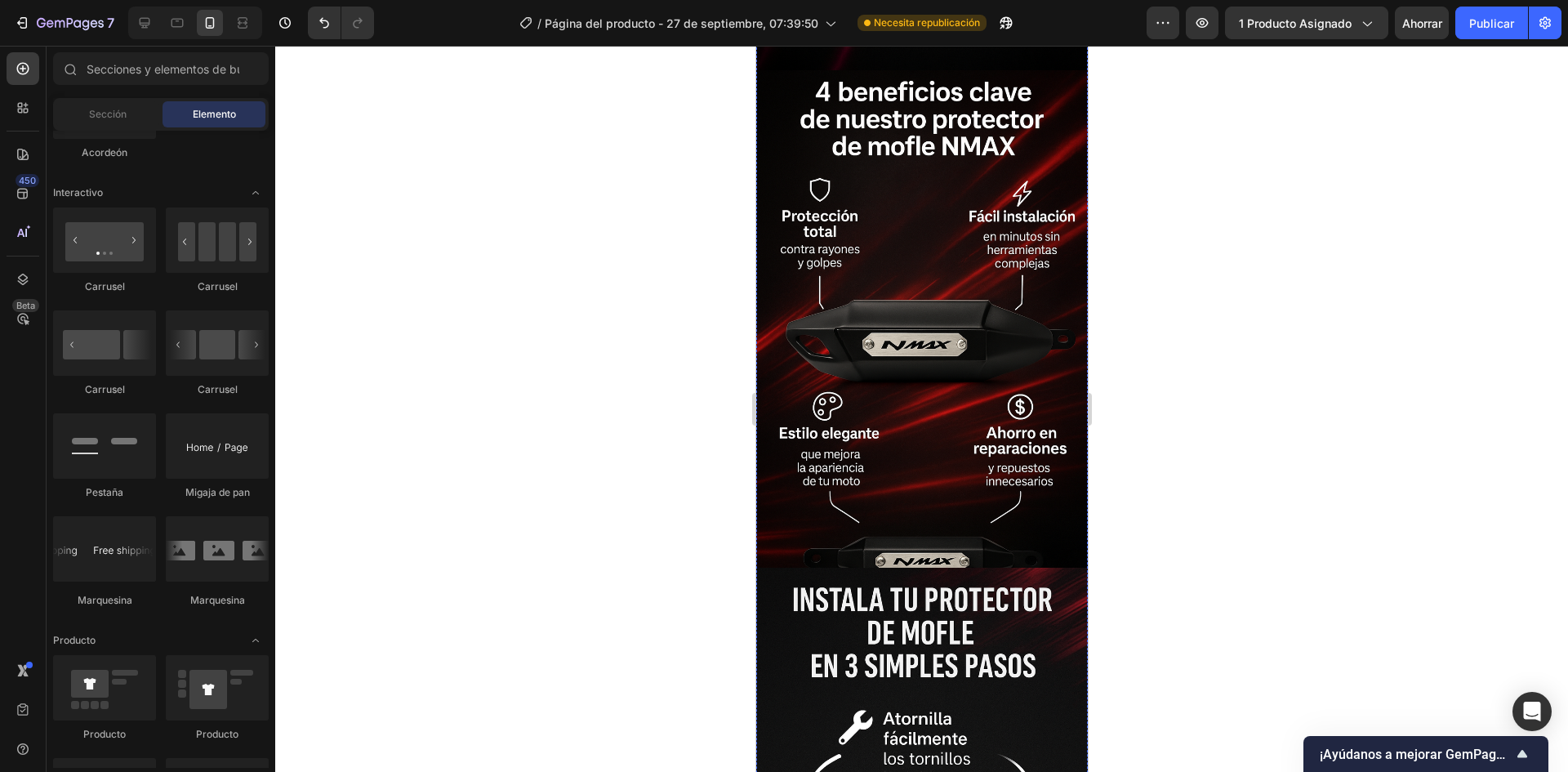
scroll to position [2797, 0]
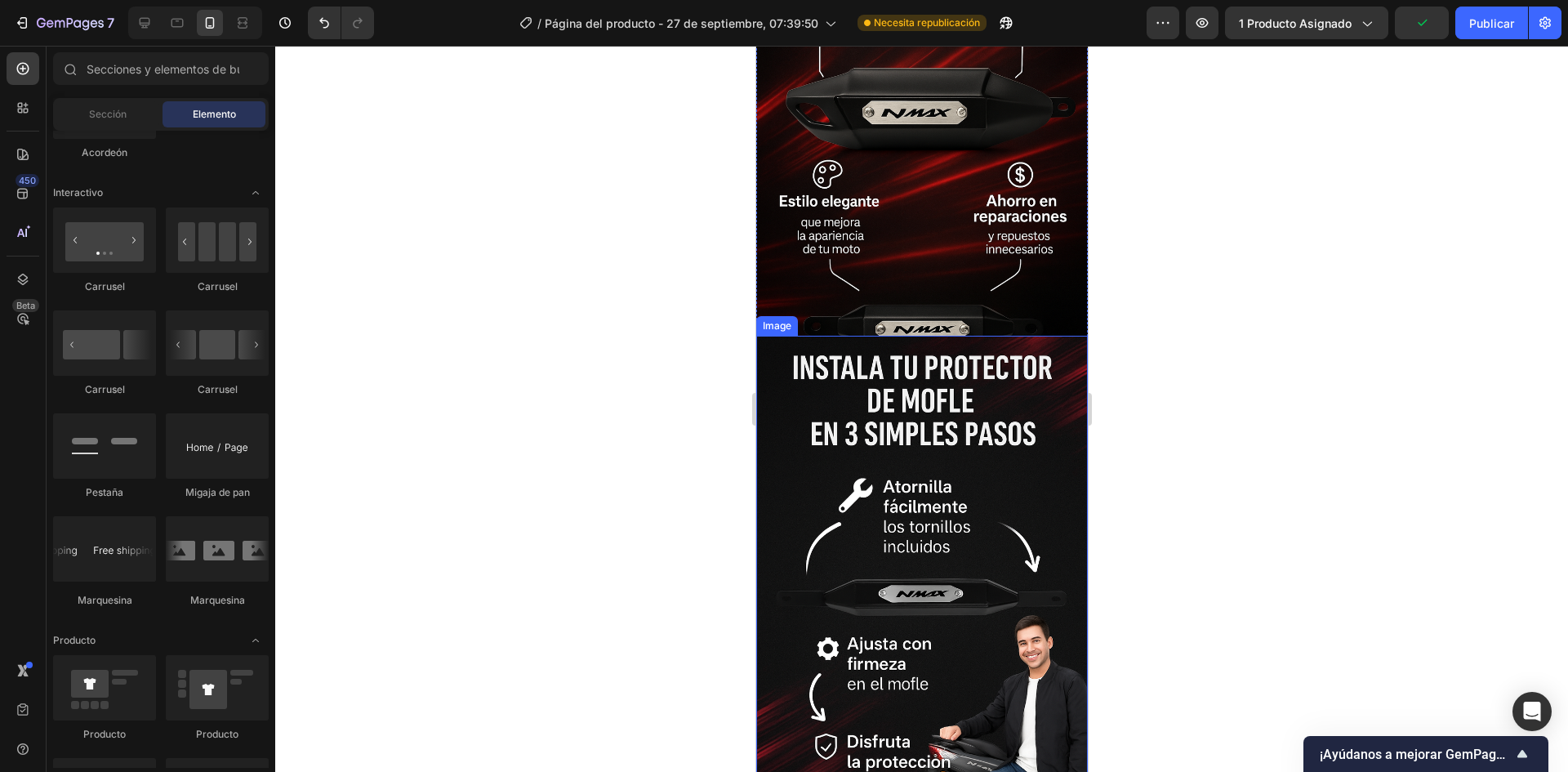
click at [963, 336] on img at bounding box center [920, 584] width 332 height 497
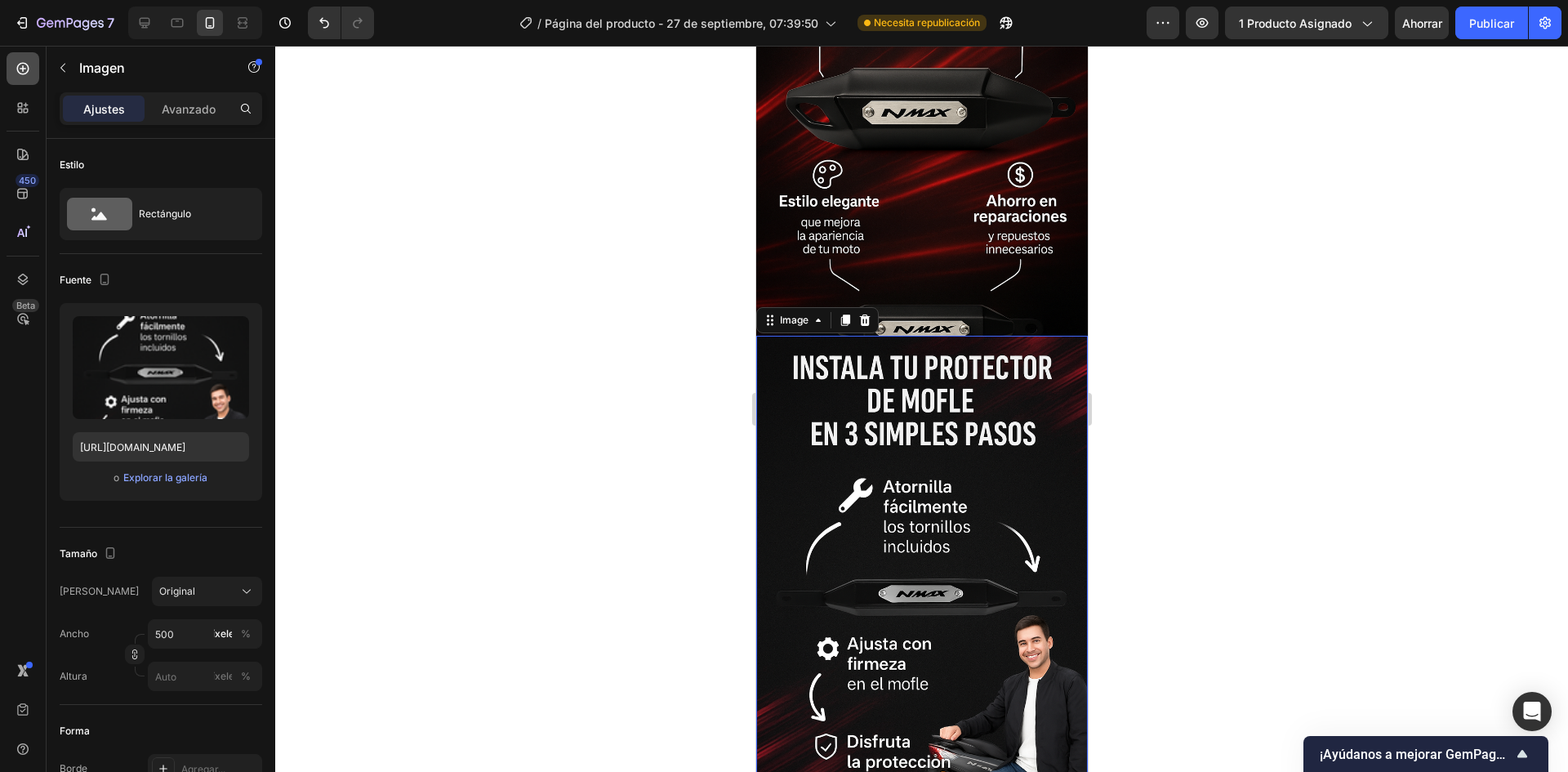
click at [20, 72] on icon at bounding box center [23, 68] width 13 height 13
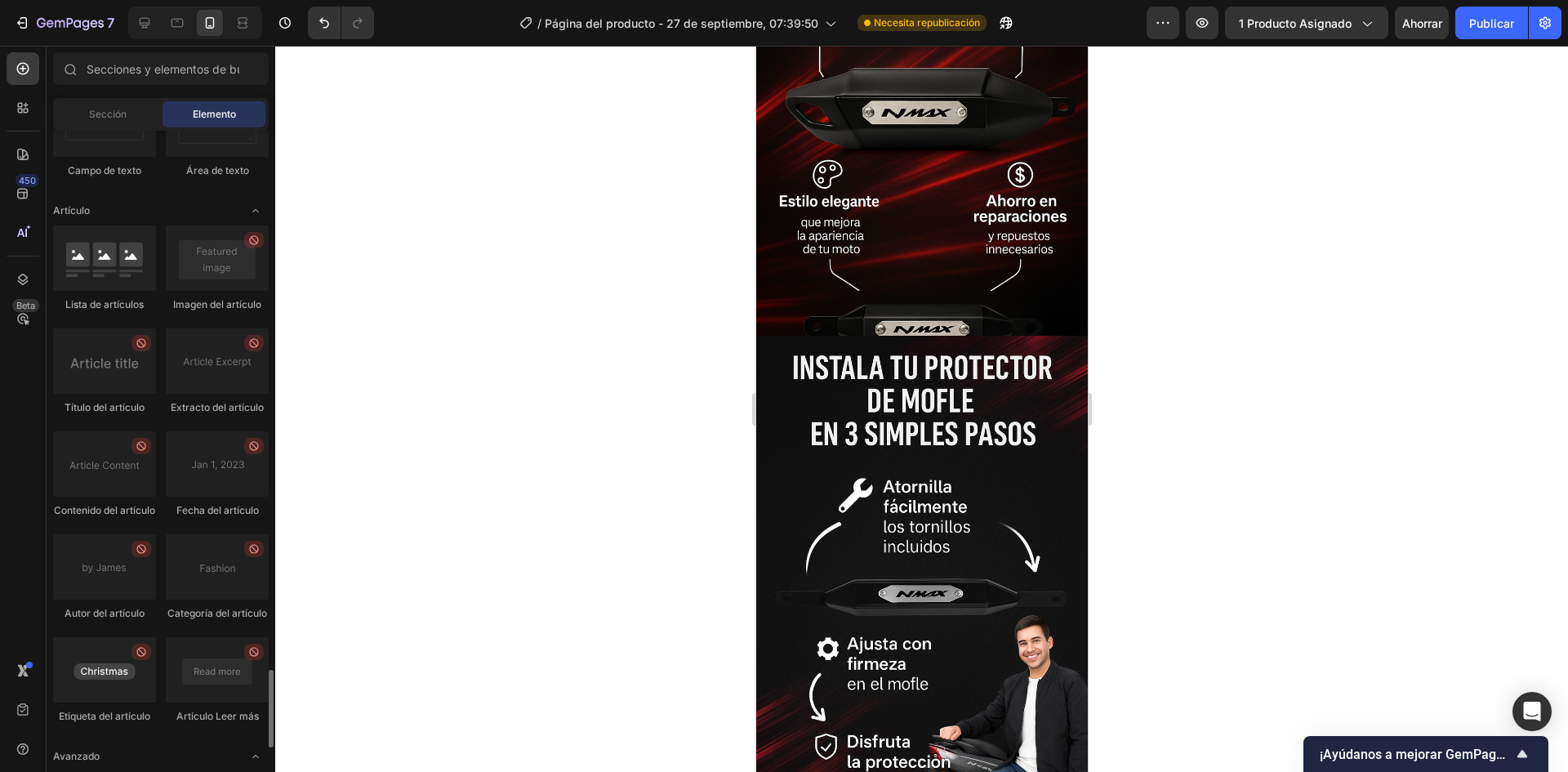
scroll to position [4562, 0]
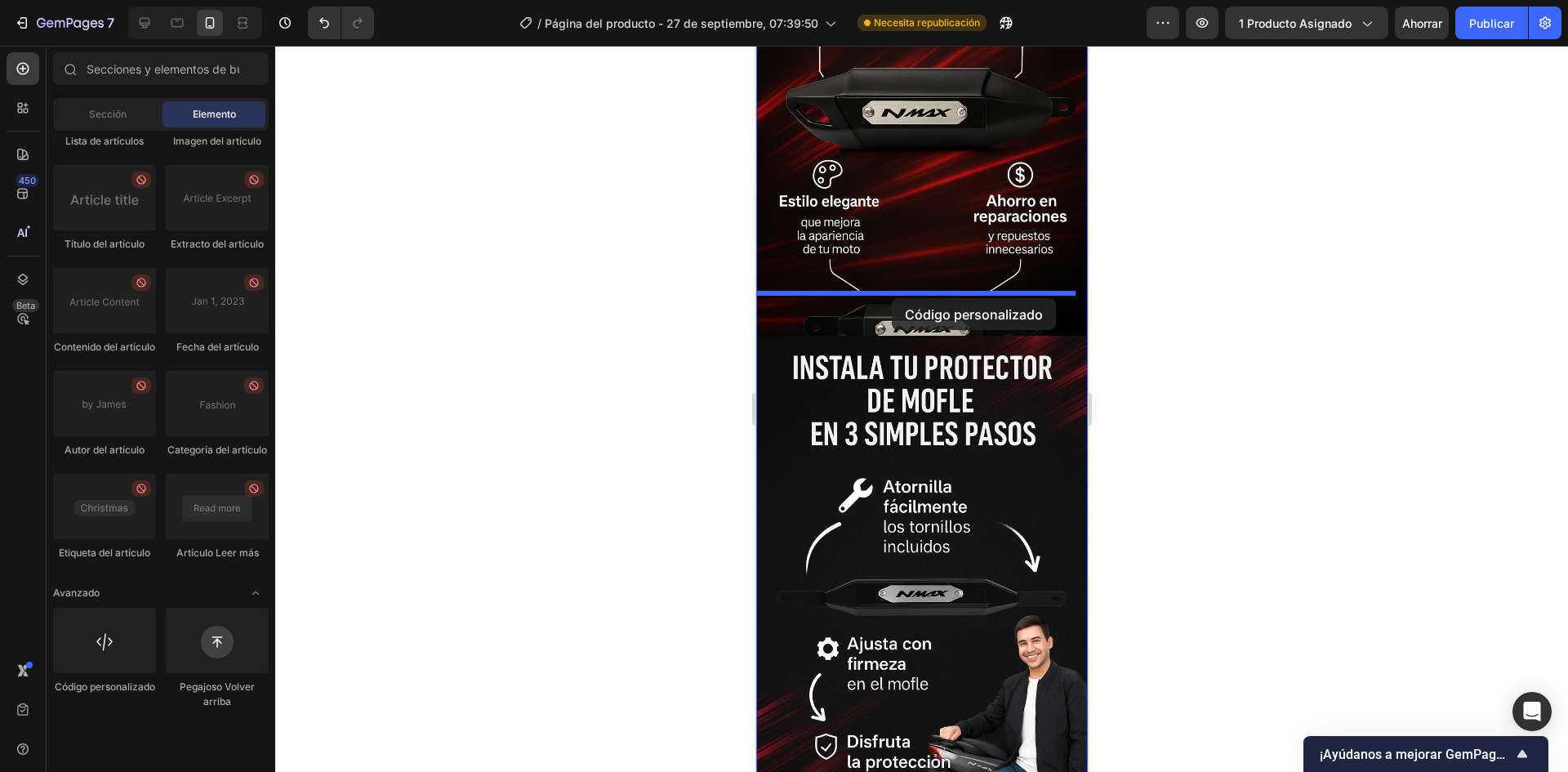
drag, startPoint x: 868, startPoint y: 754, endPoint x: 891, endPoint y: 298, distance: 456.6
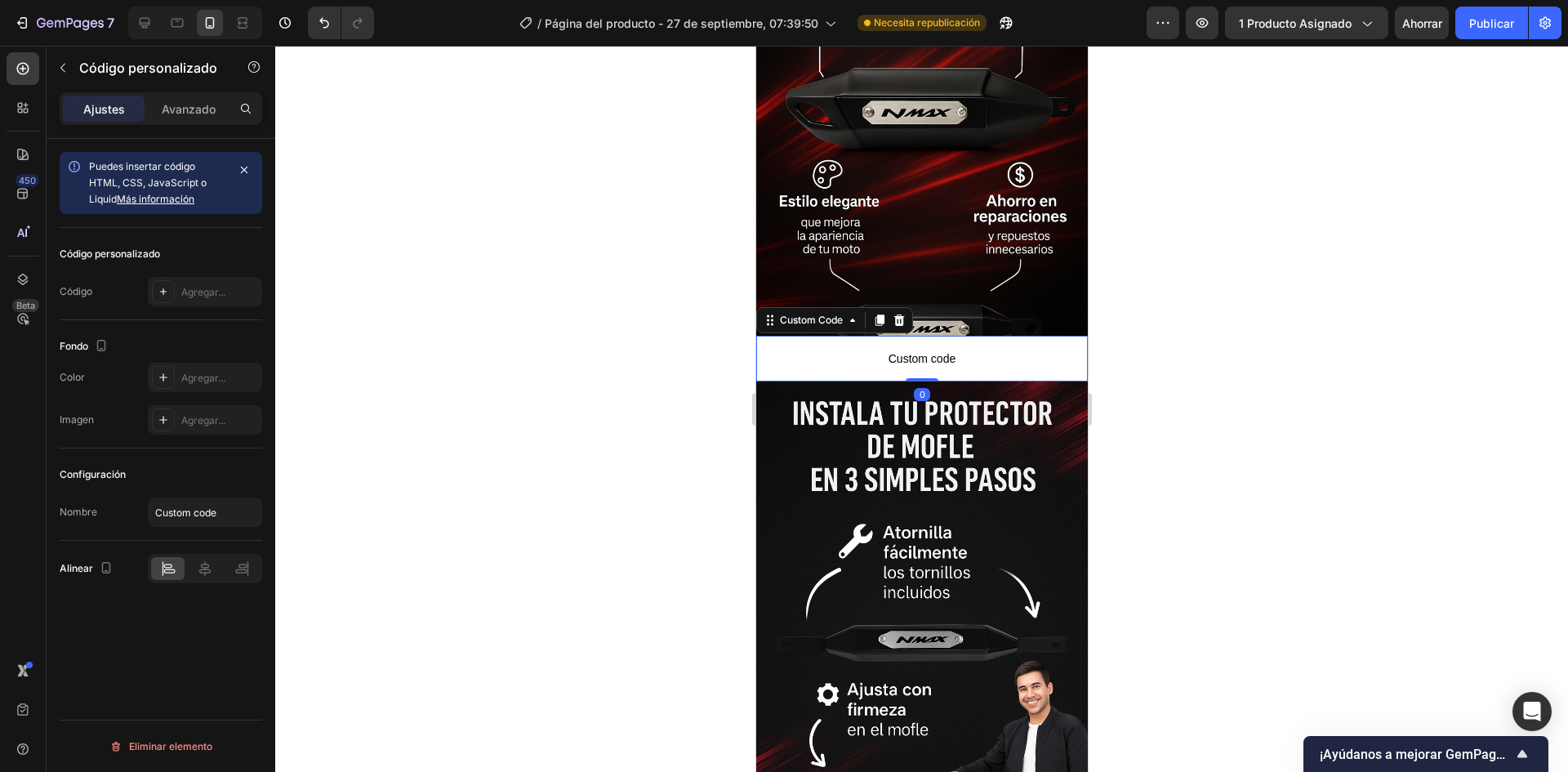
click at [881, 336] on p "Custom code" at bounding box center [920, 358] width 332 height 46
click at [203, 285] on div "Agregar..." at bounding box center [219, 292] width 76 height 15
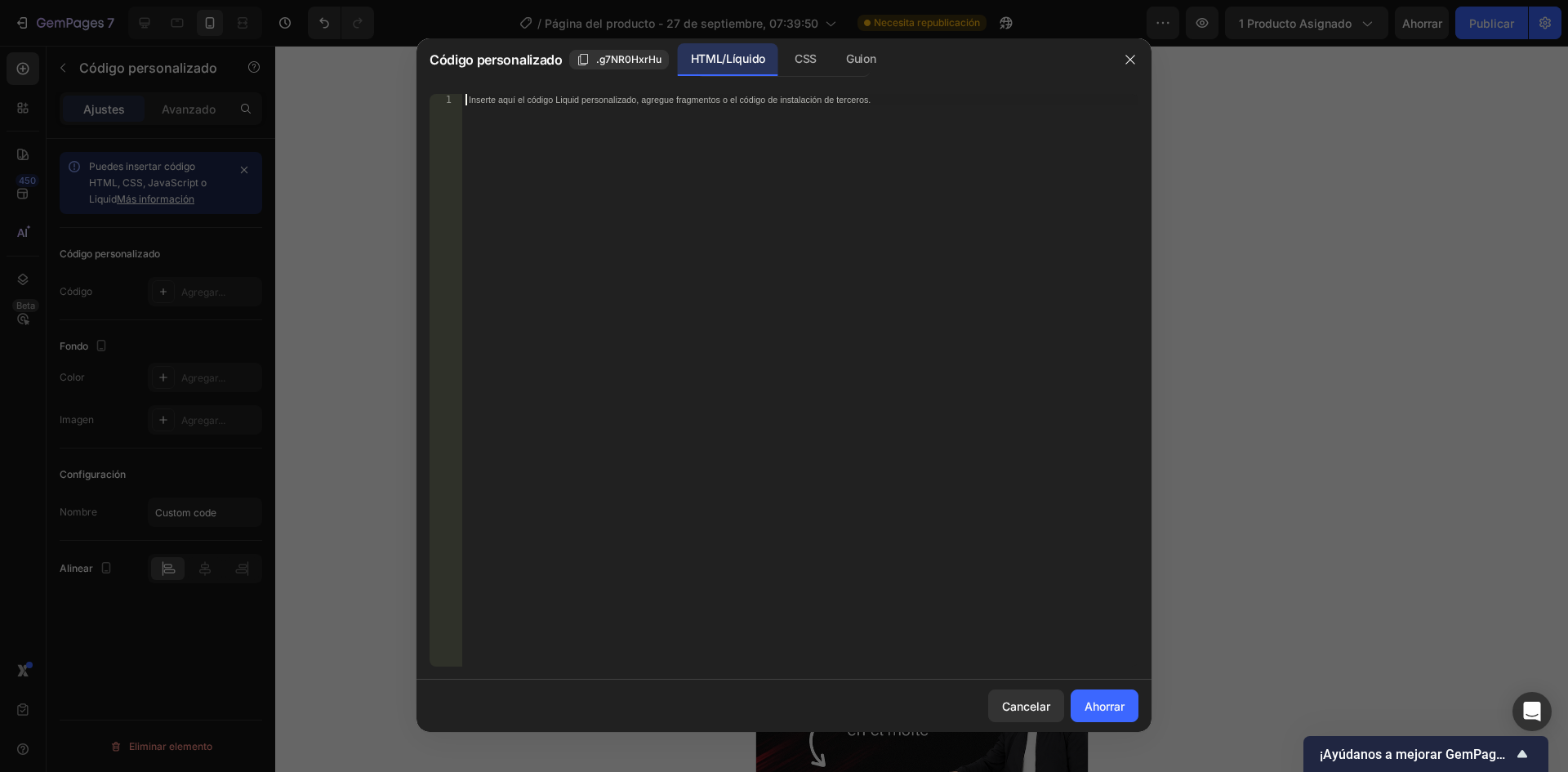
click at [646, 168] on div "Inserte aquí el código Liquid personalizado, agregue fragmentos o el código de …" at bounding box center [800, 391] width 676 height 596
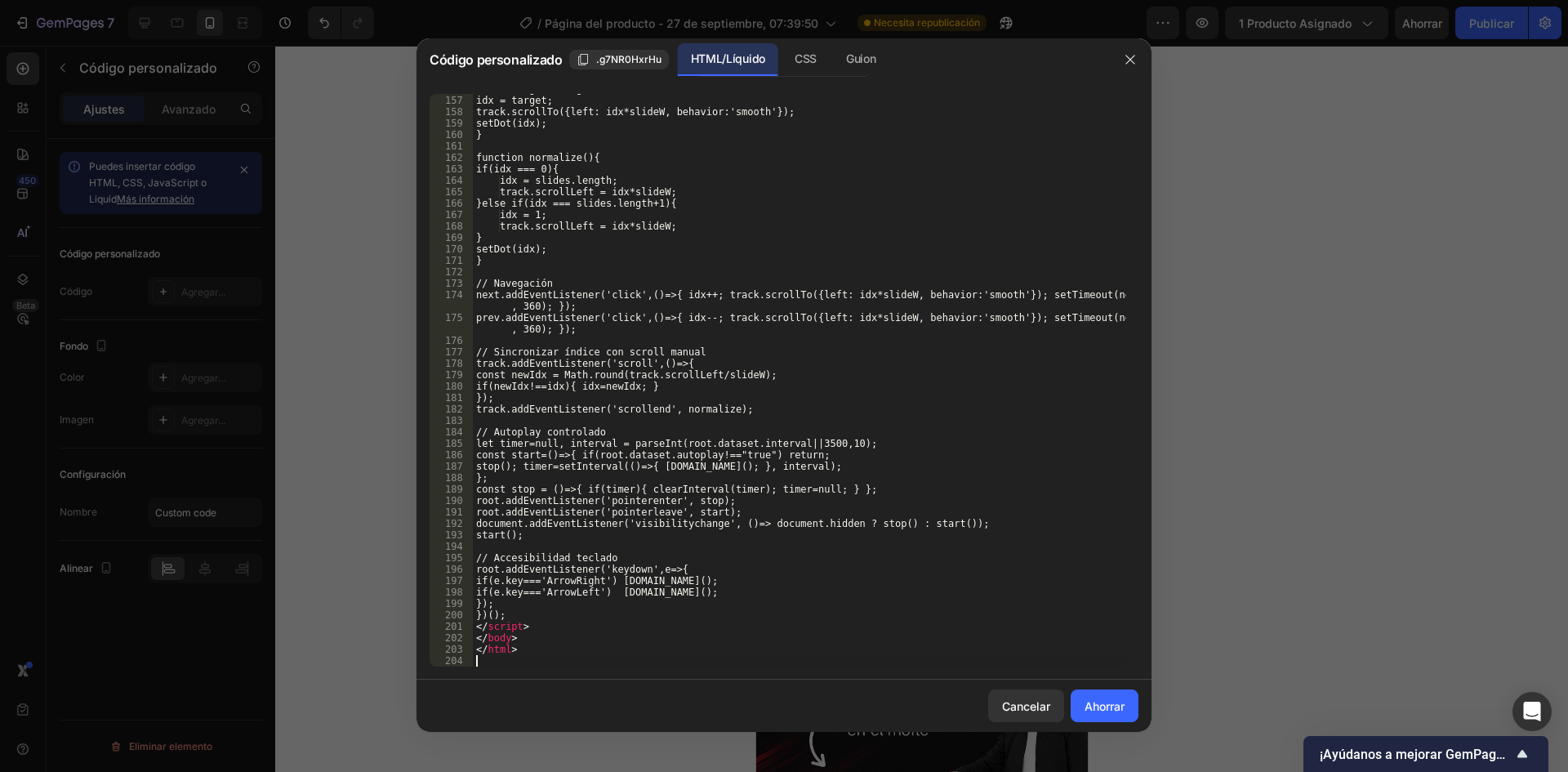
scroll to position [2001, 0]
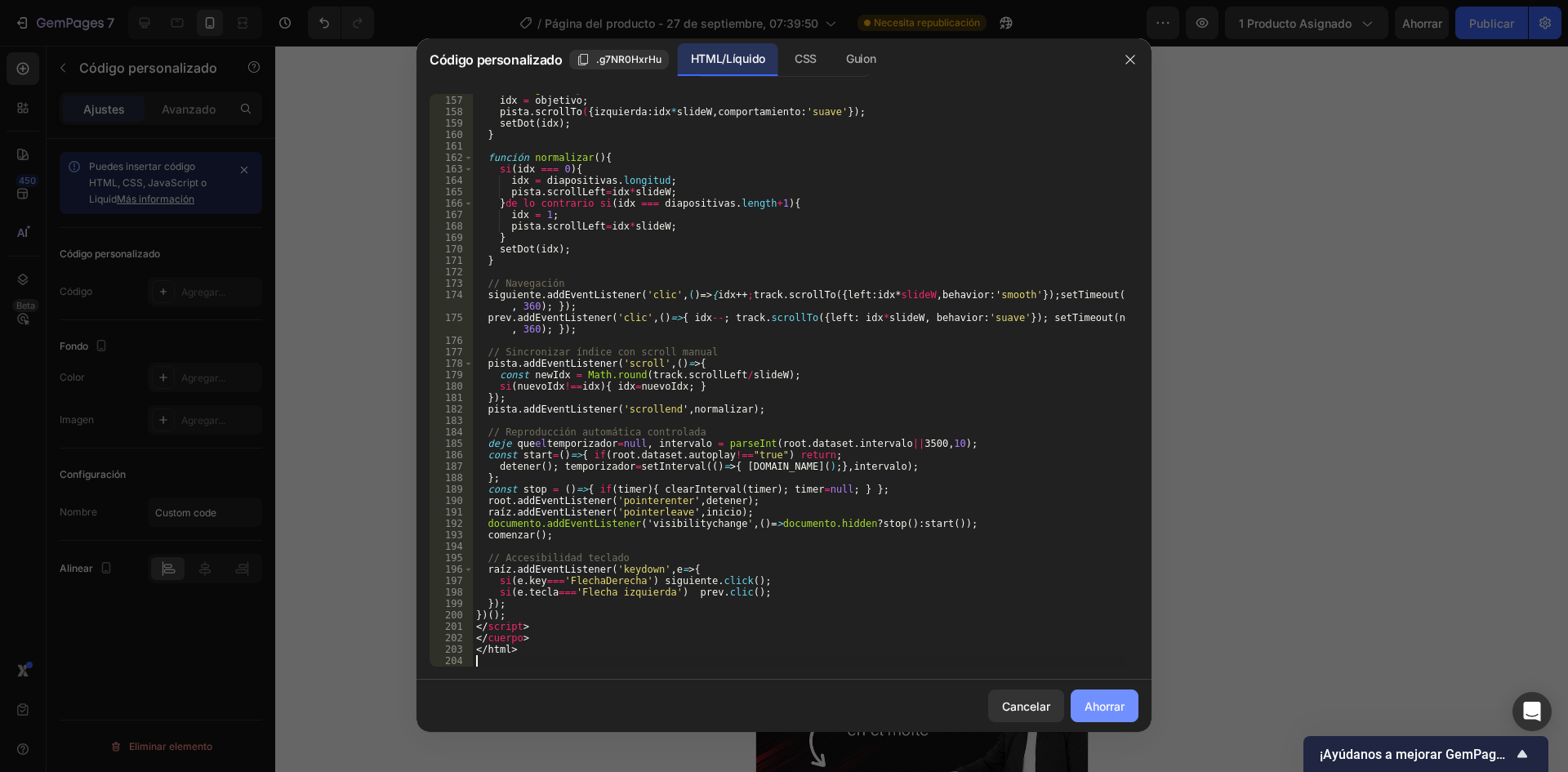
click at [1116, 713] on font "Ahorrar" at bounding box center [1104, 706] width 40 height 14
type textarea "</html>"
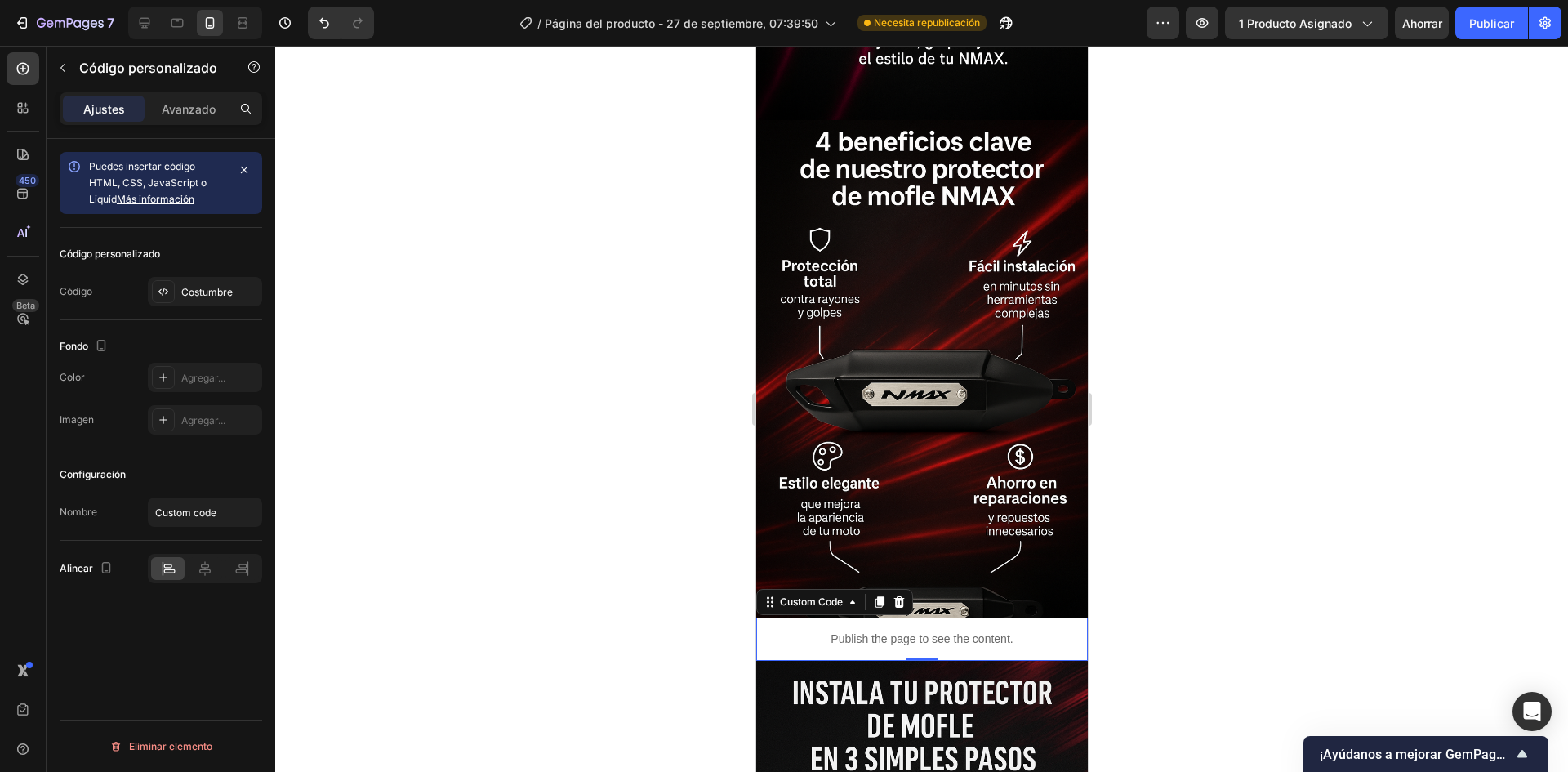
scroll to position [2471, 0]
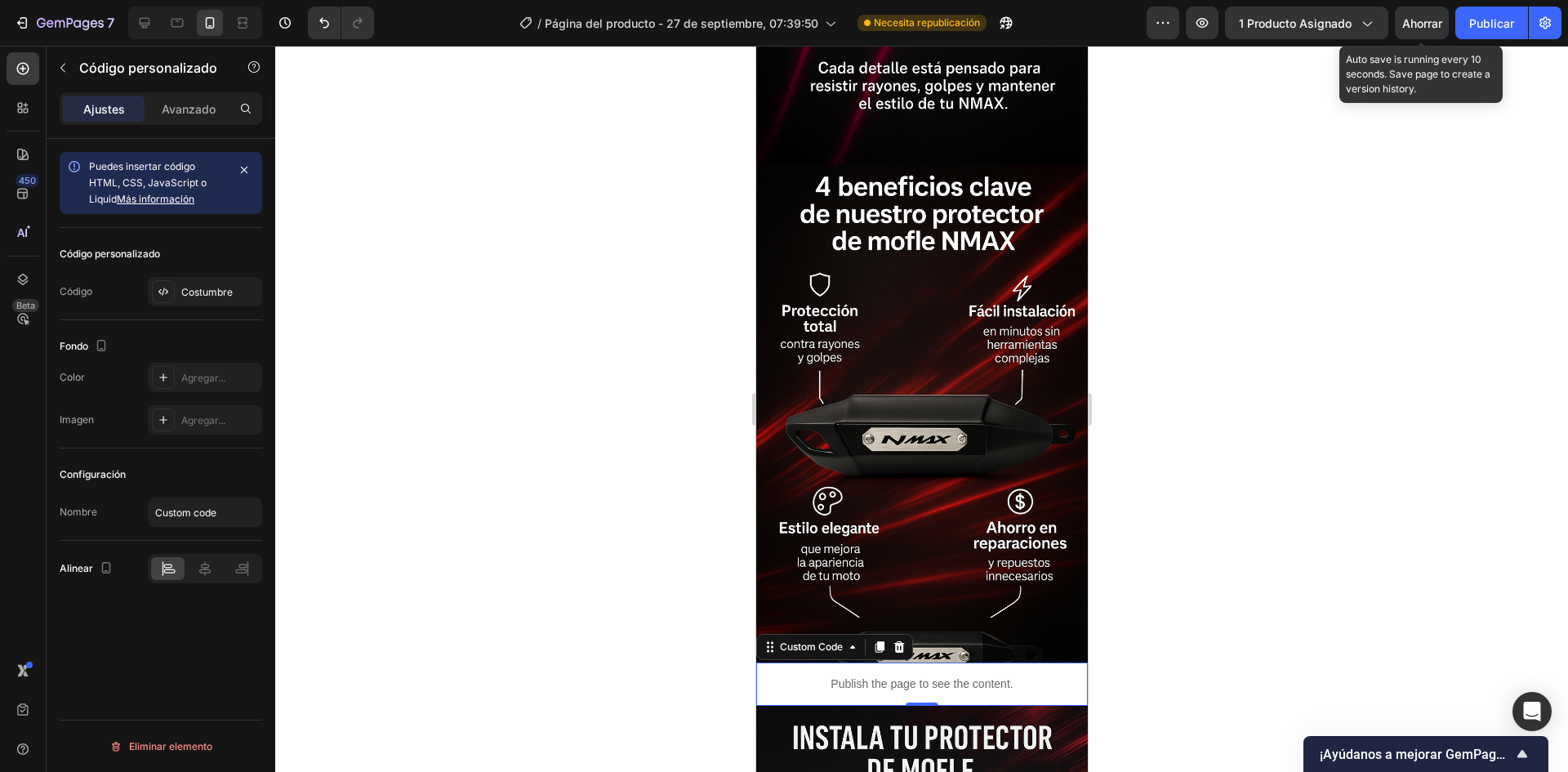
click at [1426, 27] on div "Ahorrar" at bounding box center [1422, 23] width 40 height 18
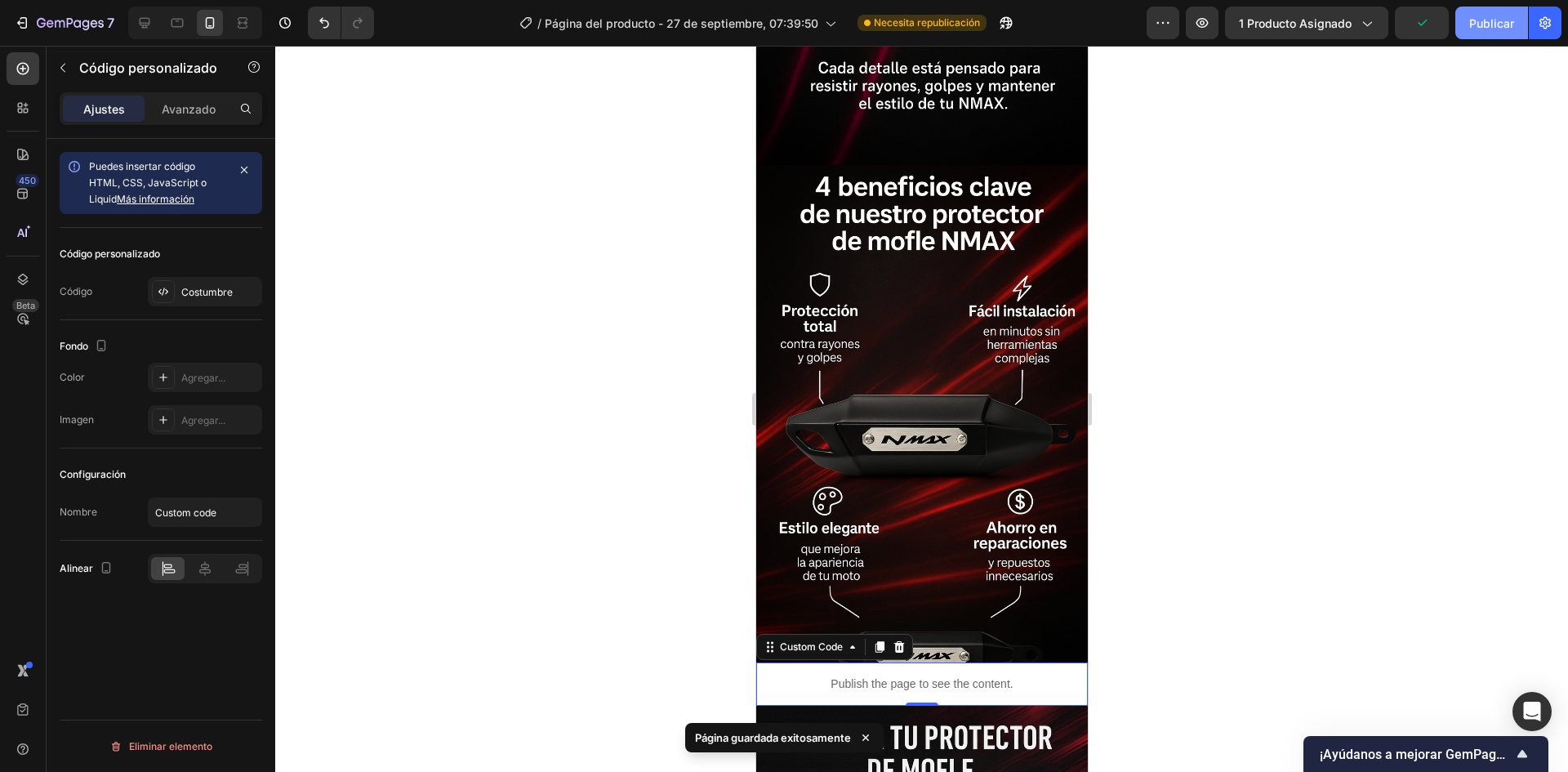
click at [1503, 19] on font "Publicar" at bounding box center [1492, 23] width 45 height 14
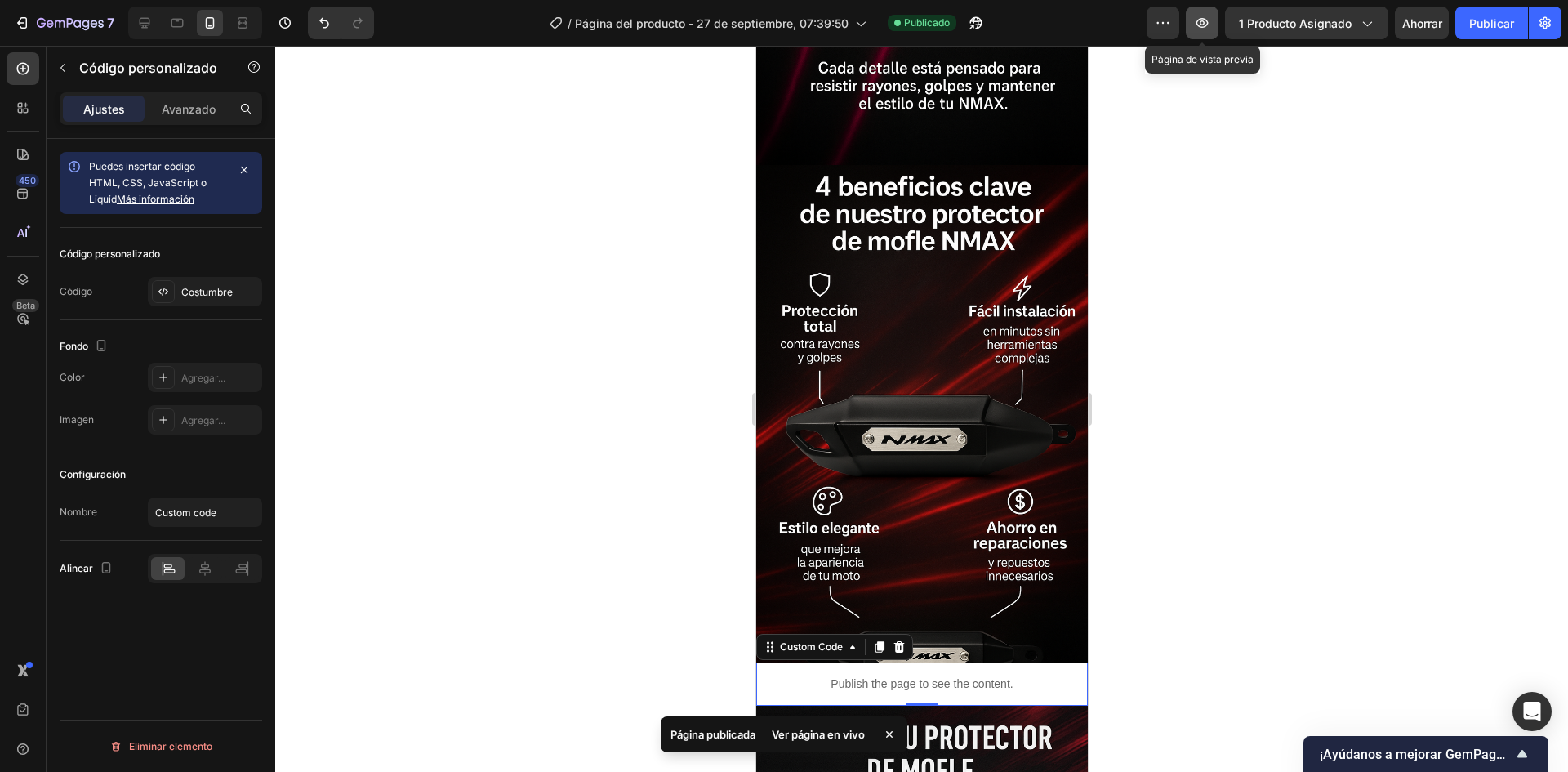
click at [1200, 15] on icon "button" at bounding box center [1202, 23] width 17 height 17
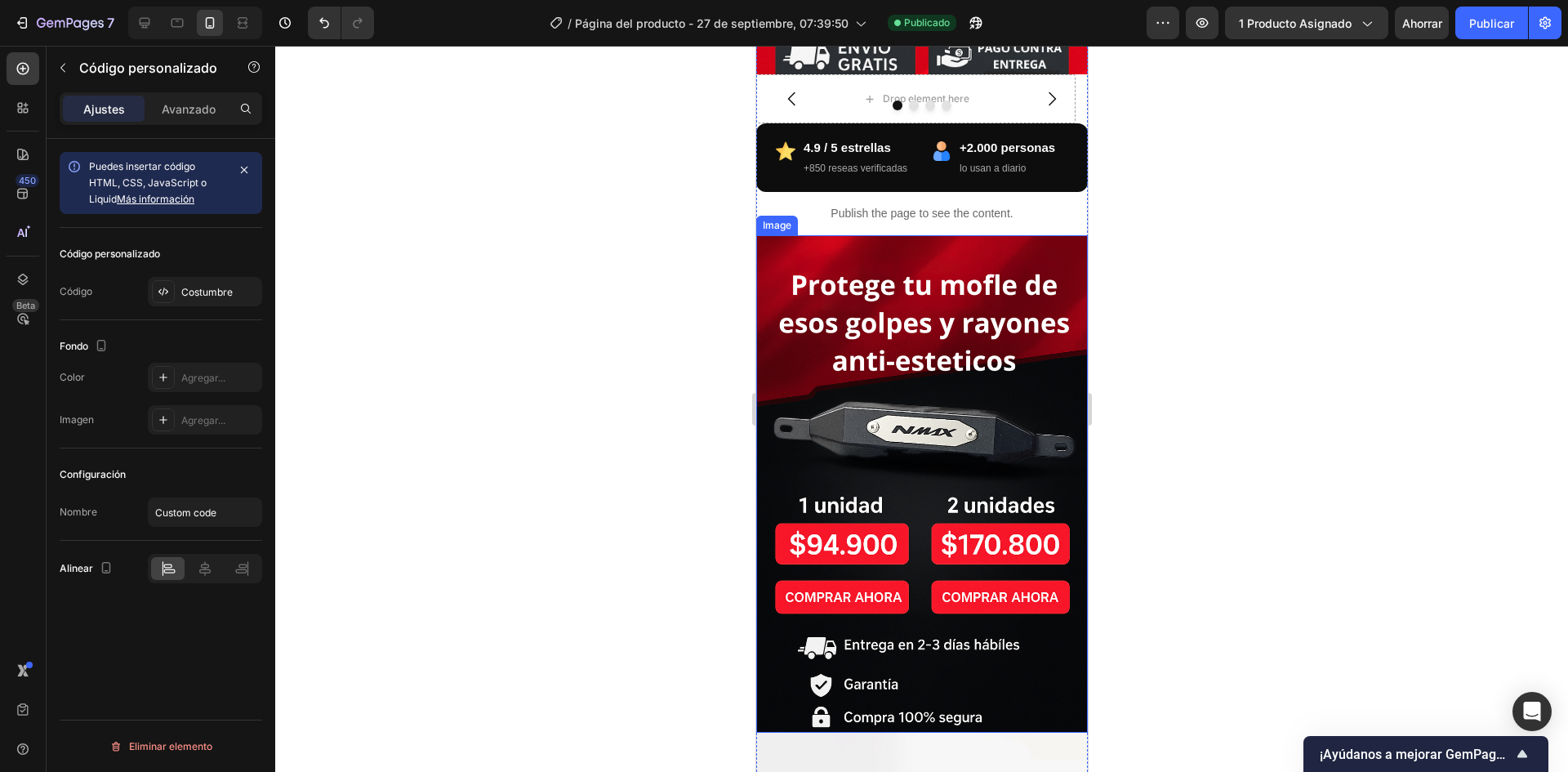
scroll to position [408, 0]
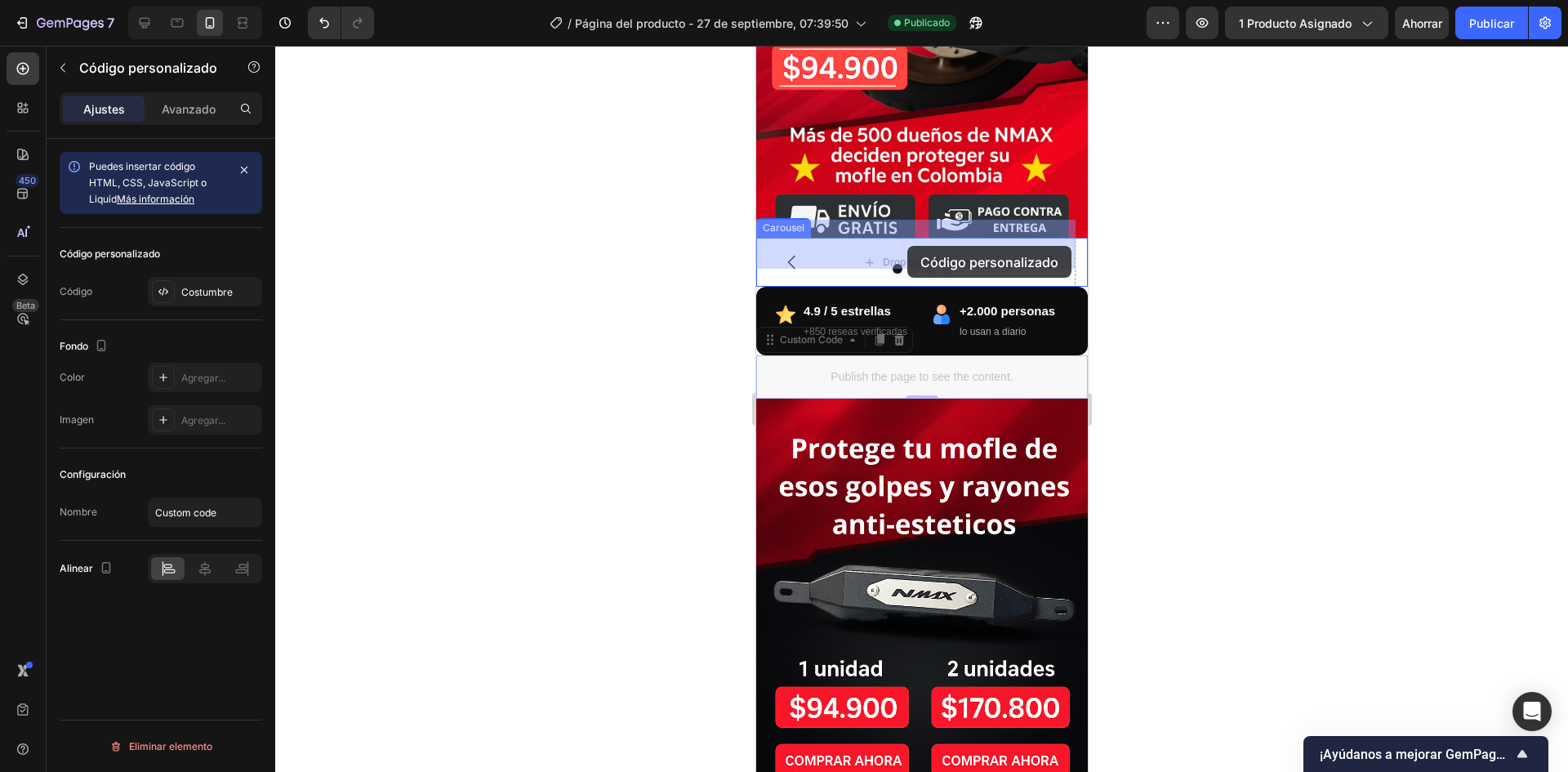
drag, startPoint x: 901, startPoint y: 413, endPoint x: 907, endPoint y: 246, distance: 167.1
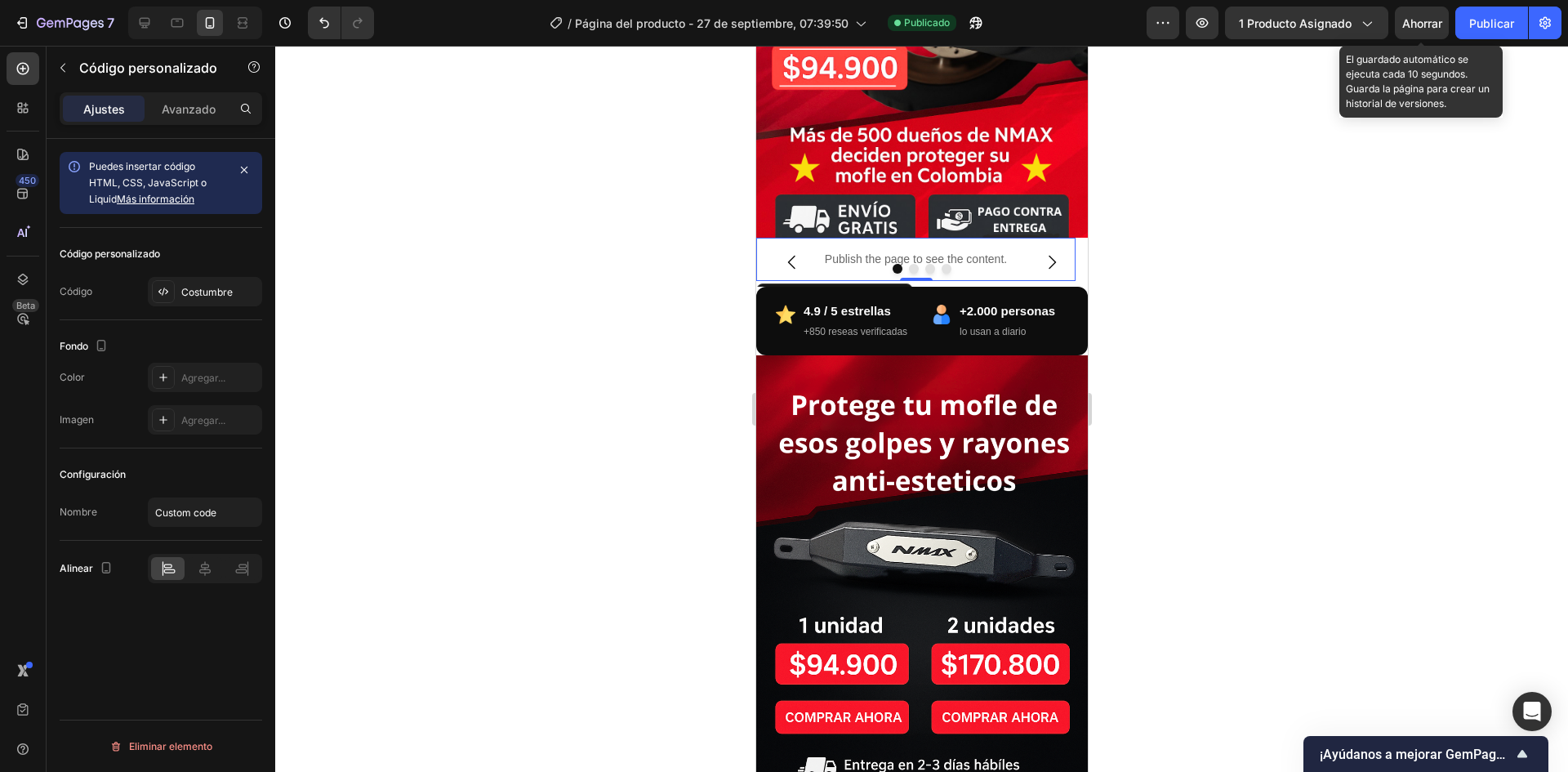
click at [1428, 23] on font "Ahorrar" at bounding box center [1422, 23] width 40 height 14
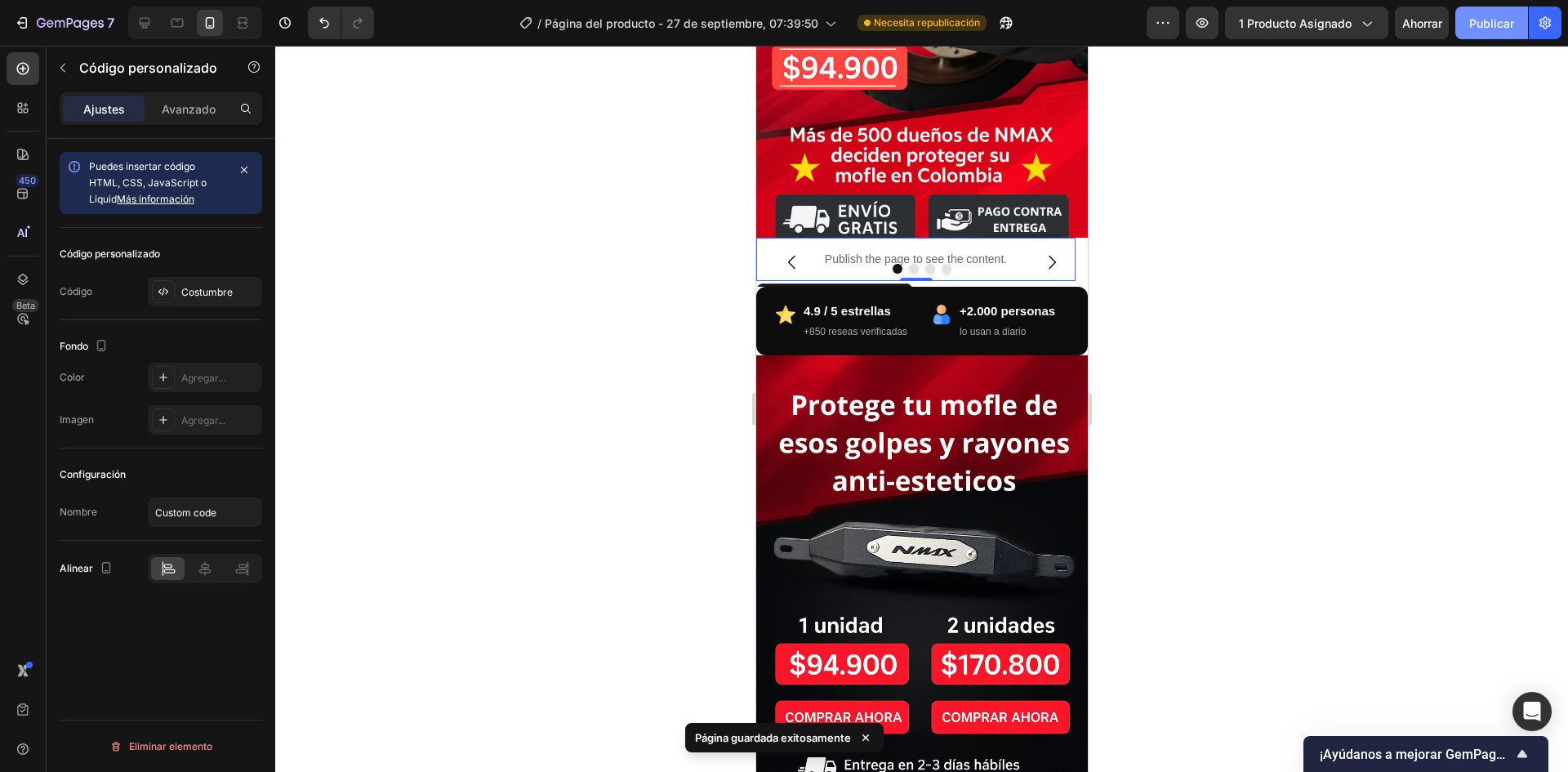
click at [1489, 37] on button "Publicar" at bounding box center [1492, 23] width 72 height 32
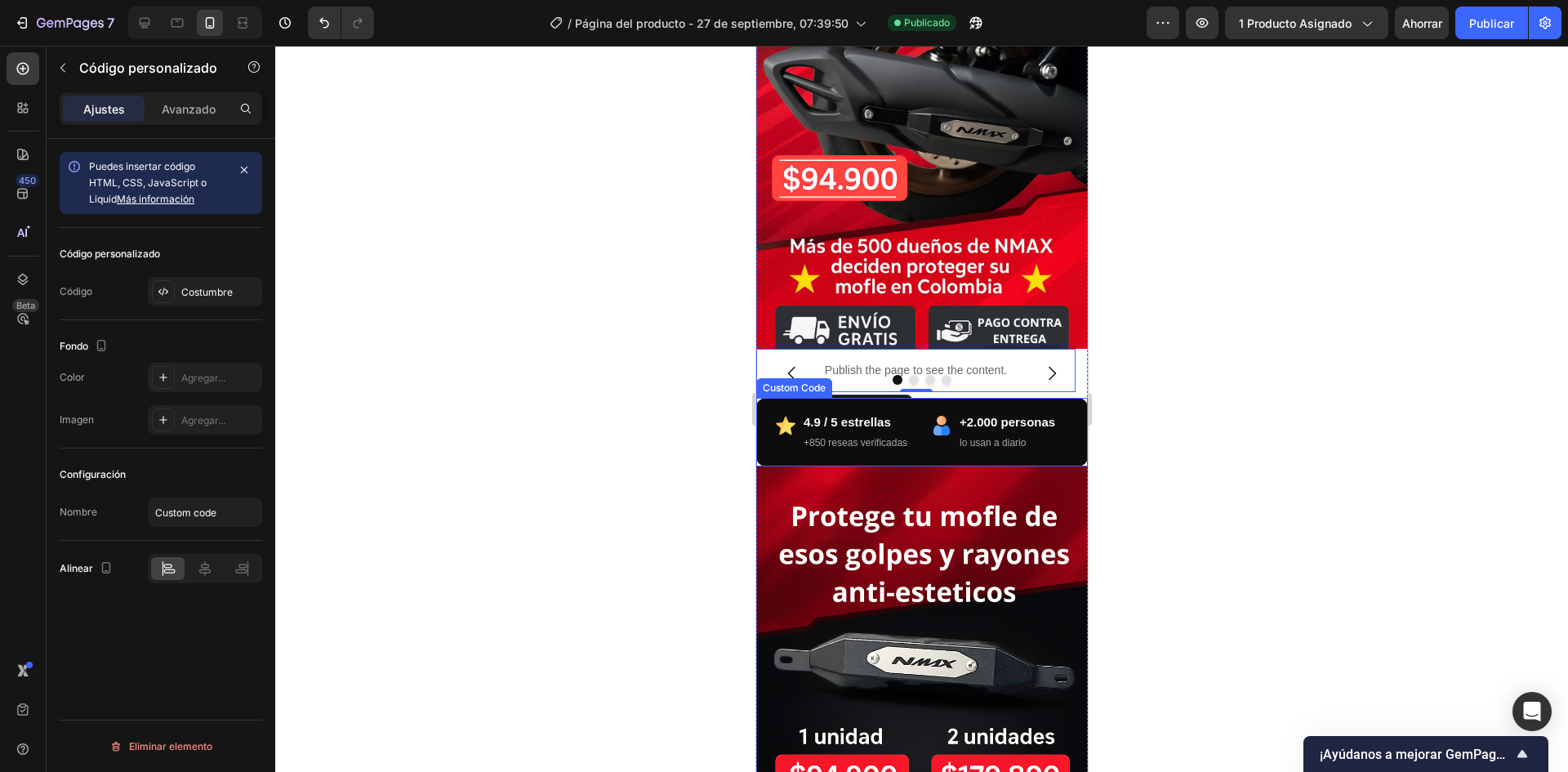
scroll to position [81, 0]
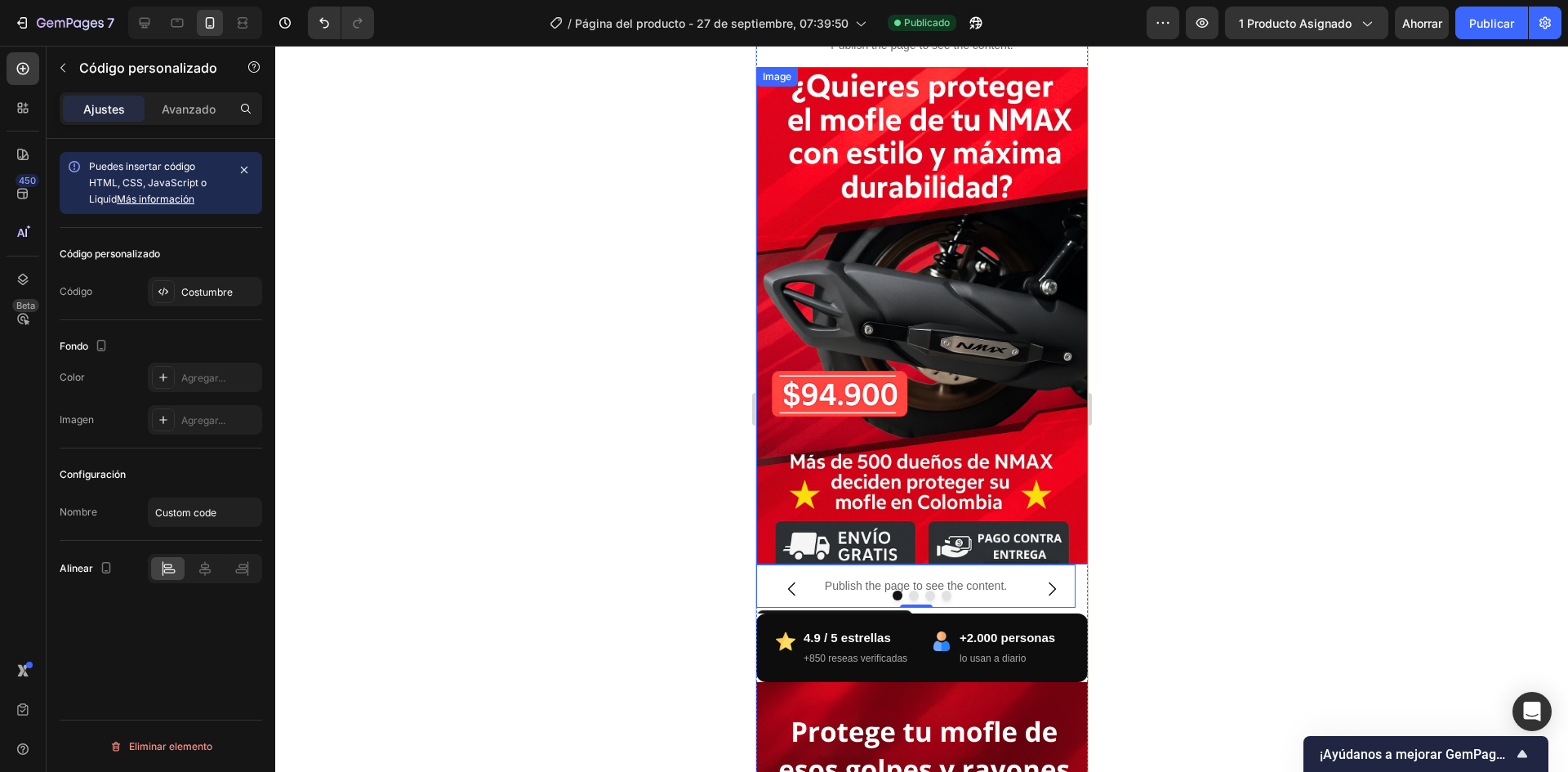
click at [502, 359] on div at bounding box center [921, 409] width 1293 height 726
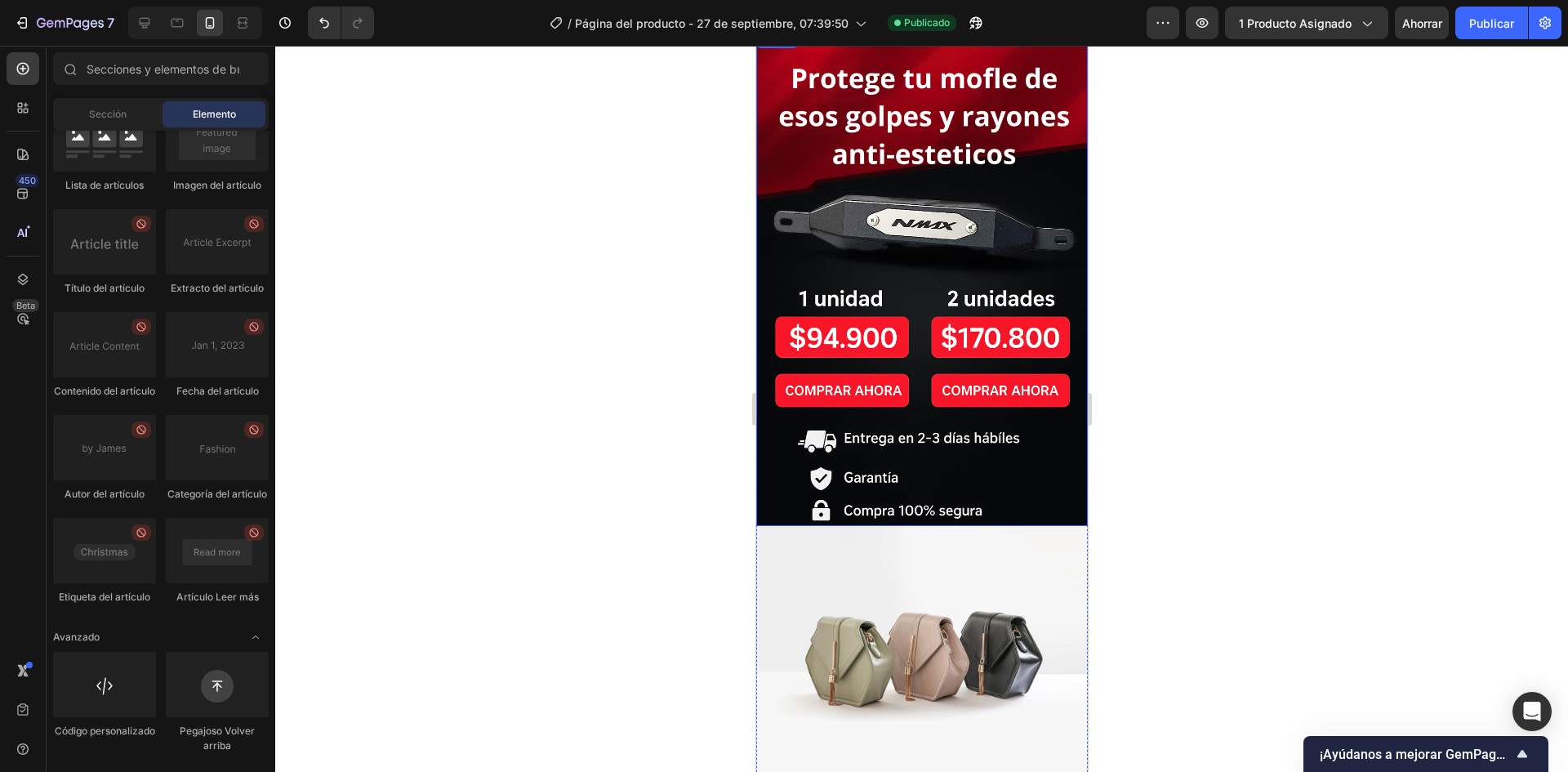
scroll to position [1144, 0]
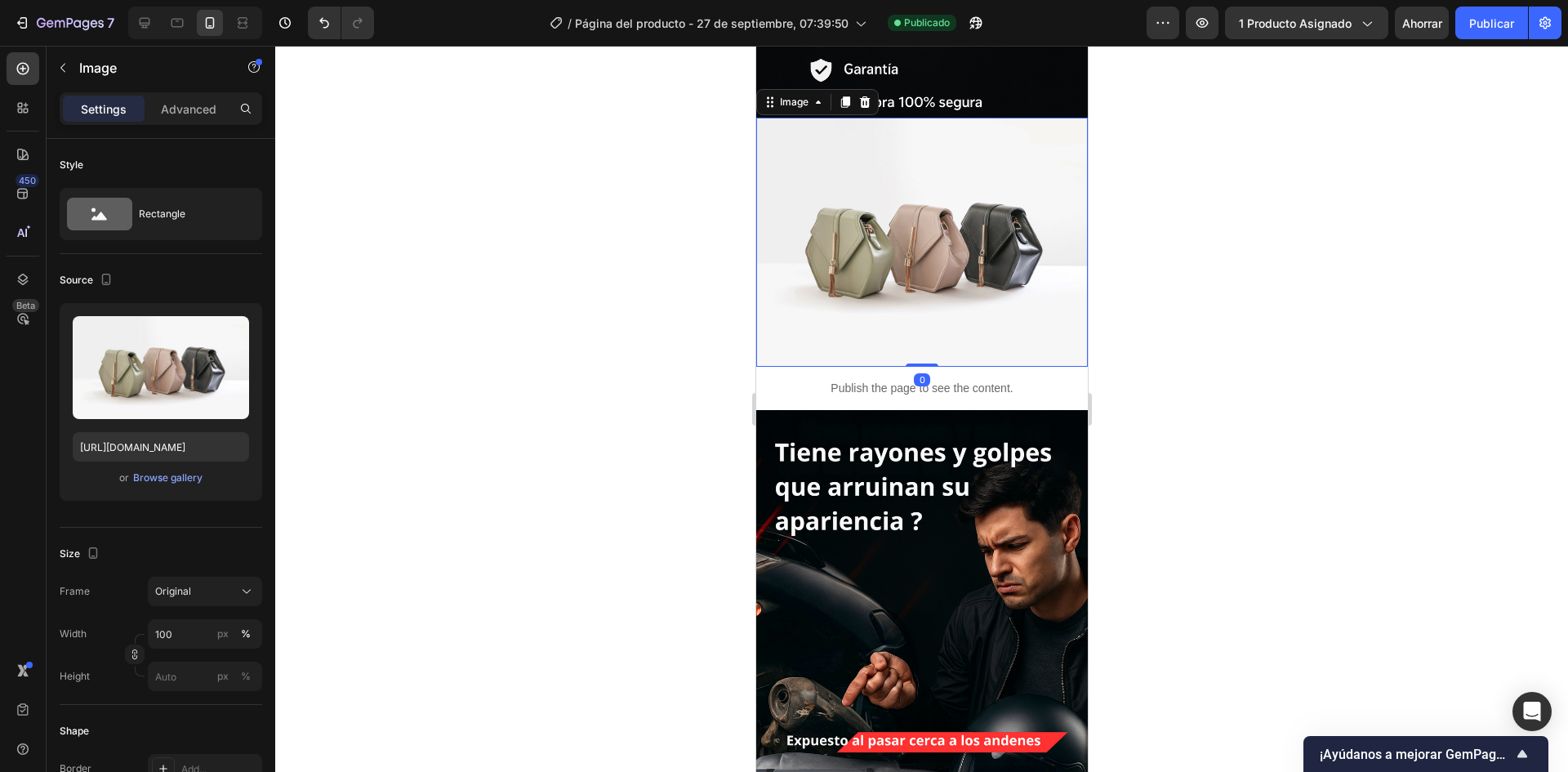
click at [910, 228] on img at bounding box center [920, 242] width 332 height 250
click at [27, 73] on icon at bounding box center [22, 68] width 17 height 17
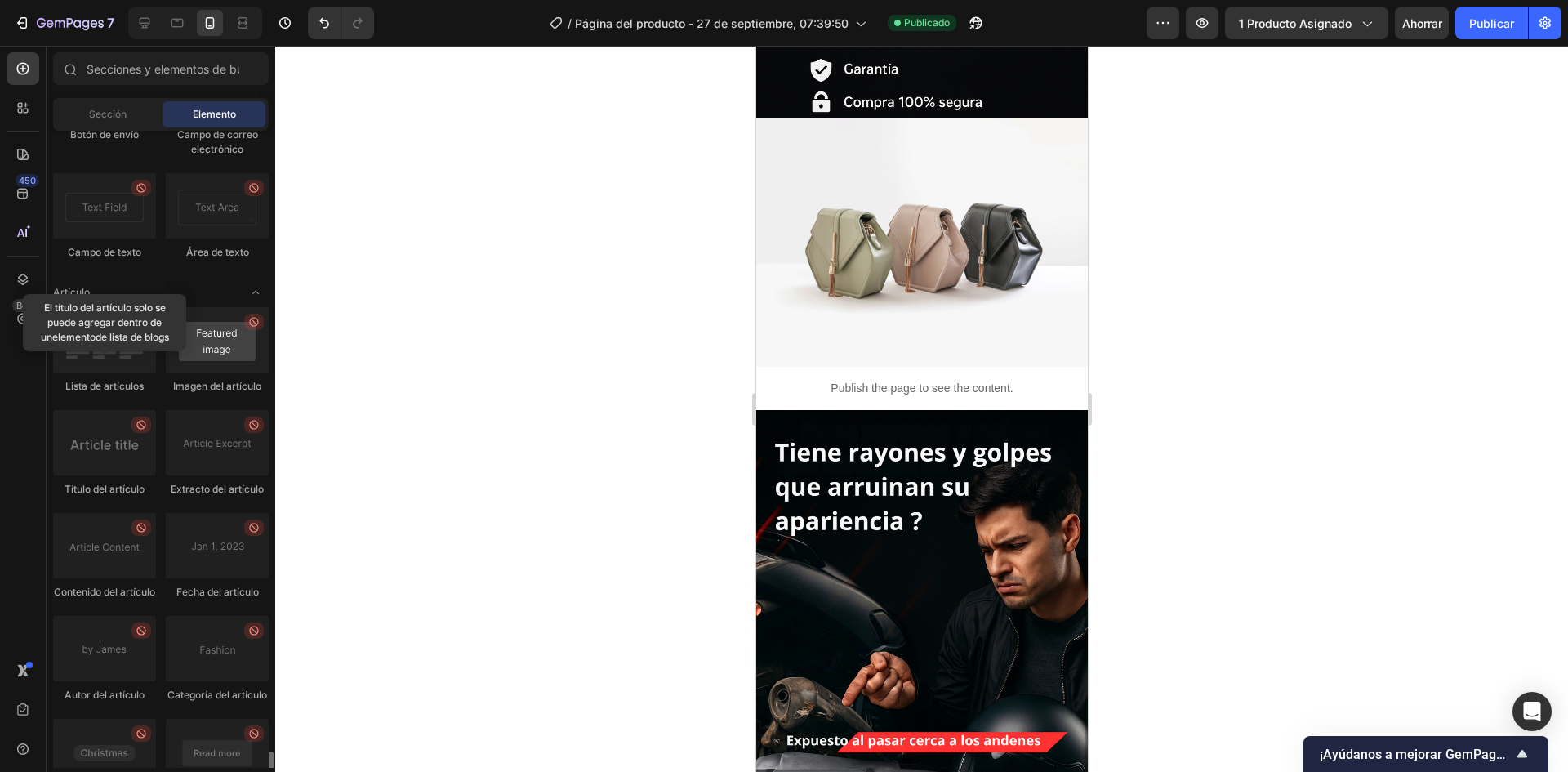
scroll to position [4235, 0]
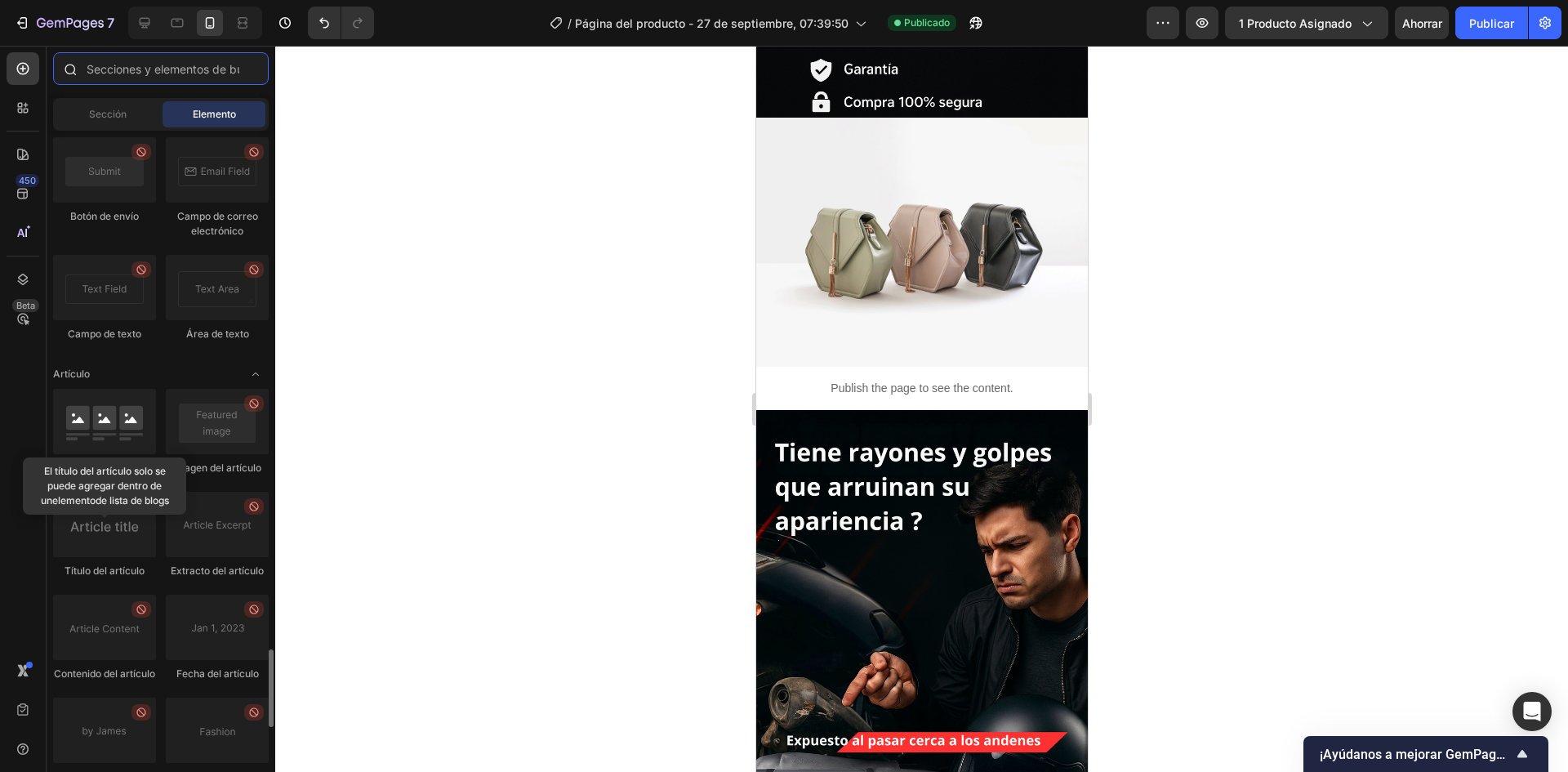
drag, startPoint x: 151, startPoint y: 63, endPoint x: 137, endPoint y: 57, distance: 15.2
click at [151, 65] on input "text" at bounding box center [160, 68] width 215 height 32
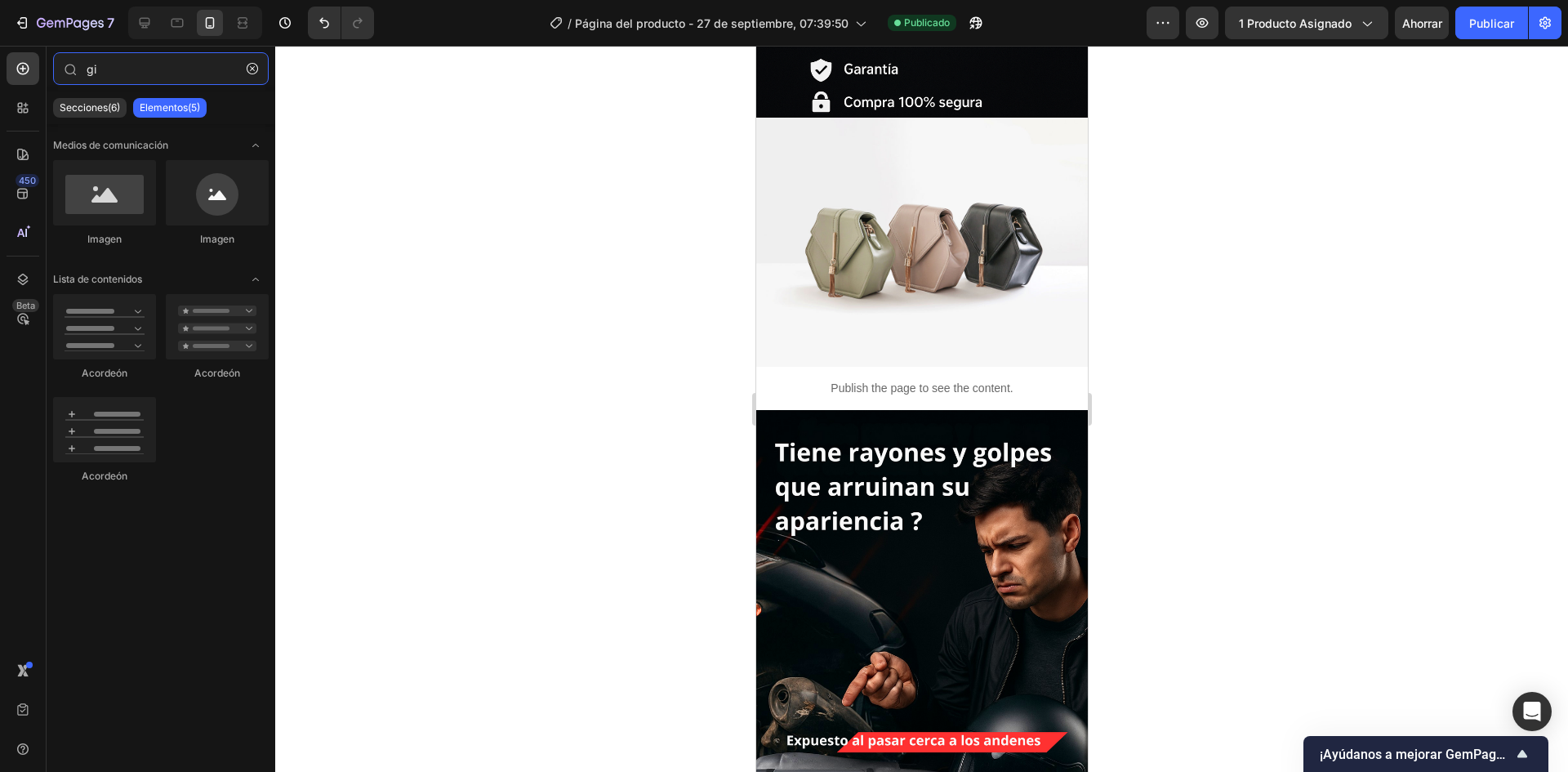
type input "g"
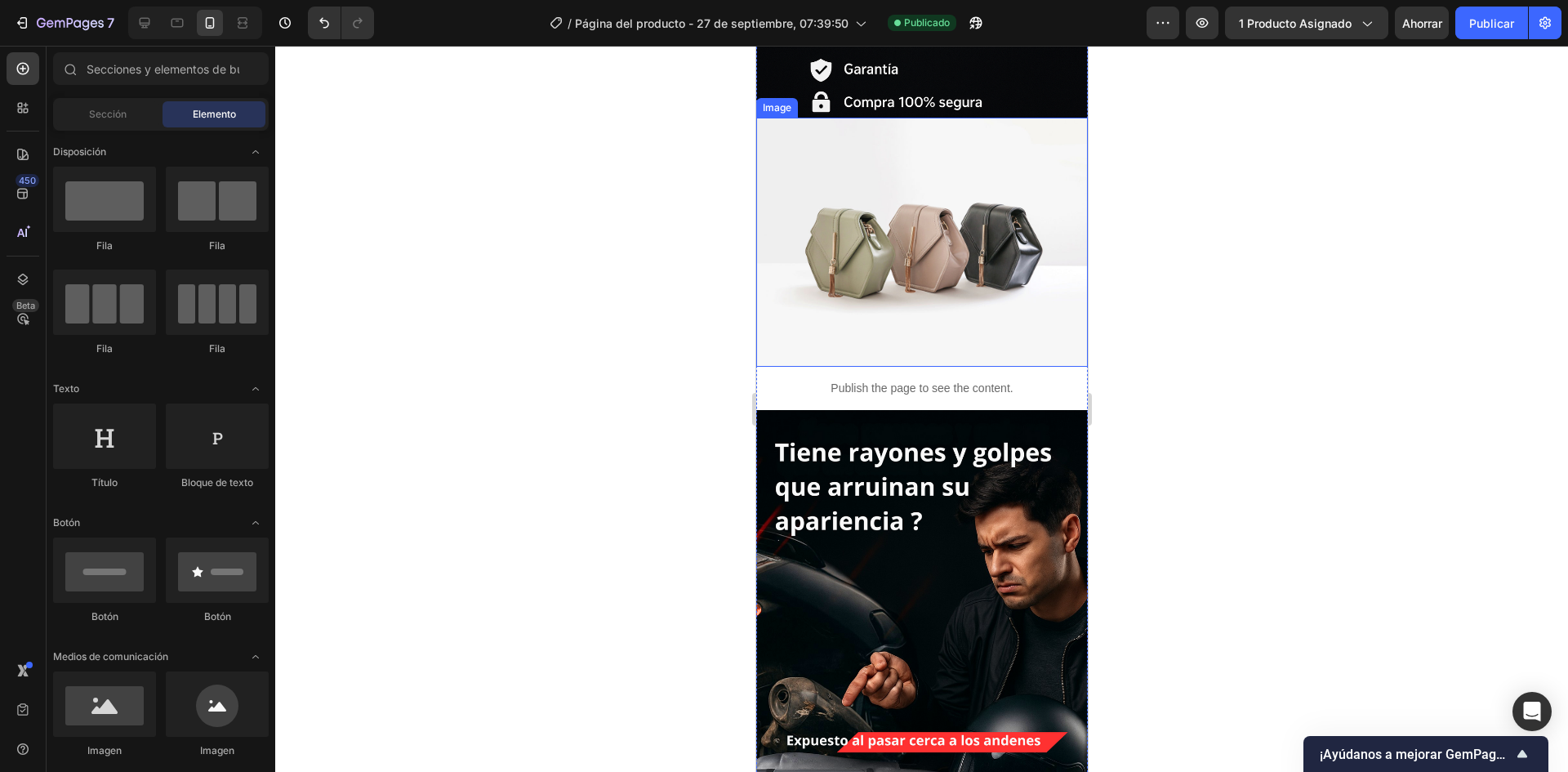
click at [905, 290] on img at bounding box center [920, 242] width 332 height 250
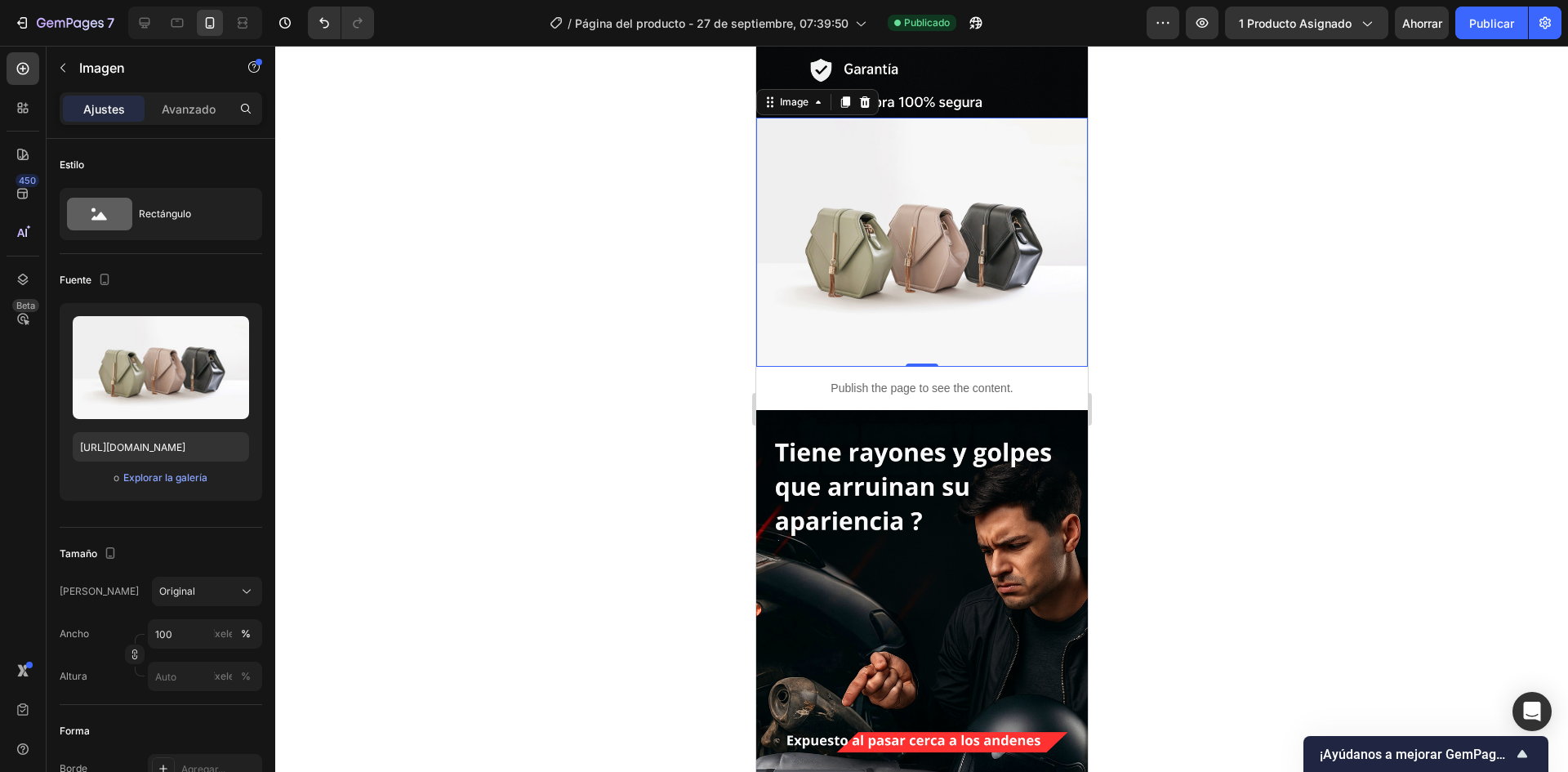
click at [560, 381] on div at bounding box center [921, 409] width 1293 height 726
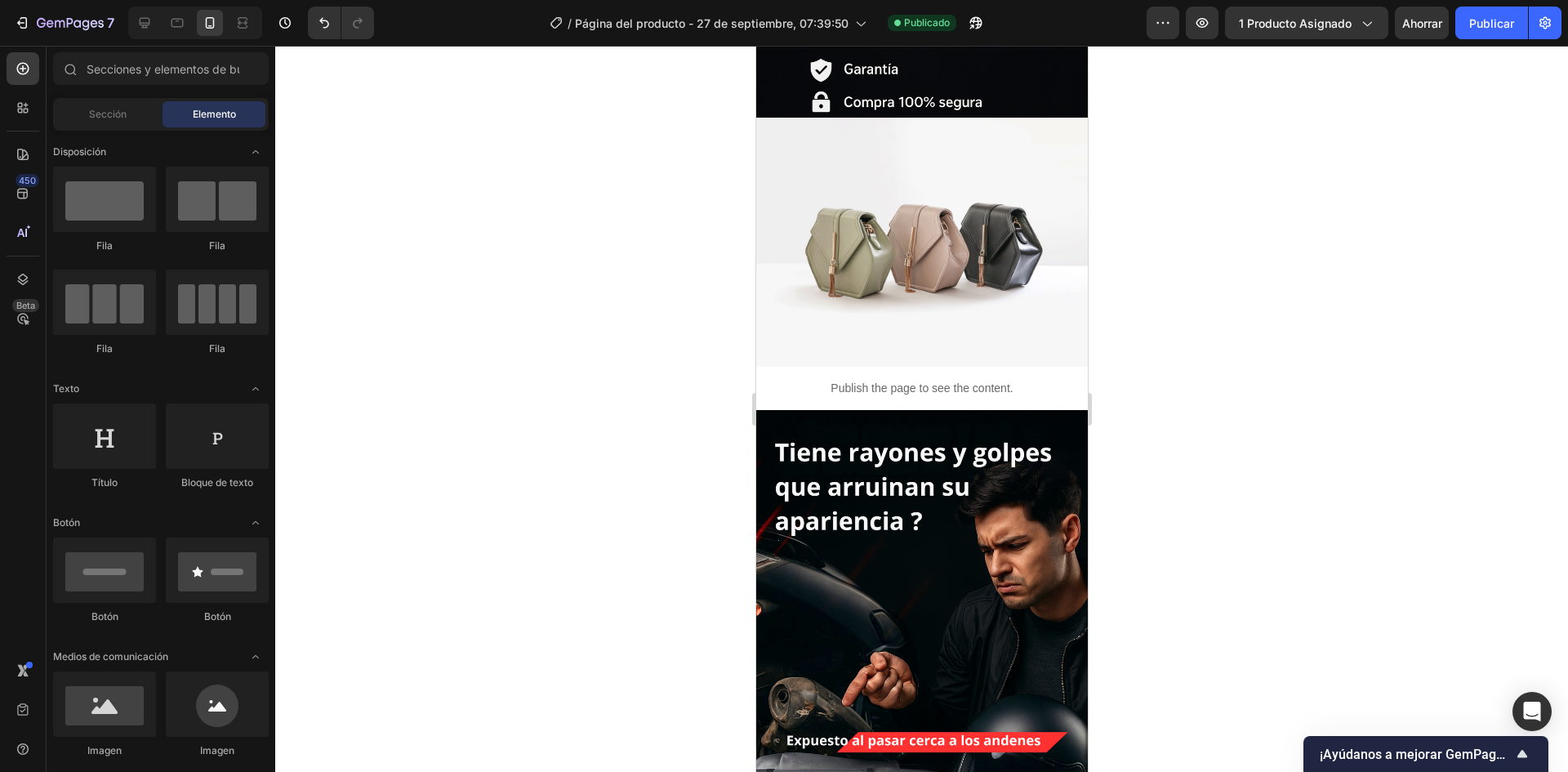
click at [1408, 569] on div at bounding box center [921, 409] width 1293 height 726
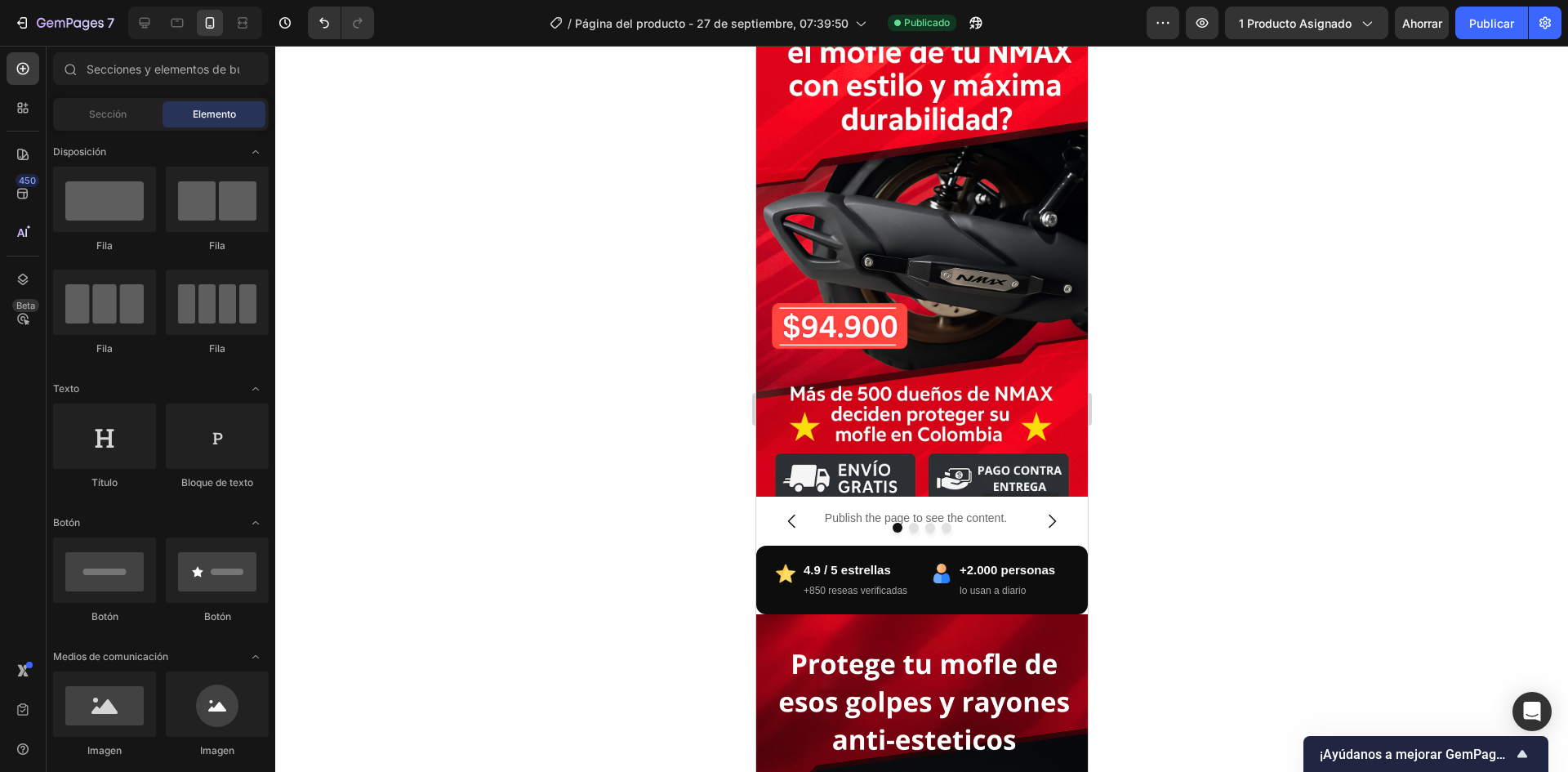
scroll to position [0, 0]
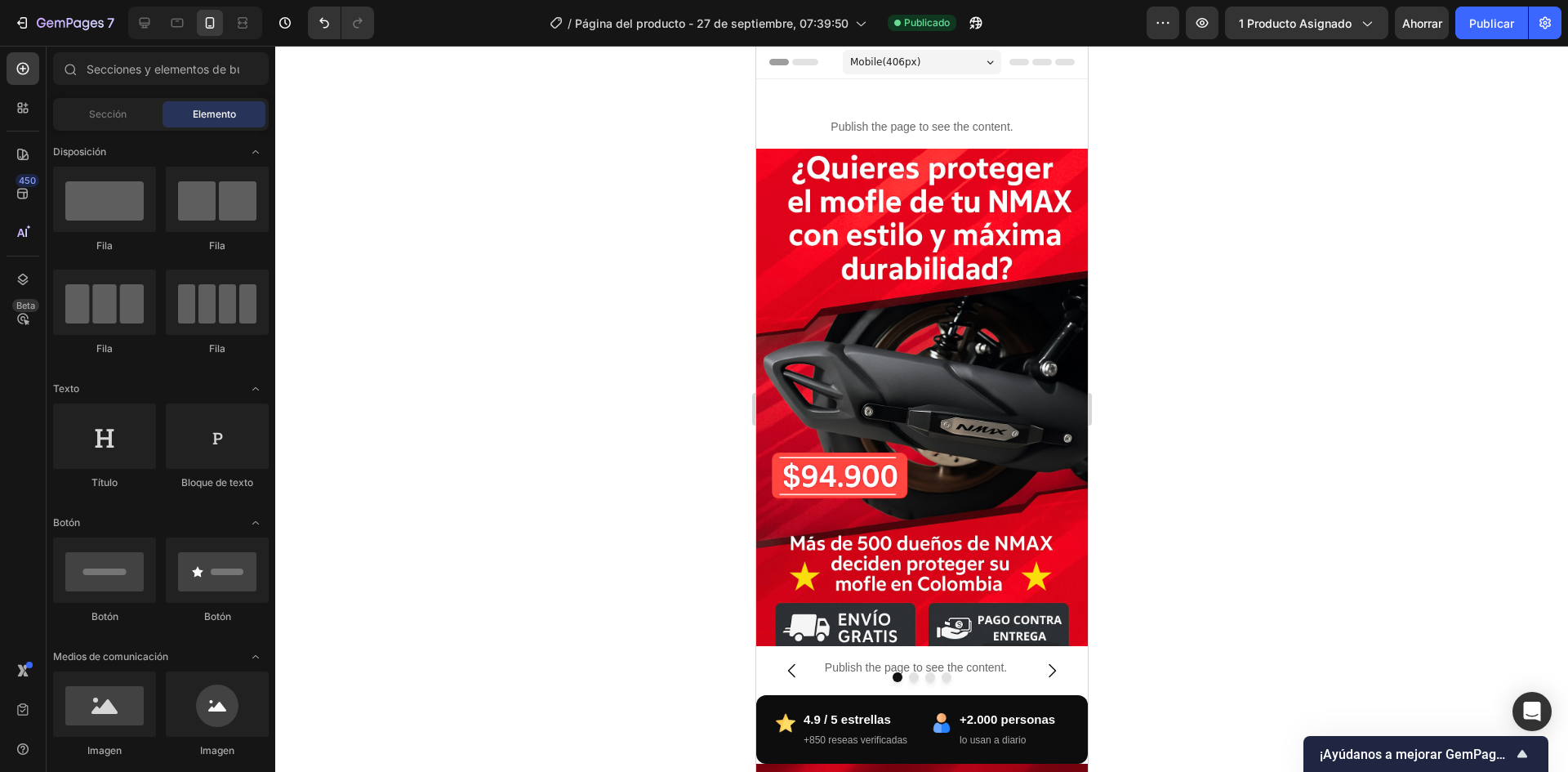
click at [1244, 213] on div at bounding box center [921, 409] width 1293 height 726
click at [1212, 277] on div at bounding box center [921, 409] width 1293 height 726
click at [615, 240] on div at bounding box center [921, 409] width 1293 height 726
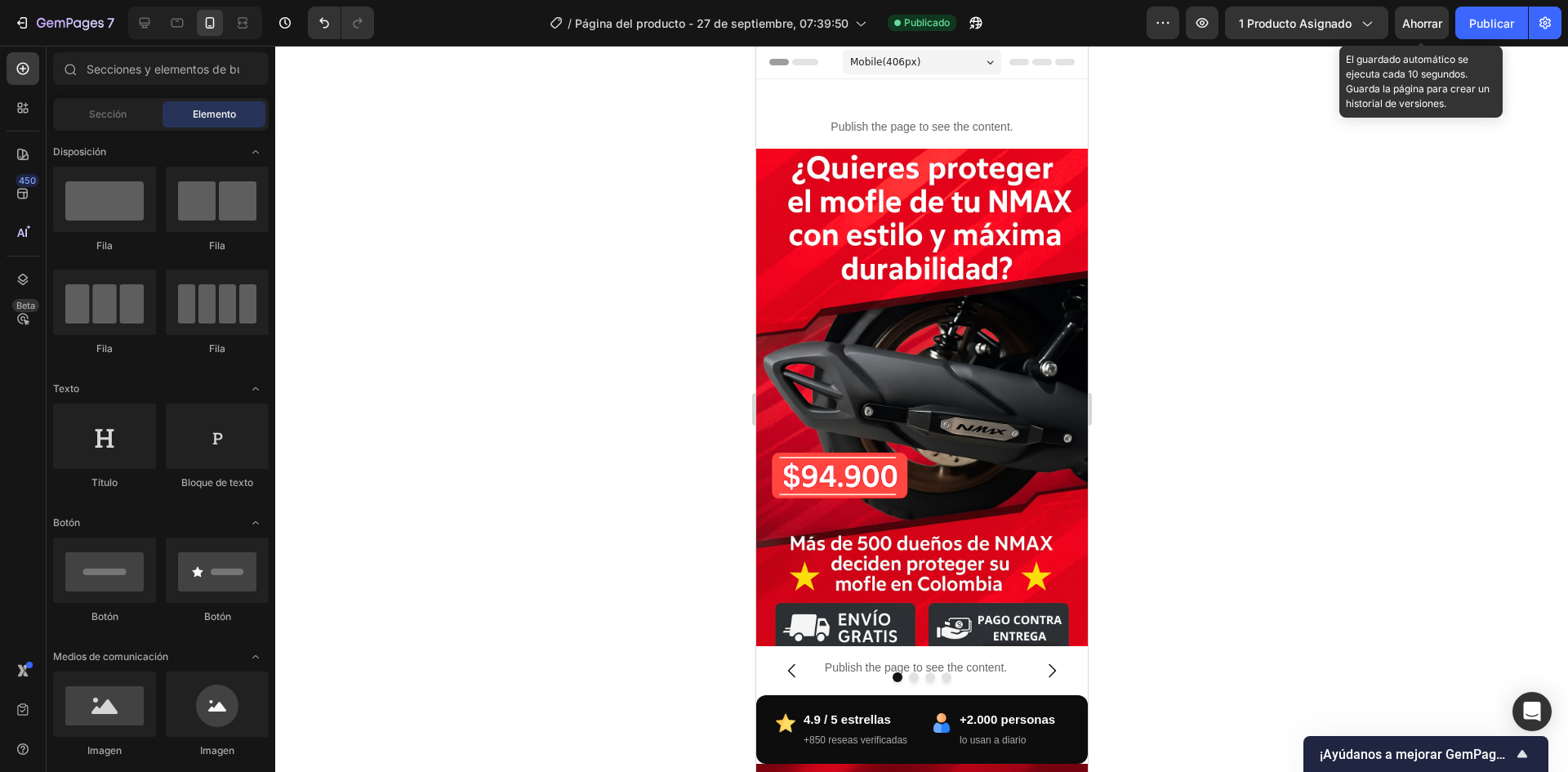
click at [1425, 18] on font "Ahorrar" at bounding box center [1422, 23] width 40 height 14
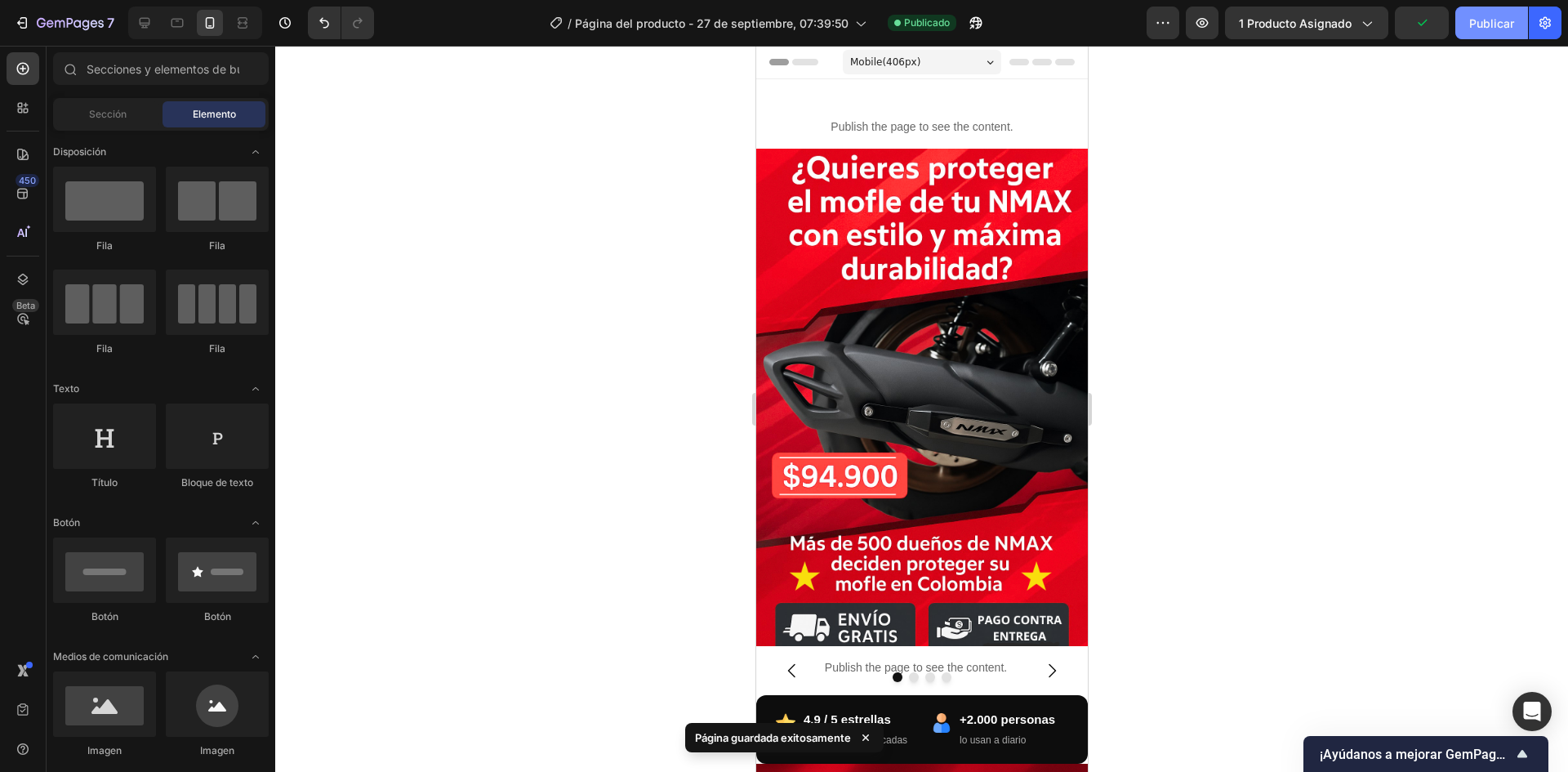
click at [1480, 27] on font "Publicar" at bounding box center [1492, 23] width 45 height 14
click at [1210, 27] on icon "button" at bounding box center [1202, 23] width 17 height 17
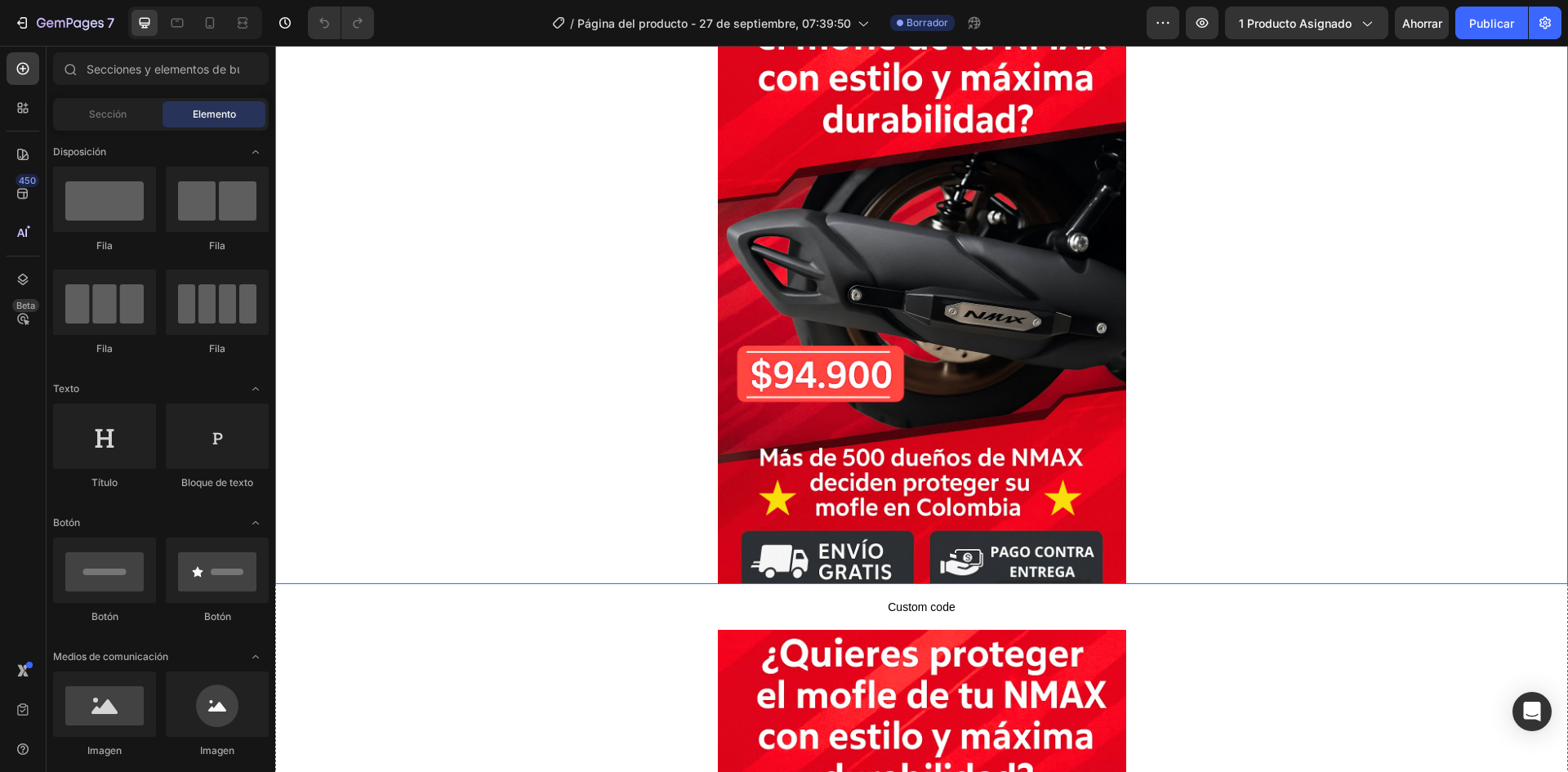
scroll to position [490, 0]
